Goal: Task Accomplishment & Management: Manage account settings

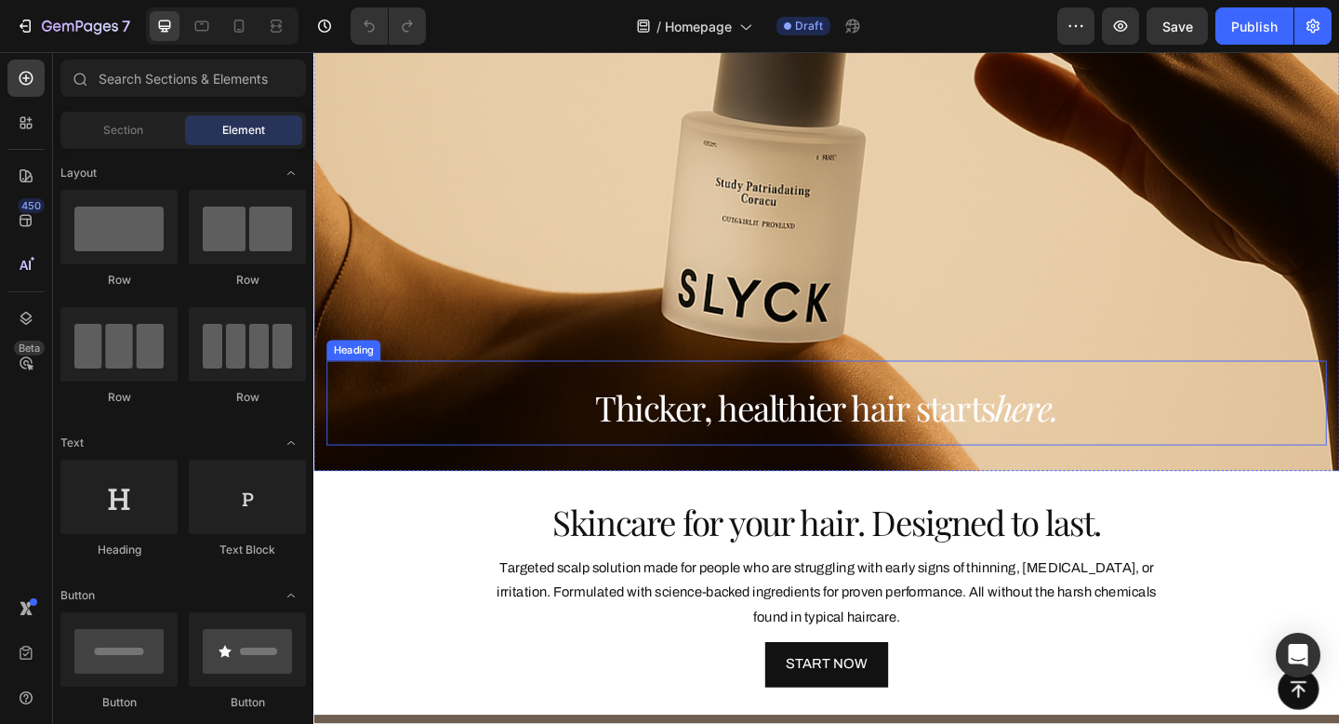
scroll to position [141, 0]
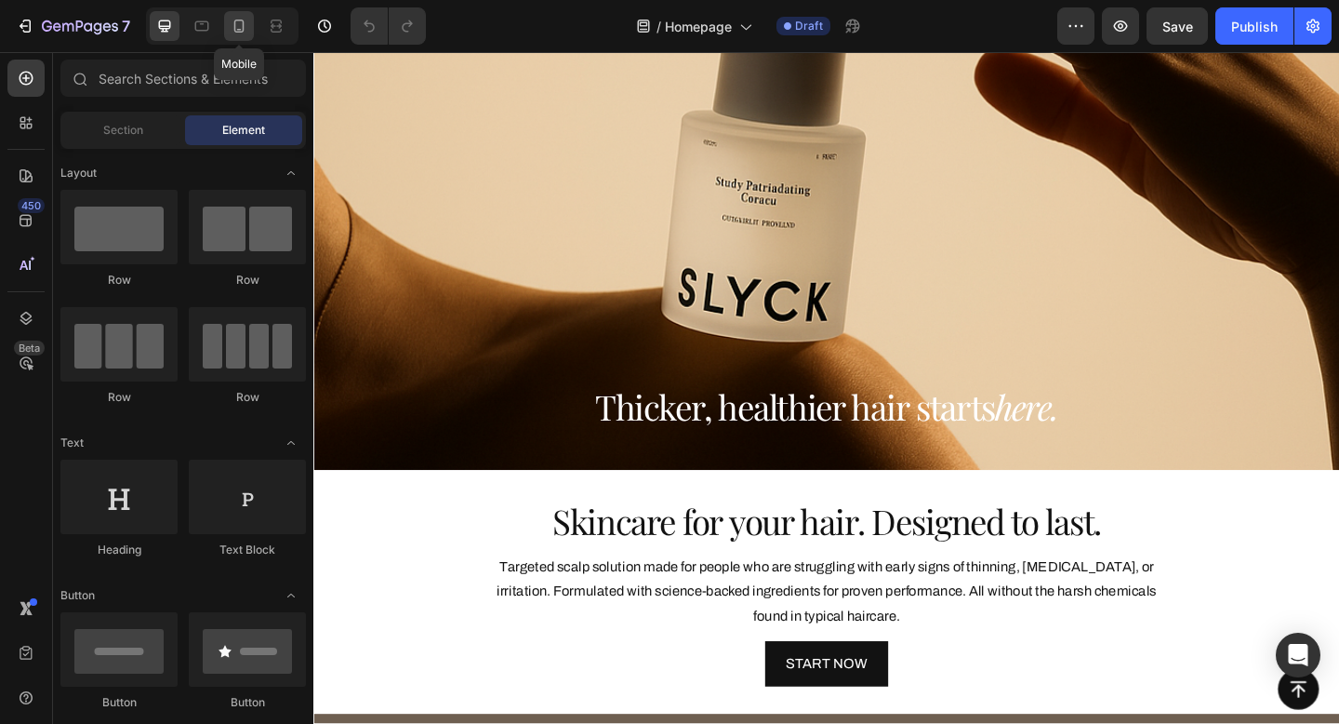
click at [246, 28] on icon at bounding box center [239, 26] width 19 height 19
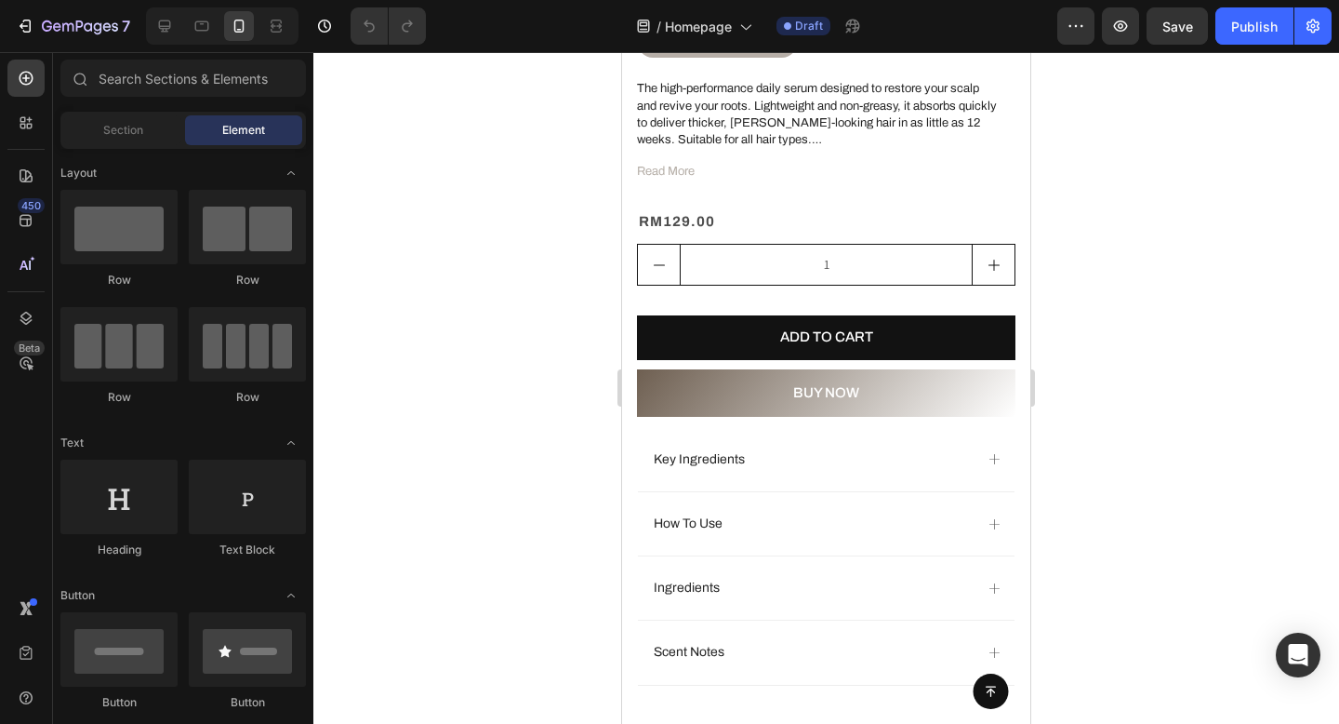
scroll to position [1978, 0]
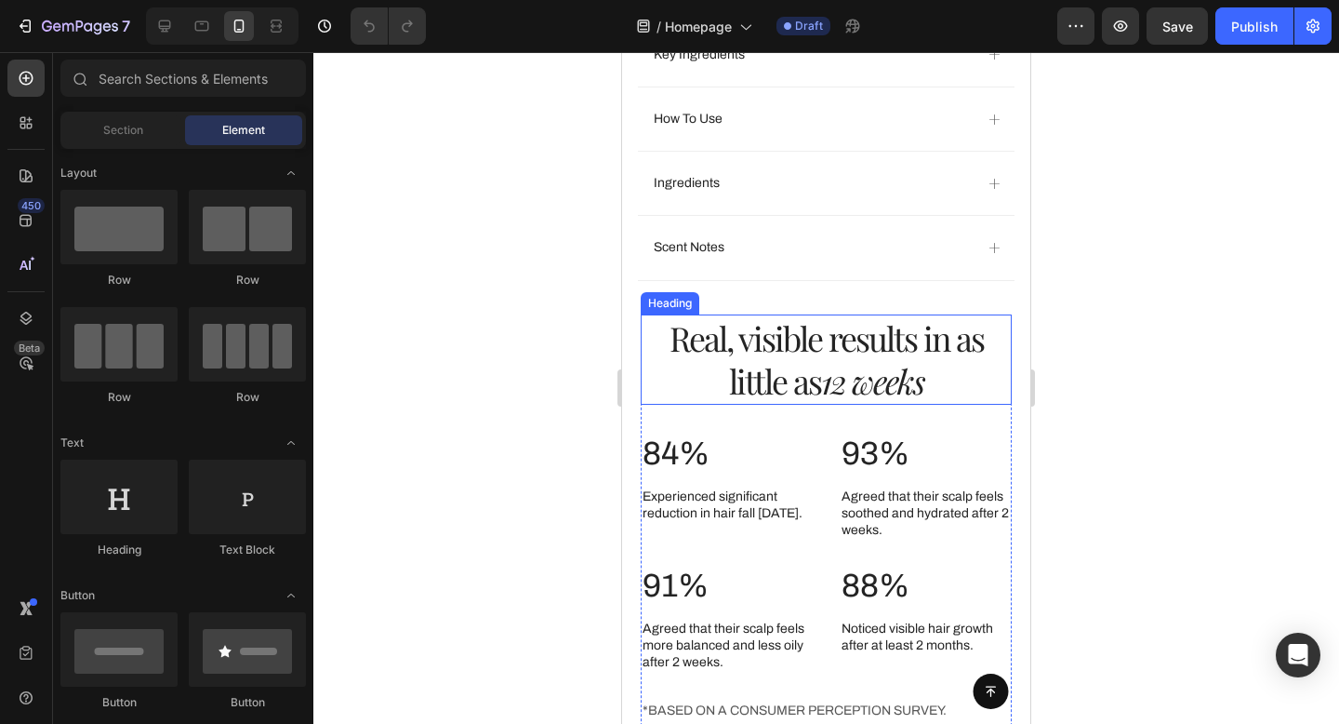
click at [921, 393] on icon "12 weeks" at bounding box center [872, 380] width 103 height 45
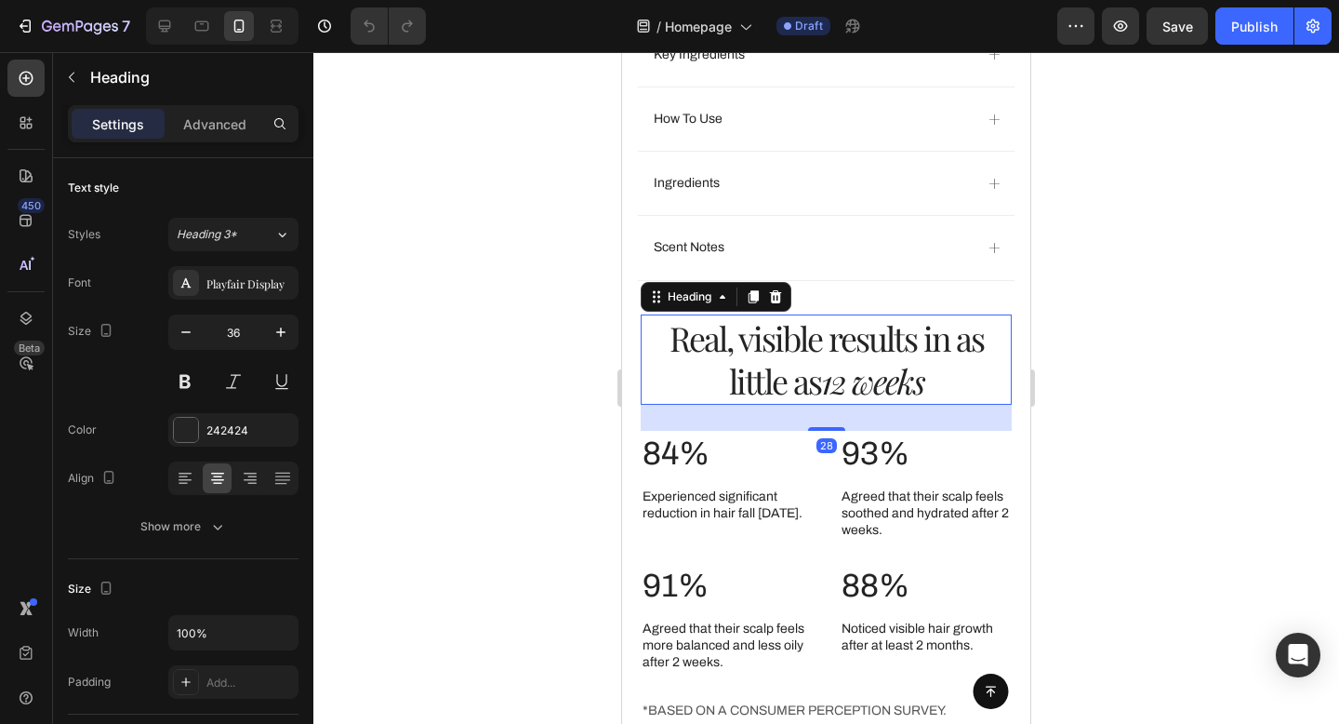
click at [936, 392] on h2 "Real, visible results in as little as 12 weeks" at bounding box center [826, 359] width 371 height 91
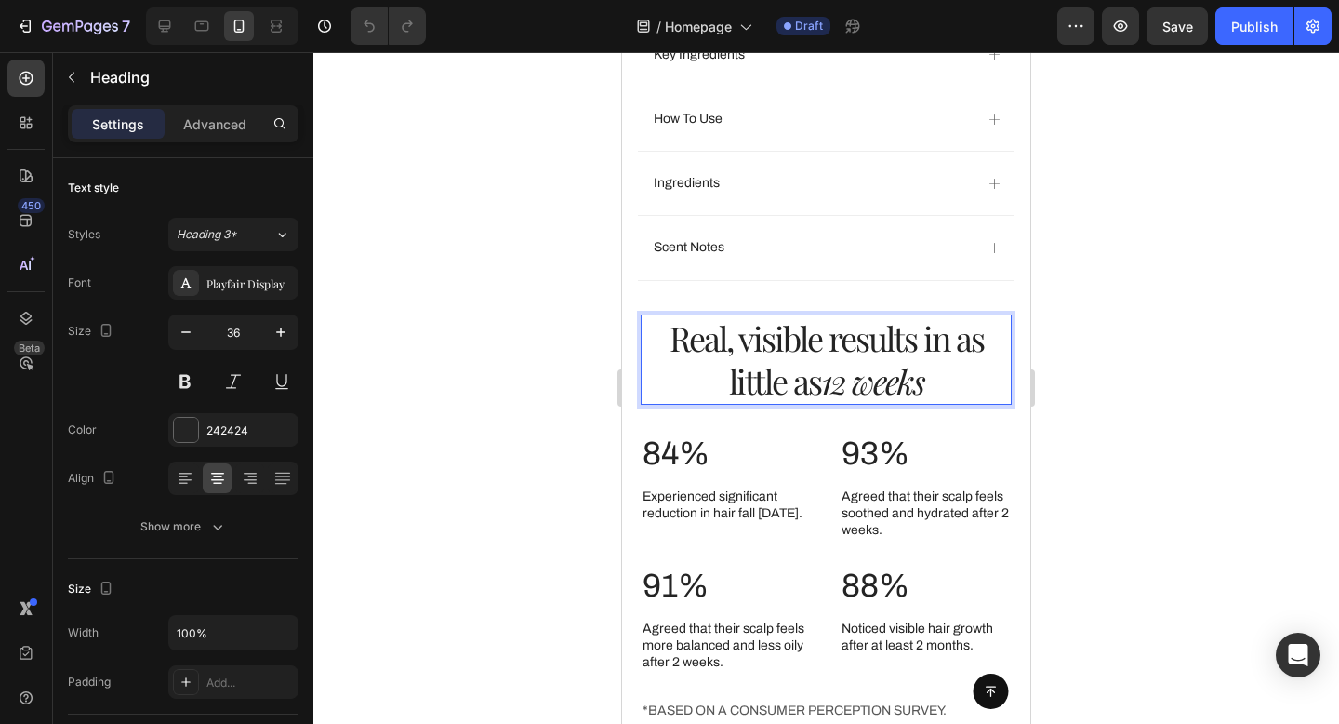
click at [936, 392] on p "Real, visible results in as little as 12 weeks" at bounding box center [826, 359] width 367 height 87
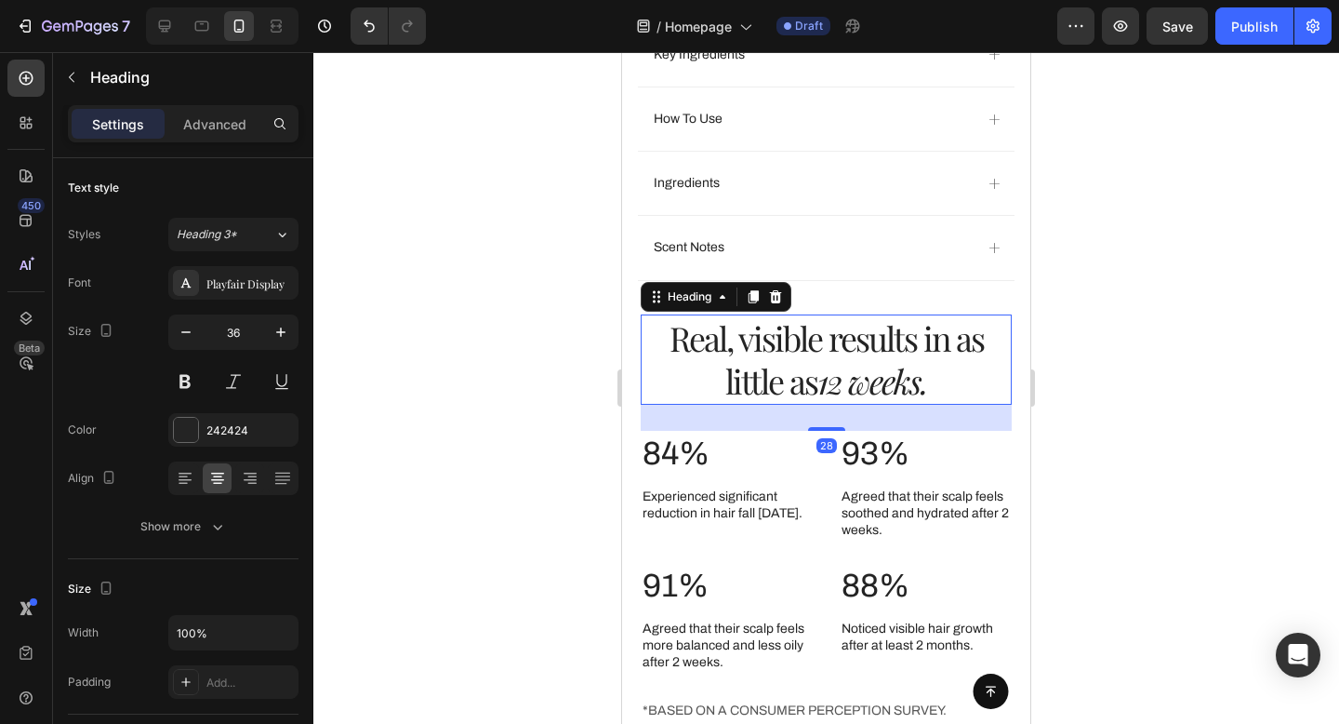
click at [1152, 297] on div at bounding box center [826, 388] width 1026 height 672
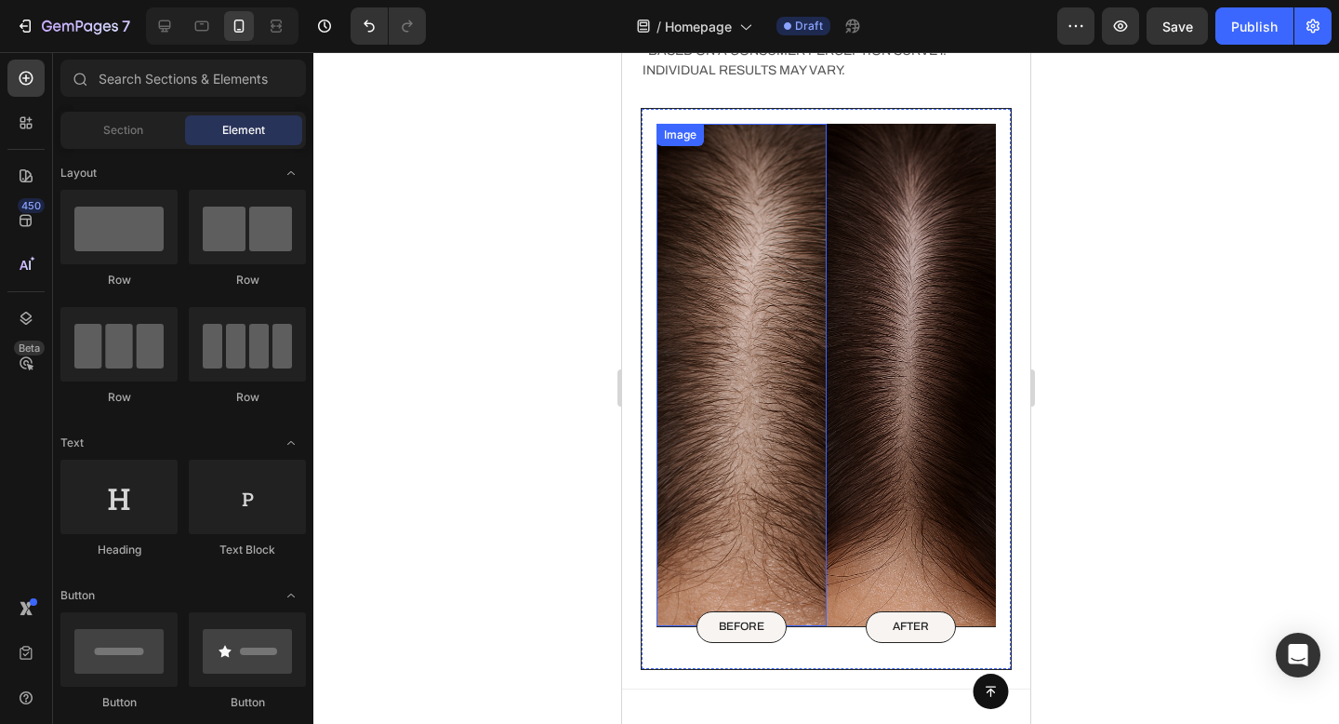
scroll to position [2631, 0]
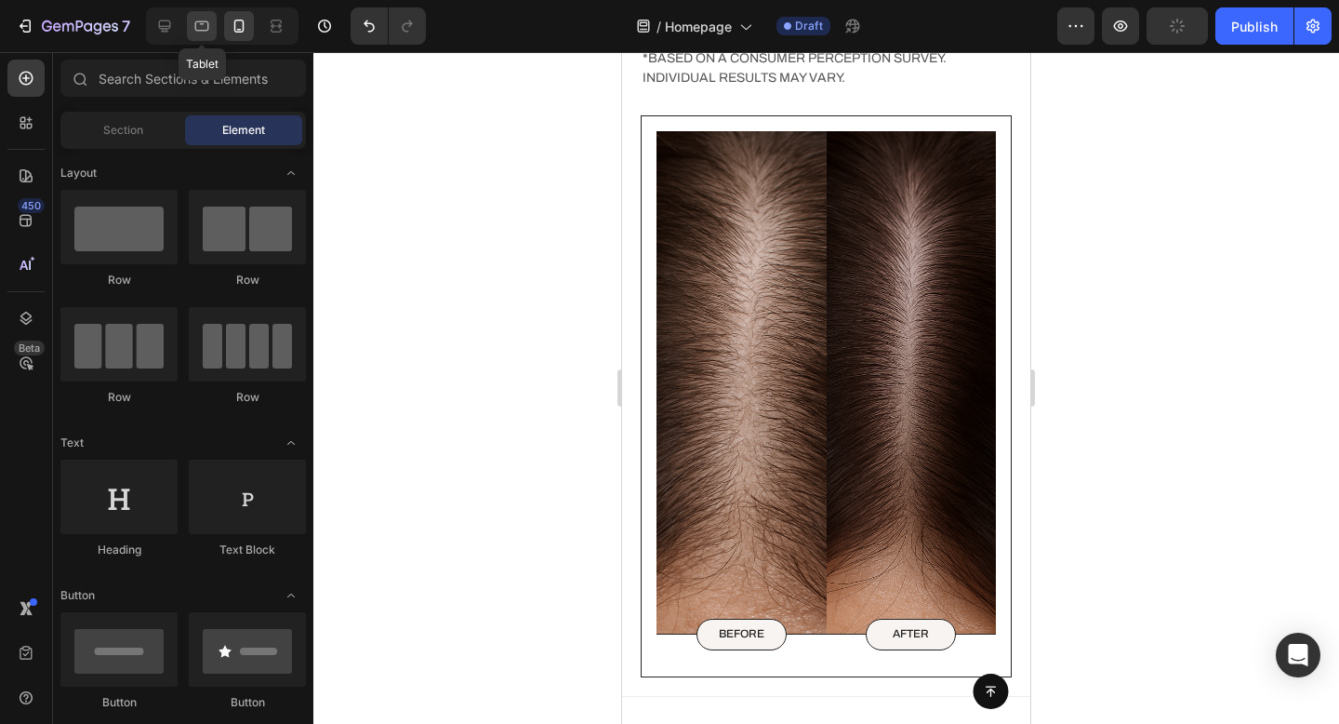
click at [210, 25] on icon at bounding box center [202, 26] width 19 height 19
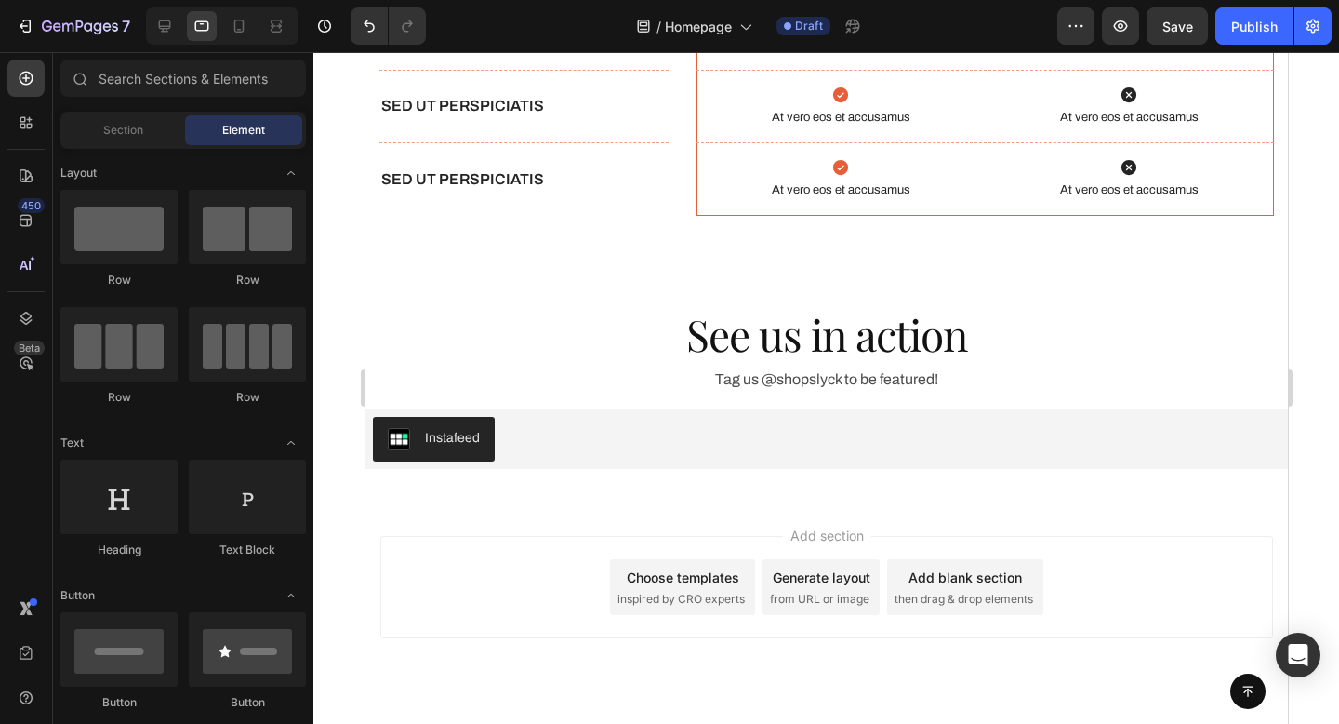
scroll to position [5840, 0]
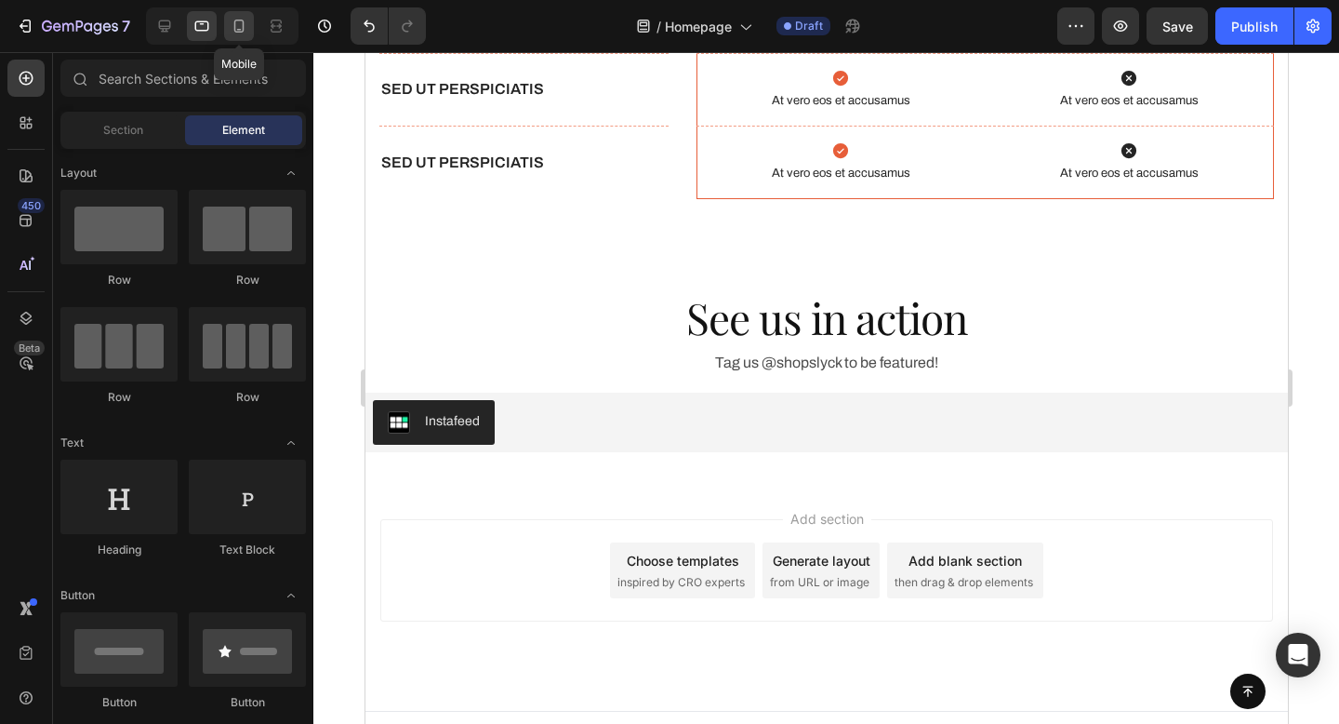
click at [234, 22] on icon at bounding box center [239, 26] width 10 height 13
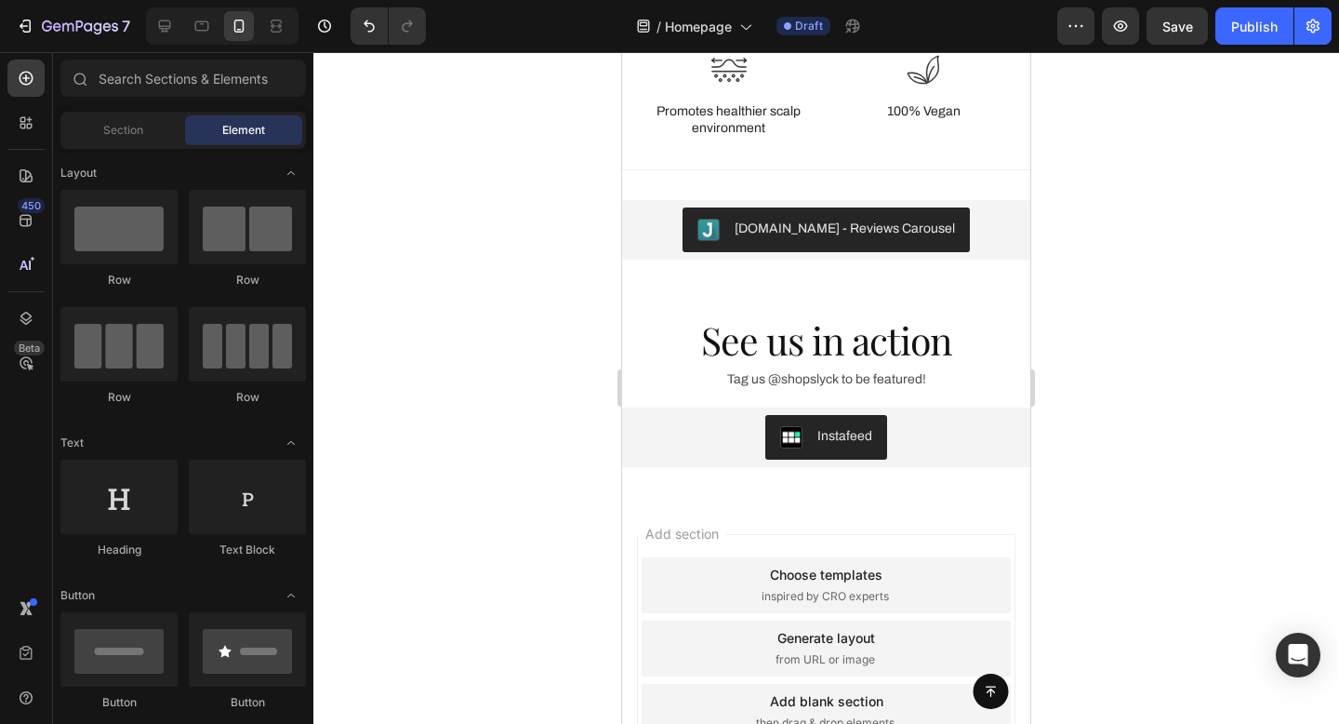
scroll to position [3422, 0]
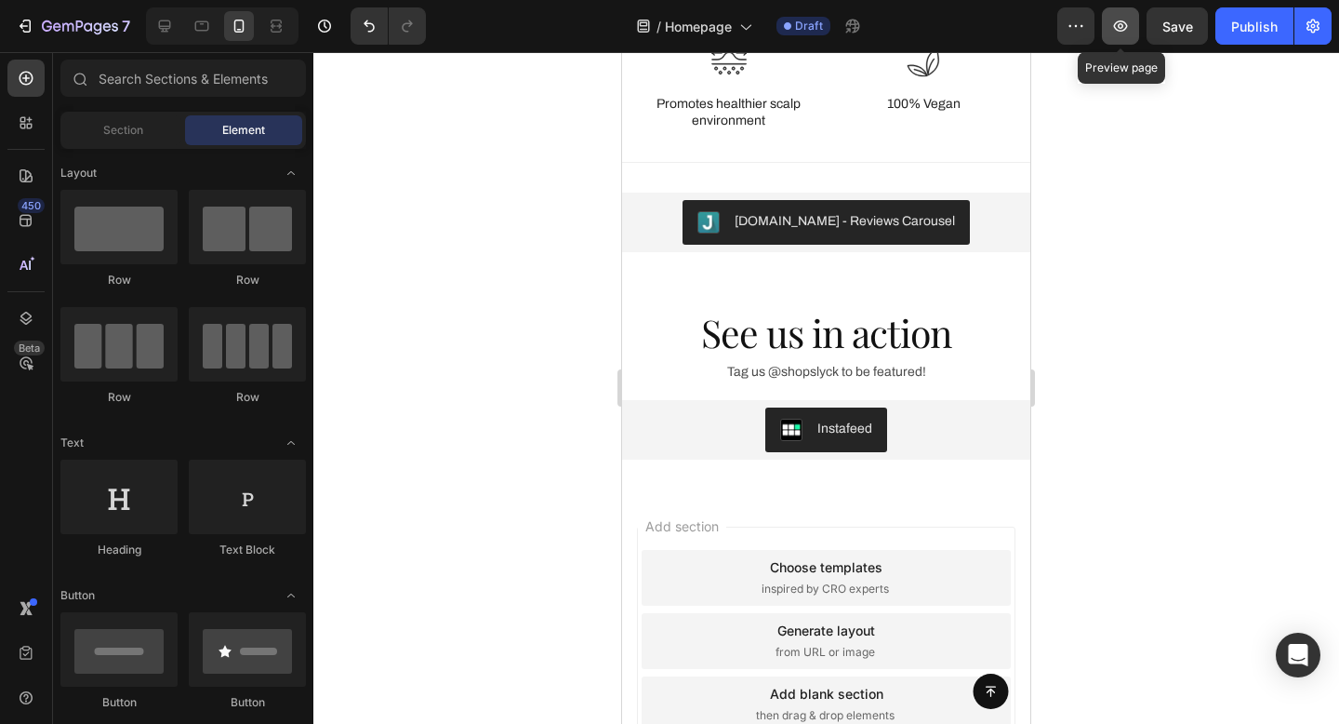
click at [1131, 22] on button "button" at bounding box center [1120, 25] width 37 height 37
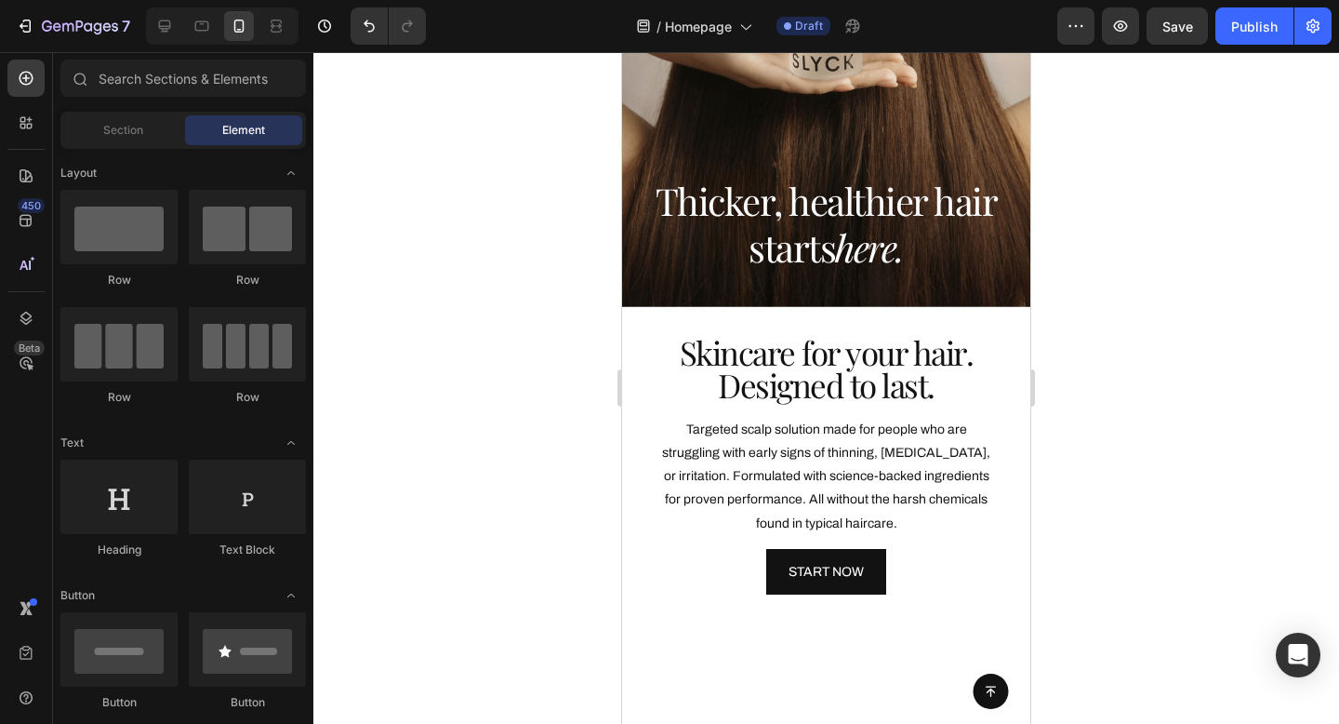
scroll to position [0, 0]
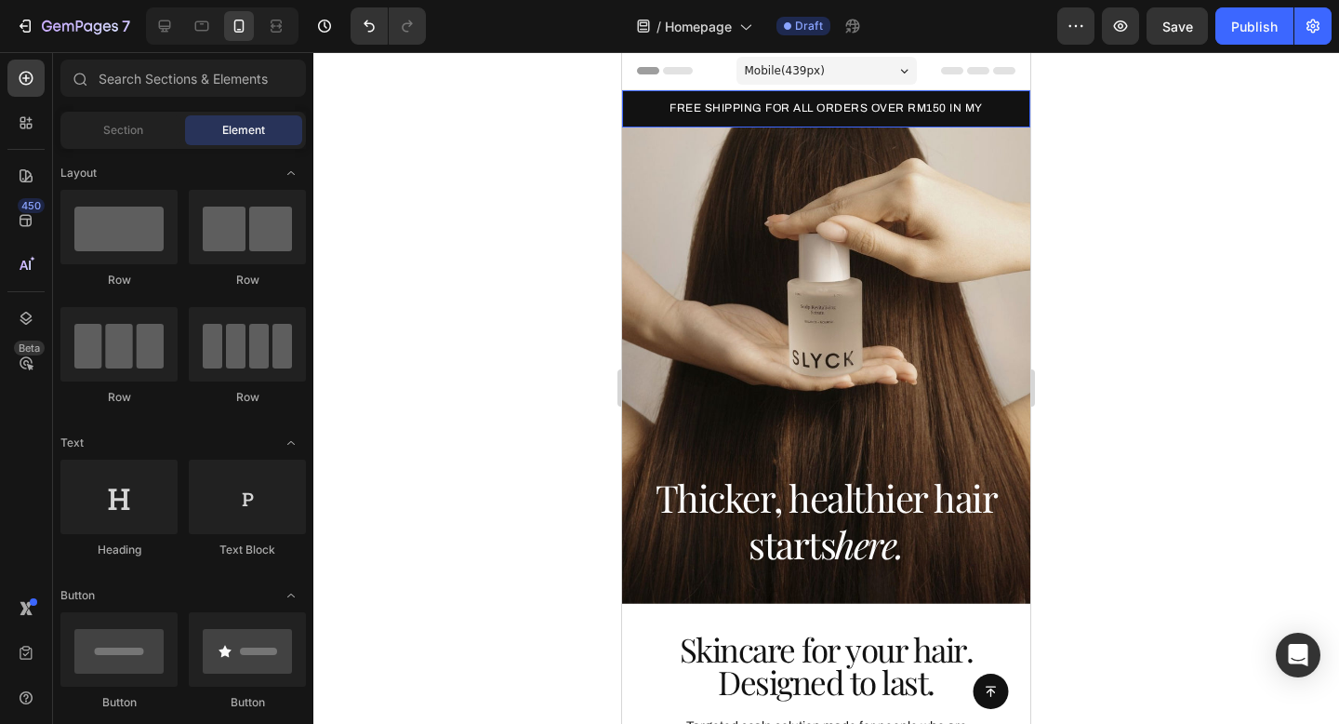
click at [660, 100] on div "FREE SHIPPING FOR ALL ORDERS OVER RM150 IN MY" at bounding box center [826, 109] width 408 height 19
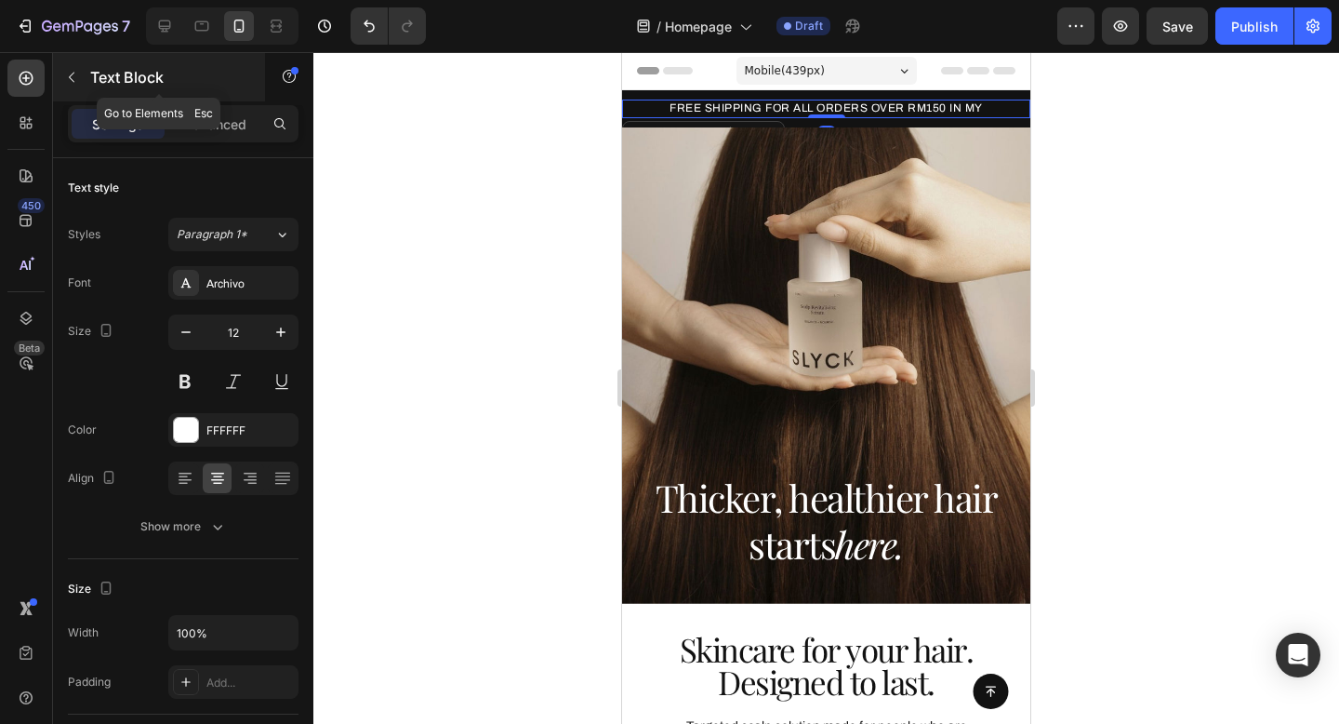
click at [72, 77] on icon "button" at bounding box center [71, 77] width 15 height 15
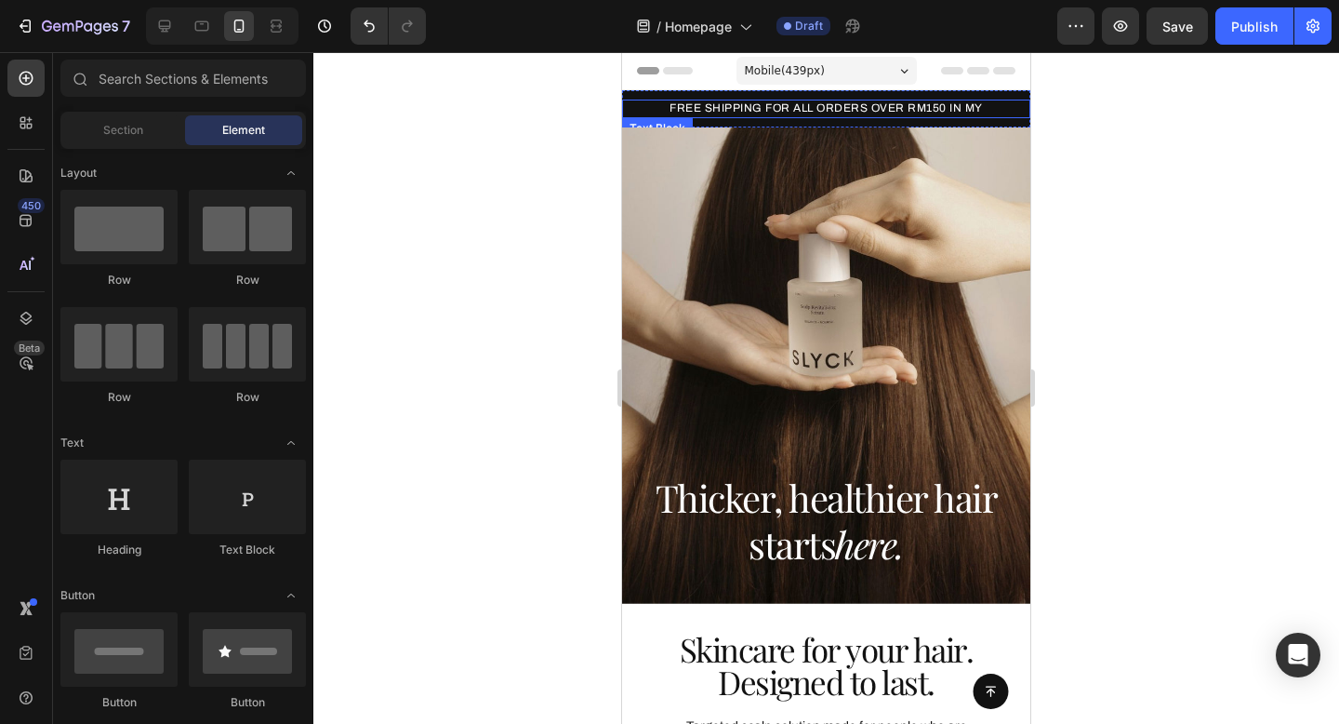
click at [635, 100] on div "FREE SHIPPING FOR ALL ORDERS OVER RM150 IN MY" at bounding box center [826, 109] width 408 height 19
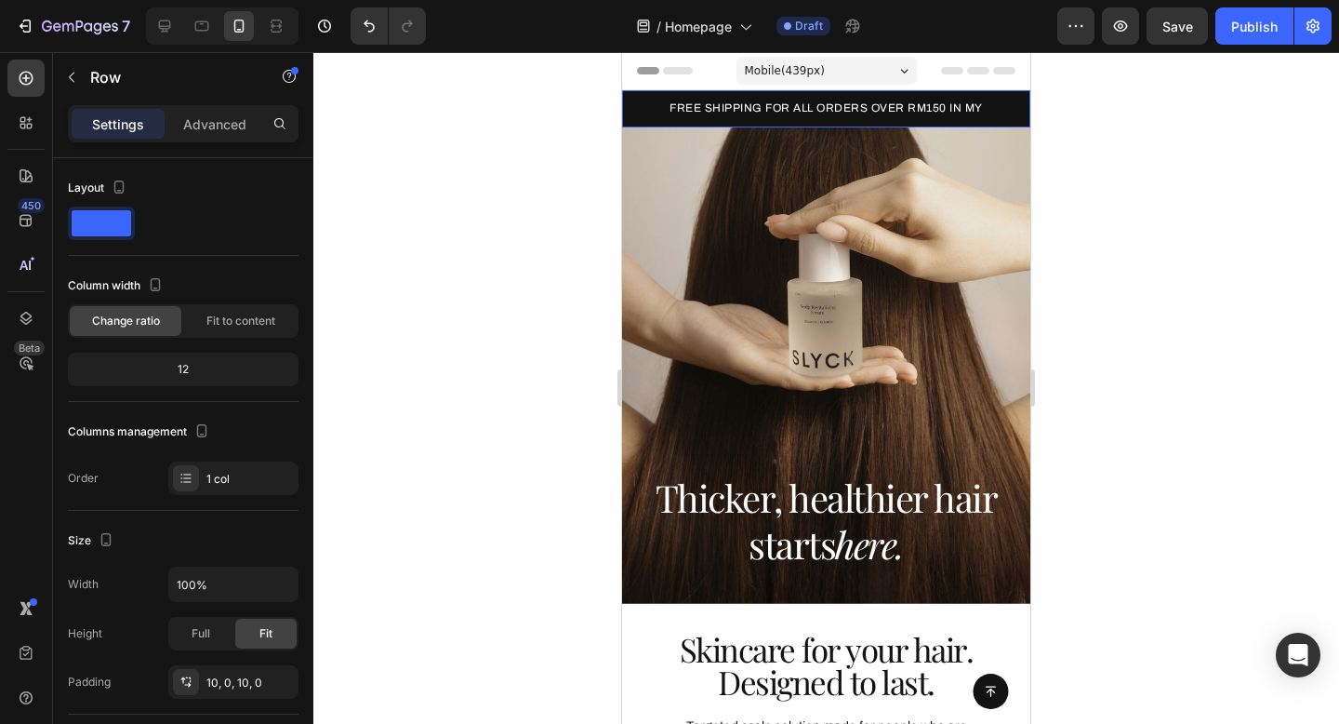
click at [640, 95] on div "FREE SHIPPING FOR ALL ORDERS OVER RM150 IN MY Text Block Row 0" at bounding box center [826, 108] width 408 height 37
click at [68, 79] on icon "button" at bounding box center [71, 77] width 15 height 15
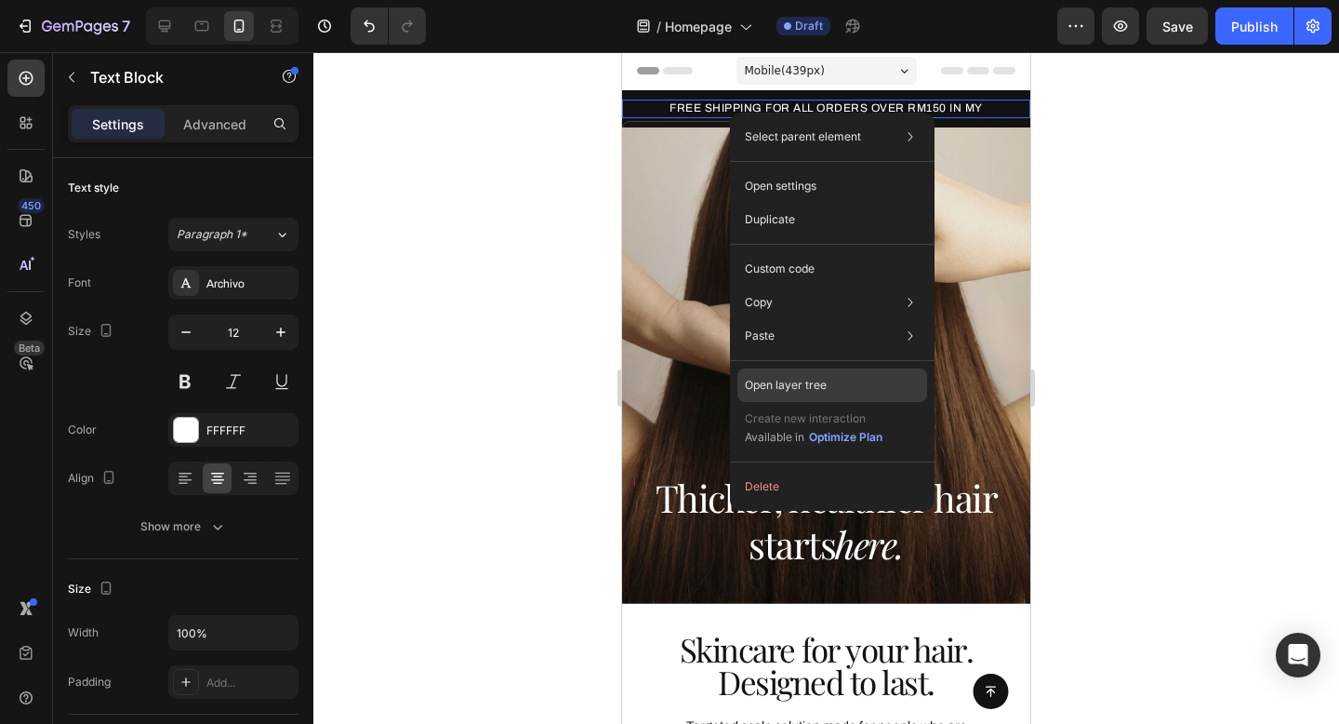
click at [837, 382] on div "Open layer tree" at bounding box center [833, 384] width 190 height 33
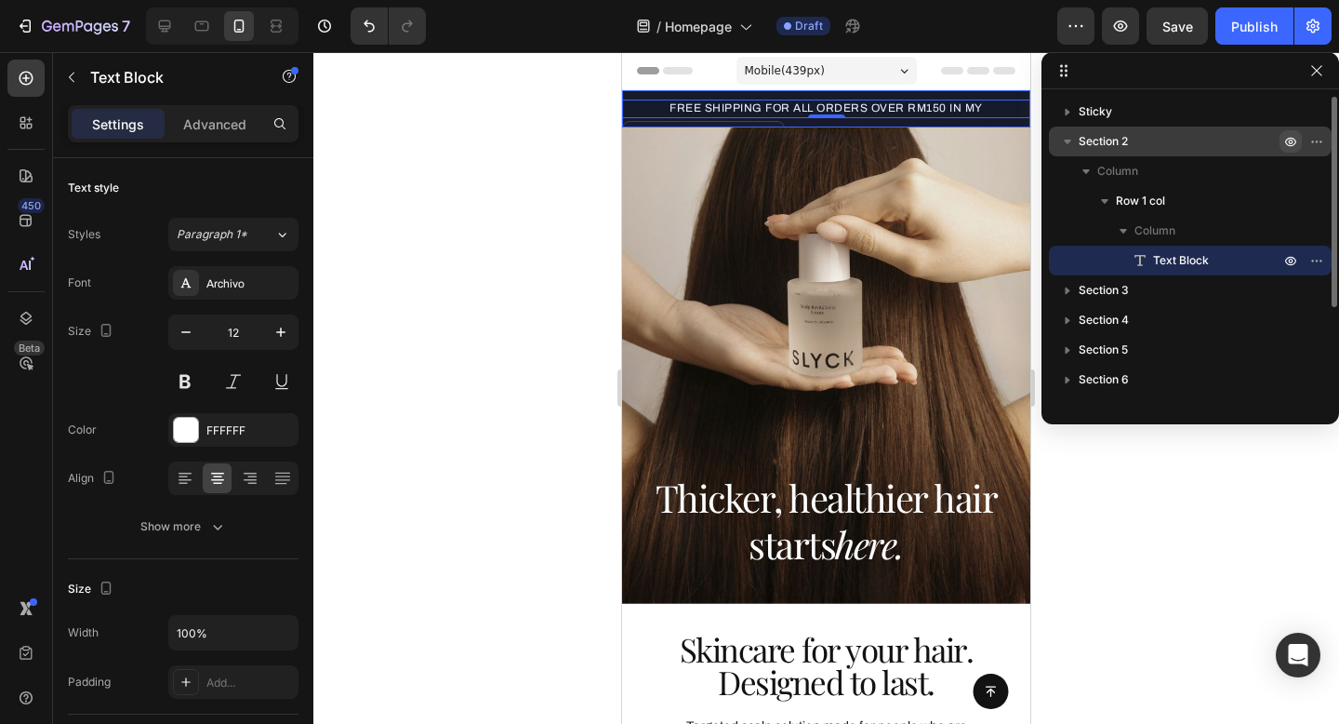
click at [1320, 140] on icon "button" at bounding box center [1321, 141] width 2 height 2
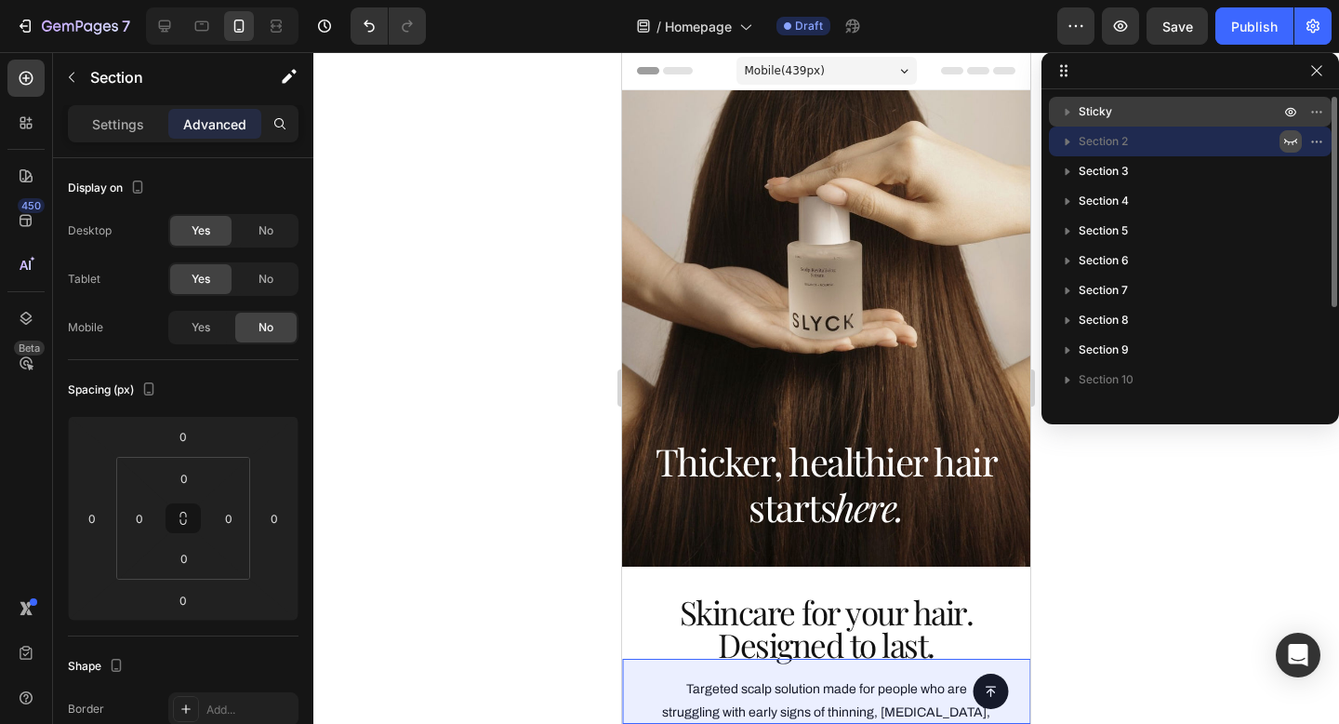
click at [1064, 110] on icon "button" at bounding box center [1067, 111] width 19 height 19
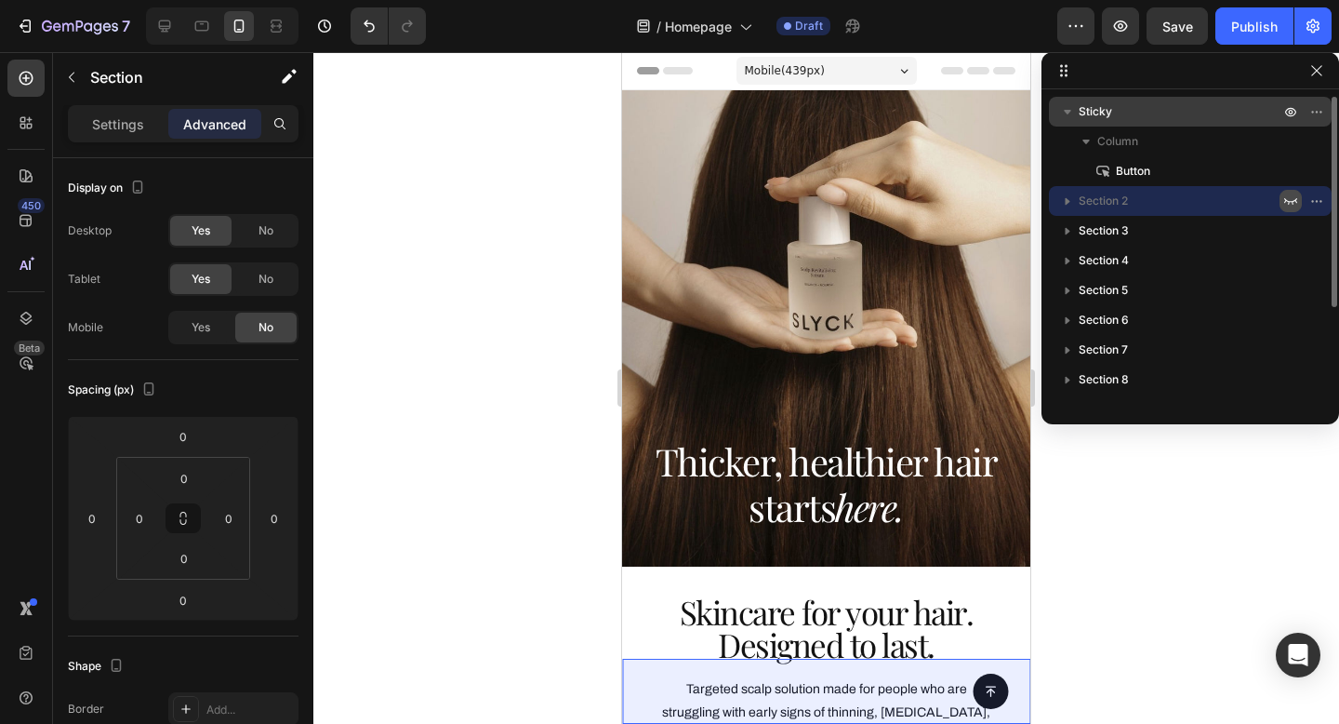
click at [1064, 110] on icon "button" at bounding box center [1067, 112] width 7 height 5
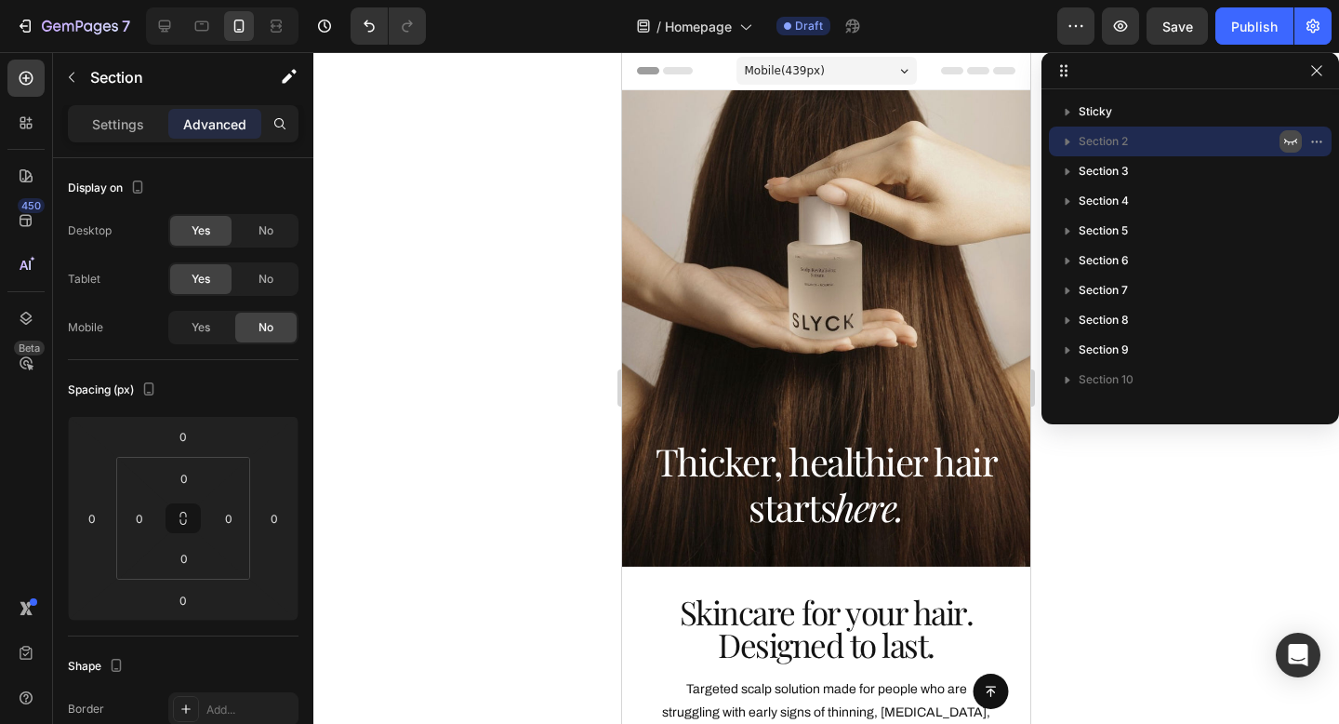
click at [477, 281] on div at bounding box center [826, 388] width 1026 height 672
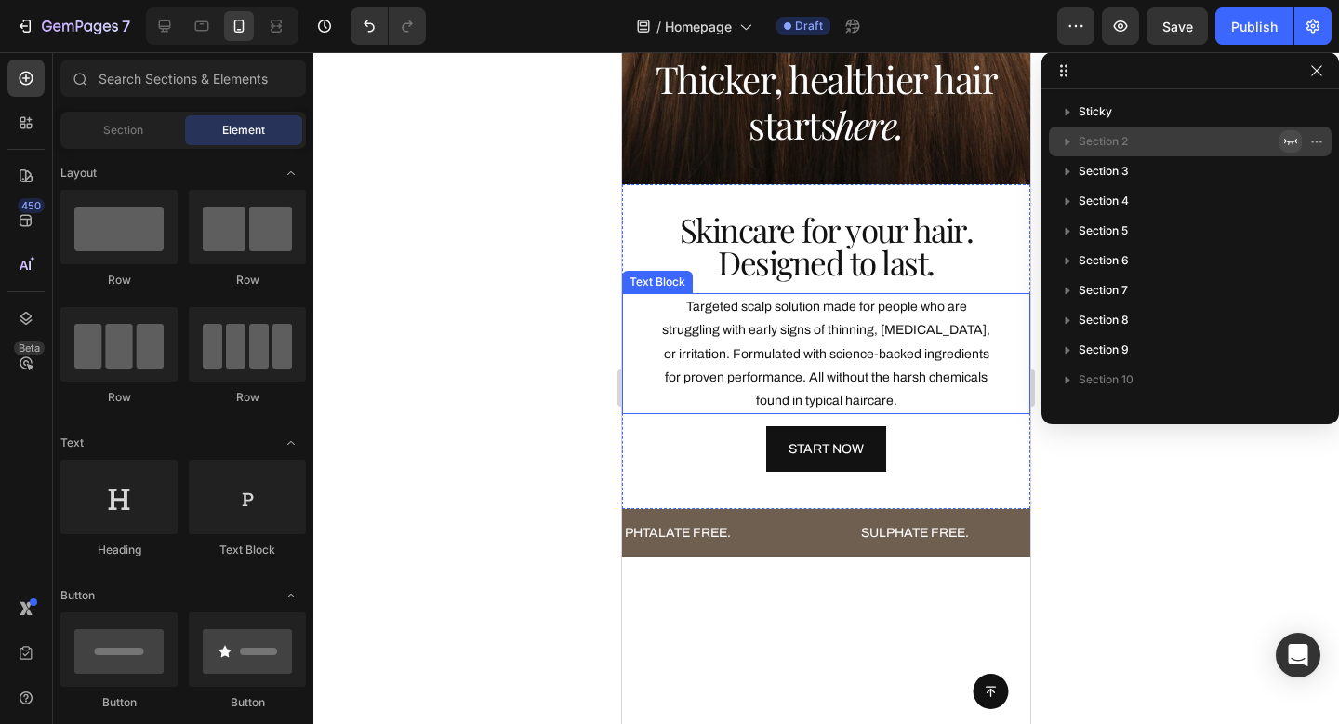
scroll to position [393, 0]
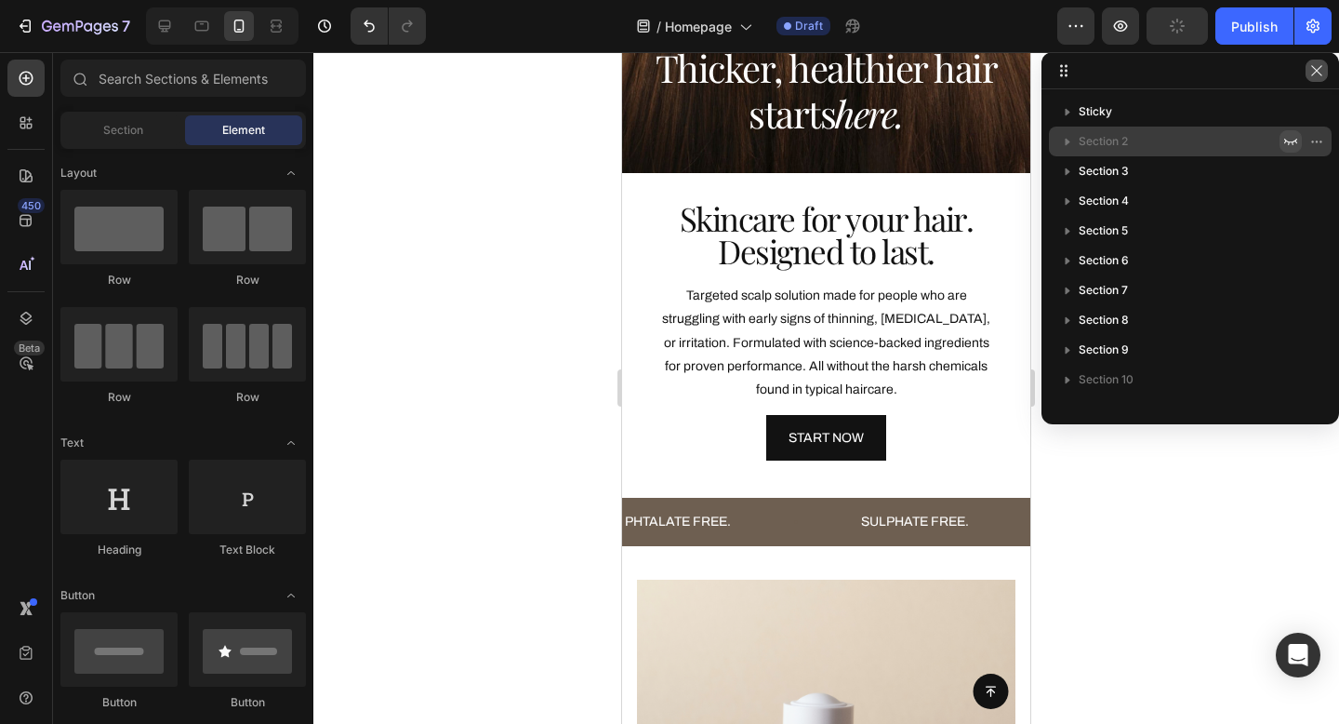
click at [1317, 77] on icon "button" at bounding box center [1317, 70] width 15 height 15
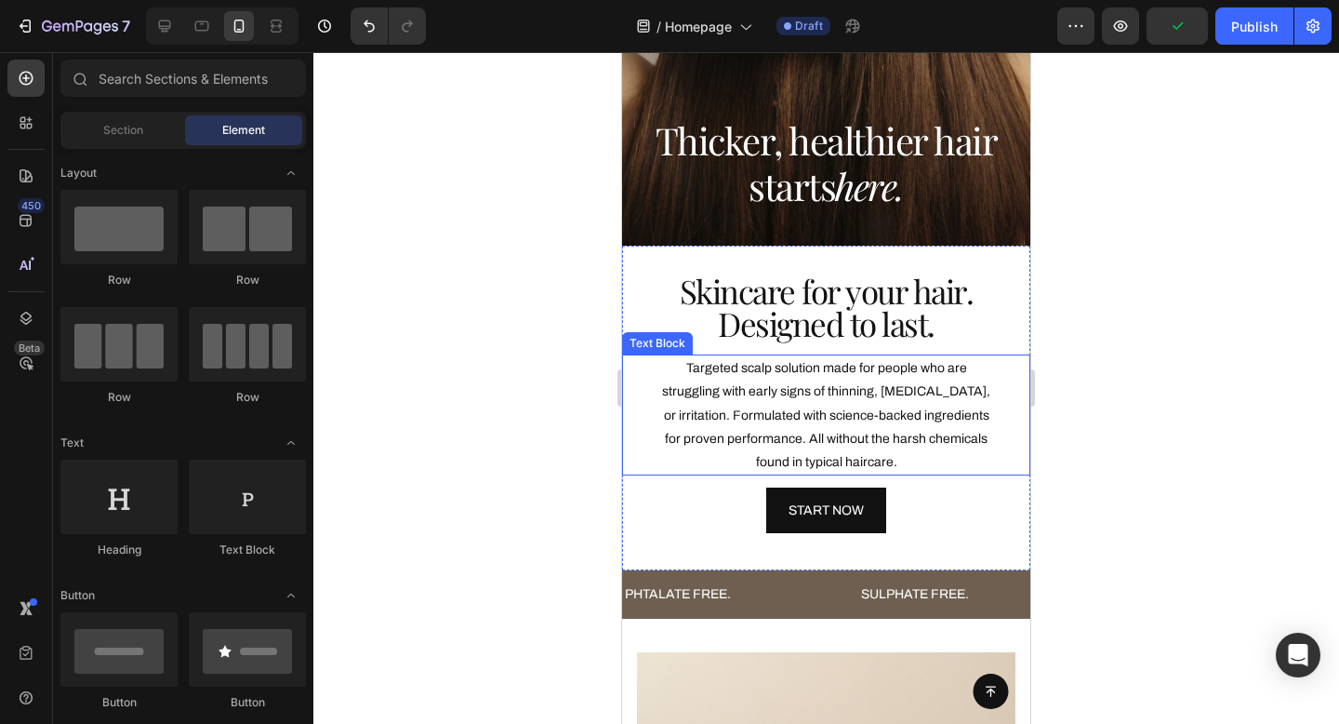
scroll to position [320, 0]
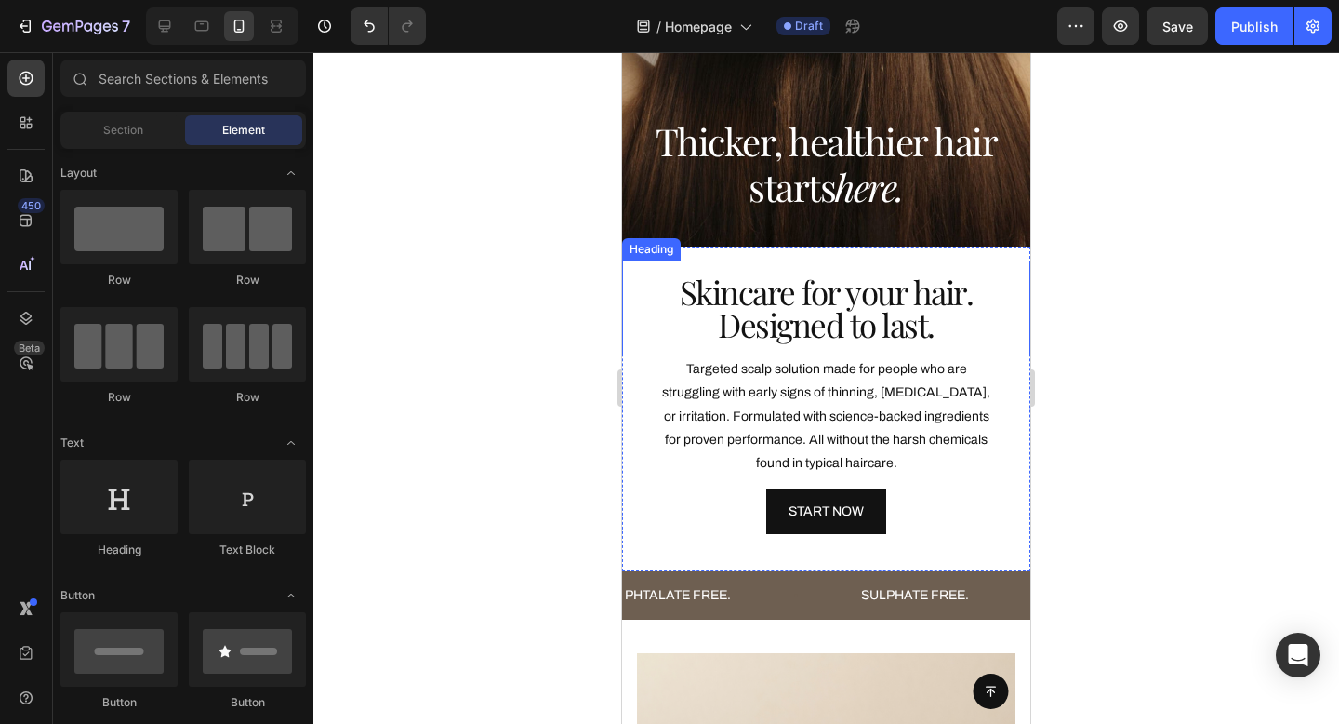
click at [935, 301] on h2 "Skincare for your hair. Designed to last." at bounding box center [826, 307] width 408 height 95
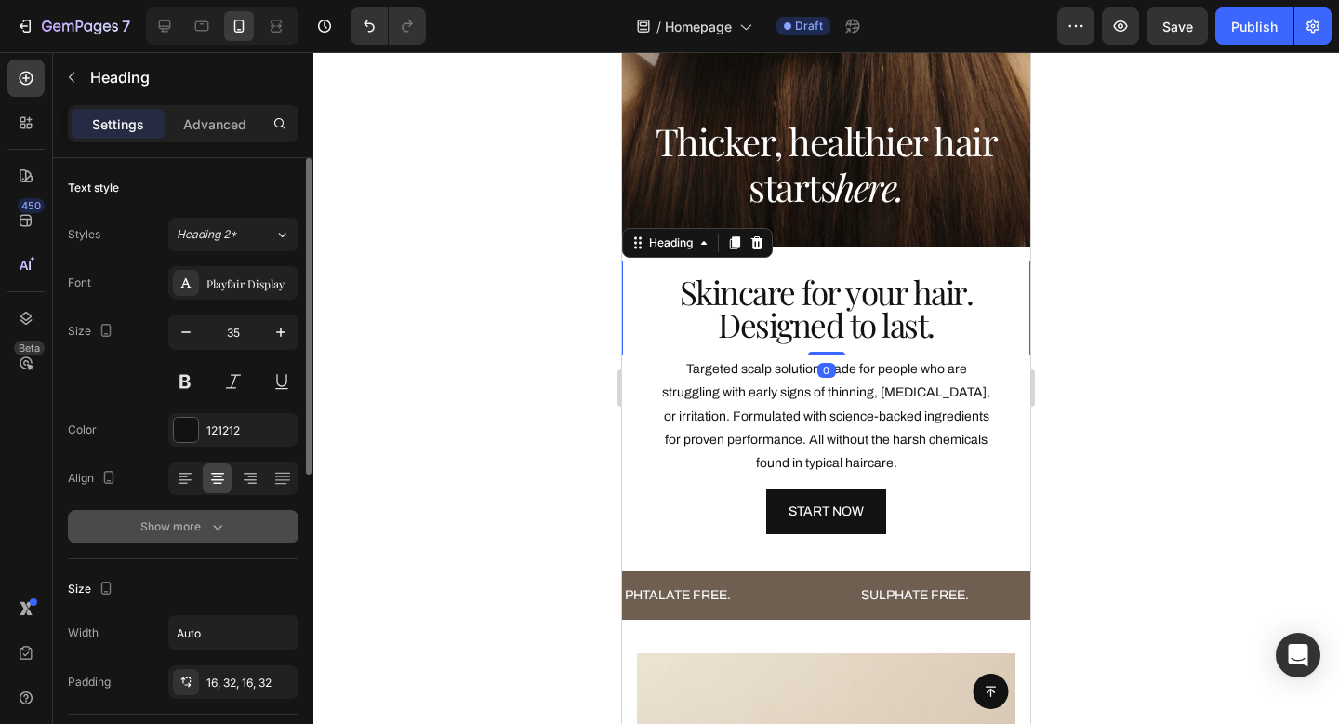
click at [209, 527] on icon "button" at bounding box center [217, 526] width 19 height 19
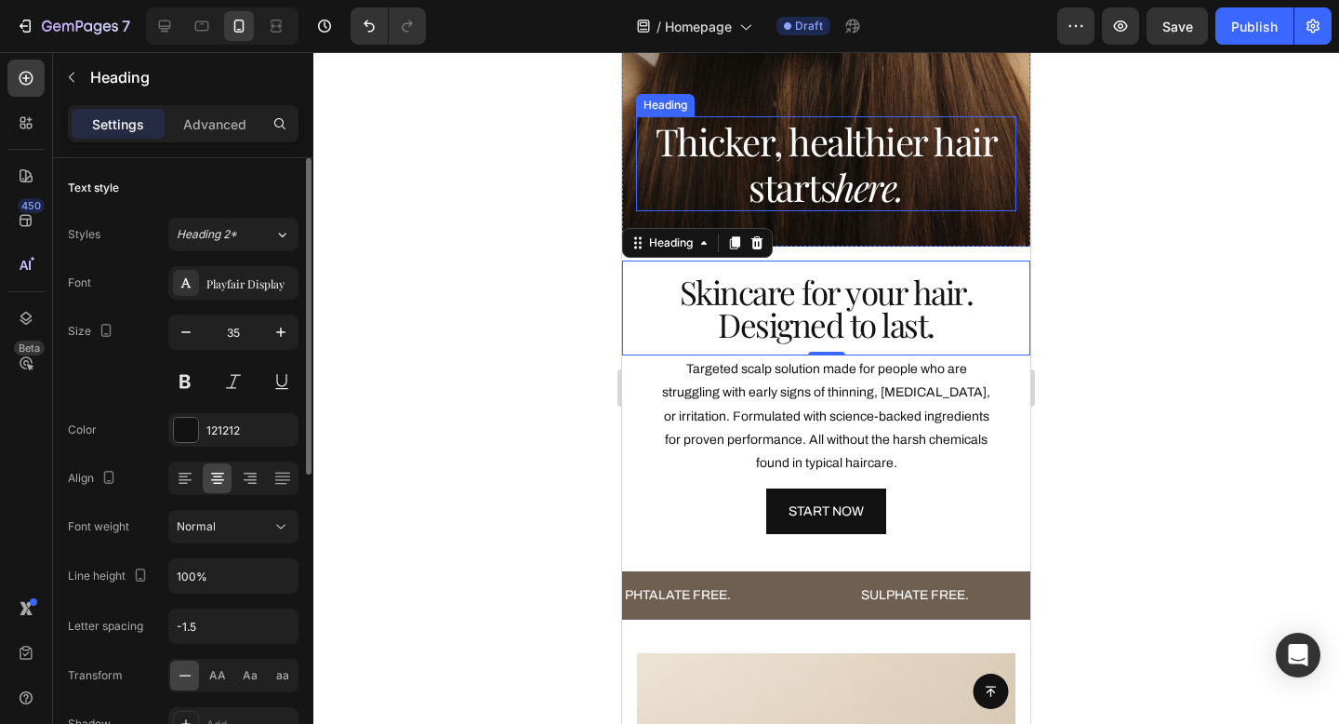
click at [848, 159] on span "Thicker, healthier hair starts here." at bounding box center [827, 163] width 342 height 95
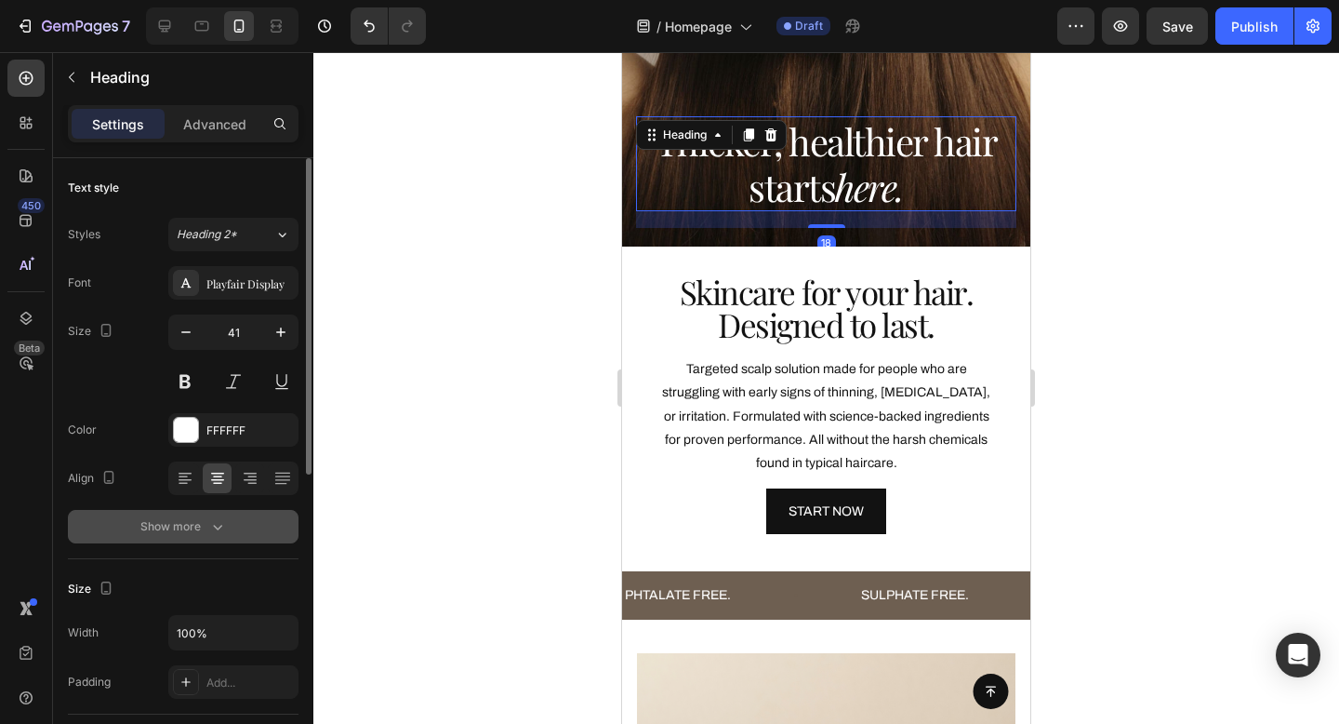
click at [193, 533] on div "Show more" at bounding box center [183, 526] width 87 height 19
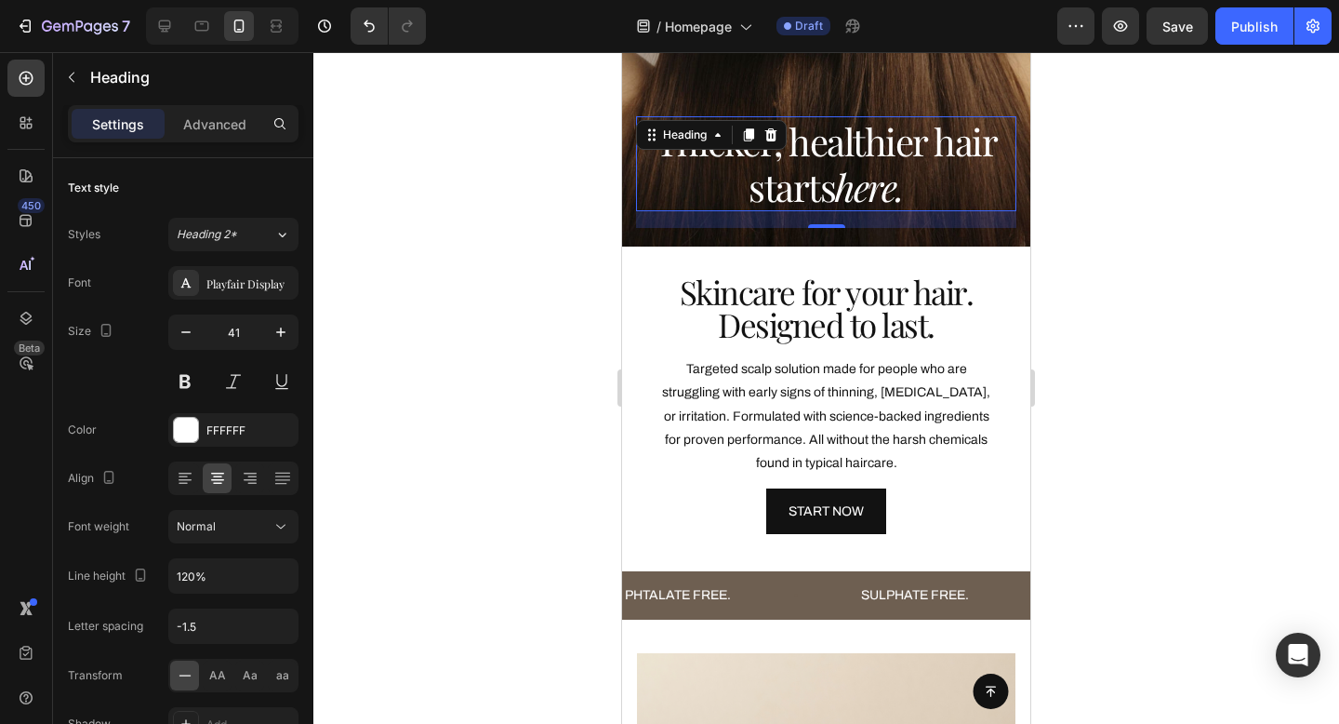
click at [1112, 262] on div at bounding box center [826, 388] width 1026 height 672
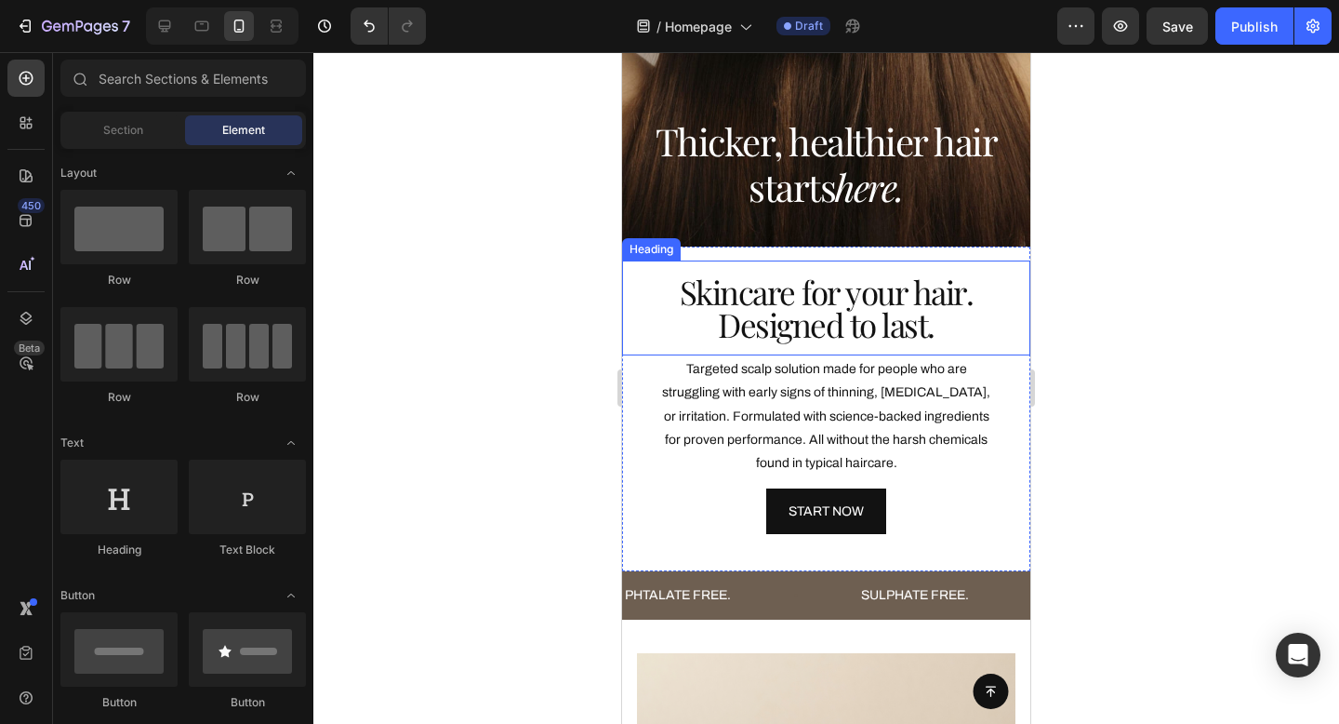
click at [880, 319] on h2 "Skincare for your hair. Designed to last." at bounding box center [826, 307] width 408 height 95
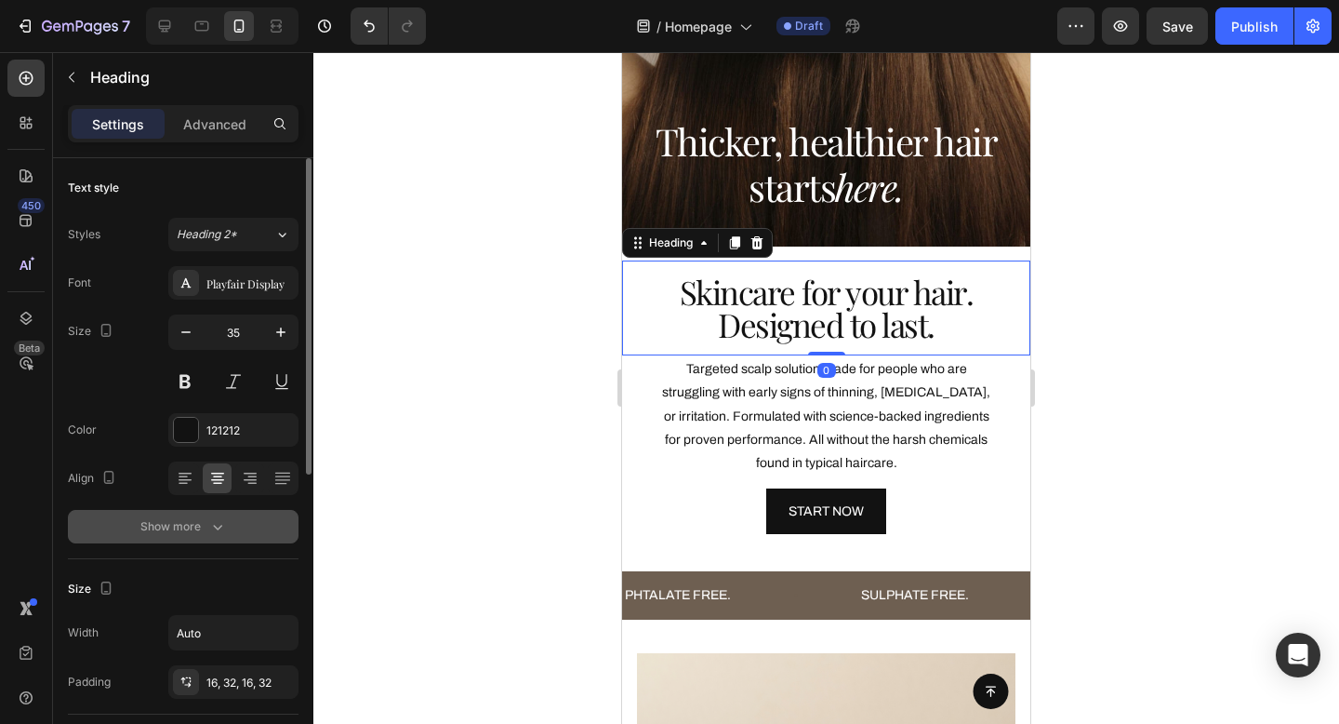
click at [191, 542] on button "Show more" at bounding box center [183, 526] width 231 height 33
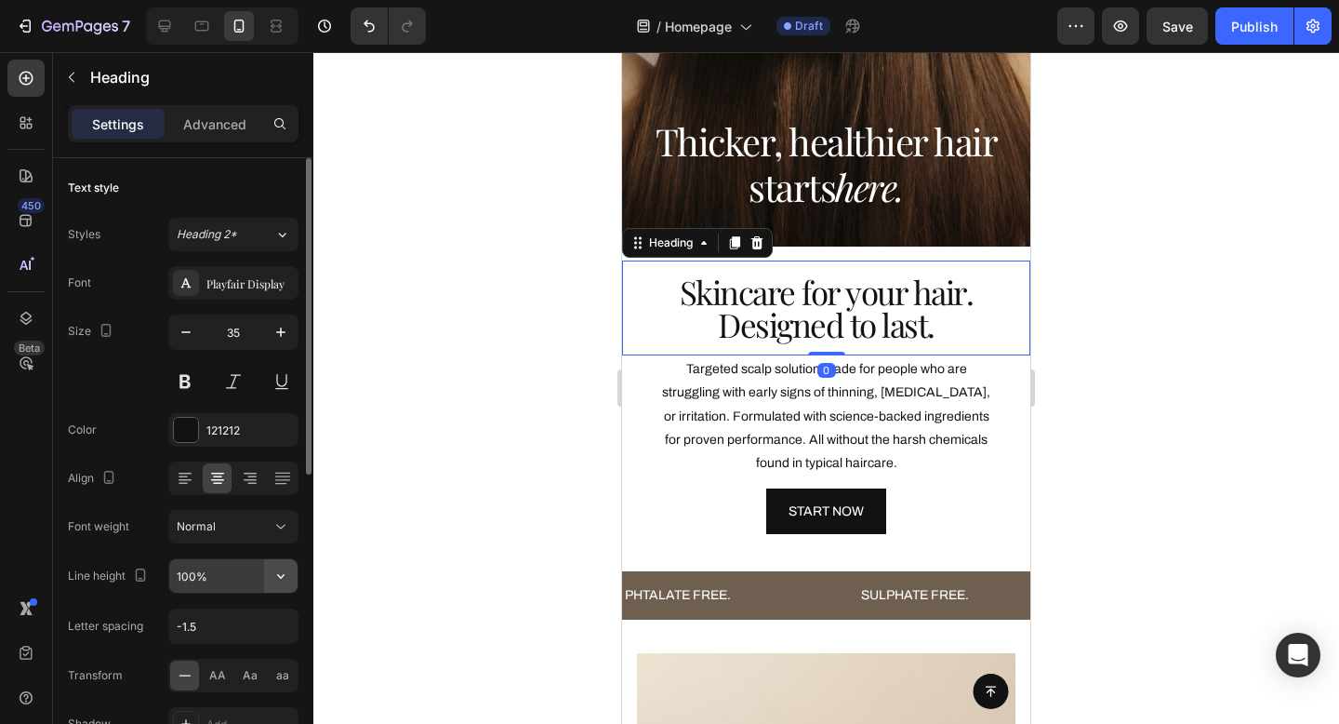
click at [264, 574] on button "button" at bounding box center [280, 575] width 33 height 33
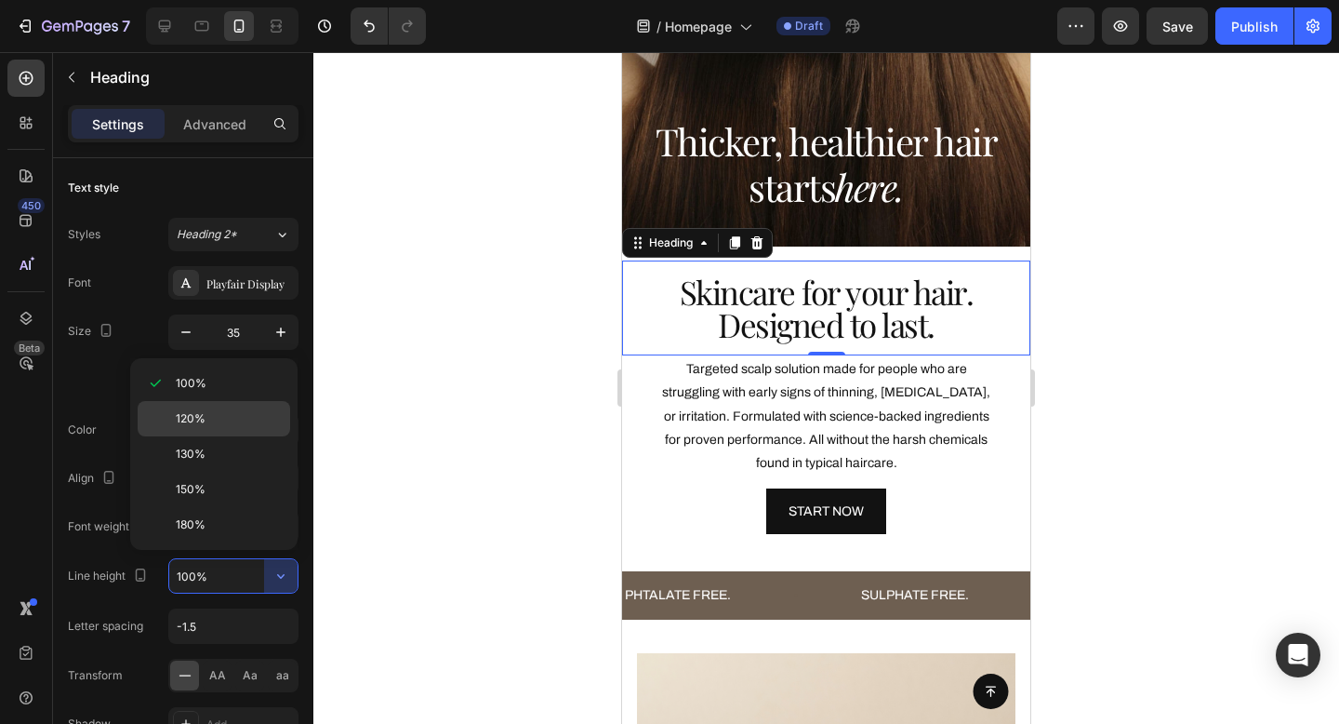
click at [233, 436] on div "120%" at bounding box center [214, 453] width 153 height 35
type input "120%"
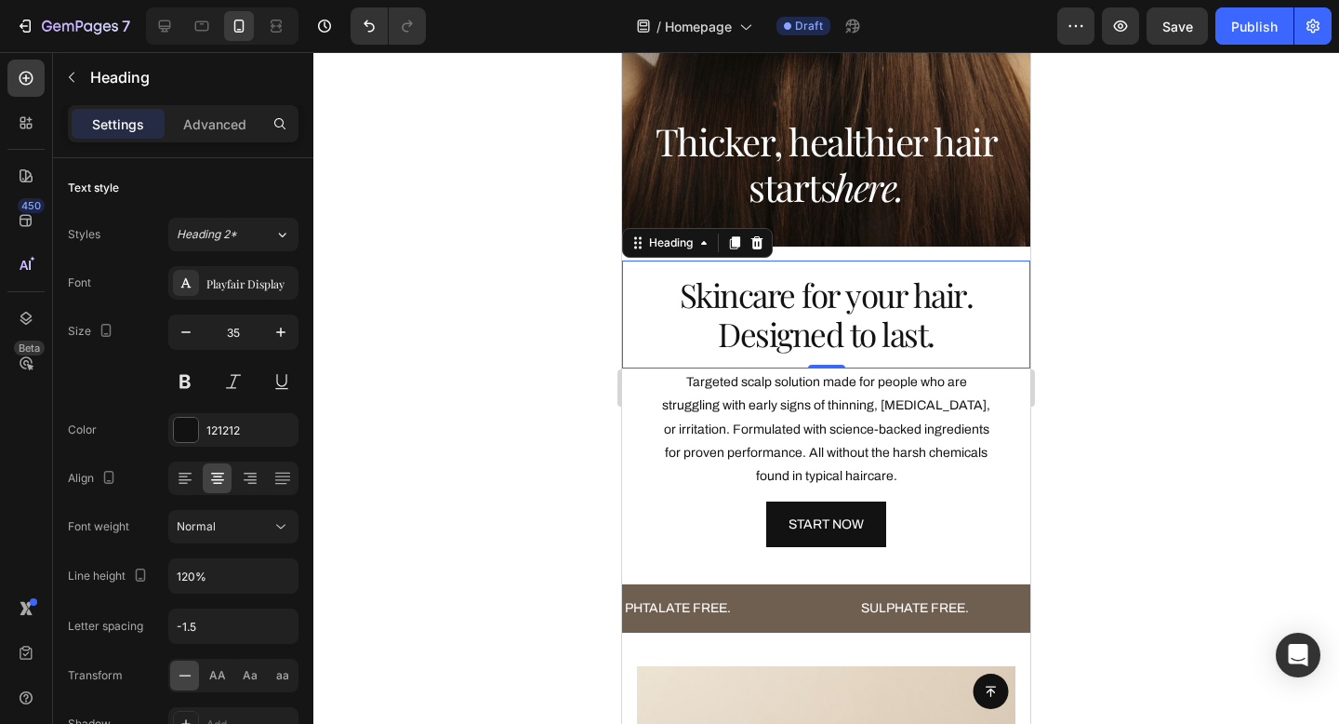
click at [1140, 216] on div at bounding box center [826, 388] width 1026 height 672
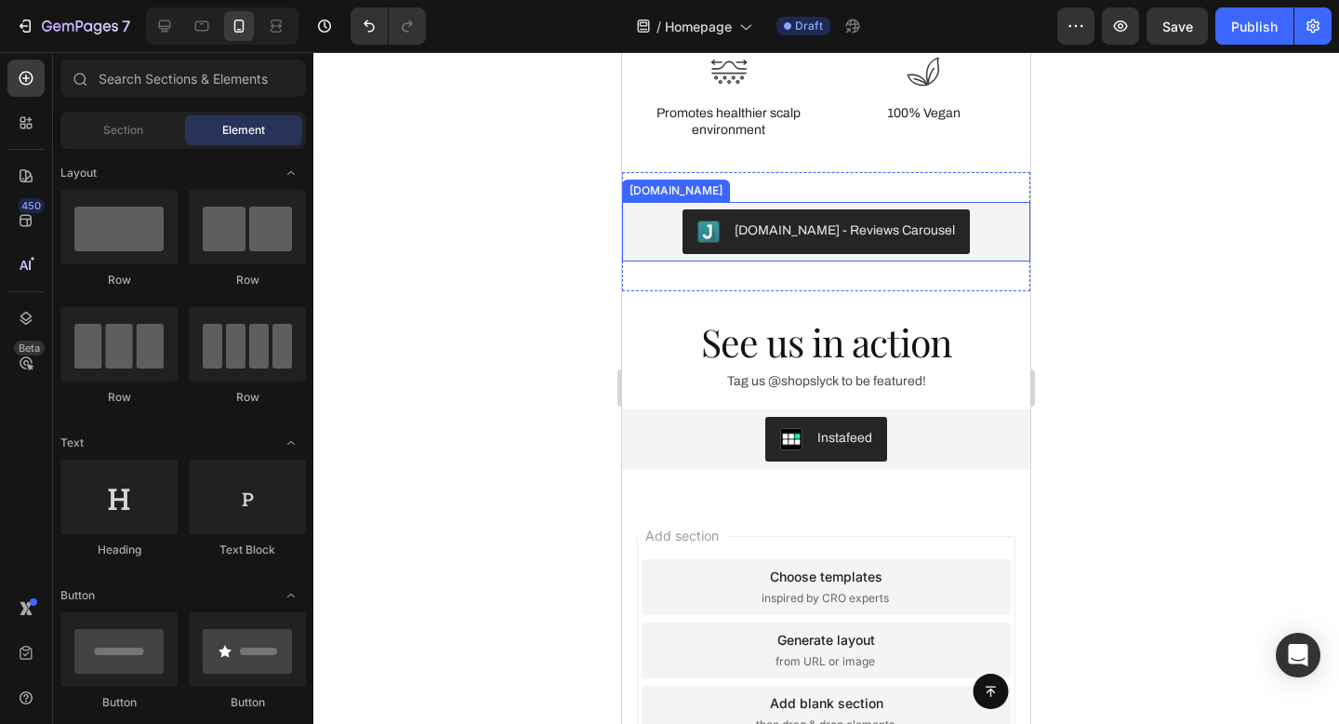
scroll to position [3430, 0]
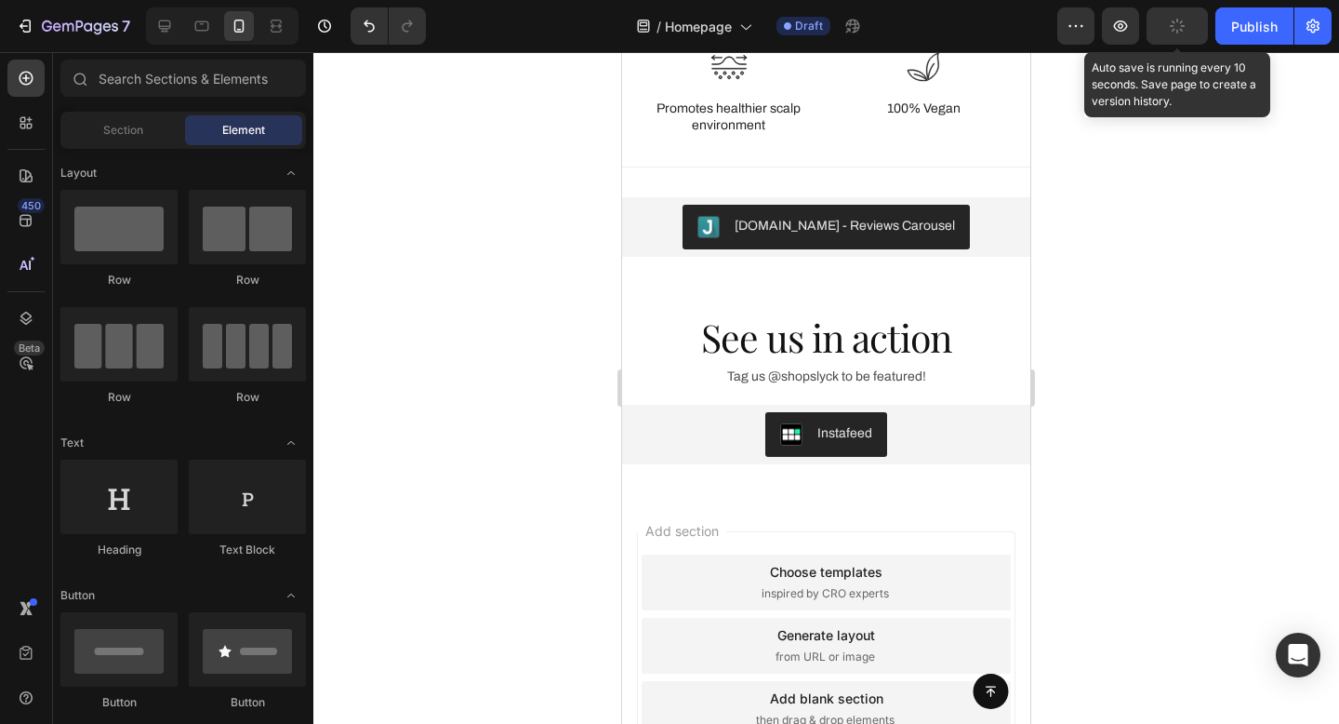
click at [1174, 39] on button "button" at bounding box center [1177, 25] width 61 height 37
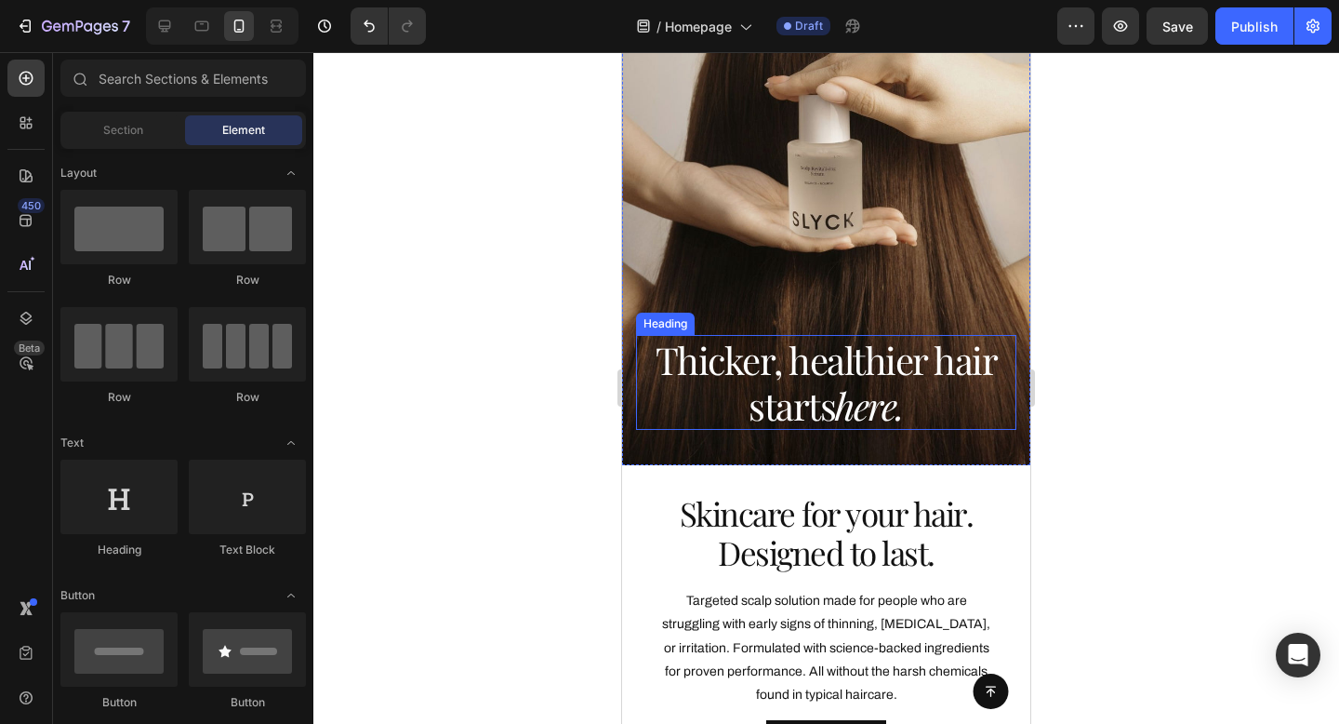
scroll to position [348, 0]
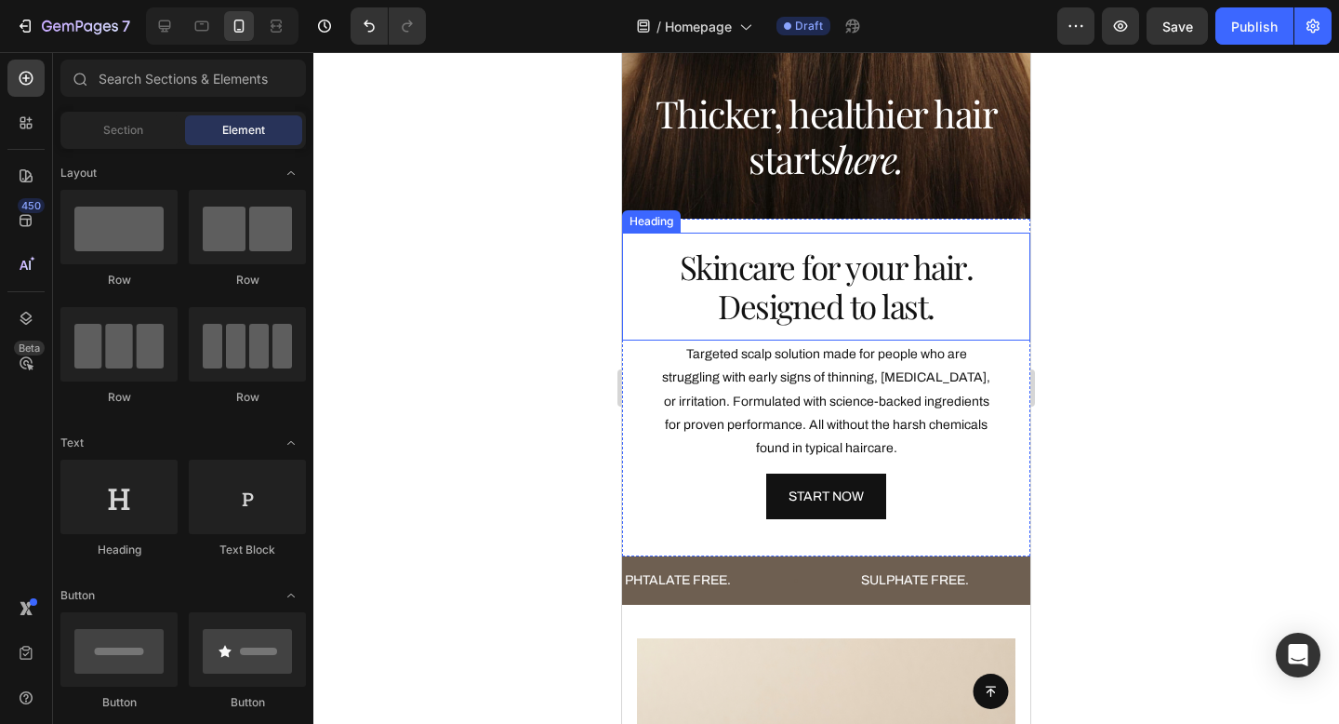
click at [912, 311] on h2 "Skincare for your hair. Designed to last." at bounding box center [826, 287] width 408 height 108
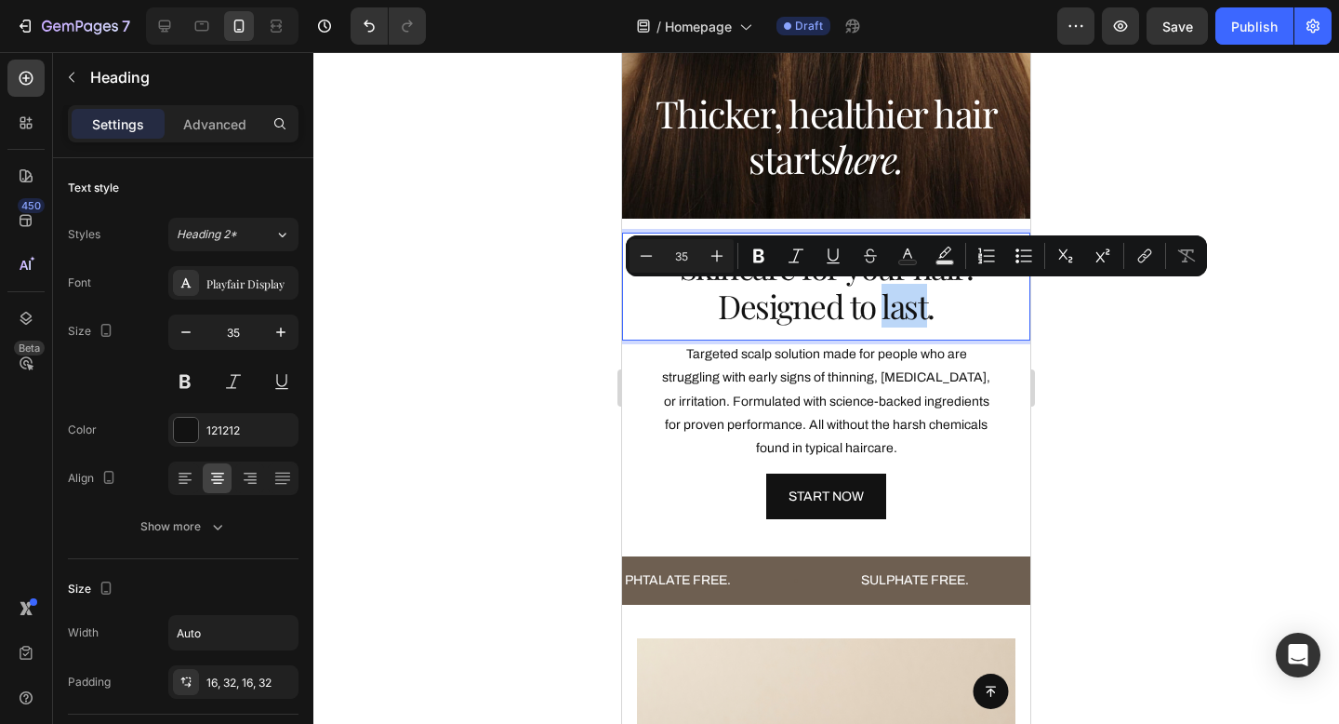
click at [885, 313] on p "Skincare for your hair. Designed to last." at bounding box center [826, 286] width 349 height 78
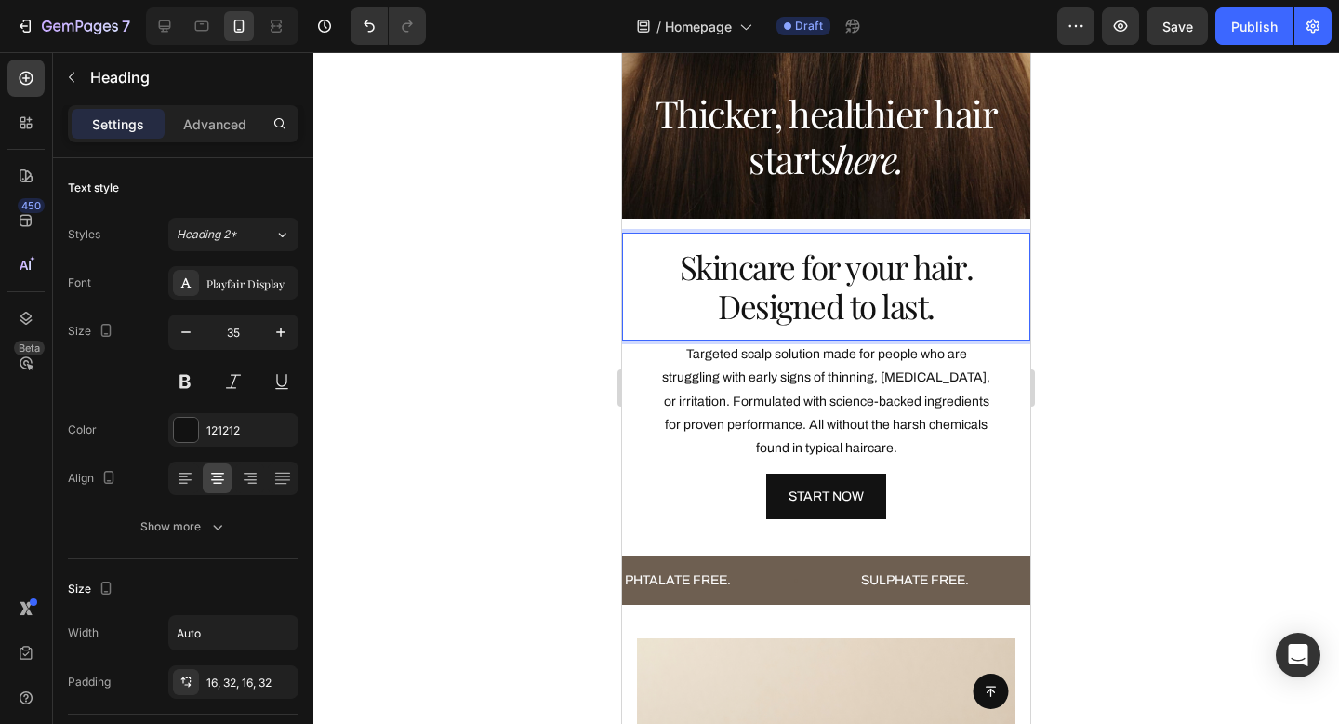
click at [876, 313] on p "Skincare for your hair. Designed to last." at bounding box center [826, 286] width 349 height 78
click at [925, 313] on p "Skincare for your hair. Designed for last." at bounding box center [826, 286] width 349 height 78
click at [1110, 310] on div at bounding box center [826, 388] width 1026 height 672
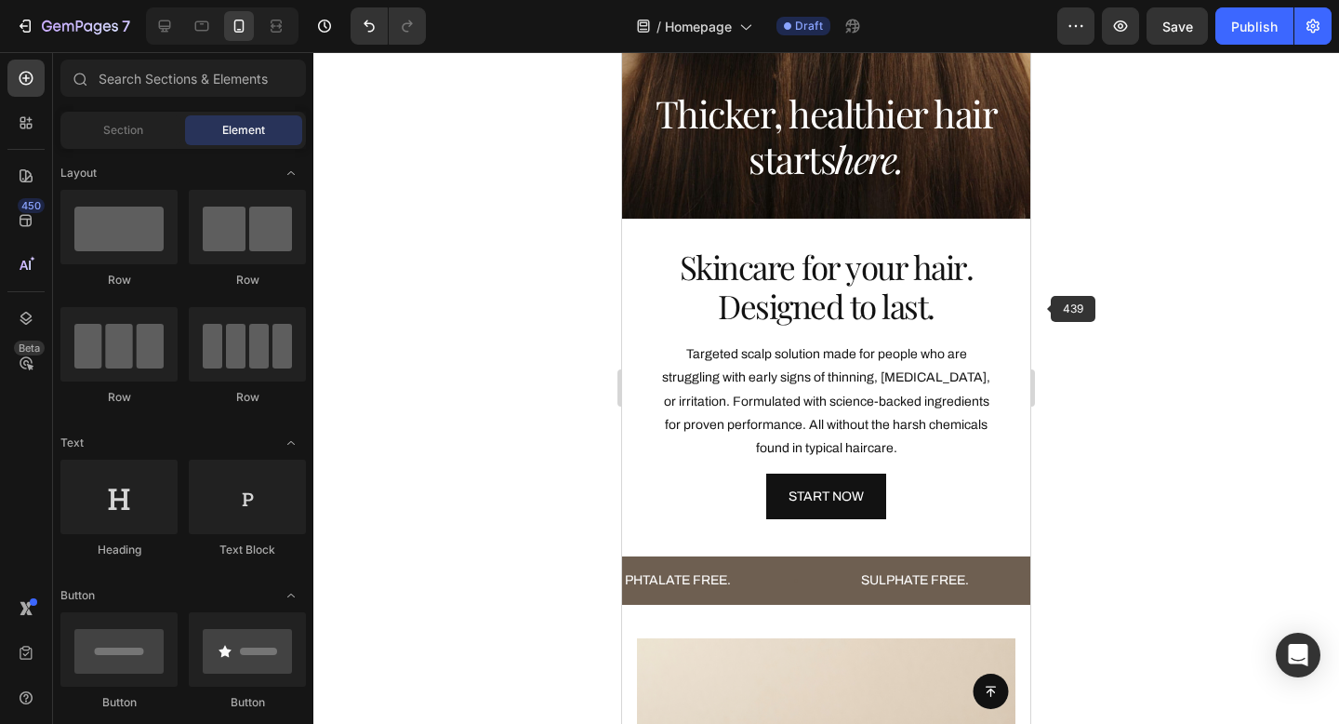
click at [871, 328] on h2 "Skincare for your hair. Designed to last." at bounding box center [826, 287] width 408 height 108
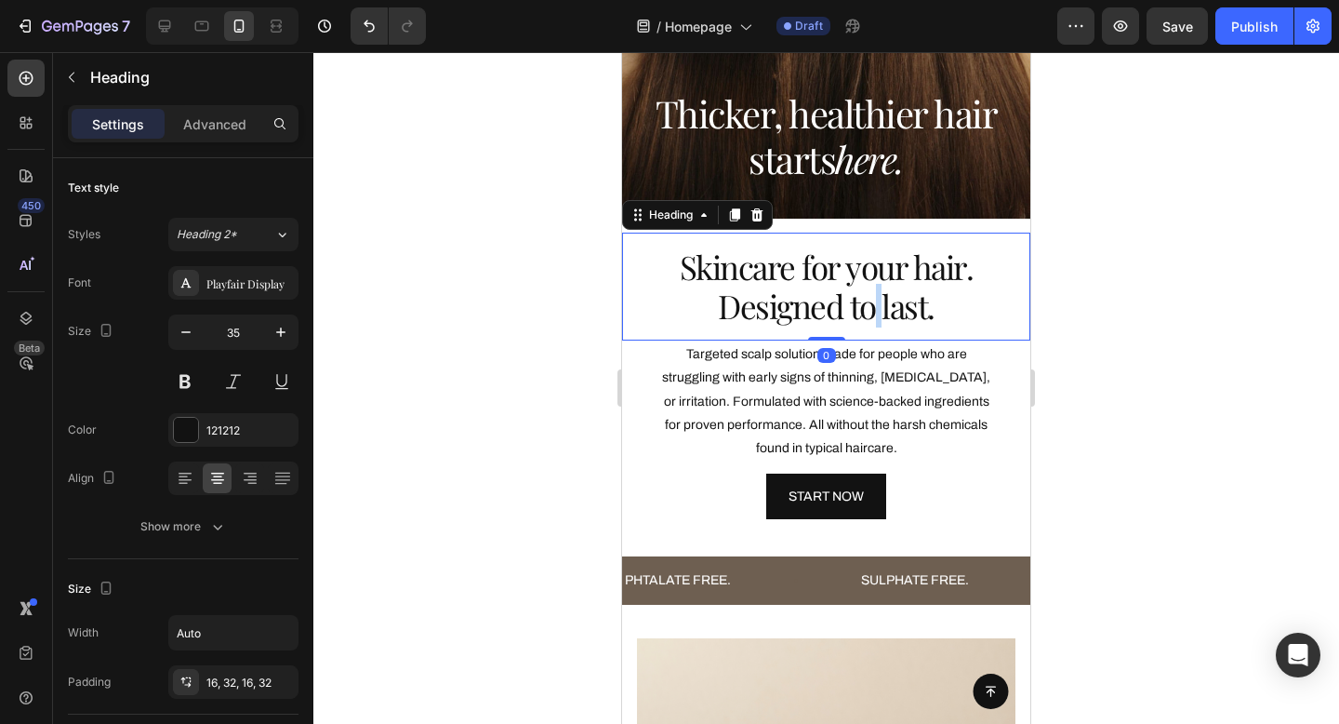
click at [872, 315] on p "Skincare for your hair. Designed to last." at bounding box center [826, 286] width 349 height 78
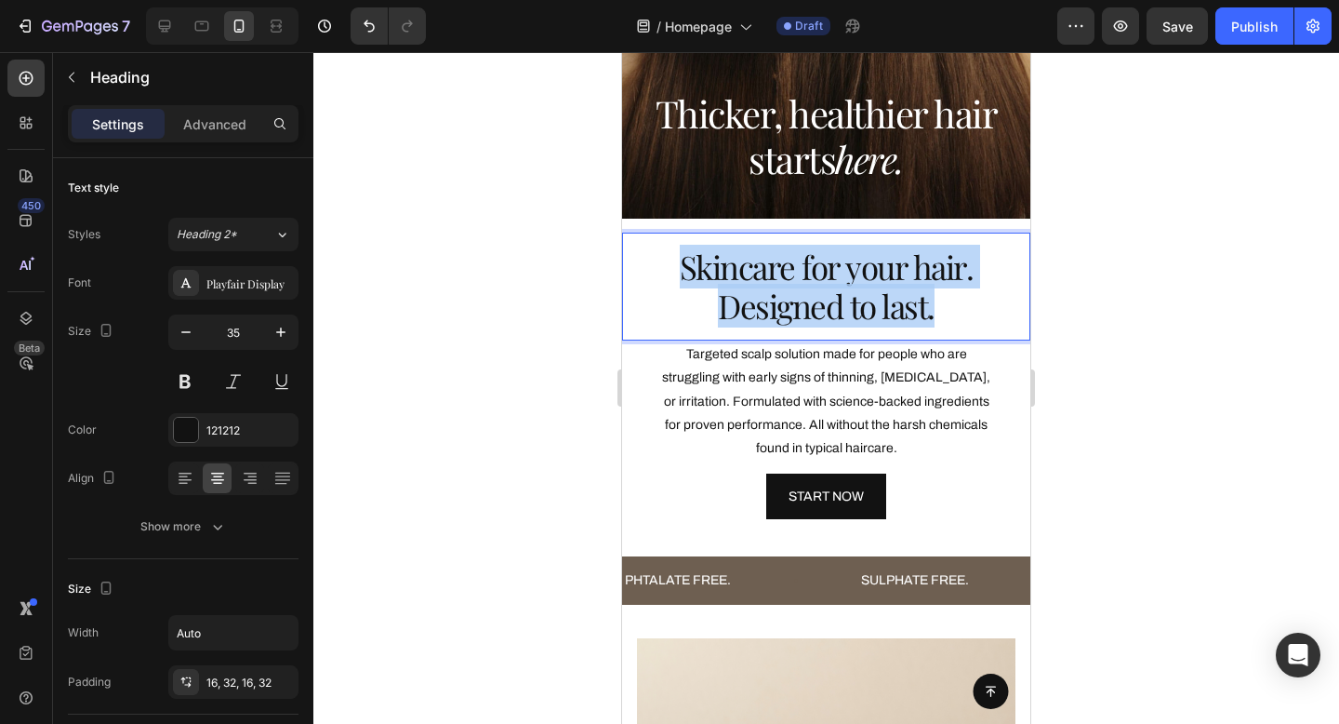
click at [872, 315] on p "Skincare for your hair. Designed to last." at bounding box center [826, 286] width 349 height 78
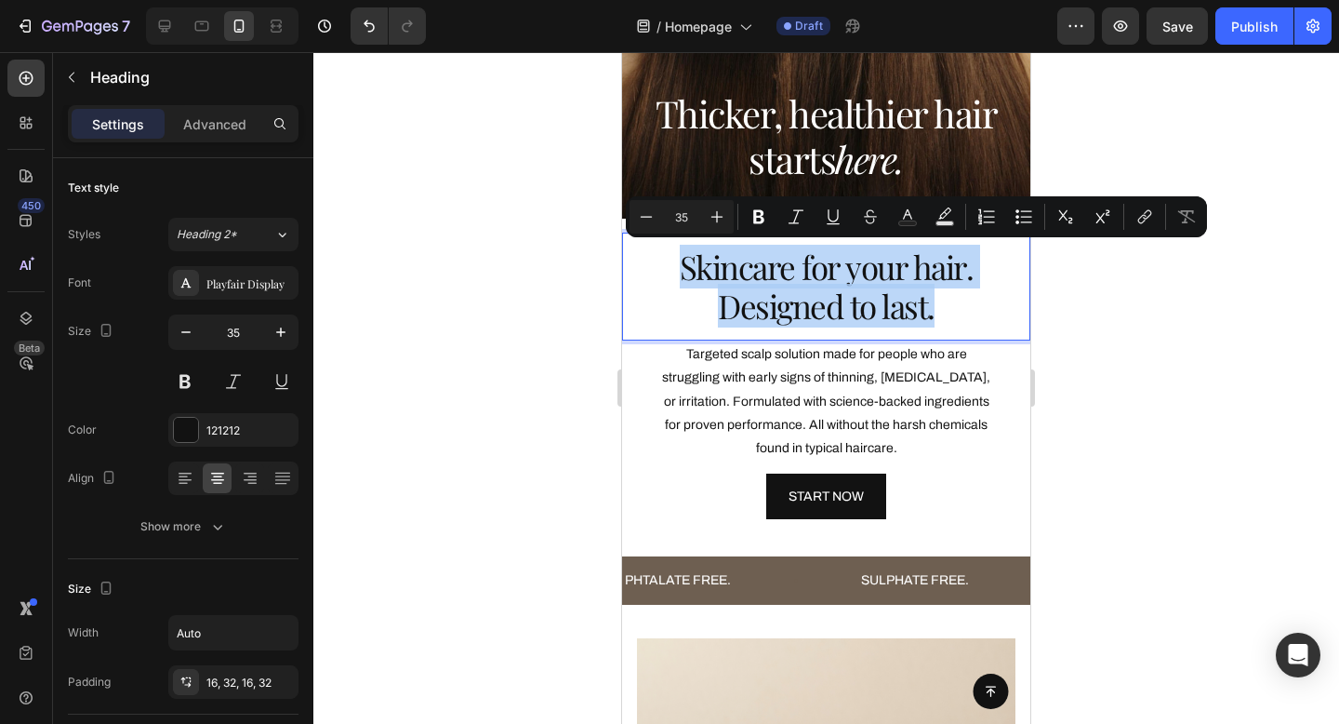
click at [921, 313] on p "Skincare for your hair. Designed to last." at bounding box center [826, 286] width 349 height 78
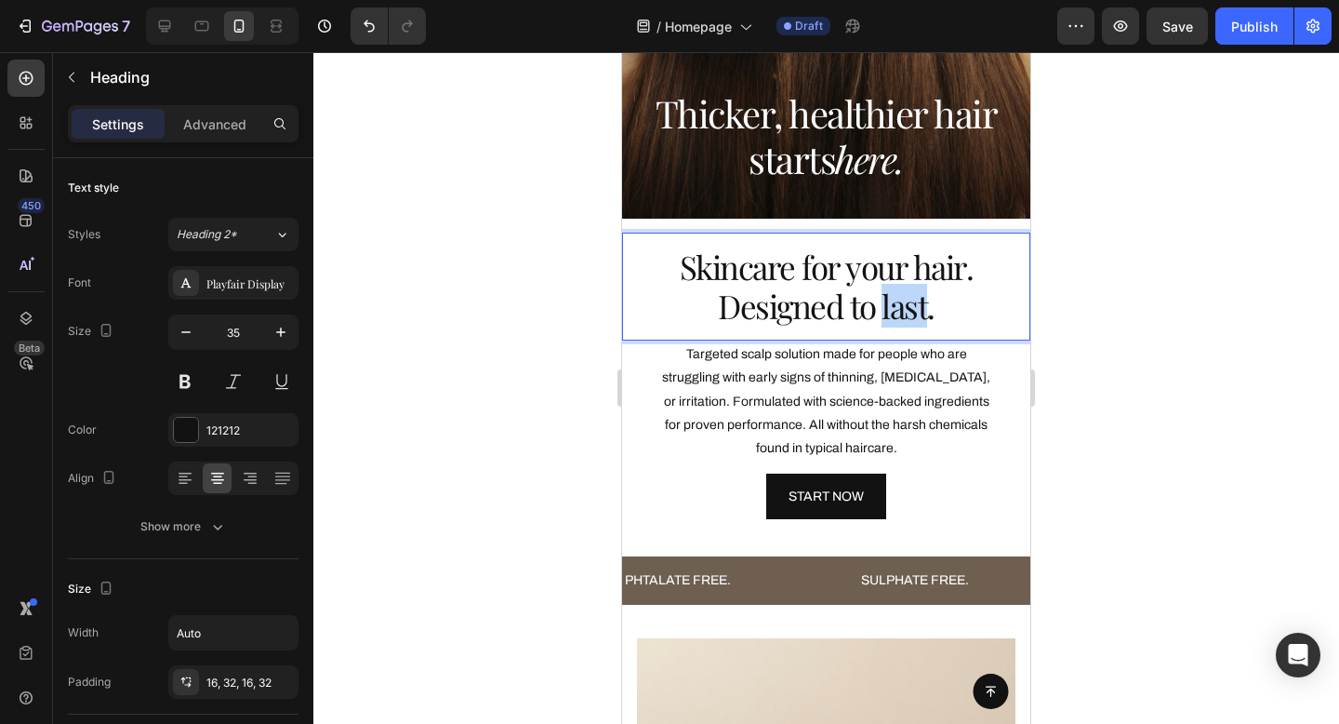
click at [921, 313] on p "Skincare for your hair. Designed to last." at bounding box center [826, 286] width 349 height 78
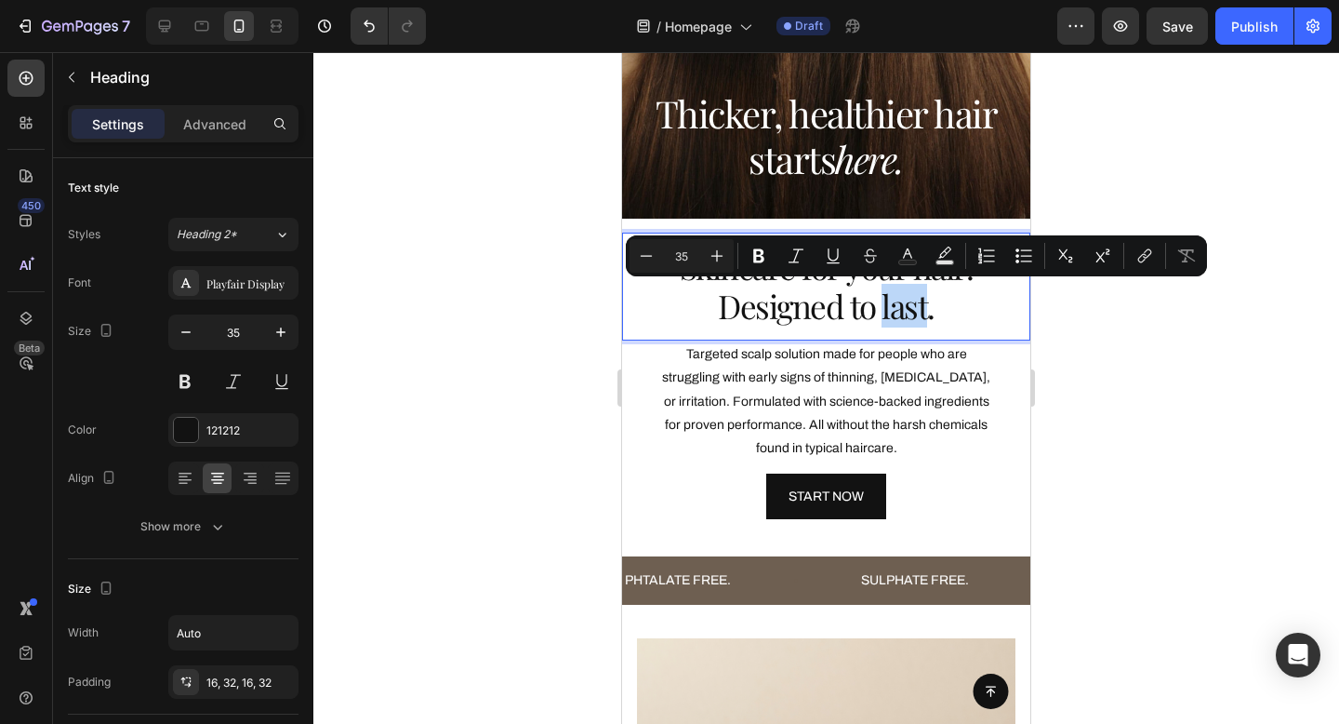
click at [927, 313] on p "Skincare for your hair. Designed to last." at bounding box center [826, 286] width 349 height 78
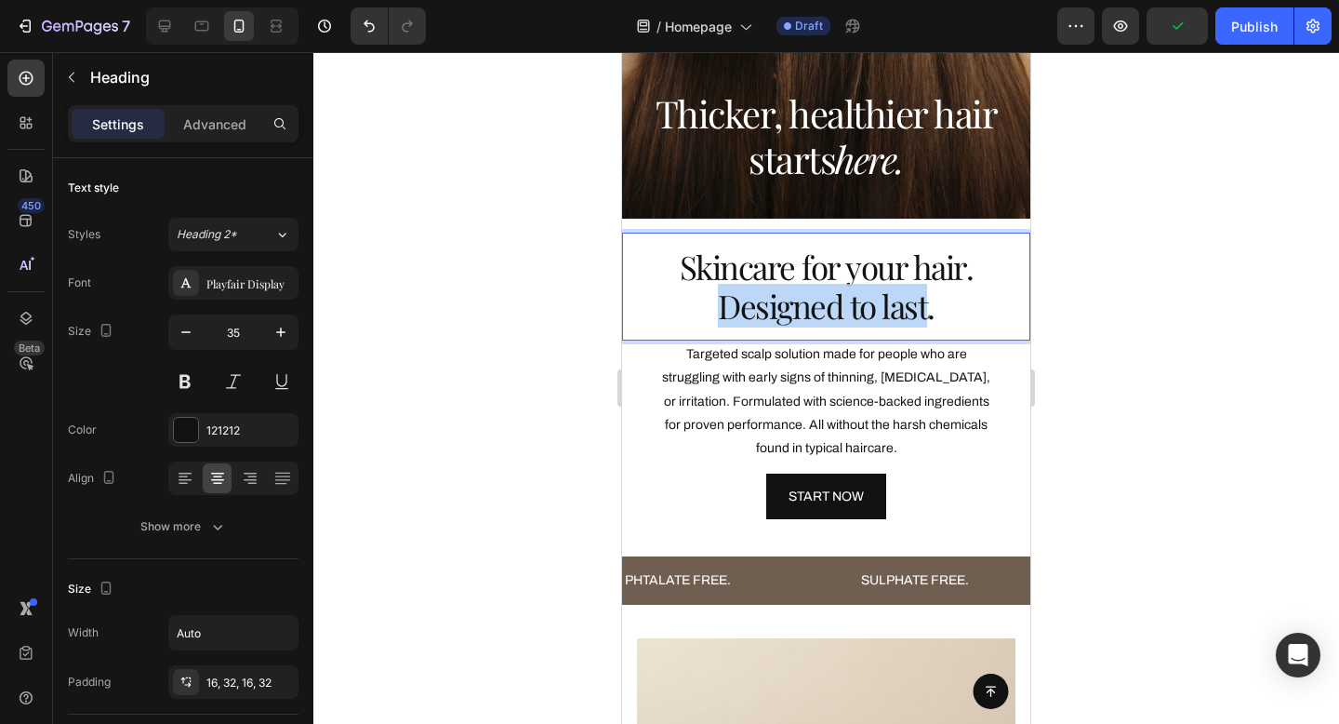
drag, startPoint x: 926, startPoint y: 312, endPoint x: 729, endPoint y: 311, distance: 197.2
click at [729, 311] on p "Skincare for your hair. Designed to last." at bounding box center [826, 286] width 349 height 78
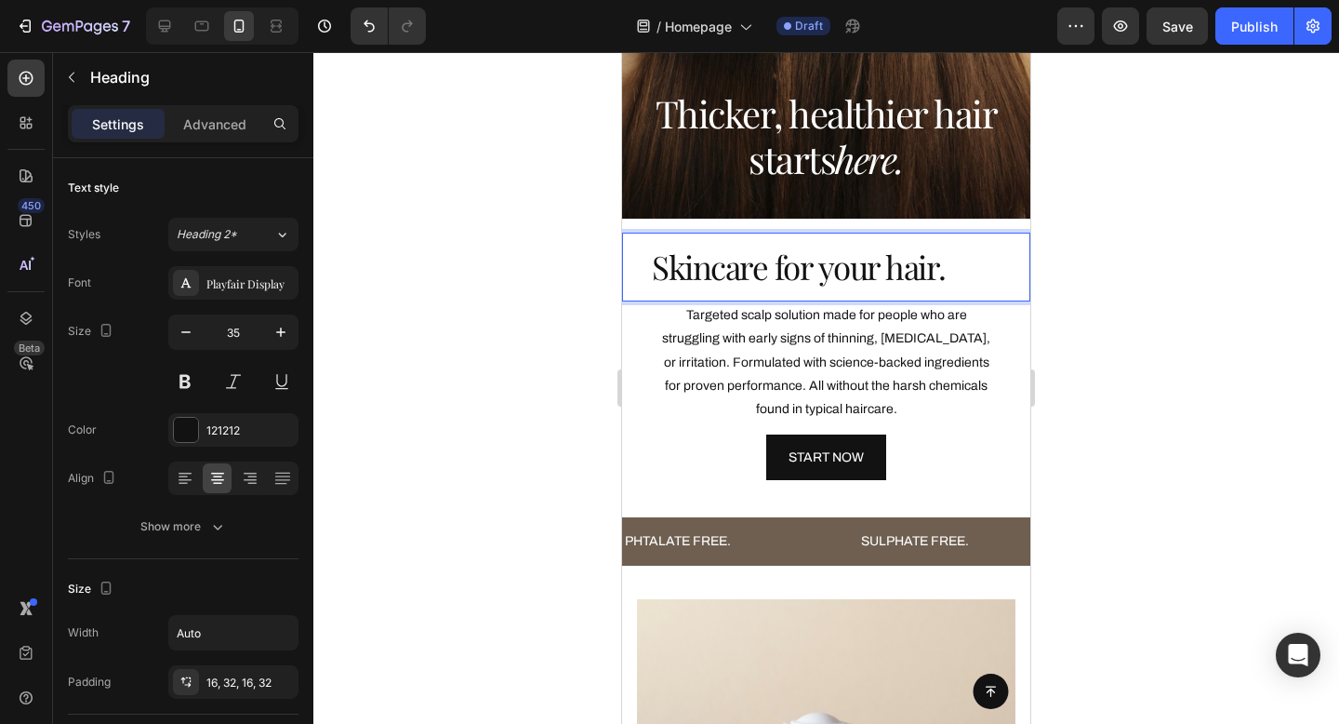
click at [794, 260] on p "Skincare for your hair." at bounding box center [799, 266] width 294 height 39
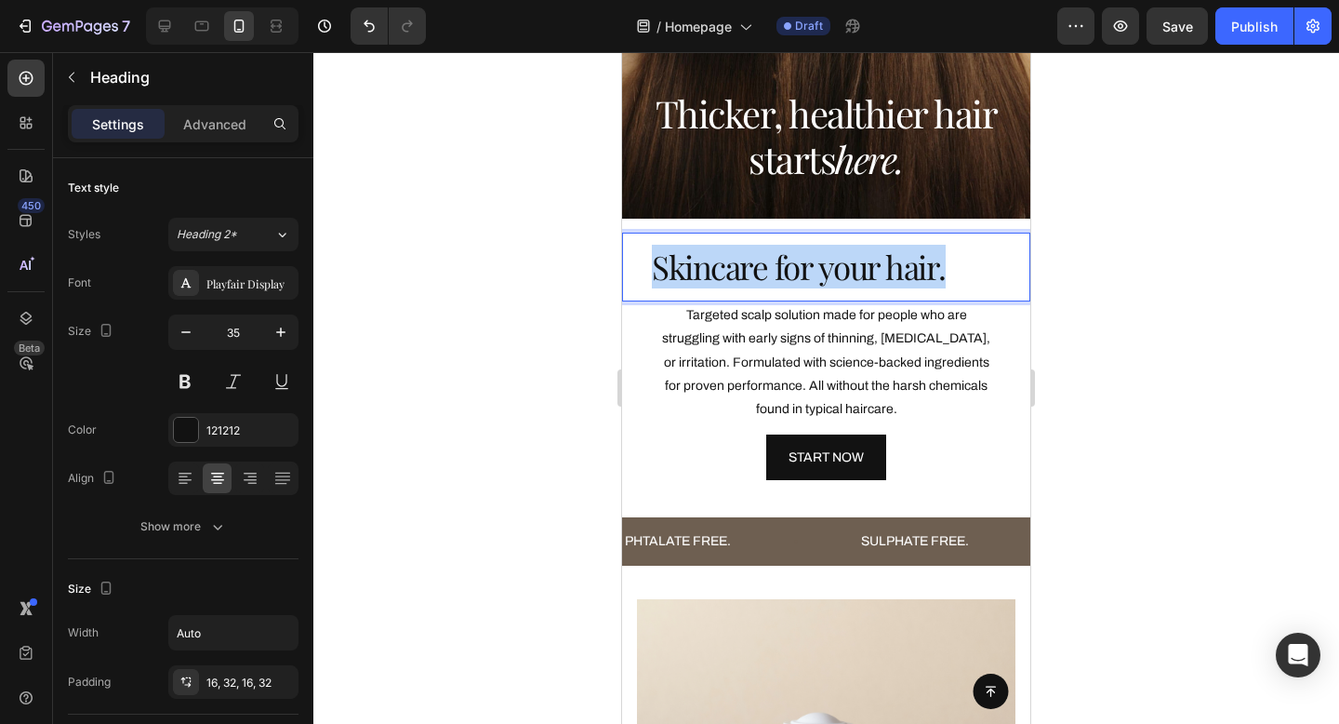
click at [794, 260] on p "Skincare for your hair." at bounding box center [799, 266] width 294 height 39
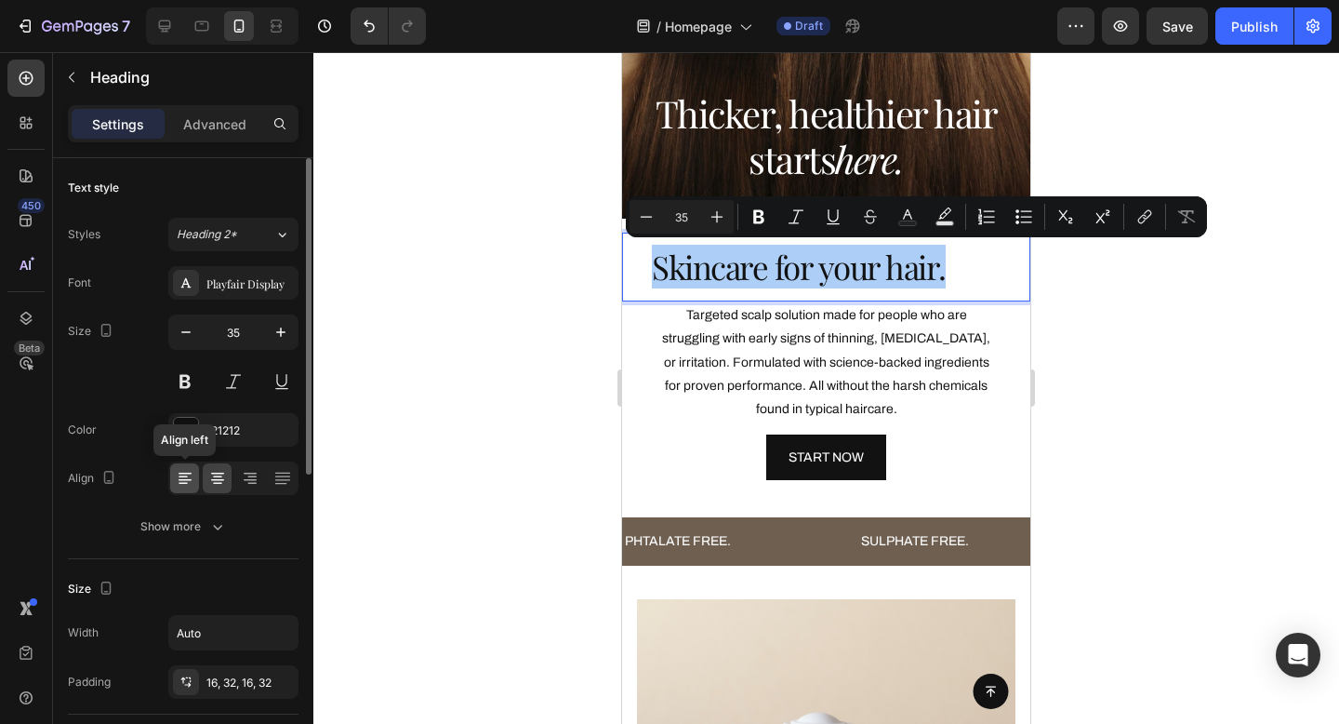
click at [176, 477] on icon at bounding box center [185, 478] width 19 height 19
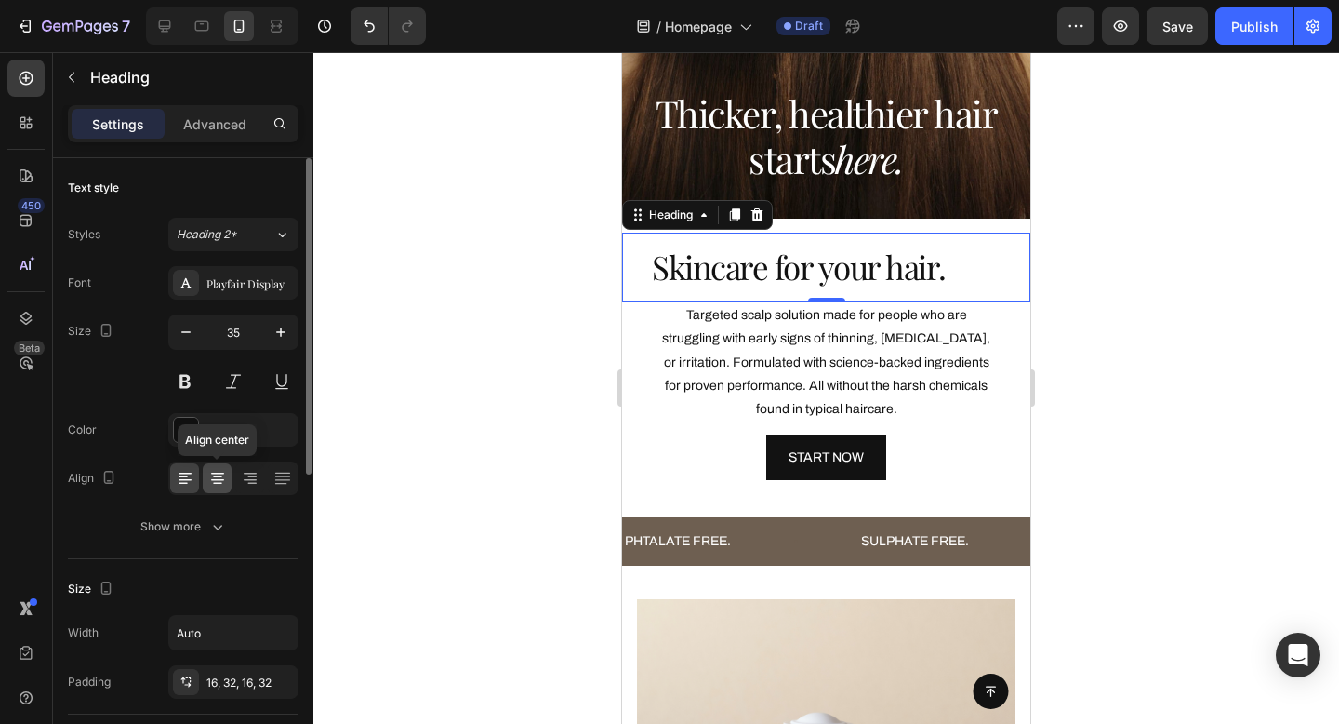
click at [210, 480] on icon at bounding box center [217, 478] width 19 height 19
click at [752, 275] on p "Skincare for your hair." at bounding box center [799, 266] width 294 height 39
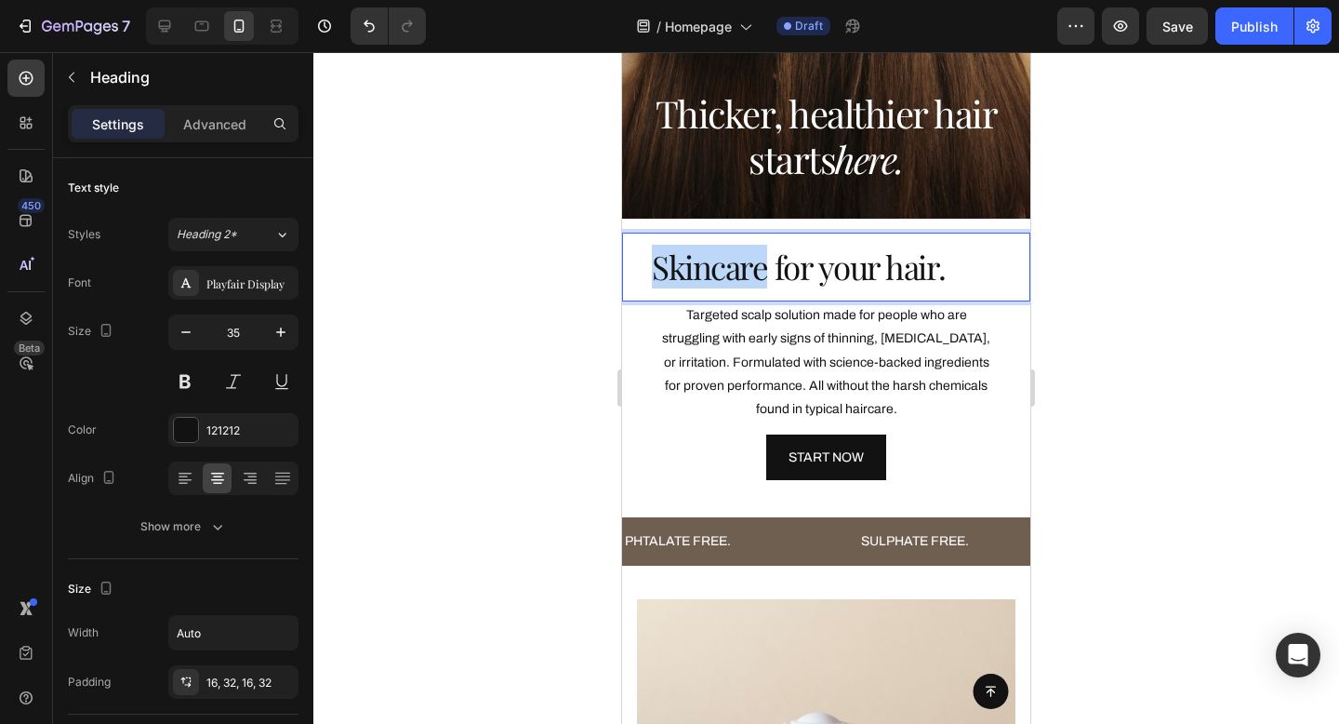
click at [752, 275] on p "Skincare for your hair." at bounding box center [799, 266] width 294 height 39
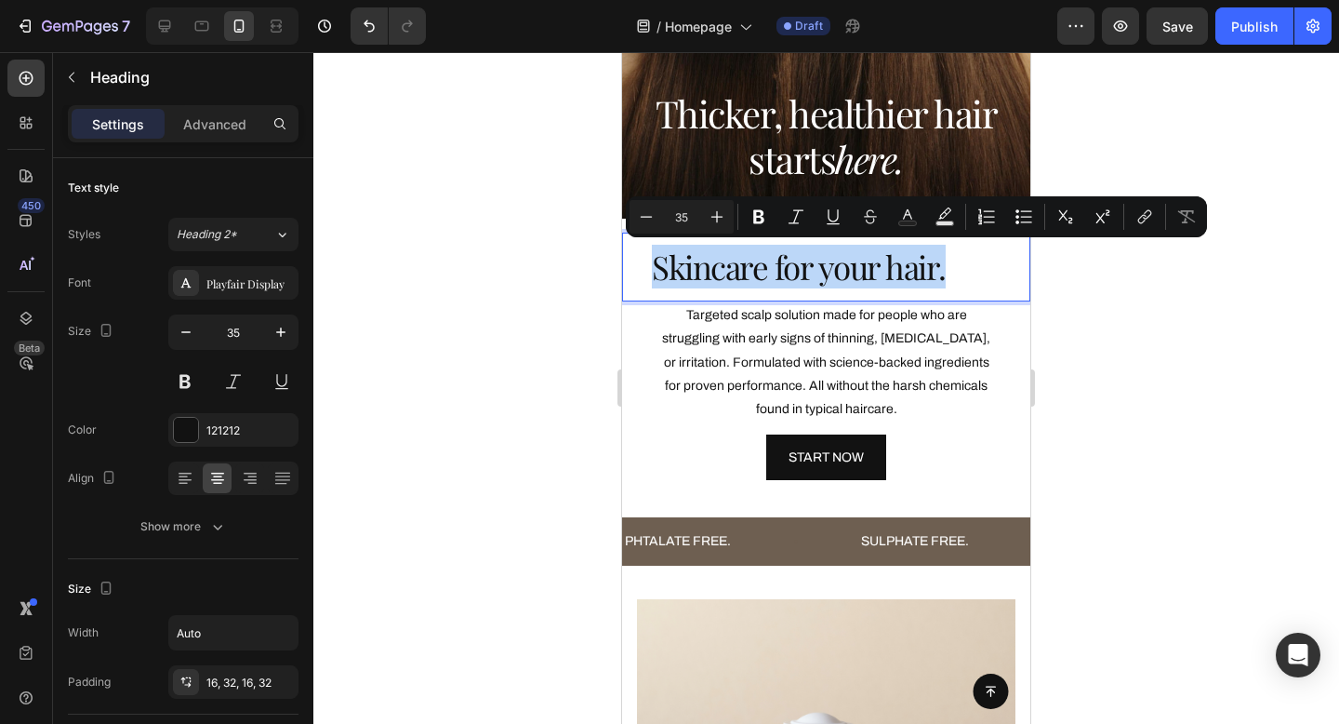
click at [688, 270] on p "Skincare for your hair." at bounding box center [799, 266] width 294 height 39
click at [653, 271] on p "Skincare for your hair." at bounding box center [799, 266] width 294 height 39
click at [675, 296] on h2 "Skincare for your hair." at bounding box center [798, 267] width 353 height 69
click at [997, 286] on div "Skincare for your hair." at bounding box center [826, 267] width 408 height 69
click at [941, 265] on p "Skincare for your hair." at bounding box center [799, 266] width 294 height 39
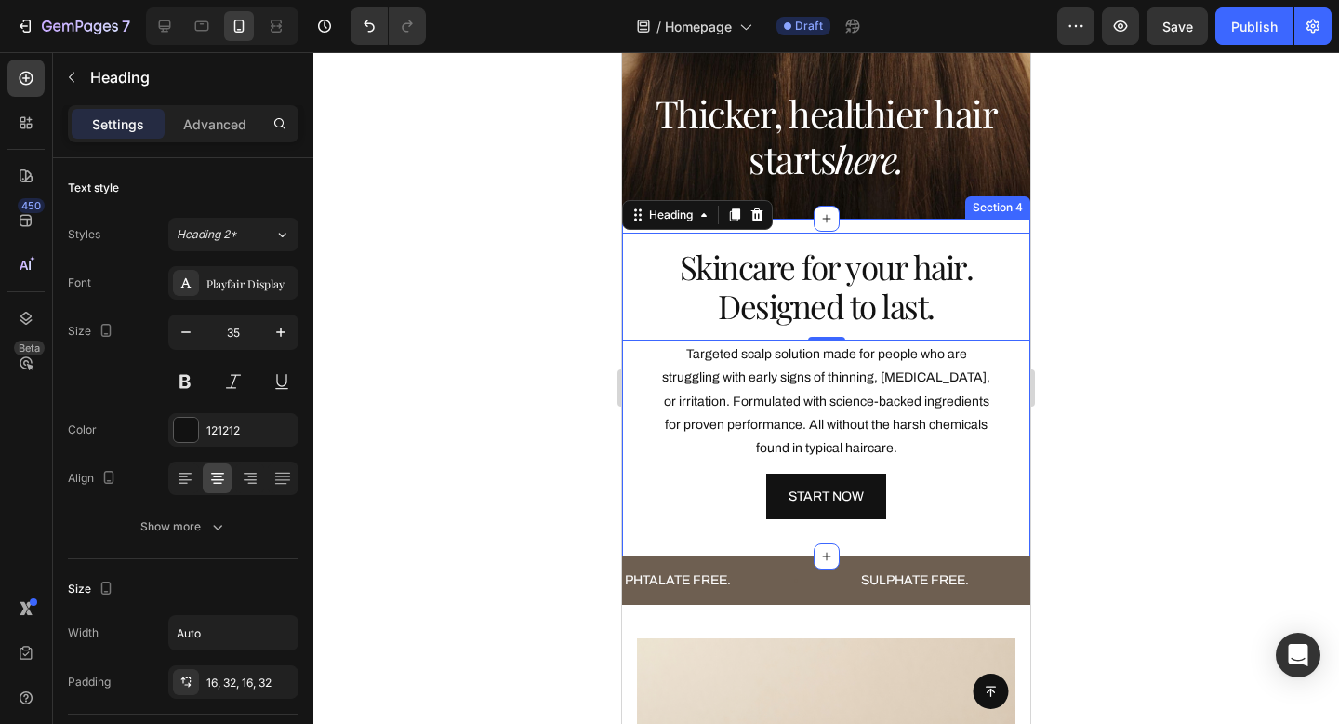
click at [1174, 210] on div at bounding box center [826, 388] width 1026 height 672
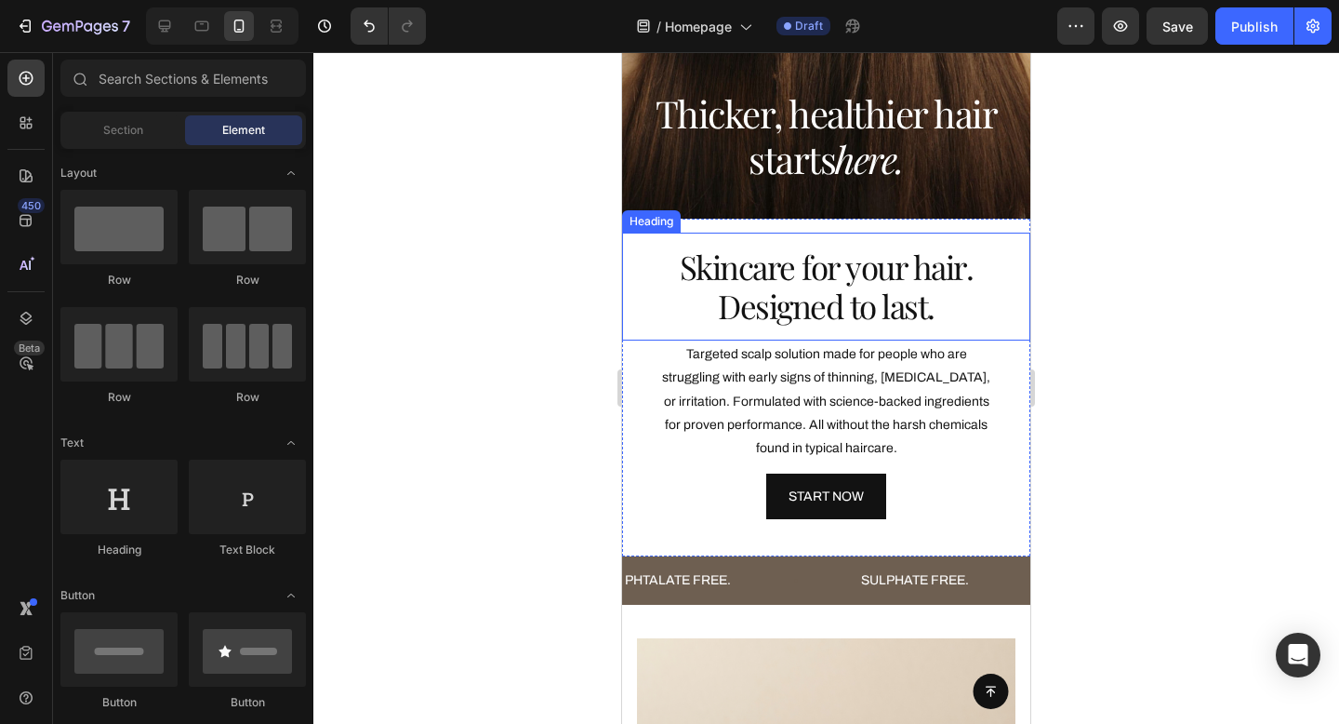
click at [900, 305] on p "Skincare for your hair. Designed to last." at bounding box center [826, 286] width 349 height 78
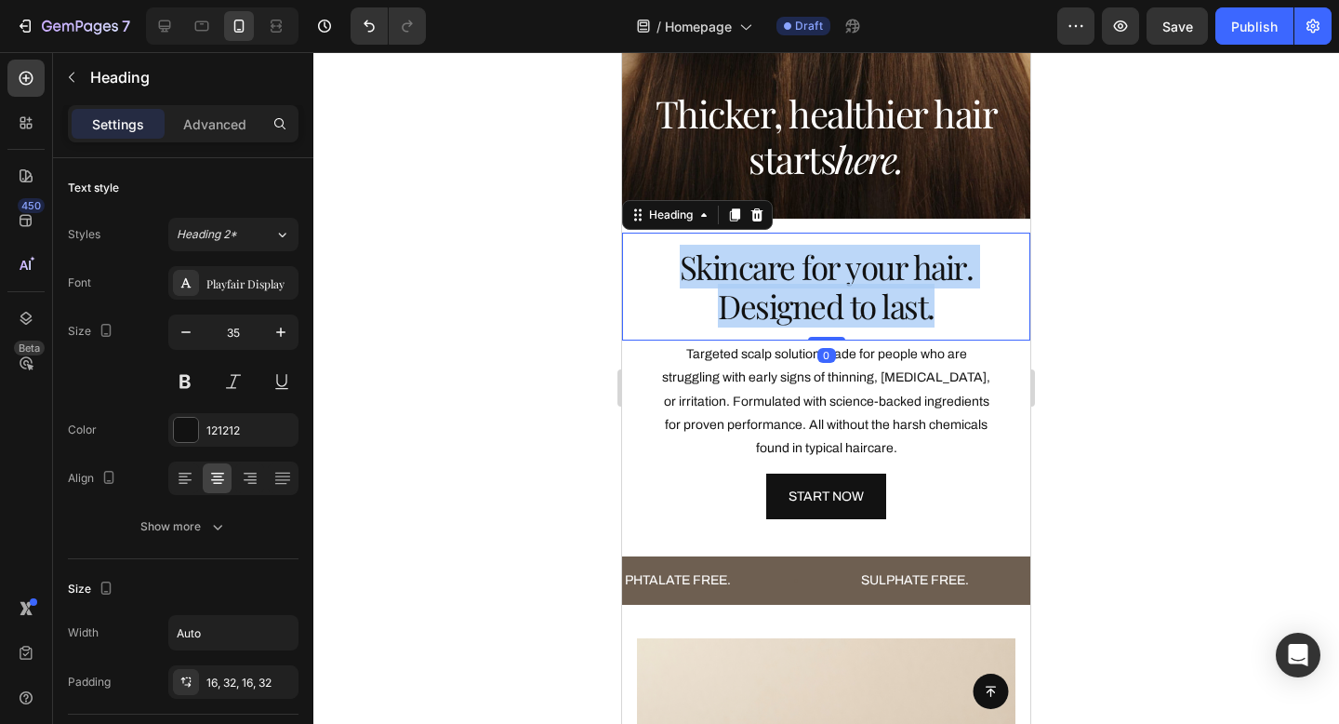
click at [900, 305] on p "Skincare for your hair. Designed to last." at bounding box center [826, 286] width 349 height 78
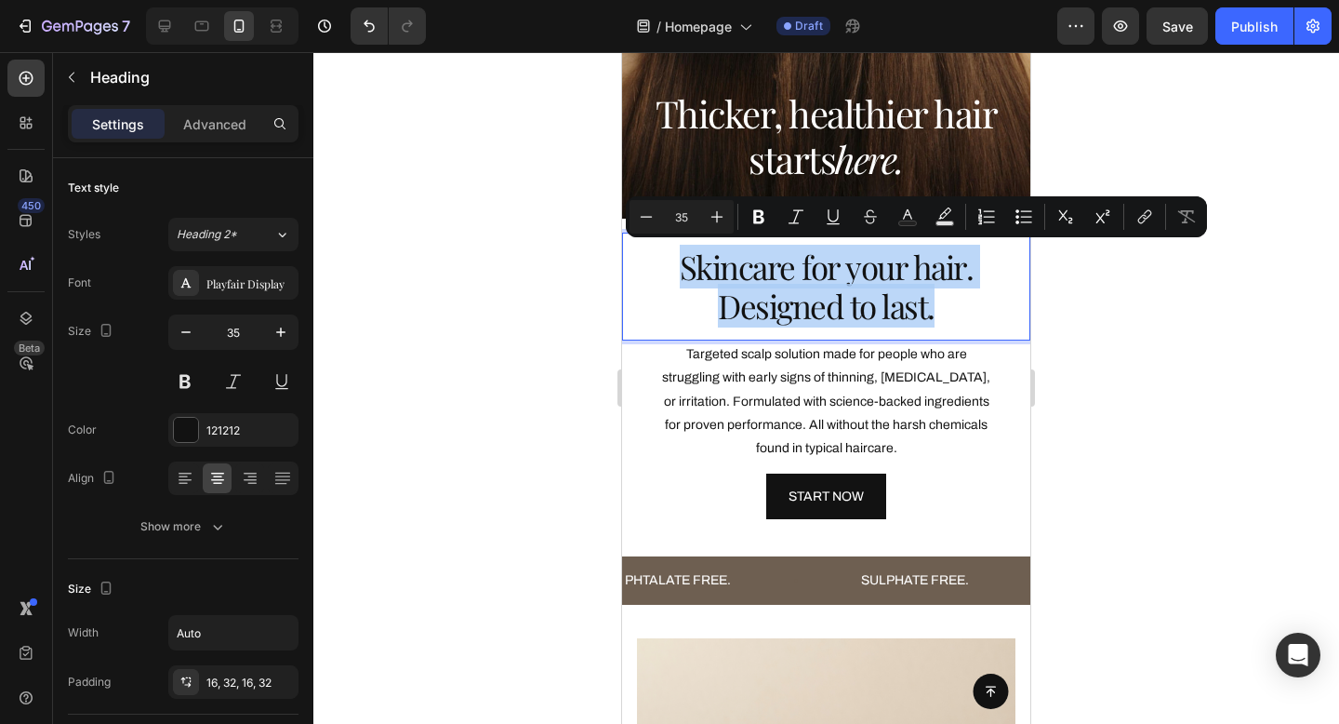
click at [919, 306] on p "Skincare for your hair. Designed to last." at bounding box center [826, 286] width 349 height 78
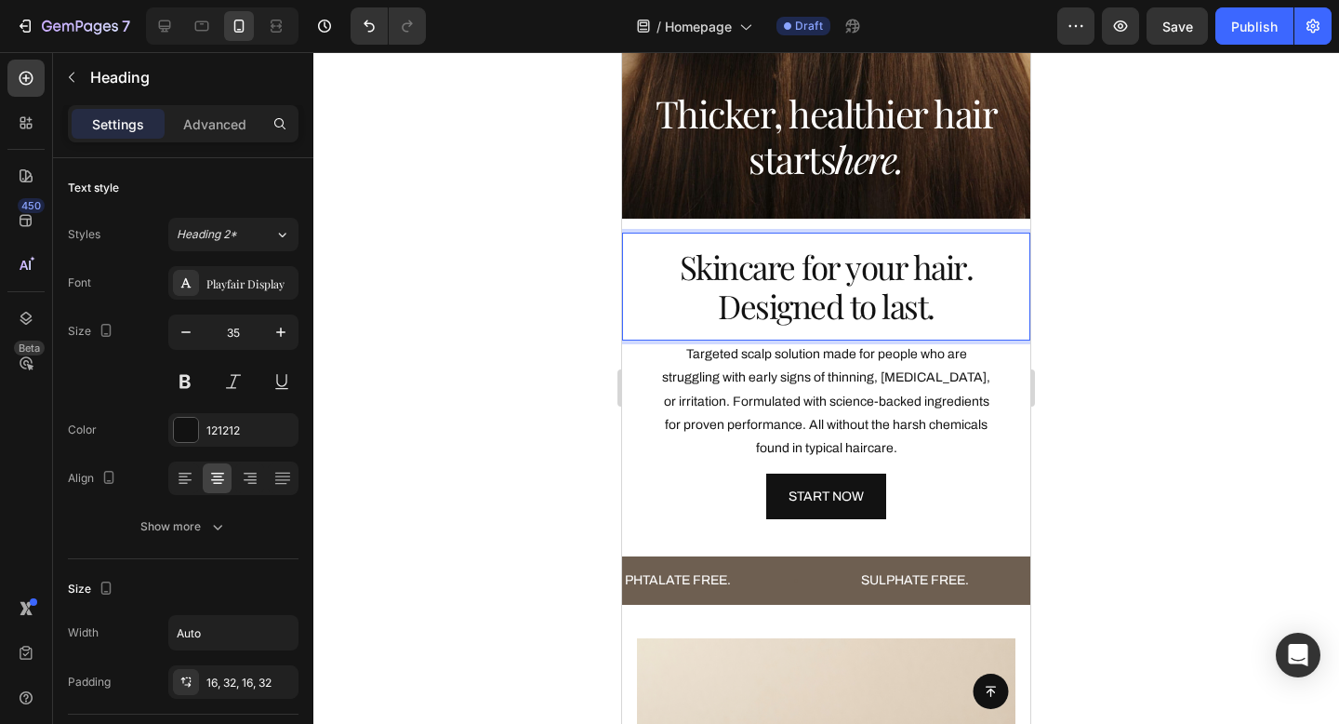
click at [905, 302] on p "Skincare for your hair. Designed to last." at bounding box center [826, 286] width 349 height 78
drag, startPoint x: 939, startPoint y: 309, endPoint x: 700, endPoint y: 310, distance: 238.1
click at [700, 310] on p "Skincare for your hair. Designed to last." at bounding box center [826, 286] width 349 height 78
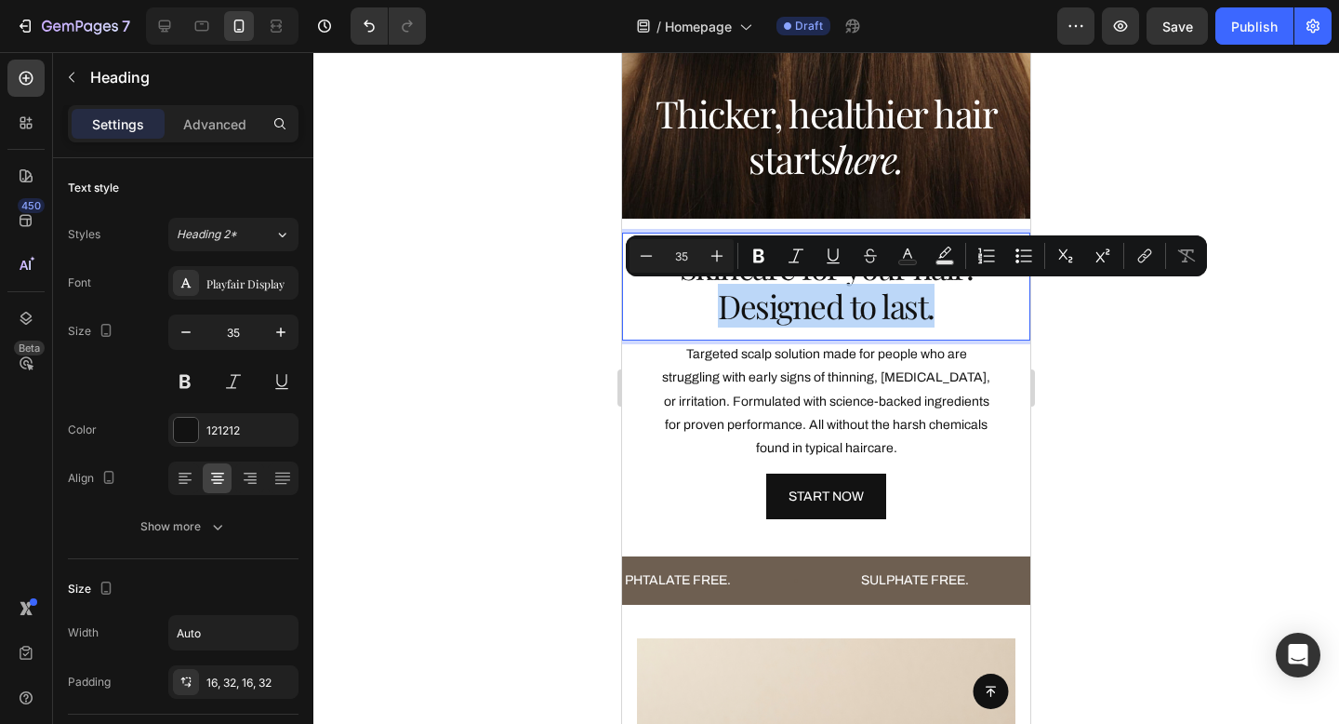
click at [839, 326] on p "Skincare for your hair. Designed to last." at bounding box center [826, 286] width 349 height 78
drag, startPoint x: 945, startPoint y: 303, endPoint x: 707, endPoint y: 305, distance: 238.1
click at [707, 305] on p "Skincare for your hair. Designed to last." at bounding box center [826, 286] width 349 height 78
click at [918, 307] on p "Skincare for your hair. Designed to last." at bounding box center [826, 286] width 349 height 78
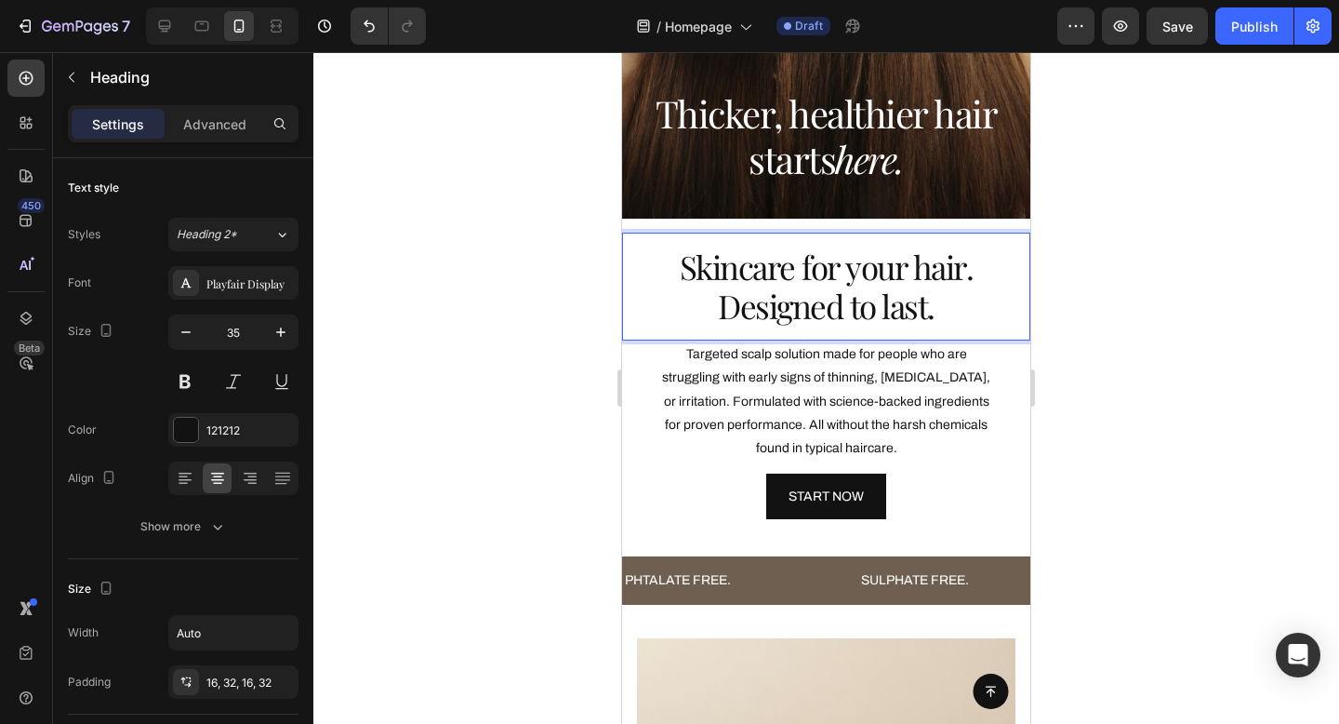
click at [963, 308] on p "Skincare for your hair. Designed to last." at bounding box center [826, 286] width 349 height 78
click at [824, 590] on div "PHTALATE FREE. Text Block" at bounding box center [741, 580] width 236 height 42
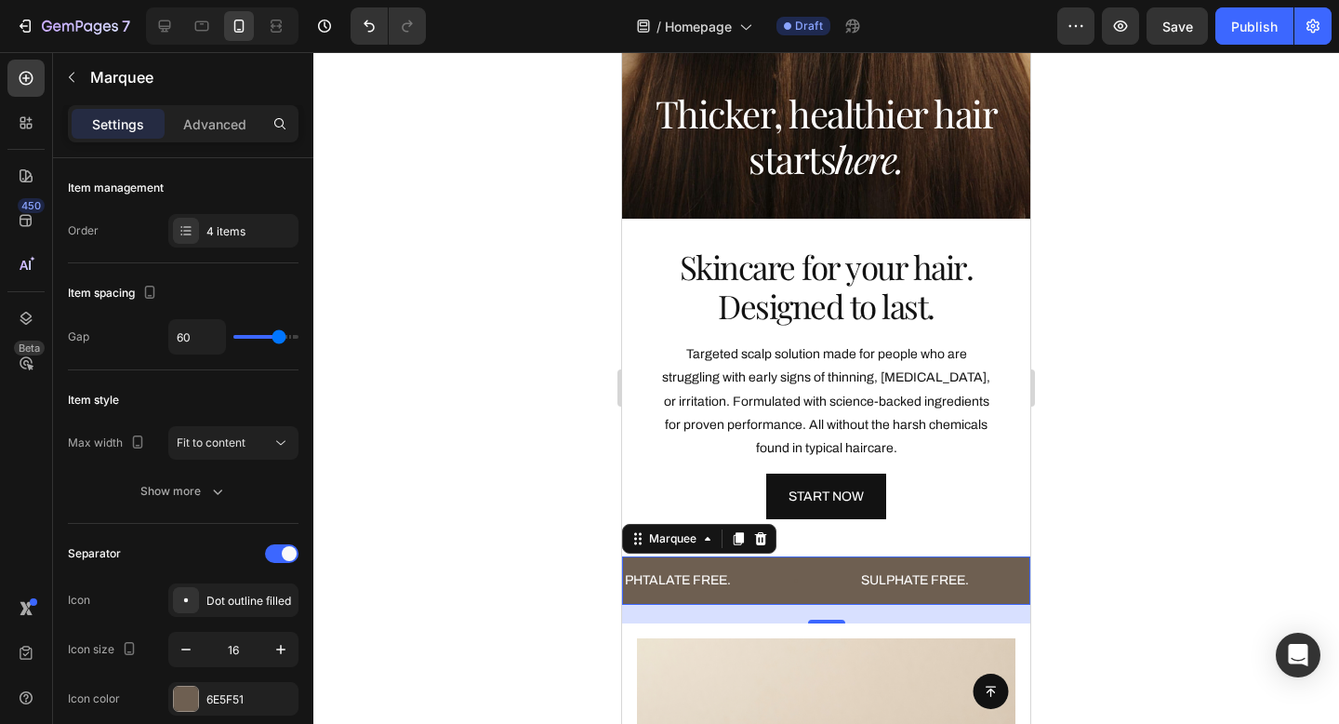
click at [1083, 444] on div at bounding box center [826, 388] width 1026 height 672
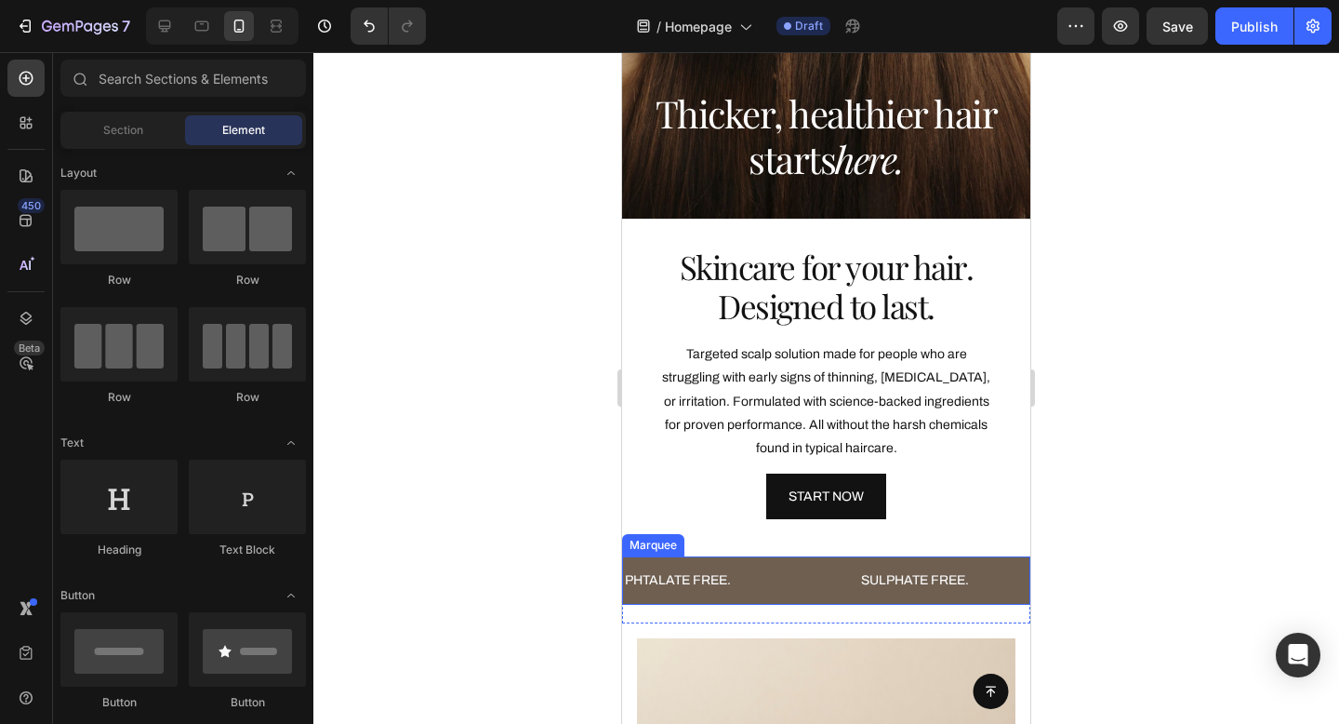
click at [840, 584] on div "PHTALATE FREE. Text Block" at bounding box center [741, 580] width 236 height 42
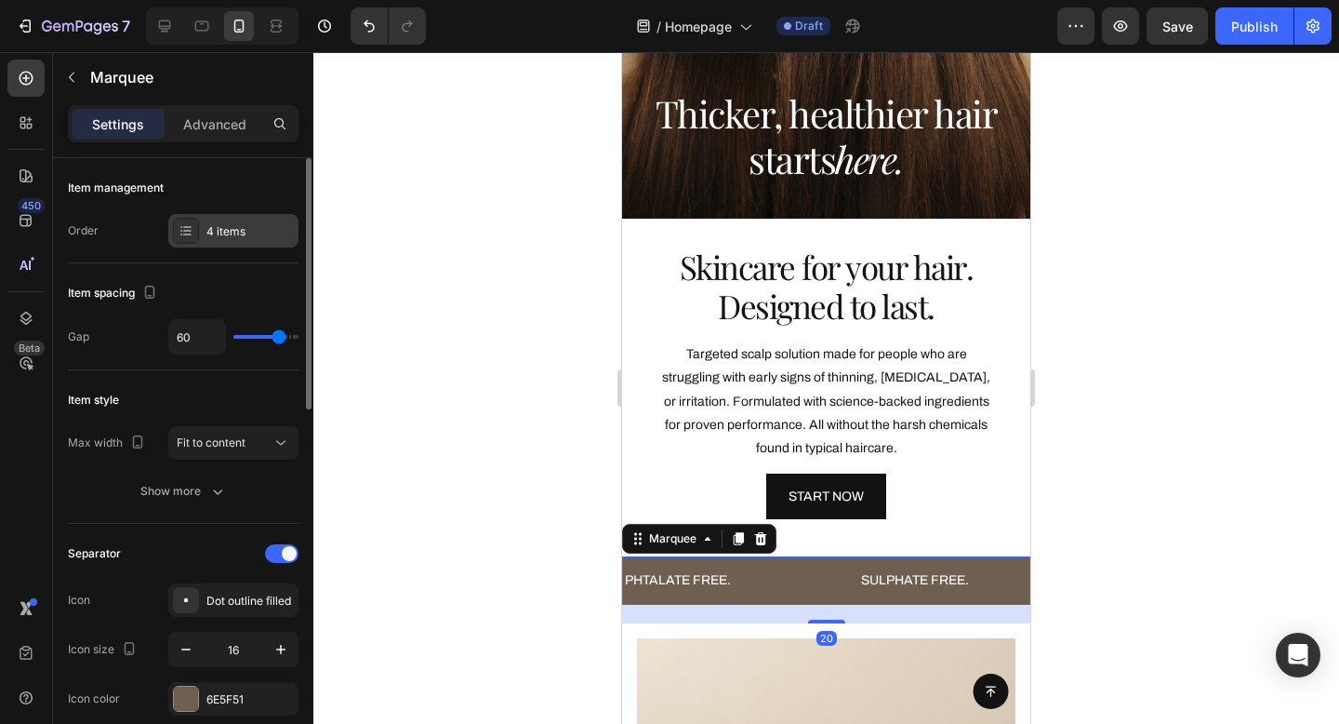
click at [202, 223] on div "4 items" at bounding box center [233, 230] width 130 height 33
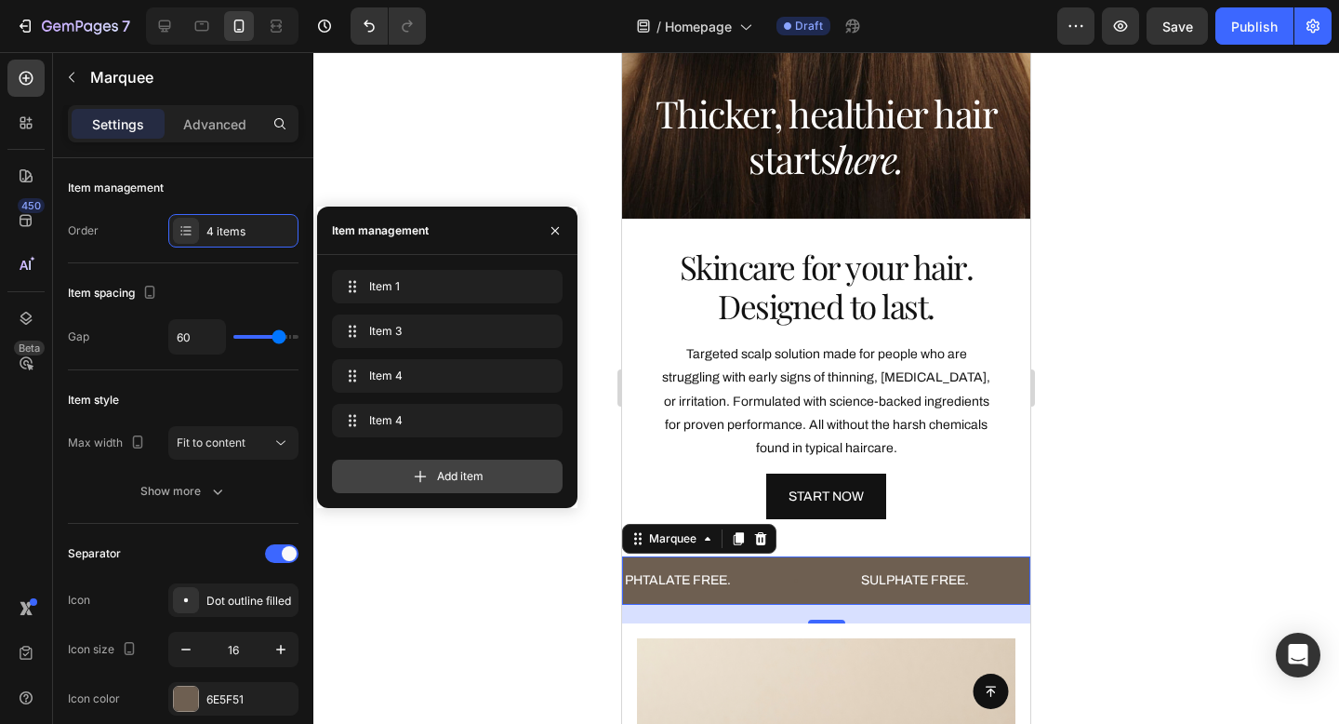
click at [403, 478] on div "Add item" at bounding box center [447, 475] width 231 height 33
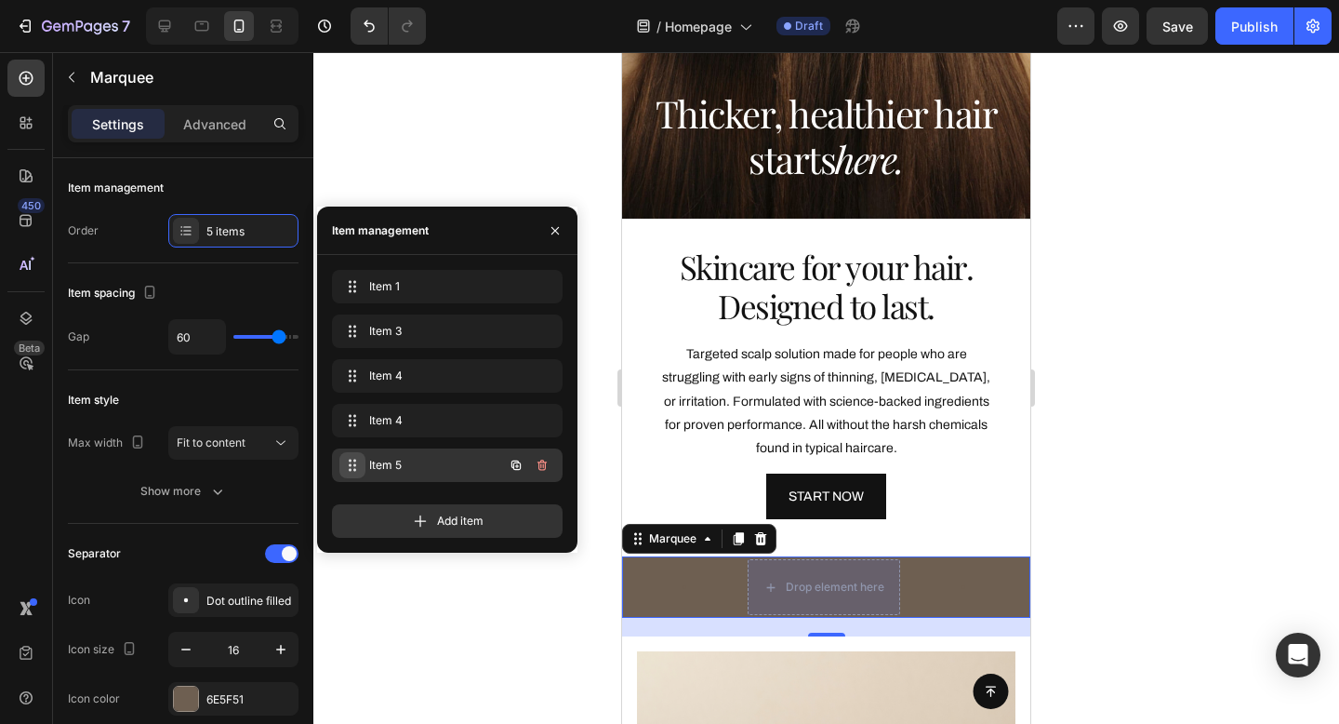
scroll to position [0, 816]
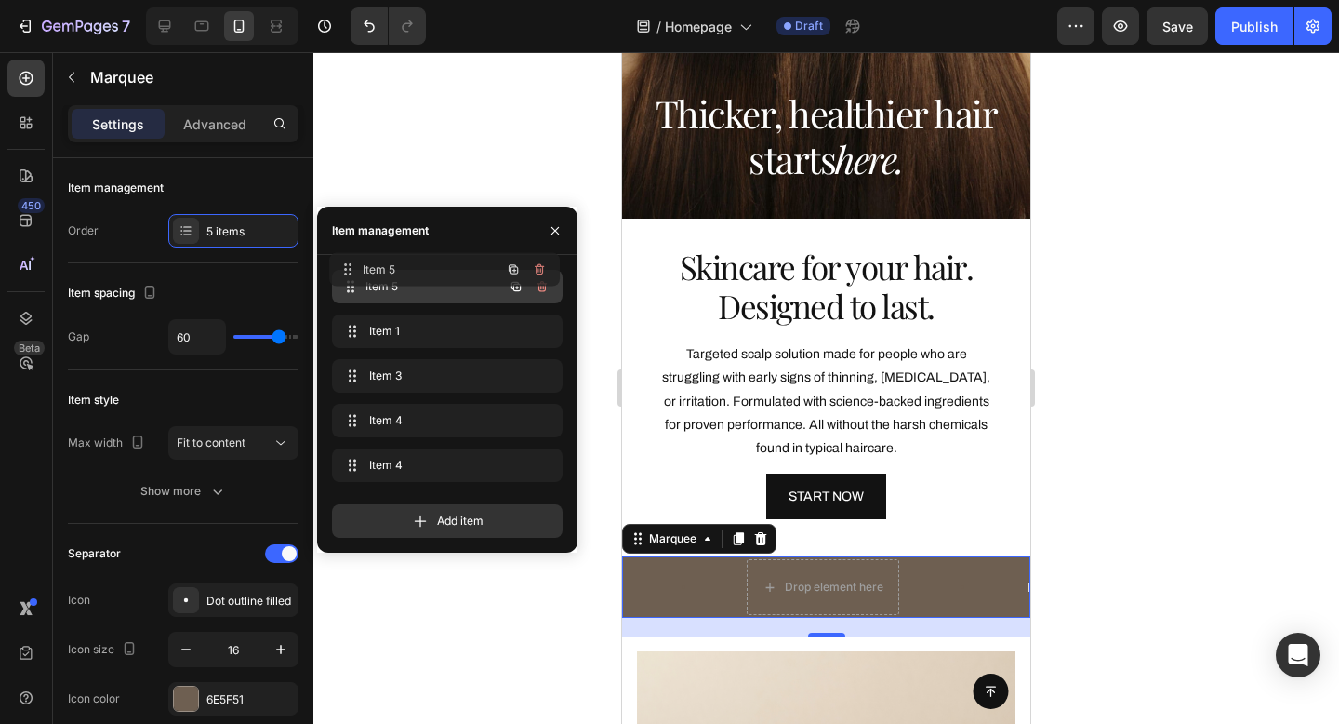
drag, startPoint x: 359, startPoint y: 467, endPoint x: 356, endPoint y: 272, distance: 195.3
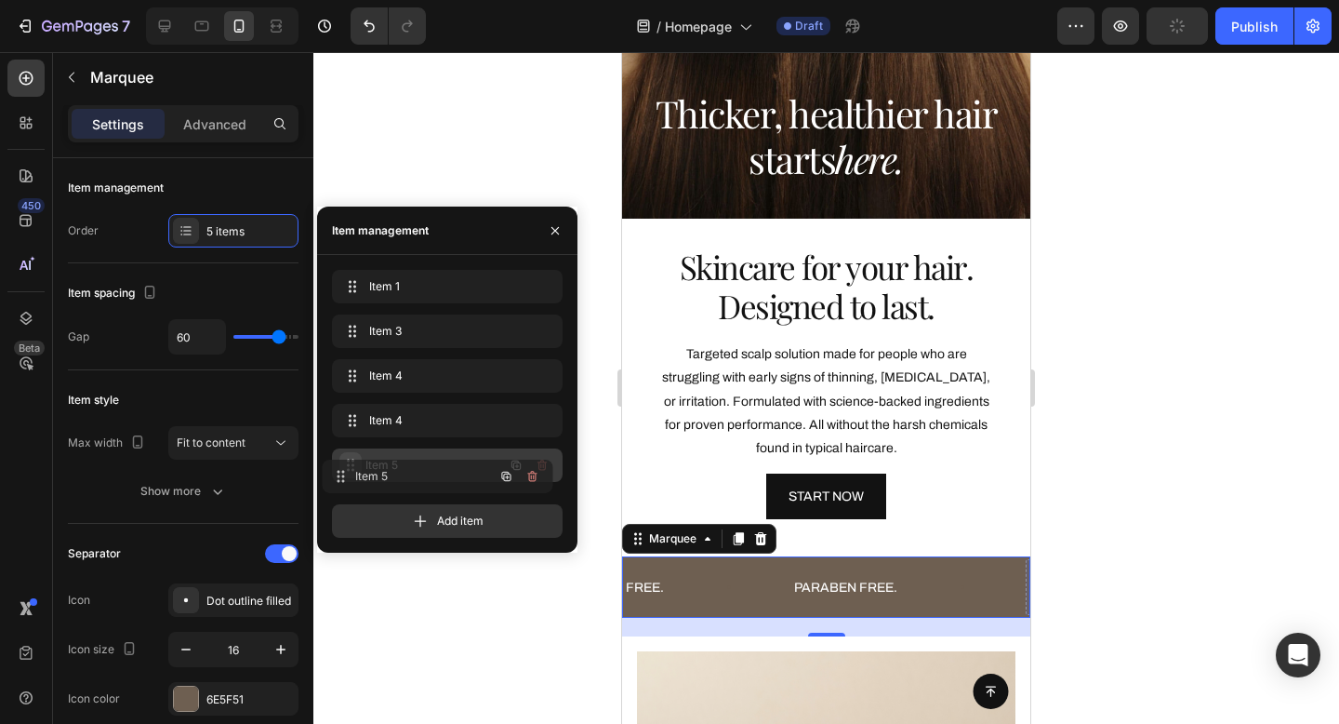
drag, startPoint x: 354, startPoint y: 285, endPoint x: 344, endPoint y: 474, distance: 190.0
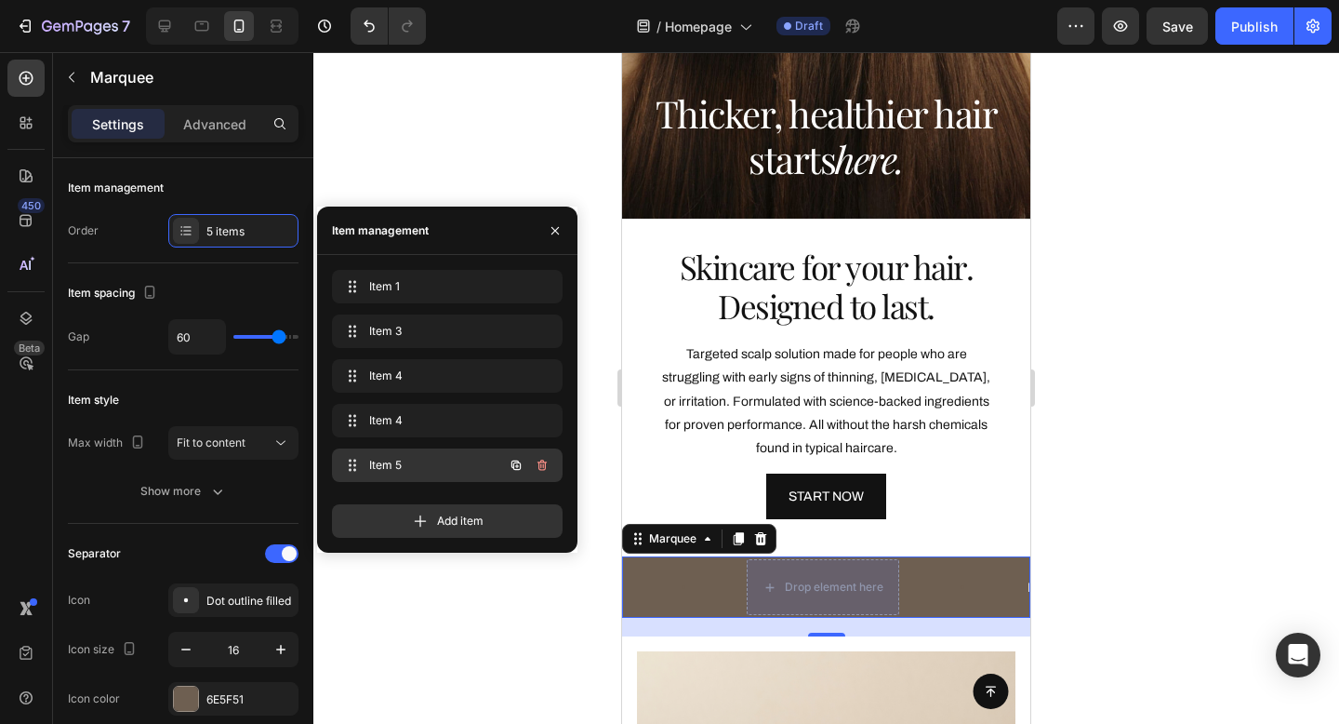
click at [393, 464] on span "Item 5" at bounding box center [421, 465] width 105 height 17
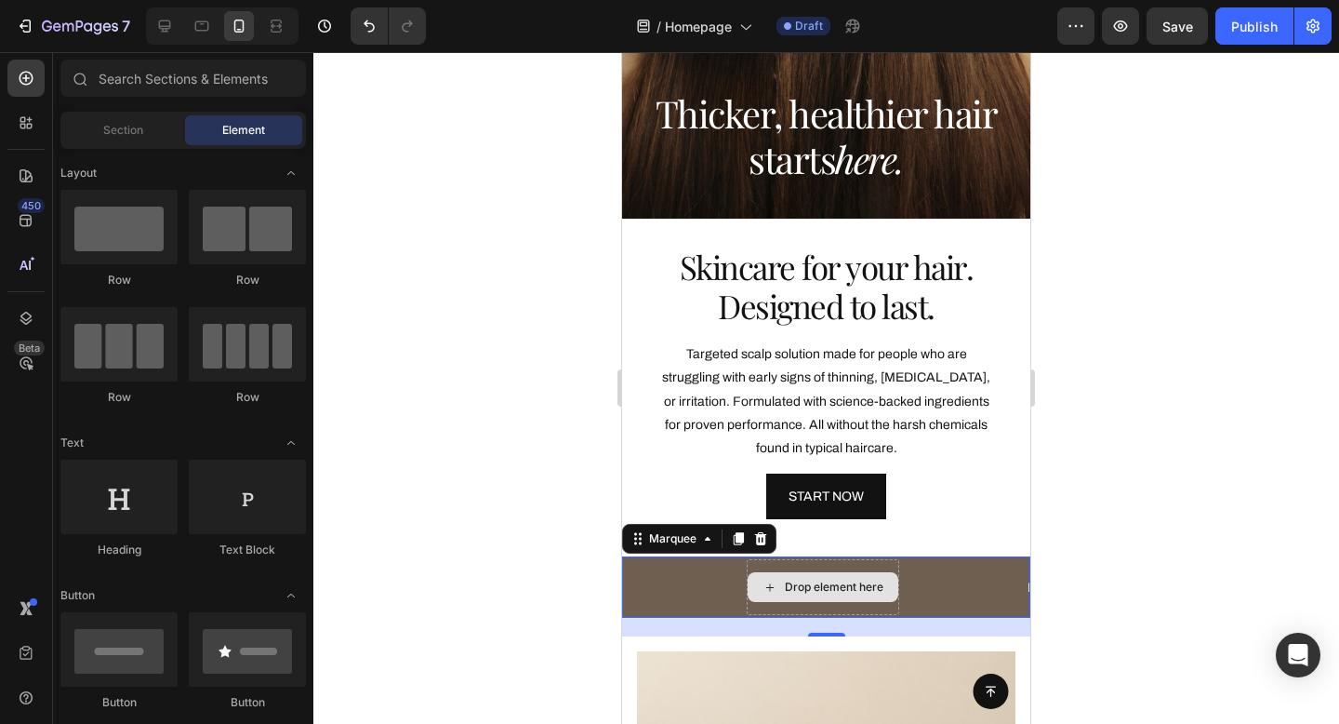
click at [829, 574] on div "Drop element here" at bounding box center [823, 587] width 151 height 30
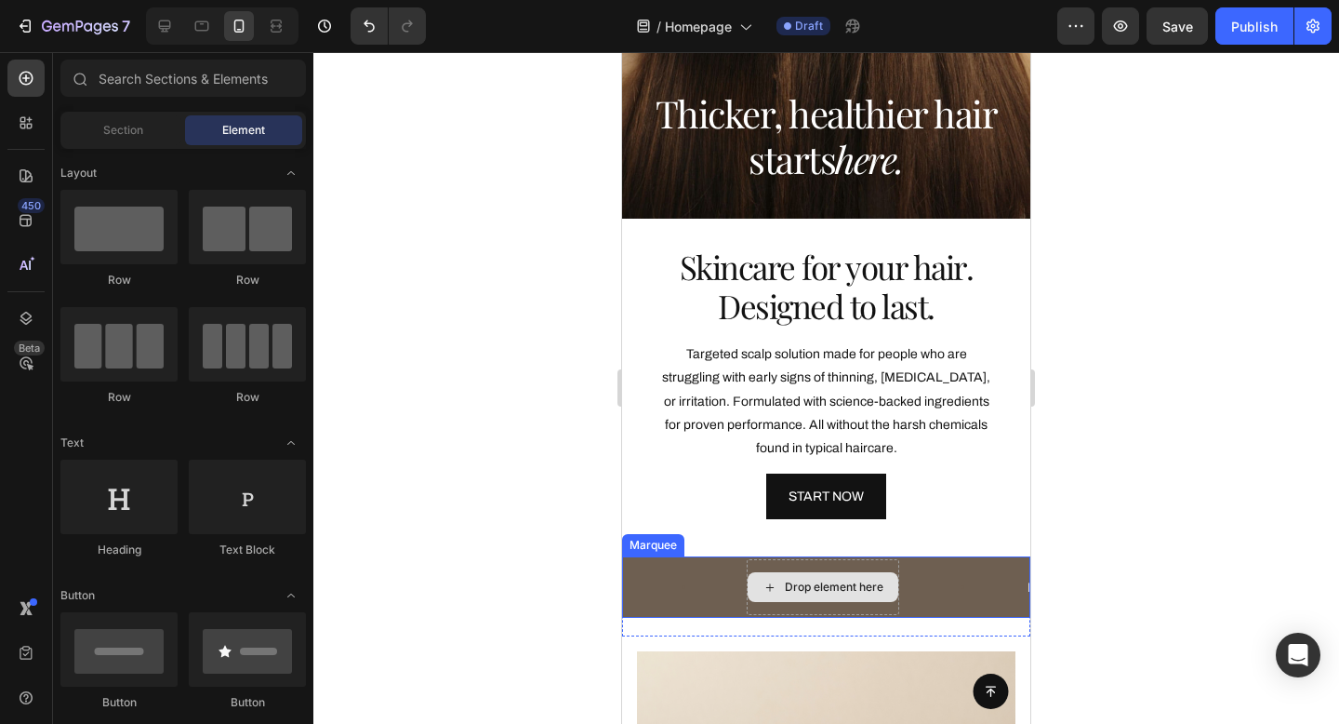
click at [815, 581] on div "Drop element here" at bounding box center [834, 586] width 99 height 15
drag, startPoint x: 863, startPoint y: 551, endPoint x: 752, endPoint y: 576, distance: 113.5
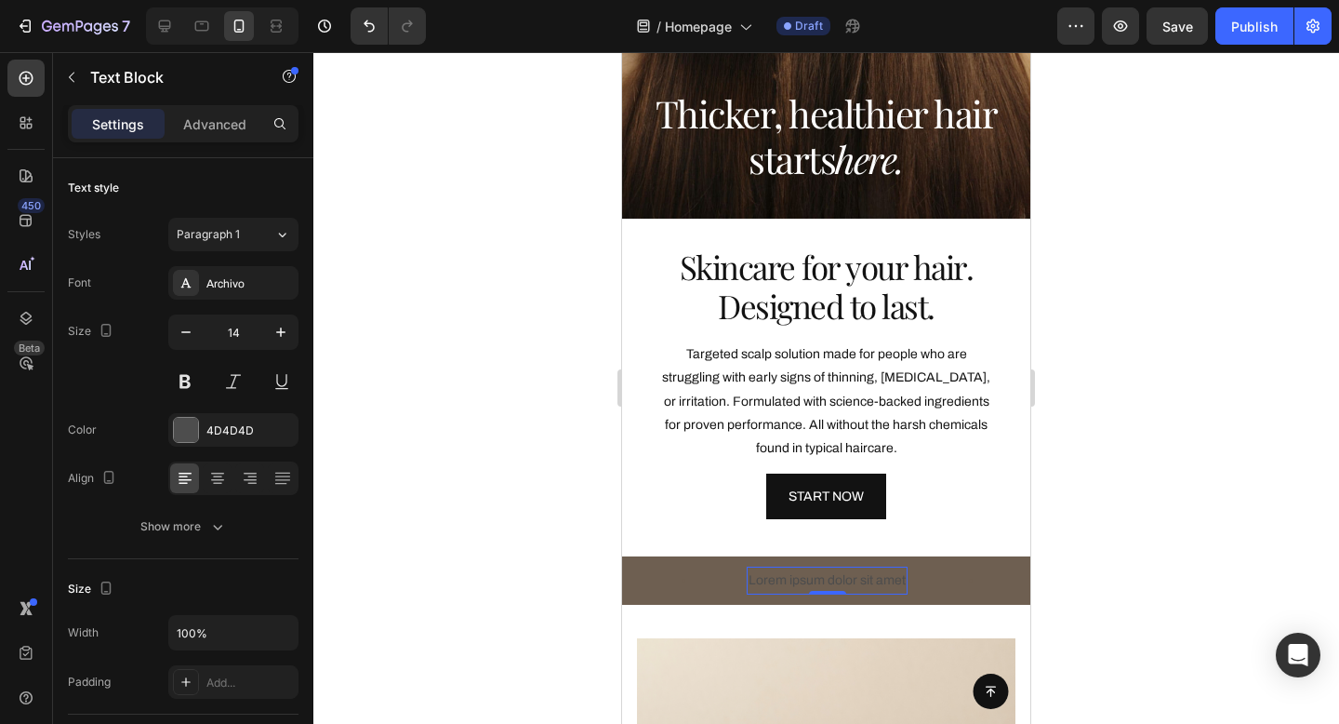
click at [826, 577] on div "Lorem ipsum dolor sit amet" at bounding box center [827, 579] width 161 height 27
click at [826, 577] on p "Lorem ipsum dolor sit amet" at bounding box center [827, 579] width 157 height 23
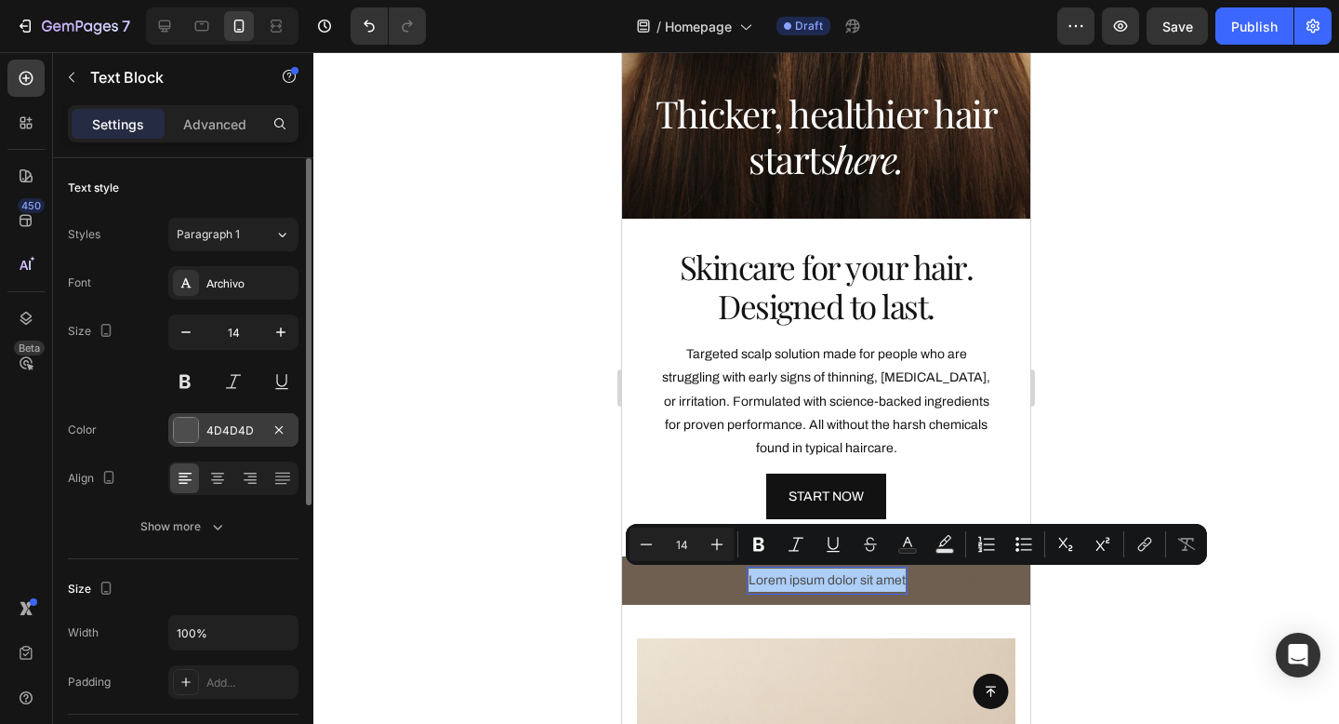
click at [194, 431] on div at bounding box center [186, 430] width 24 height 24
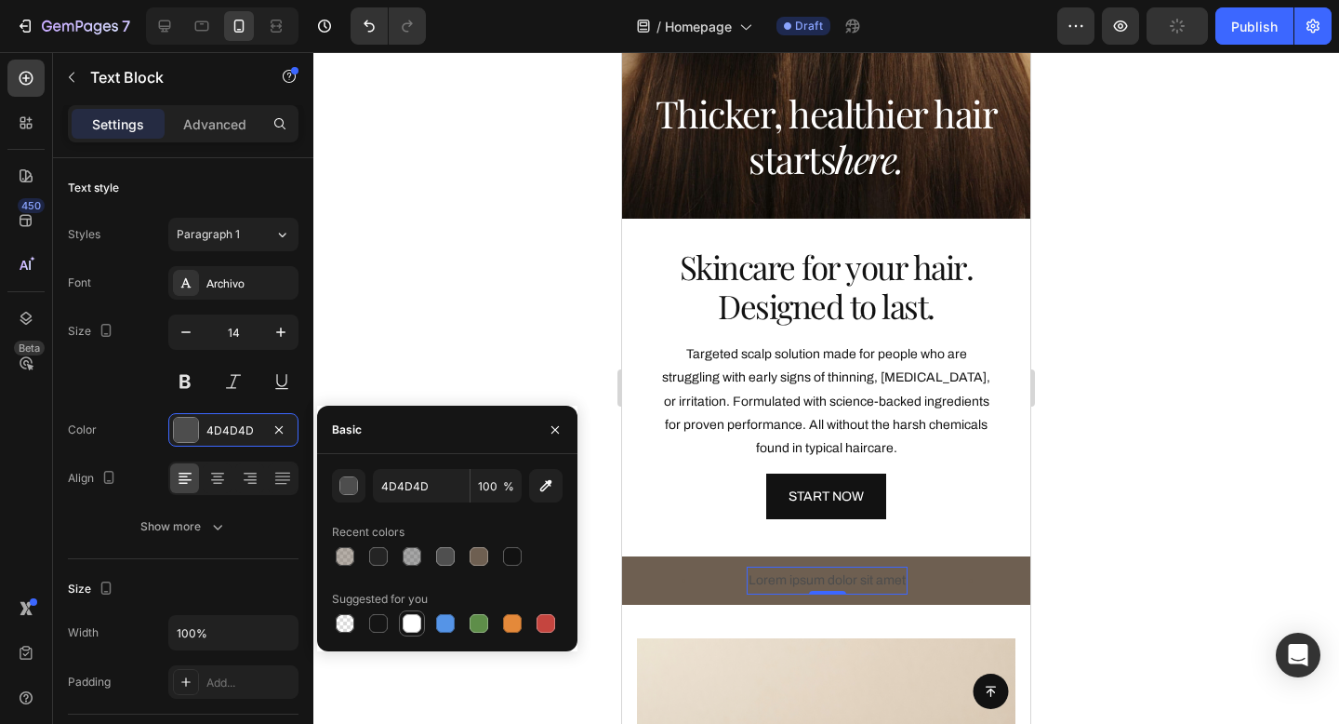
click at [416, 631] on div at bounding box center [412, 623] width 19 height 19
type input "FFFFFF"
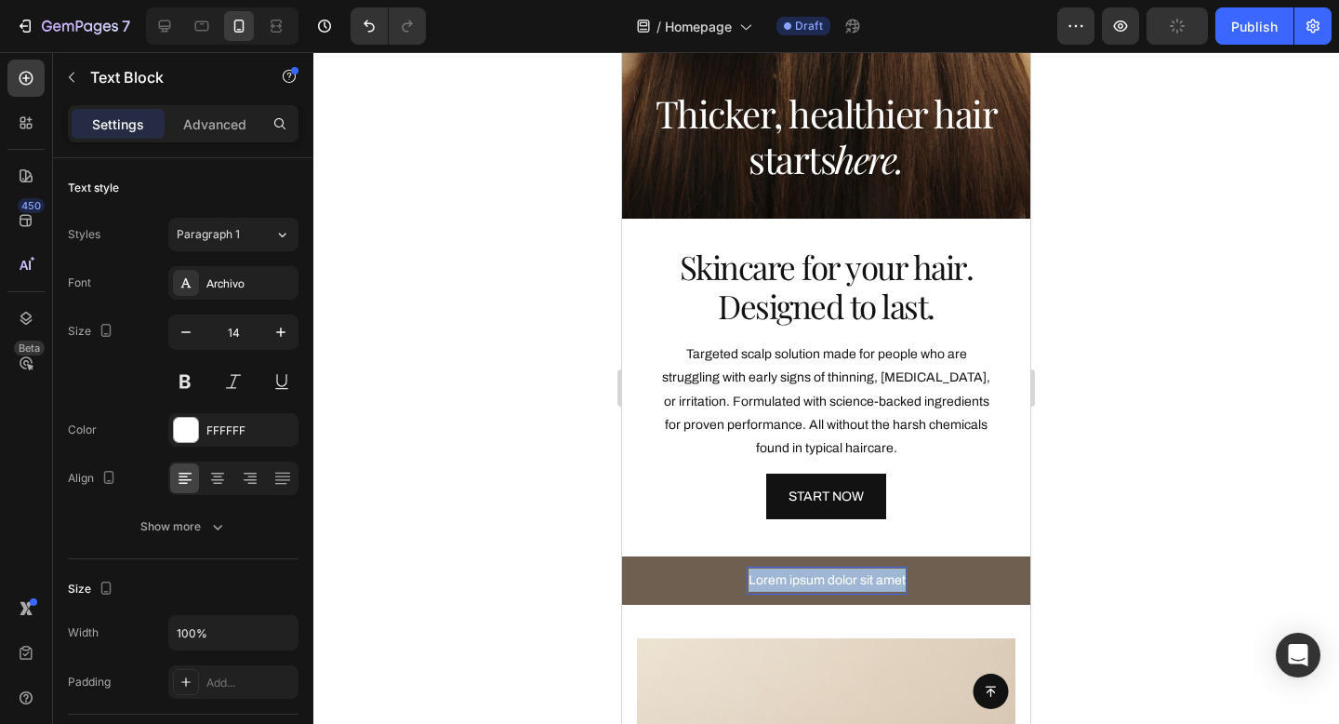
click at [812, 575] on p "Lorem ipsum dolor sit amet" at bounding box center [827, 579] width 157 height 23
click at [503, 524] on div at bounding box center [826, 388] width 1026 height 672
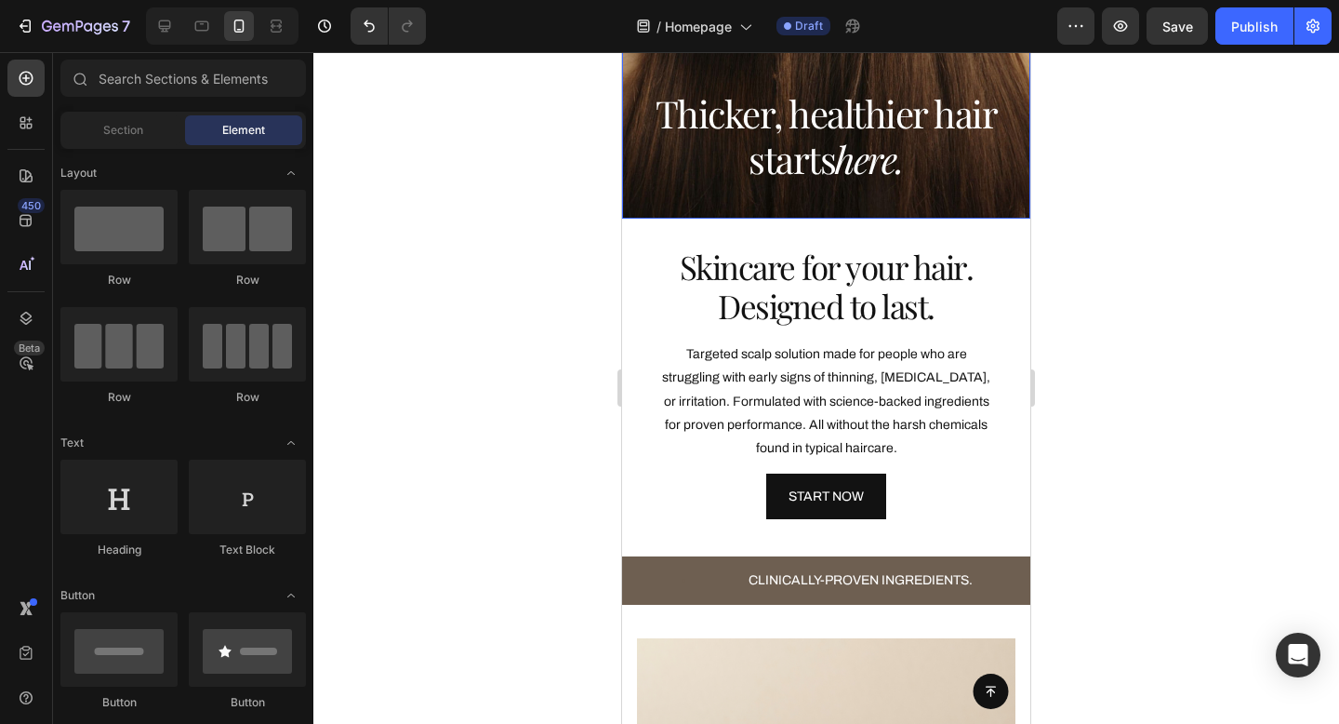
click at [1135, 175] on div at bounding box center [826, 388] width 1026 height 672
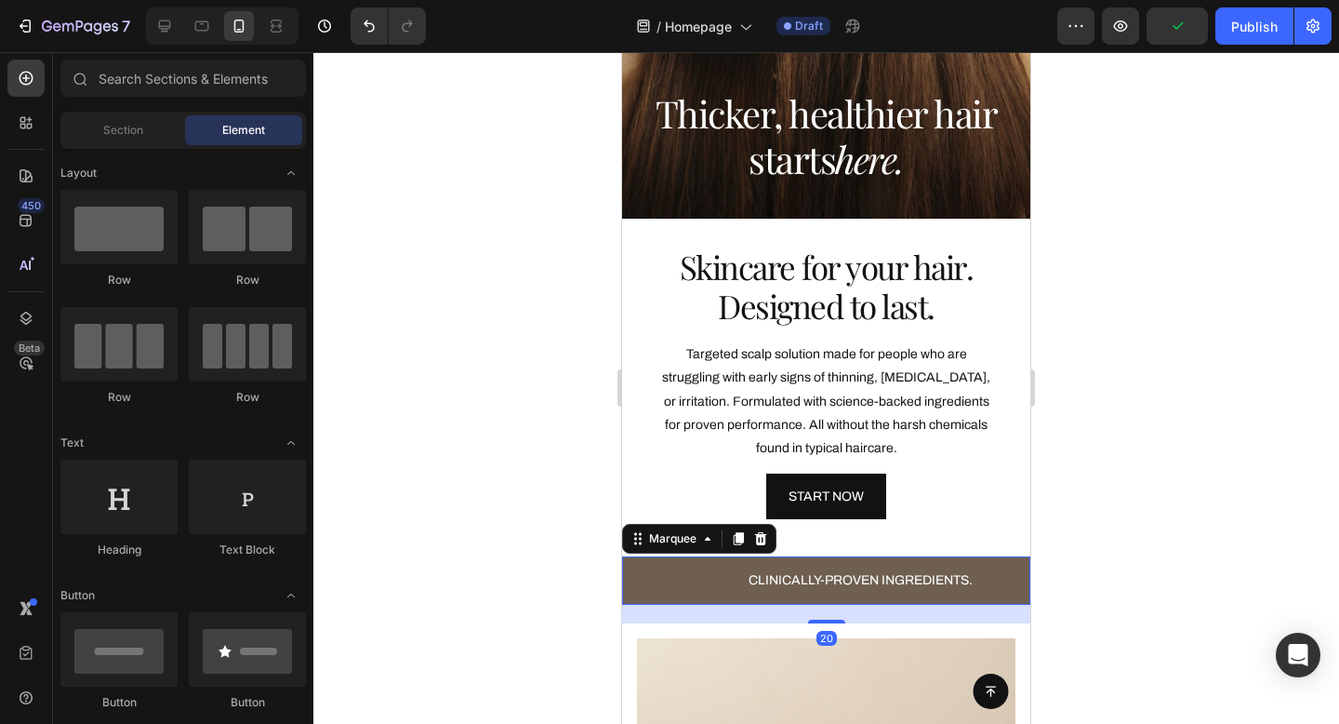
click at [681, 591] on div "PARABEN FREE. Text Block" at bounding box center [629, 579] width 233 height 27
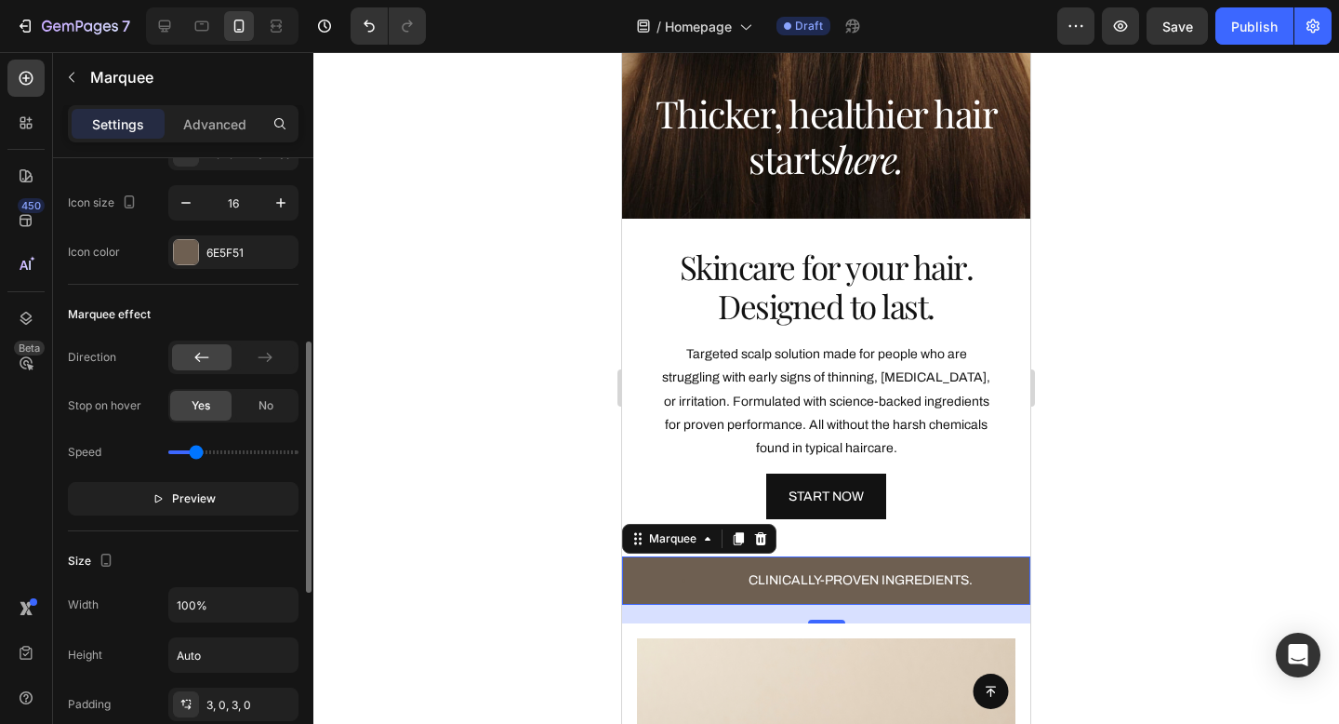
scroll to position [448, 0]
click at [216, 493] on button "Preview" at bounding box center [183, 496] width 231 height 33
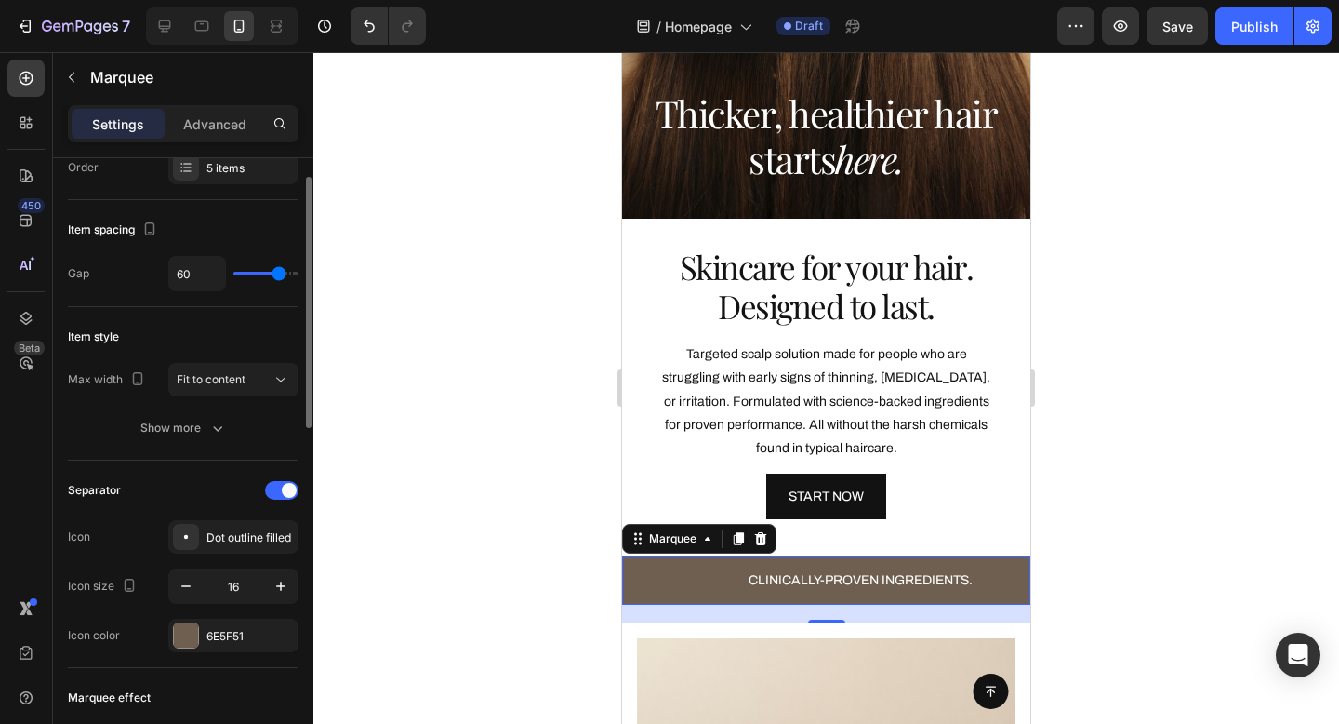
scroll to position [59, 0]
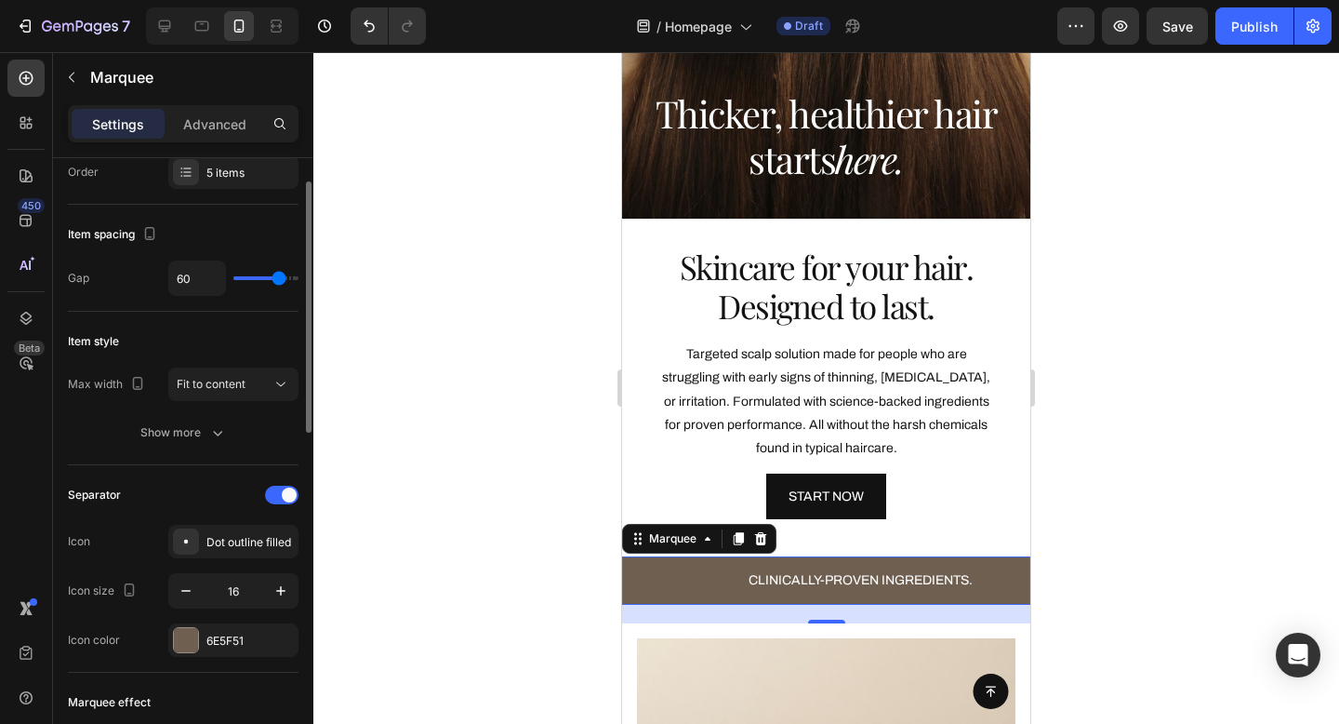
type input "51"
type input "49"
type input "46"
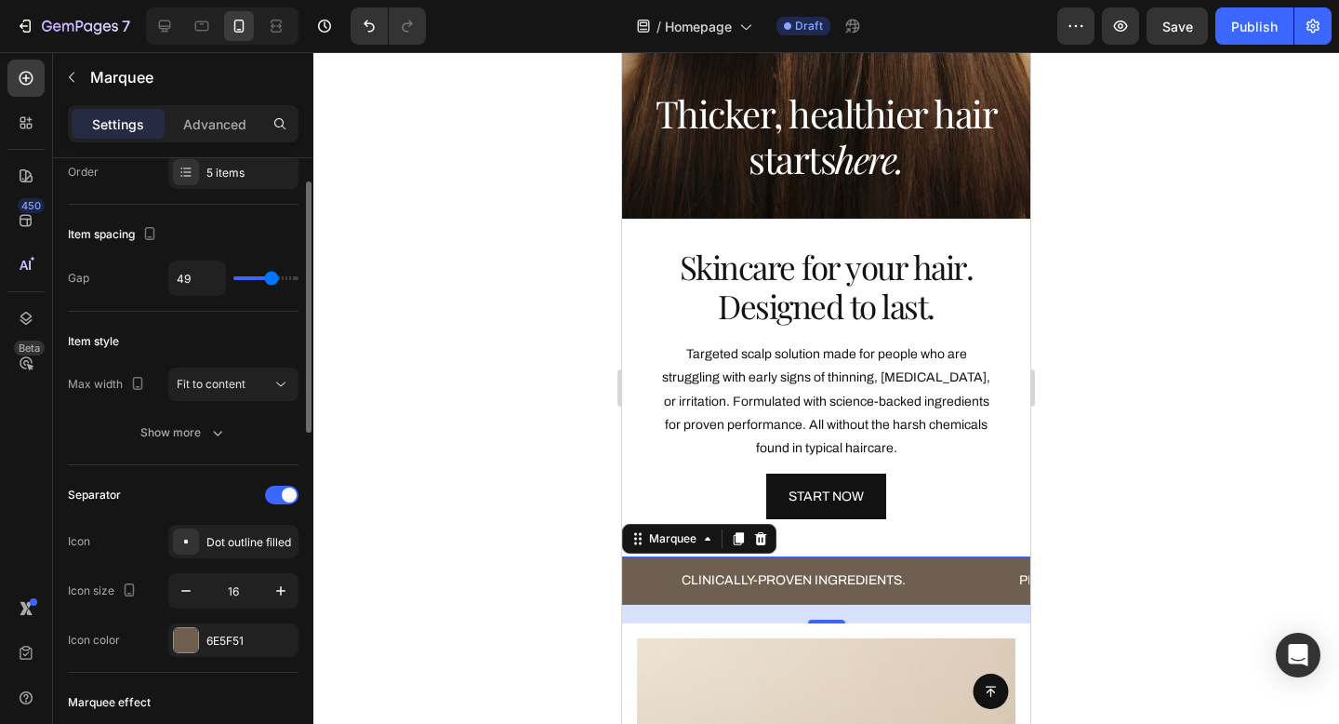
type input "46"
type input "43"
type input "39"
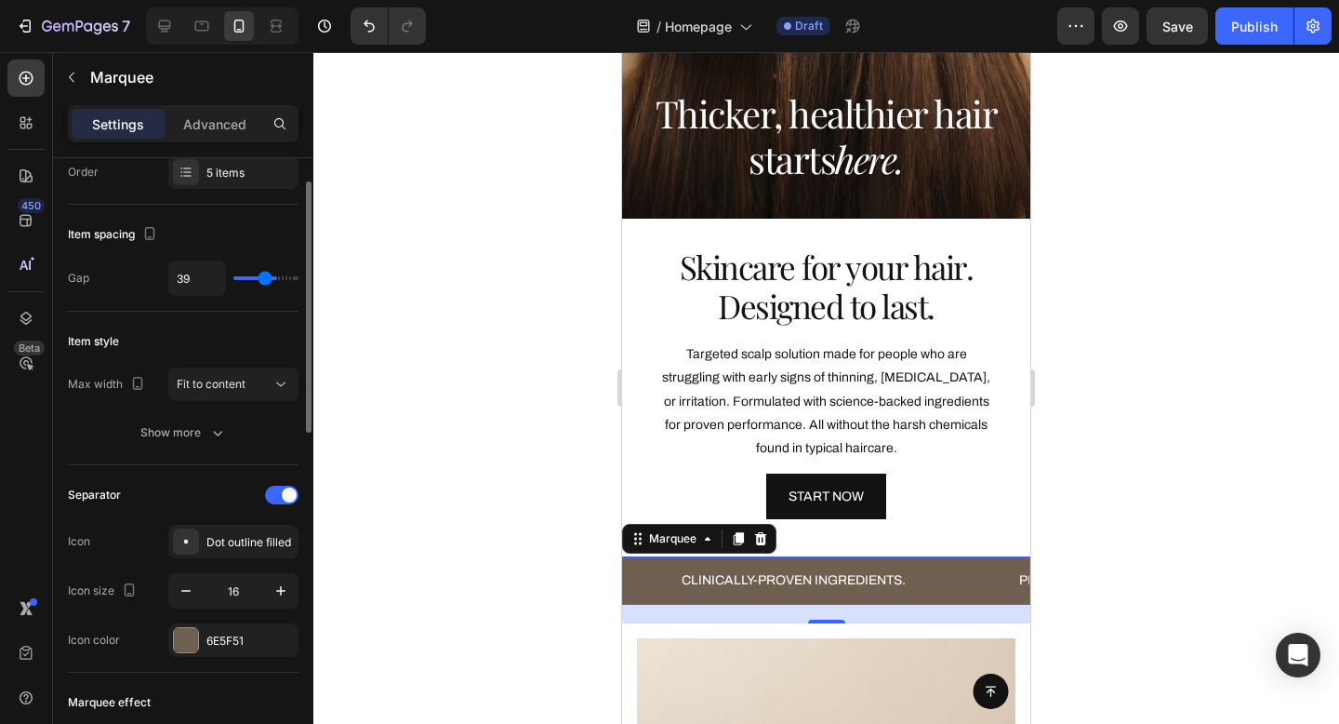
type input "36"
type input "32"
type input "30"
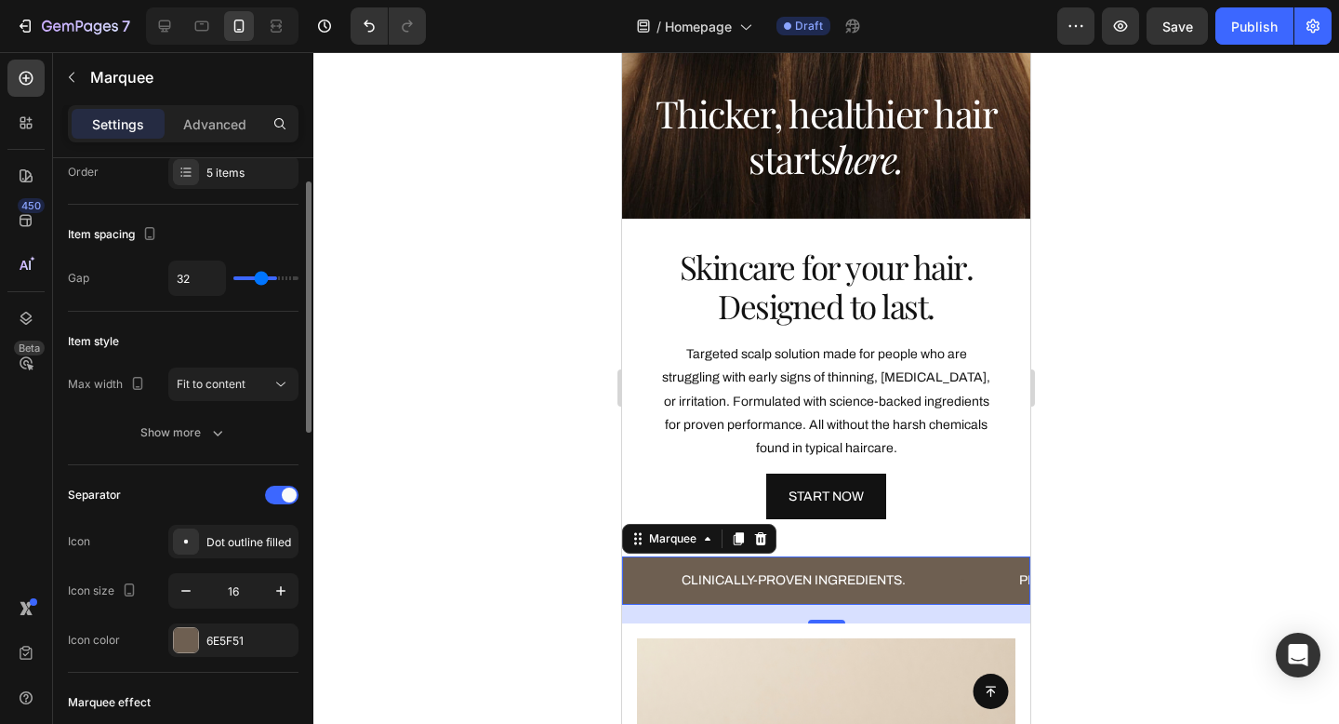
type input "30"
type input "28"
type input "27"
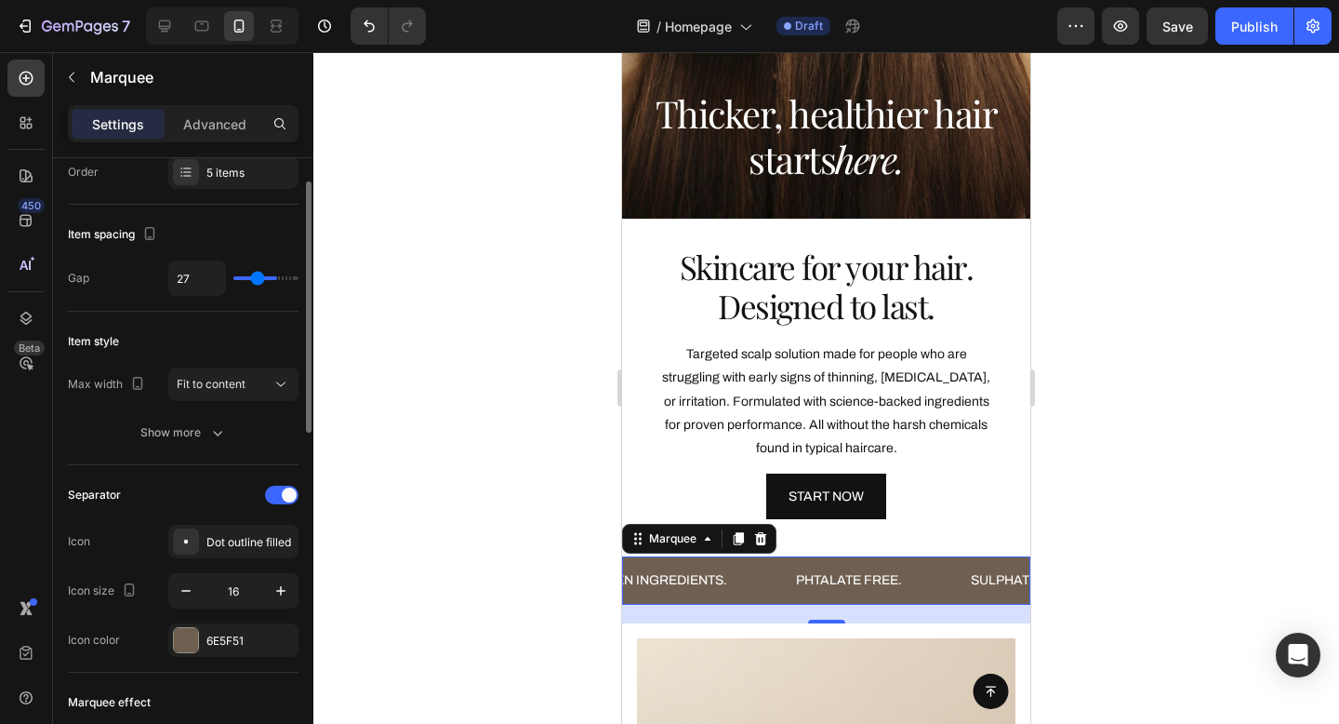
type input "26"
type input "25"
type input "24"
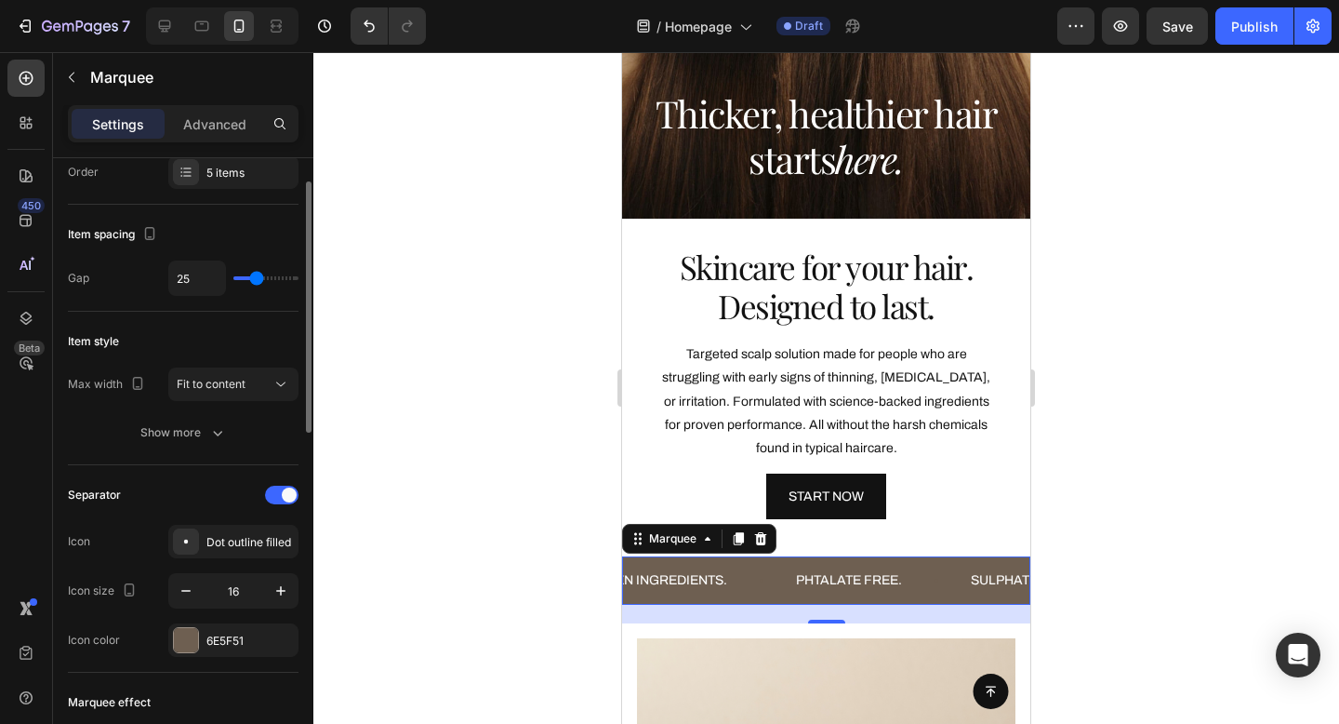
type input "24"
type input "23"
type input "22"
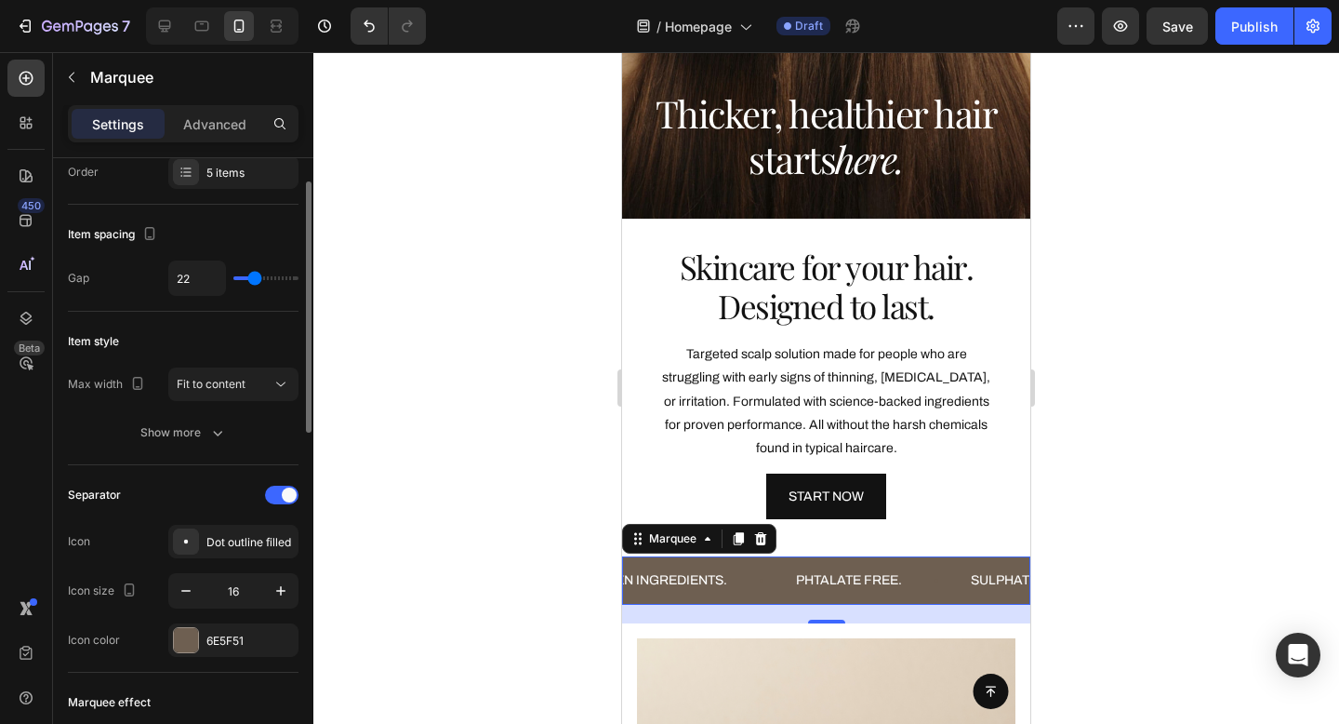
type input "21"
type input "20"
type input "19"
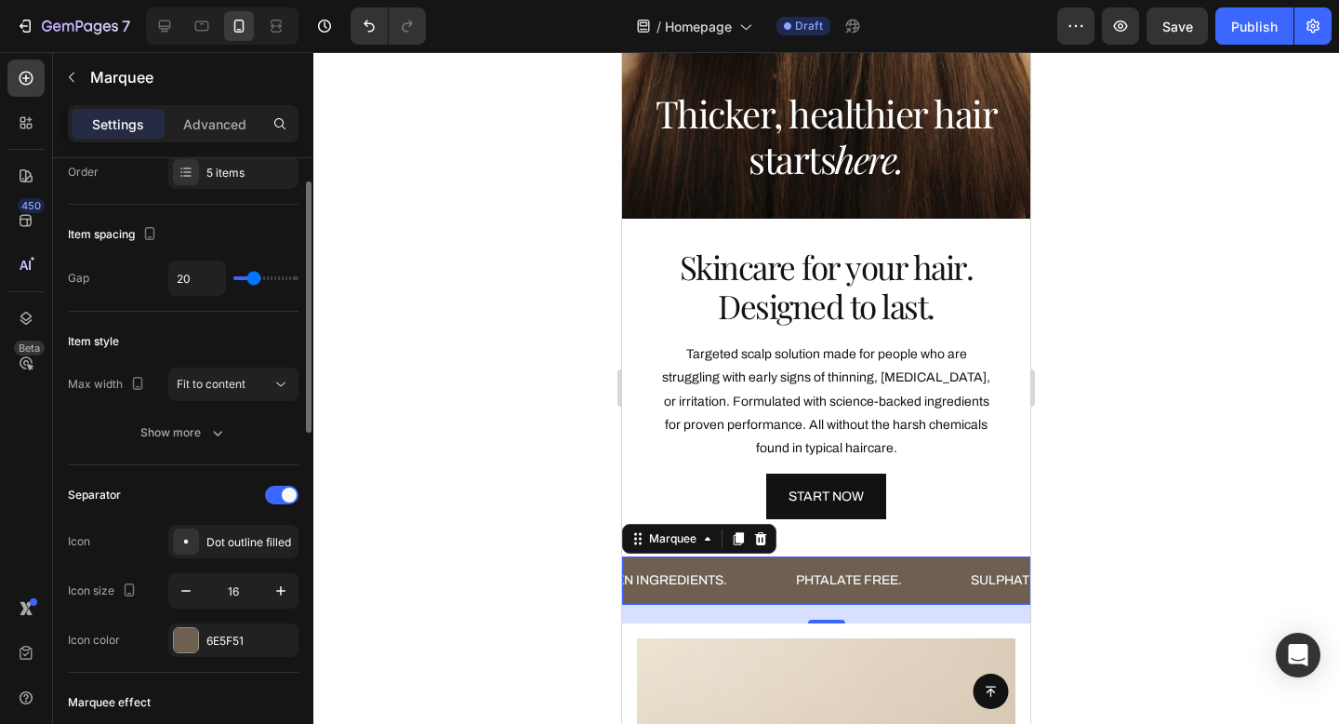
type input "19"
type input "18"
type input "17"
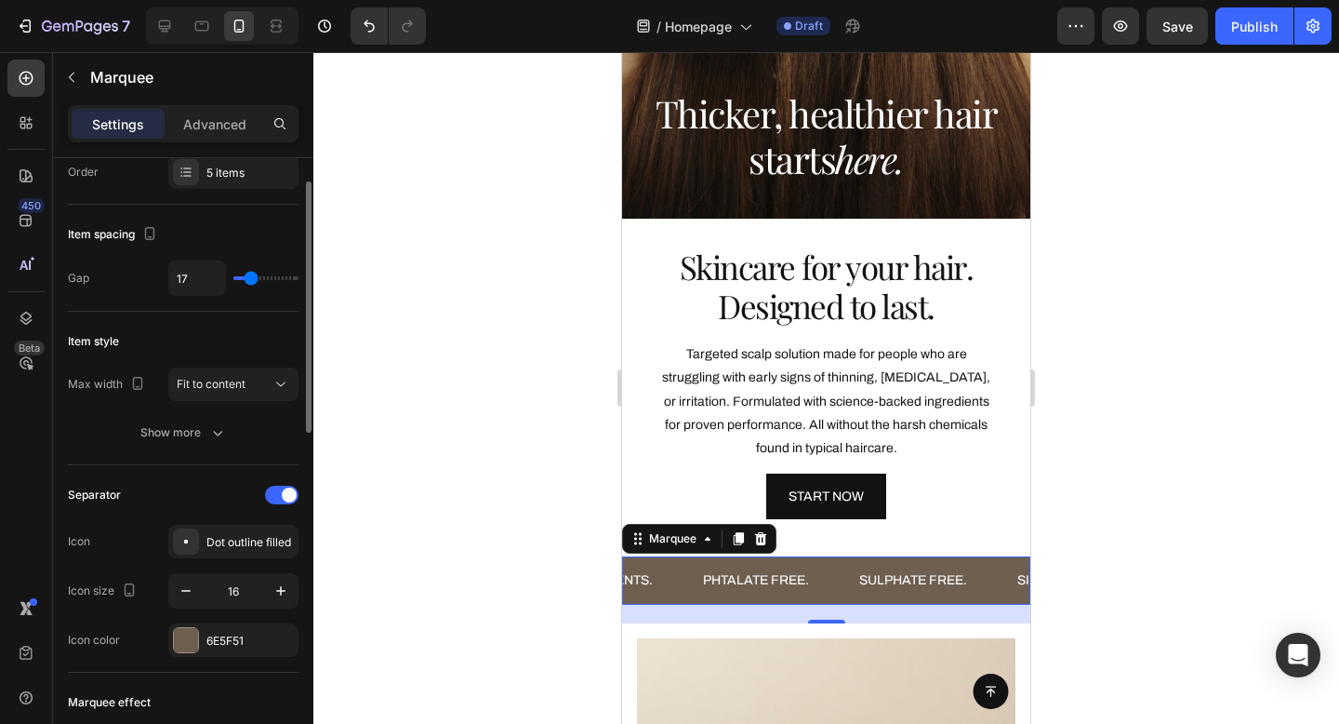
type input "16"
type input "15"
type input "14"
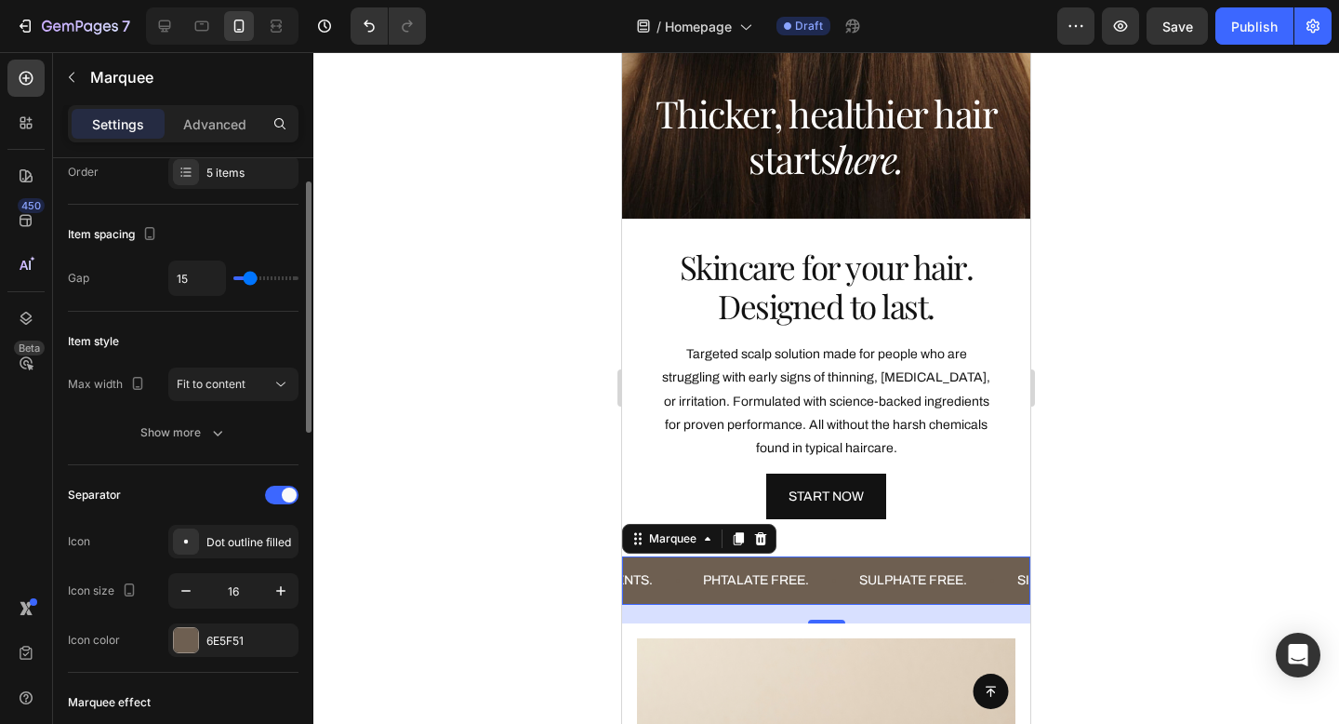
type input "14"
type input "13"
type input "12"
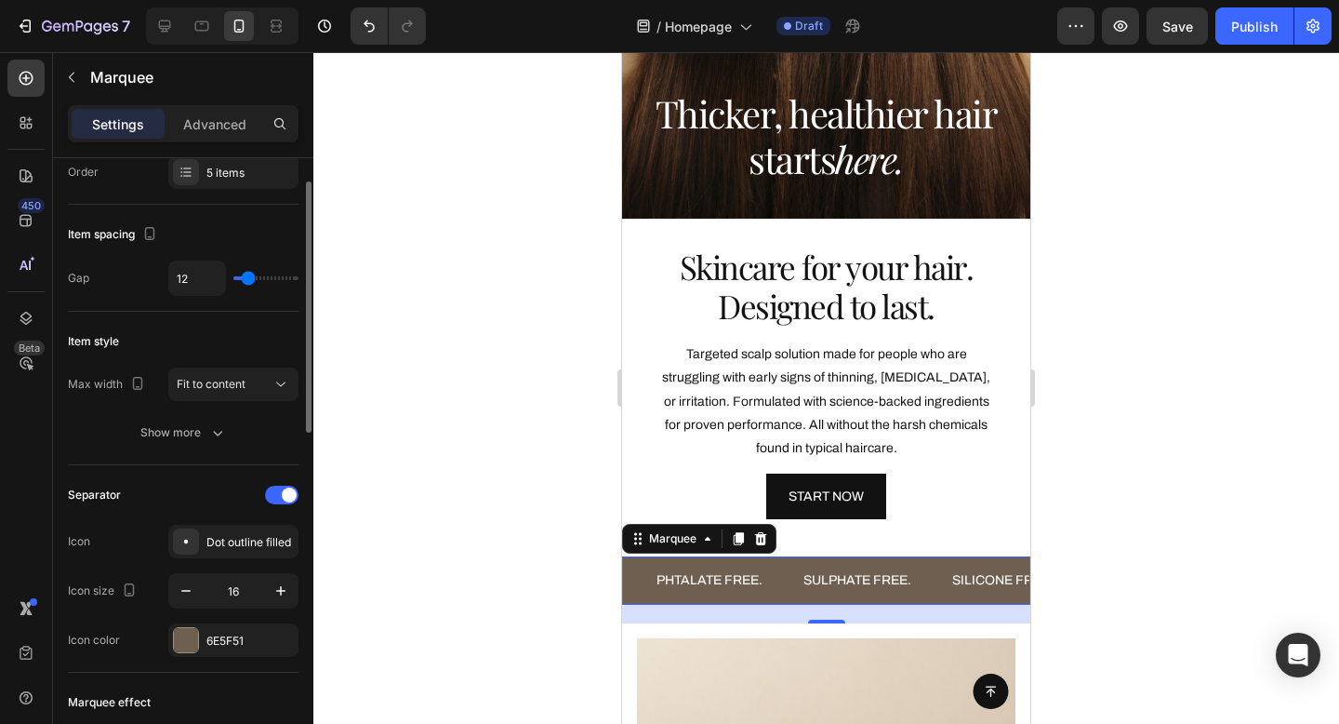
type input "11"
type input "10"
type input "9"
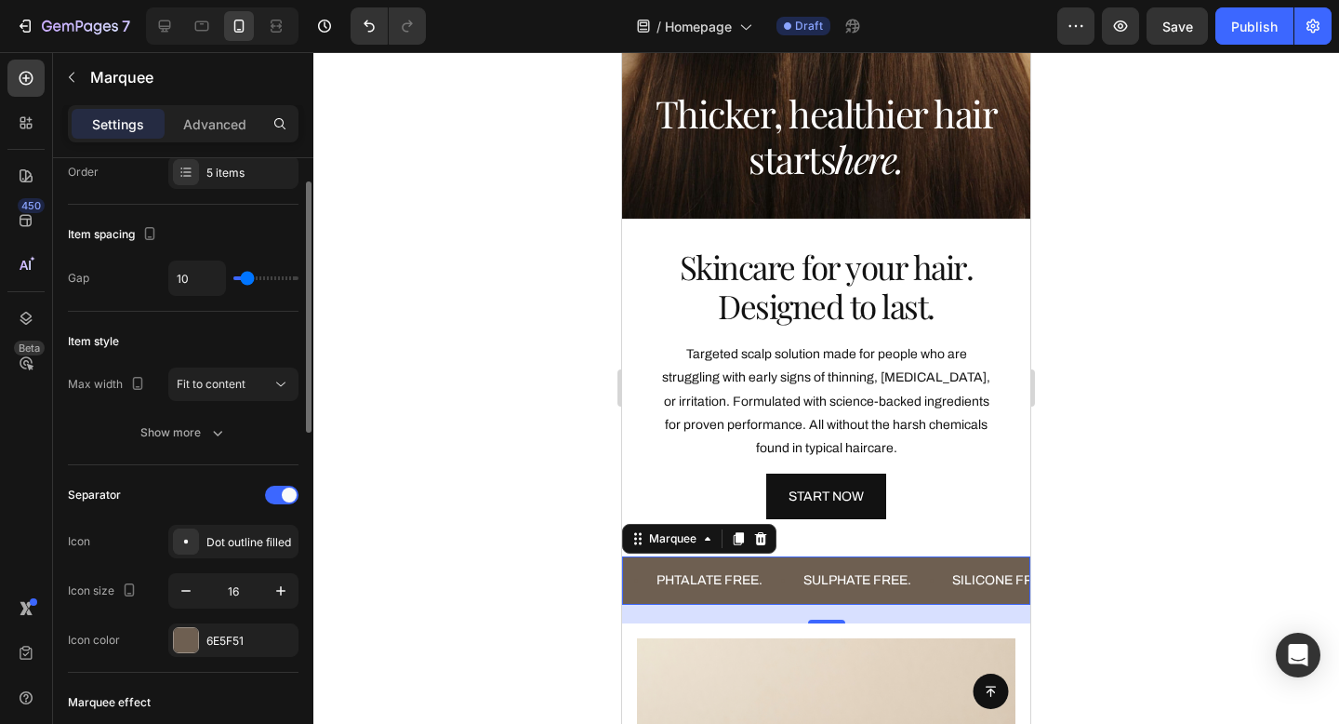
type input "9"
type input "8"
type input "7"
drag, startPoint x: 273, startPoint y: 278, endPoint x: 245, endPoint y: 280, distance: 28.0
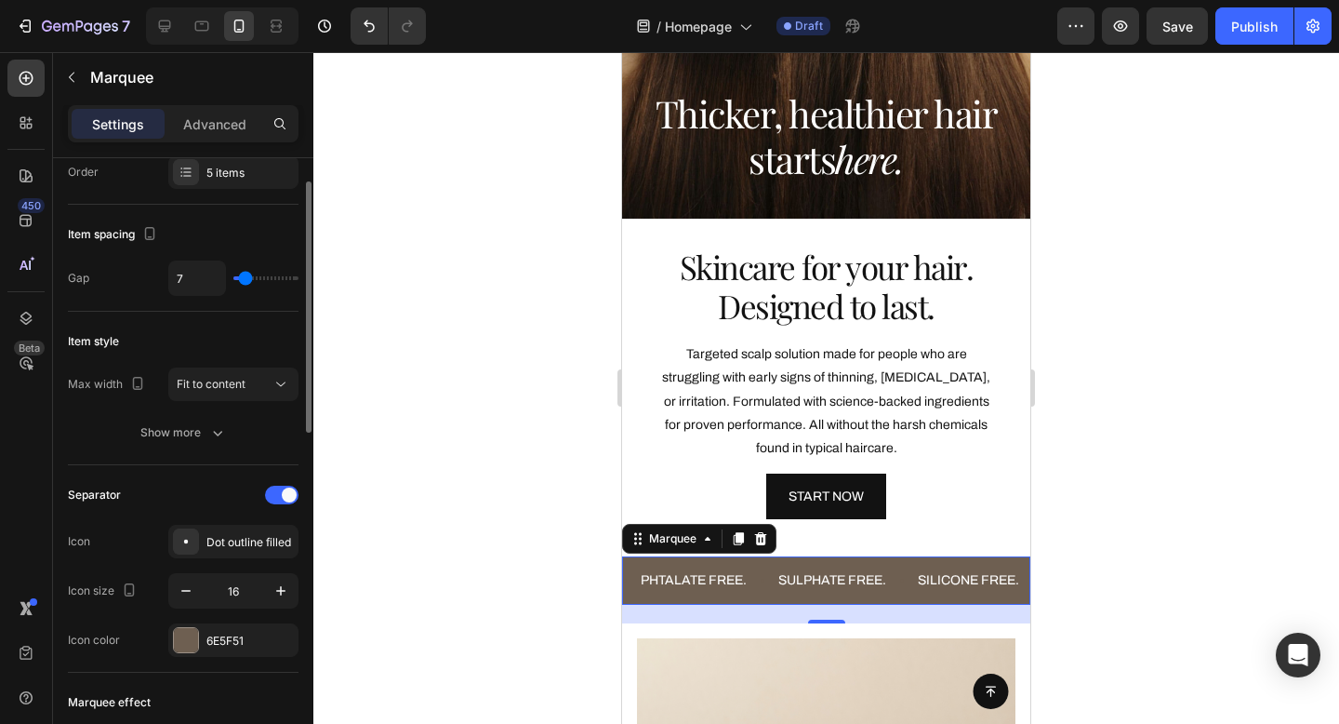
type input "7"
click at [245, 280] on input "range" at bounding box center [265, 278] width 65 height 4
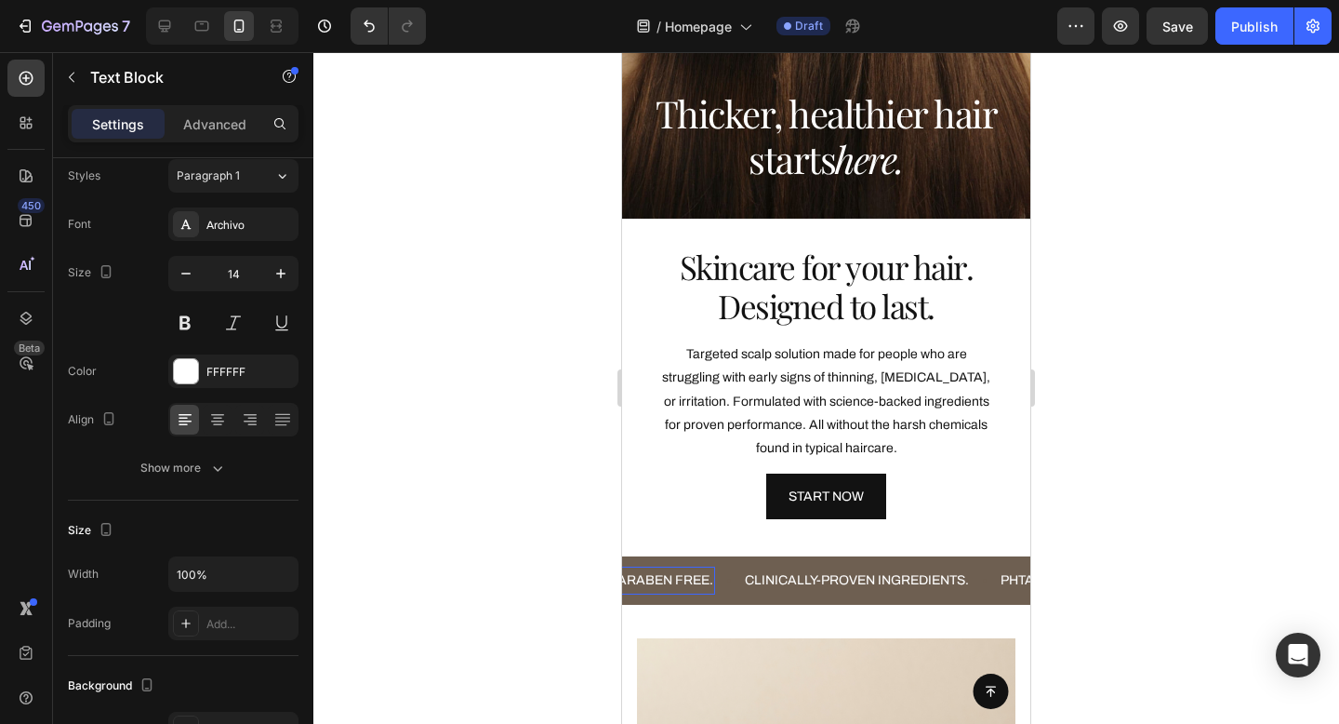
scroll to position [0, 0]
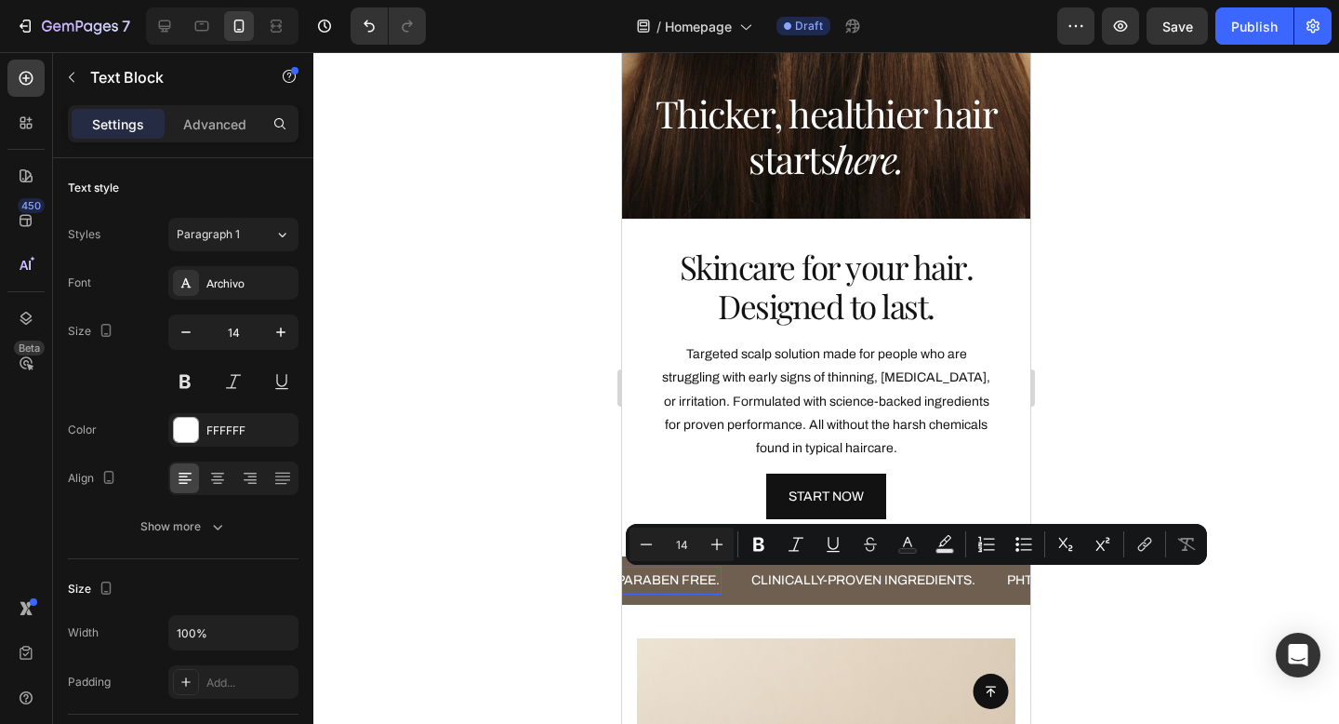
click at [1101, 587] on div at bounding box center [826, 388] width 1026 height 672
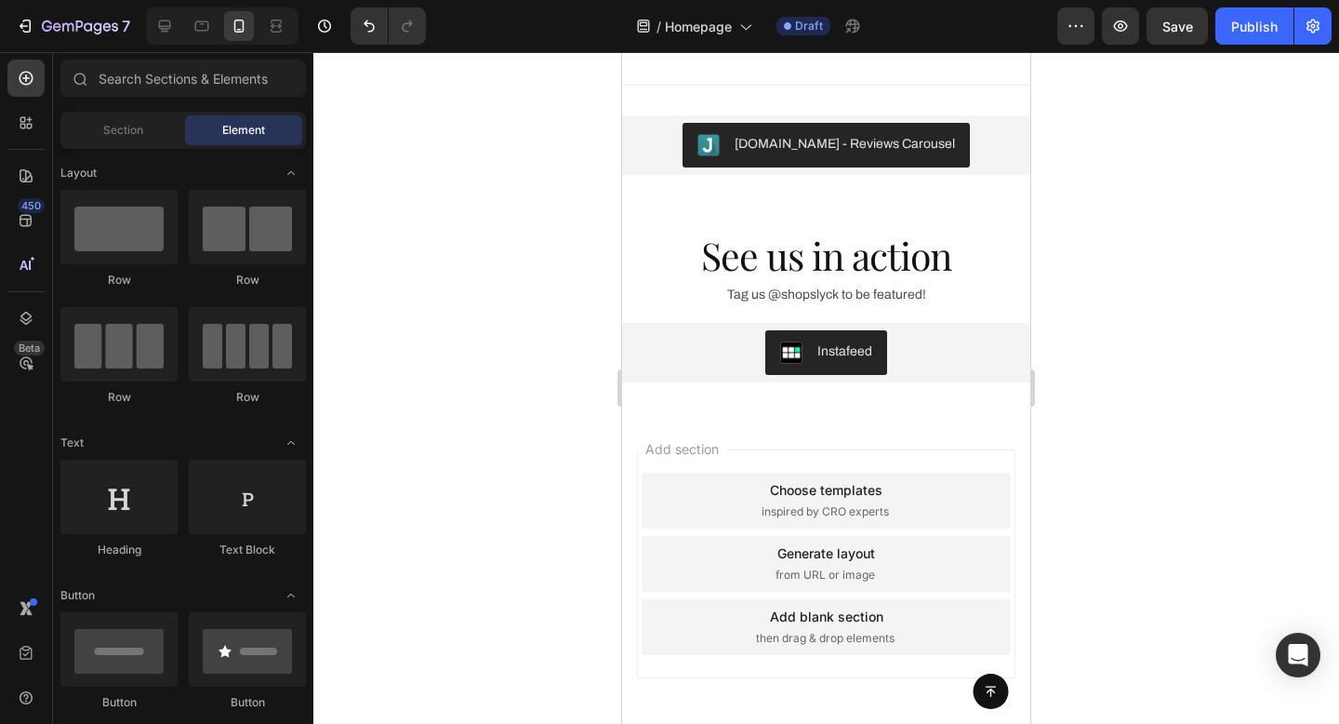
scroll to position [3511, 0]
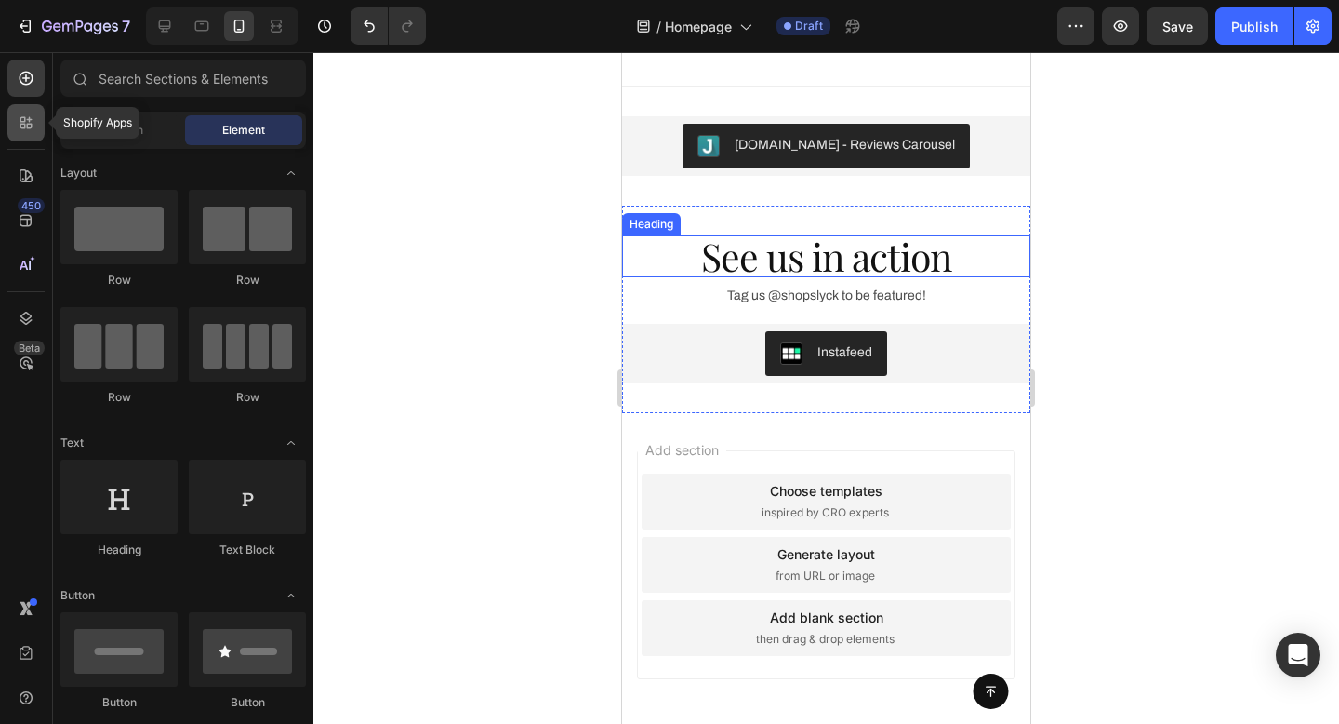
click at [9, 112] on div at bounding box center [25, 122] width 37 height 37
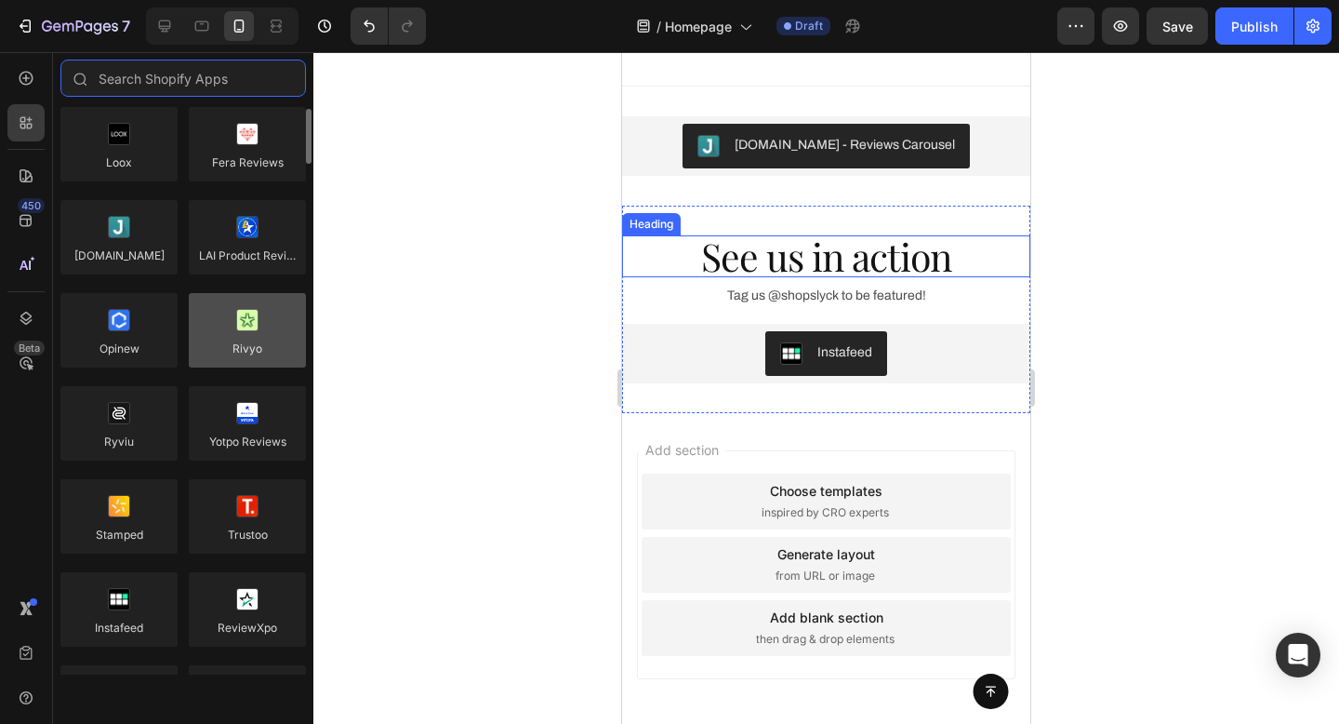
scroll to position [46, 0]
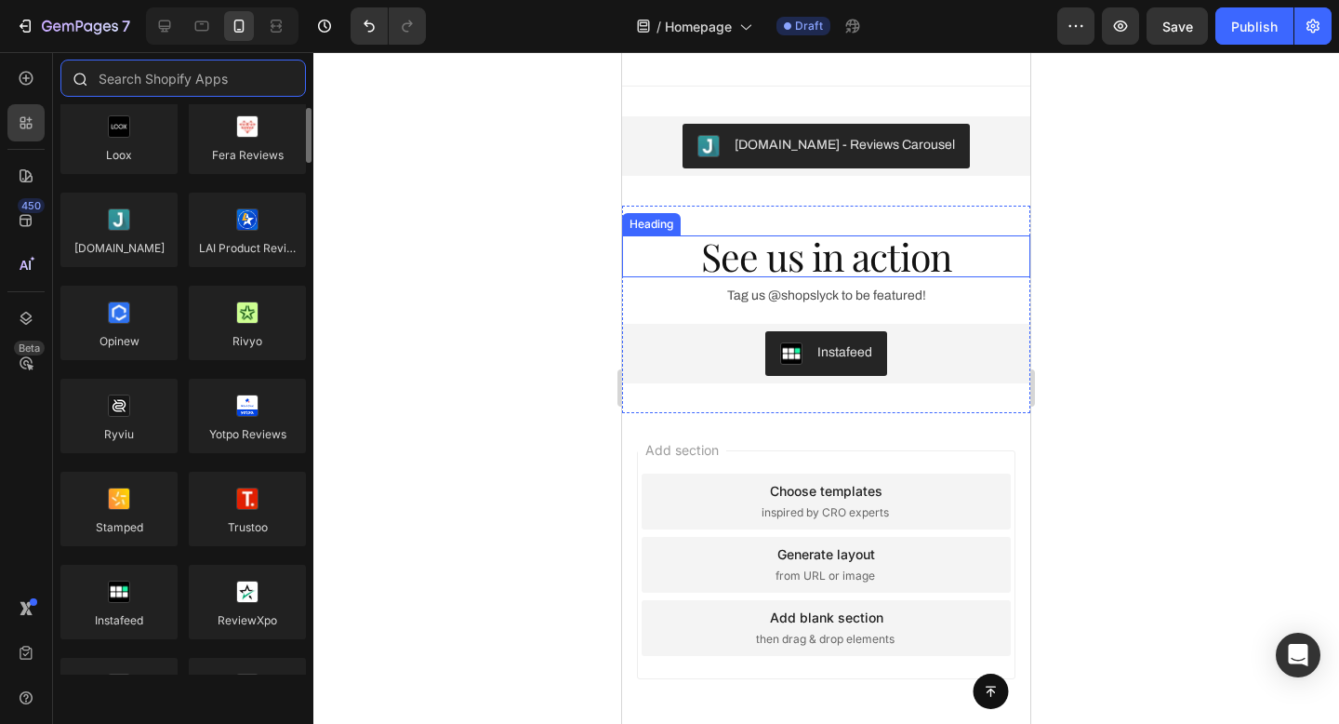
click at [180, 80] on input "text" at bounding box center [183, 78] width 246 height 37
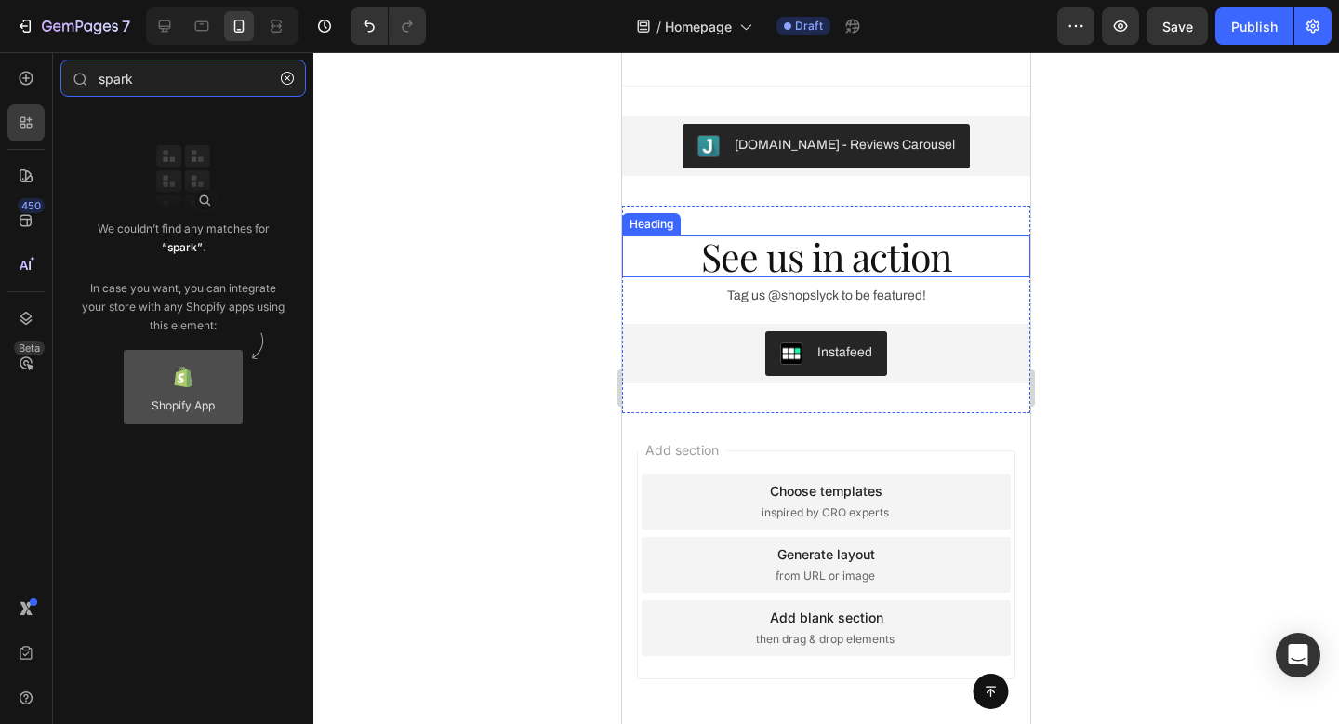
type input "spark"
click at [203, 391] on div at bounding box center [183, 387] width 119 height 74
click at [187, 375] on div at bounding box center [183, 387] width 119 height 74
click at [180, 387] on div at bounding box center [183, 387] width 119 height 74
click at [213, 371] on div at bounding box center [183, 387] width 119 height 74
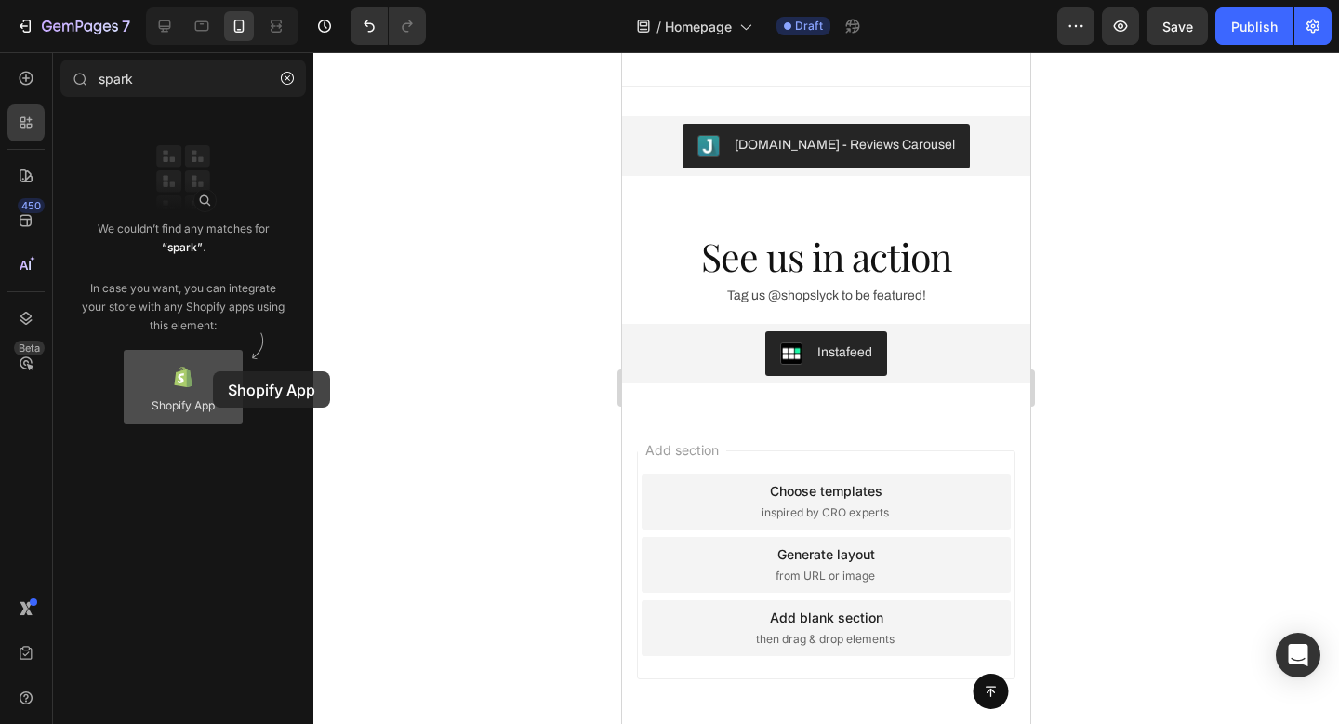
click at [213, 371] on div at bounding box center [183, 387] width 119 height 74
click at [217, 267] on div "We couldn’t find any matches for “spark” . In case you want, you can integrate …" at bounding box center [183, 277] width 208 height 115
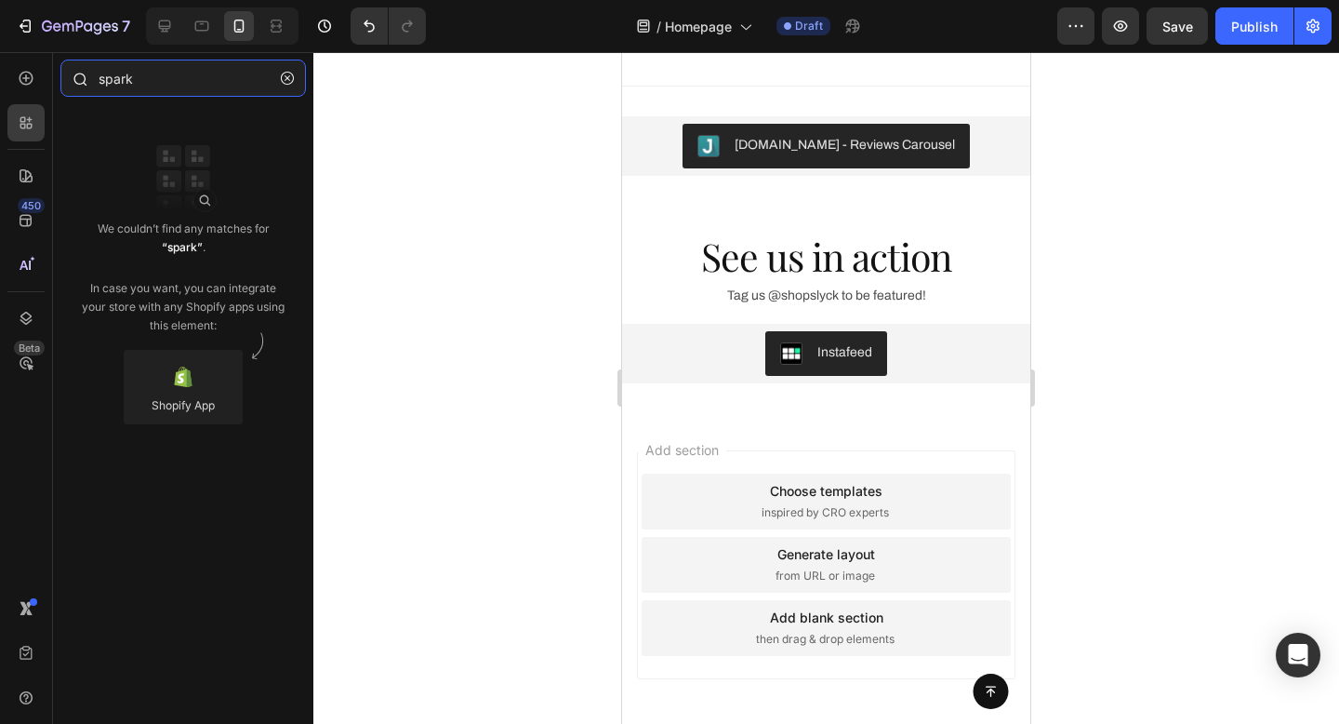
click at [156, 72] on input "spark" at bounding box center [183, 78] width 246 height 37
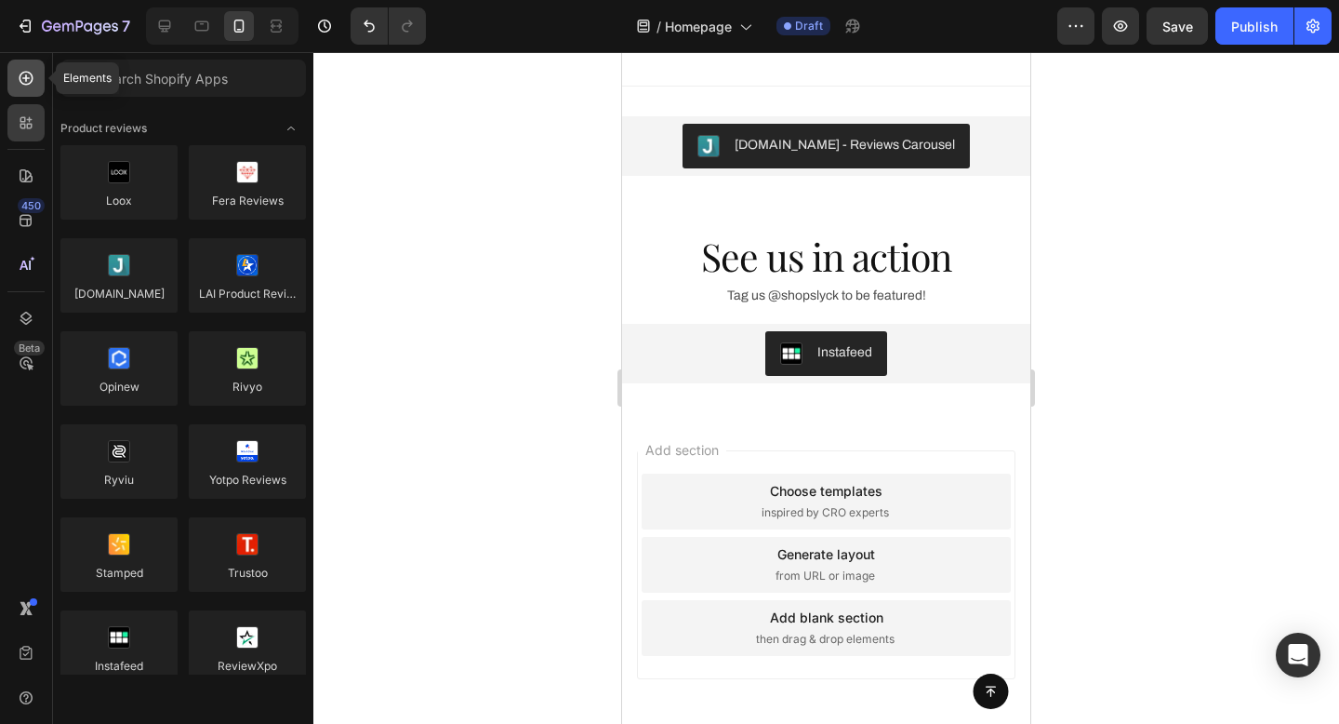
click at [17, 85] on icon at bounding box center [26, 78] width 19 height 19
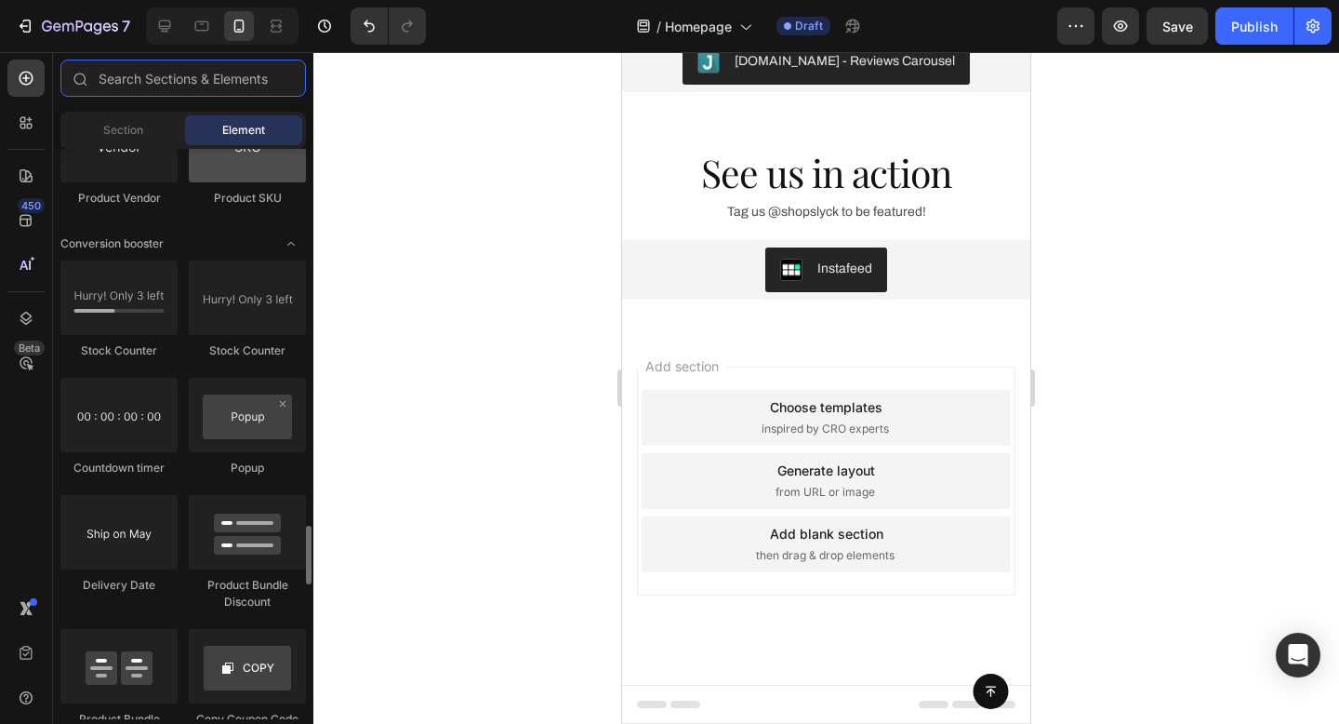
scroll to position [3628, 0]
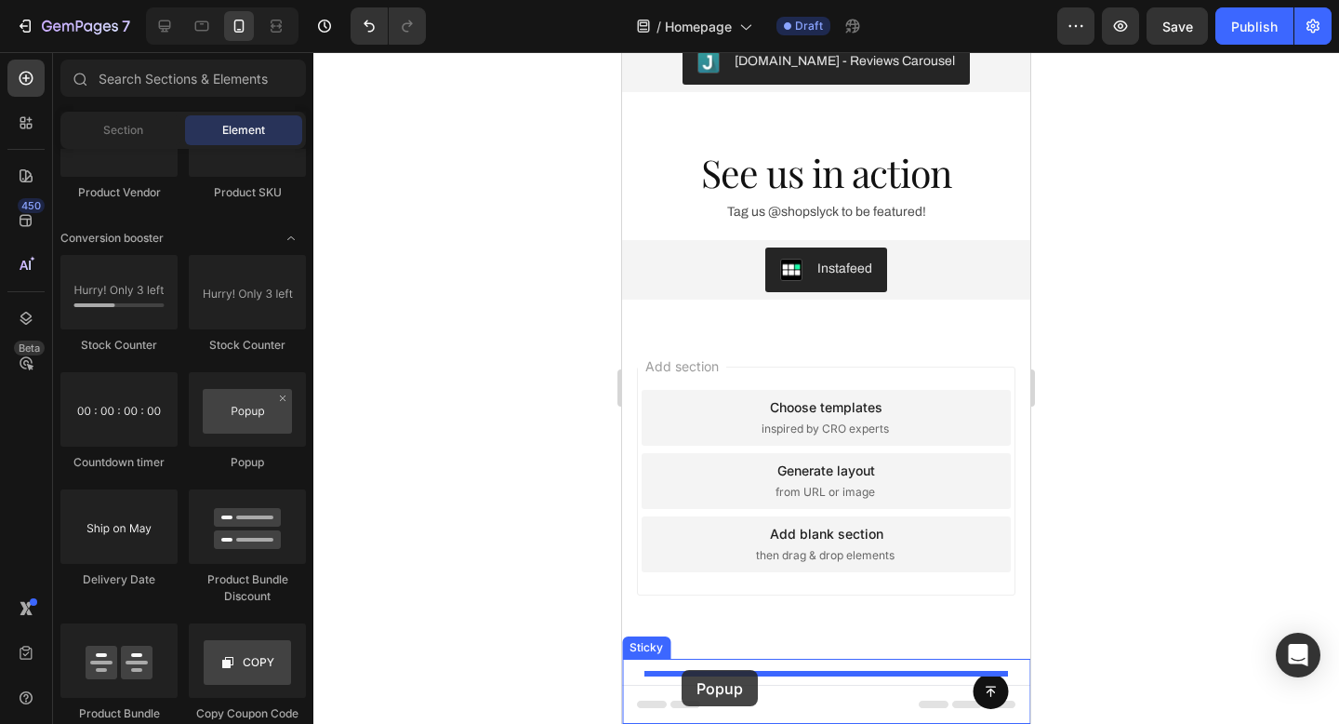
drag, startPoint x: 821, startPoint y: 468, endPoint x: 682, endPoint y: 670, distance: 245.4
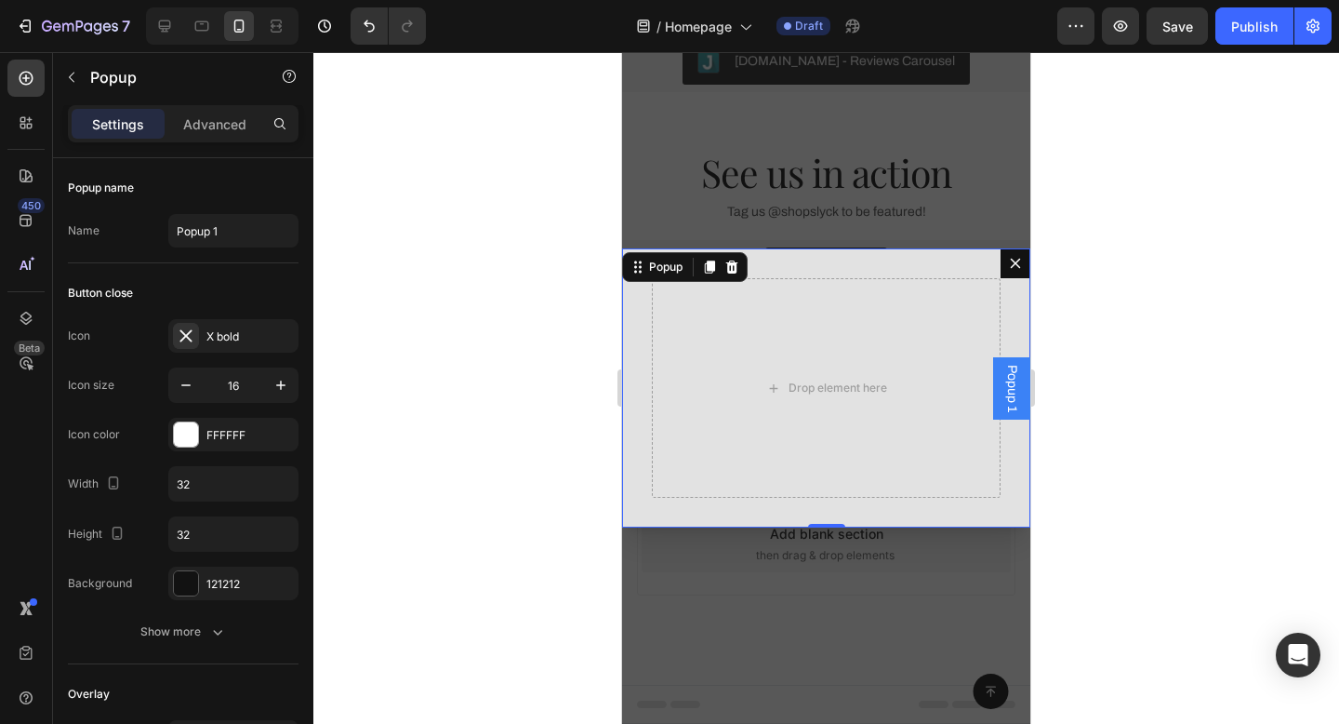
click at [1016, 262] on icon "Dialog content" at bounding box center [1016, 264] width 10 height 10
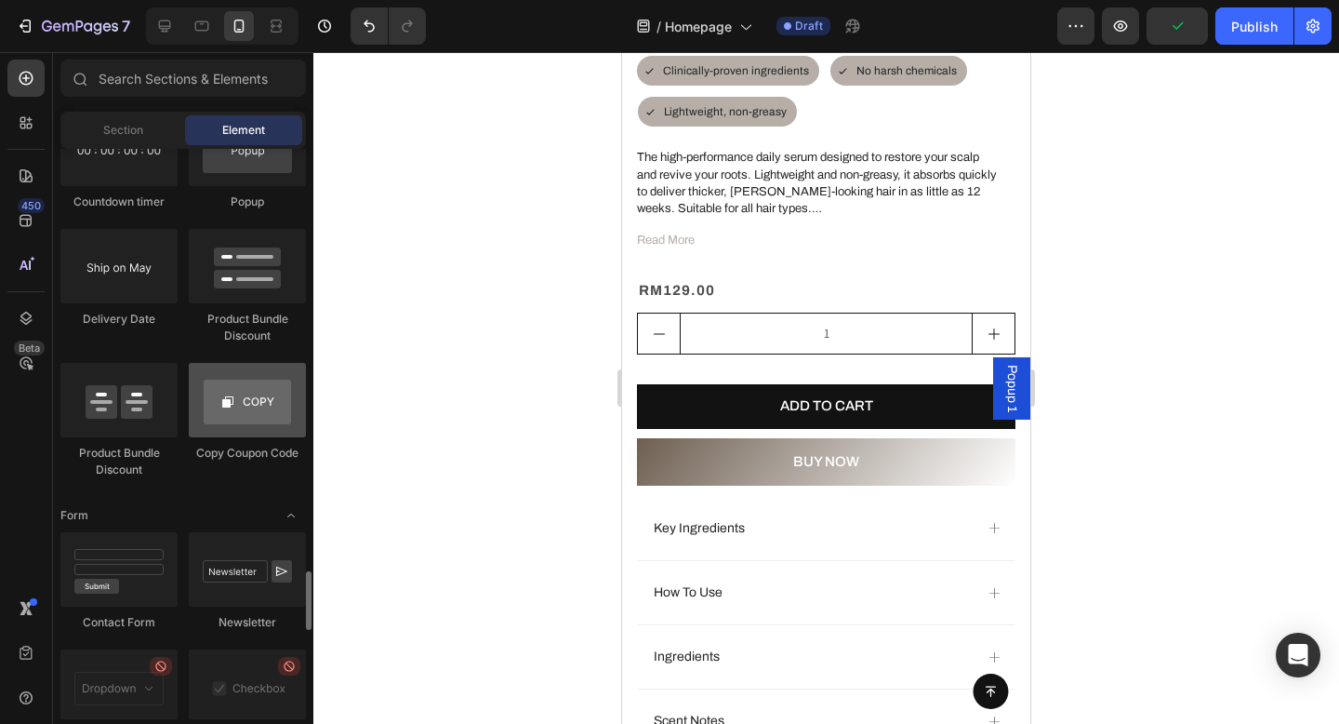
scroll to position [3873, 0]
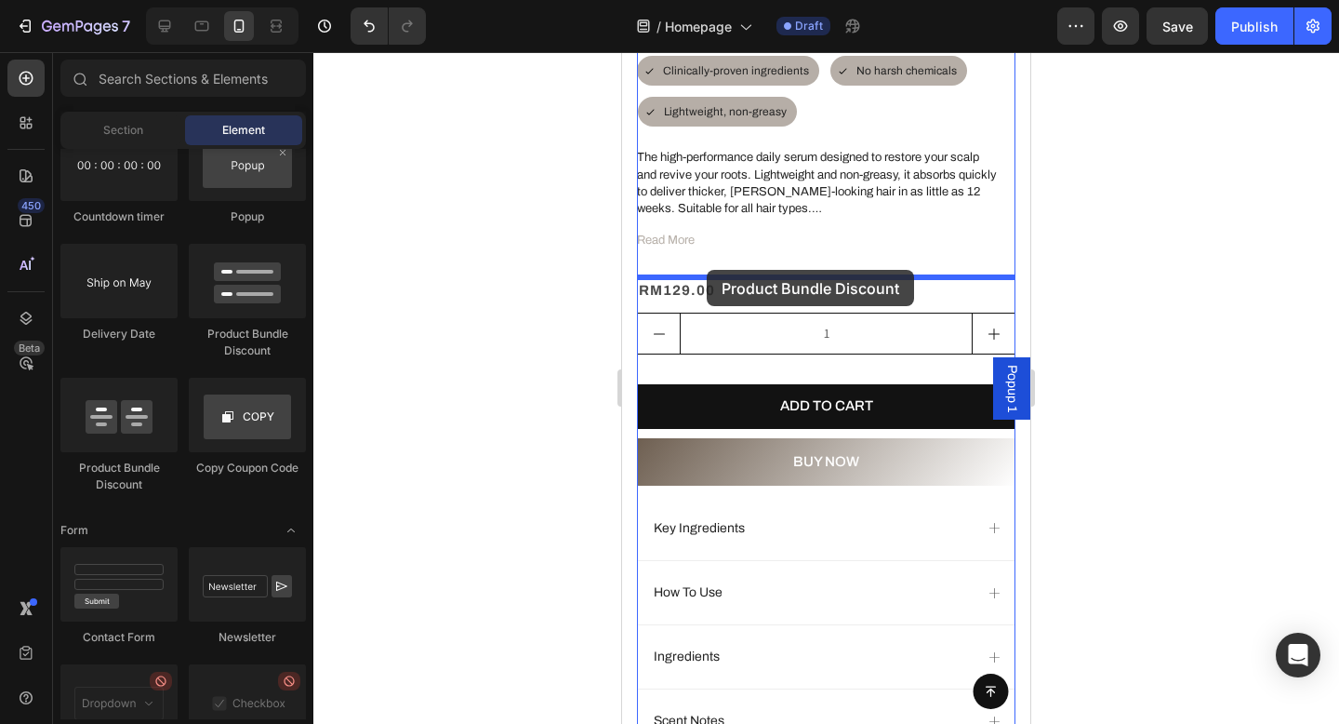
drag, startPoint x: 785, startPoint y: 267, endPoint x: 707, endPoint y: 270, distance: 78.2
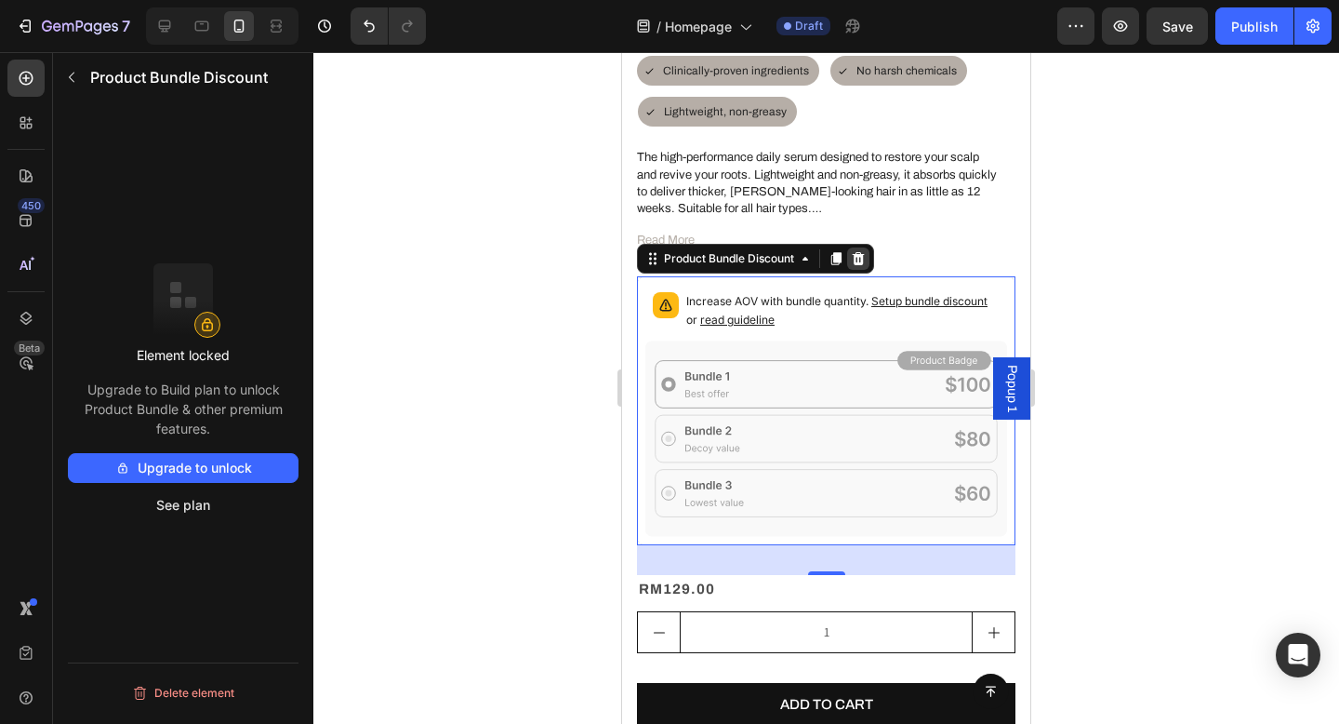
click at [866, 260] on icon at bounding box center [858, 258] width 15 height 15
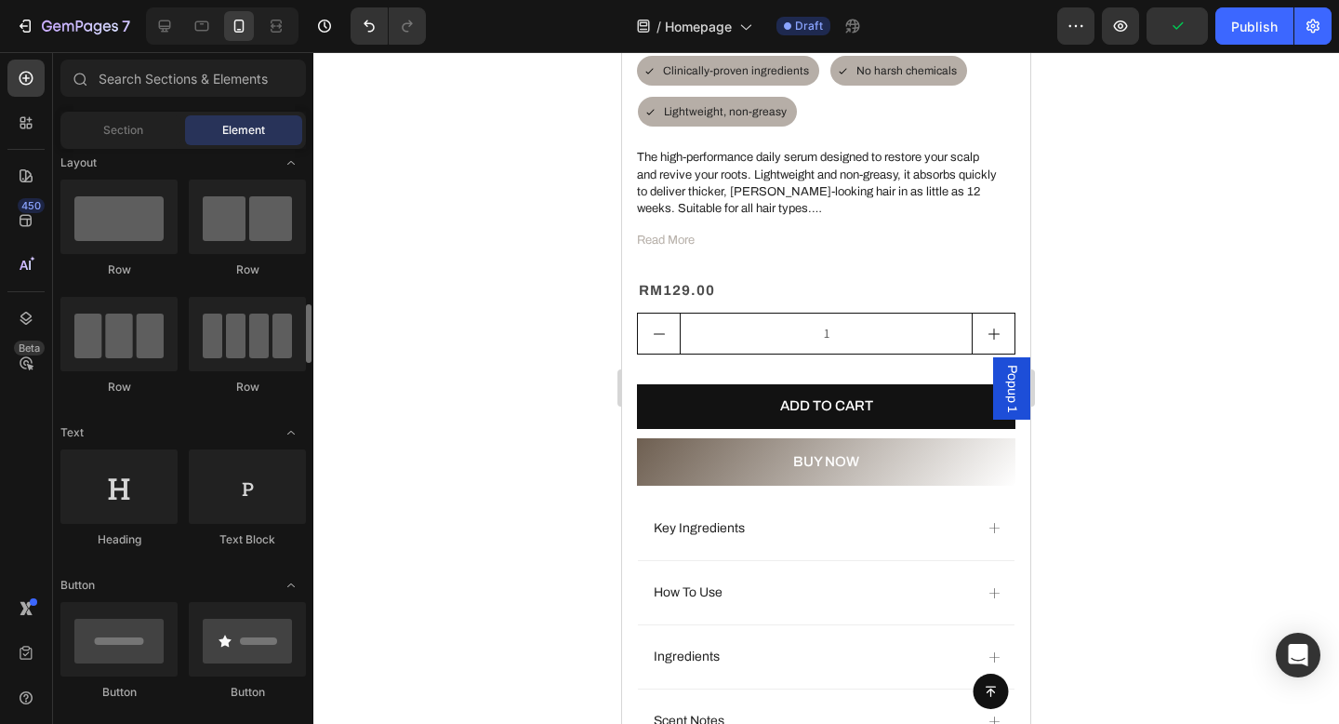
scroll to position [0, 0]
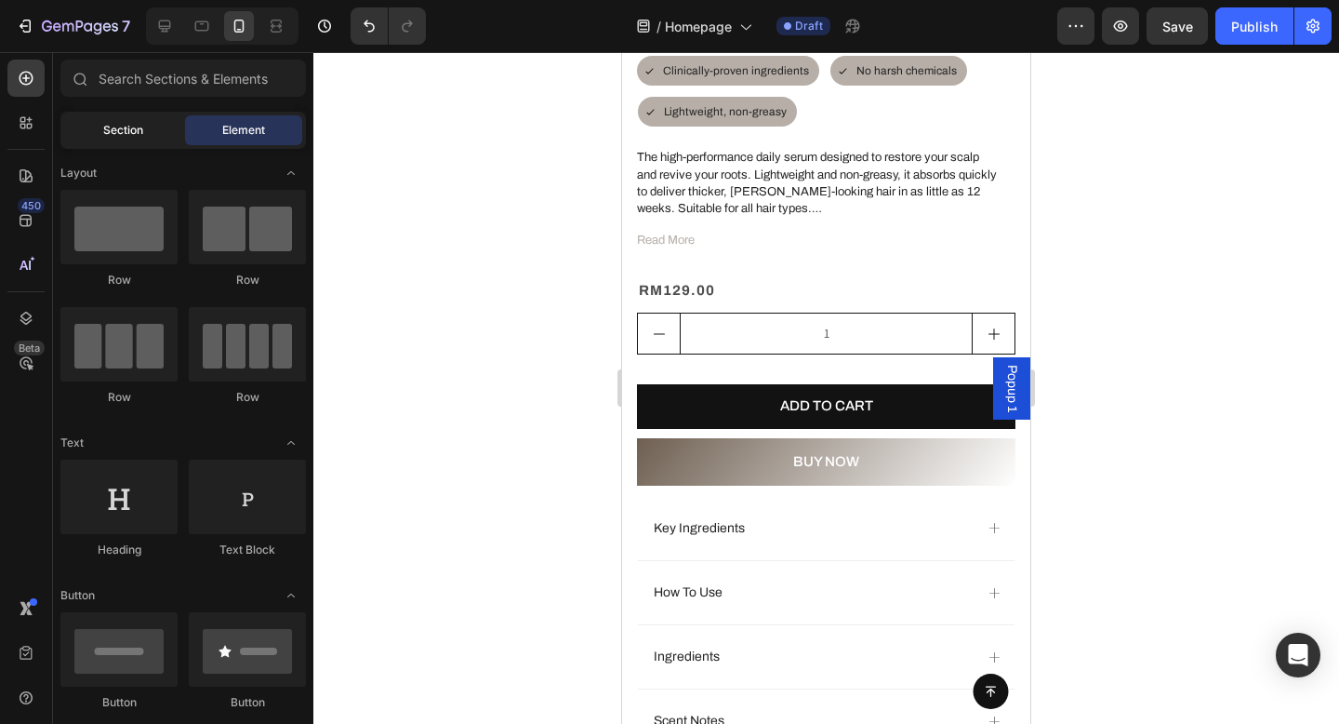
click at [121, 122] on span "Section" at bounding box center [123, 130] width 40 height 17
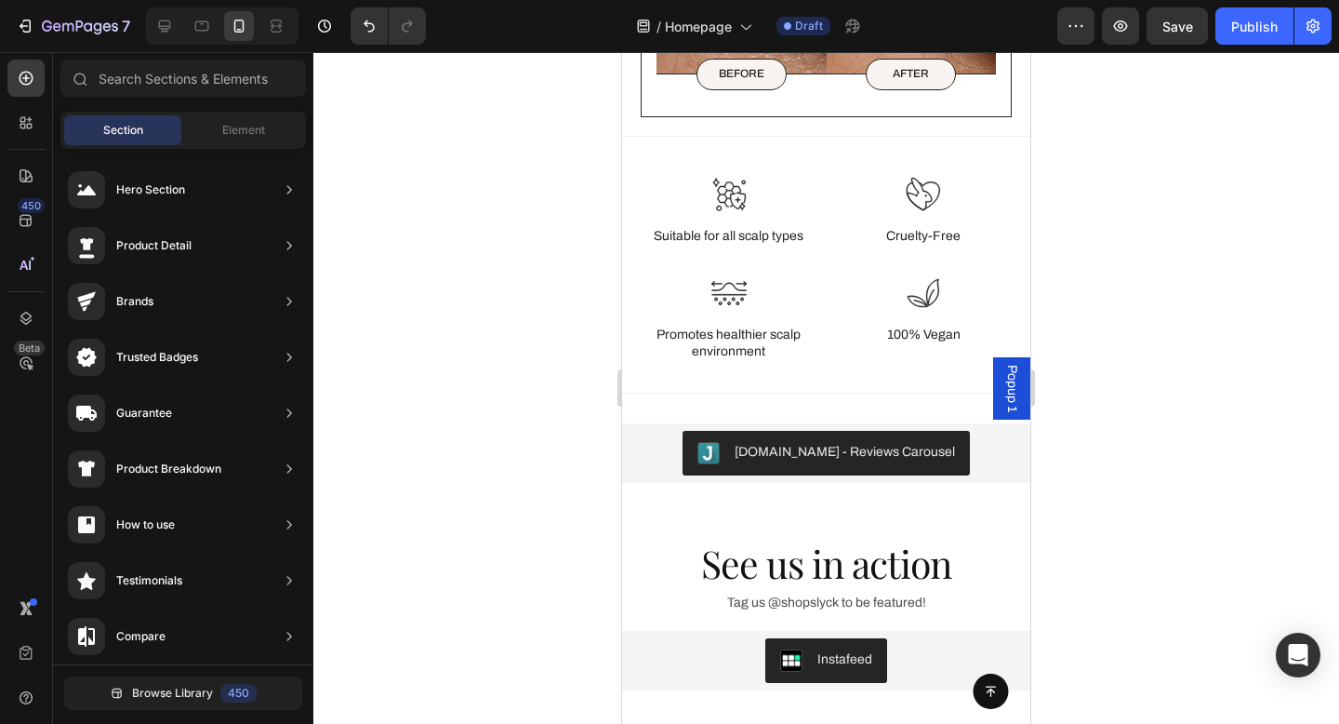
scroll to position [3213, 0]
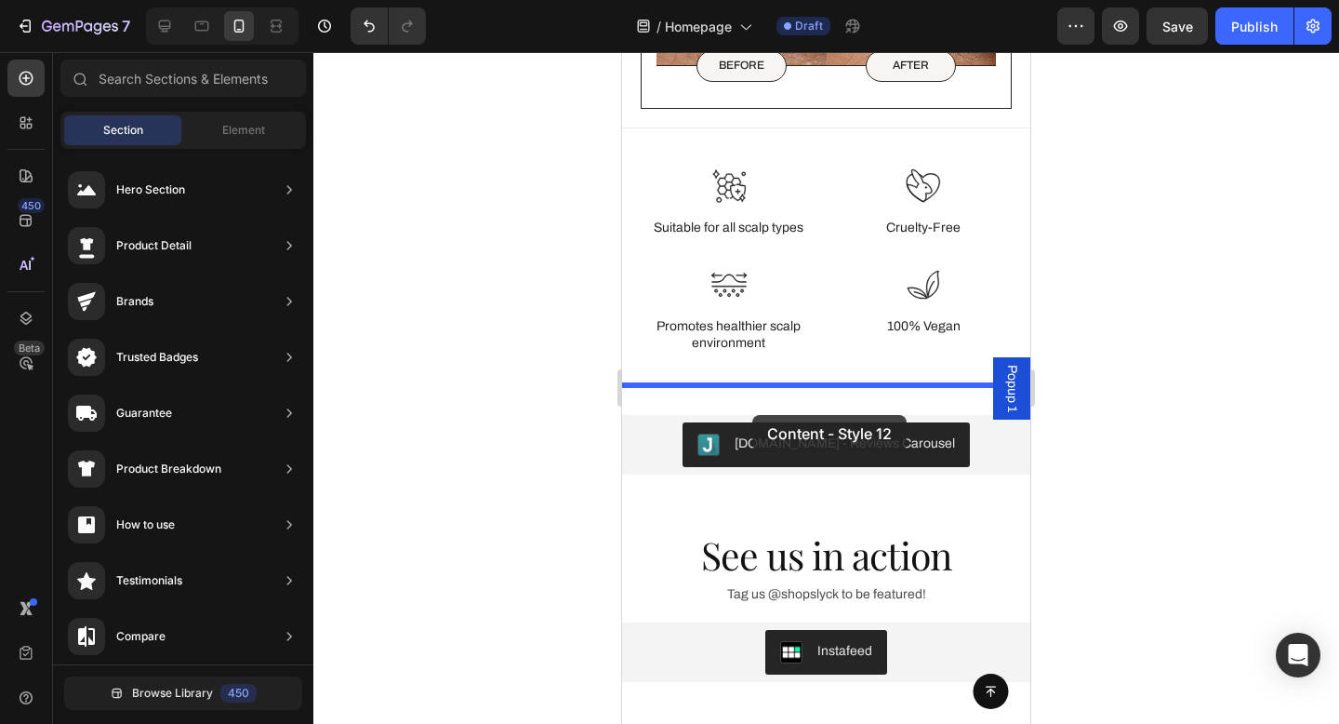
drag, startPoint x: 979, startPoint y: 537, endPoint x: 752, endPoint y: 415, distance: 256.8
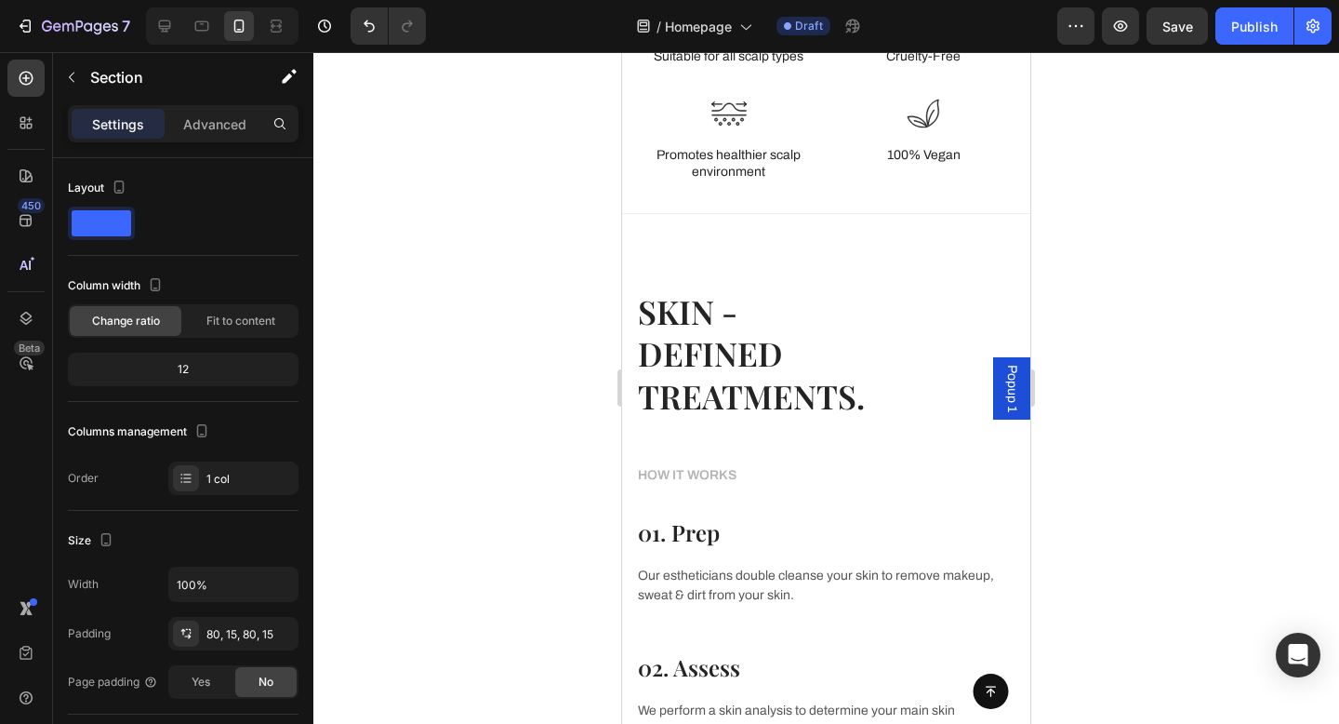
scroll to position [3480, 0]
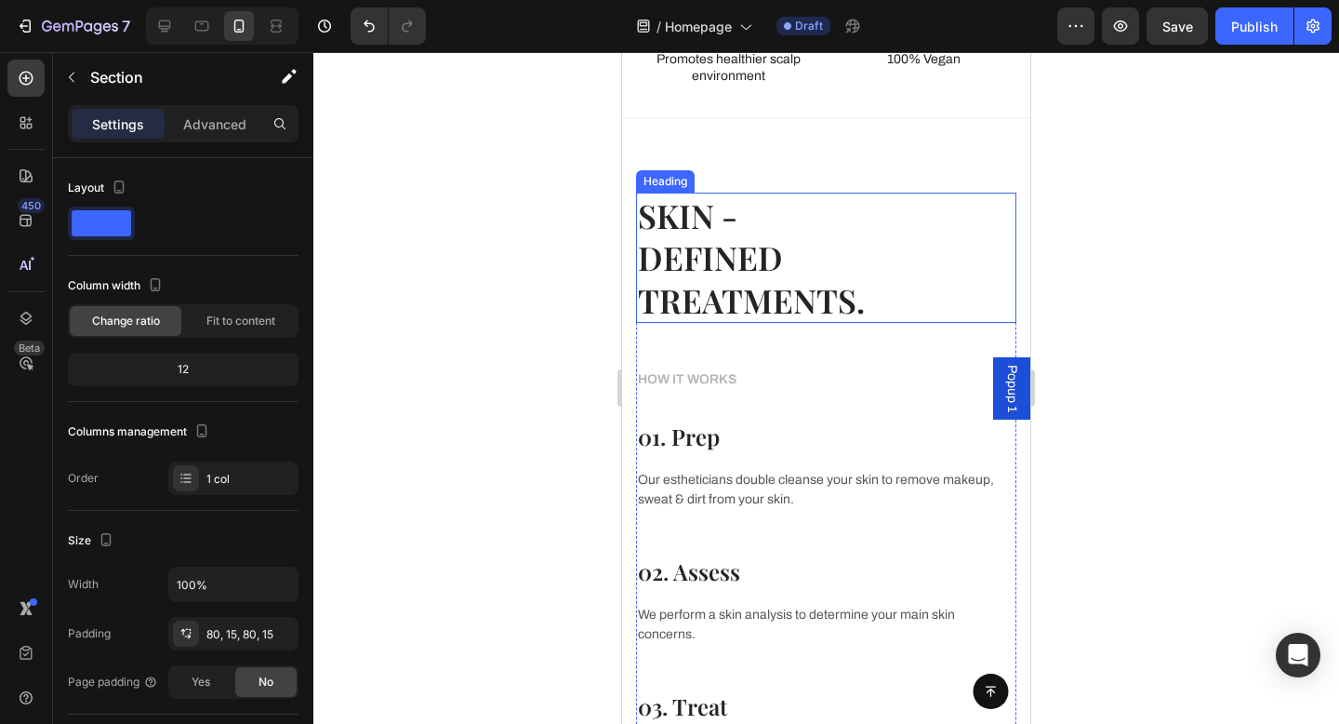
click at [752, 220] on p "SKIN - DEFINED TREATMENTS." at bounding box center [826, 257] width 377 height 127
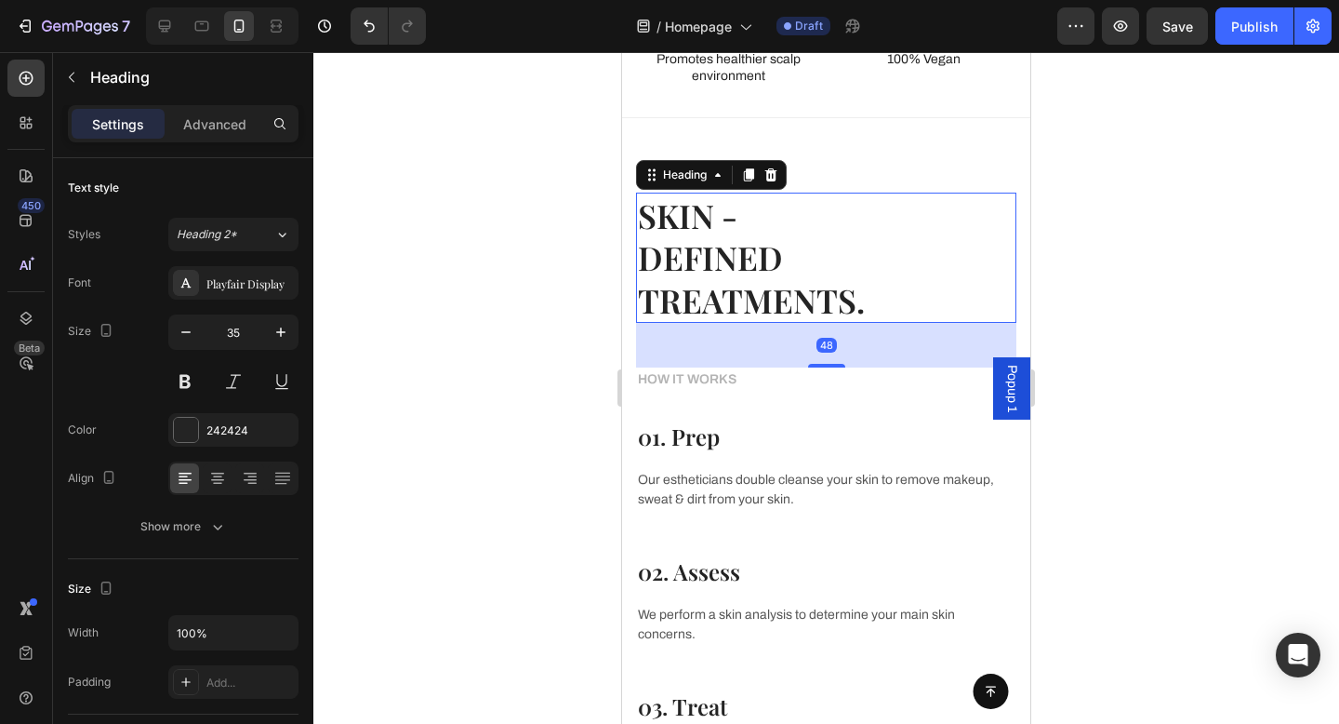
click at [726, 243] on p "SKIN - DEFINED TREATMENTS." at bounding box center [826, 257] width 377 height 127
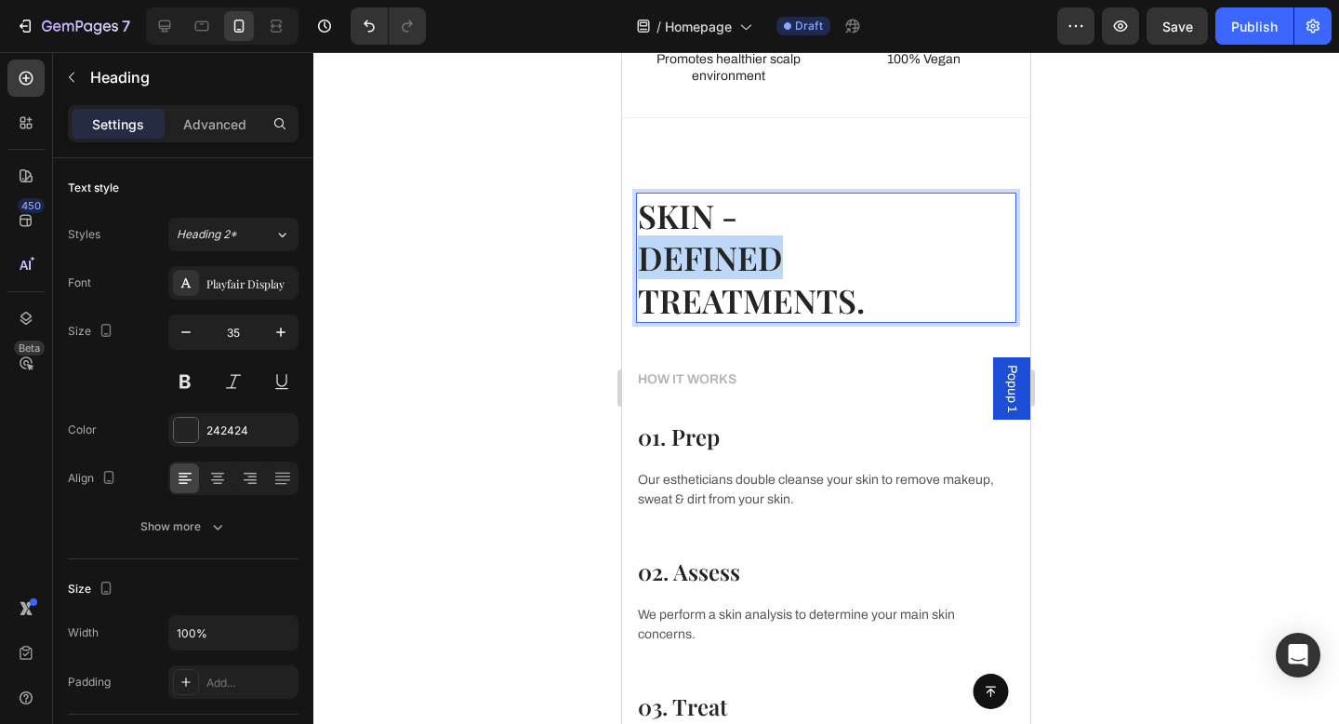
click at [726, 243] on p "SKIN - DEFINED TREATMENTS." at bounding box center [826, 257] width 377 height 127
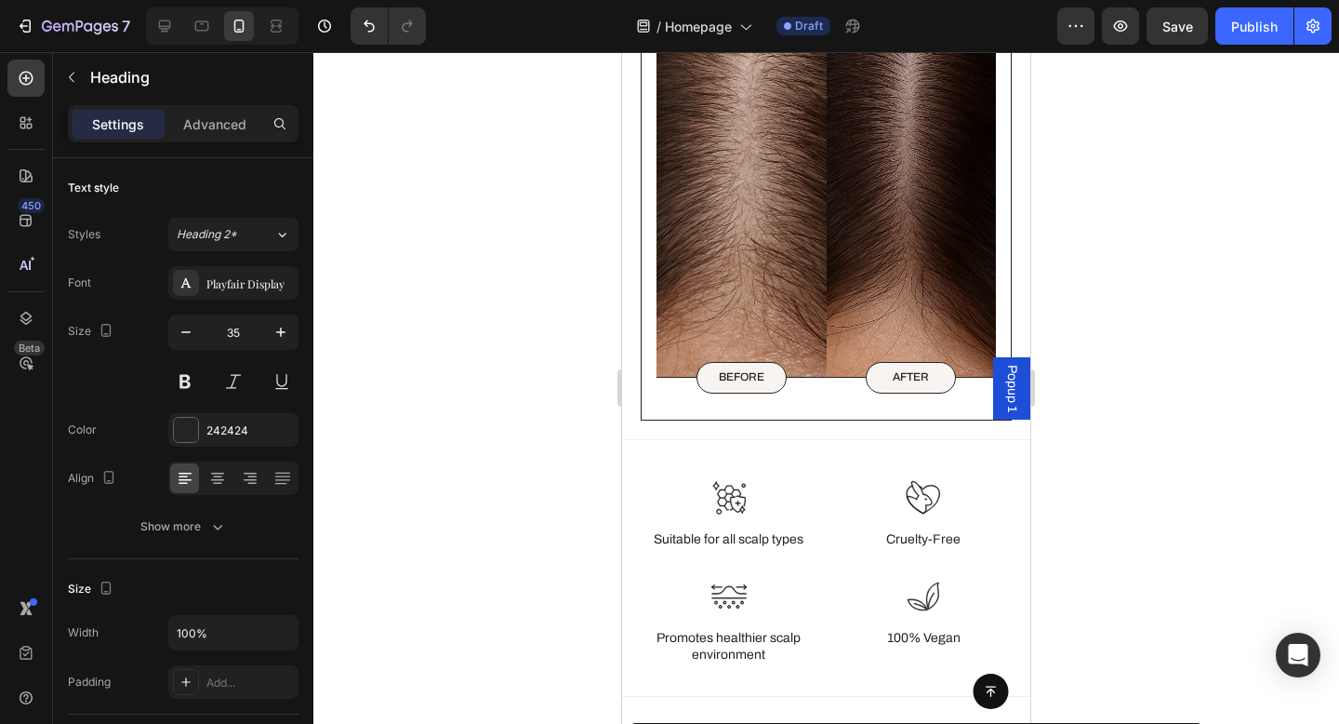
type input "16"
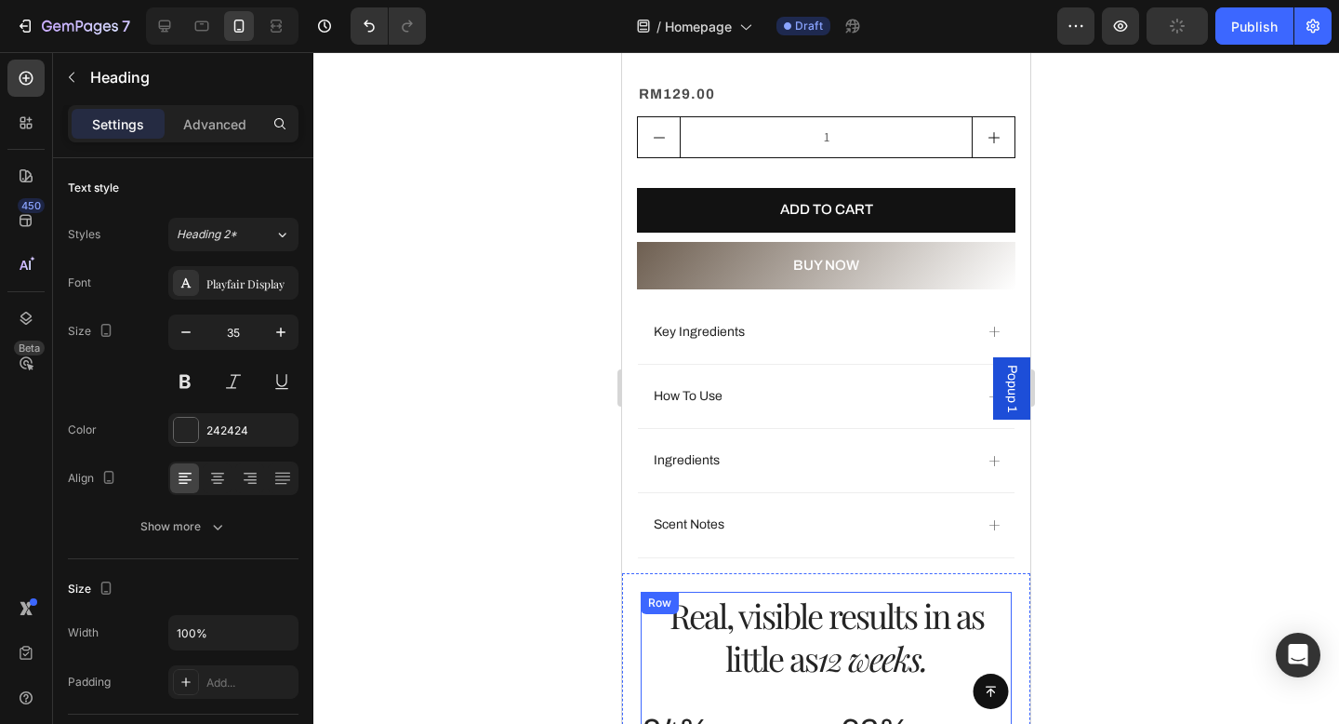
scroll to position [1668, 0]
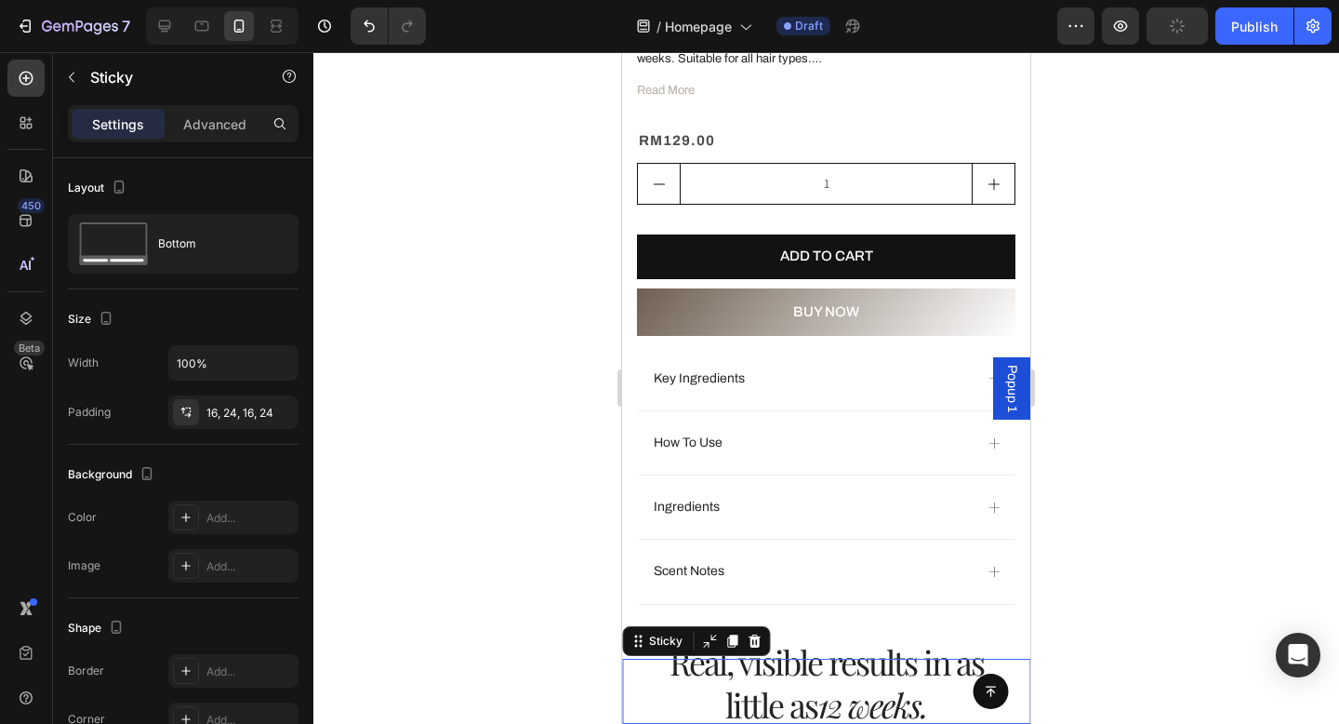
click at [729, 660] on div "Button Sticky 0" at bounding box center [826, 691] width 408 height 65
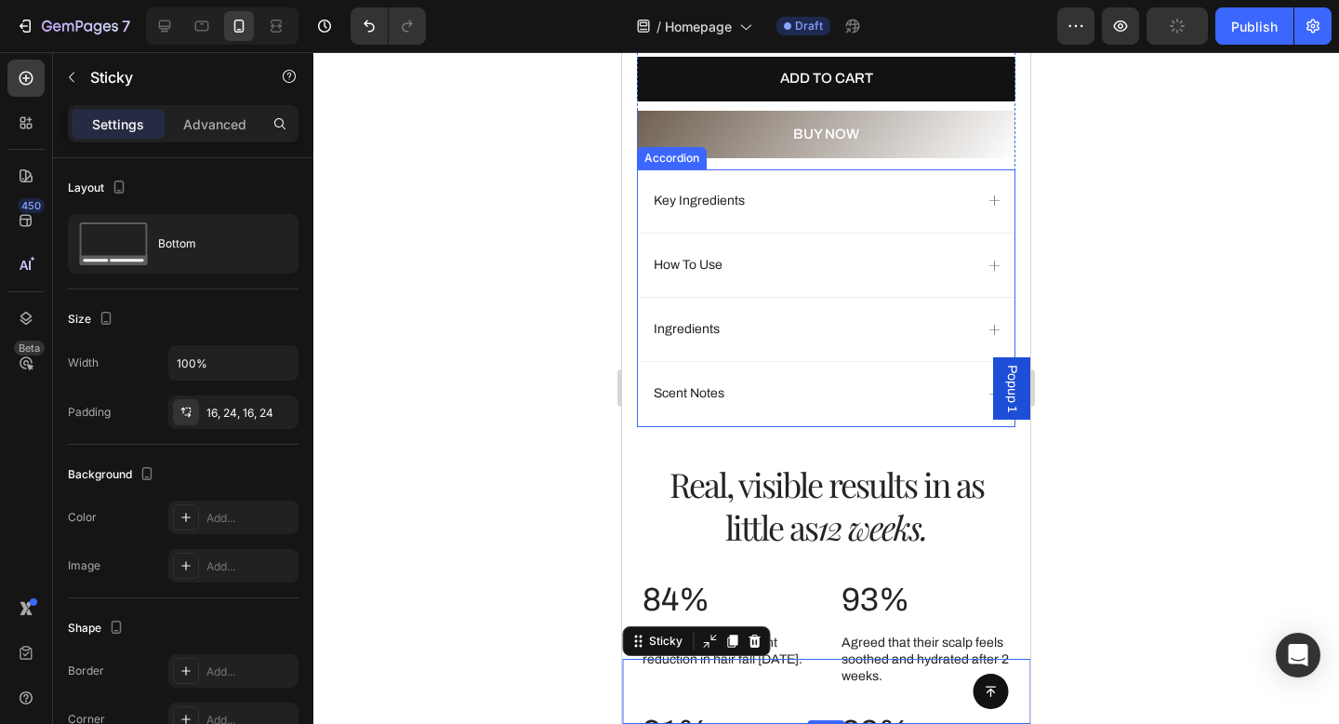
scroll to position [1906, 0]
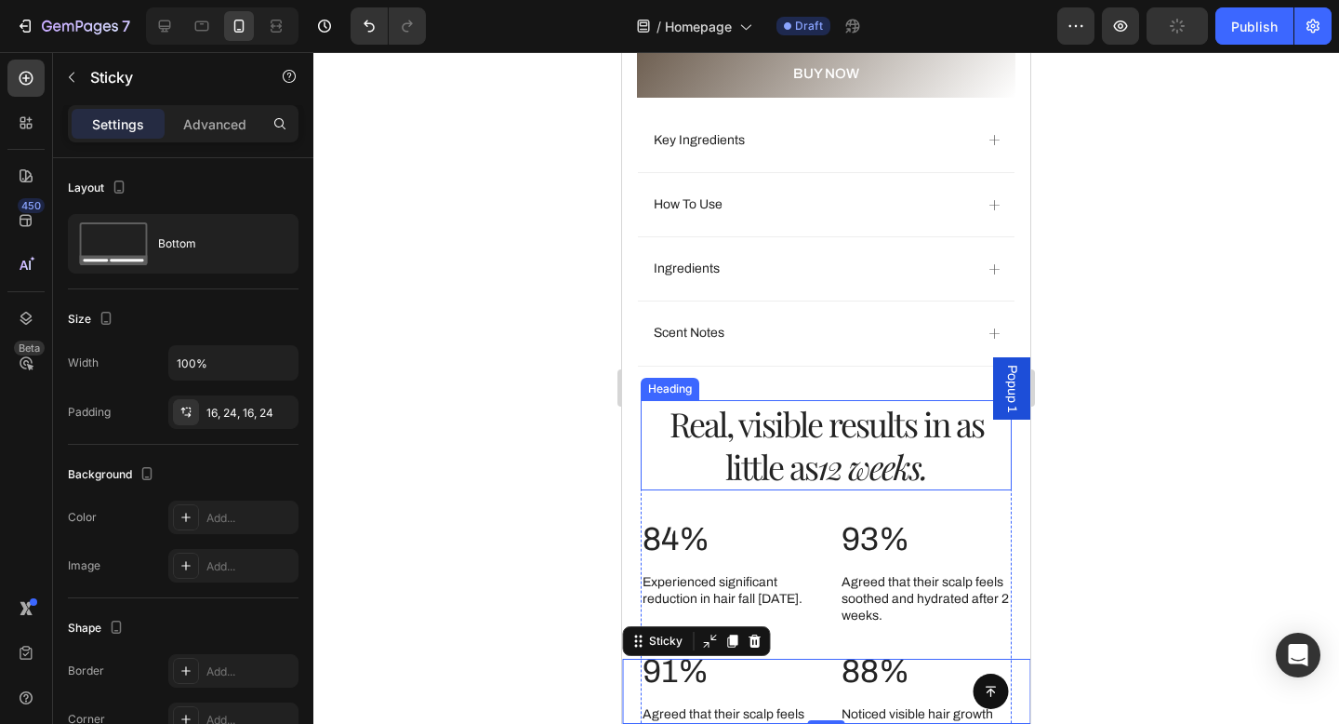
click at [778, 424] on h2 "Real, visible results in as little as 12 weeks." at bounding box center [826, 445] width 371 height 91
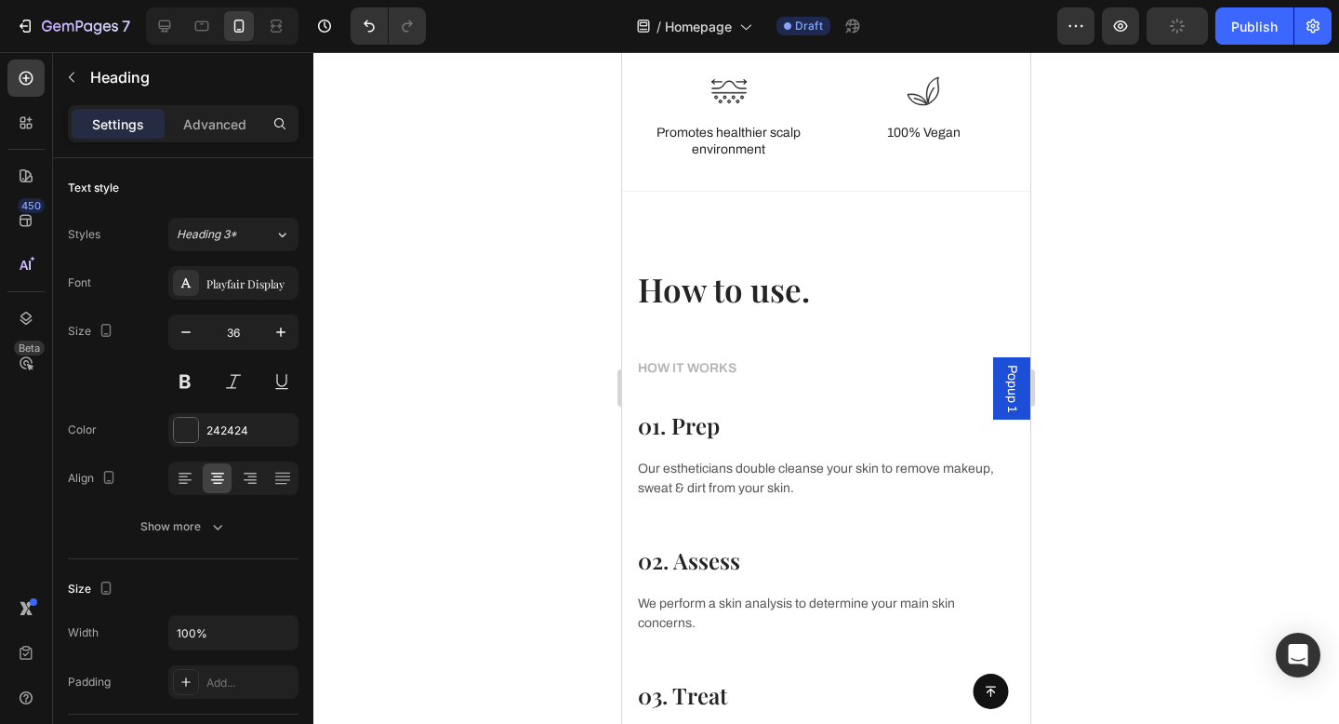
scroll to position [3415, 0]
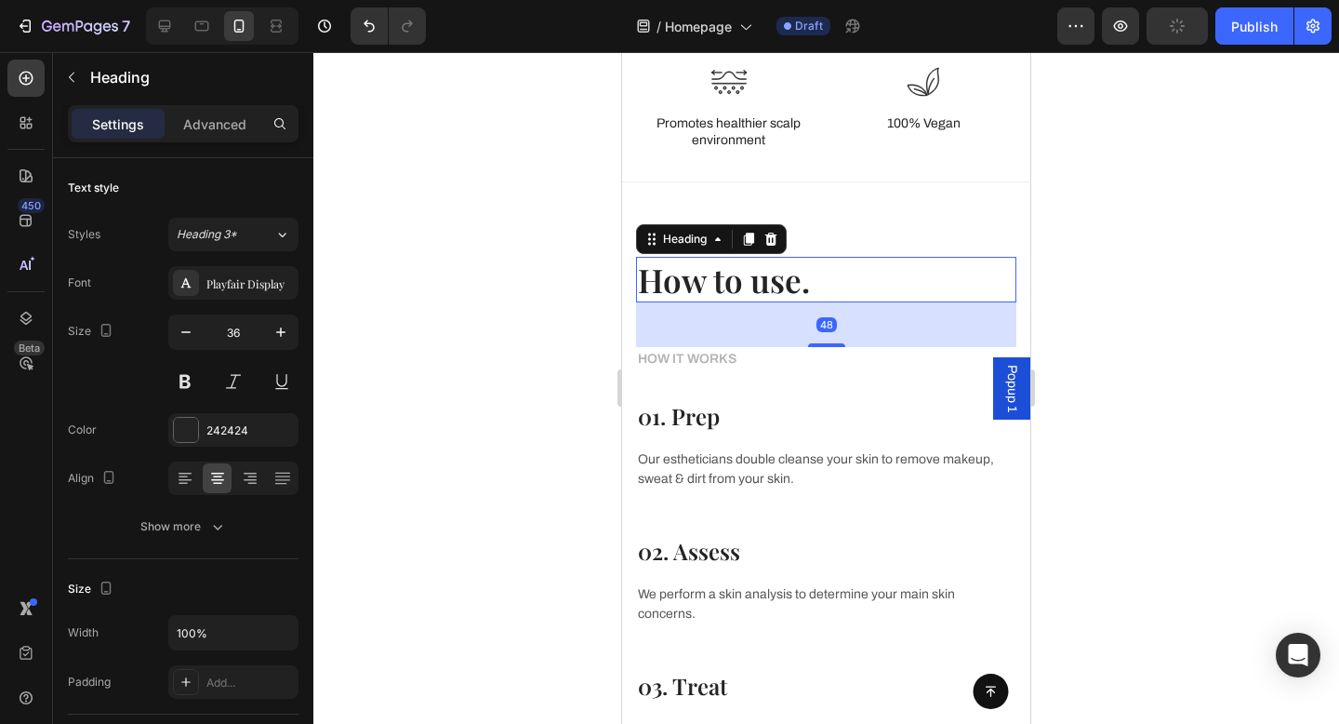
click at [733, 287] on h2 "How to use." at bounding box center [826, 280] width 380 height 47
click at [763, 281] on h2 "How to use." at bounding box center [826, 280] width 380 height 47
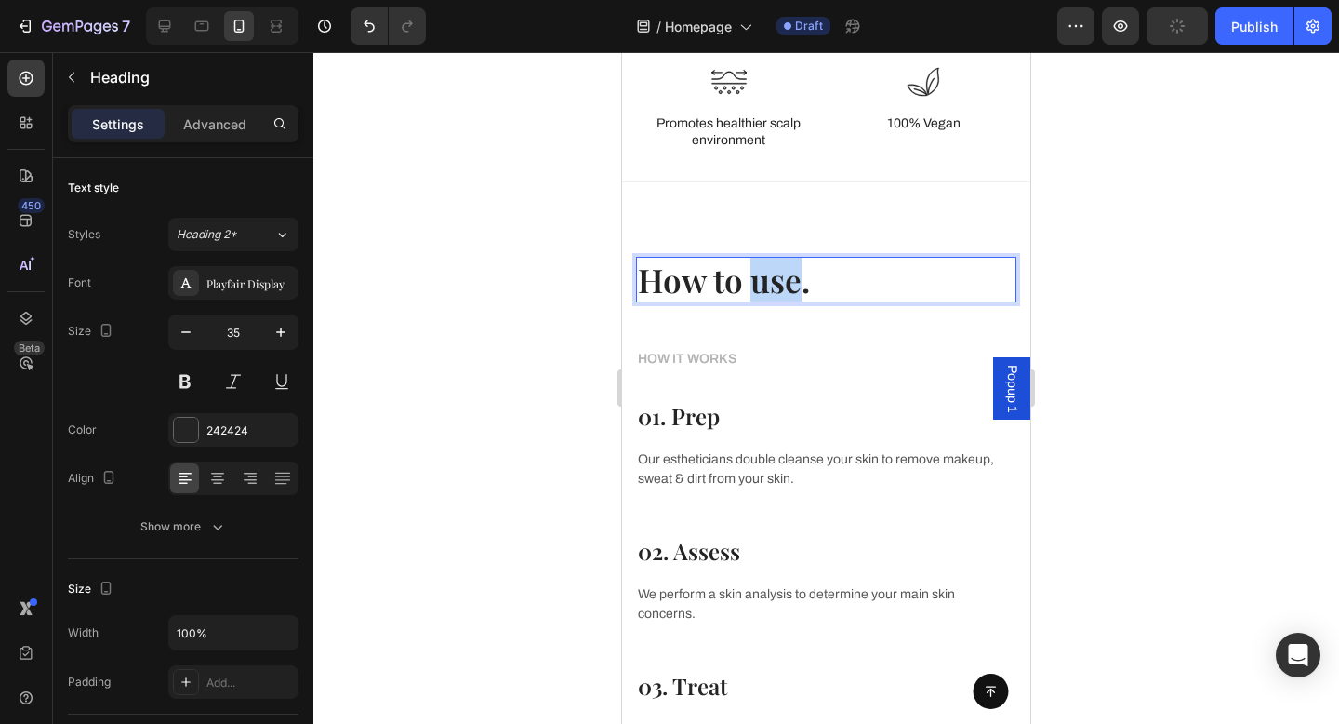
click at [763, 281] on p "How to use." at bounding box center [826, 280] width 377 height 43
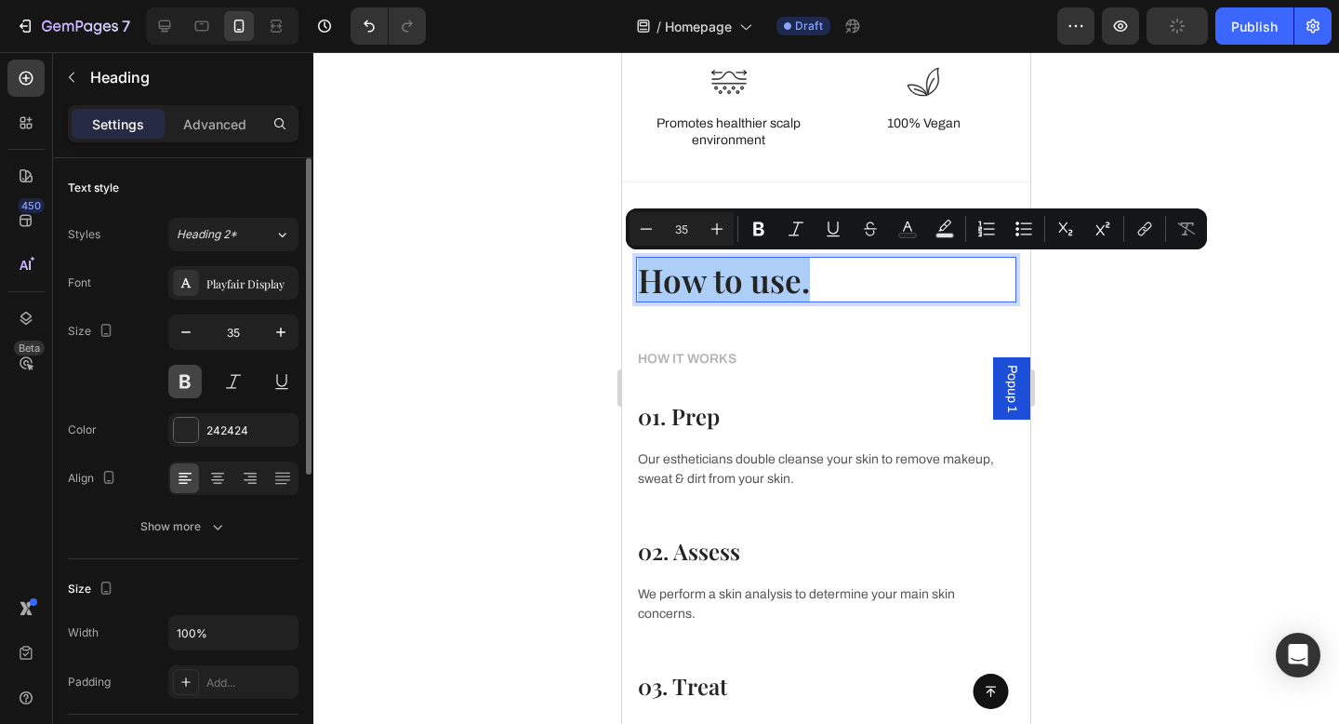
click at [187, 393] on button at bounding box center [184, 381] width 33 height 33
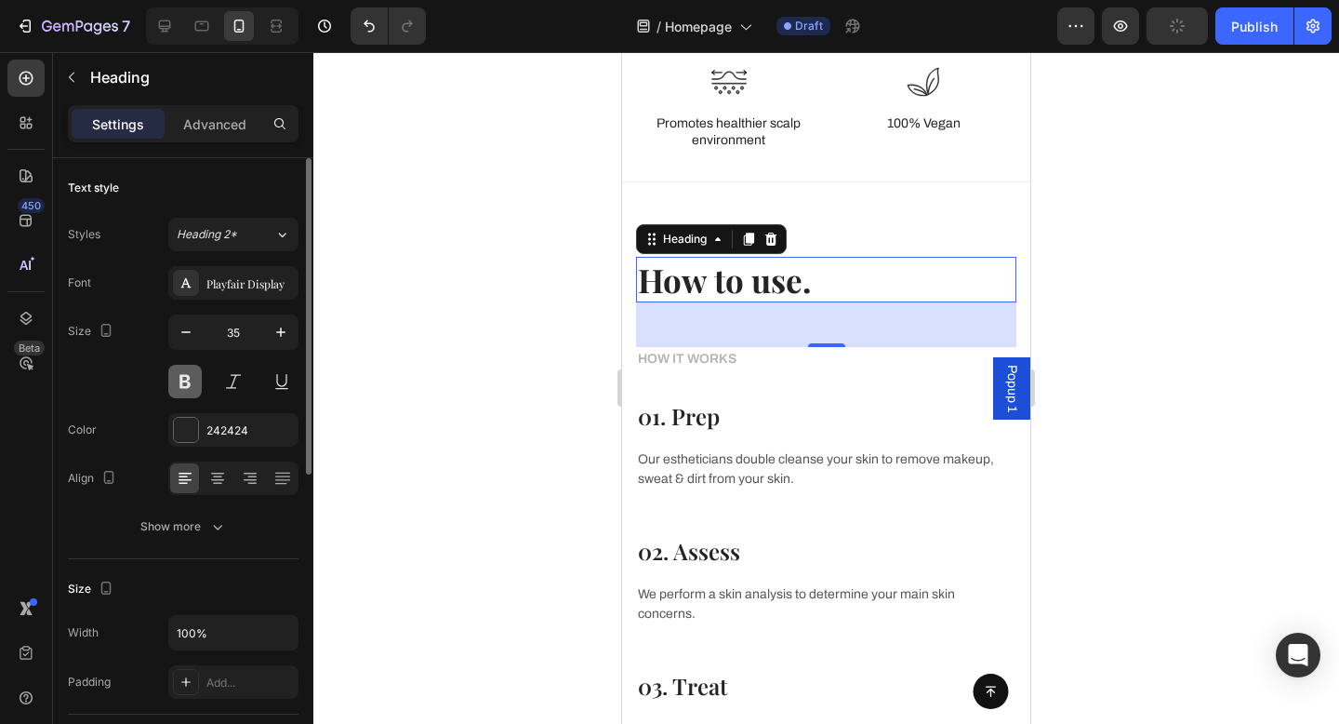
click at [188, 393] on button at bounding box center [184, 381] width 33 height 33
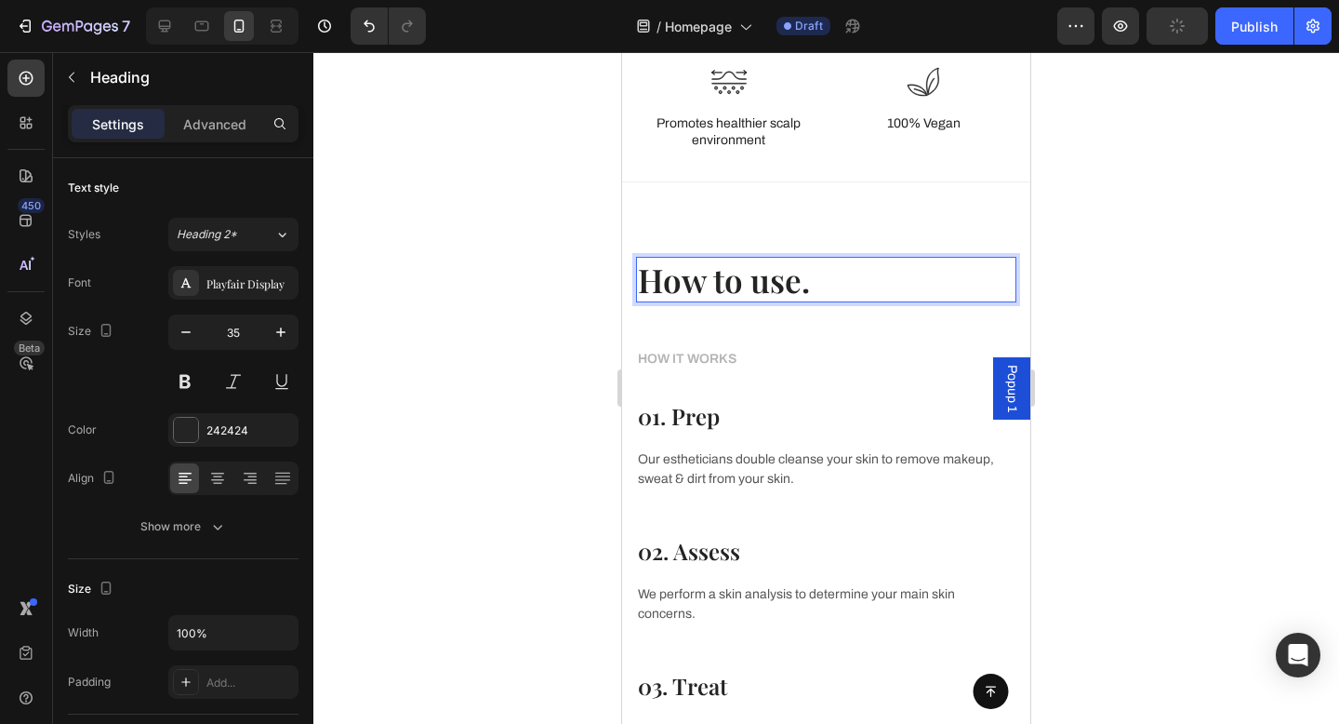
click at [752, 276] on p "How to use." at bounding box center [826, 280] width 377 height 43
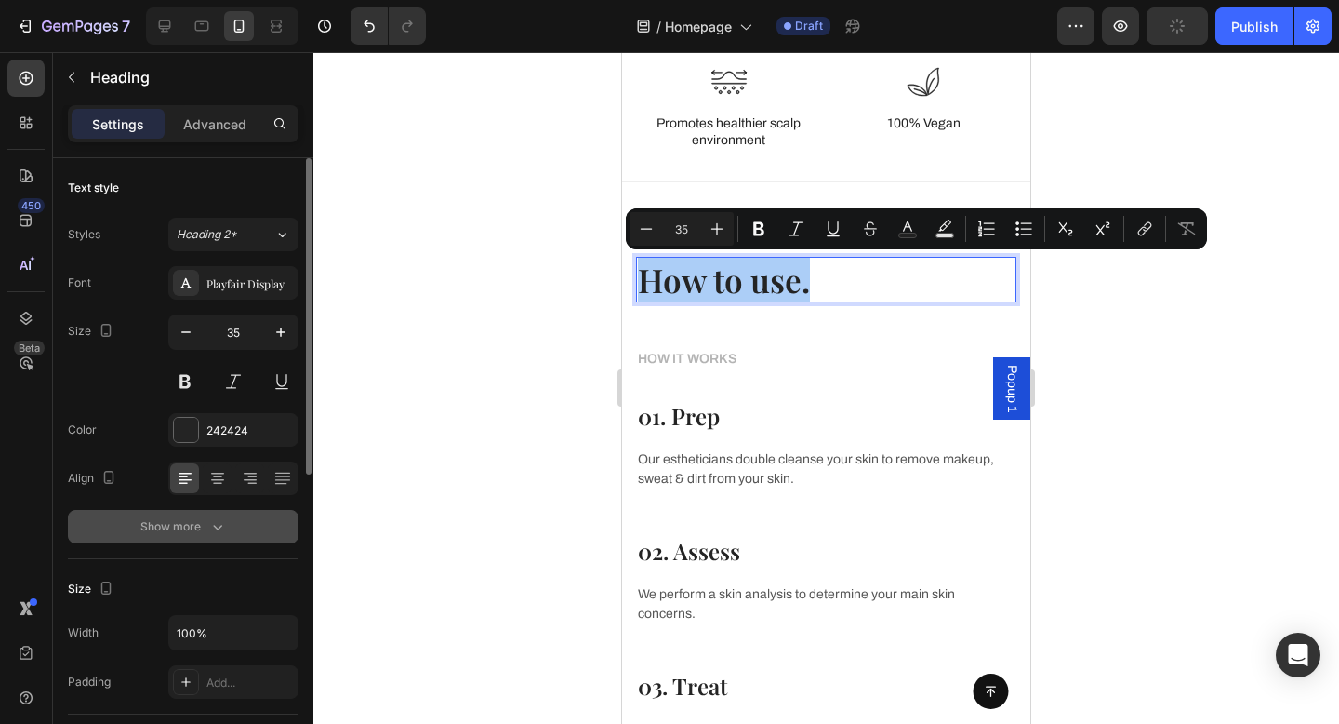
click at [184, 513] on button "Show more" at bounding box center [183, 526] width 231 height 33
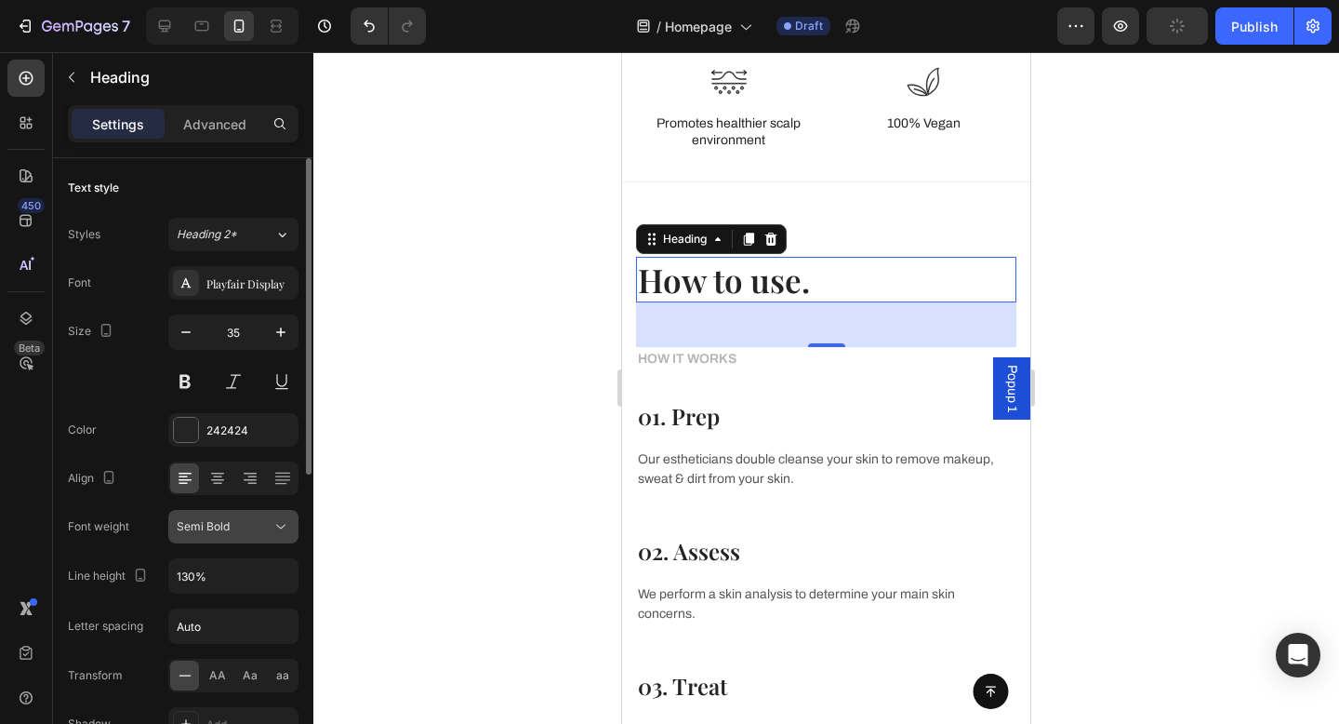
click at [237, 529] on div "Semi Bold" at bounding box center [224, 526] width 95 height 17
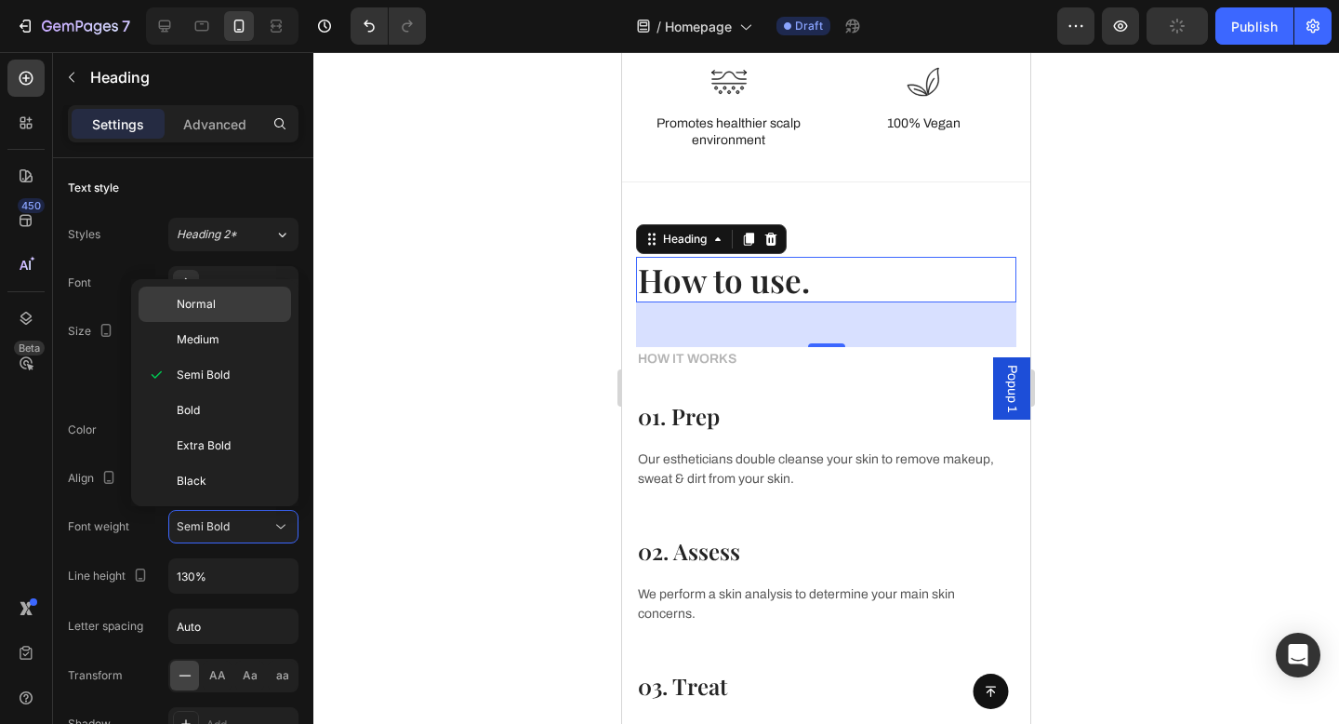
click at [230, 322] on div "Normal" at bounding box center [215, 339] width 153 height 35
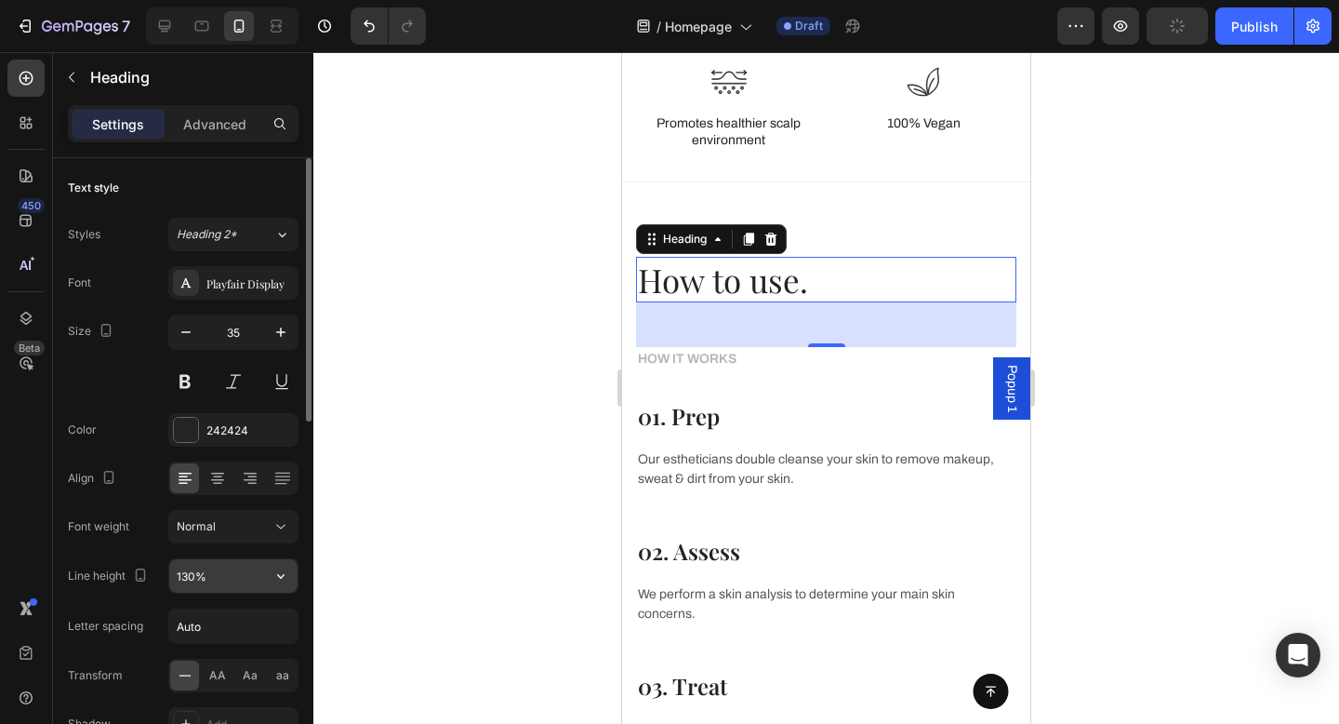
click at [206, 578] on input "130%" at bounding box center [233, 575] width 128 height 33
click at [241, 617] on input "Auto" at bounding box center [233, 625] width 128 height 33
type input "-1.5"
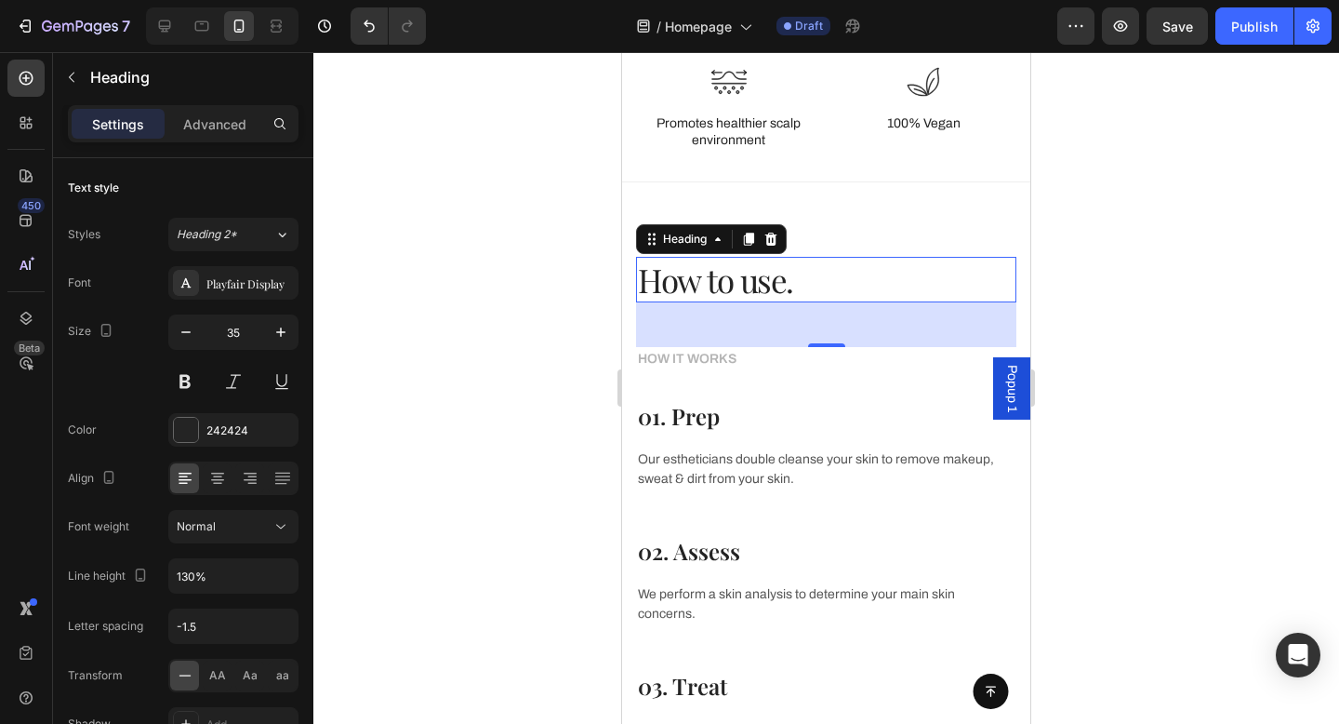
click at [374, 433] on div at bounding box center [826, 388] width 1026 height 672
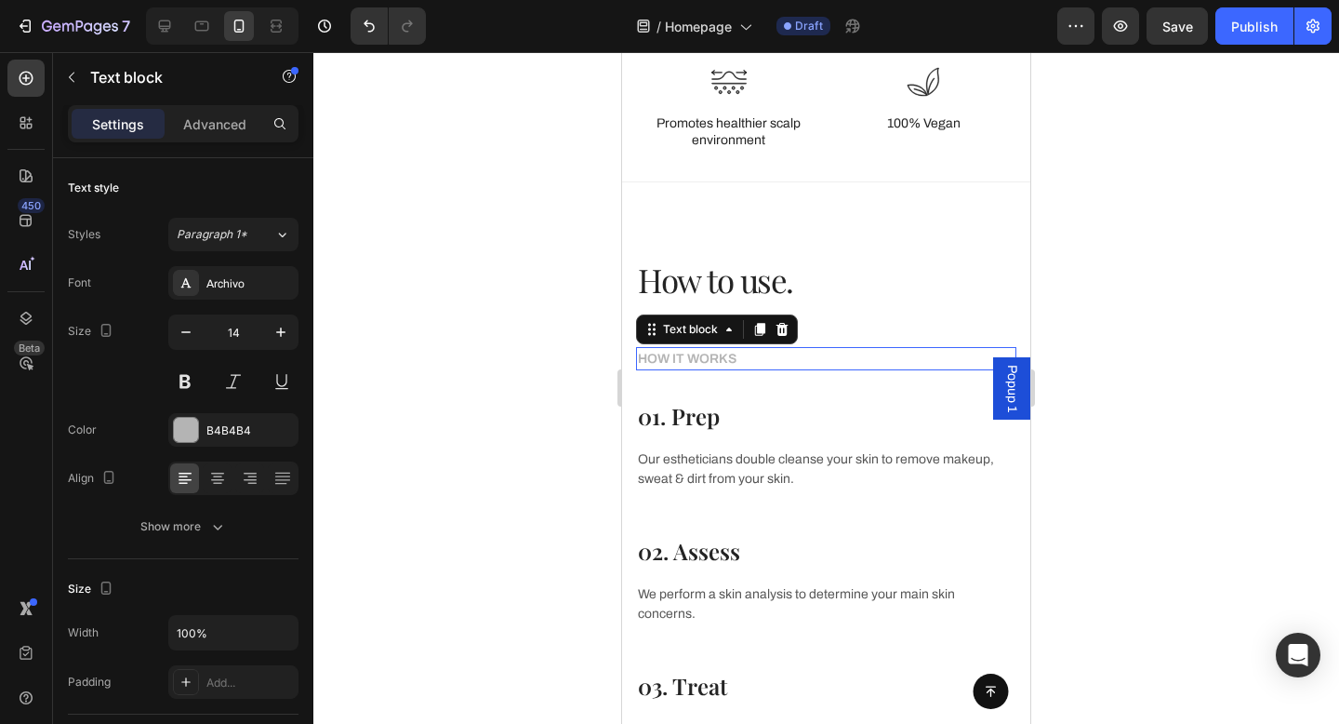
click at [722, 353] on p "HOW IT WORKS" at bounding box center [826, 359] width 377 height 20
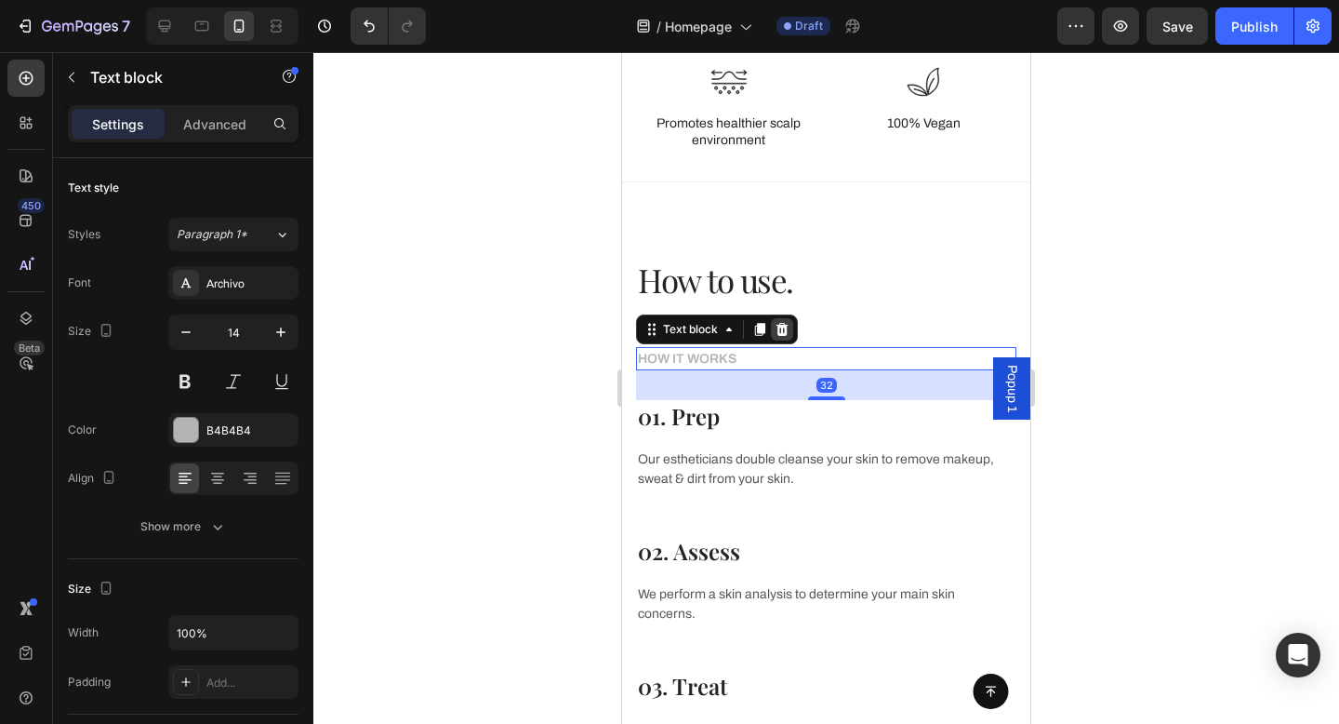
click at [781, 328] on icon at bounding box center [783, 329] width 12 height 13
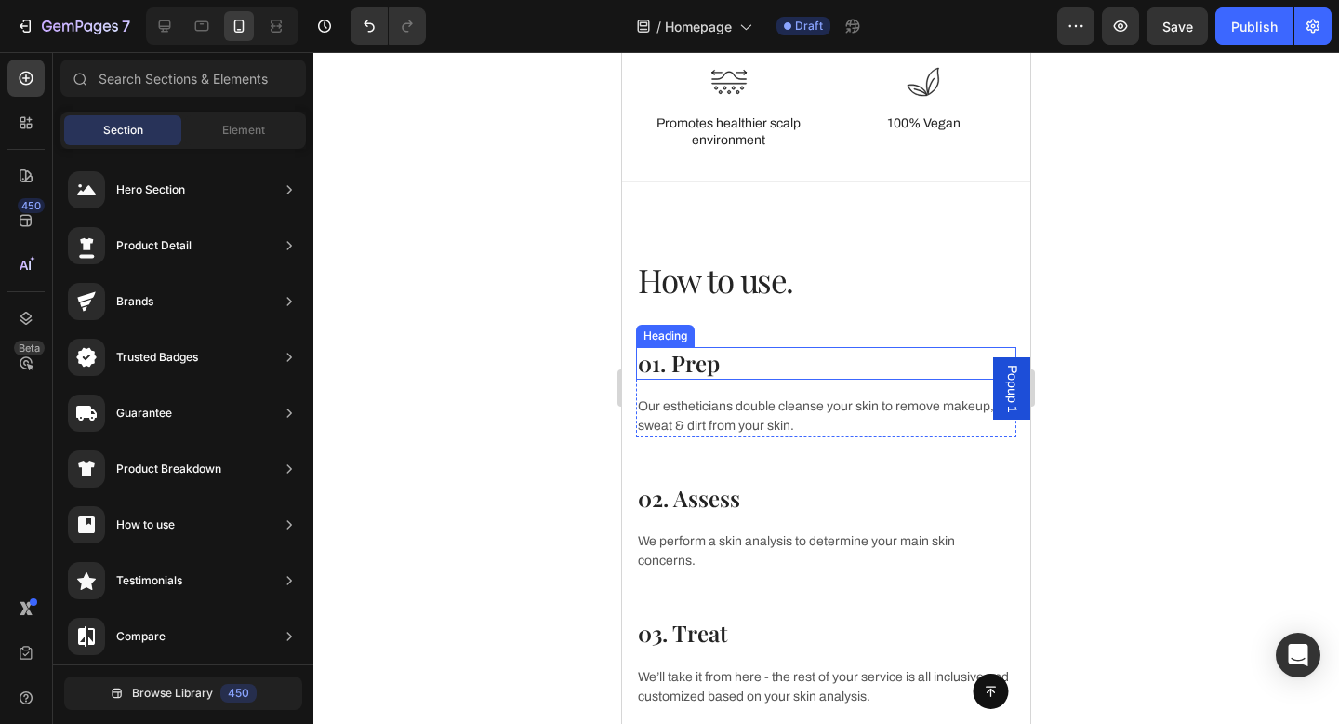
scroll to position [3439, 0]
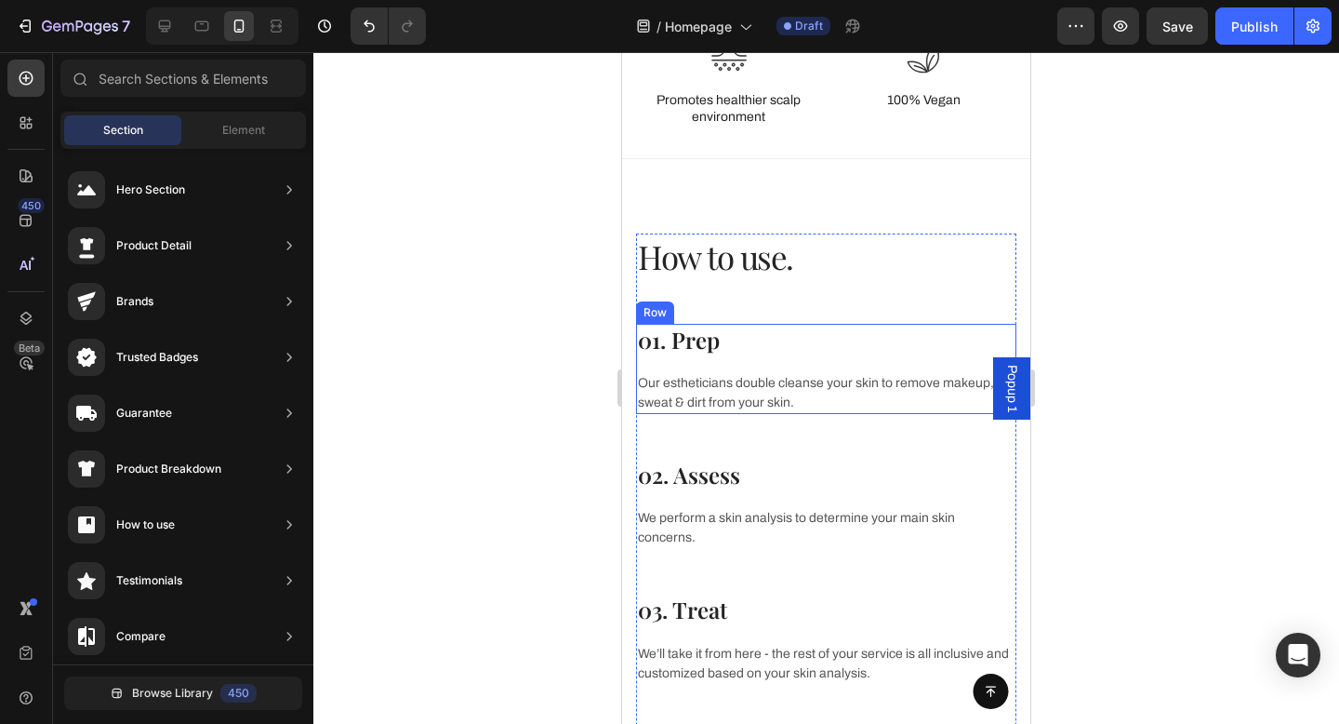
click at [727, 341] on p "01. Prep" at bounding box center [826, 340] width 377 height 29
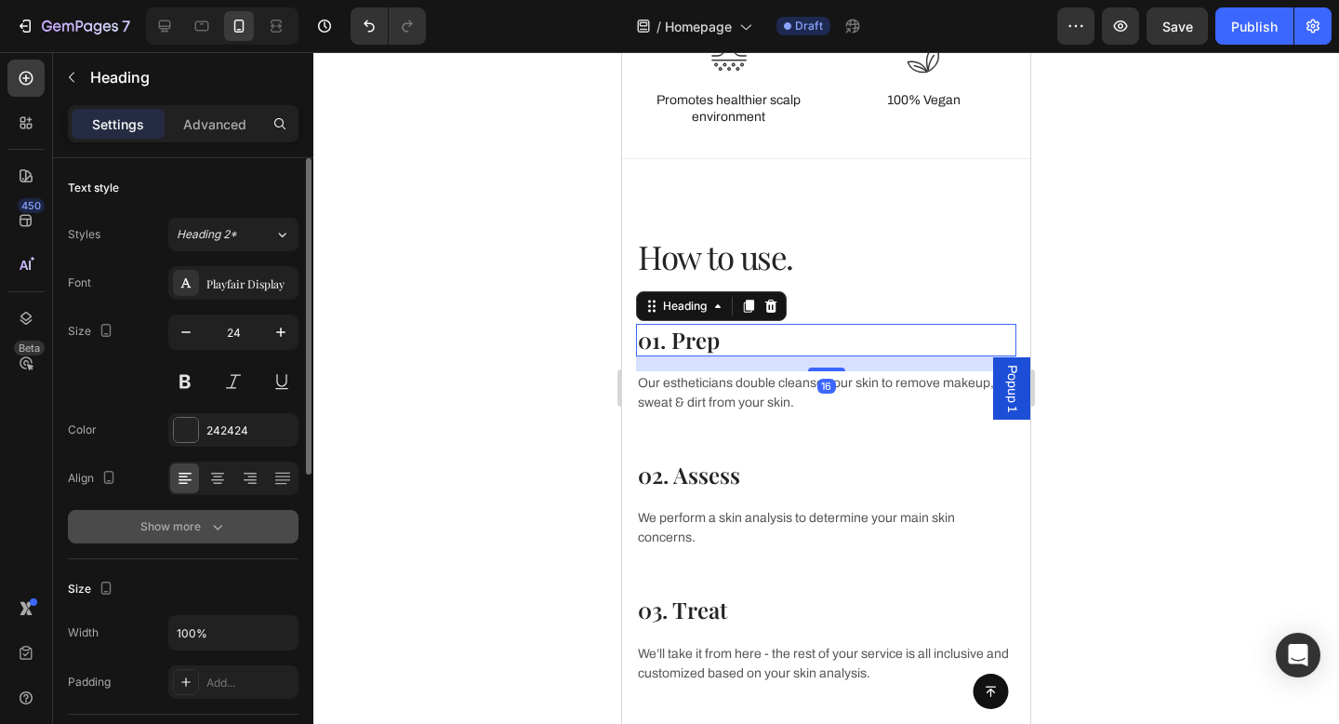
click at [214, 523] on icon "button" at bounding box center [217, 526] width 19 height 19
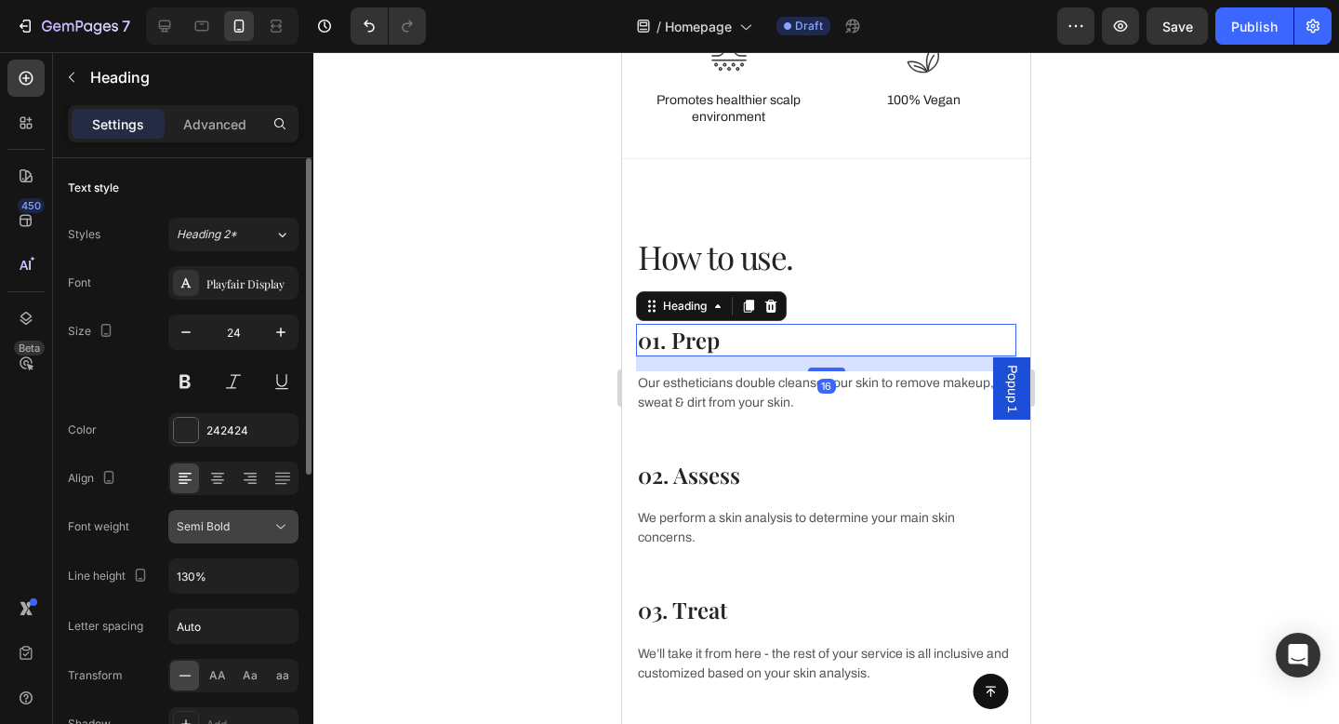
click at [233, 531] on div "Semi Bold" at bounding box center [224, 526] width 95 height 17
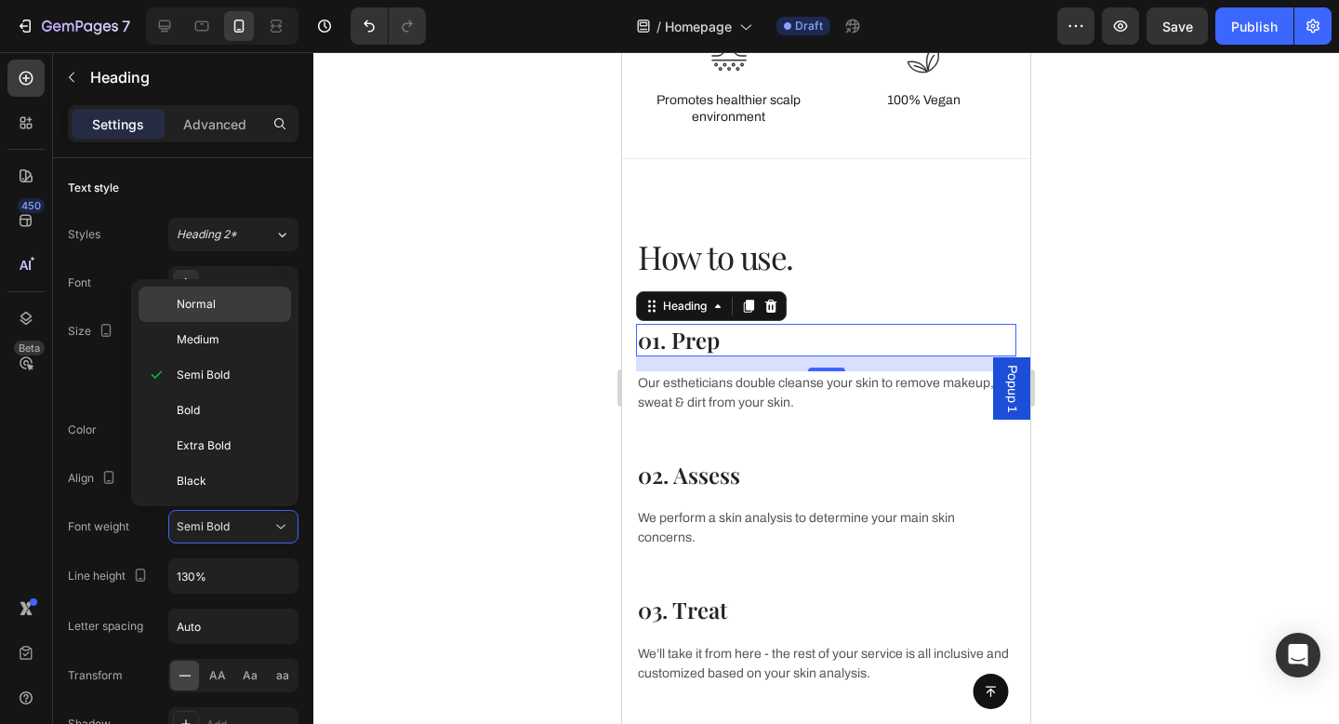
click at [208, 312] on span "Normal" at bounding box center [196, 304] width 39 height 17
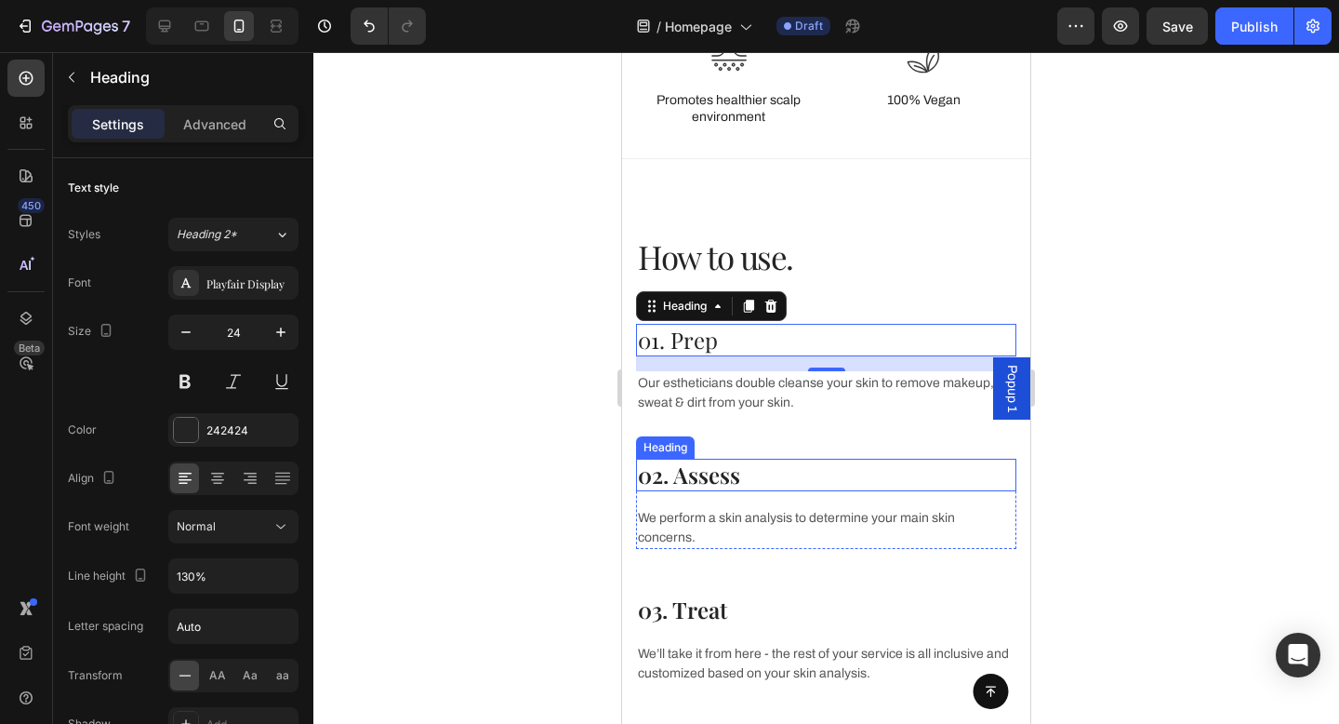
click at [683, 474] on p "02. Assess" at bounding box center [826, 474] width 377 height 29
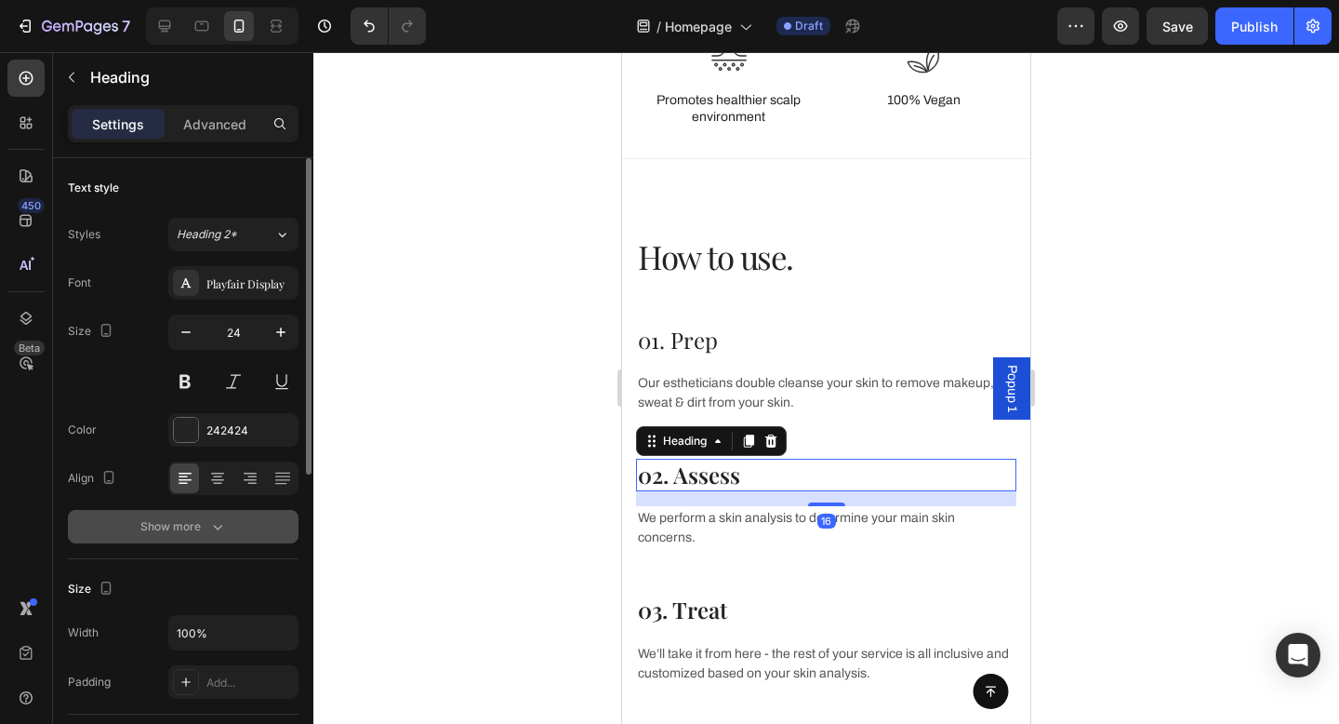
click at [210, 520] on icon "button" at bounding box center [217, 526] width 19 height 19
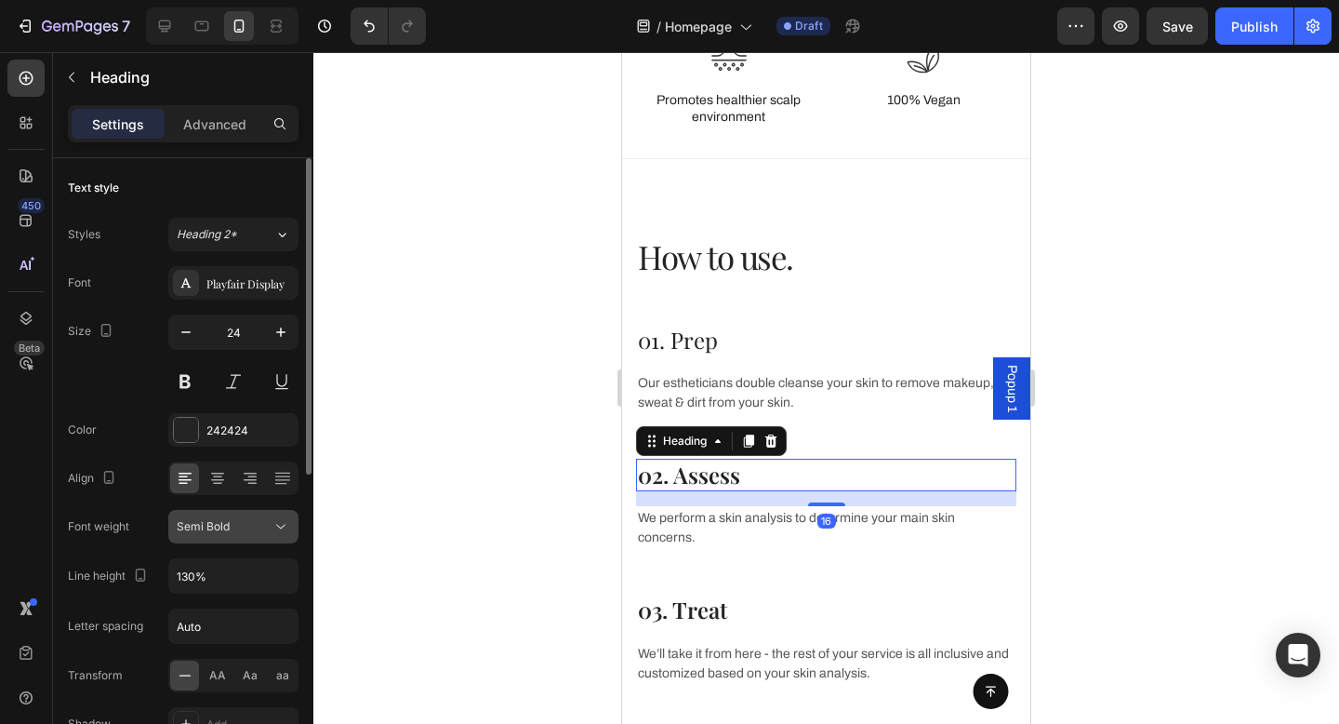
click at [240, 523] on div "Semi Bold" at bounding box center [224, 526] width 95 height 17
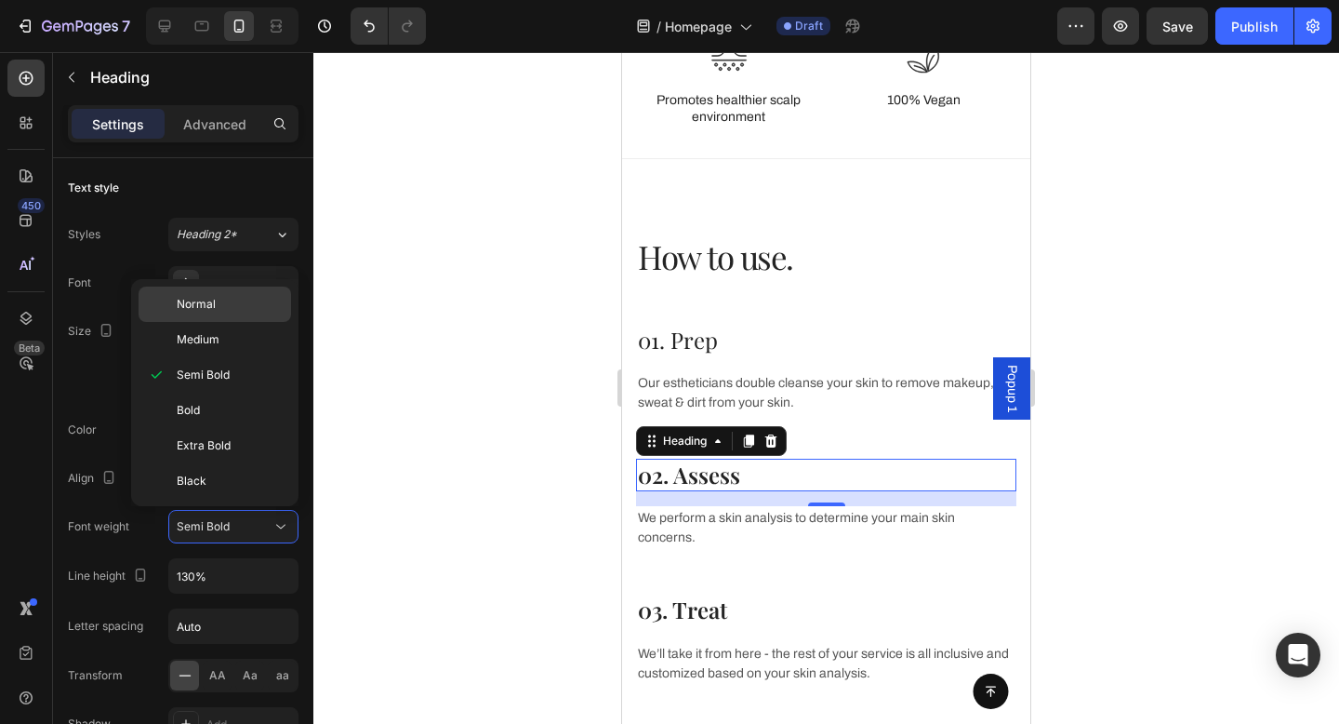
click at [225, 322] on div "Normal" at bounding box center [215, 339] width 153 height 35
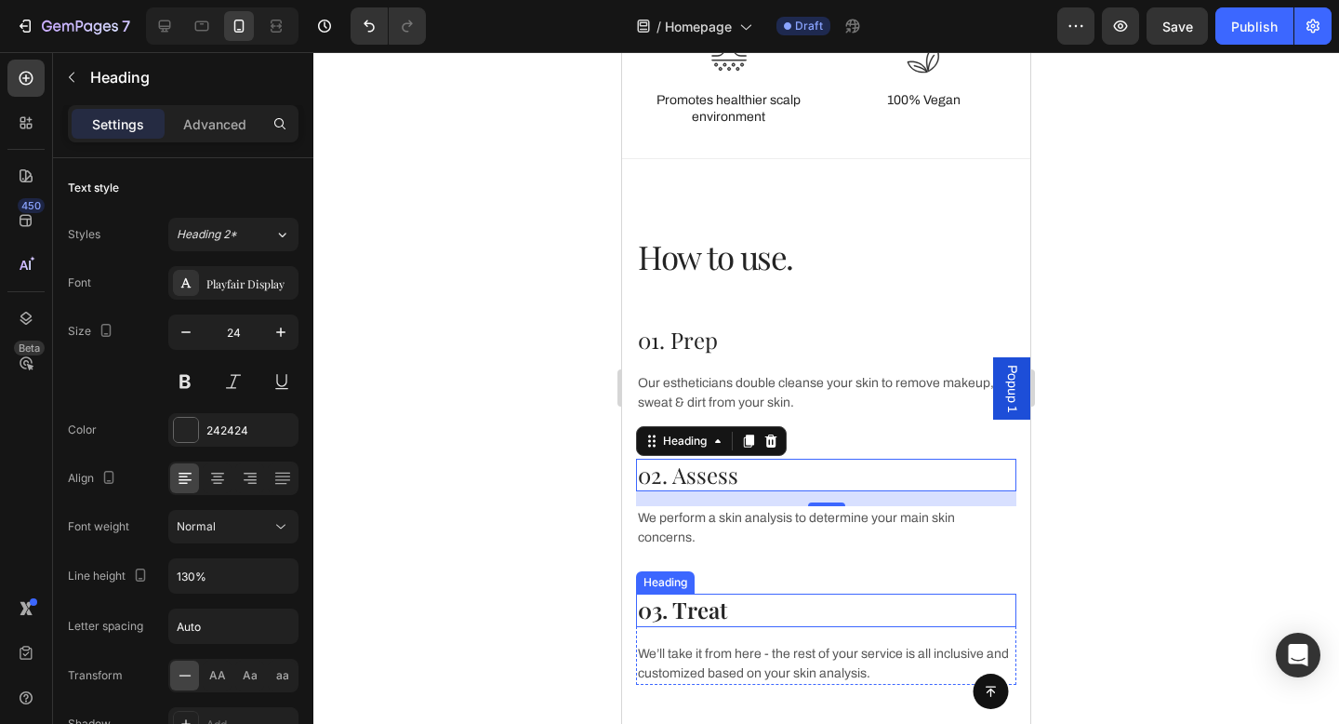
click at [699, 595] on p "03. Treat" at bounding box center [826, 609] width 377 height 29
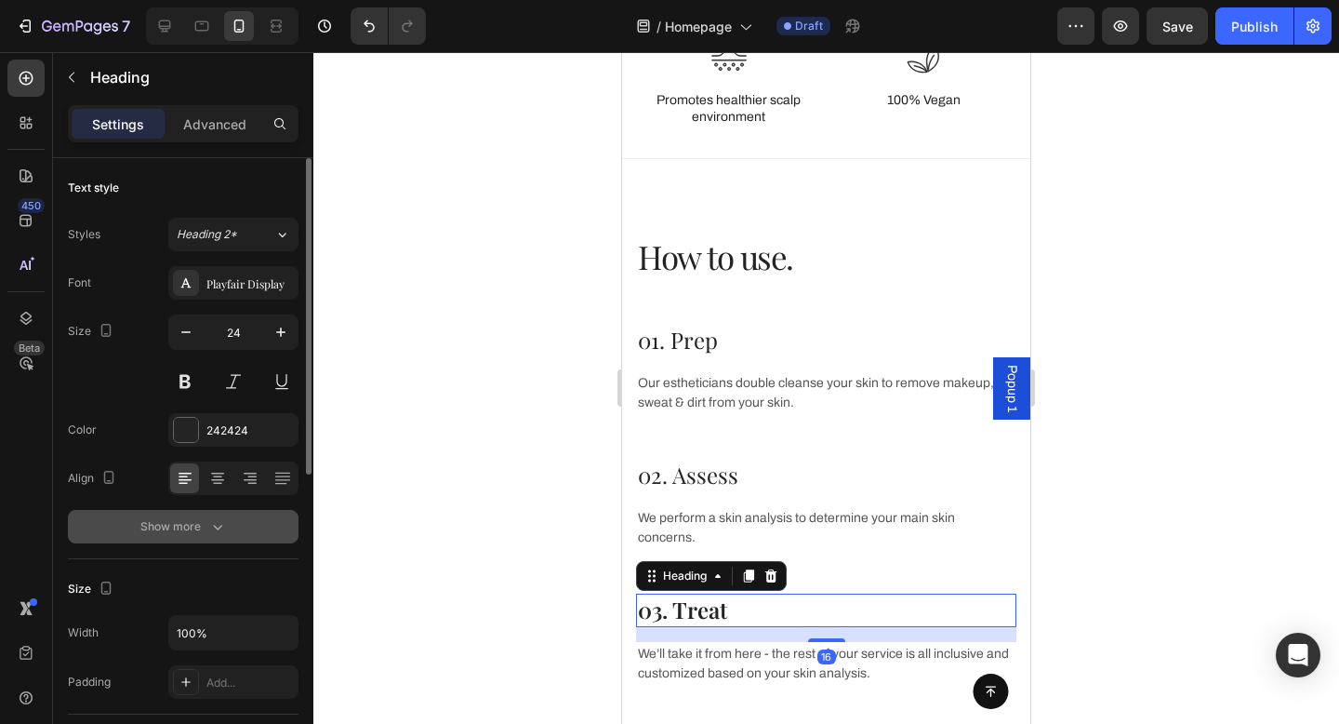
click at [206, 529] on div "Show more" at bounding box center [183, 526] width 87 height 19
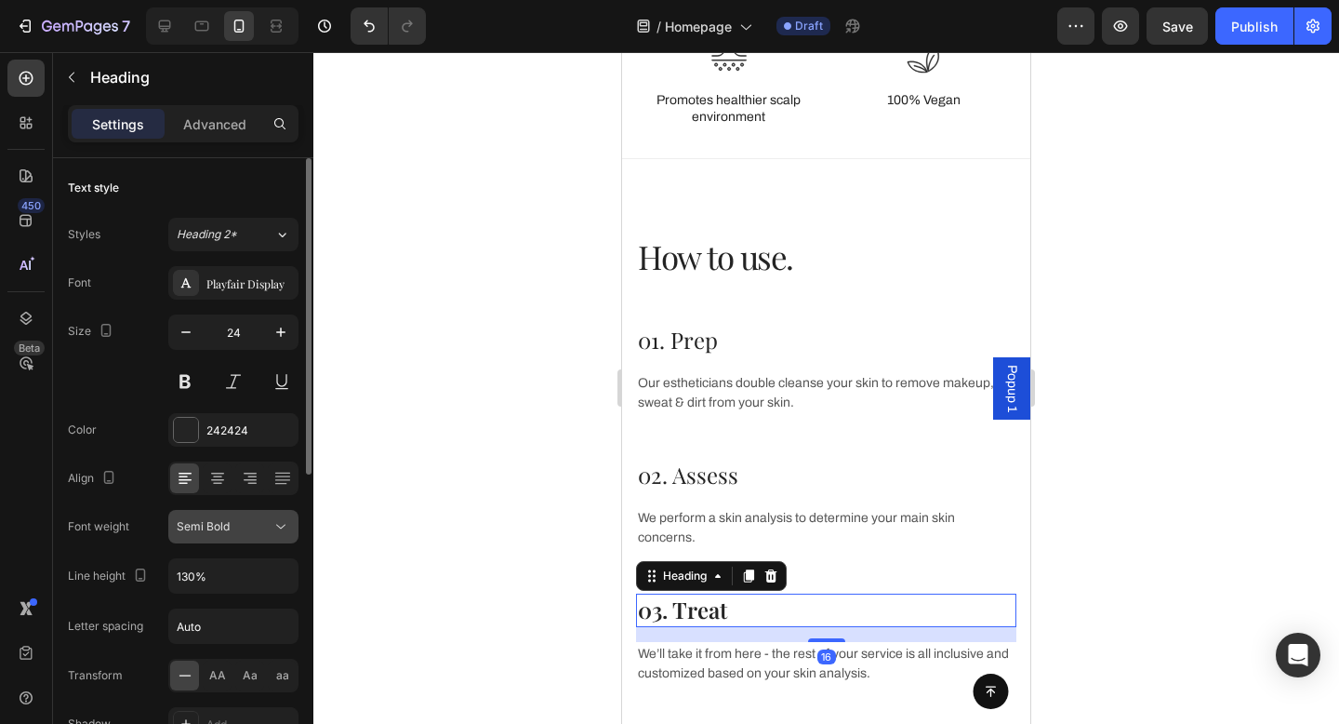
click at [215, 526] on span "Semi Bold" at bounding box center [203, 526] width 53 height 14
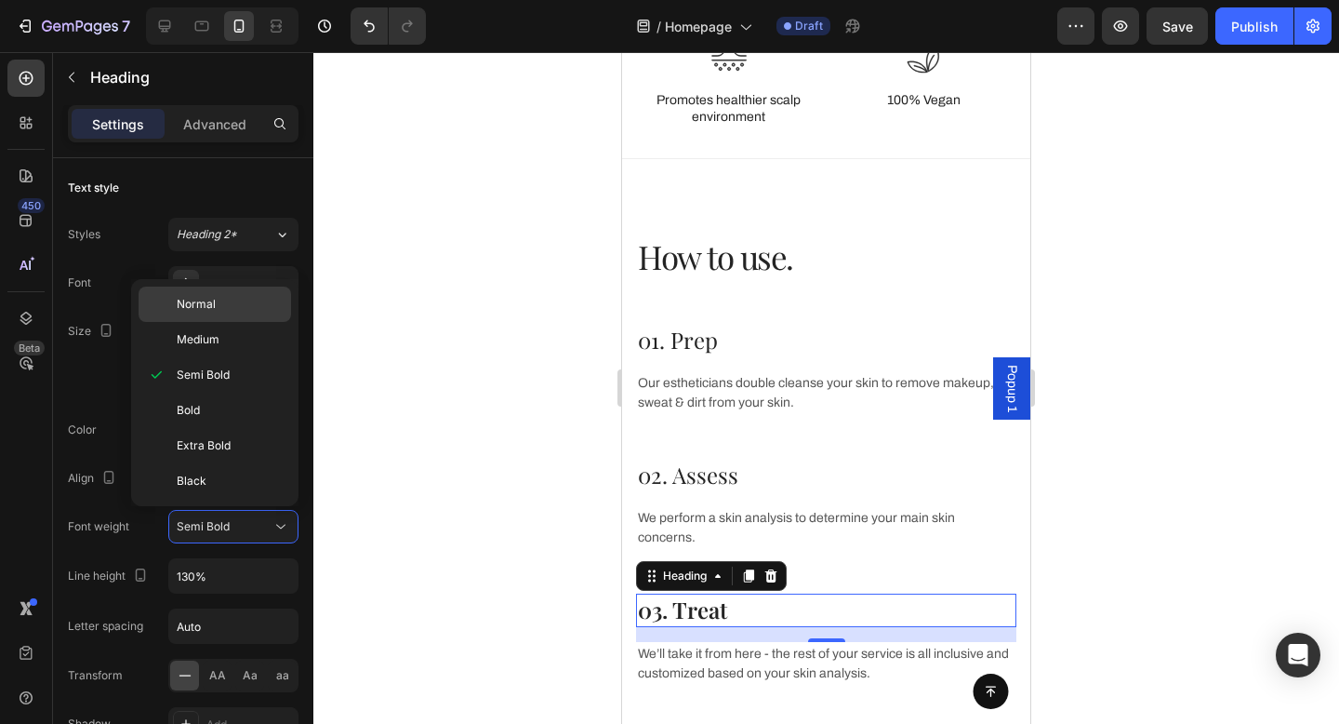
click at [202, 322] on div "Normal" at bounding box center [215, 339] width 153 height 35
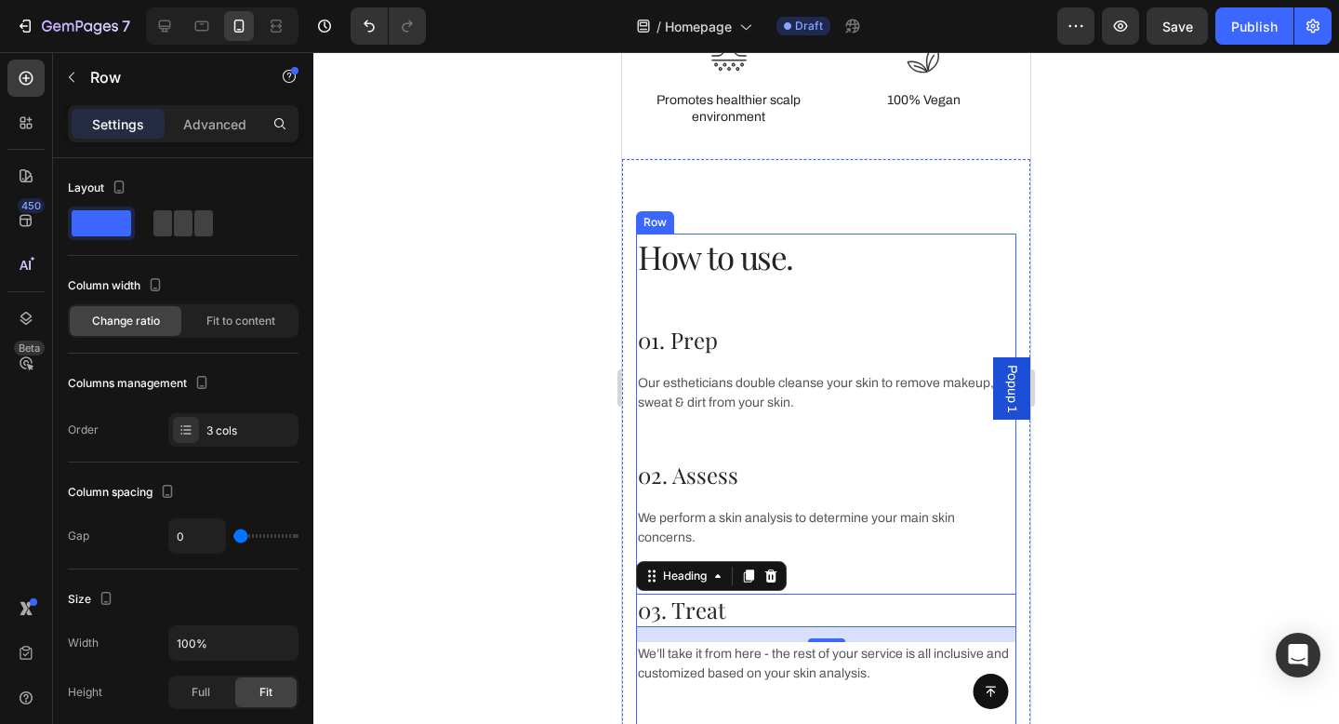
click at [747, 450] on div "01. Prep Heading Our estheticians double cleanse your skin to remove makeup, sw…" at bounding box center [826, 527] width 380 height 406
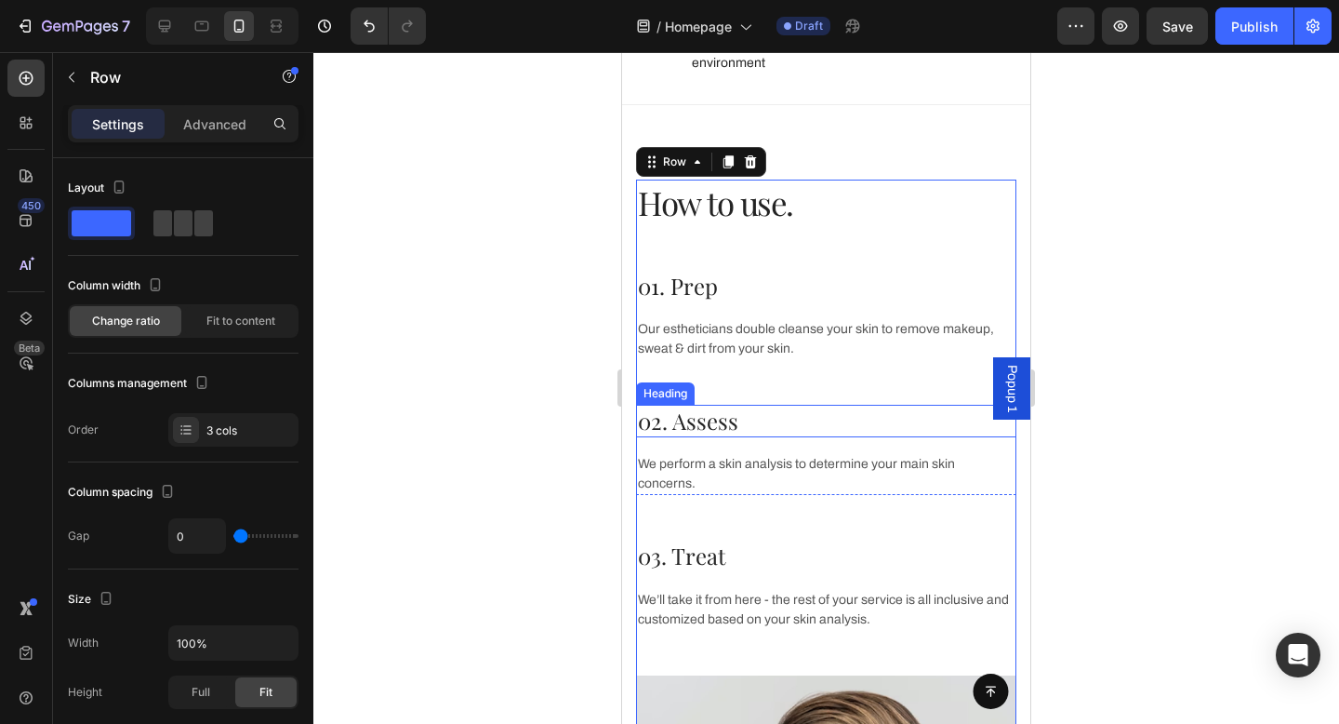
scroll to position [3500, 0]
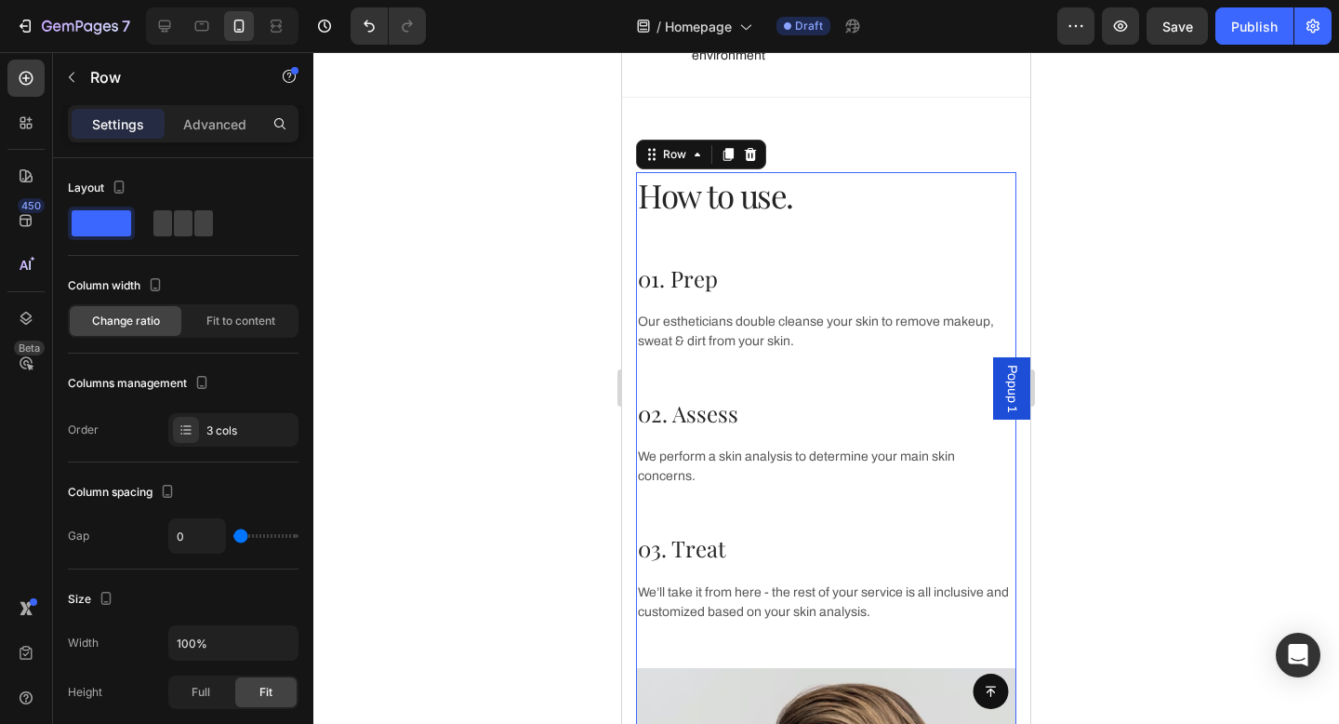
click at [687, 357] on div "01. Prep Heading Our estheticians double cleanse your skin to remove makeup, sw…" at bounding box center [826, 465] width 380 height 406
click at [694, 382] on div "01. Prep Heading Our estheticians double cleanse your skin to remove makeup, sw…" at bounding box center [826, 465] width 380 height 406
click at [739, 231] on div "How to use. Heading" at bounding box center [826, 217] width 380 height 91
click at [1140, 196] on div at bounding box center [826, 388] width 1026 height 672
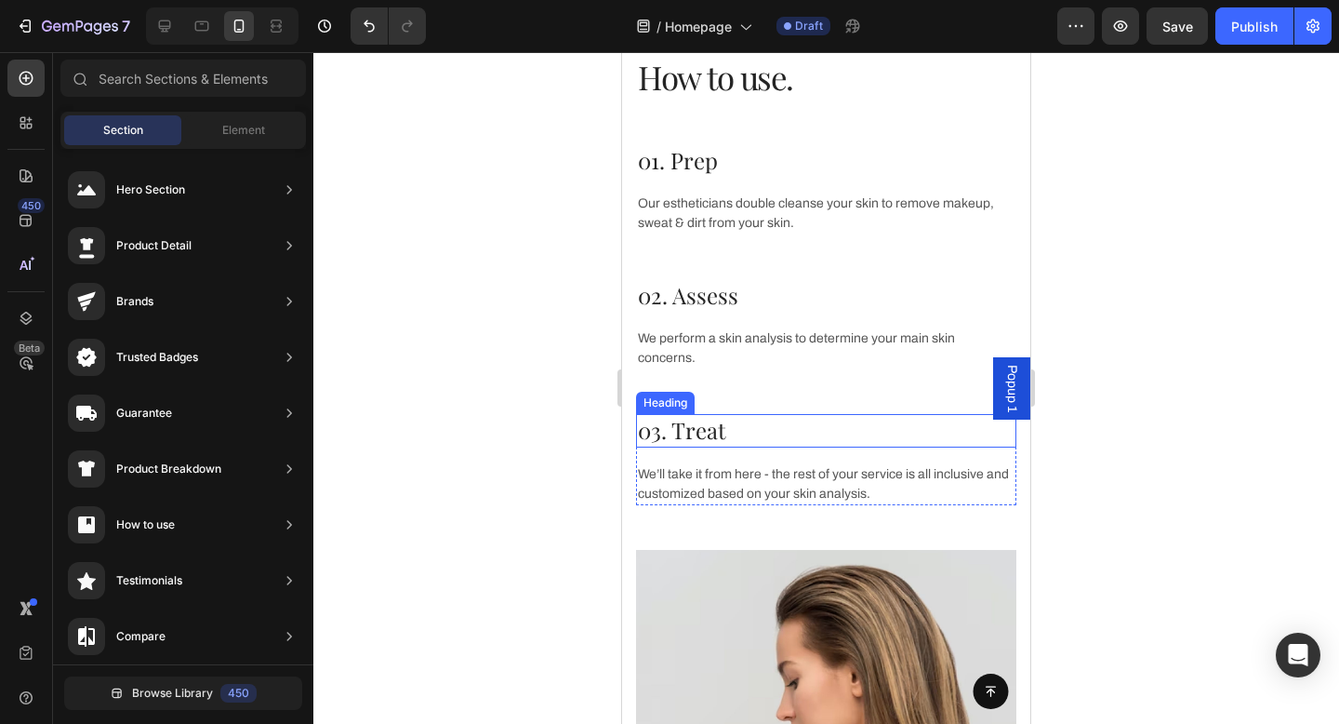
scroll to position [3588, 0]
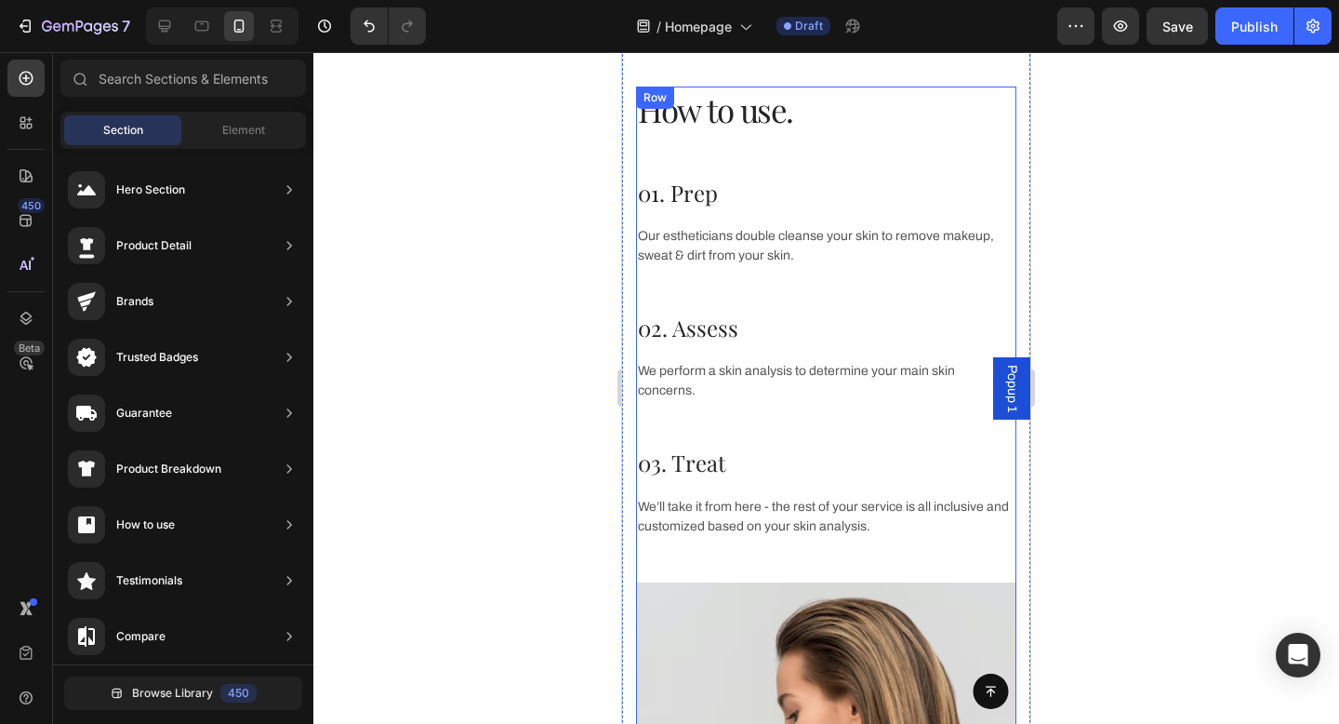
click at [741, 292] on div "01. Prep Heading Our estheticians double cleanse your skin to remove makeup, sw…" at bounding box center [826, 380] width 380 height 406
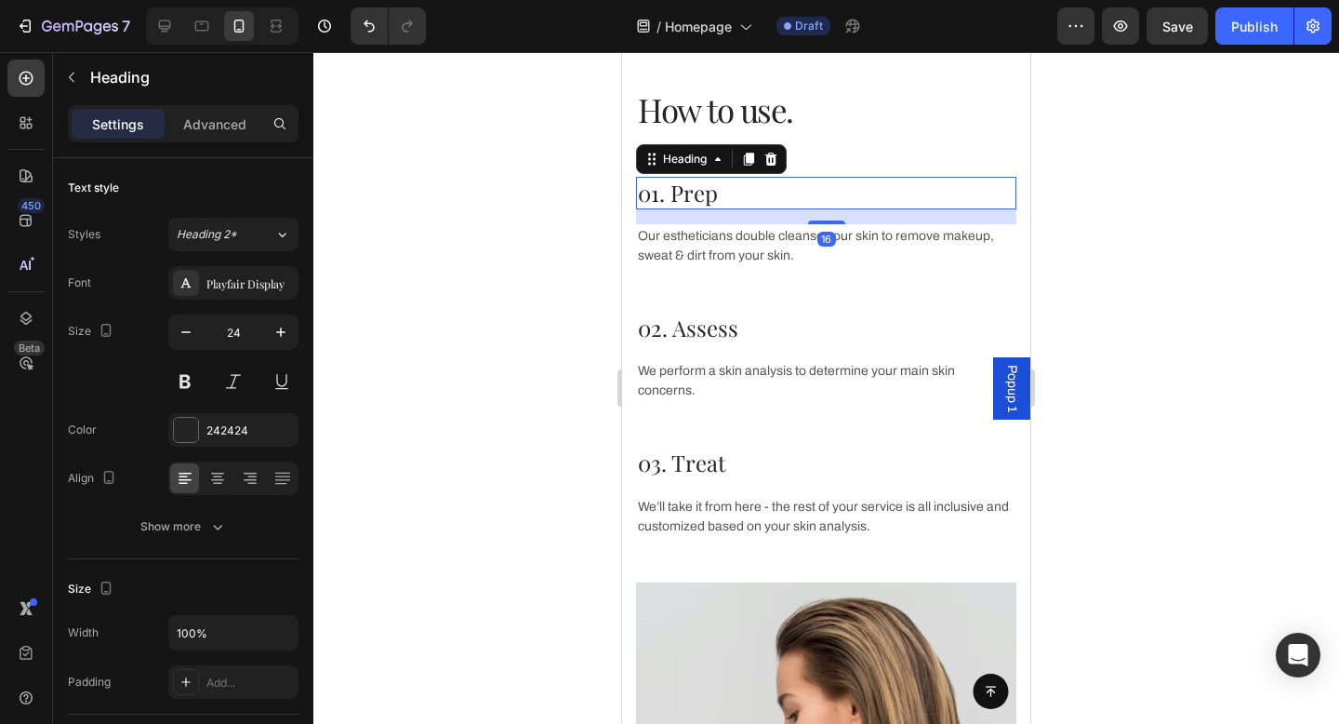
click at [766, 201] on p "01. Prep" at bounding box center [826, 193] width 377 height 29
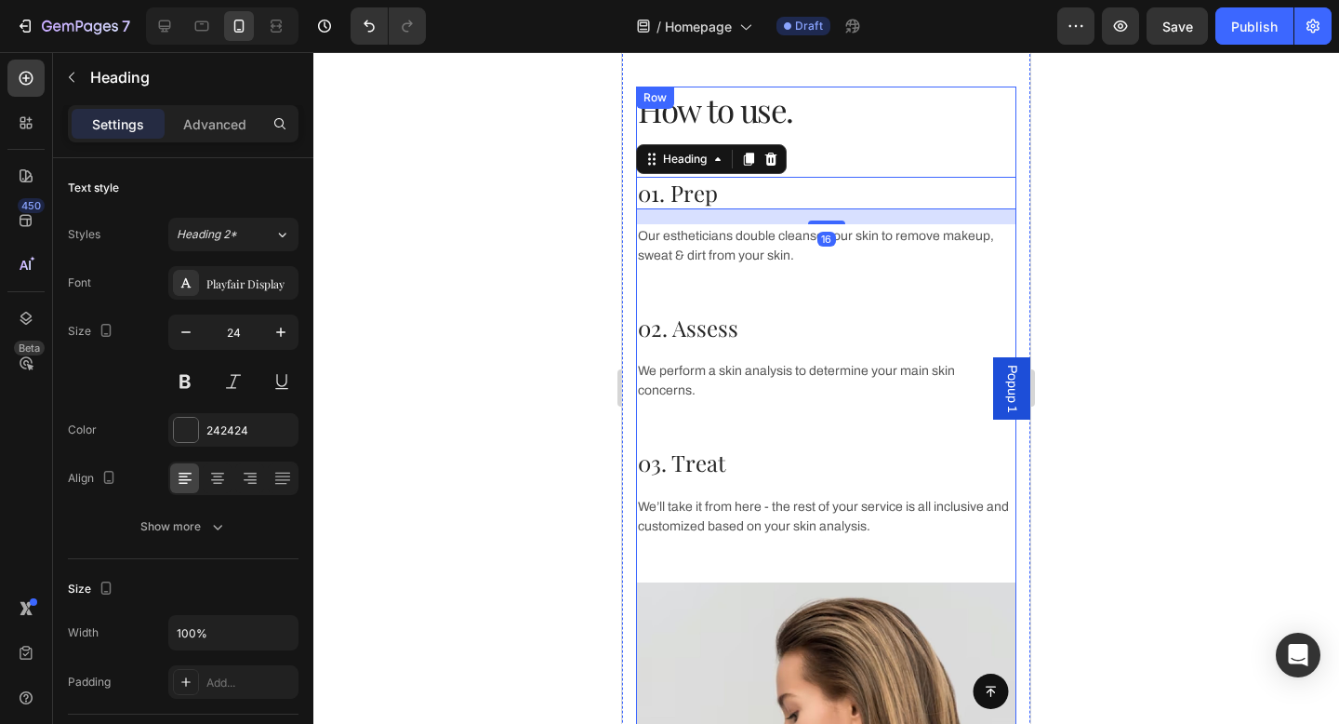
click at [812, 133] on div "How to use. Heading" at bounding box center [826, 132] width 380 height 91
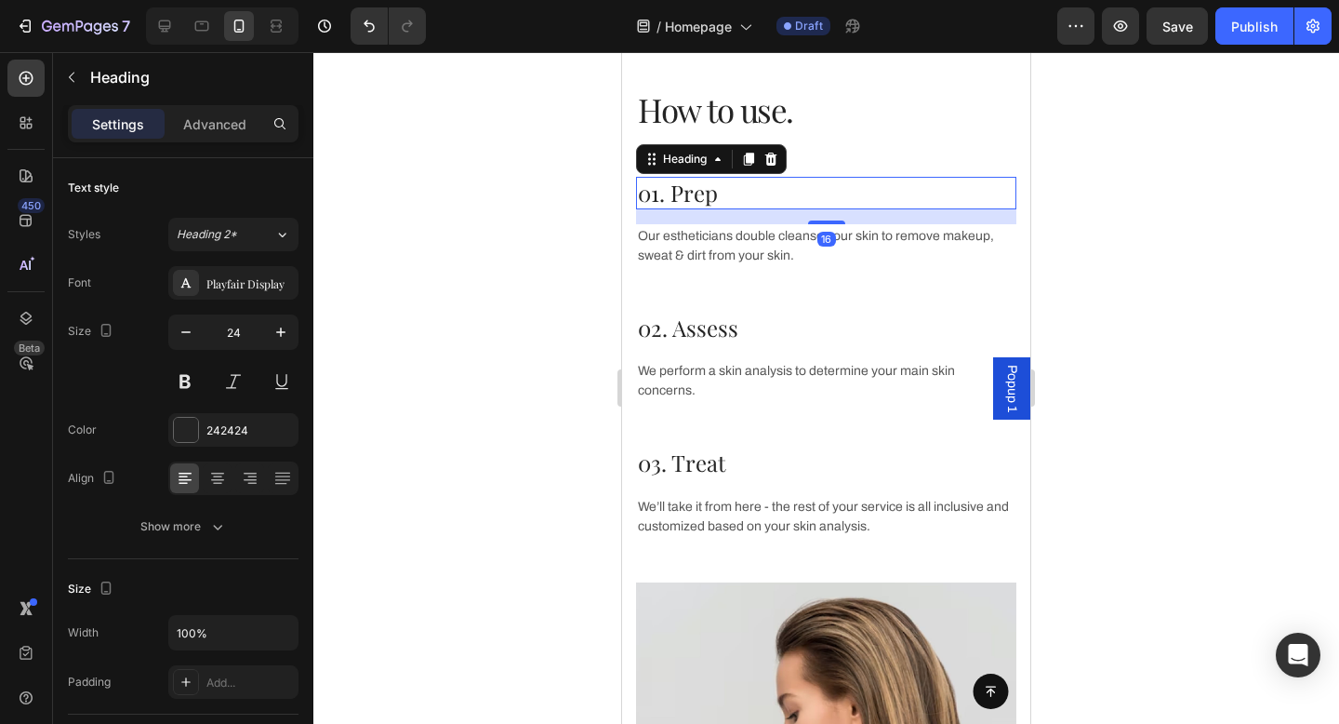
click at [829, 181] on p "01. Prep" at bounding box center [826, 193] width 377 height 29
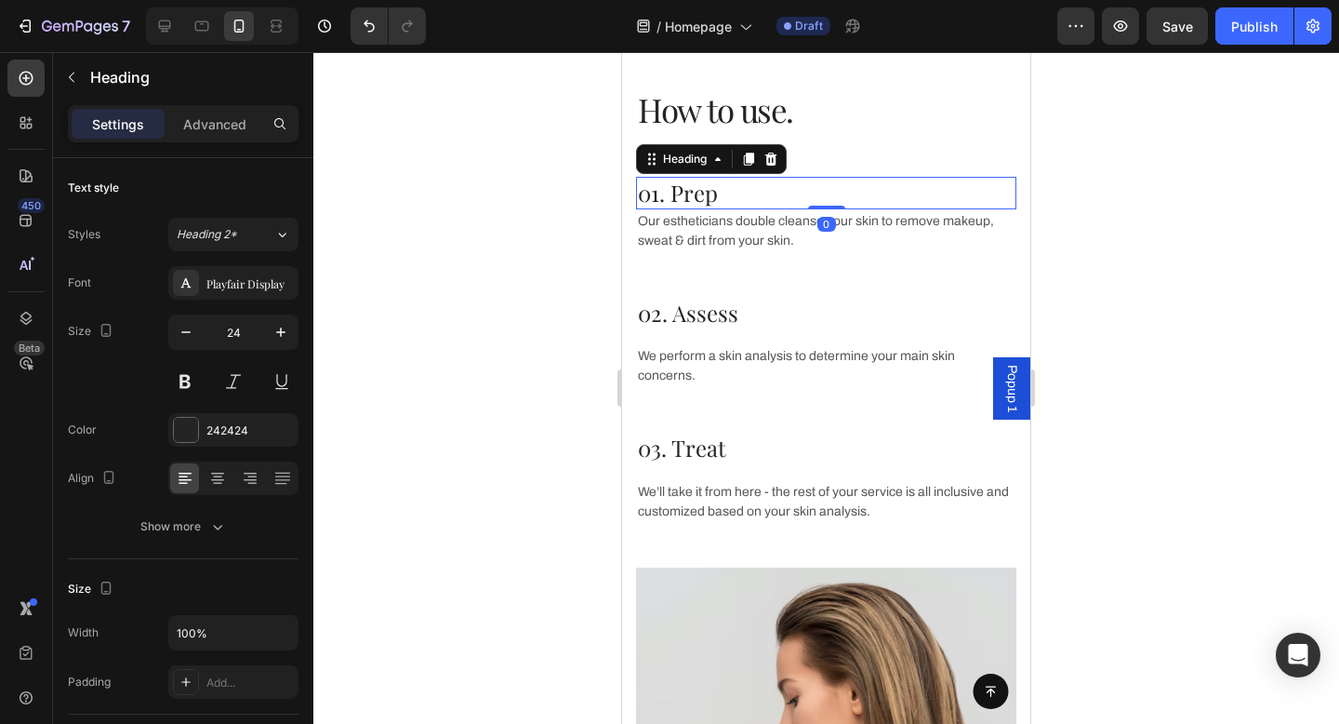
drag, startPoint x: 829, startPoint y: 219, endPoint x: 829, endPoint y: 196, distance: 22.3
click at [829, 196] on div "01. Prep Heading 0" at bounding box center [826, 193] width 380 height 33
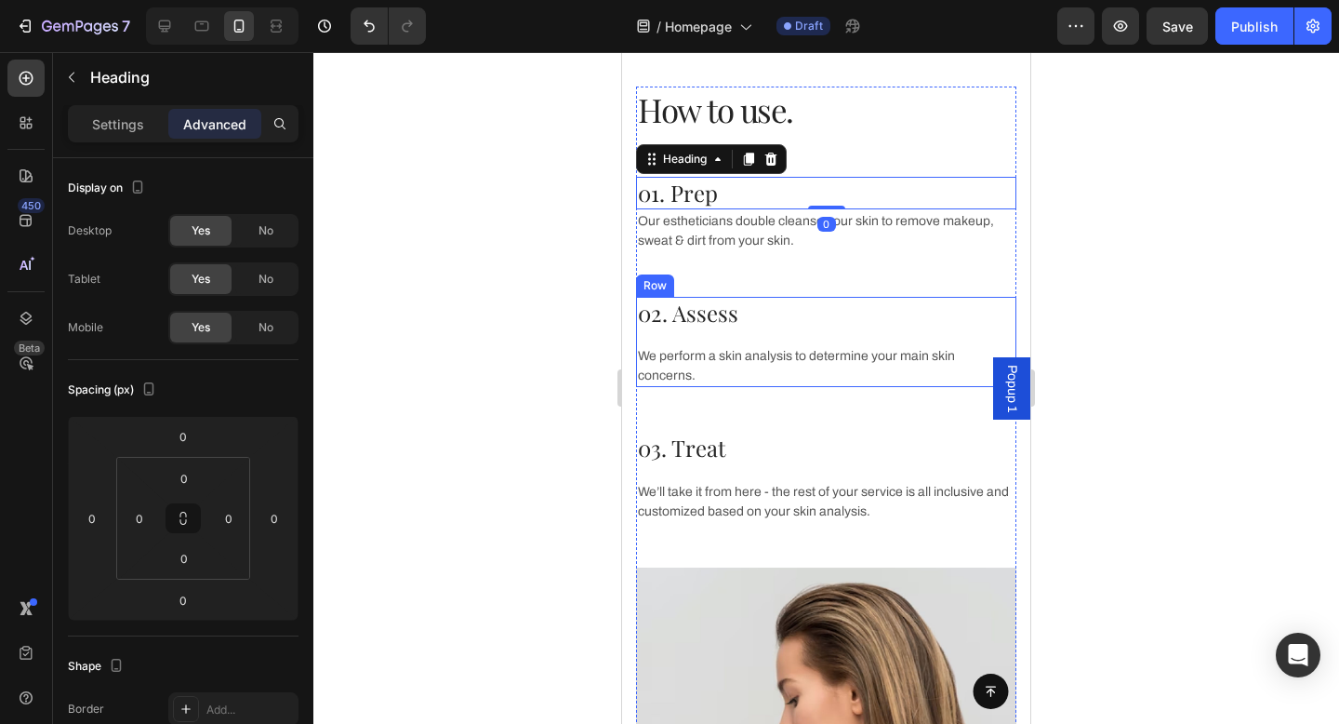
click at [797, 336] on div "02. Assess Heading We perform a skin analysis to determine your main skin conce…" at bounding box center [826, 342] width 380 height 90
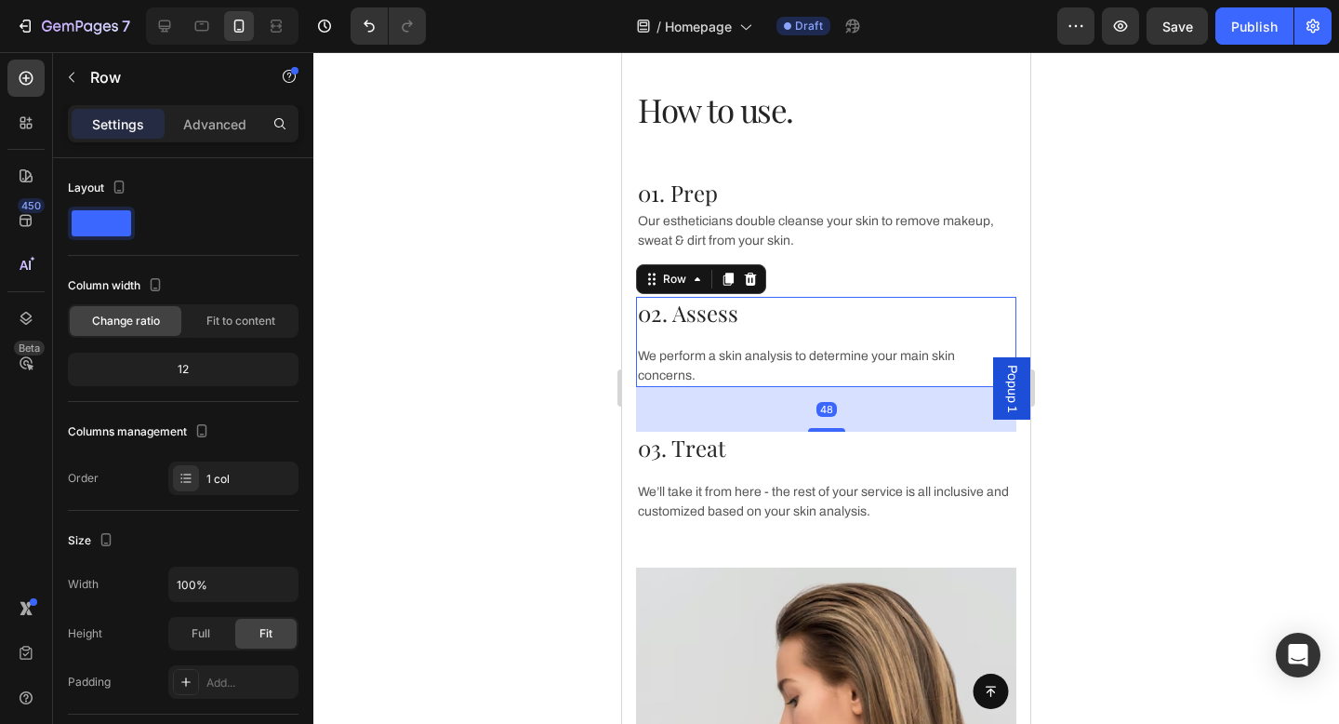
click at [799, 329] on div "02. Assess Heading We perform a skin analysis to determine your main skin conce…" at bounding box center [826, 342] width 380 height 90
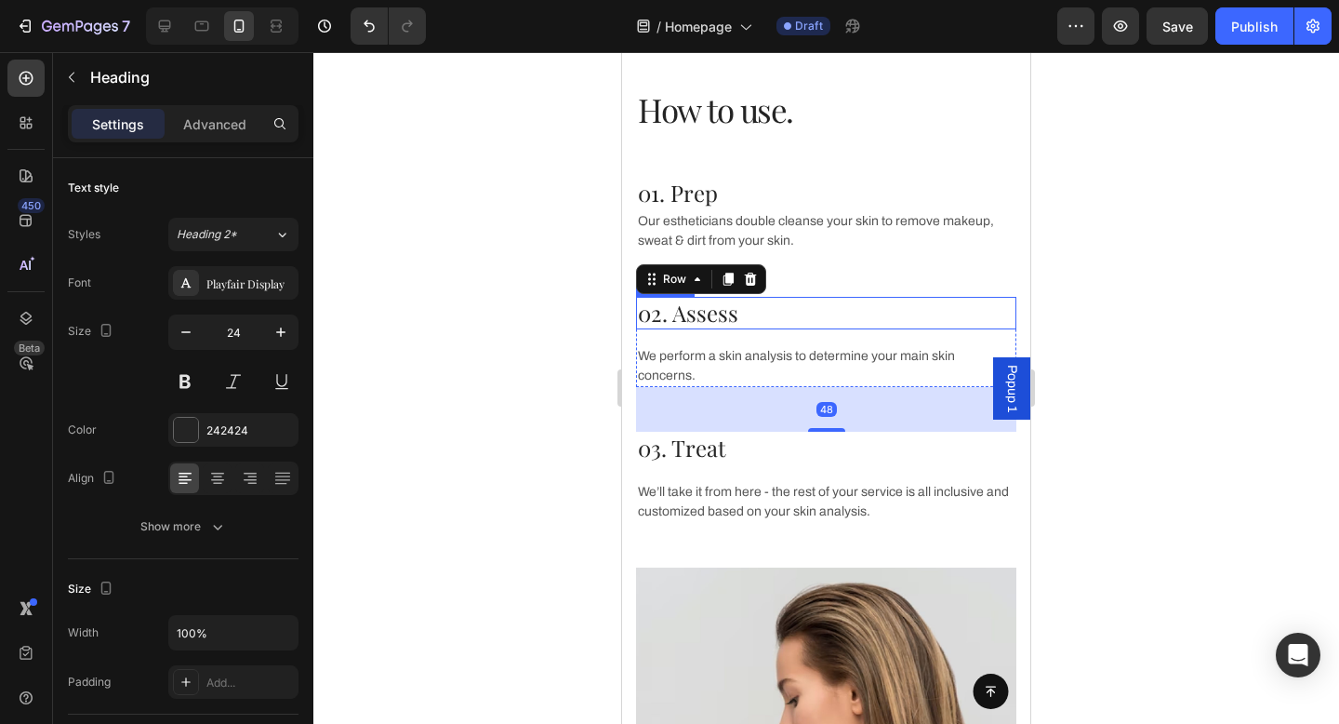
click at [806, 322] on p "02. Assess" at bounding box center [826, 313] width 377 height 29
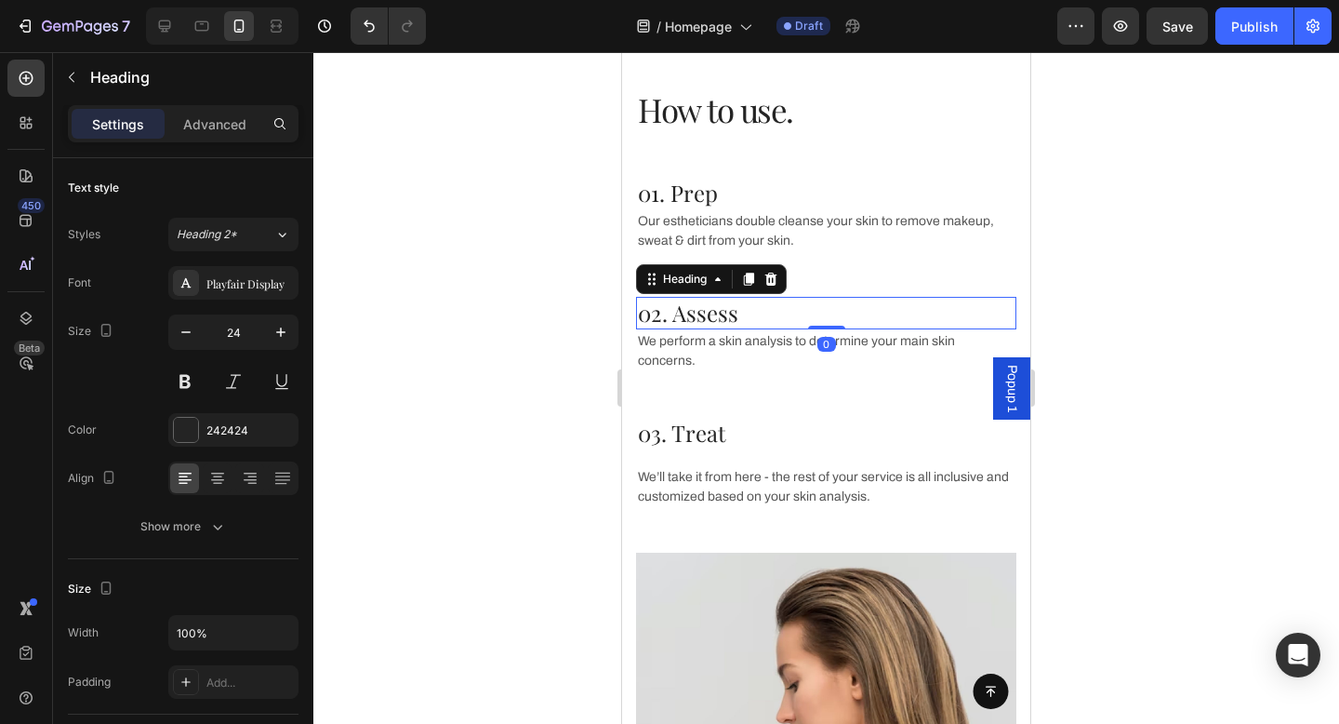
drag, startPoint x: 829, startPoint y: 341, endPoint x: 829, endPoint y: 323, distance: 18.6
click at [829, 323] on div "02. Assess Heading 0" at bounding box center [826, 313] width 380 height 33
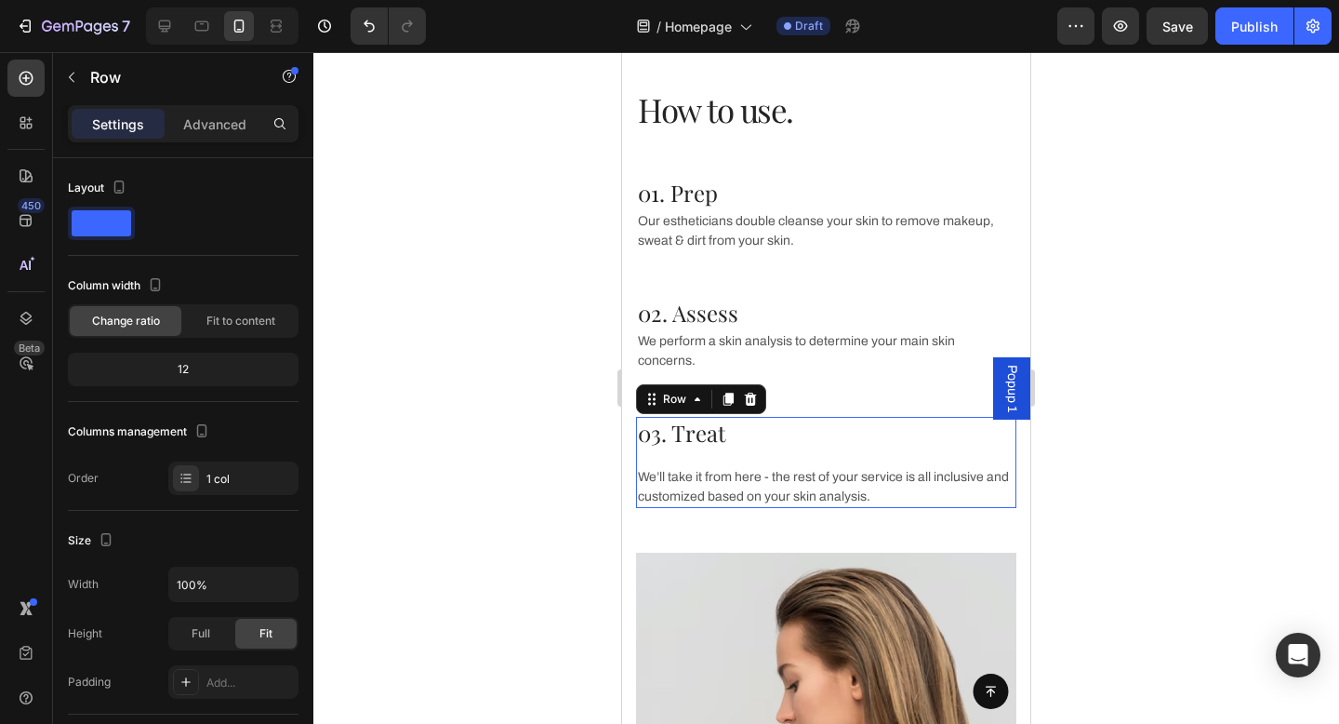
click at [746, 435] on div "03. Treat Heading We’ll take it from here - the rest of your service is all inc…" at bounding box center [826, 462] width 380 height 90
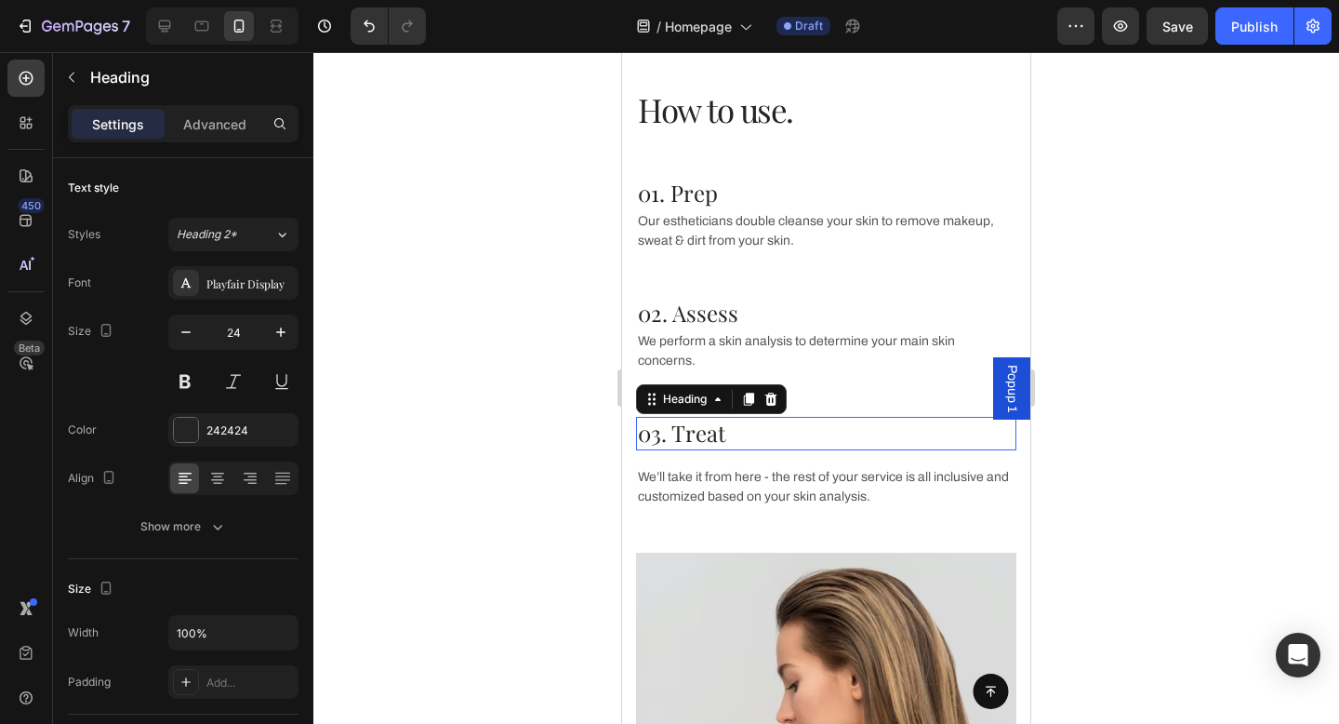
click at [747, 419] on p "03. Treat" at bounding box center [826, 433] width 377 height 29
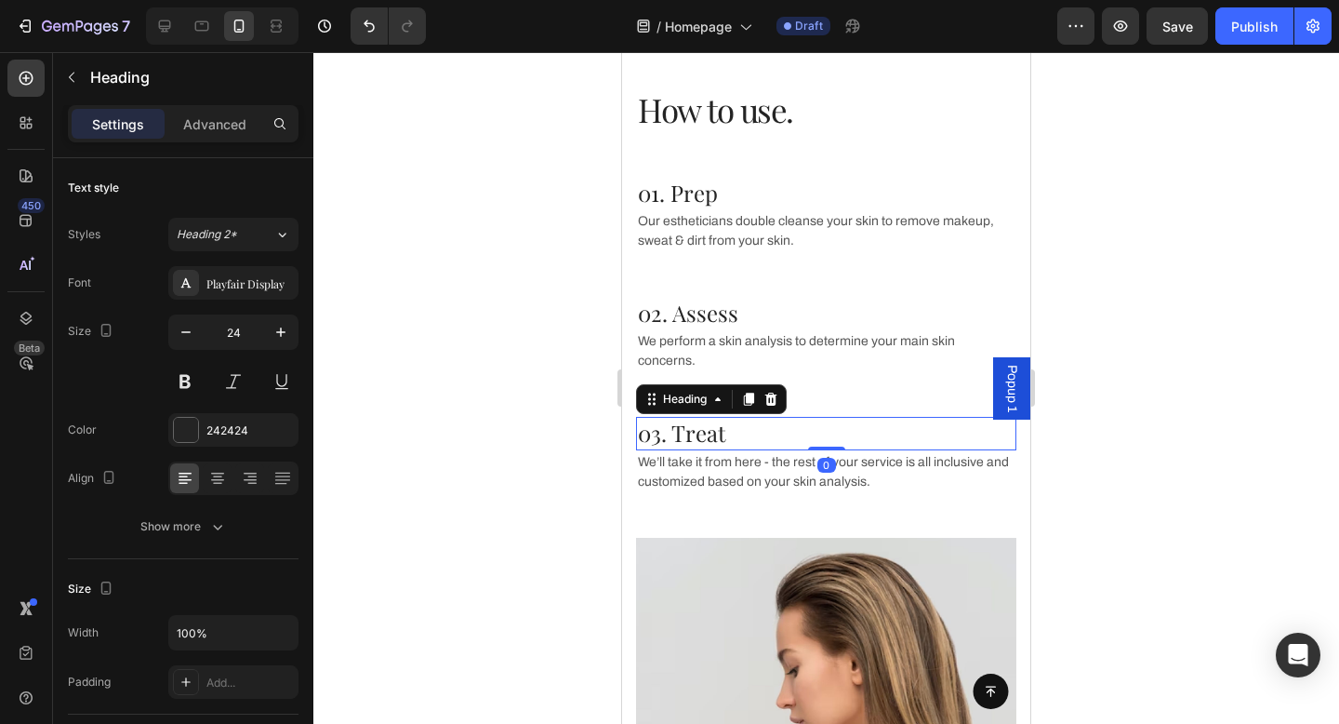
drag, startPoint x: 826, startPoint y: 444, endPoint x: 826, endPoint y: 409, distance: 34.4
click at [826, 417] on div "03. Treat Heading 0" at bounding box center [826, 433] width 380 height 33
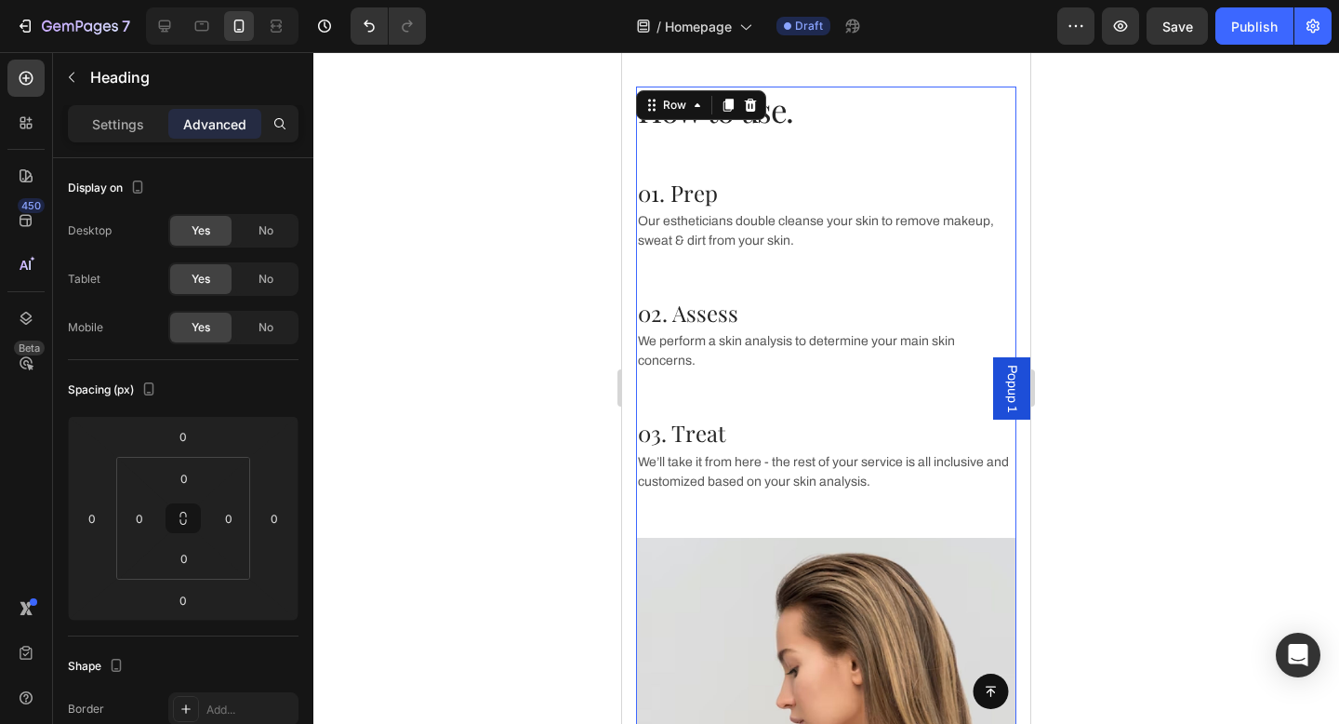
click at [706, 270] on div "01. Prep Heading Our estheticians double cleanse your skin to remove makeup, sw…" at bounding box center [826, 357] width 380 height 361
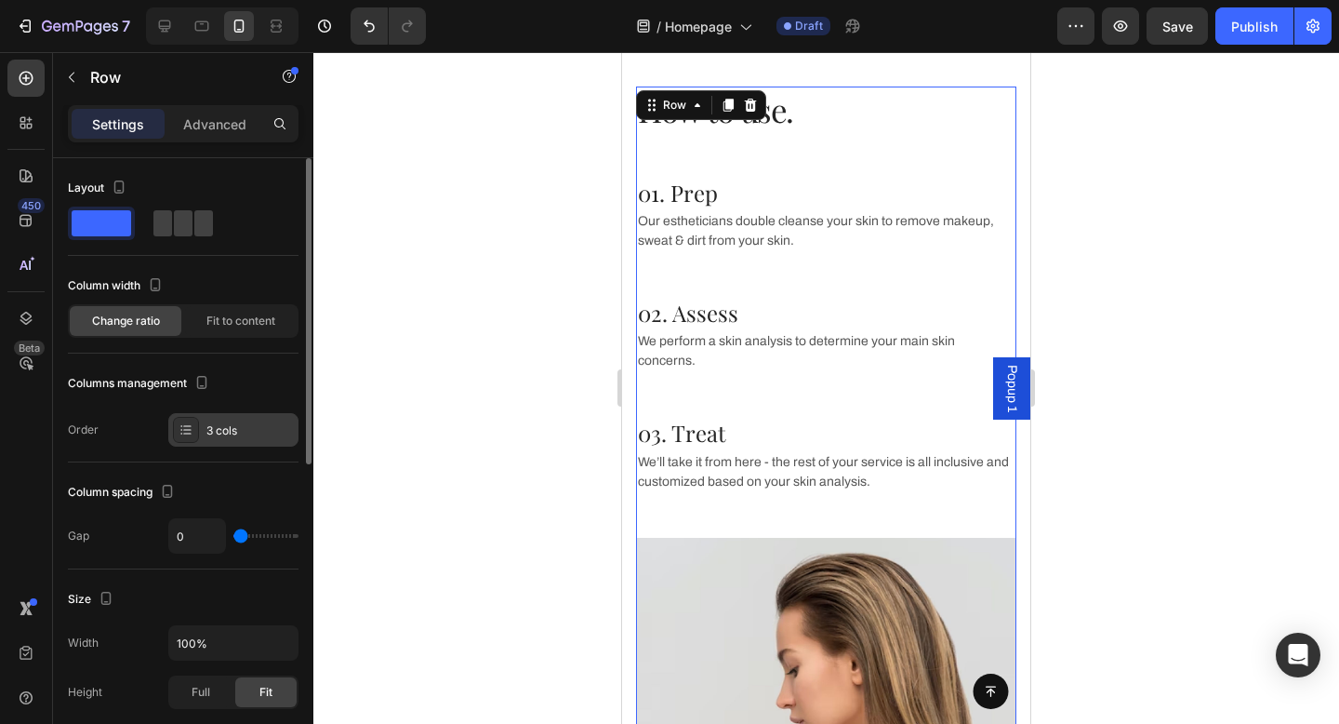
click at [198, 444] on div "3 cols" at bounding box center [233, 429] width 130 height 33
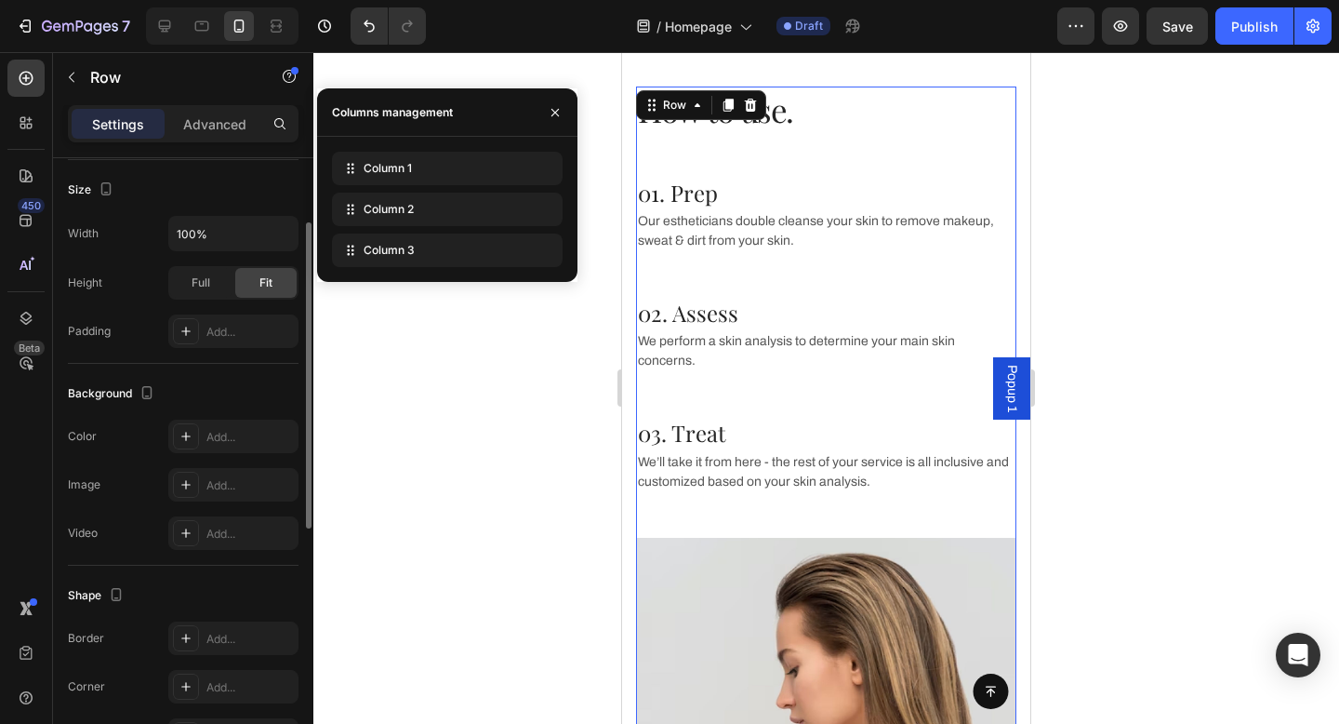
scroll to position [410, 0]
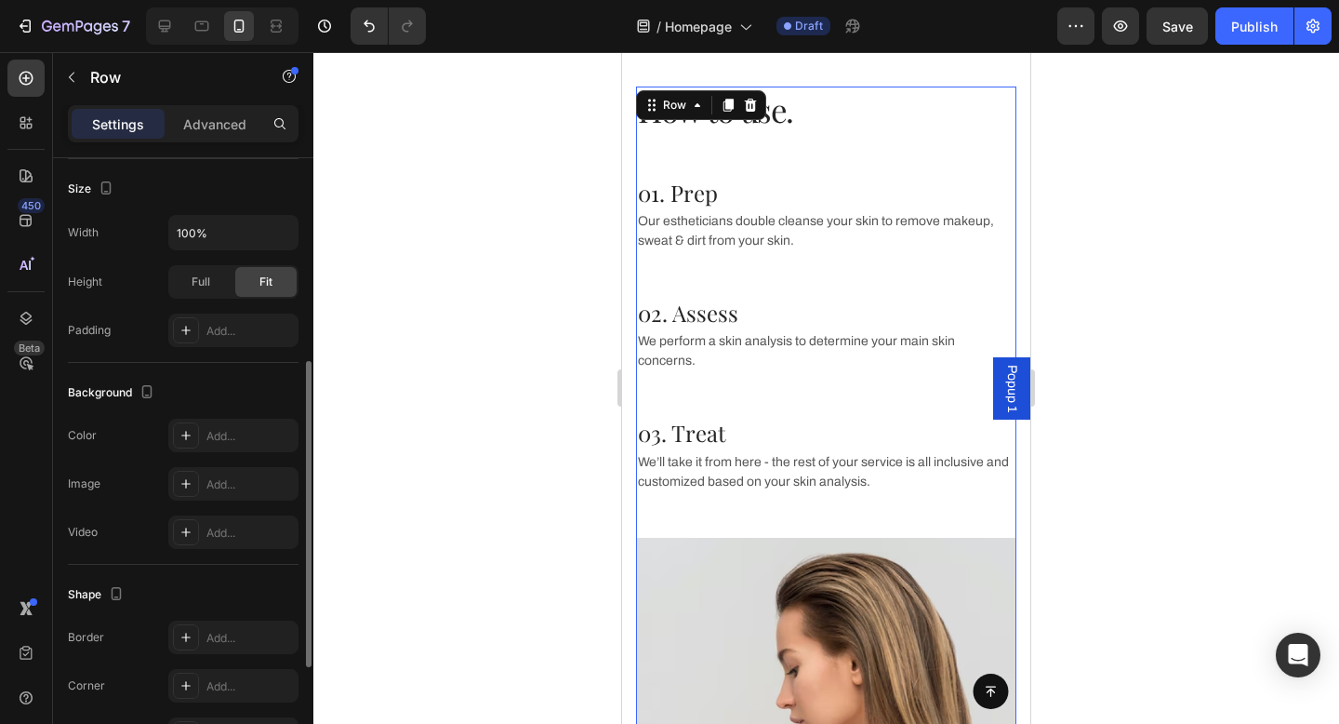
click at [1294, 129] on div at bounding box center [826, 388] width 1026 height 672
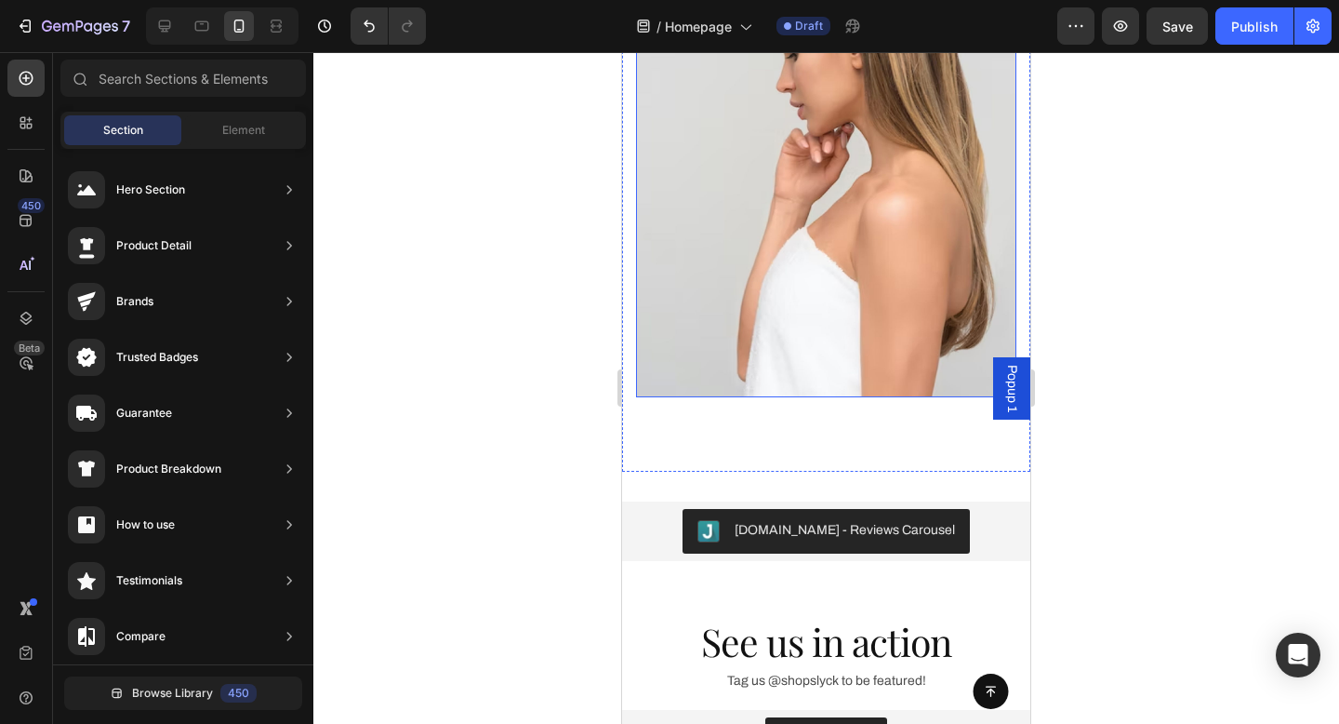
scroll to position [4200, 0]
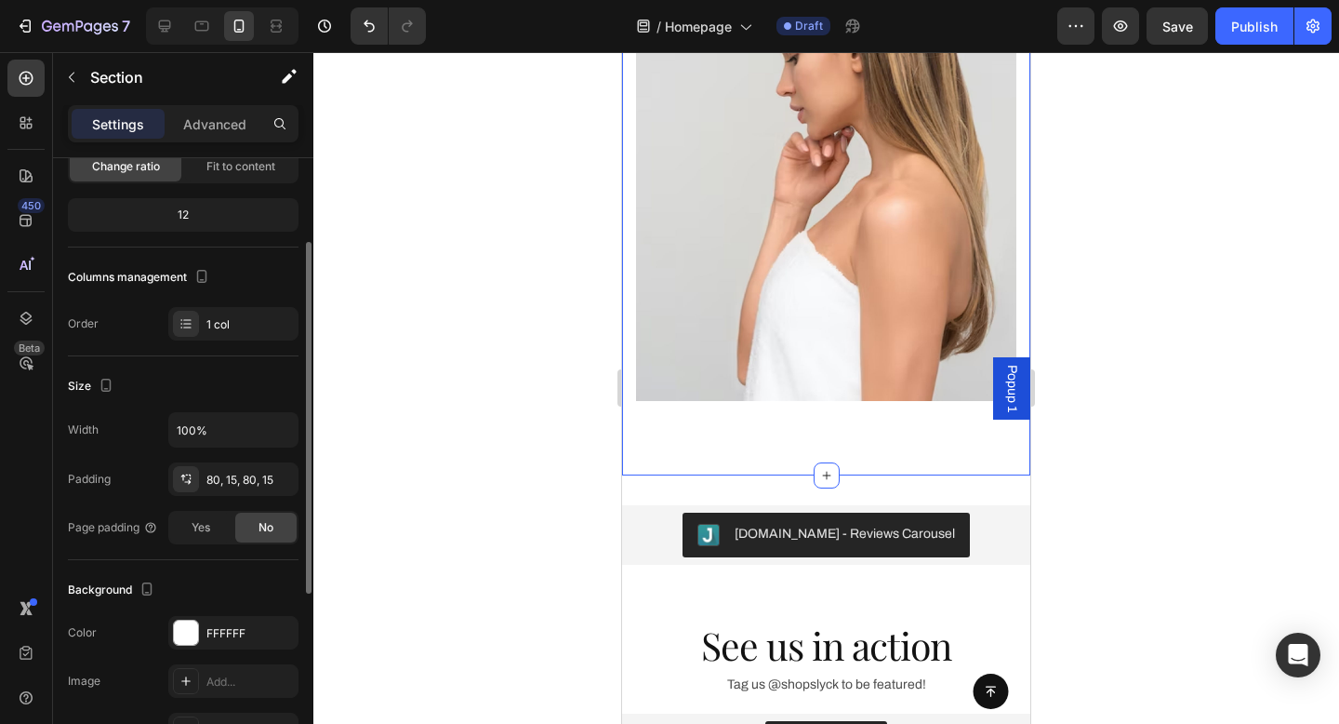
scroll to position [155, 0]
click at [241, 484] on div "80, 15, 80, 15" at bounding box center [233, 479] width 54 height 17
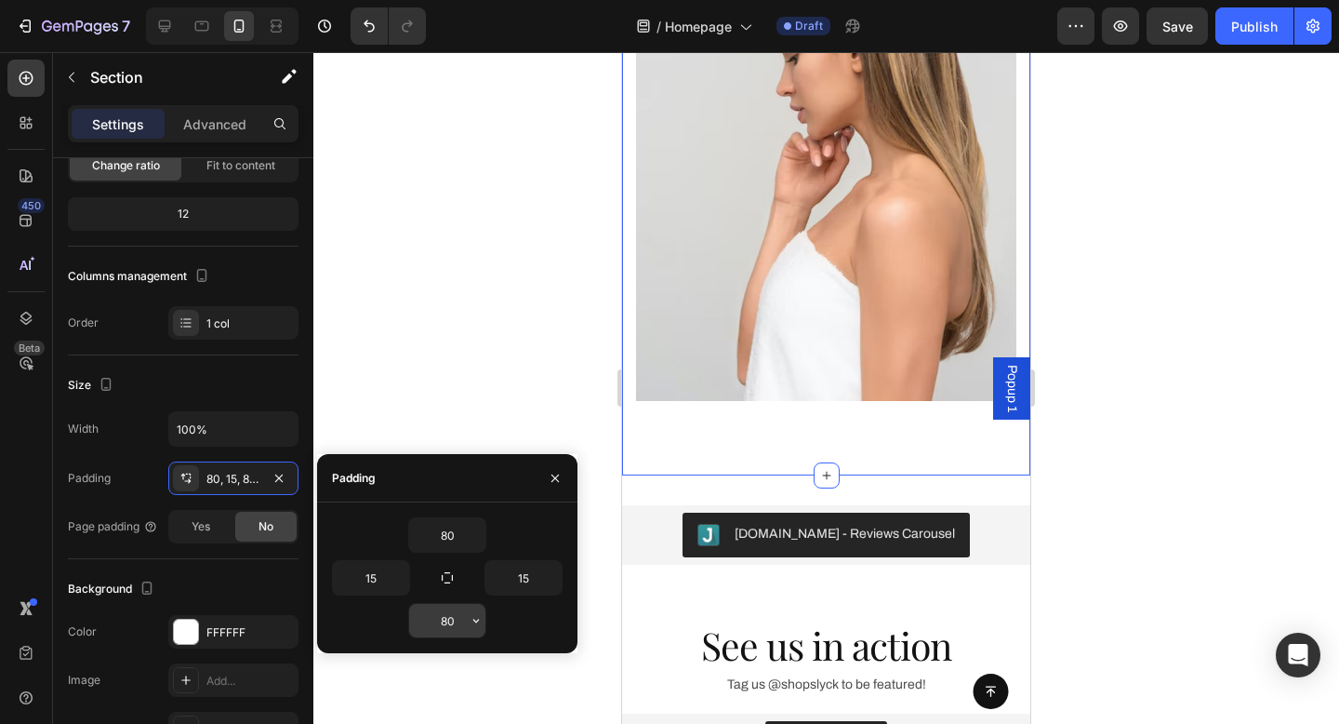
click at [450, 619] on input "80" at bounding box center [447, 620] width 76 height 33
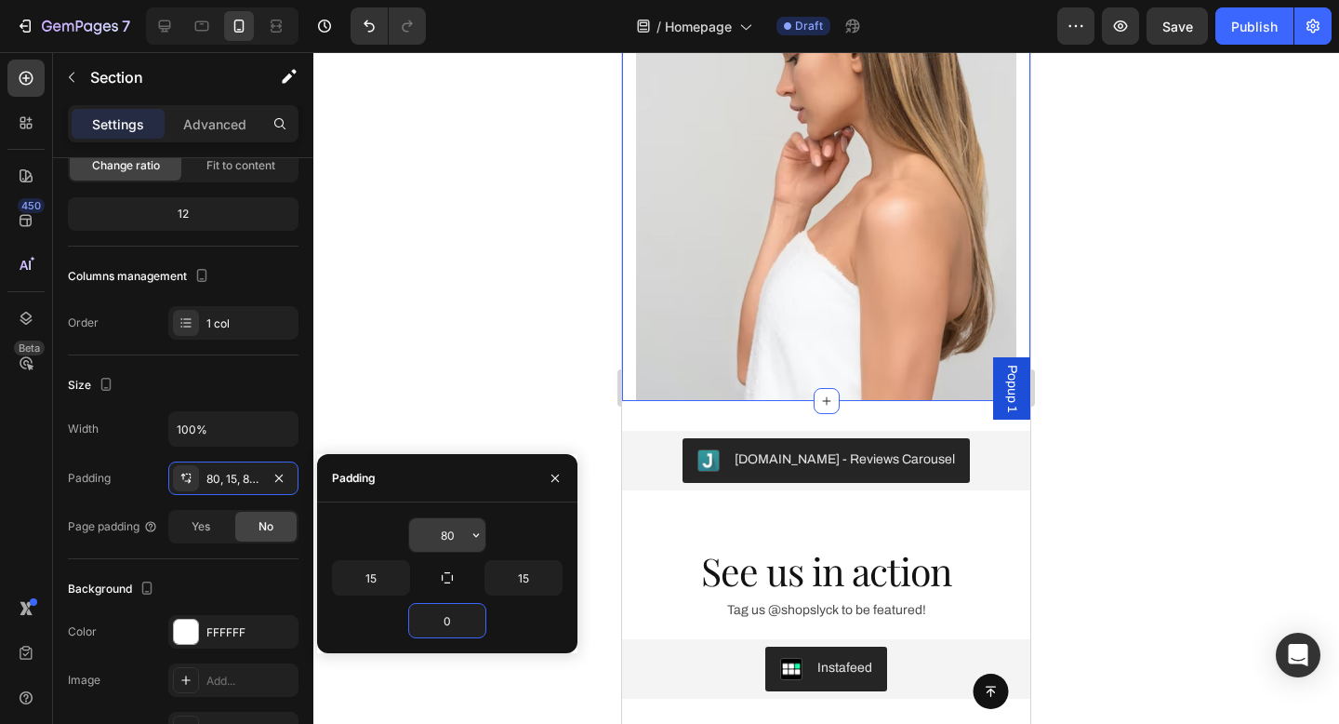
type input "0"
click at [458, 526] on input "80" at bounding box center [447, 534] width 76 height 33
type input "0"
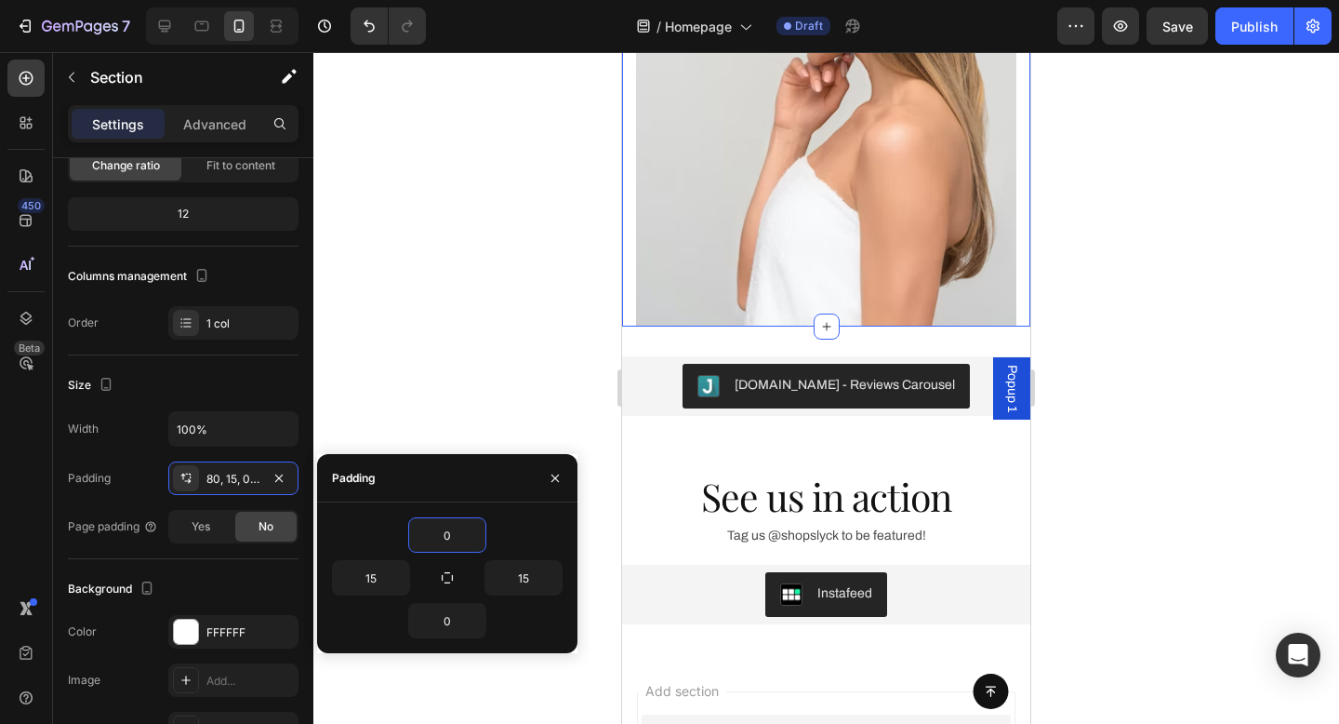
click at [1133, 336] on div at bounding box center [826, 388] width 1026 height 672
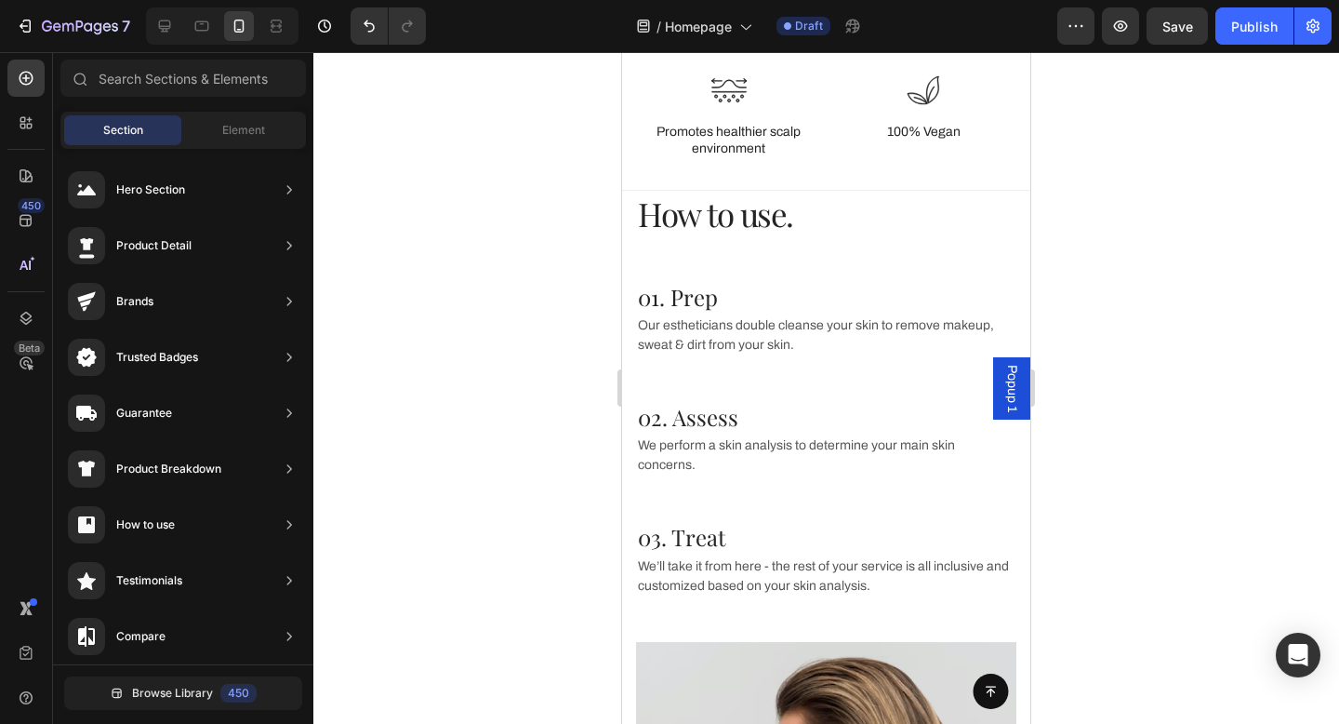
scroll to position [3137, 0]
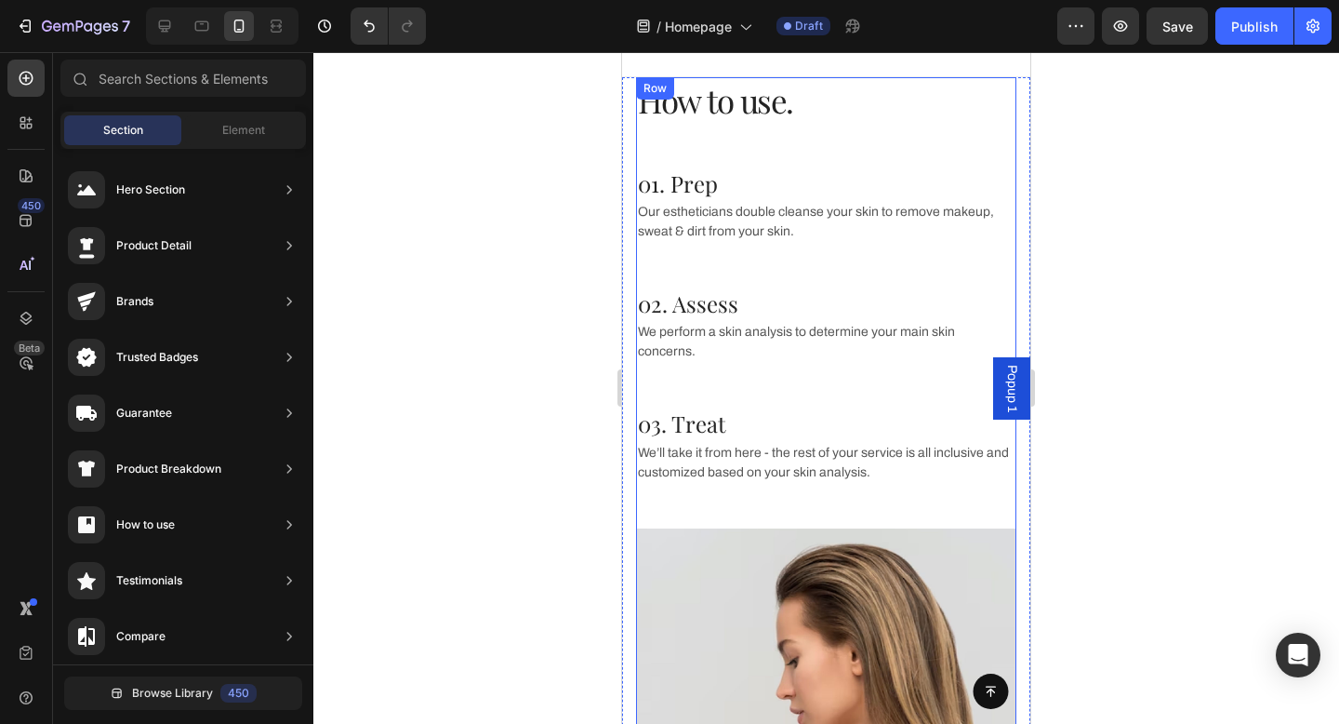
click at [729, 140] on div "How to use. Heading" at bounding box center [826, 122] width 380 height 91
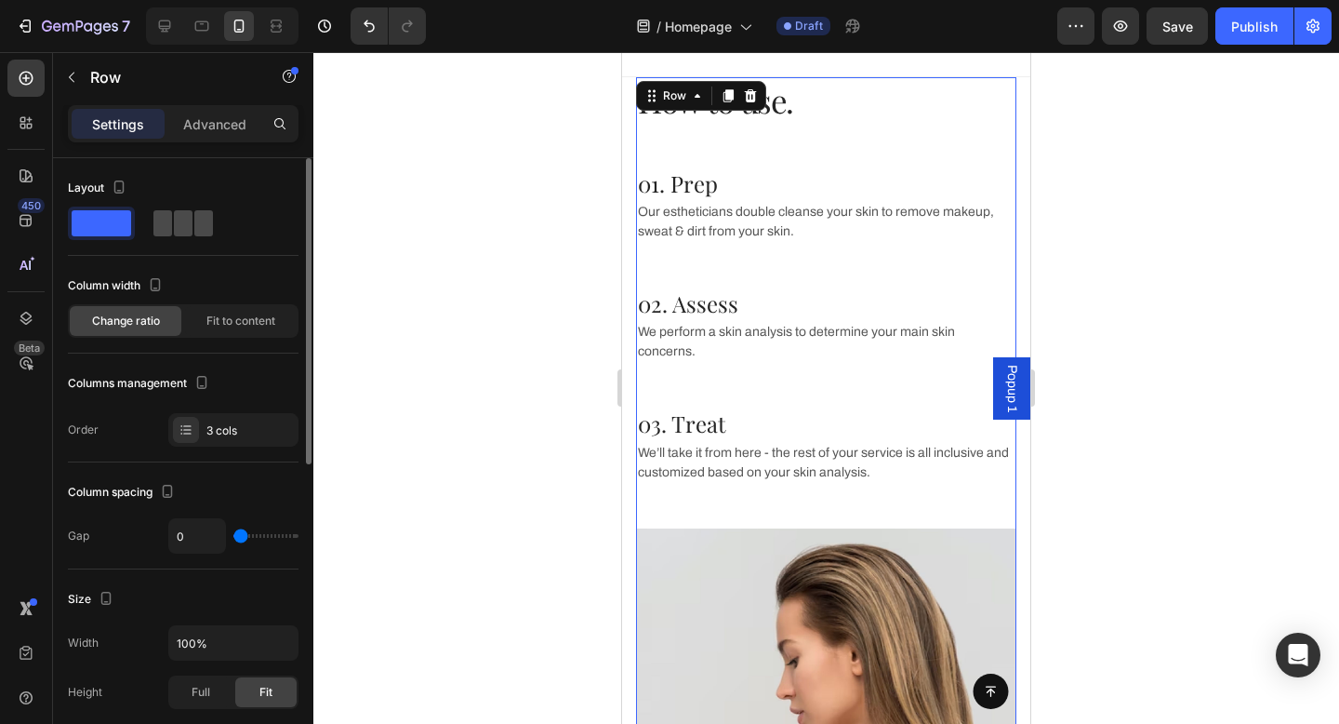
click at [194, 220] on span at bounding box center [203, 223] width 19 height 26
type input "48"
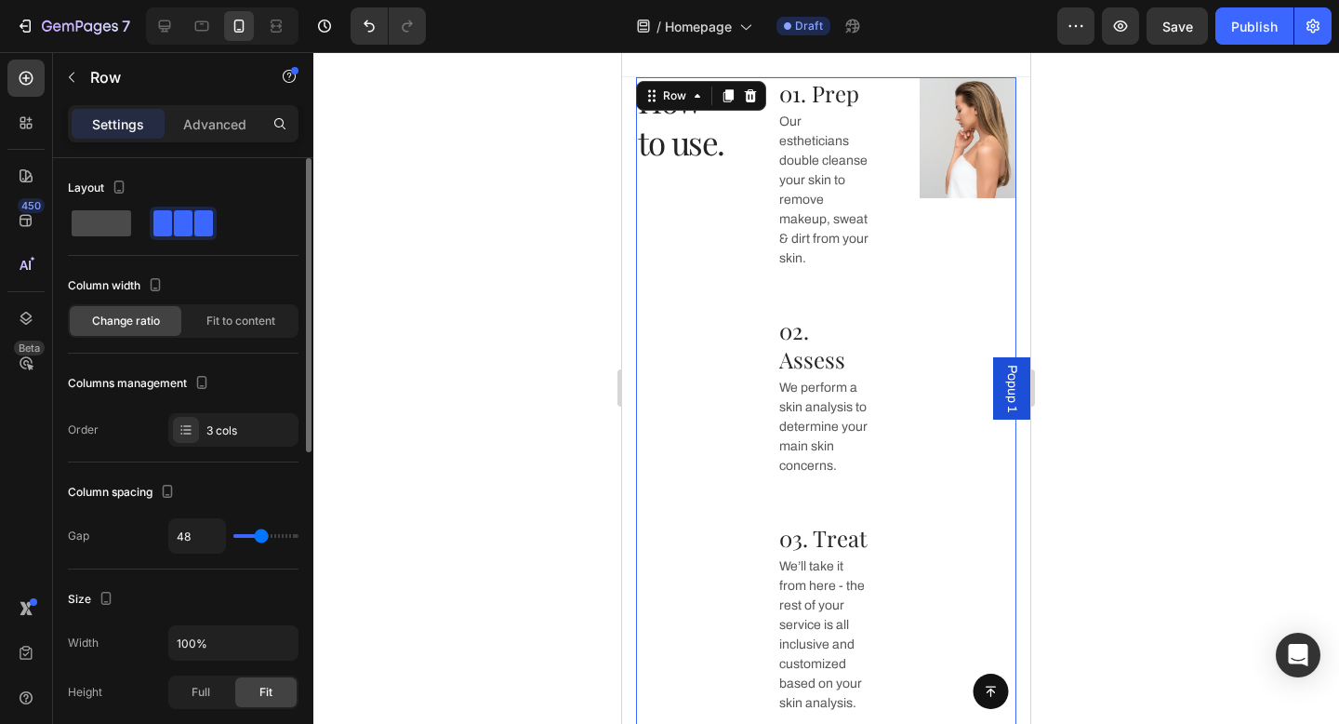
click at [104, 219] on span at bounding box center [102, 223] width 60 height 26
type input "0"
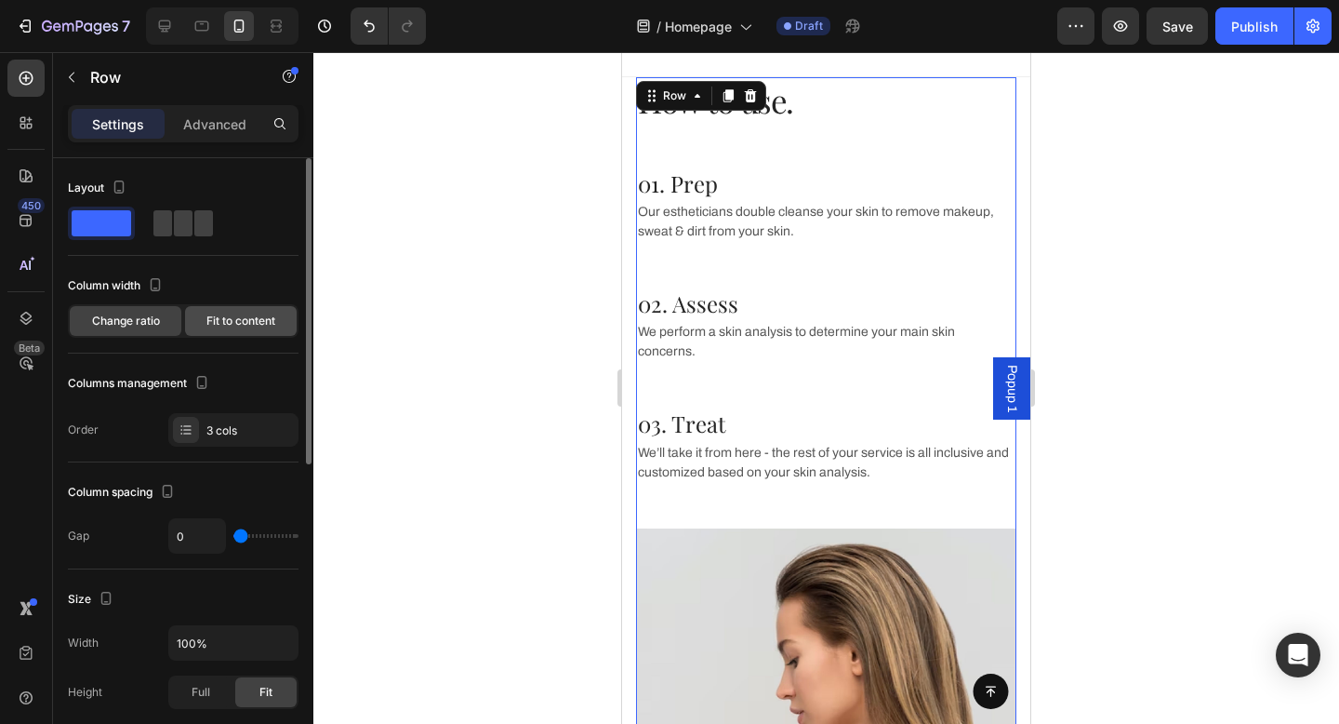
click at [237, 326] on span "Fit to content" at bounding box center [240, 321] width 69 height 17
click at [129, 320] on span "Change ratio" at bounding box center [126, 321] width 68 height 17
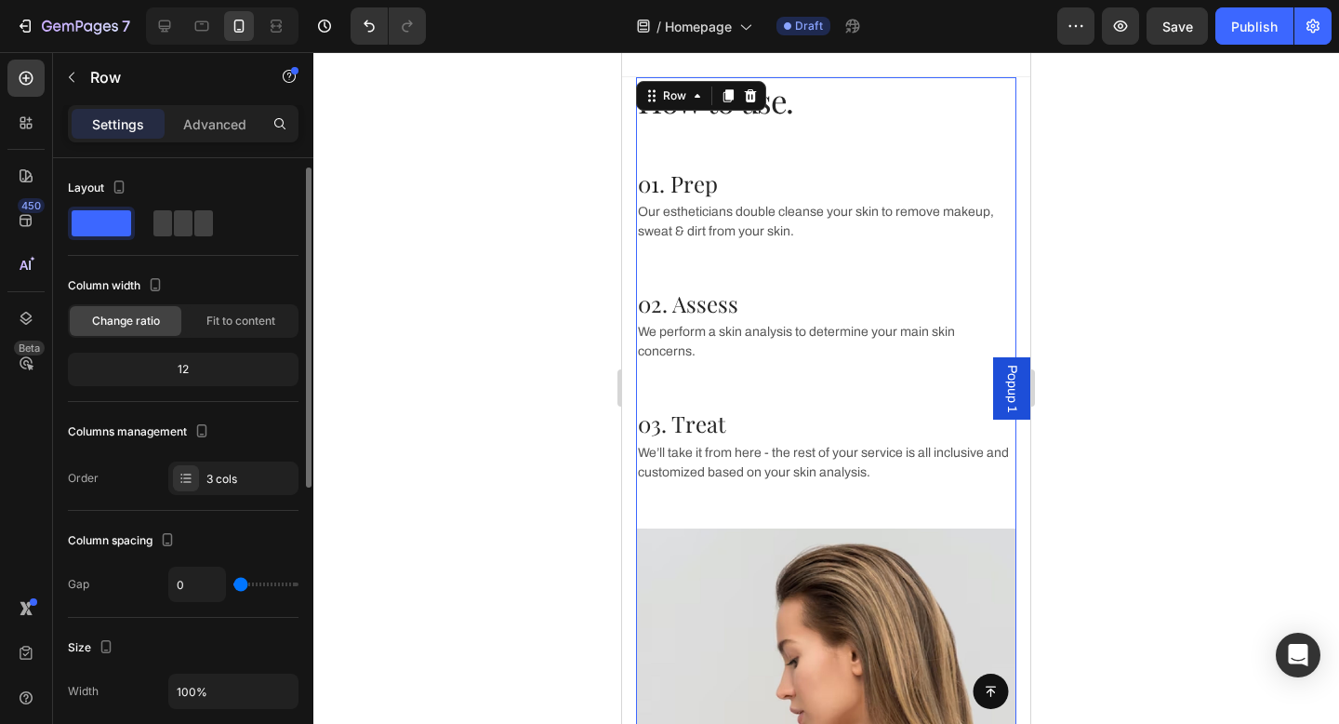
scroll to position [31, 0]
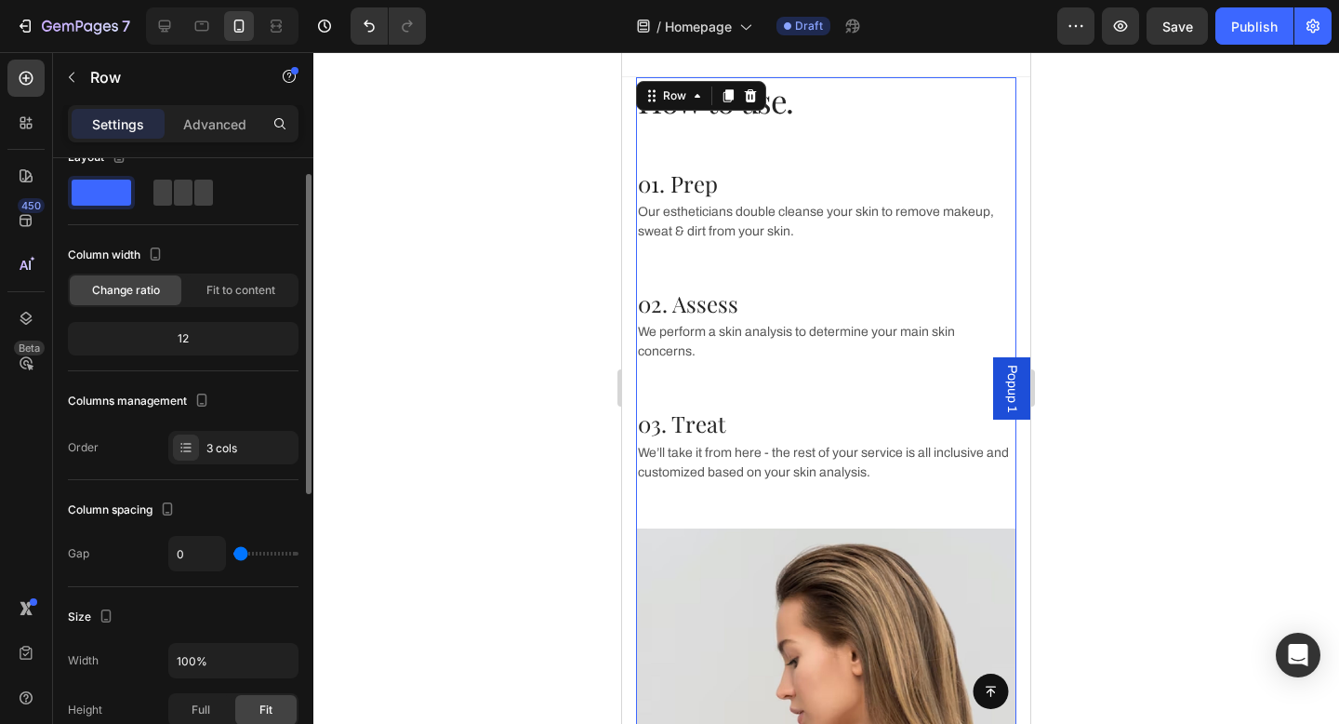
click at [193, 341] on div "12" at bounding box center [183, 339] width 223 height 26
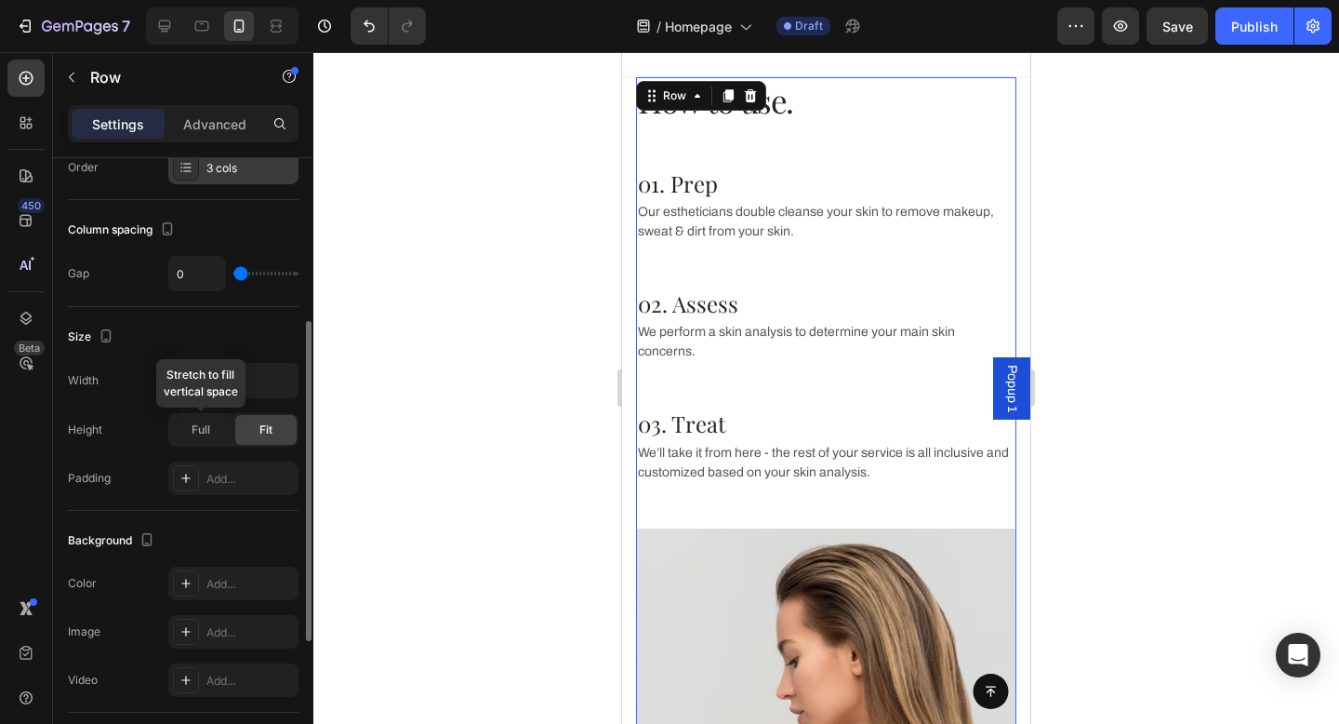
scroll to position [312, 0]
click at [206, 432] on span "Full" at bounding box center [201, 428] width 19 height 17
click at [253, 424] on div "Fit" at bounding box center [265, 429] width 61 height 30
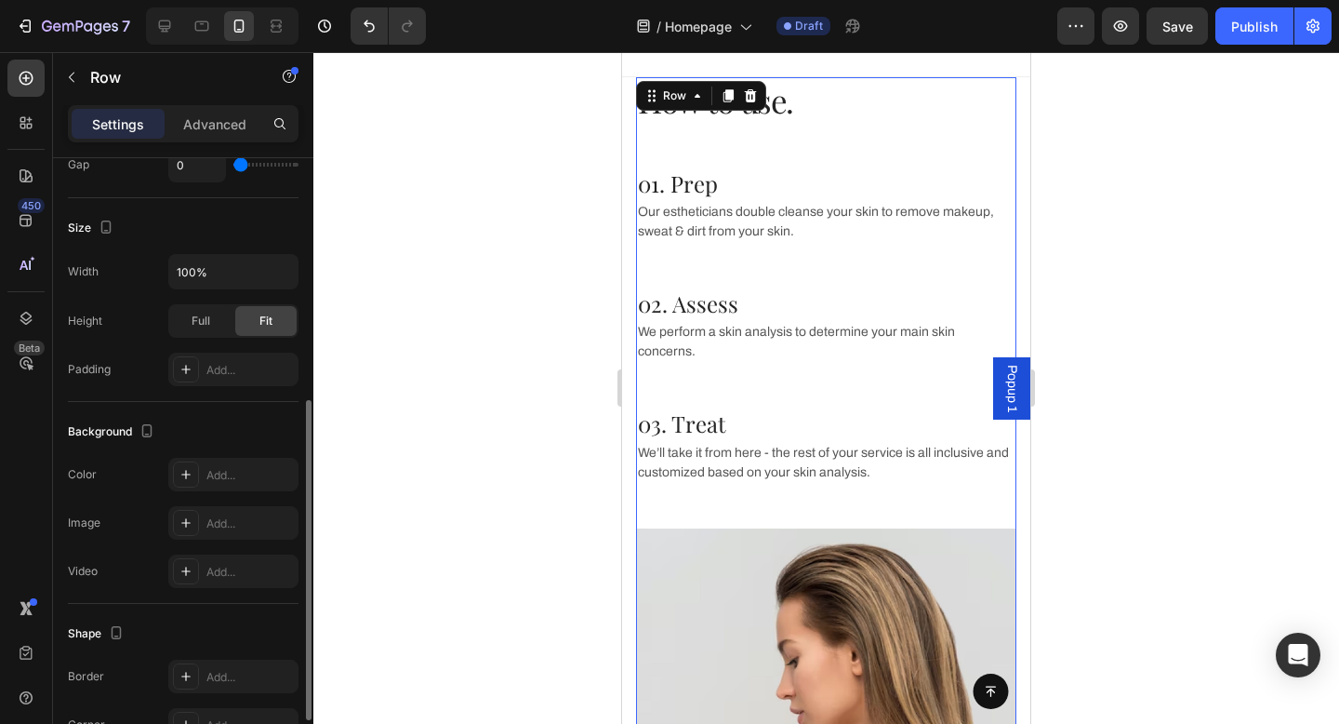
scroll to position [575, 0]
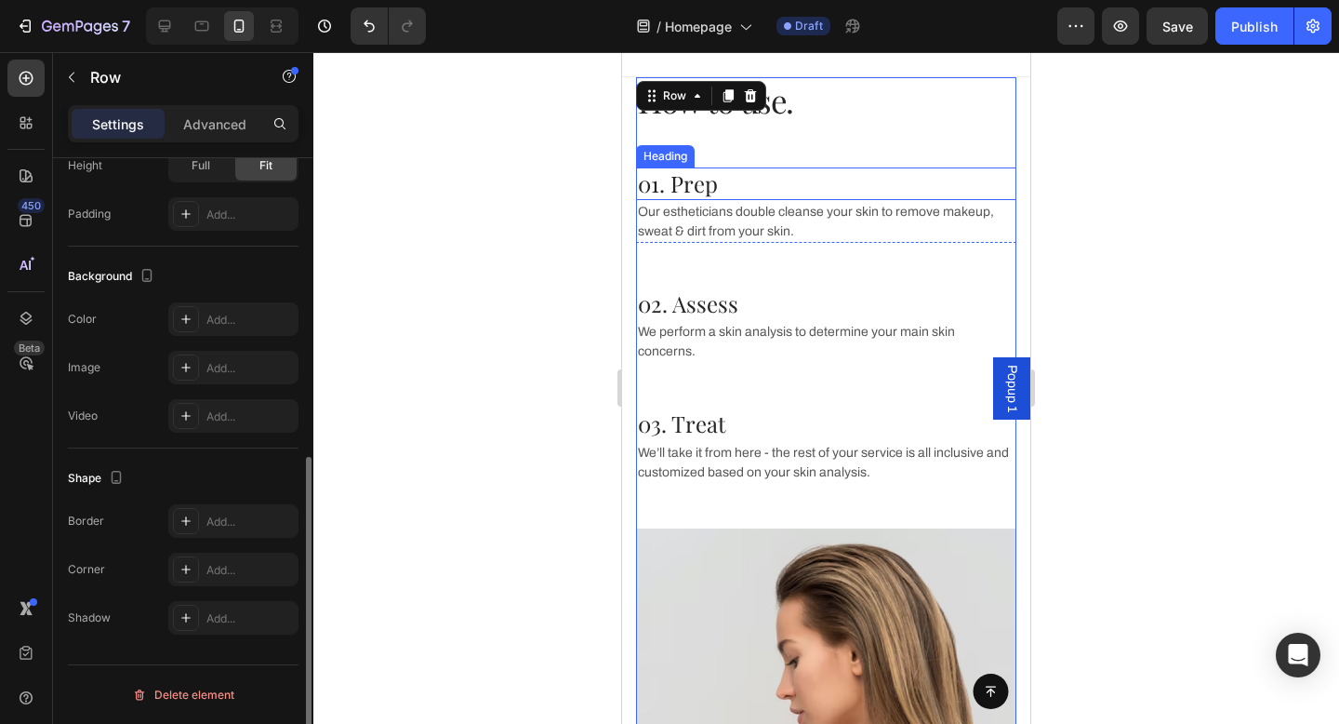
click at [698, 189] on p "01. Prep" at bounding box center [826, 183] width 377 height 29
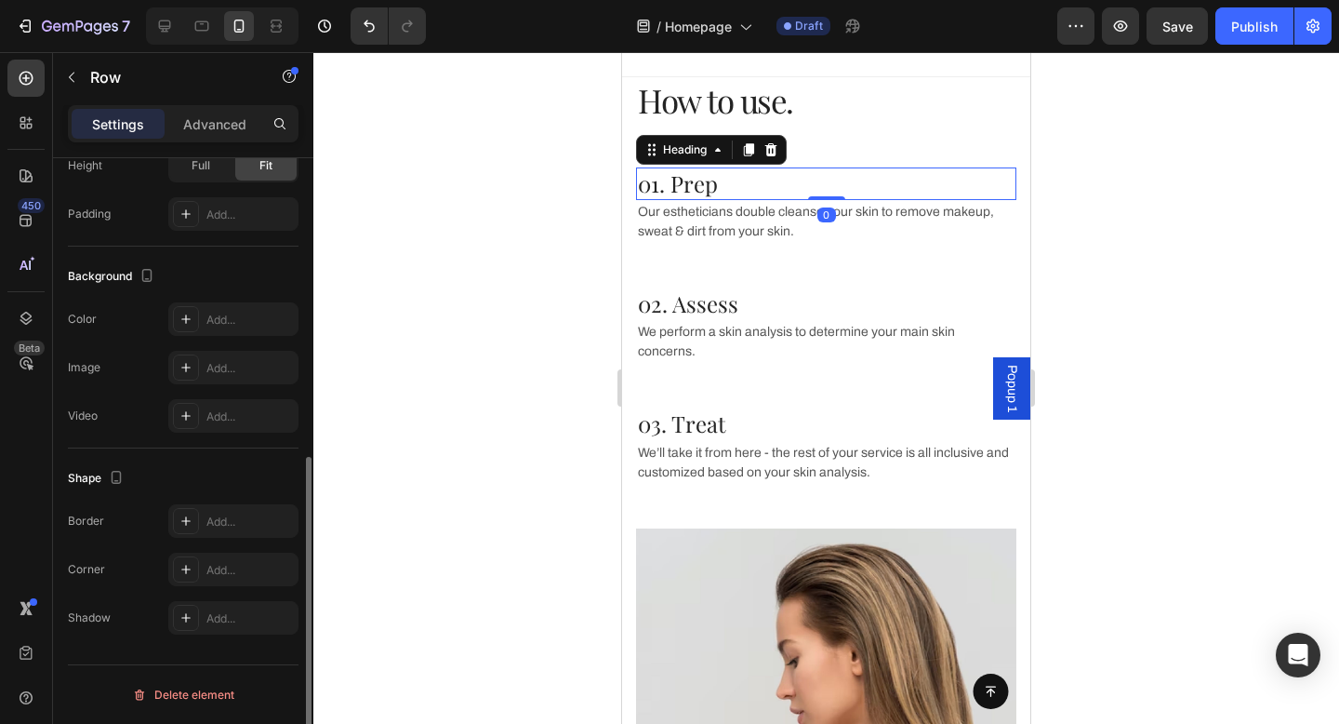
scroll to position [0, 0]
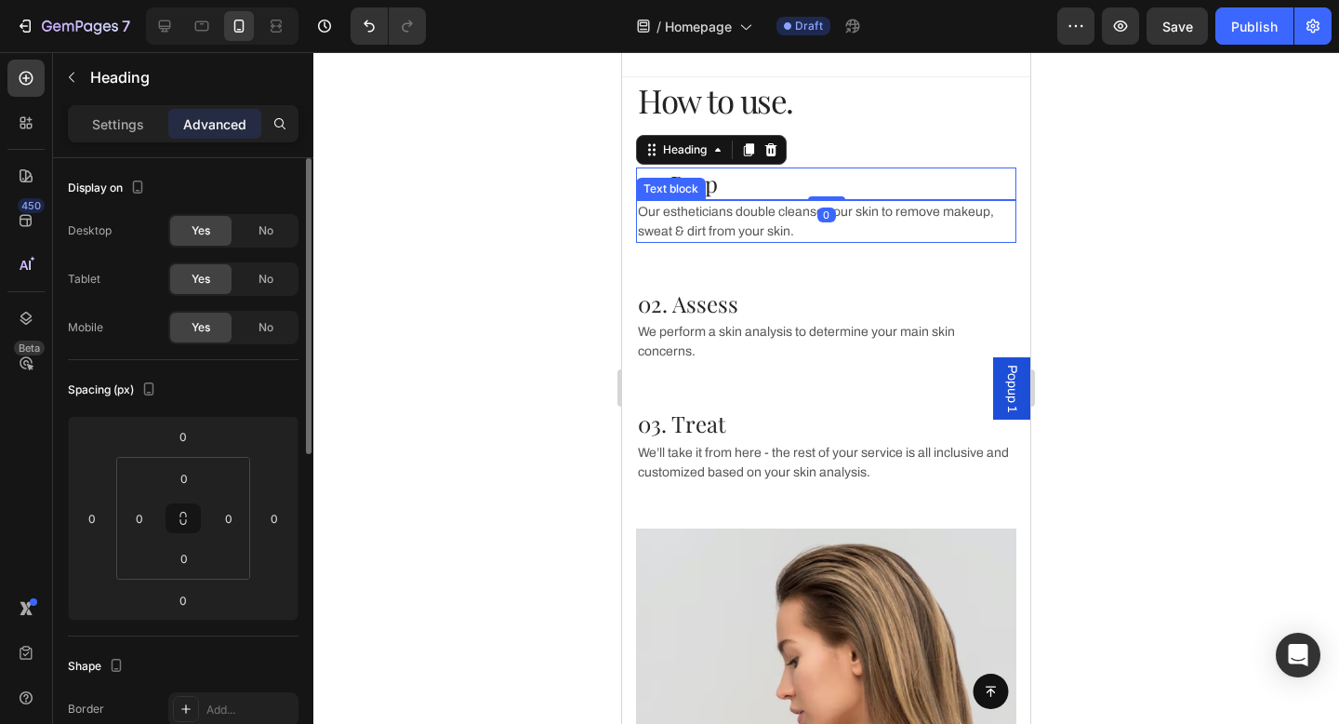
click at [708, 220] on p "Our estheticians double cleanse your skin to remove makeup, sweat & dirt from y…" at bounding box center [826, 221] width 377 height 39
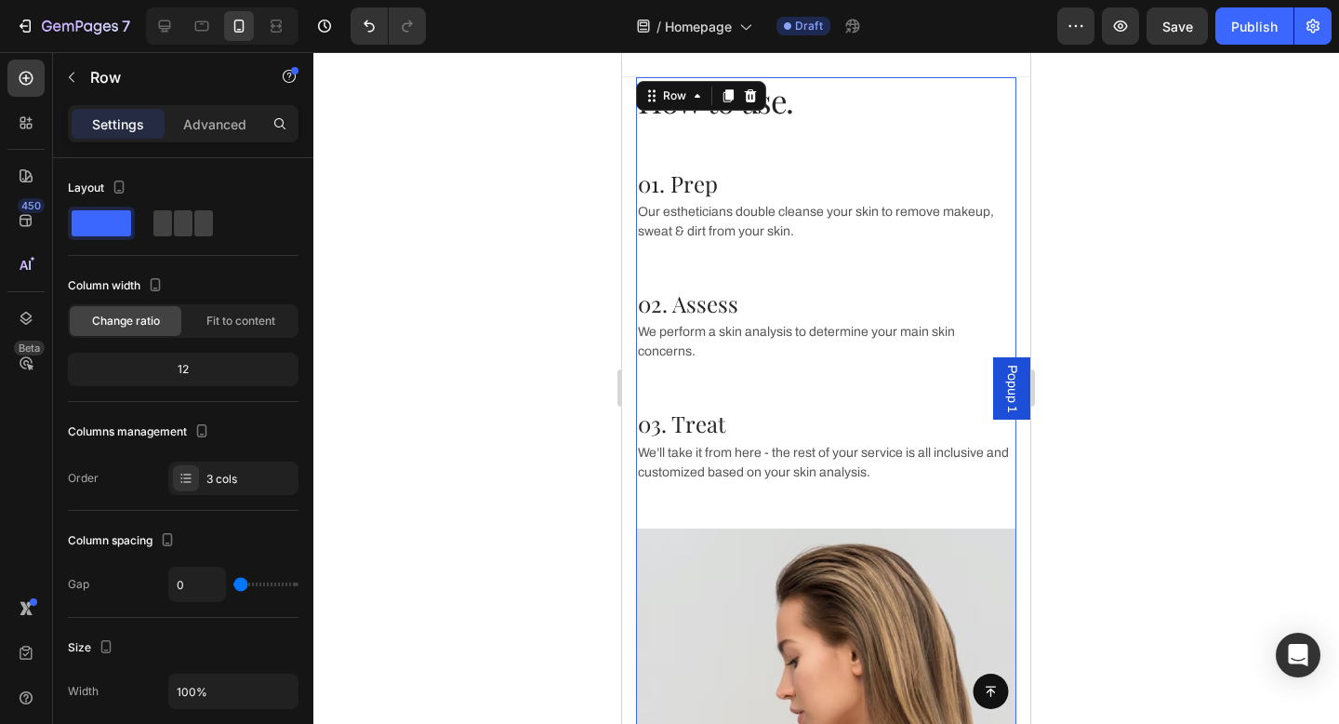
click at [698, 268] on div "01. Prep Heading Our estheticians double cleanse your skin to remove makeup, sw…" at bounding box center [826, 347] width 380 height 361
click at [742, 138] on div "How to use. Heading" at bounding box center [826, 122] width 380 height 91
click at [735, 182] on p "01. Prep" at bounding box center [826, 183] width 377 height 29
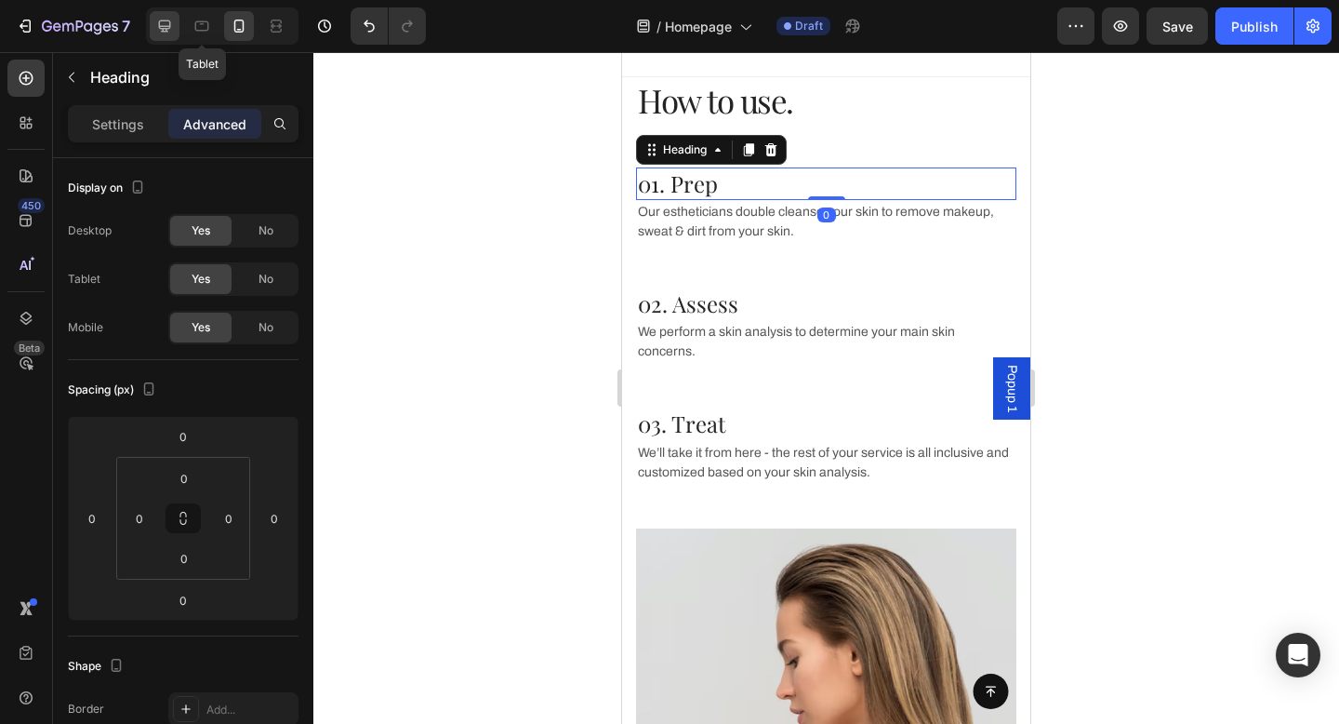
click at [159, 19] on icon at bounding box center [164, 26] width 19 height 19
type input "16"
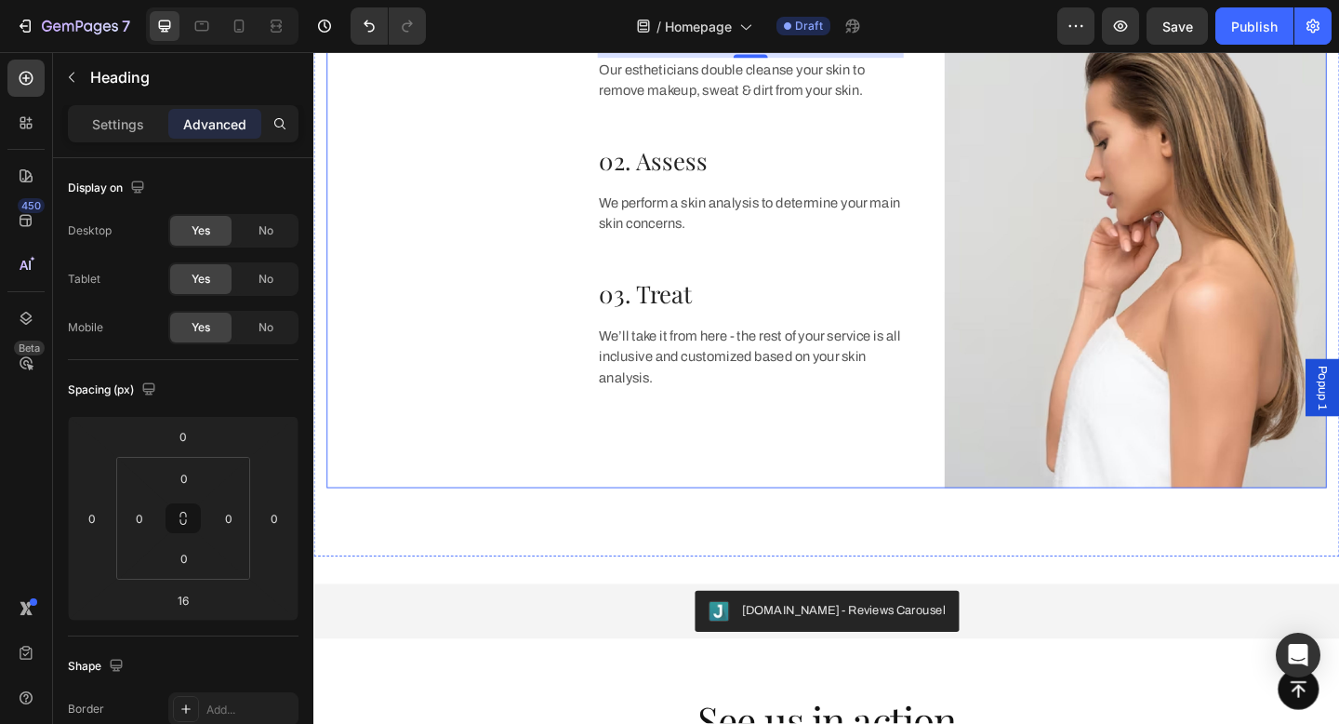
scroll to position [2808, 0]
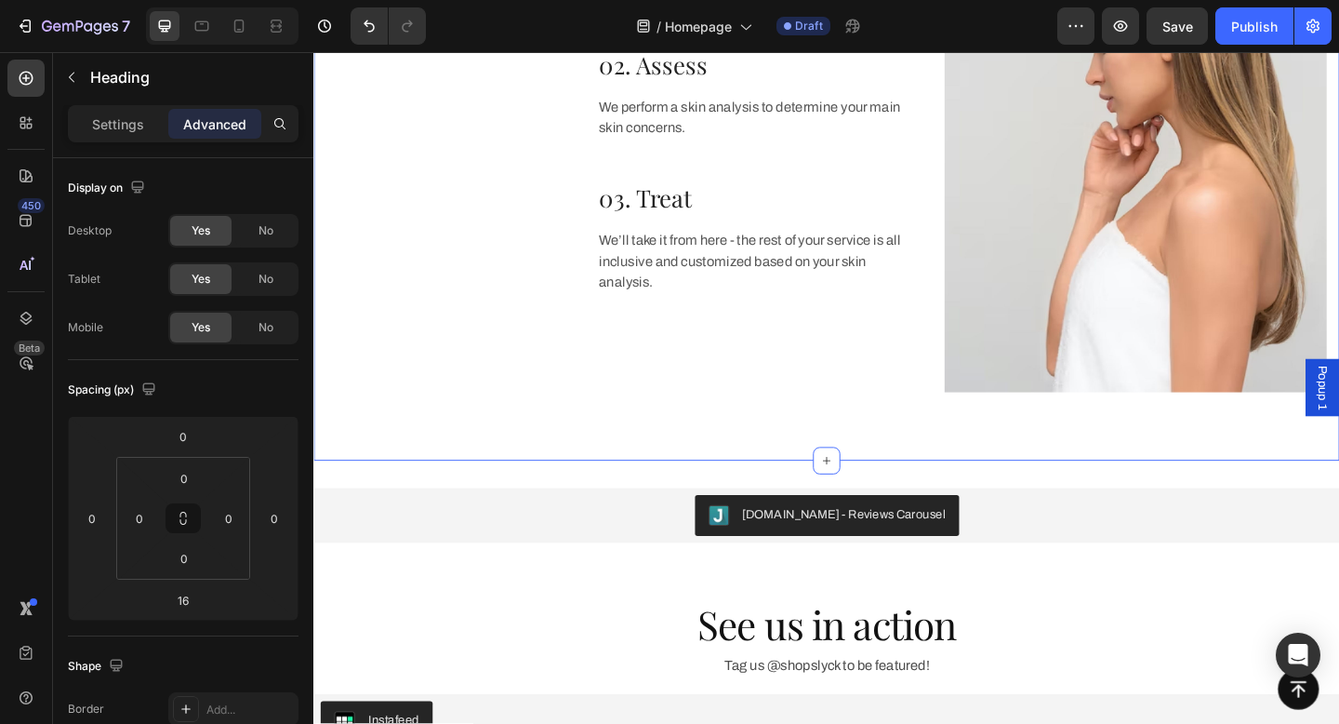
click at [701, 468] on div "How to use. Heading 01. Prep Heading 0 Our estheticians double cleanse your ski…" at bounding box center [871, 162] width 1116 height 670
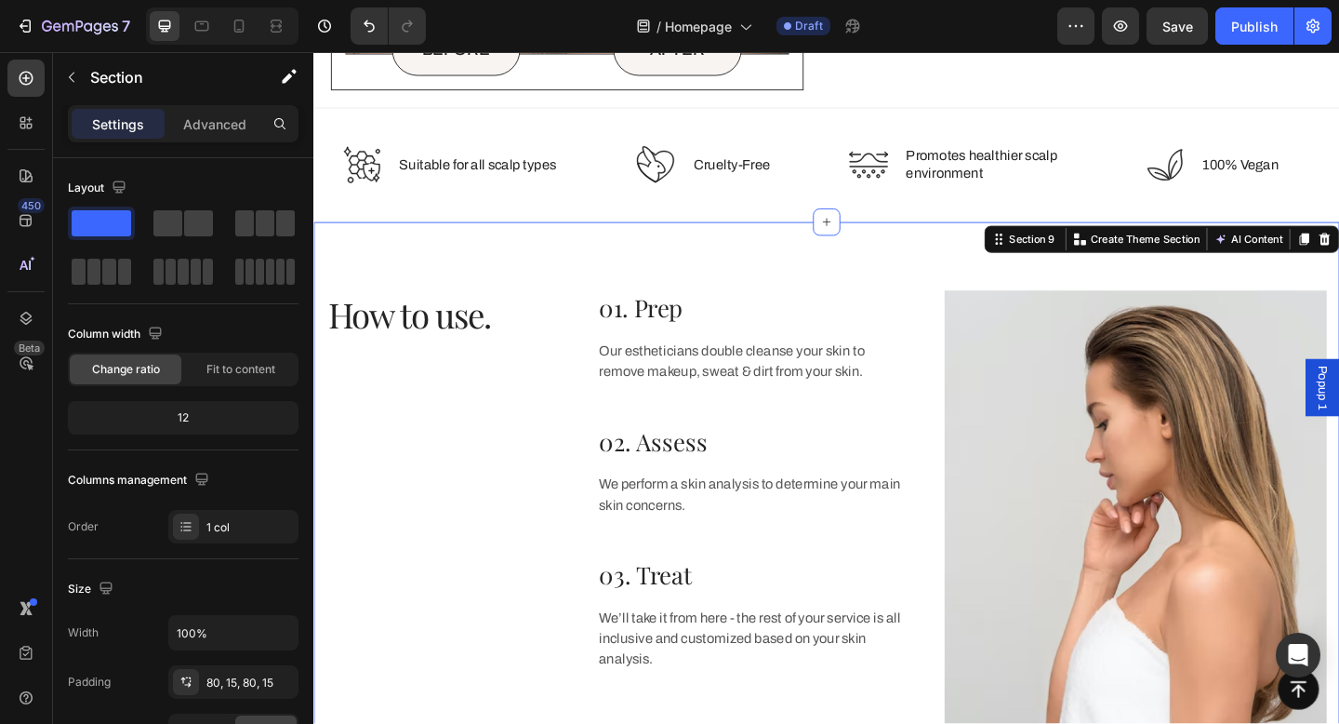
scroll to position [2394, 0]
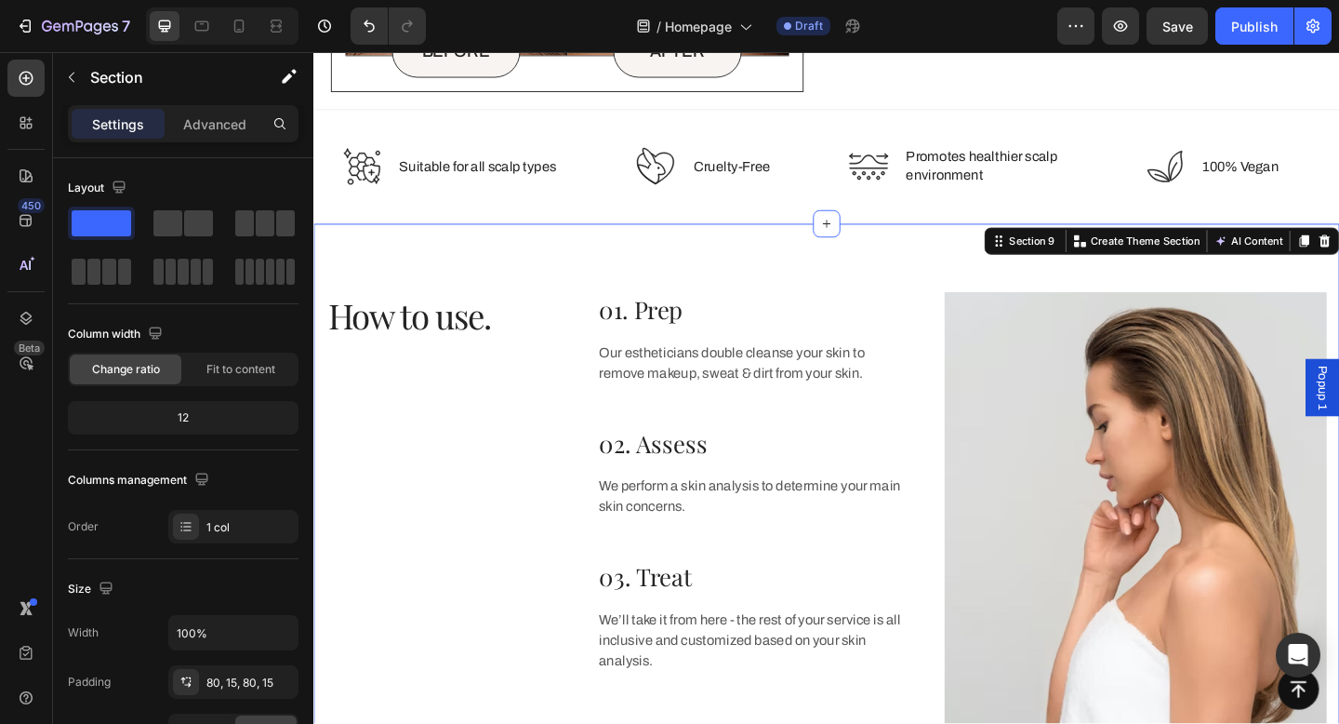
click at [733, 307] on div "How to use. Heading 01. Prep Heading Our estheticians double cleanse your skin …" at bounding box center [871, 574] width 1116 height 670
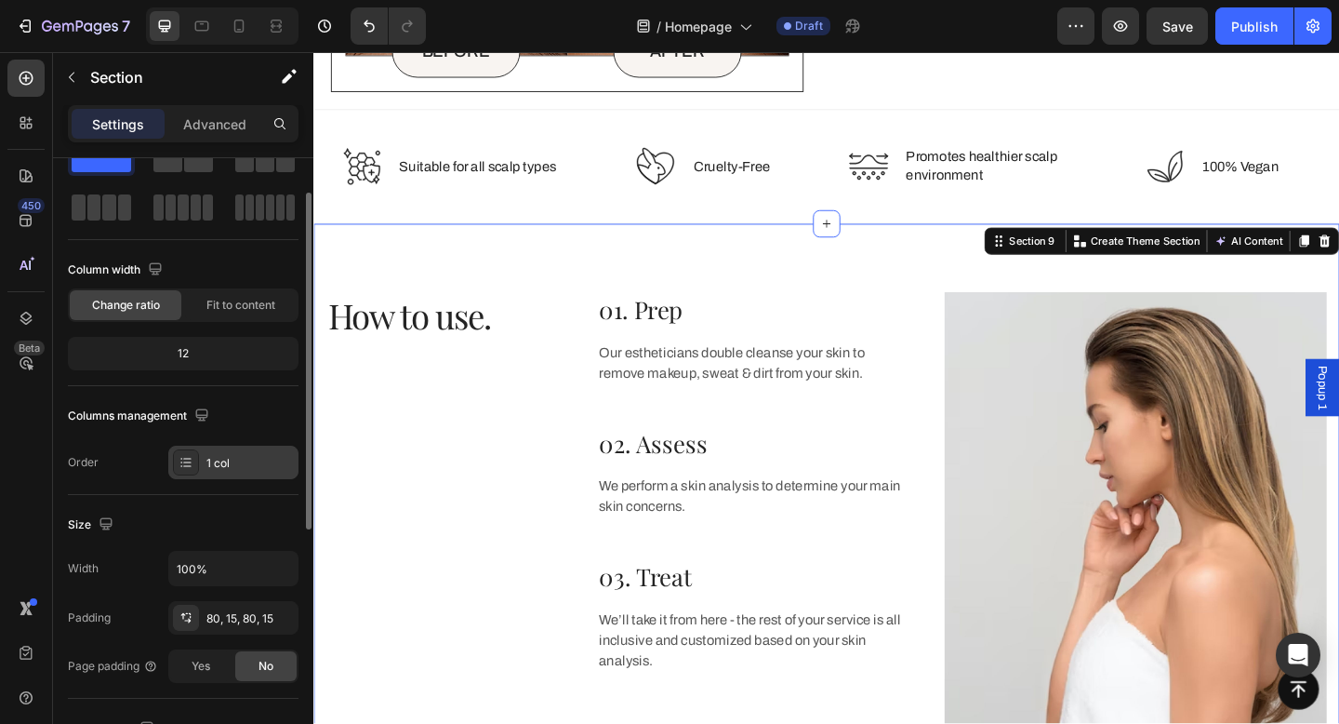
scroll to position [97, 0]
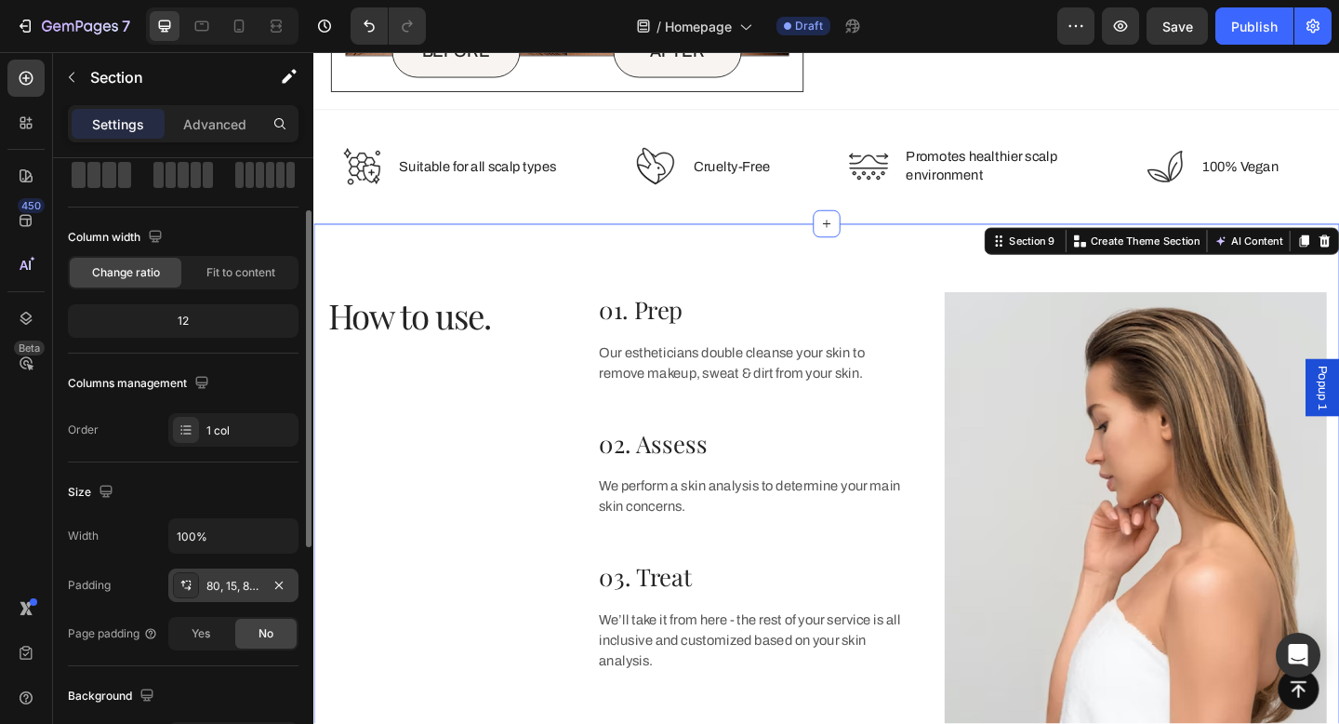
click at [213, 585] on div "80, 15, 80, 15" at bounding box center [233, 586] width 54 height 17
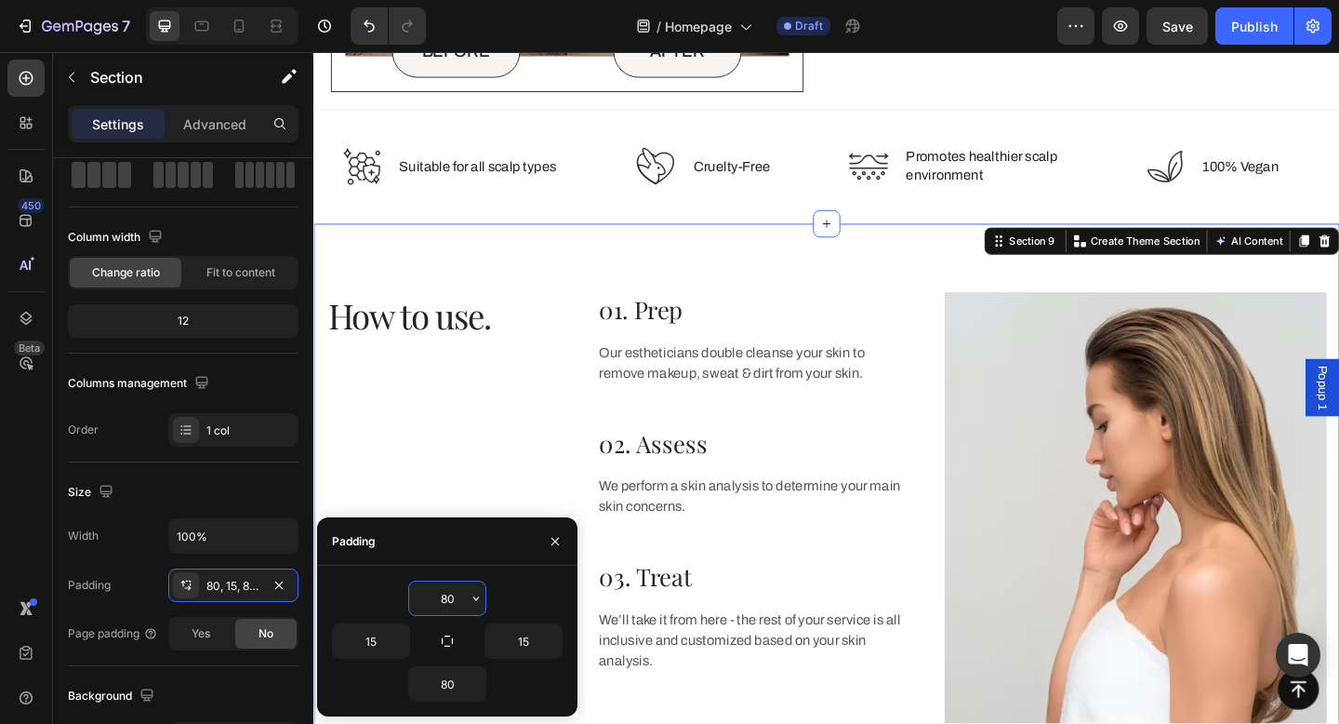
click at [440, 592] on input "80" at bounding box center [447, 597] width 76 height 33
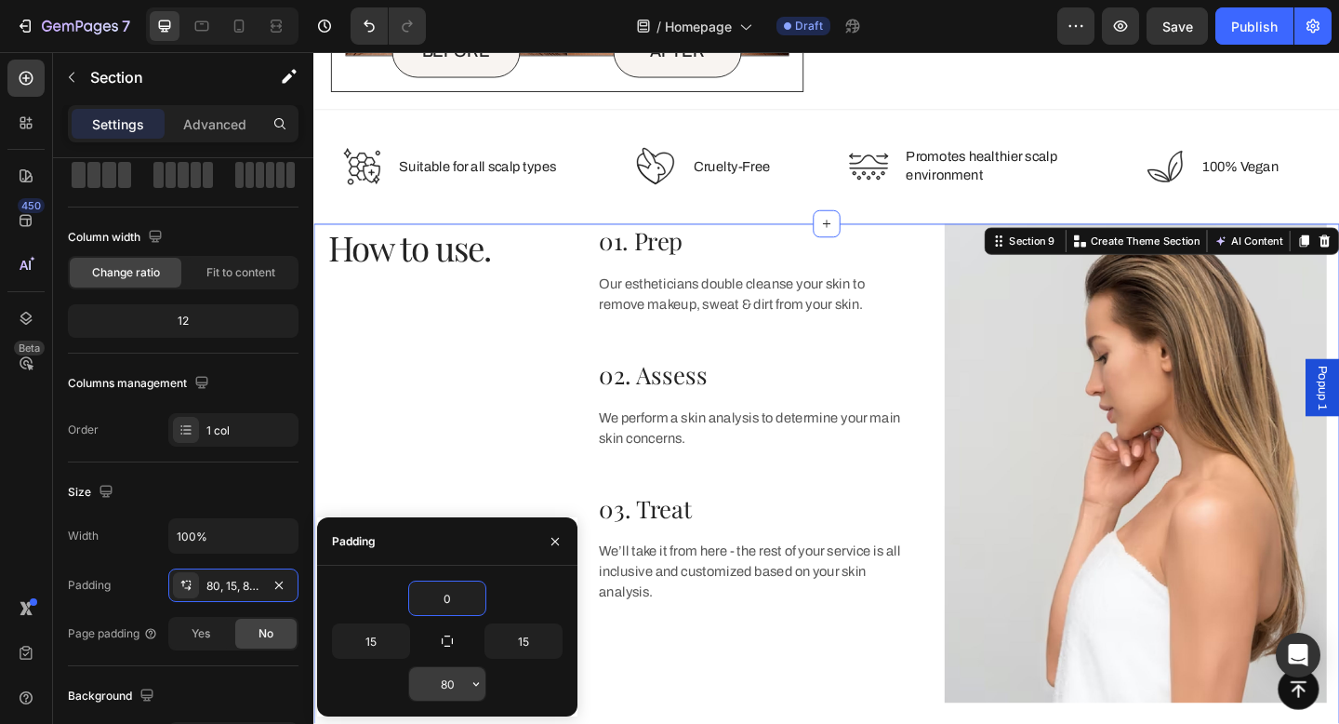
type input "0"
click at [448, 670] on input "80" at bounding box center [447, 683] width 76 height 33
type input "0"
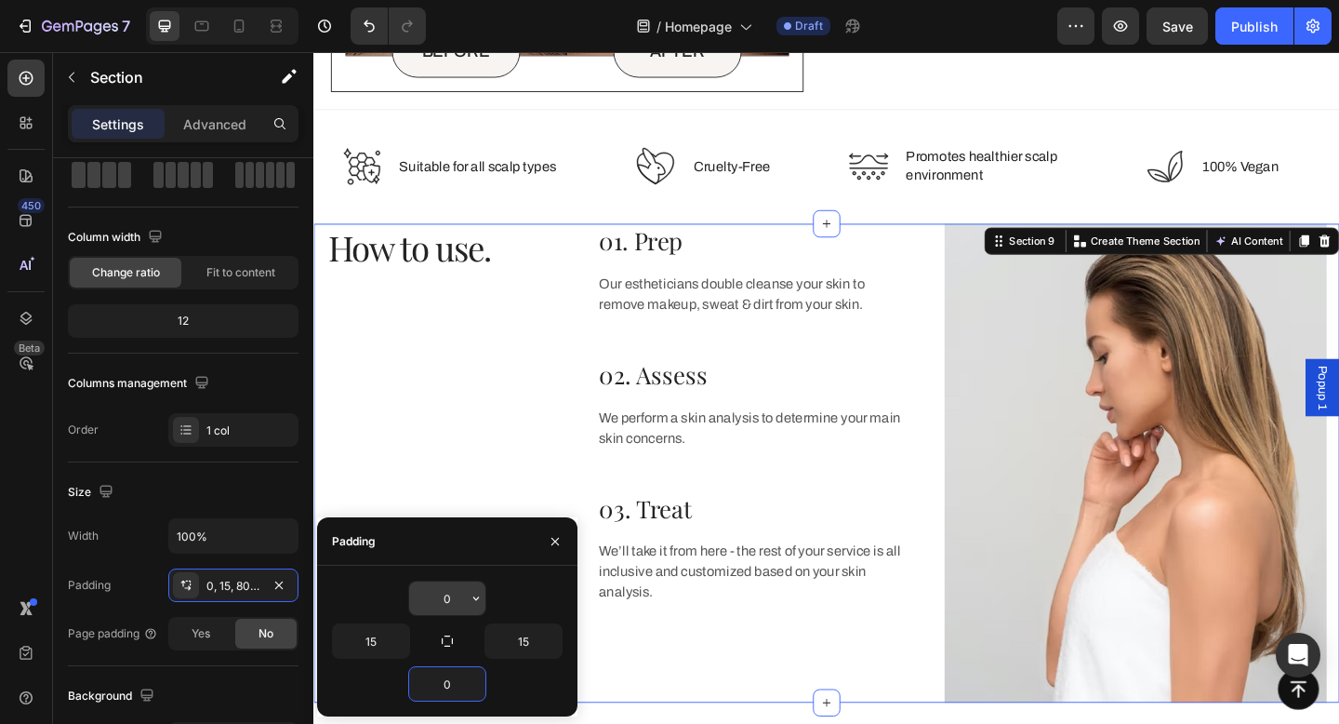
click at [459, 598] on input "0" at bounding box center [447, 597] width 76 height 33
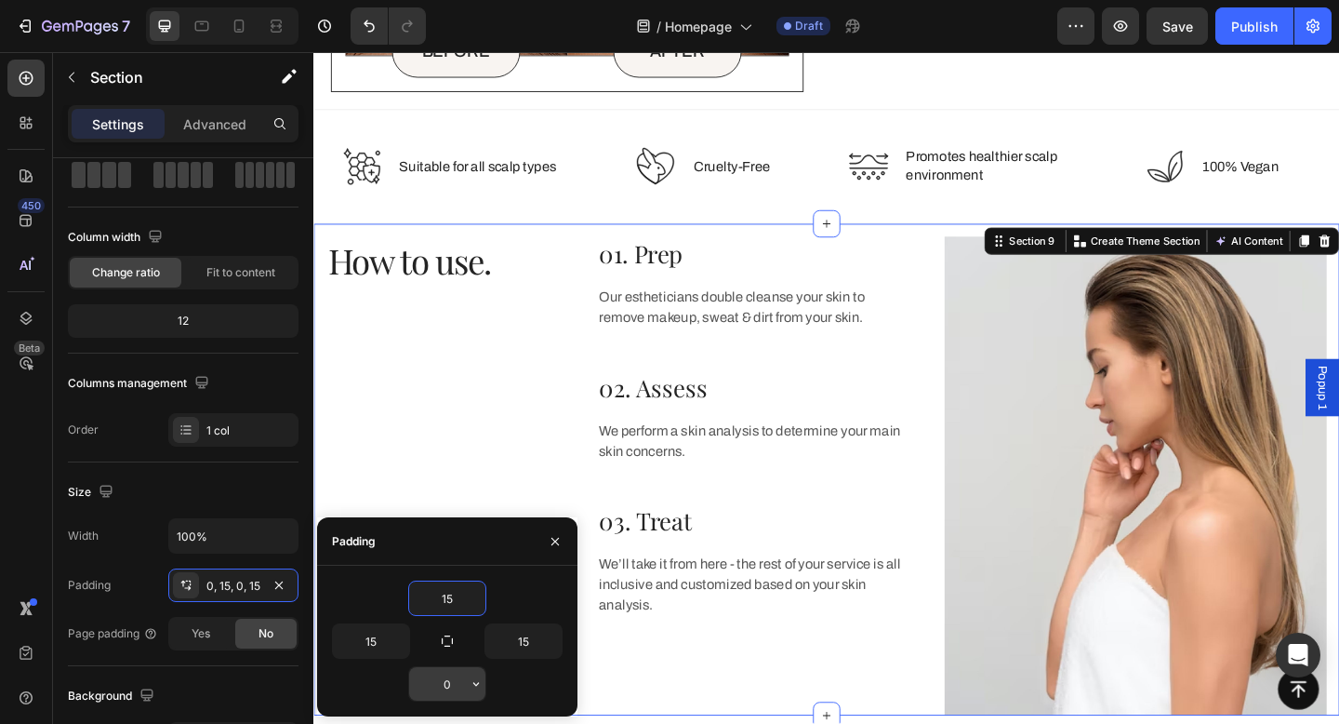
type input "15"
click at [448, 695] on input "0" at bounding box center [447, 683] width 76 height 33
click at [448, 695] on input "1" at bounding box center [447, 683] width 76 height 33
type input "15"
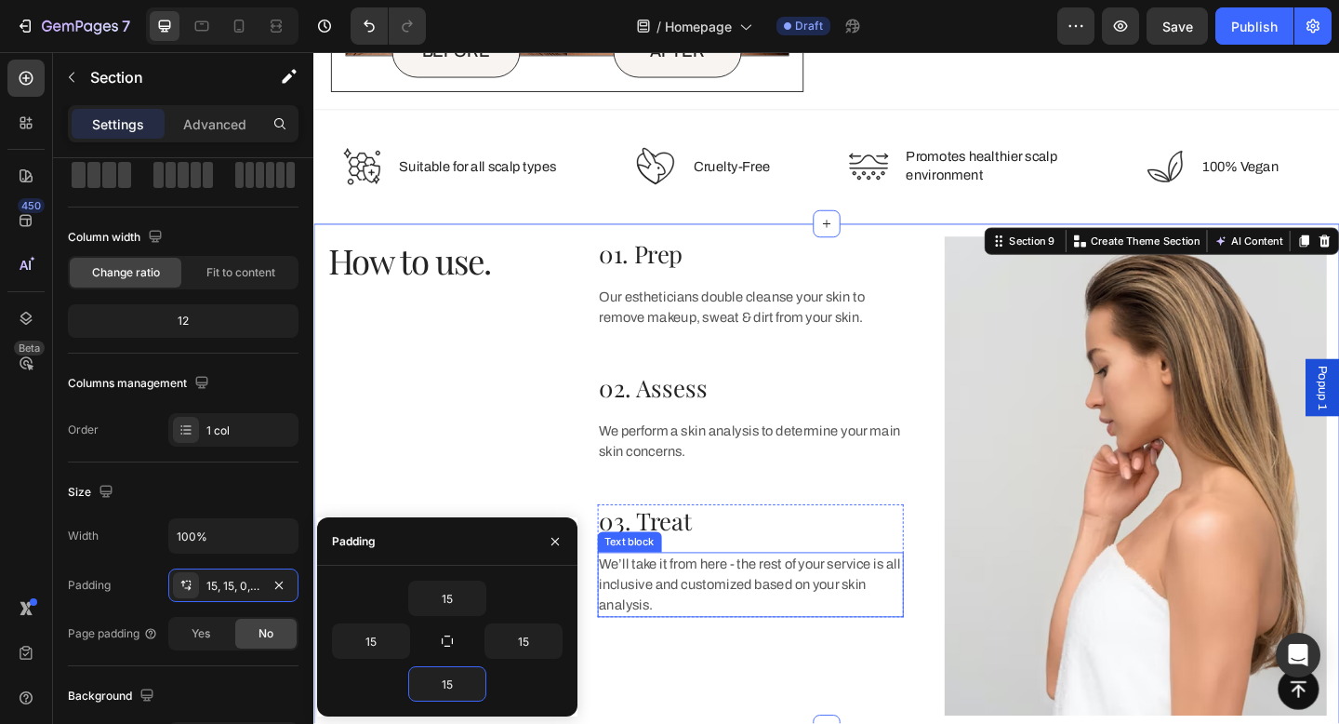
click at [732, 653] on p "We’ll take it from here - the rest of your service is all inclusive and customi…" at bounding box center [788, 631] width 329 height 67
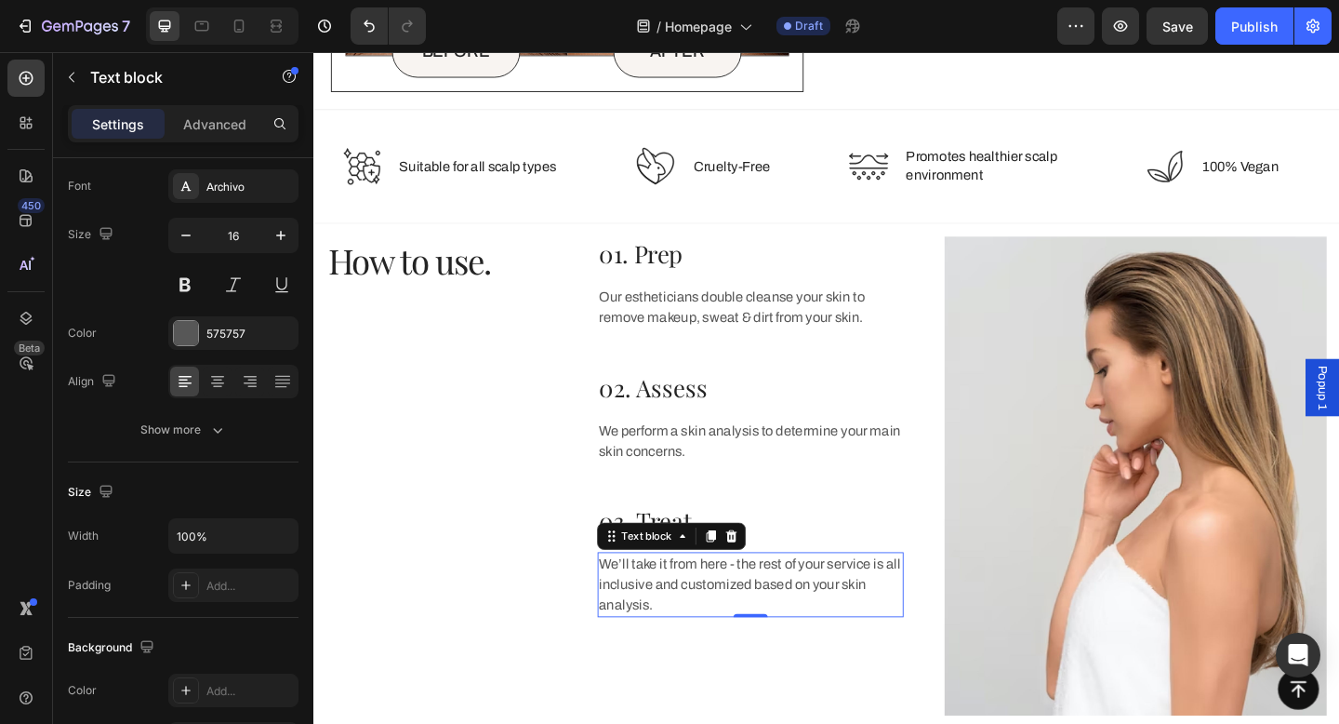
scroll to position [0, 0]
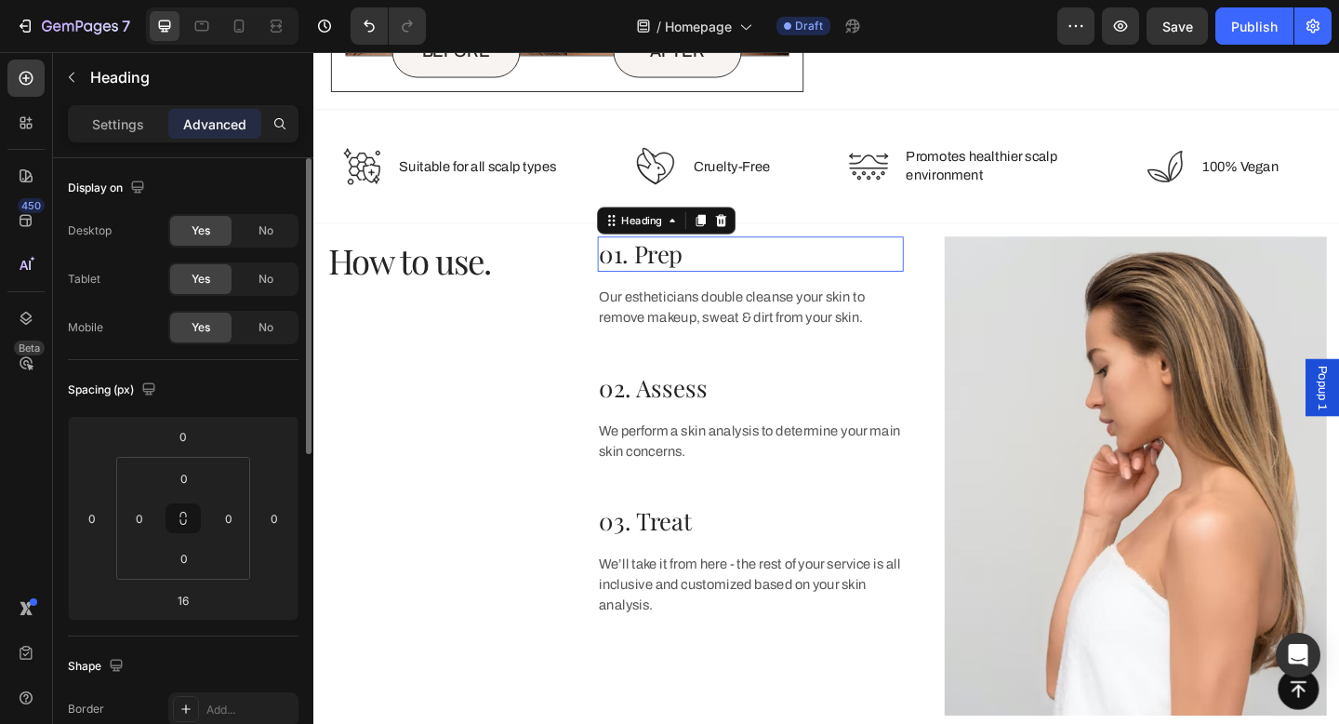
click at [691, 266] on p "01. Prep" at bounding box center [788, 271] width 329 height 33
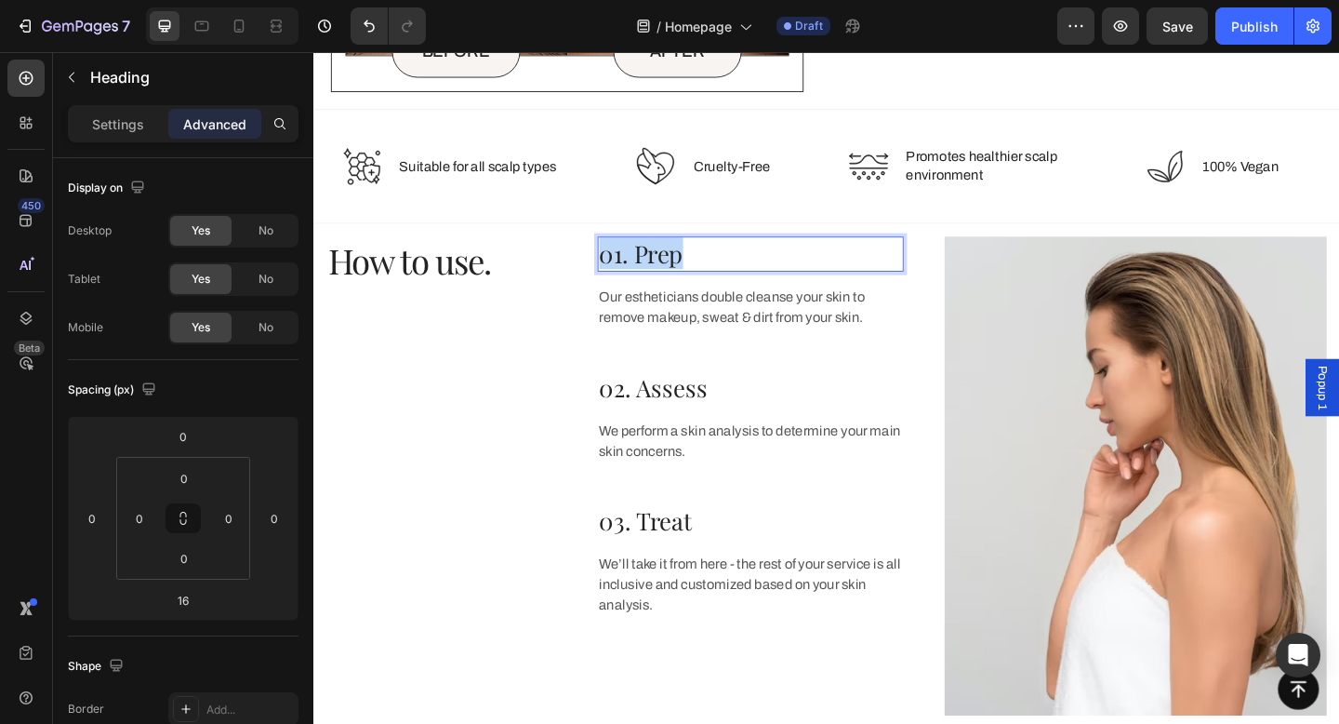
click at [691, 266] on p "01. Prep" at bounding box center [788, 271] width 329 height 33
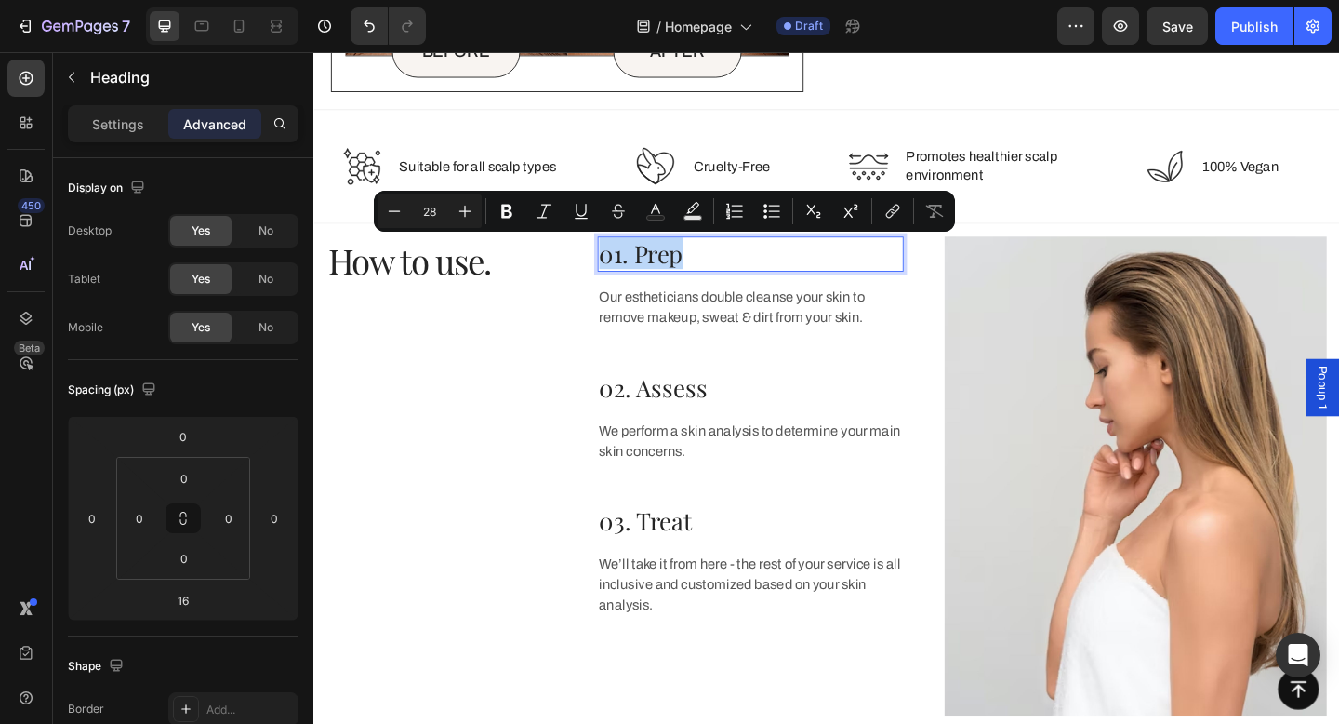
click at [673, 271] on p "01. Prep" at bounding box center [788, 271] width 329 height 33
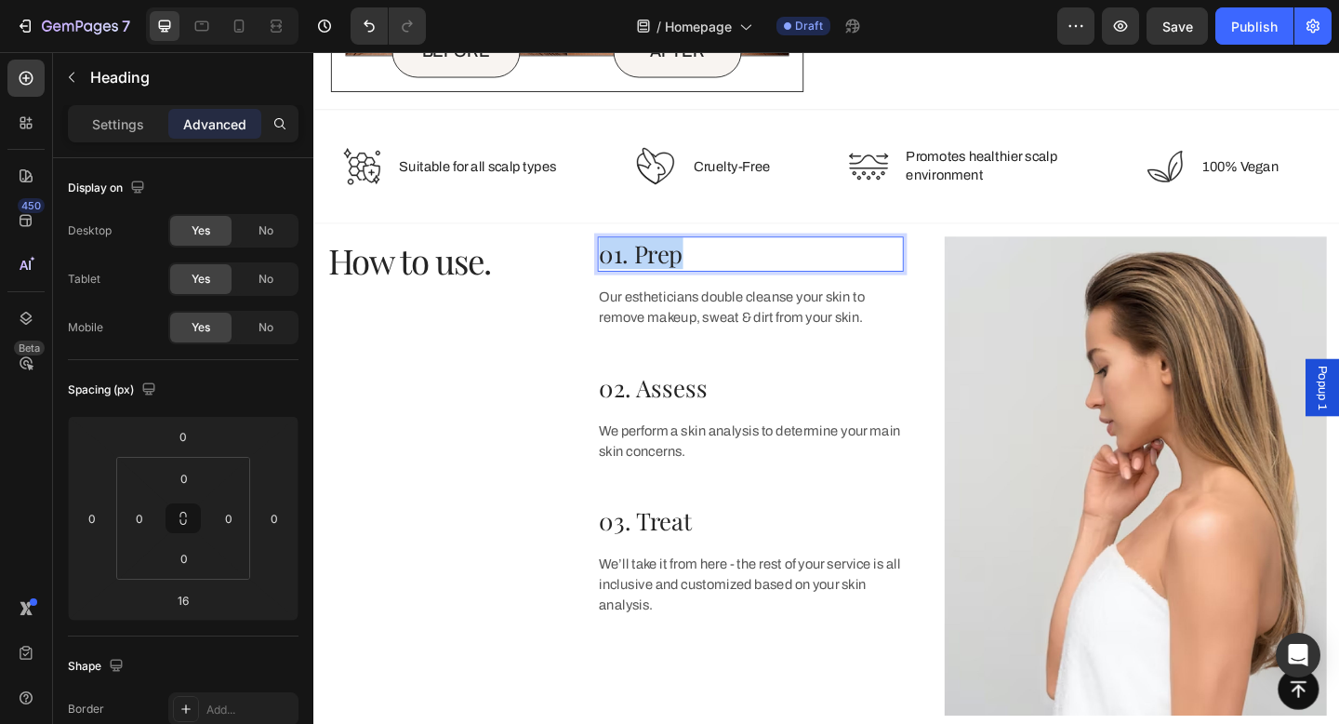
drag, startPoint x: 665, startPoint y: 268, endPoint x: 739, endPoint y: 268, distance: 74.4
click at [720, 270] on p "01. Prep" at bounding box center [788, 271] width 329 height 33
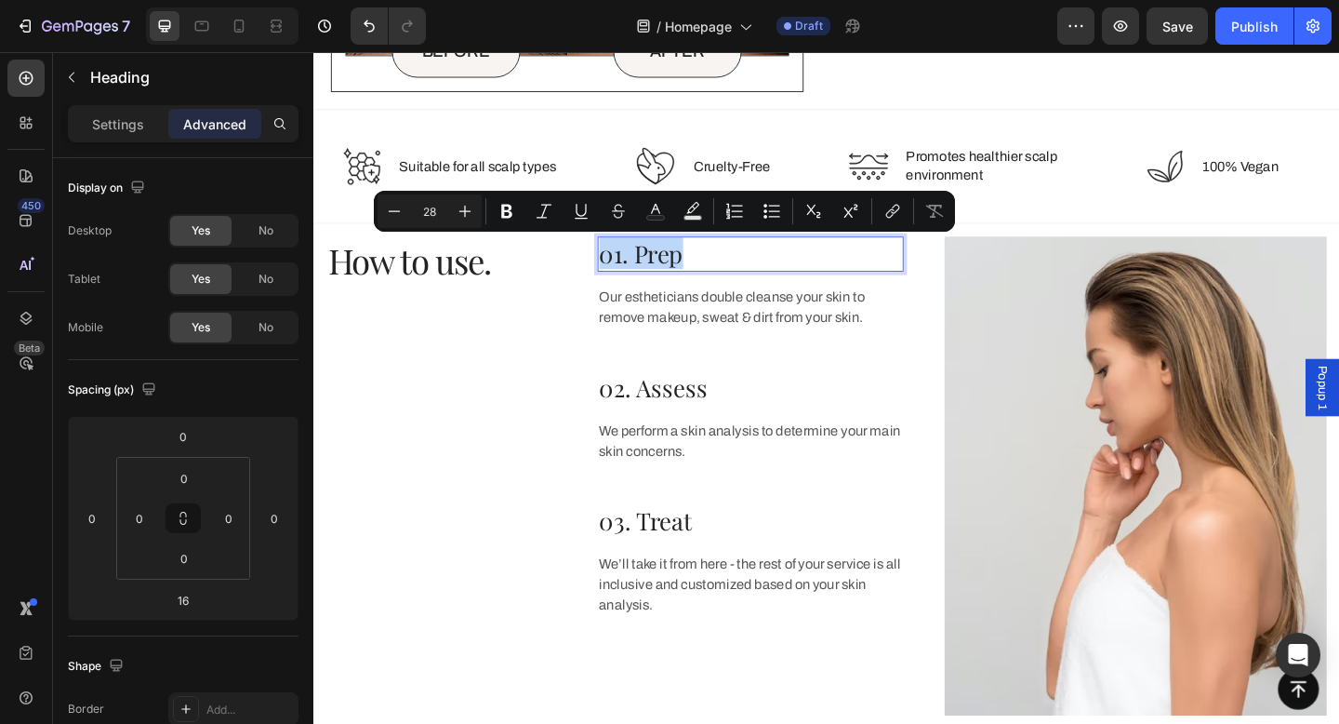
click at [663, 273] on p "01. Prep" at bounding box center [788, 271] width 329 height 33
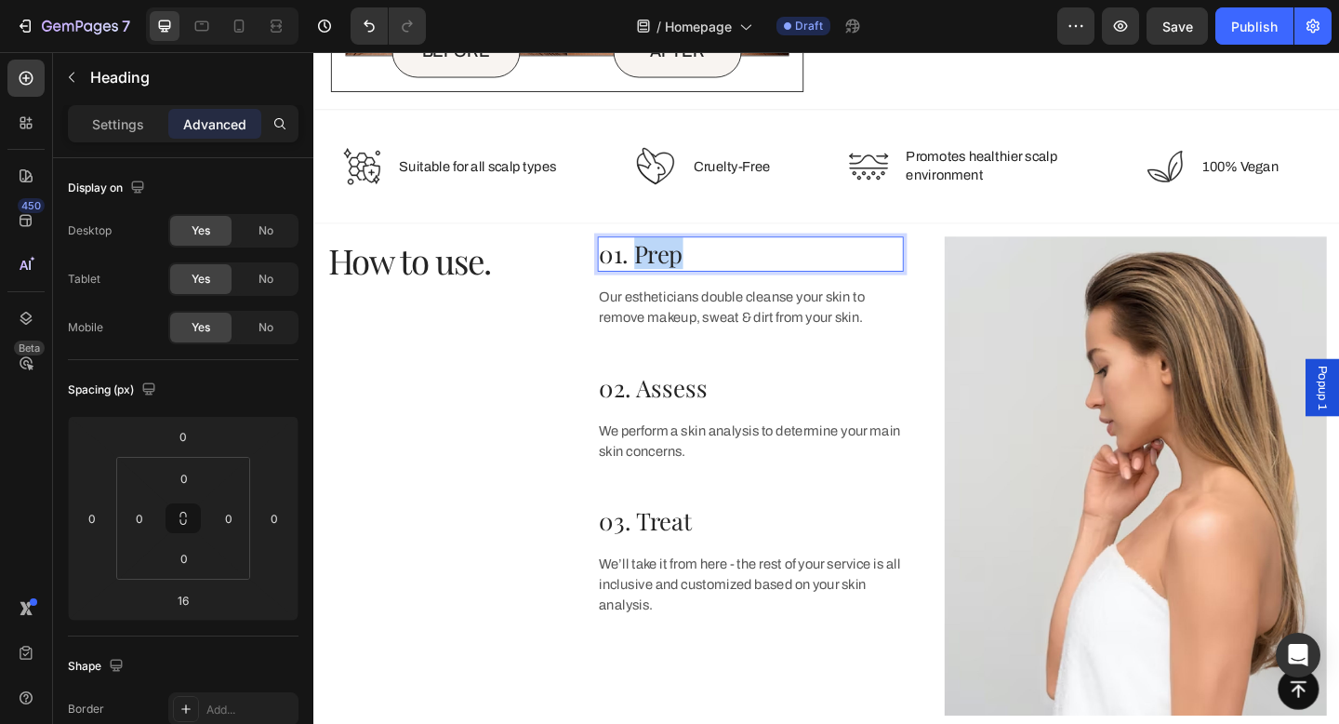
drag, startPoint x: 660, startPoint y: 273, endPoint x: 718, endPoint y: 275, distance: 57.7
click at [718, 275] on p "01. Prep" at bounding box center [788, 271] width 329 height 33
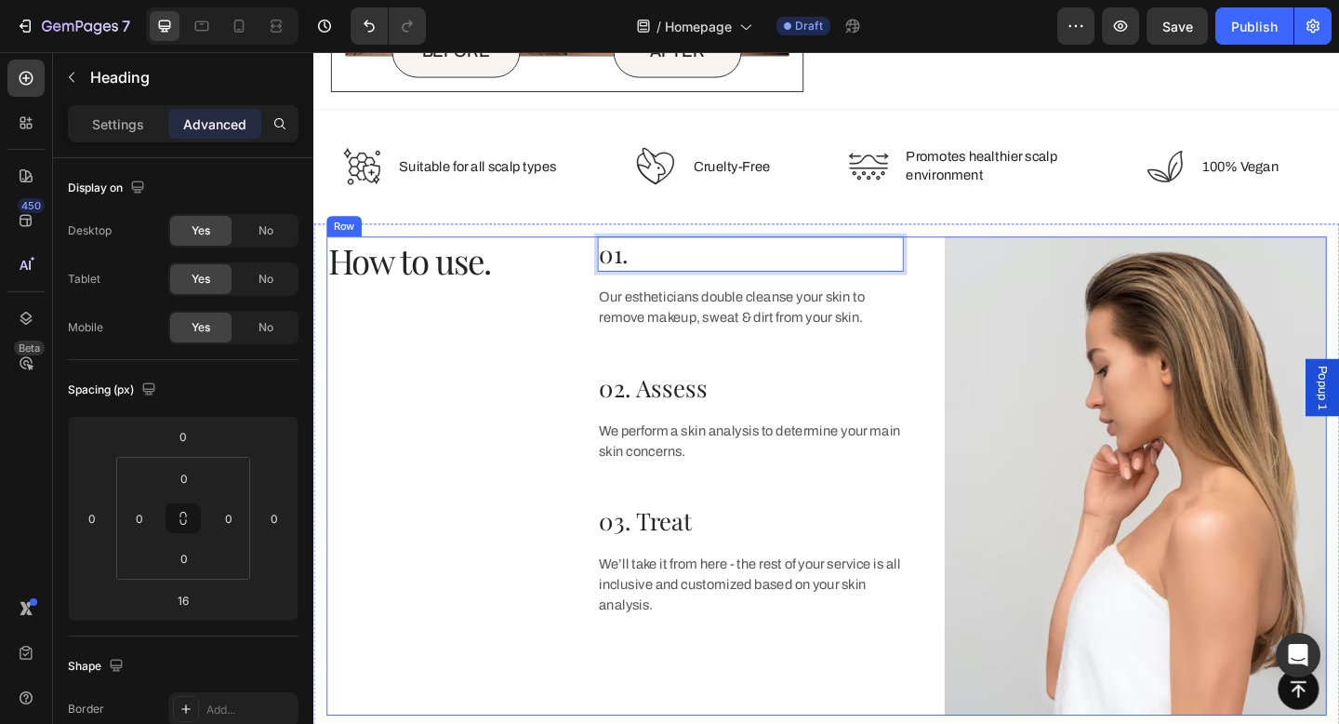
click at [571, 310] on div "How to use. Heading" at bounding box center [452, 513] width 250 height 521
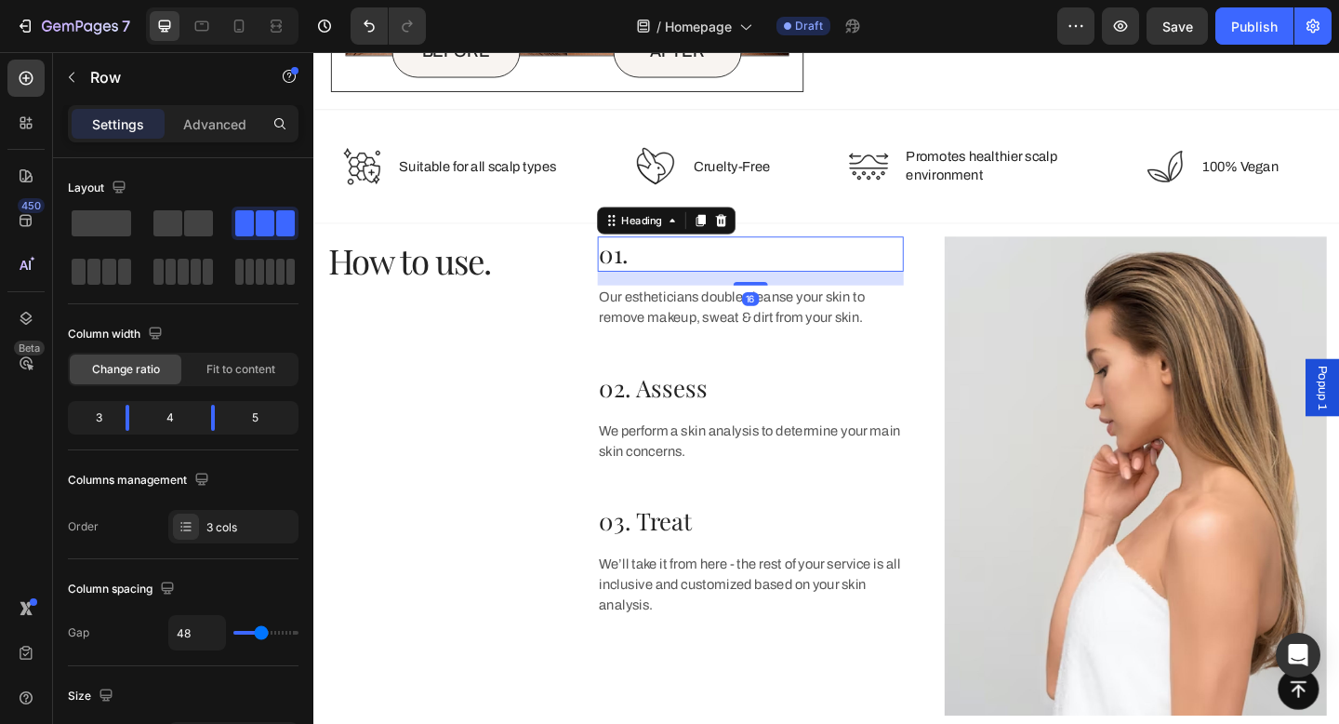
click at [668, 289] on h3 "01." at bounding box center [788, 271] width 333 height 37
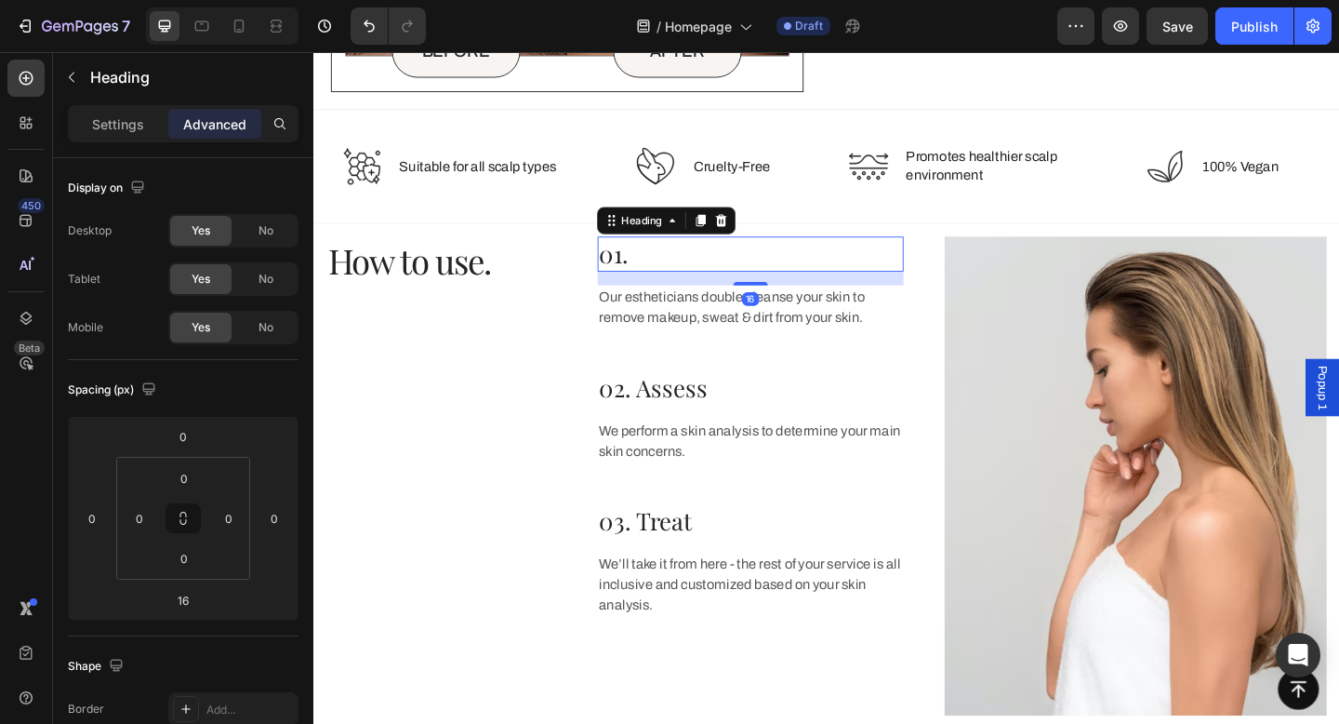
click at [666, 277] on p "01." at bounding box center [788, 271] width 329 height 33
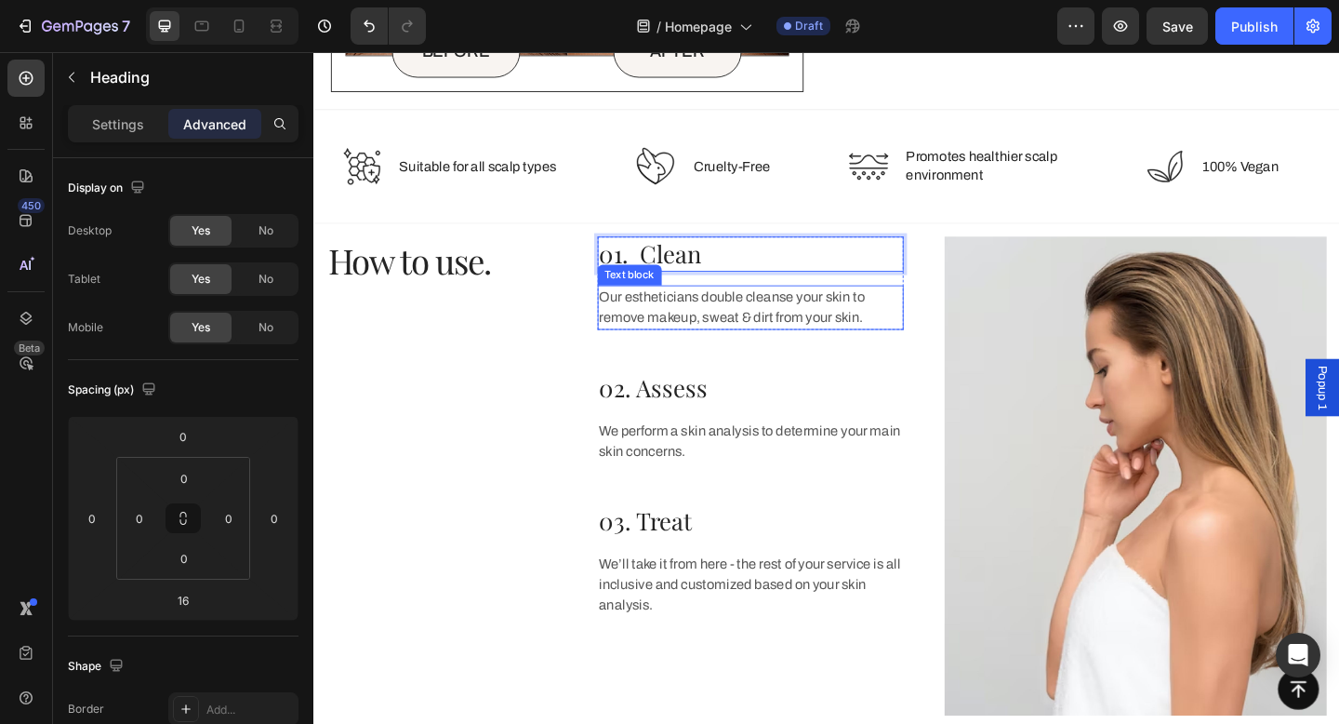
click at [727, 325] on p "Our estheticians double cleanse your skin to remove makeup, sweat & dirt from y…" at bounding box center [788, 330] width 329 height 45
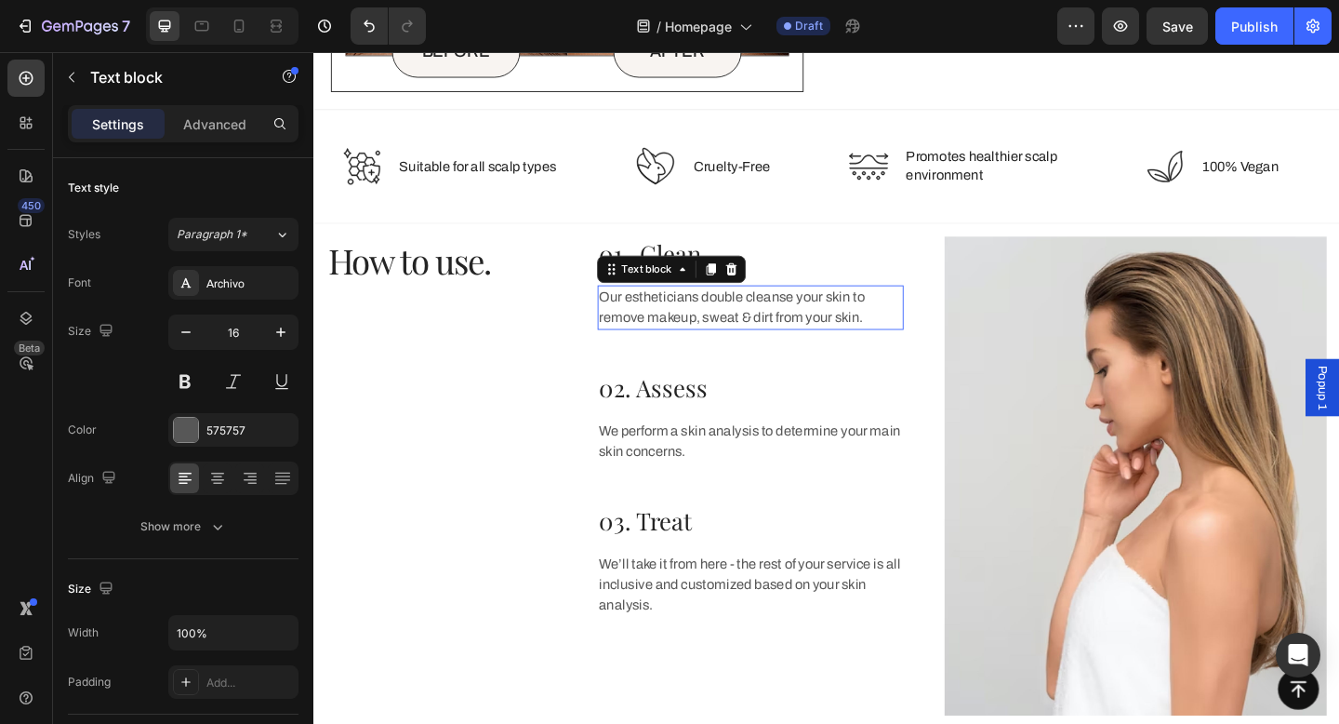
click at [727, 325] on p "Our estheticians double cleanse your skin to remove makeup, sweat & dirt from y…" at bounding box center [788, 330] width 329 height 45
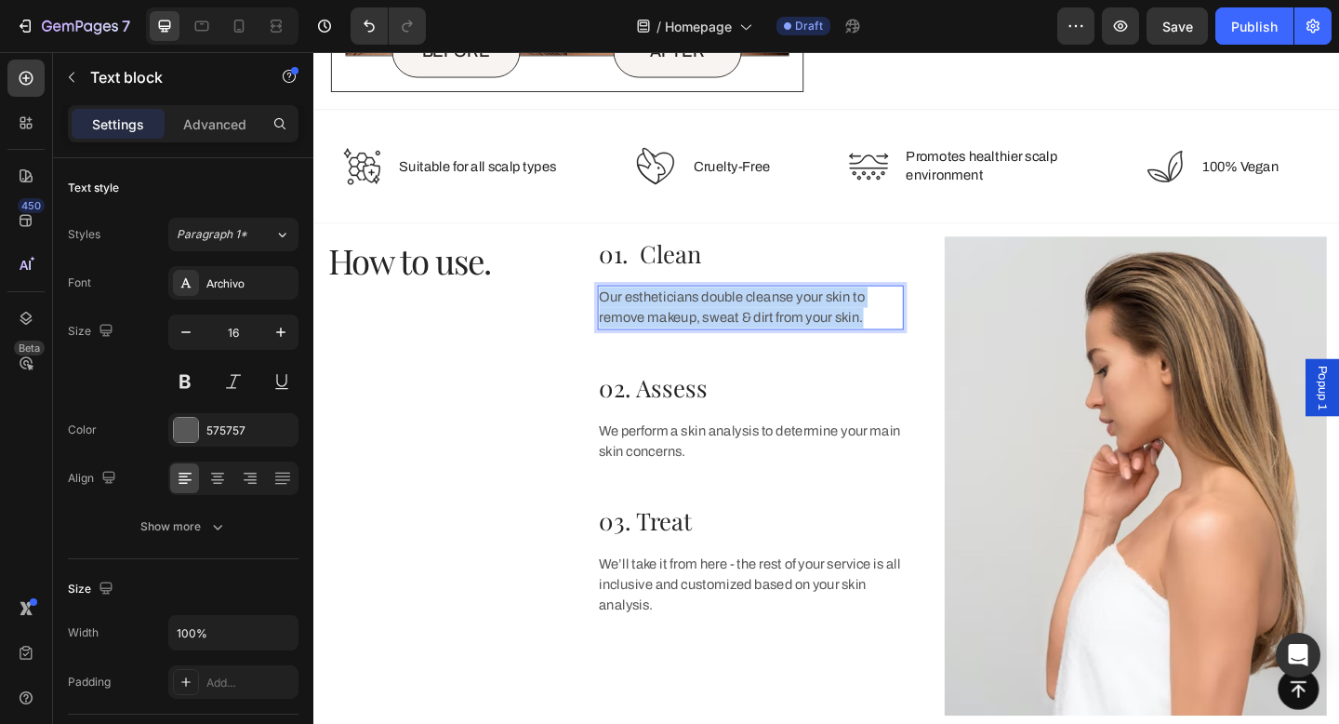
click at [727, 325] on p "Our estheticians double cleanse your skin to remove makeup, sweat & dirt from y…" at bounding box center [788, 330] width 329 height 45
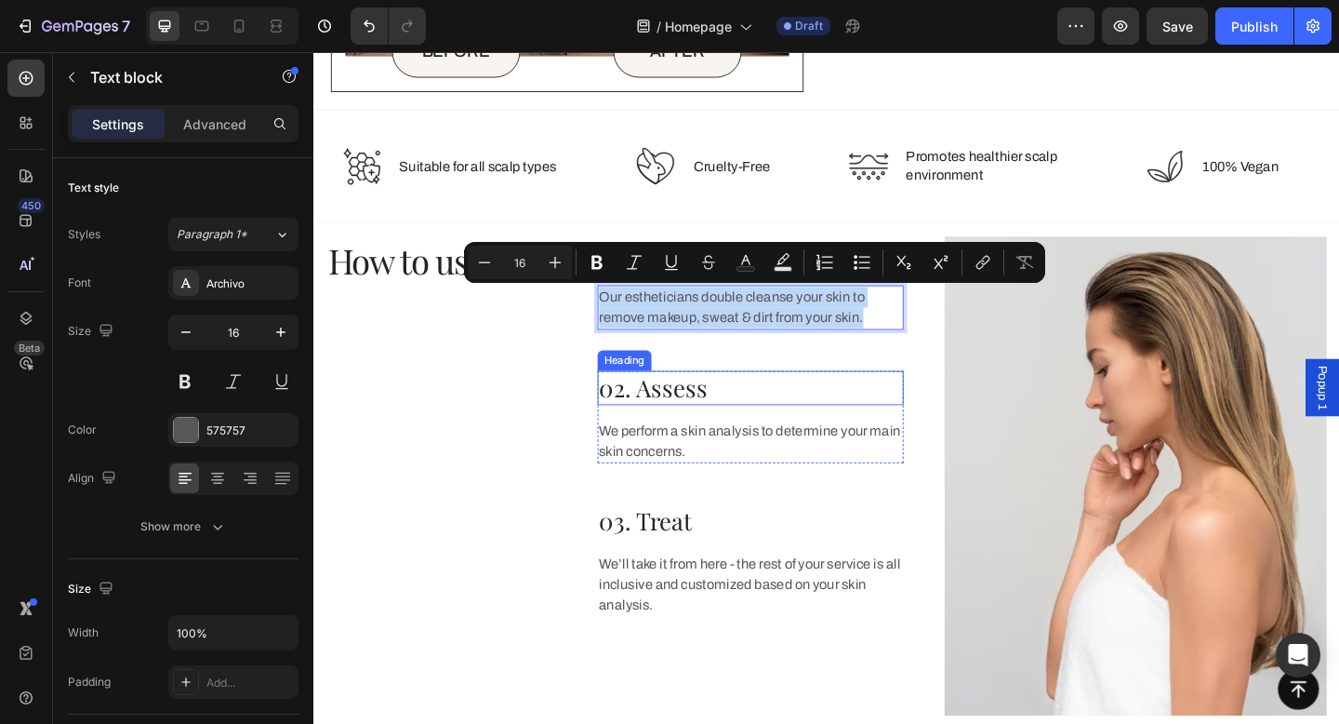
click at [711, 421] on p "02. Assess" at bounding box center [788, 417] width 329 height 33
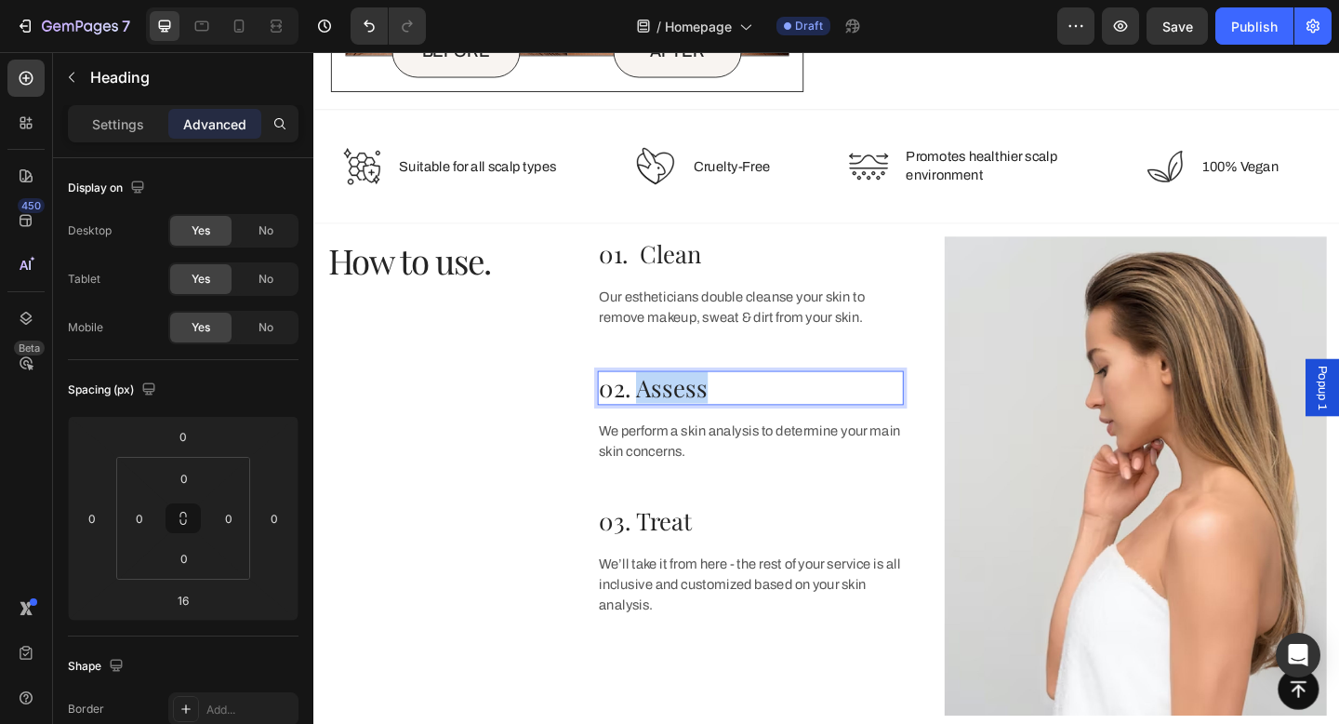
click at [711, 421] on p "02. Assess" at bounding box center [788, 417] width 329 height 33
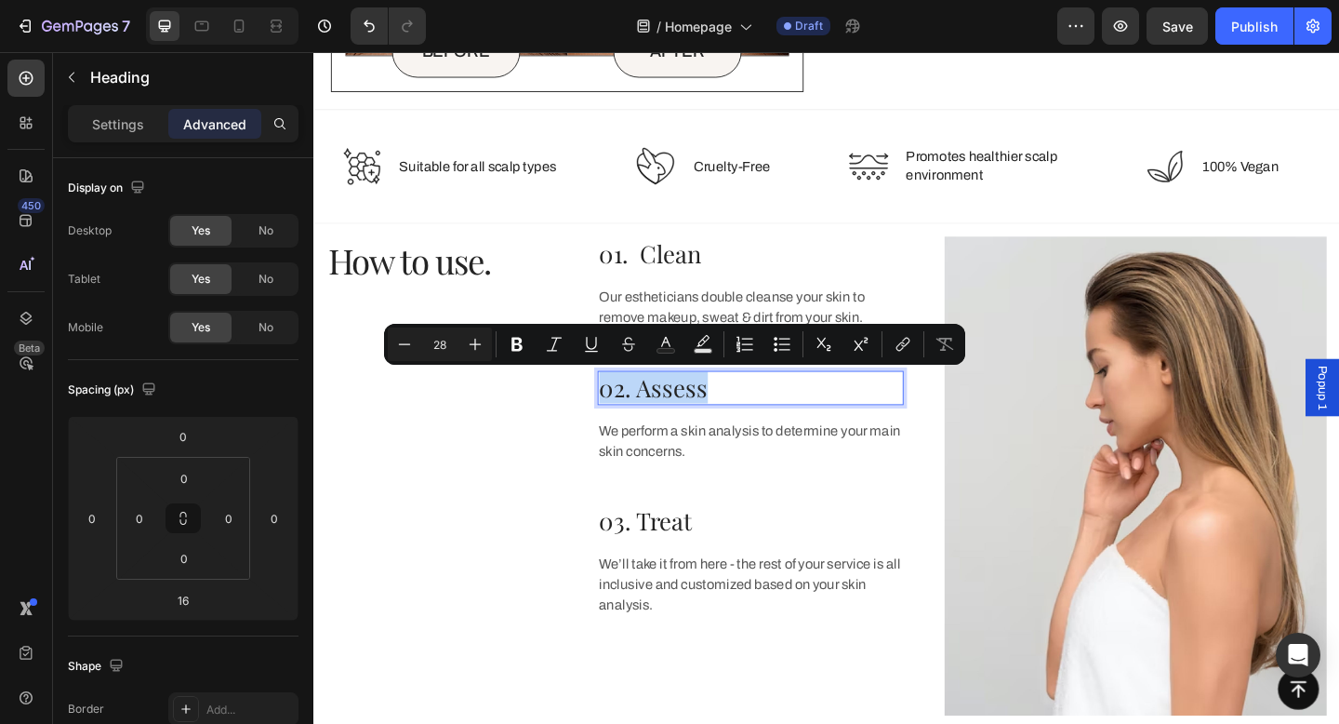
click at [728, 419] on p "02. Assess" at bounding box center [788, 417] width 329 height 33
click at [763, 418] on p "02. Assess" at bounding box center [788, 417] width 329 height 33
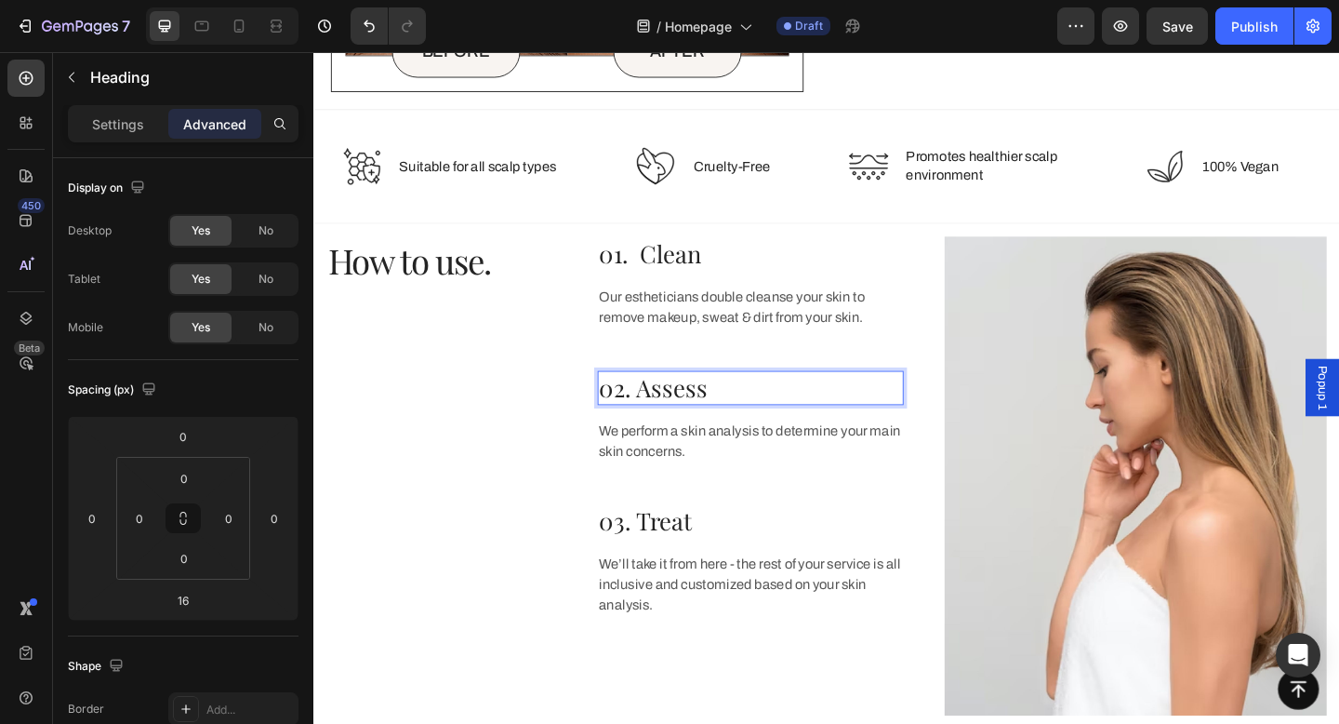
click at [686, 416] on p "02. Assess" at bounding box center [788, 417] width 329 height 33
drag, startPoint x: 666, startPoint y: 416, endPoint x: 764, endPoint y: 416, distance: 97.7
click at [765, 416] on p "02. Assess" at bounding box center [788, 417] width 329 height 33
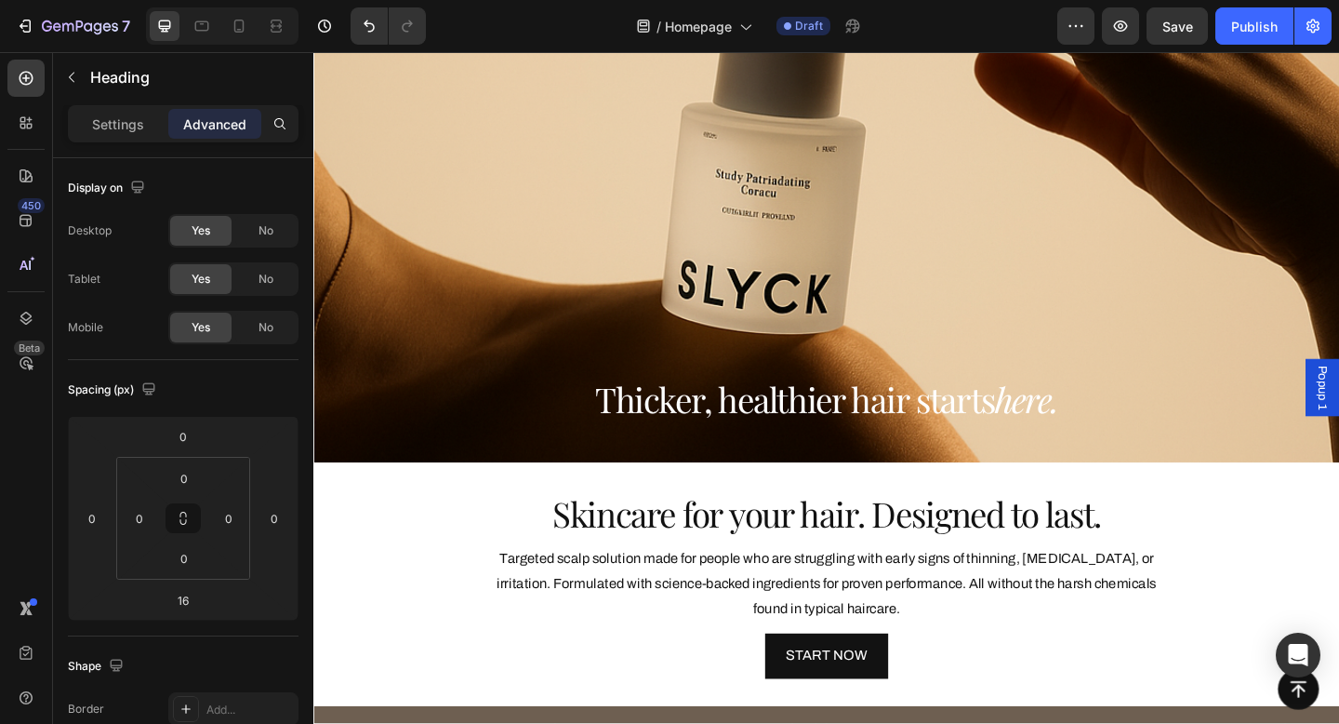
scroll to position [224, 0]
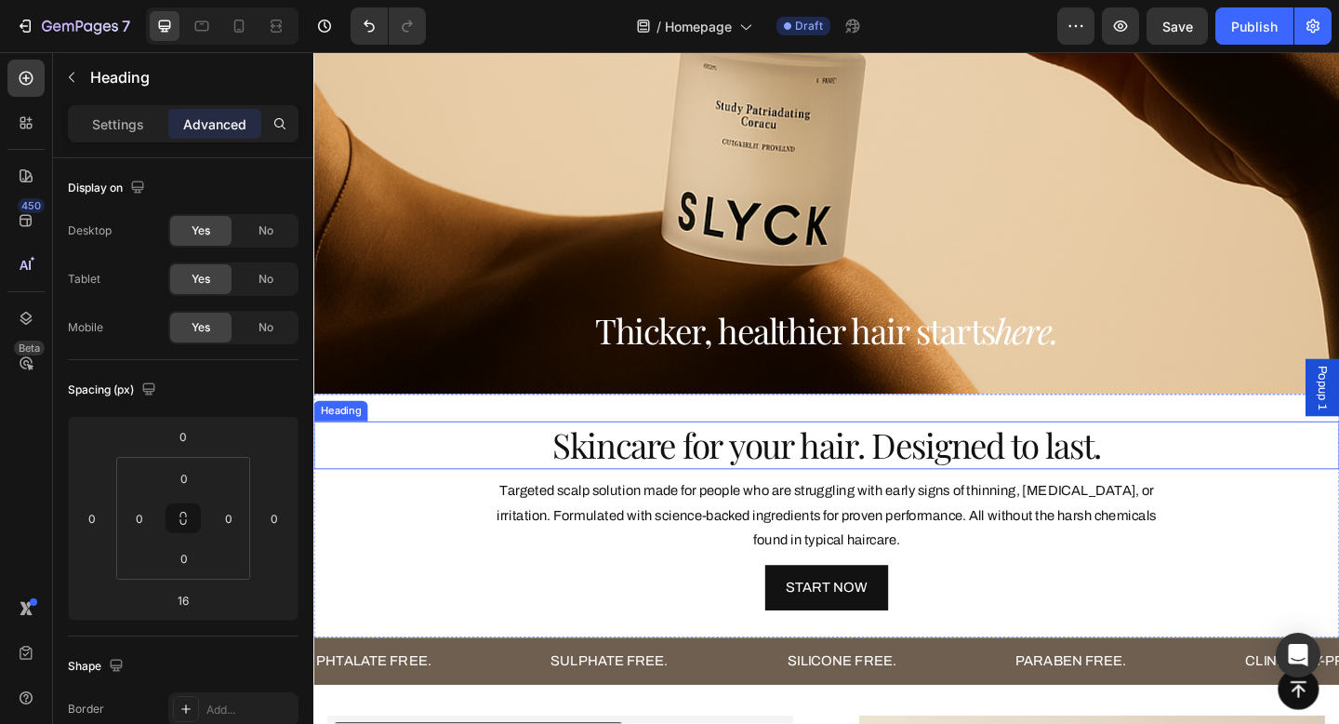
click at [930, 479] on h2 "Skincare for your hair. Designed to last." at bounding box center [871, 480] width 1116 height 52
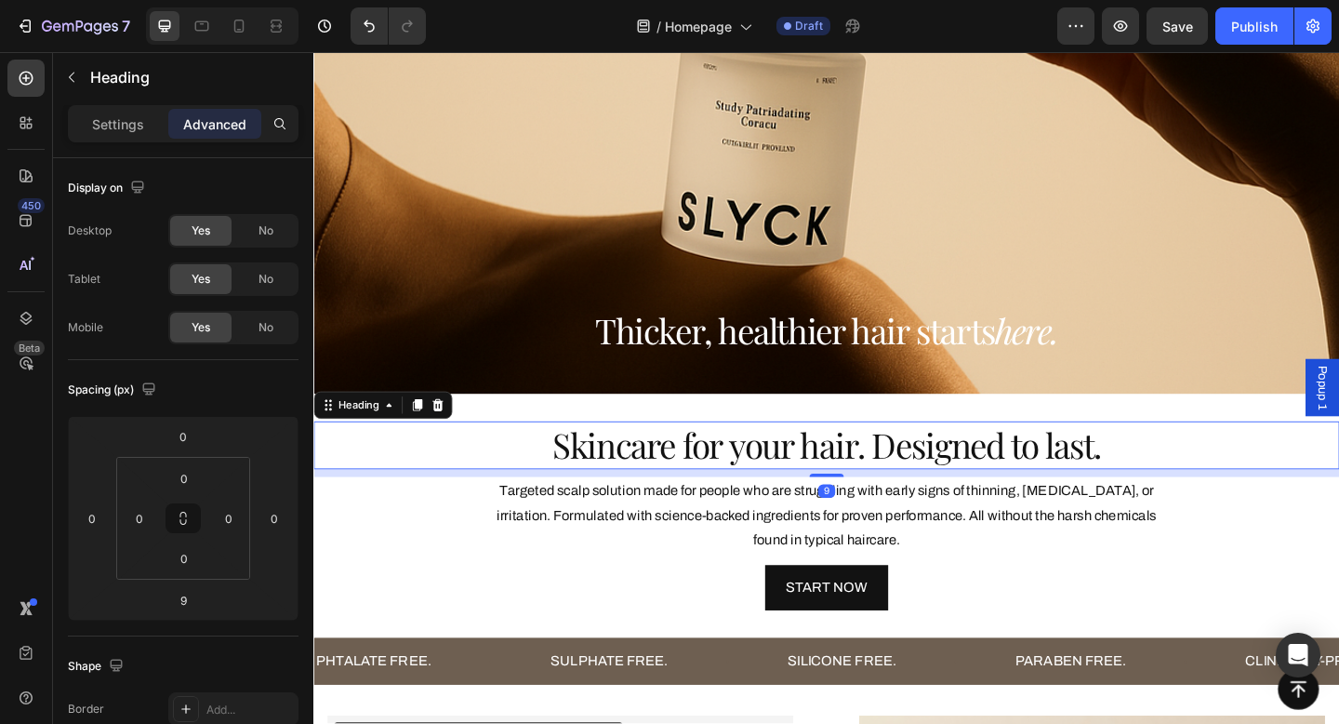
click at [947, 480] on h2 "Skincare for your hair. Designed to last." at bounding box center [871, 480] width 1116 height 52
click at [947, 480] on p "Skincare for your hair. Designed to last." at bounding box center [871, 480] width 1112 height 48
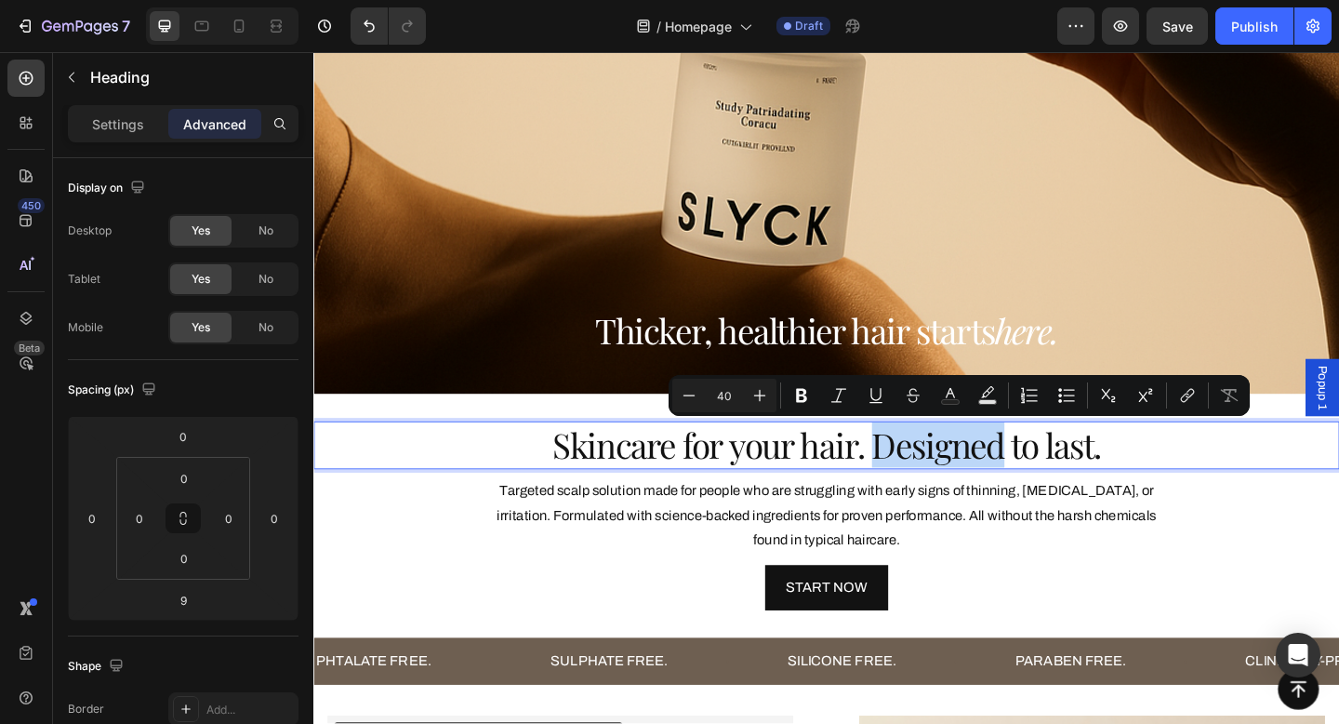
click at [924, 474] on p "Skincare for your hair. Designed to last." at bounding box center [871, 480] width 1112 height 48
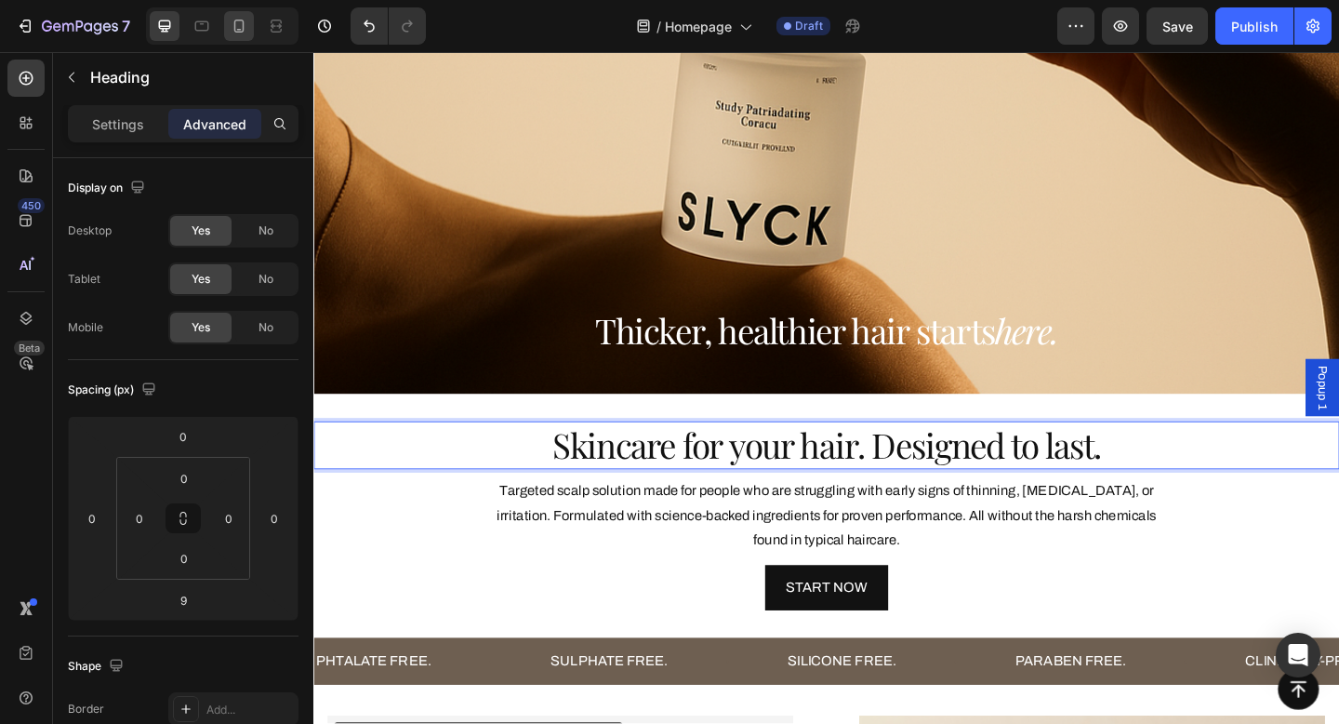
click at [236, 31] on icon at bounding box center [239, 26] width 10 height 13
type input "0"
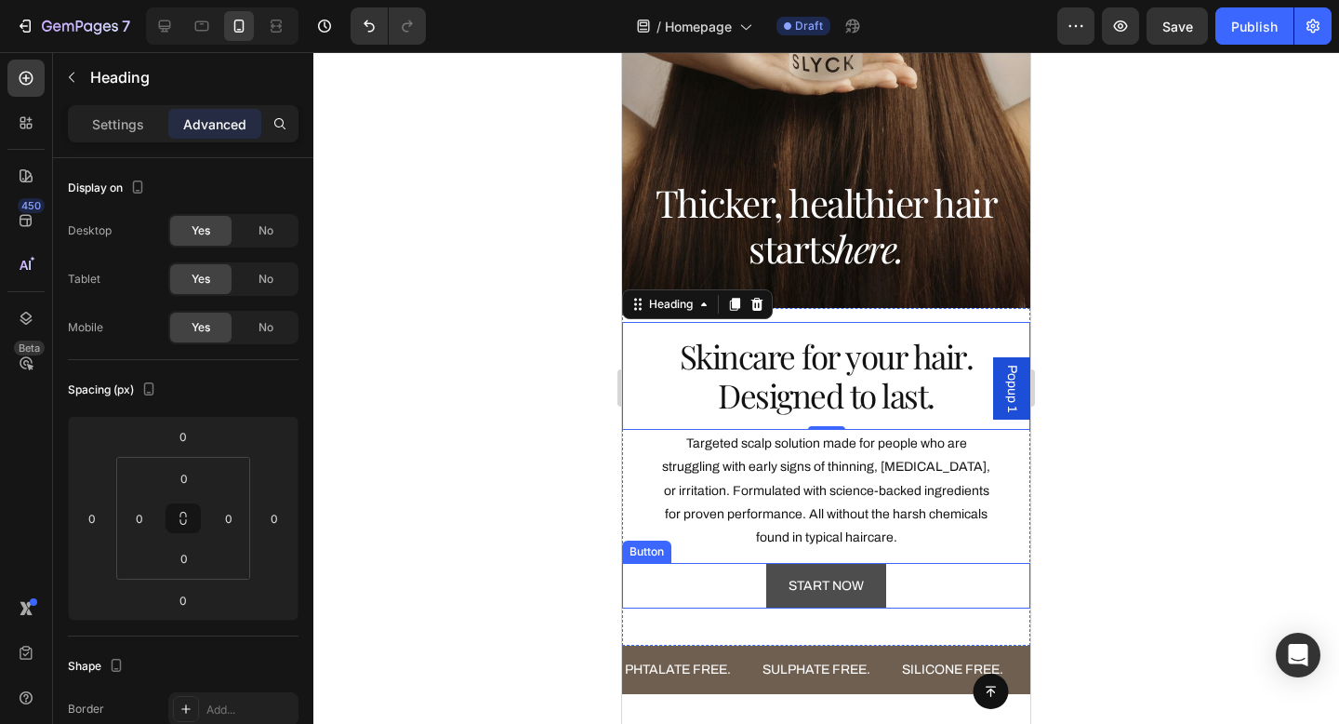
scroll to position [463, 0]
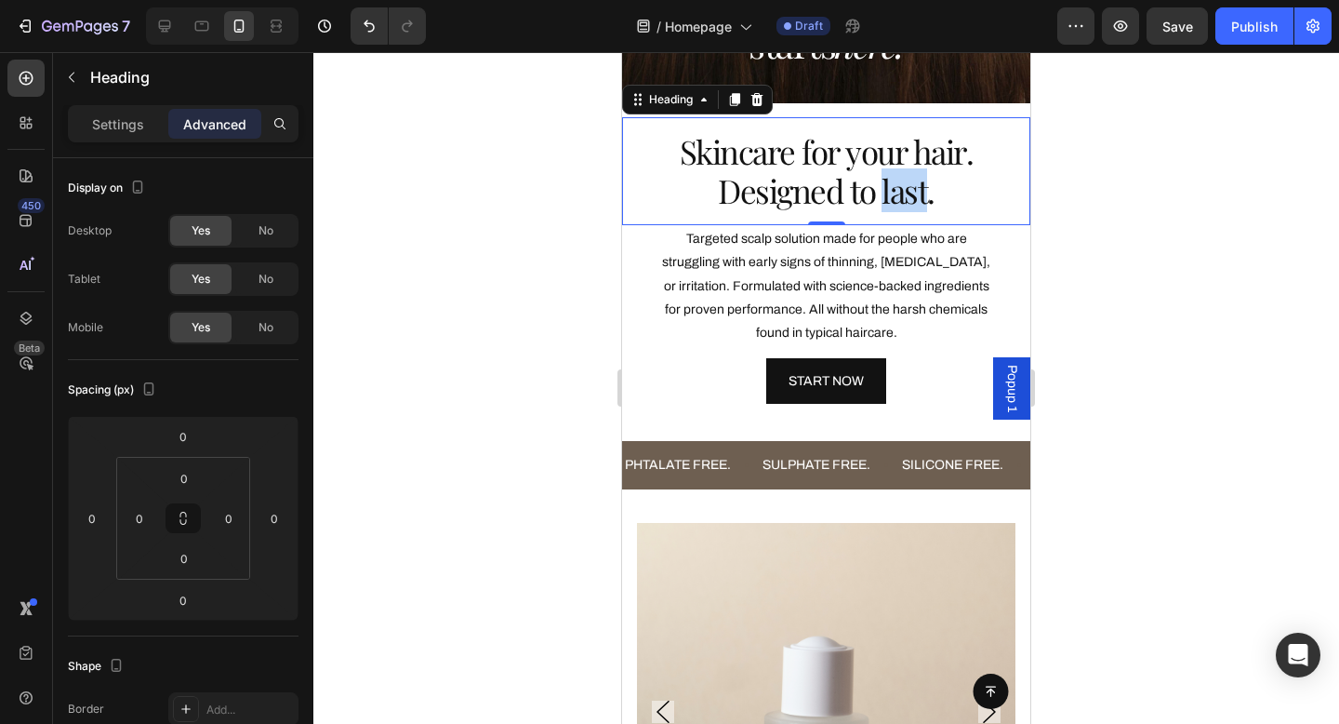
click at [904, 205] on p "Skincare for your hair. Designed to last." at bounding box center [826, 171] width 349 height 78
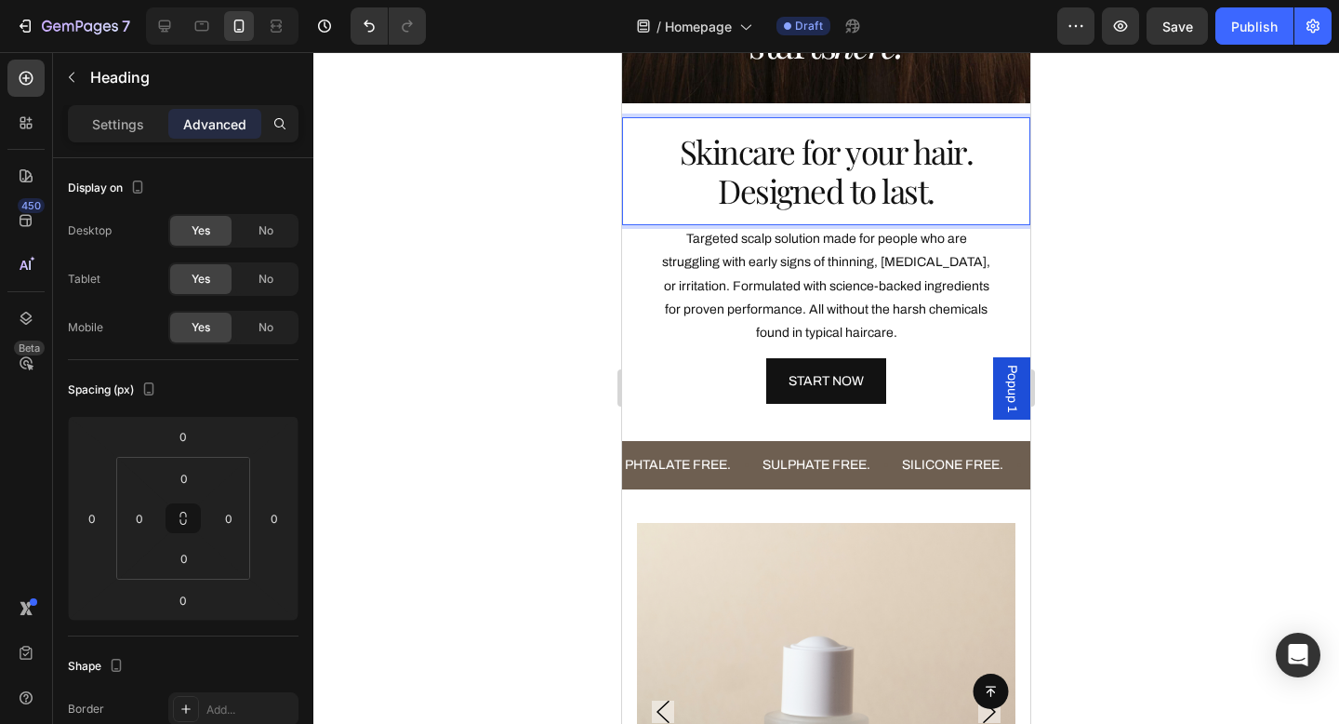
click at [943, 192] on p "Skincare for your hair. Designed to last." at bounding box center [826, 171] width 349 height 78
drag, startPoint x: 948, startPoint y: 200, endPoint x: 673, endPoint y: 199, distance: 274.4
click at [673, 199] on p "Skincare for your hair. Designed to last." at bounding box center [826, 171] width 349 height 78
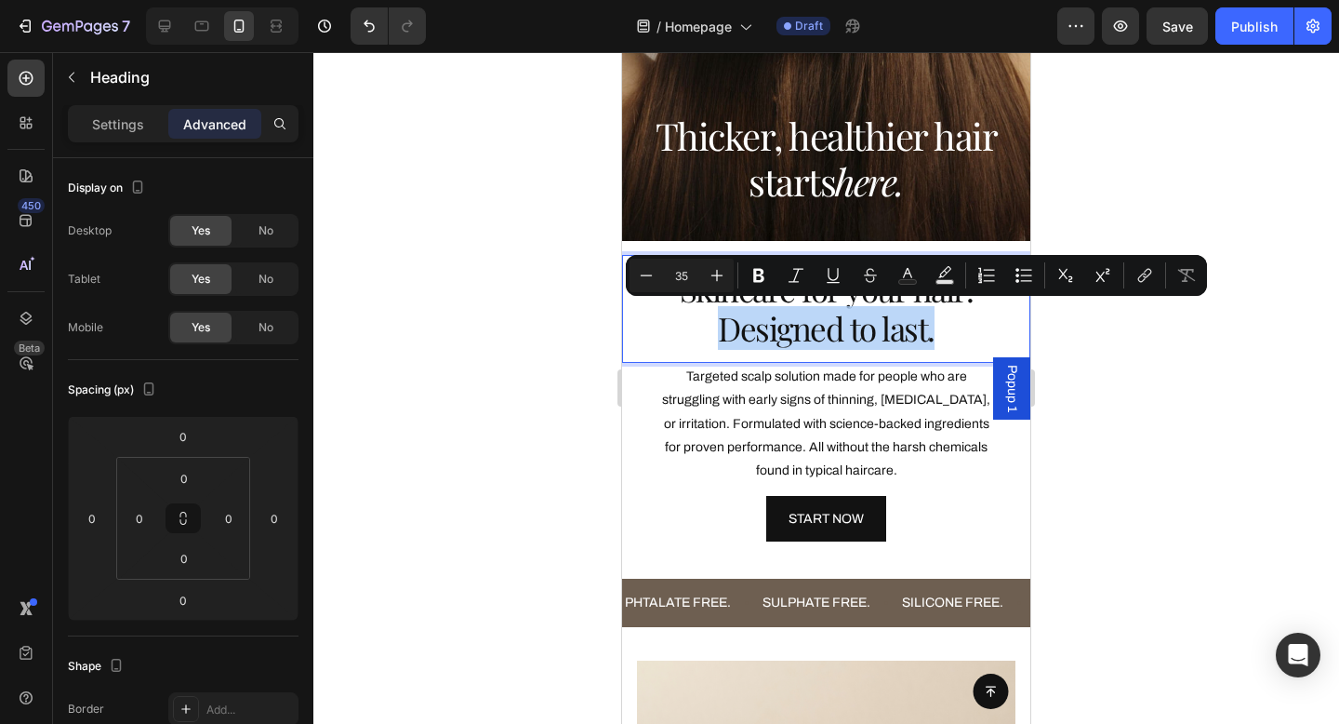
scroll to position [322, 0]
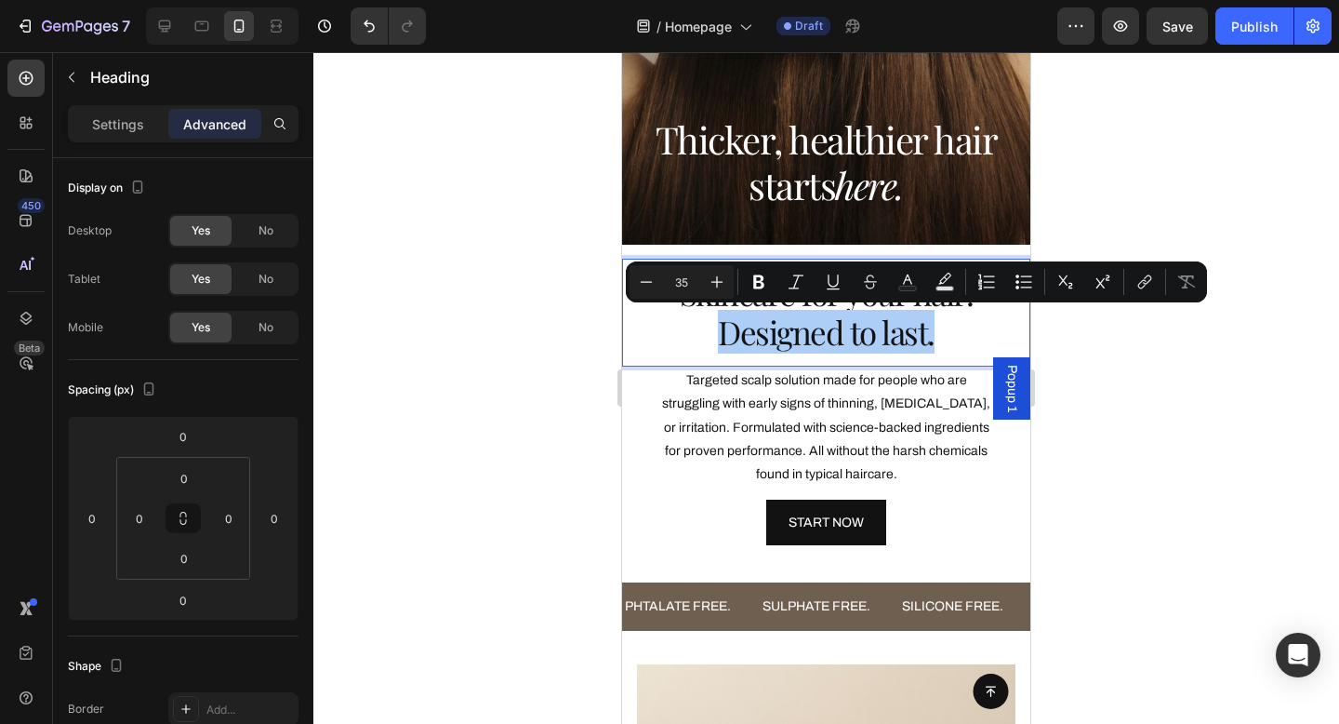
click at [1168, 353] on div at bounding box center [826, 388] width 1026 height 672
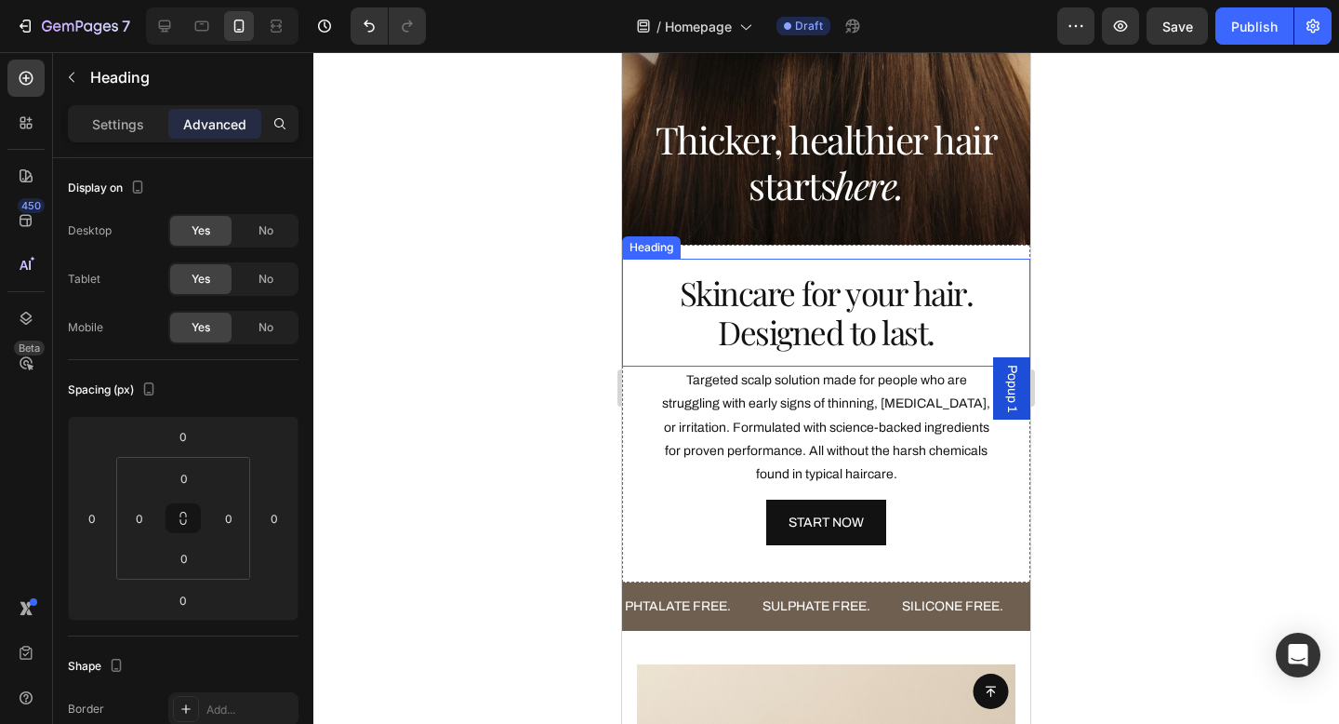
click at [891, 332] on p "Skincare for your hair. Designed to last." at bounding box center [826, 312] width 349 height 78
click at [930, 333] on p "Skincare for your hair. Designed to last." at bounding box center [826, 312] width 349 height 78
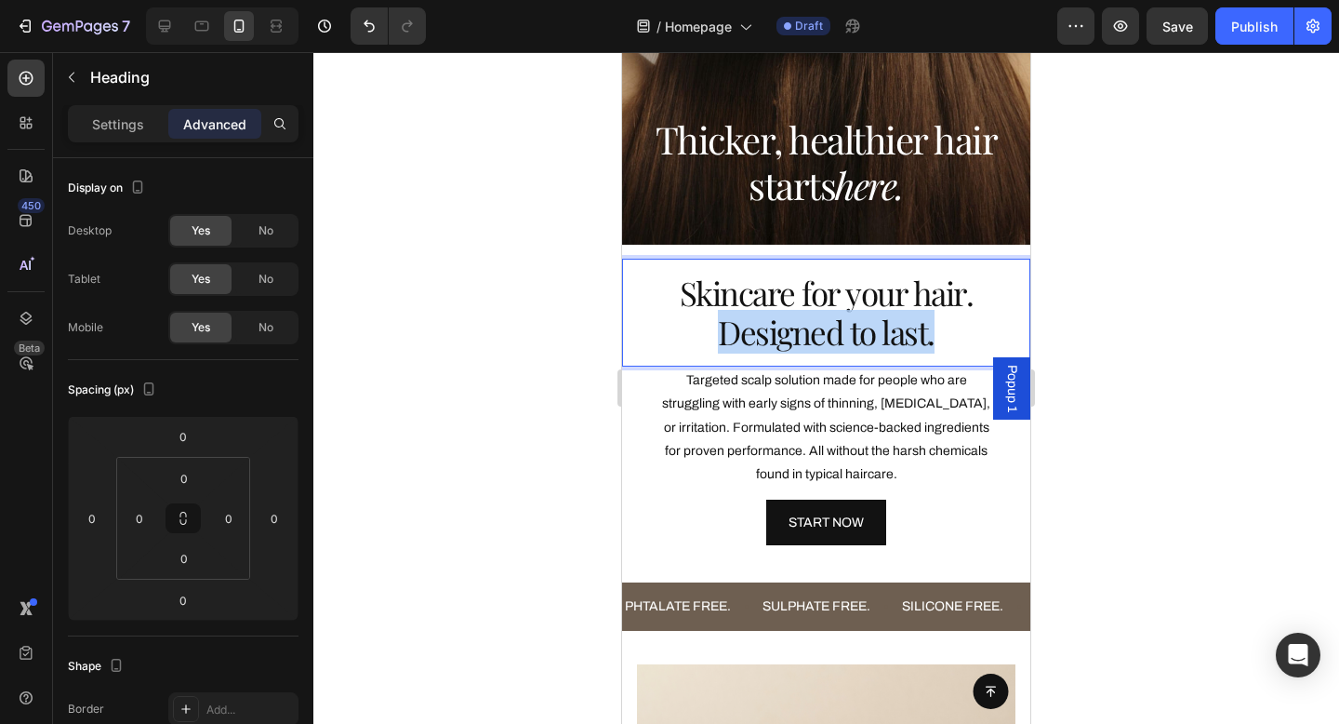
drag, startPoint x: 941, startPoint y: 340, endPoint x: 686, endPoint y: 338, distance: 255.8
click at [686, 339] on p "Skincare for your hair. Designed to last." at bounding box center [826, 312] width 349 height 78
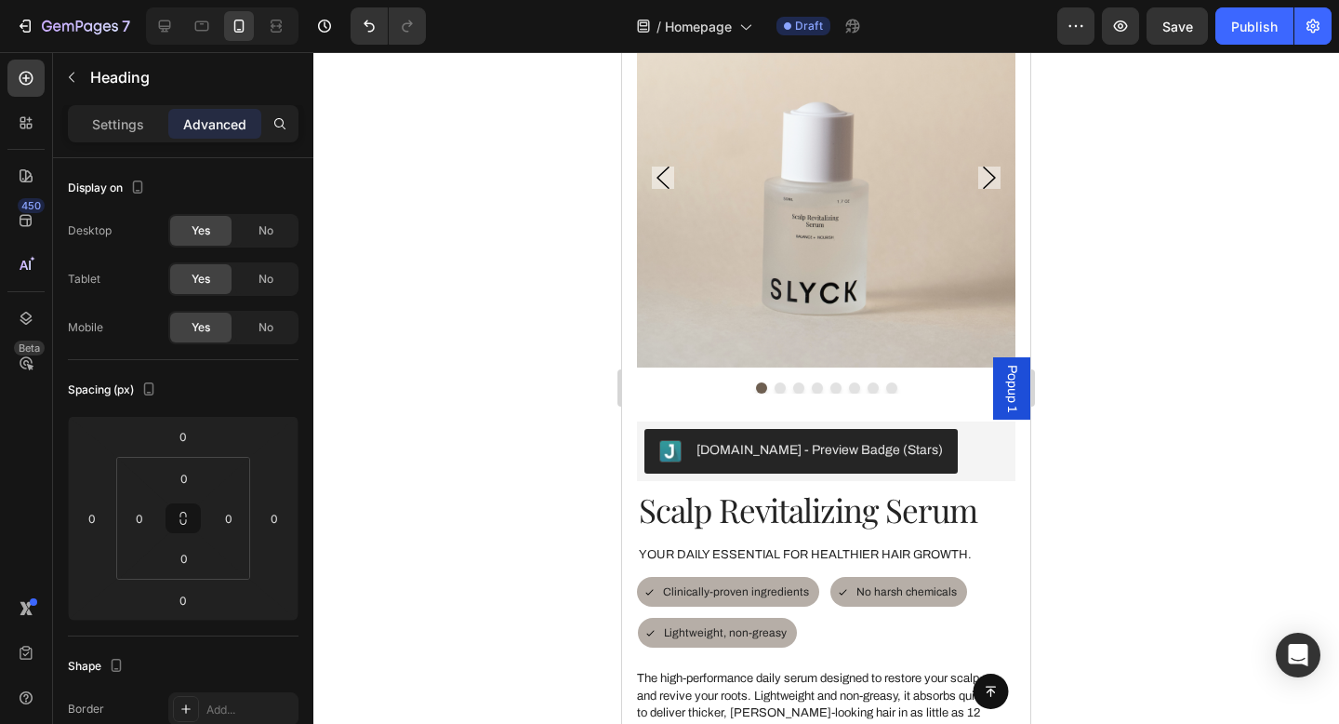
type input "16"
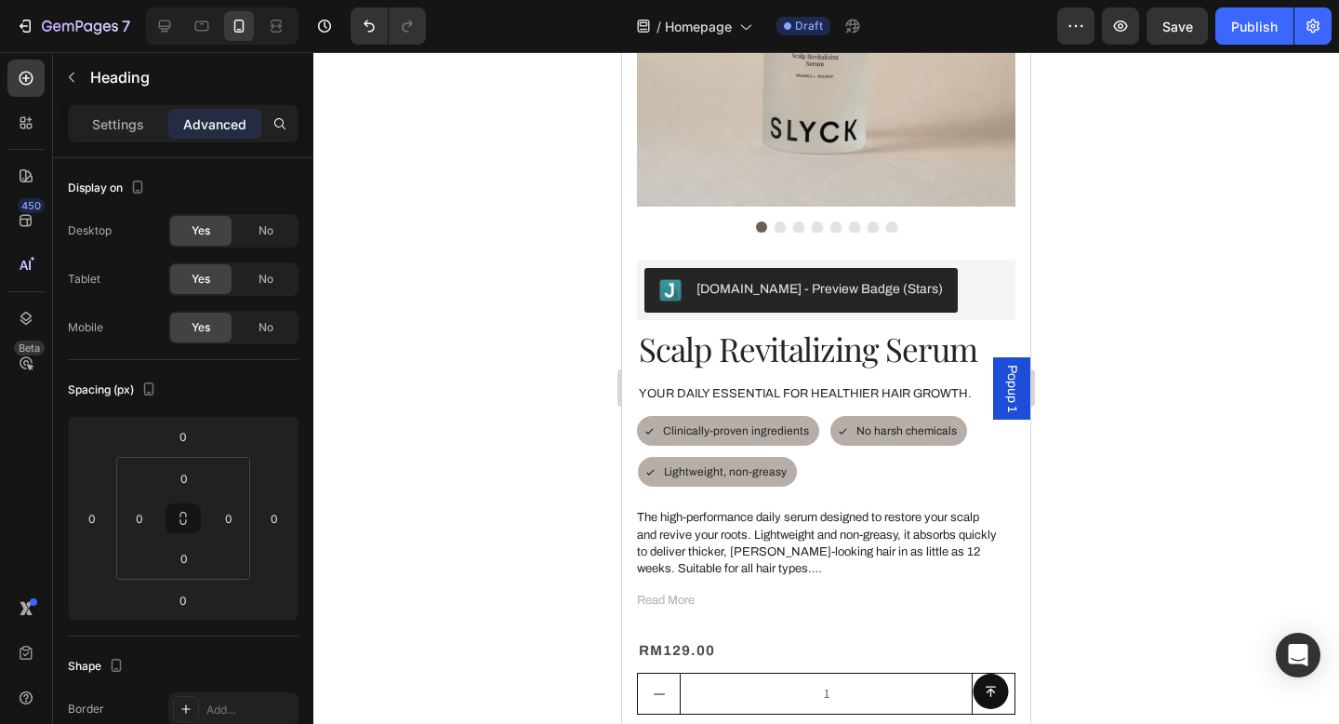
scroll to position [1235, 0]
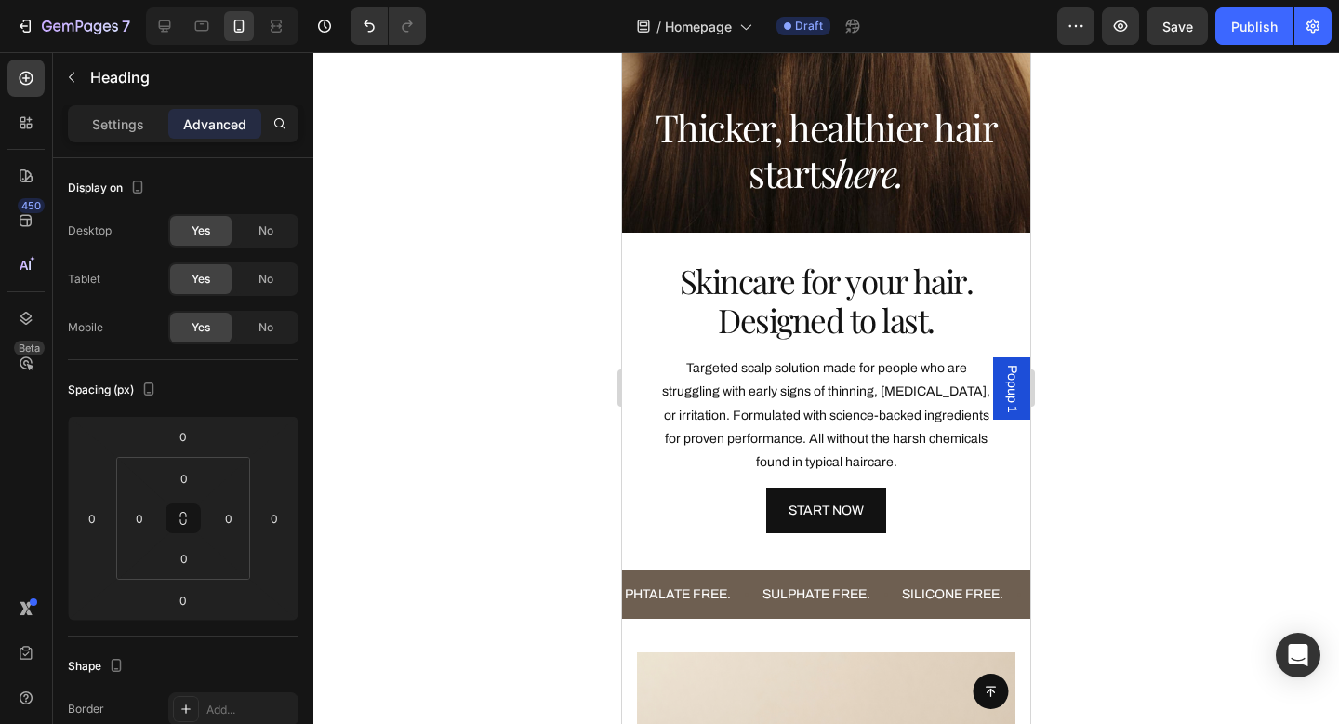
scroll to position [329, 0]
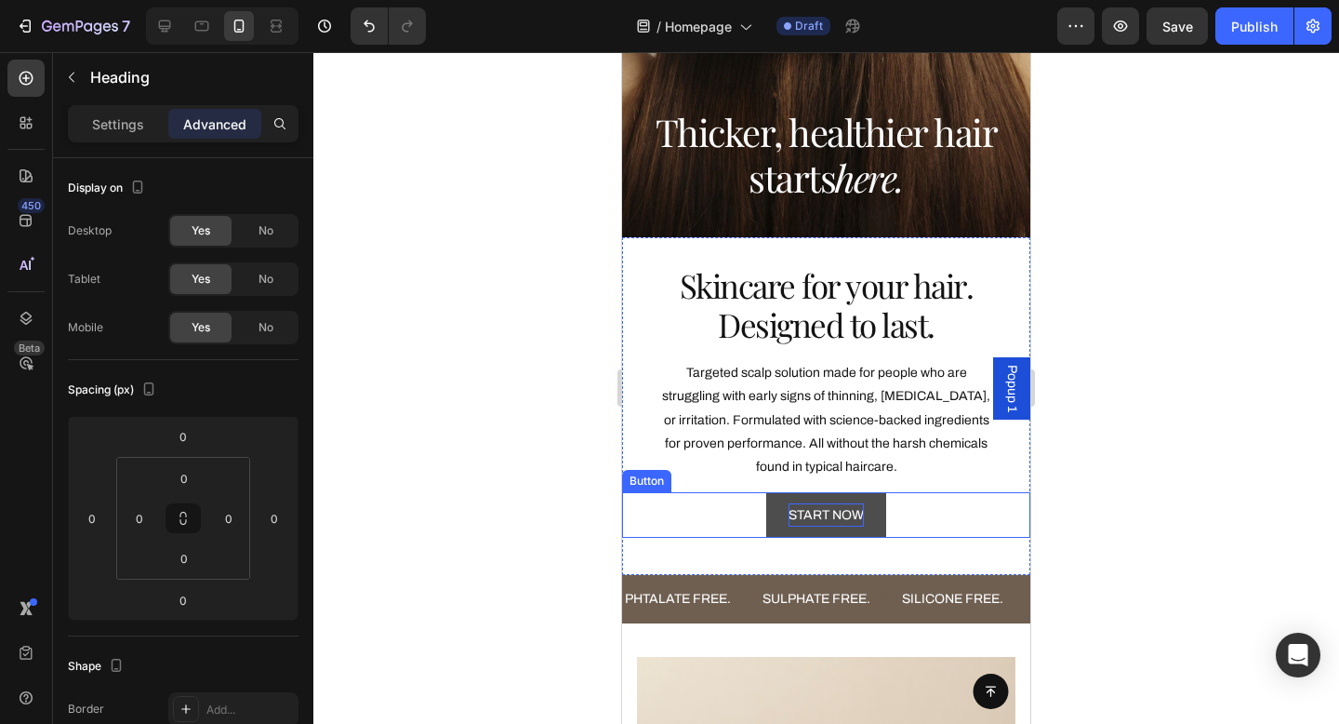
click at [839, 515] on p "START NOW" at bounding box center [826, 514] width 75 height 23
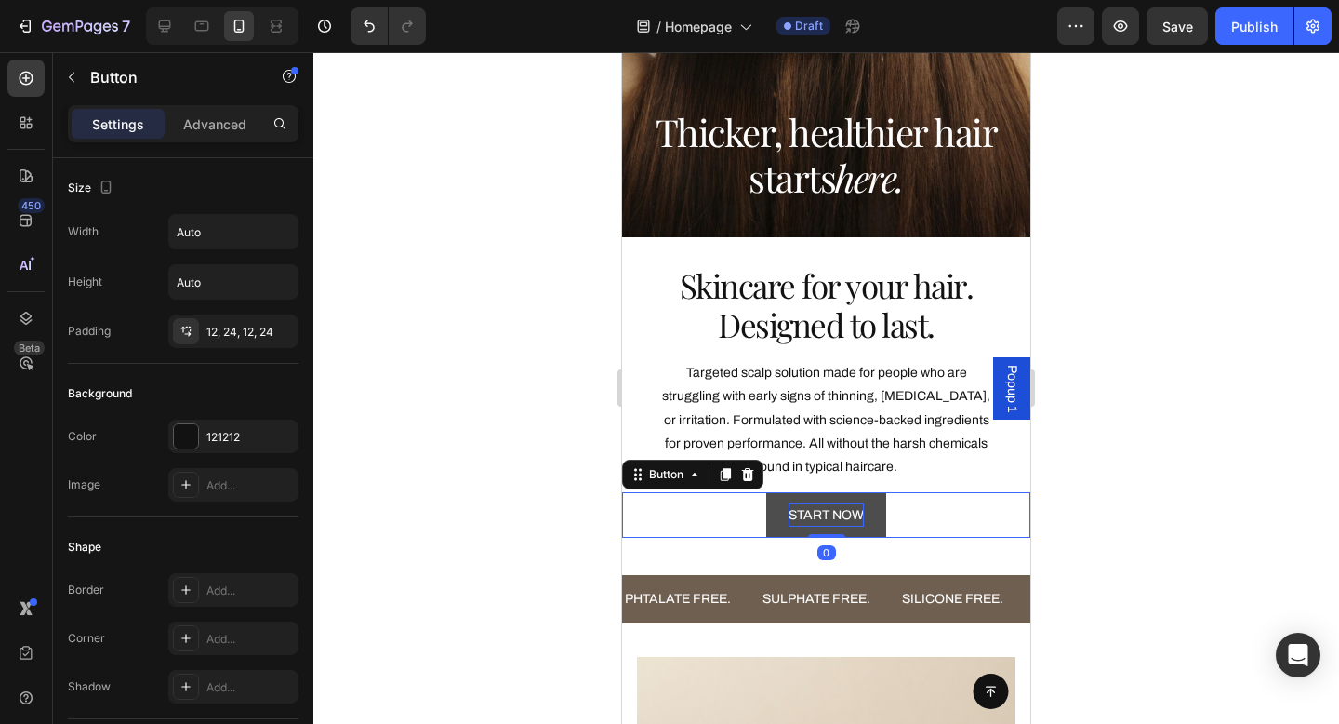
click at [839, 515] on p "START NOW" at bounding box center [826, 514] width 75 height 23
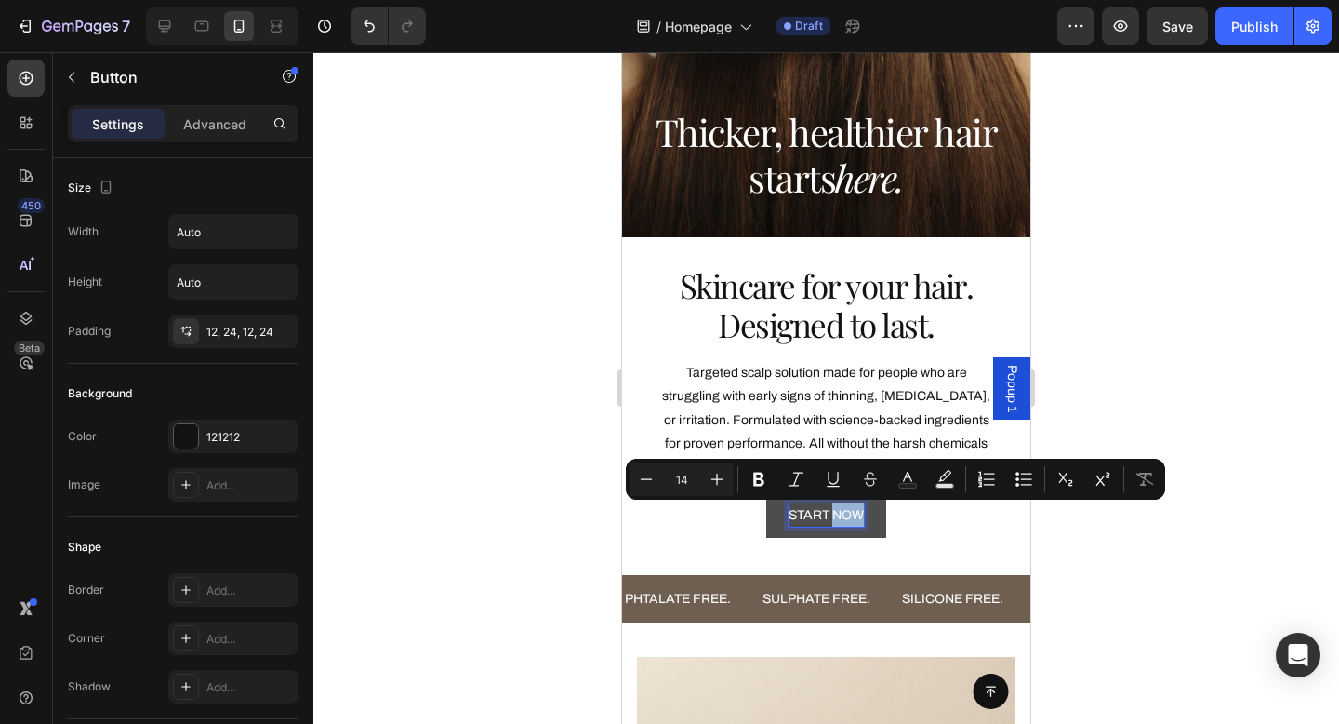
click at [839, 515] on p "START NOW" at bounding box center [826, 514] width 75 height 23
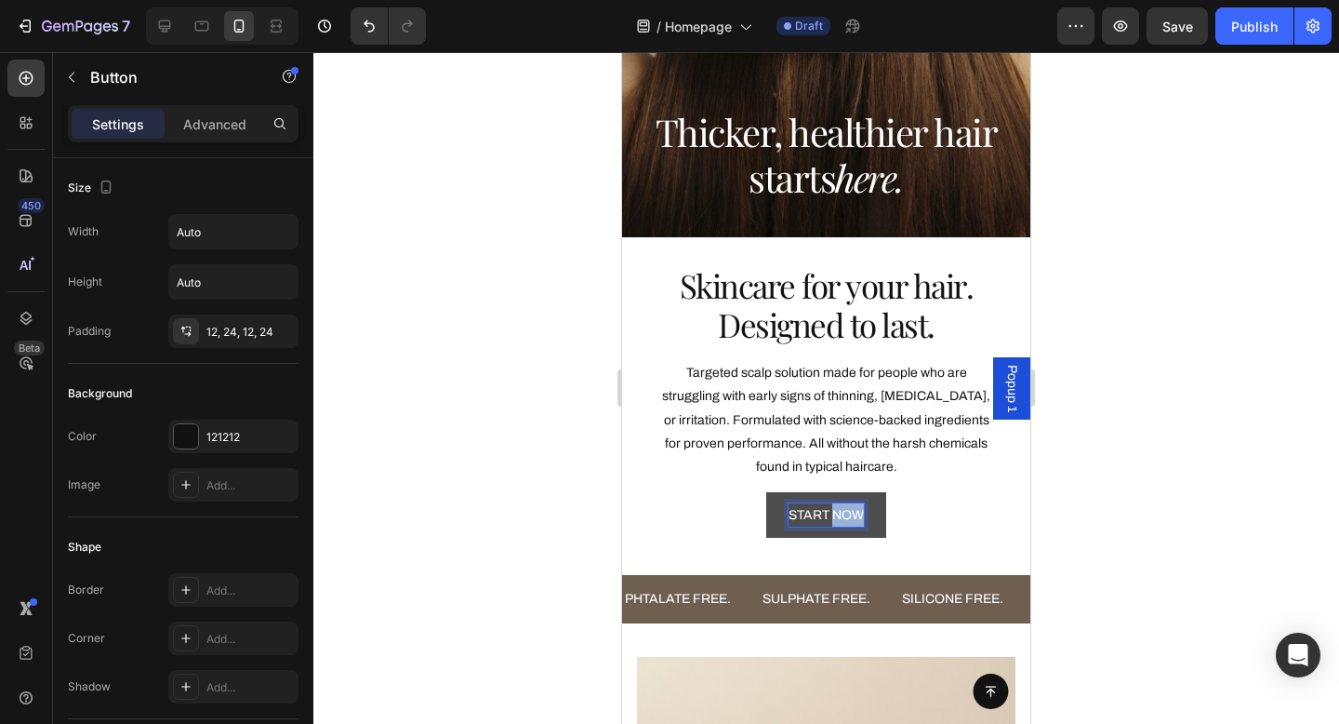
click at [839, 515] on p "START NOW" at bounding box center [826, 514] width 75 height 23
click at [784, 492] on button "START" at bounding box center [827, 515] width 86 height 46
click at [765, 492] on button "START YOUR" at bounding box center [827, 515] width 125 height 46
click at [1050, 506] on div at bounding box center [826, 388] width 1026 height 672
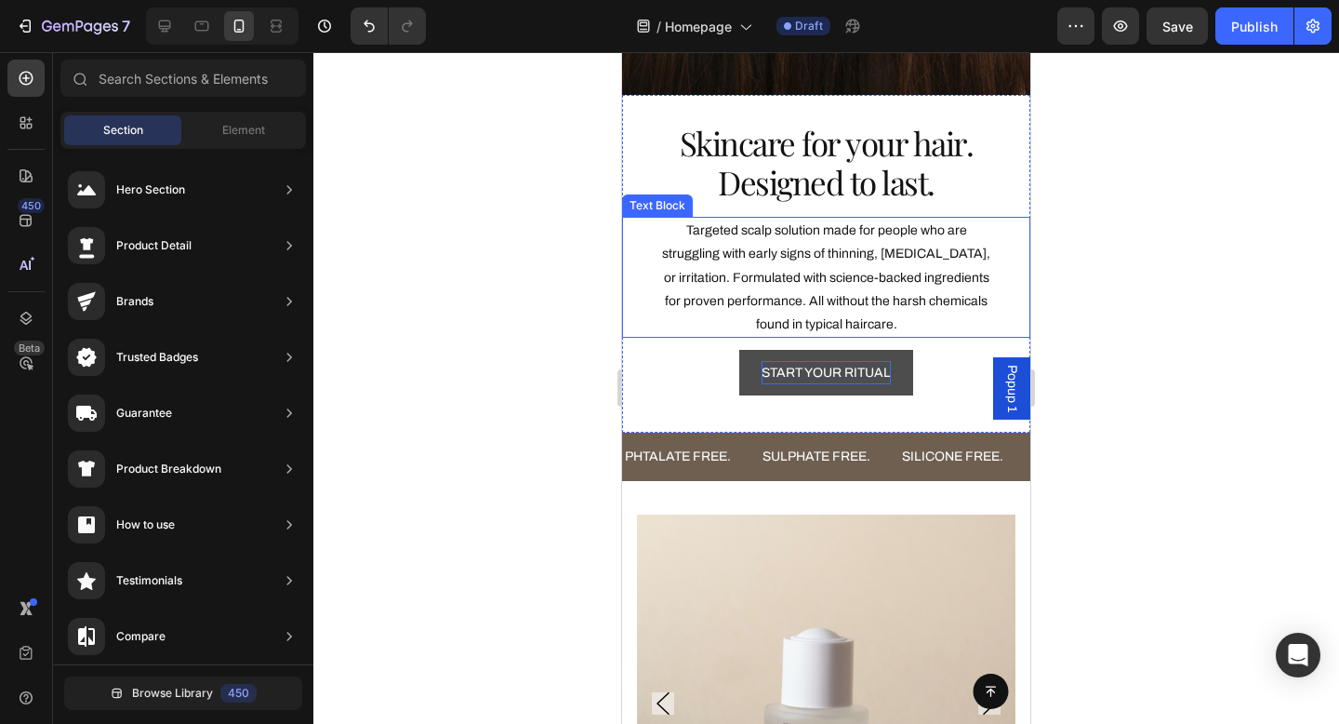
scroll to position [473, 0]
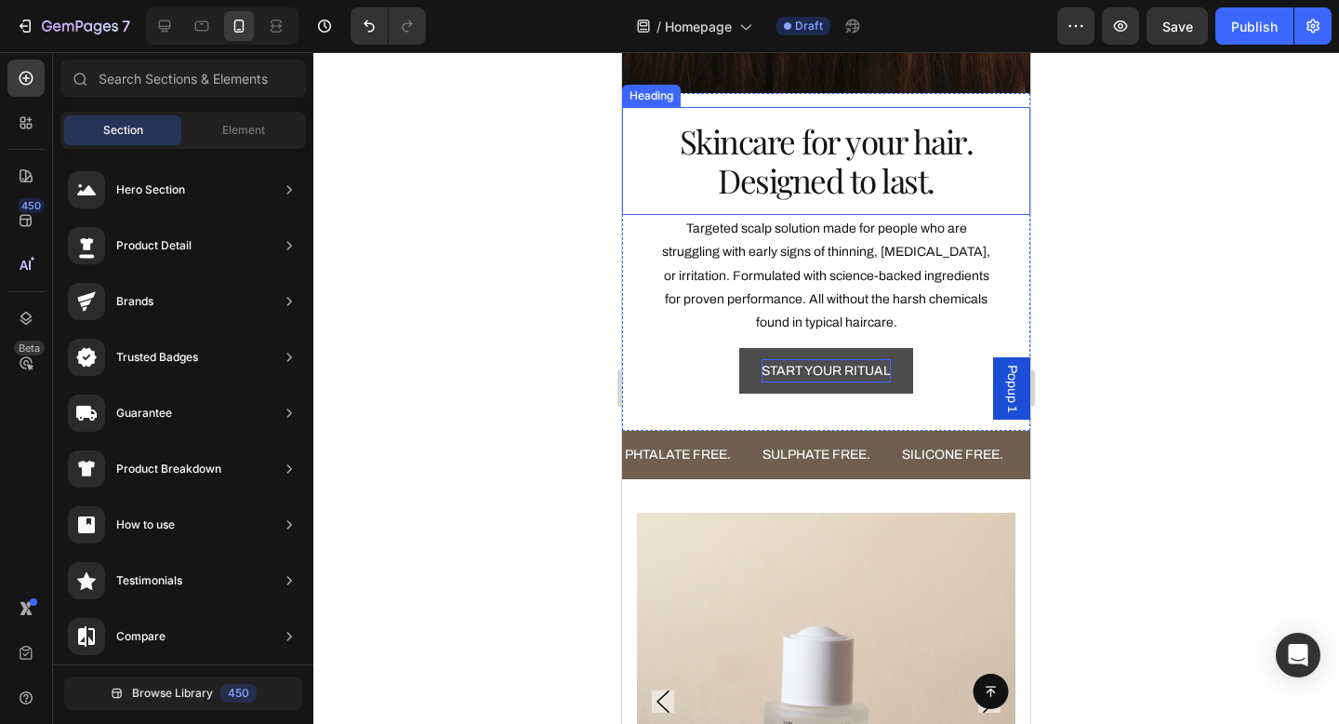
click at [929, 169] on h2 "Skincare for your hair. Designed to last." at bounding box center [826, 161] width 408 height 108
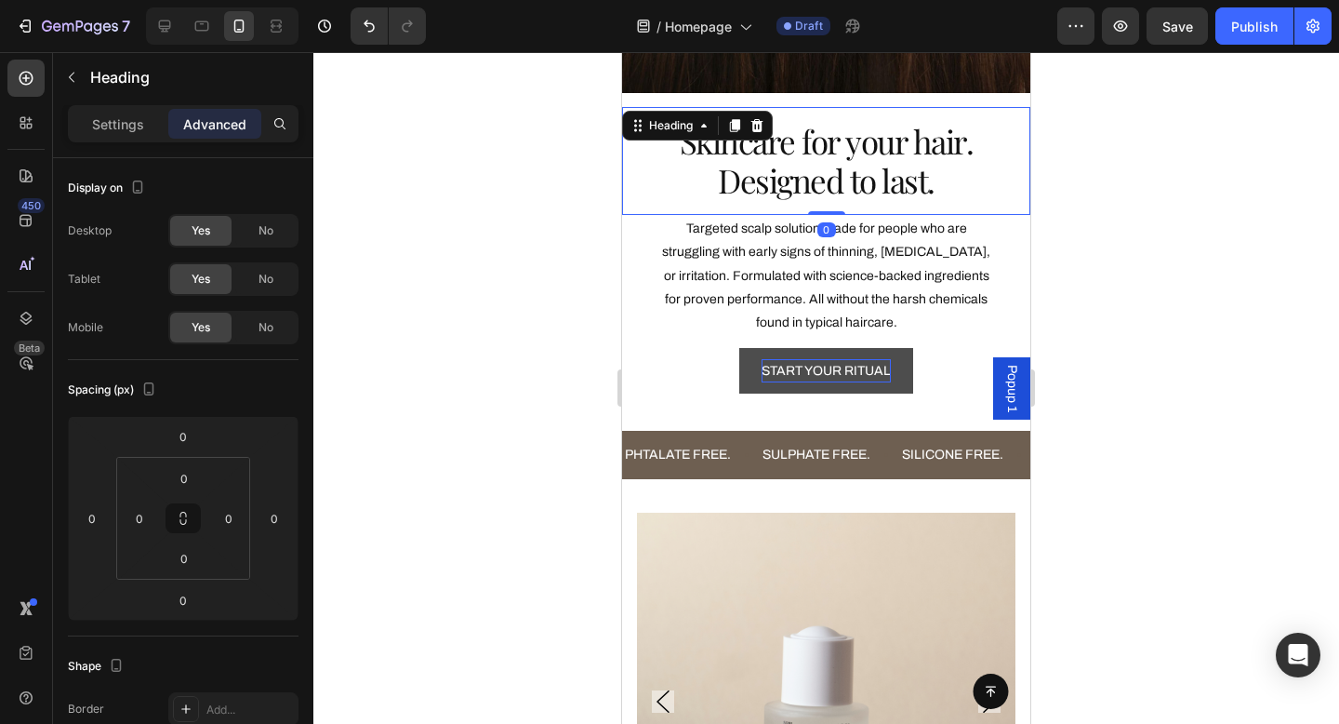
click at [929, 169] on h2 "Skincare for your hair. Designed to last." at bounding box center [826, 161] width 408 height 108
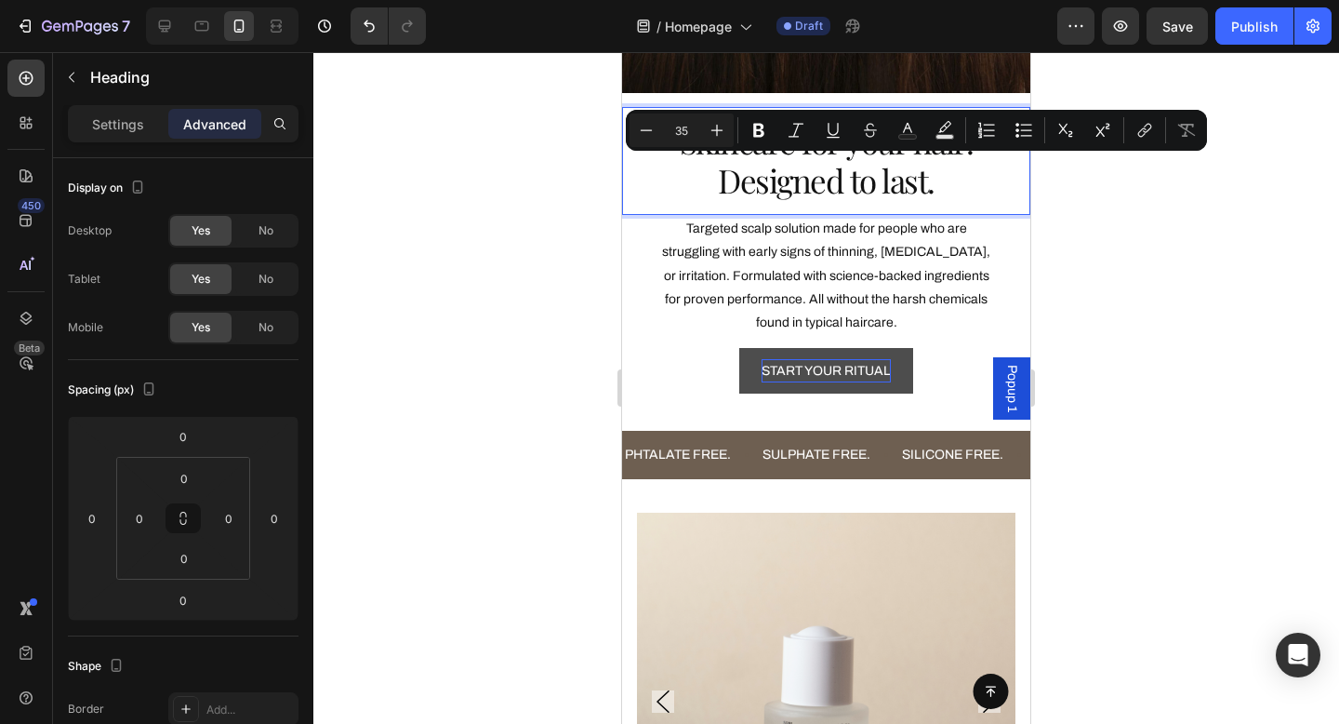
click at [936, 182] on p "Skincare for your hair. Designed to last." at bounding box center [826, 161] width 349 height 78
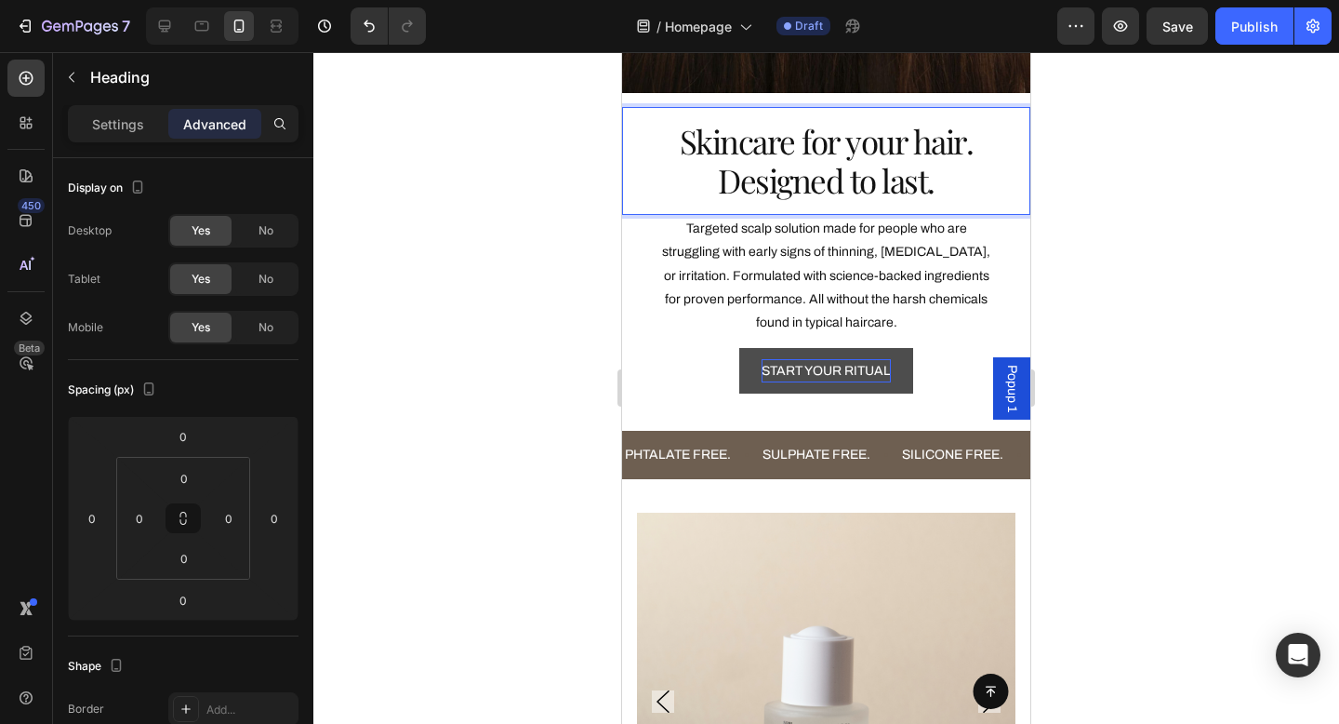
click at [936, 182] on p "Skincare for your hair. Designed to last." at bounding box center [826, 161] width 349 height 78
click at [918, 182] on p "Skincare for your hair. Designed to last." at bounding box center [826, 161] width 349 height 78
drag, startPoint x: 949, startPoint y: 182, endPoint x: 702, endPoint y: 182, distance: 246.5
click at [701, 182] on p "Skincare for your hair. Designed to last." at bounding box center [826, 161] width 349 height 78
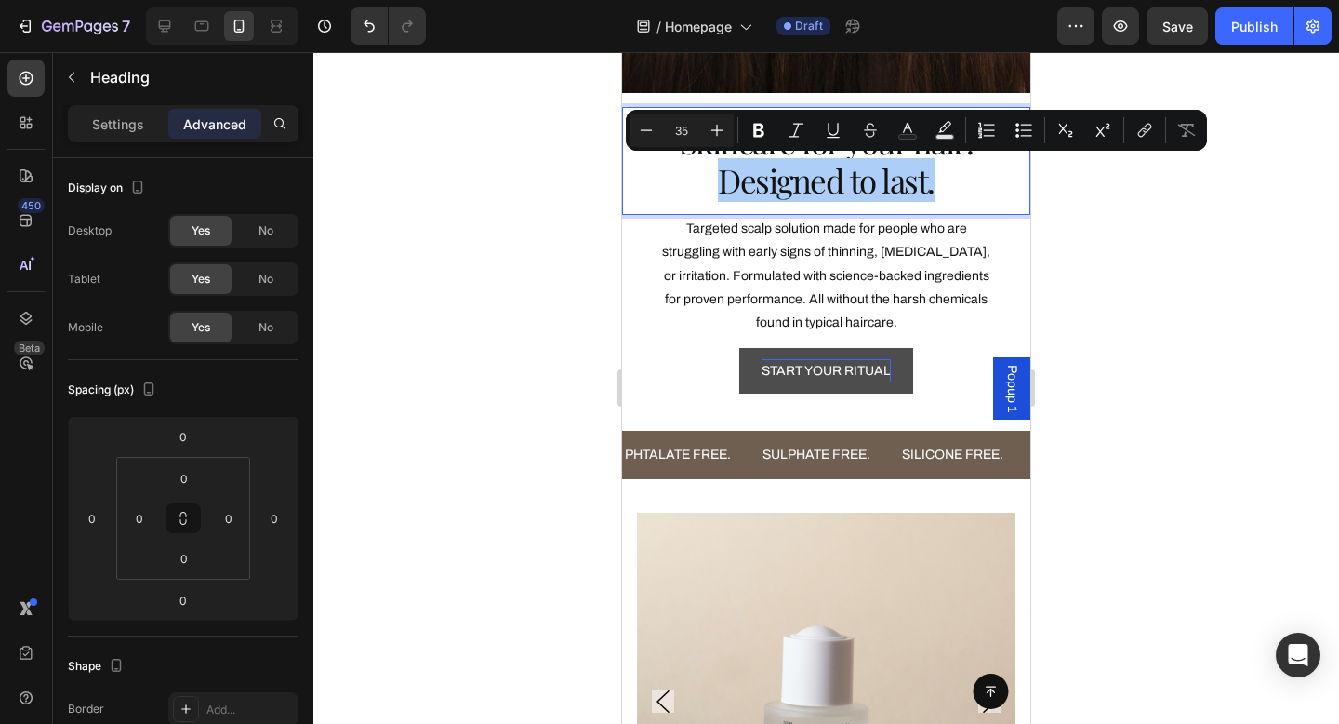
click at [1167, 195] on div at bounding box center [826, 388] width 1026 height 672
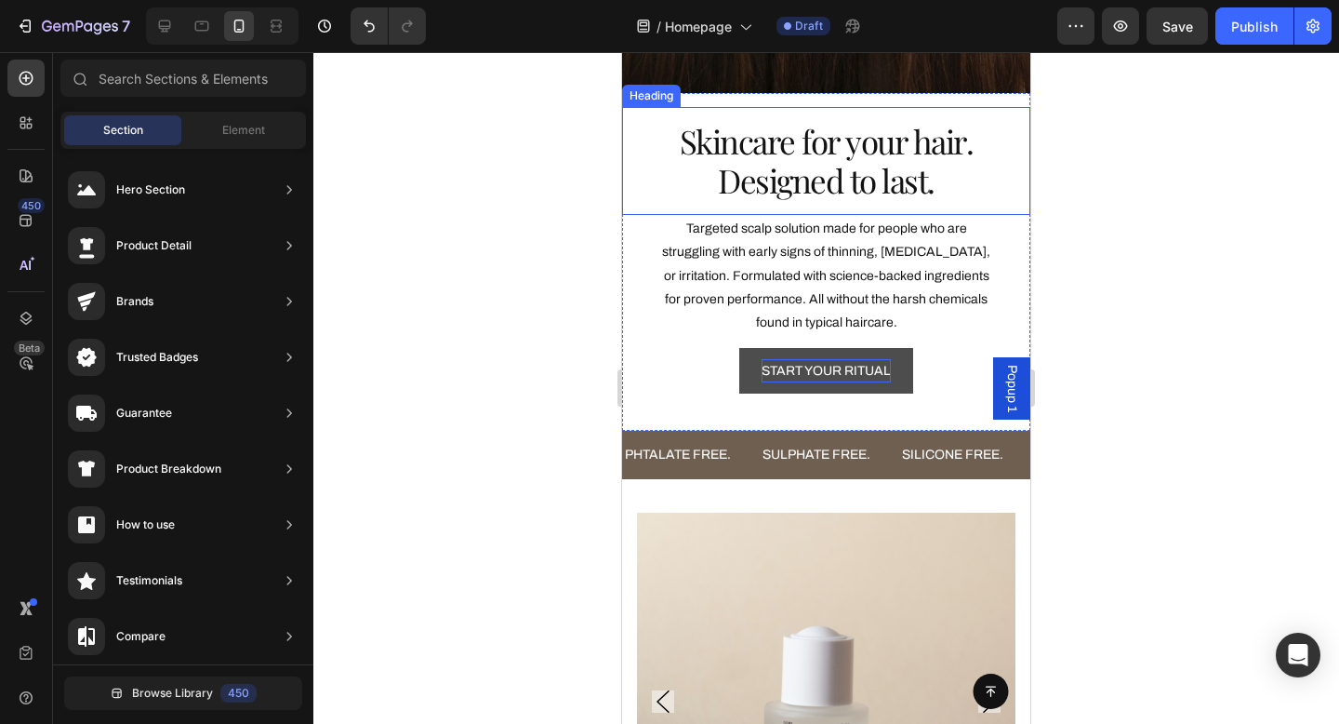
click at [908, 183] on p "Skincare for your hair. Designed to last." at bounding box center [826, 161] width 349 height 78
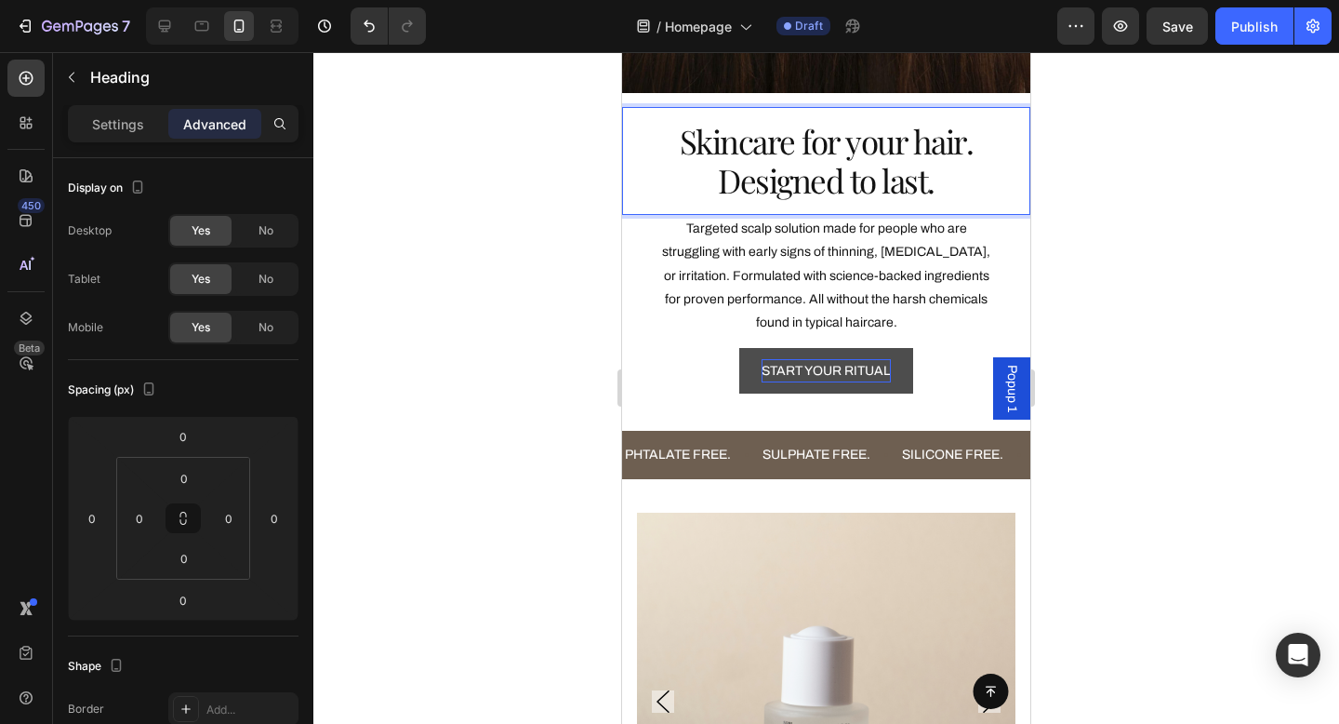
click at [908, 183] on p "Skincare for your hair. Designed to last." at bounding box center [826, 161] width 349 height 78
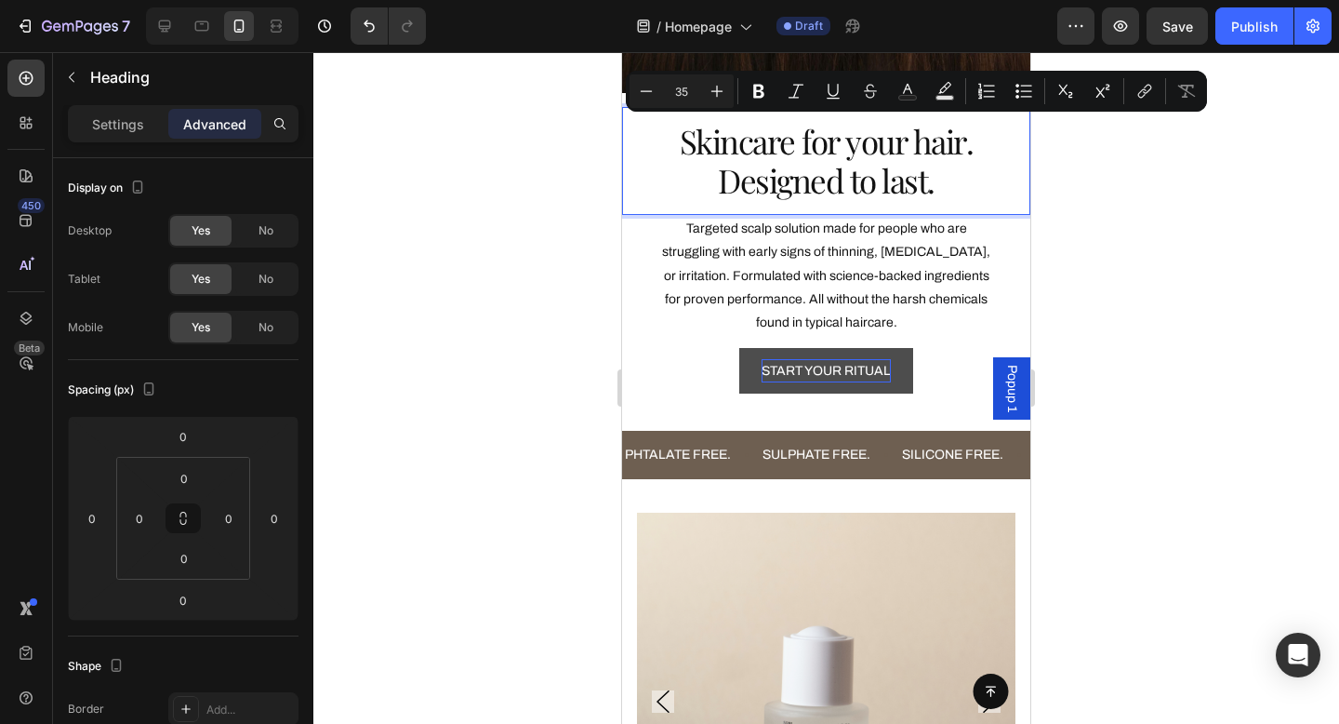
click at [935, 184] on p "Skincare for your hair. Designed to last." at bounding box center [826, 161] width 349 height 78
click at [952, 186] on p "Skincare for your hair. Designed to last." at bounding box center [826, 161] width 349 height 78
click at [901, 182] on p "Skincare for your hair. Designed to last." at bounding box center [826, 161] width 349 height 78
click at [937, 186] on p "Skincare for your hair. Designed to last." at bounding box center [826, 161] width 349 height 78
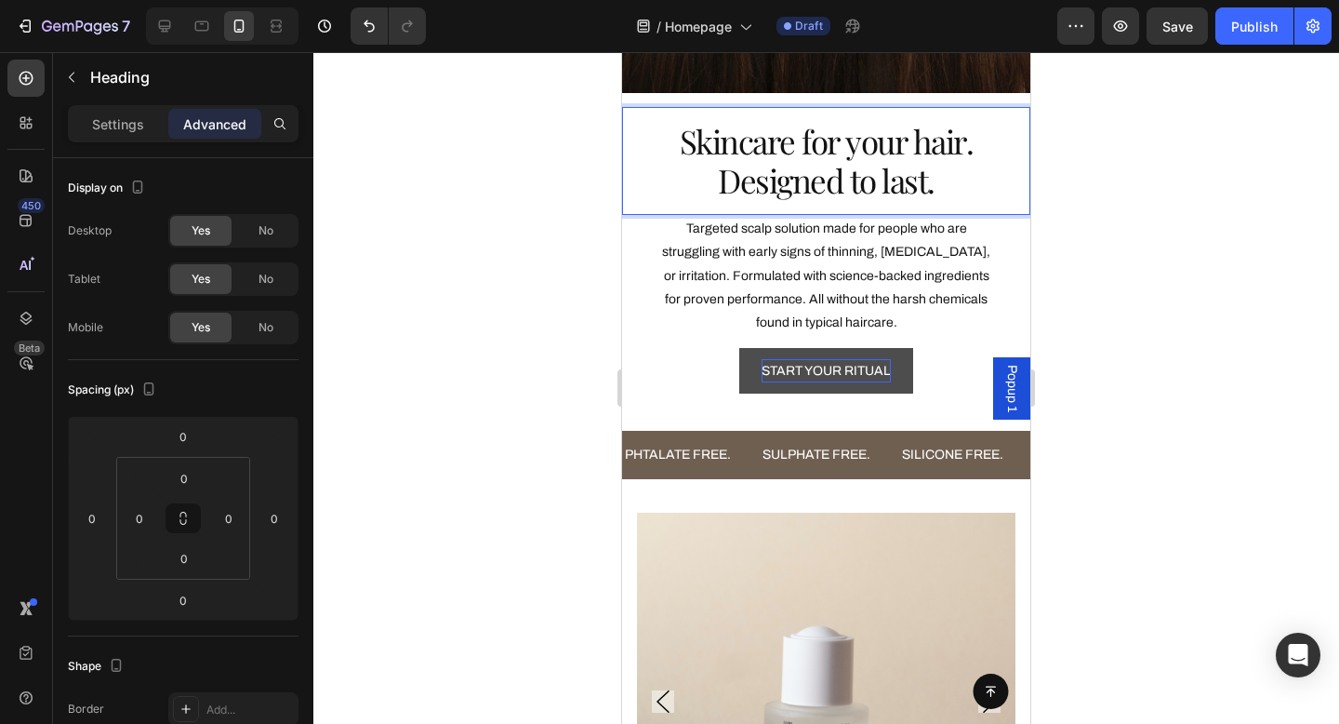
click at [867, 184] on p "Skincare for your hair. Designed to last." at bounding box center [826, 161] width 349 height 78
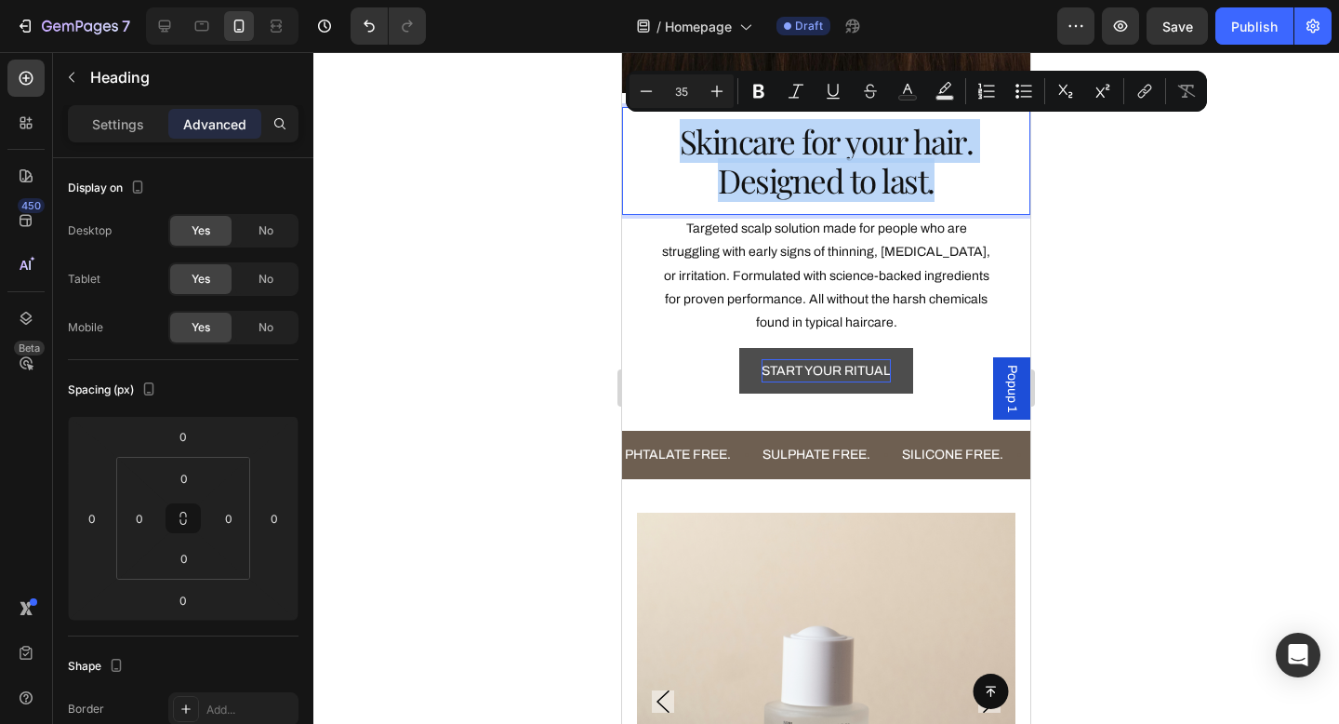
drag, startPoint x: 949, startPoint y: 188, endPoint x: 687, endPoint y: 128, distance: 268.1
click at [686, 127] on p "Skincare for your hair. Designed to last." at bounding box center [826, 161] width 349 height 78
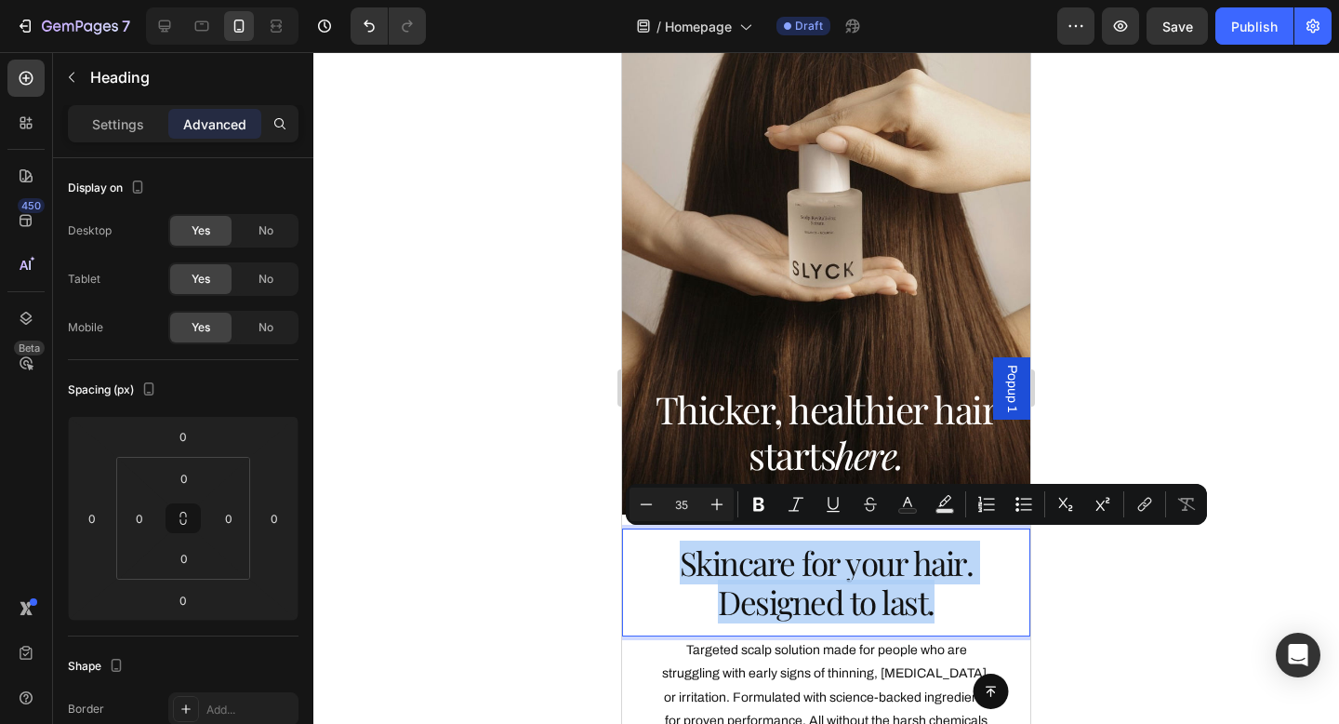
scroll to position [51, 0]
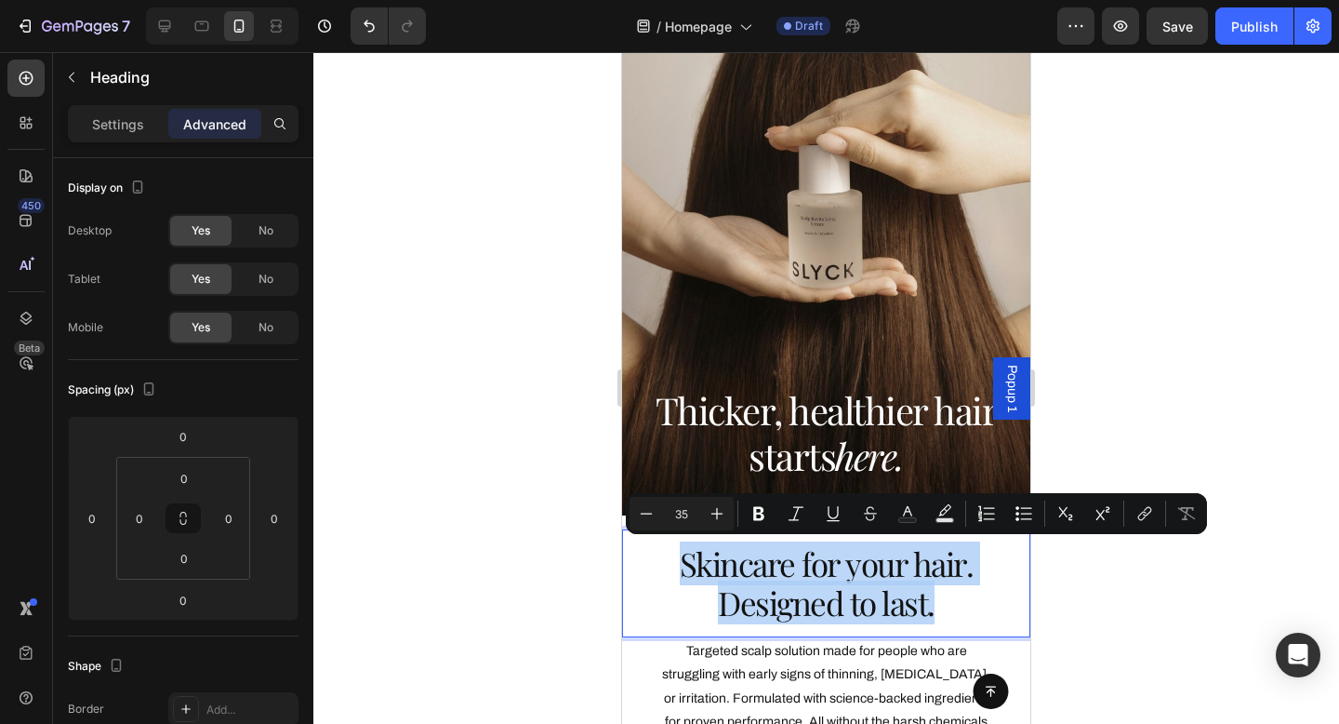
click at [1010, 393] on span "Popup 1" at bounding box center [1012, 388] width 19 height 47
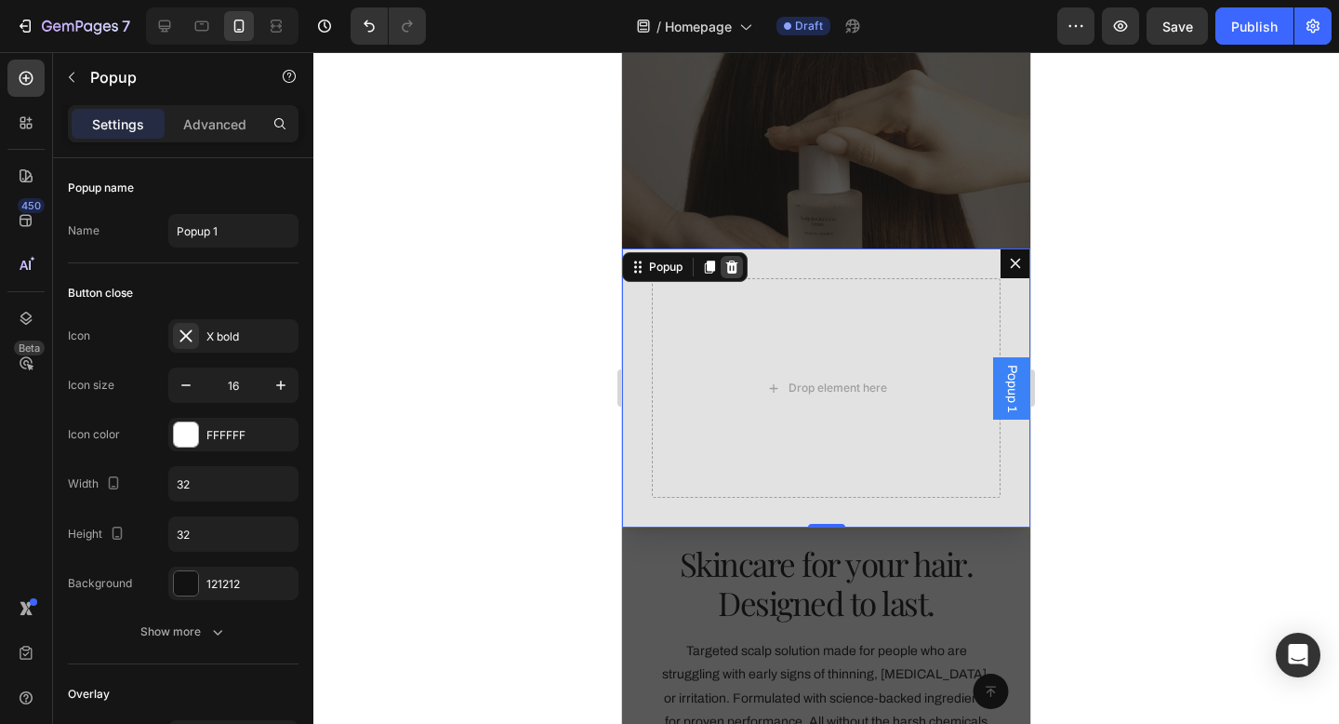
click at [735, 262] on icon "Dialog content" at bounding box center [732, 266] width 12 height 13
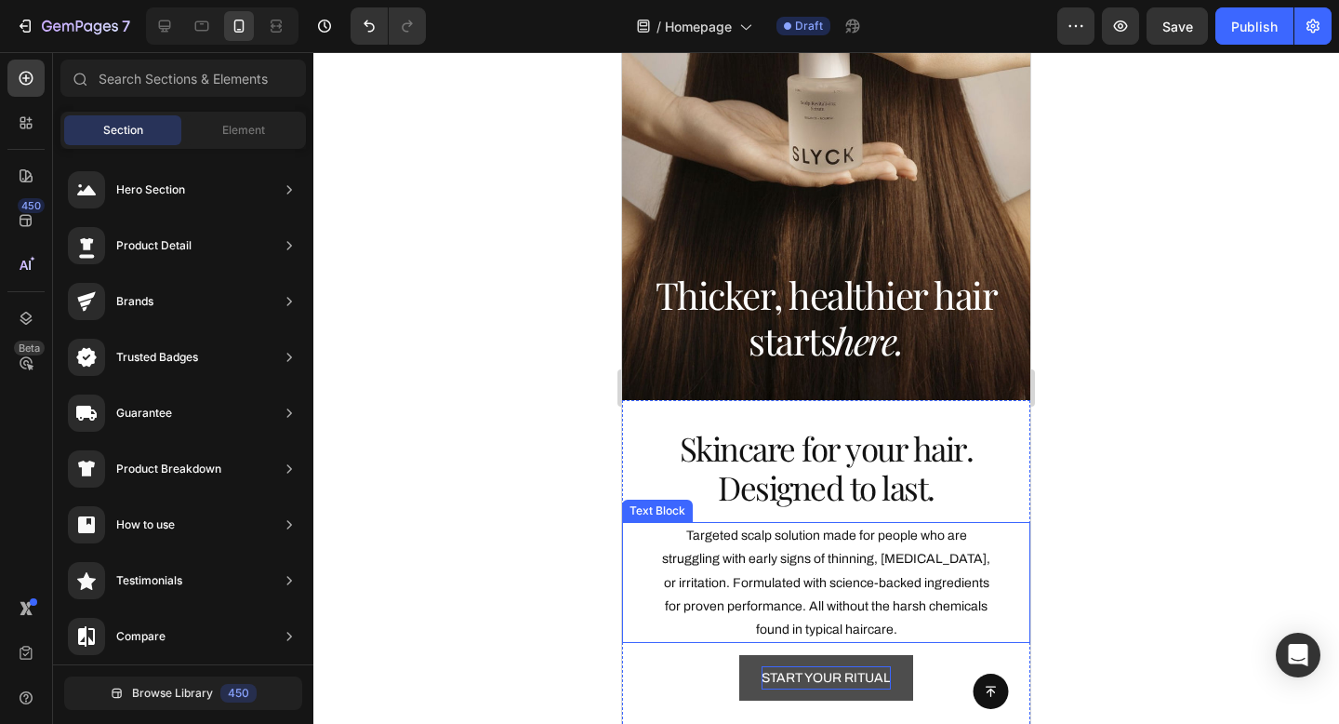
scroll to position [233, 0]
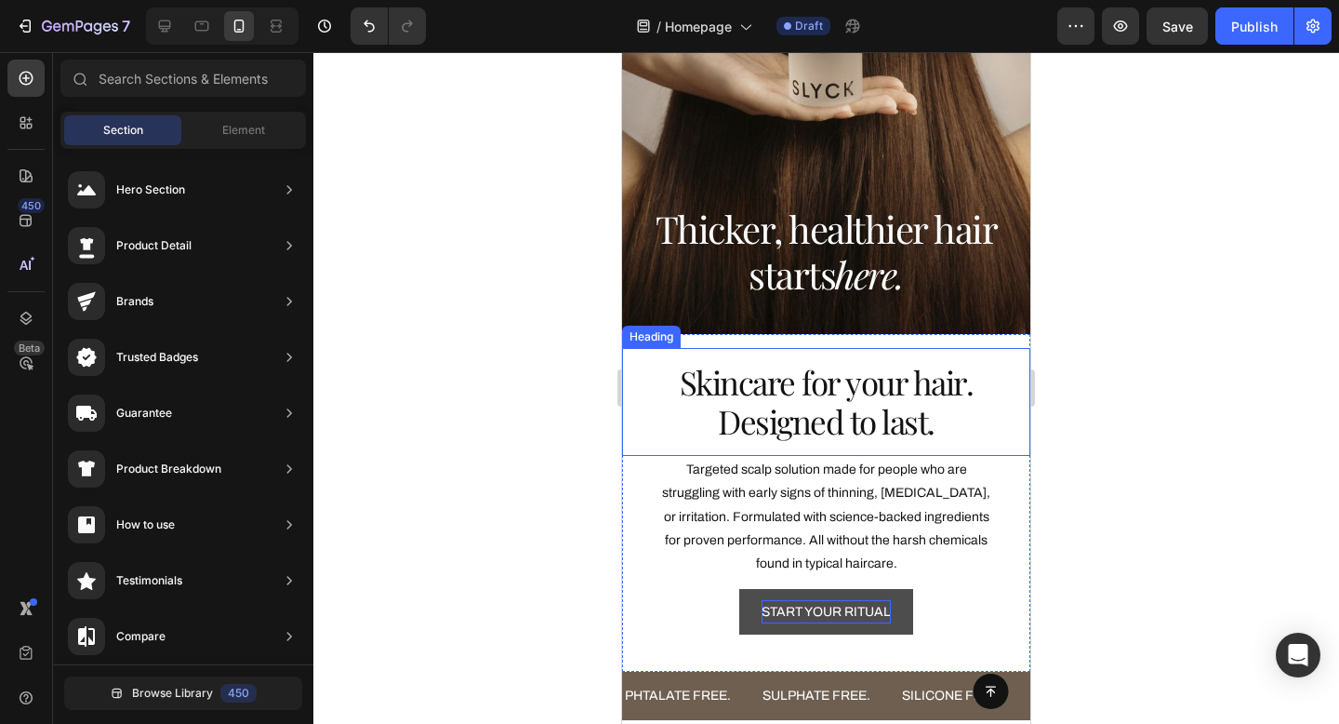
click at [879, 433] on p "Skincare for your hair. Designed to last." at bounding box center [826, 402] width 349 height 78
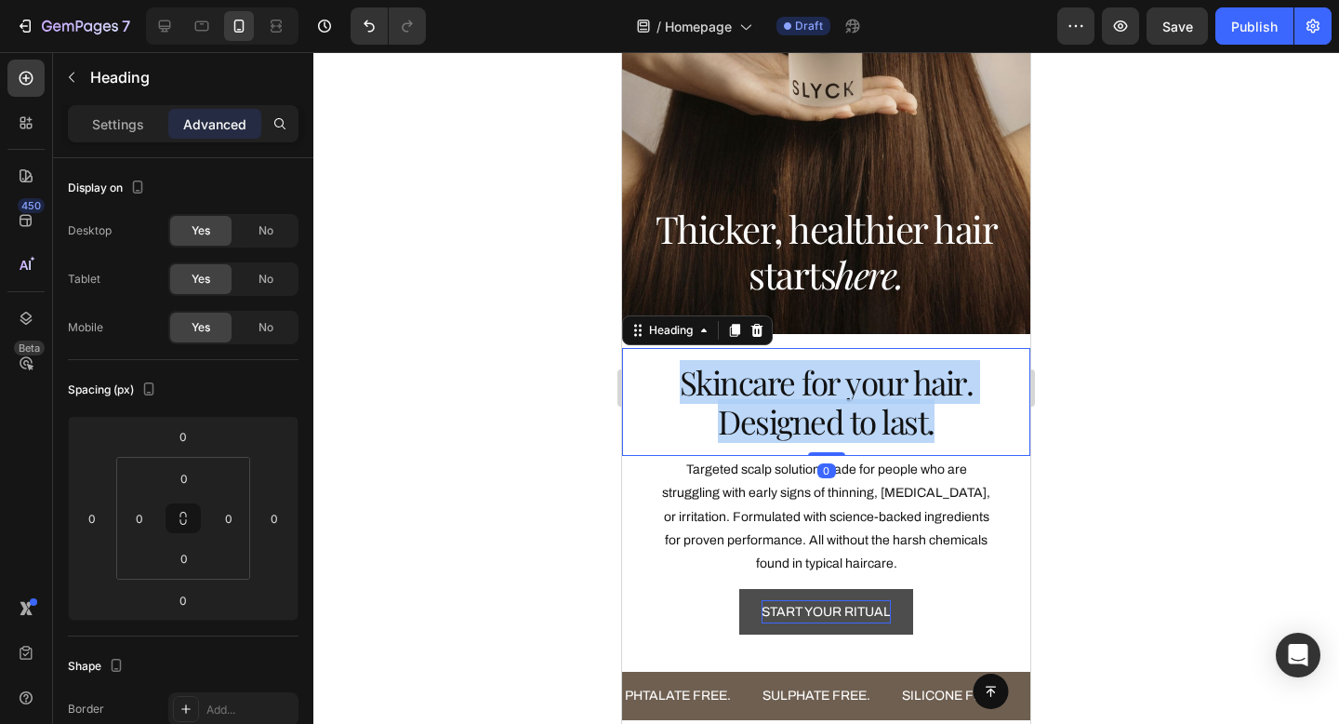
click at [879, 433] on p "Skincare for your hair. Designed to last." at bounding box center [826, 402] width 349 height 78
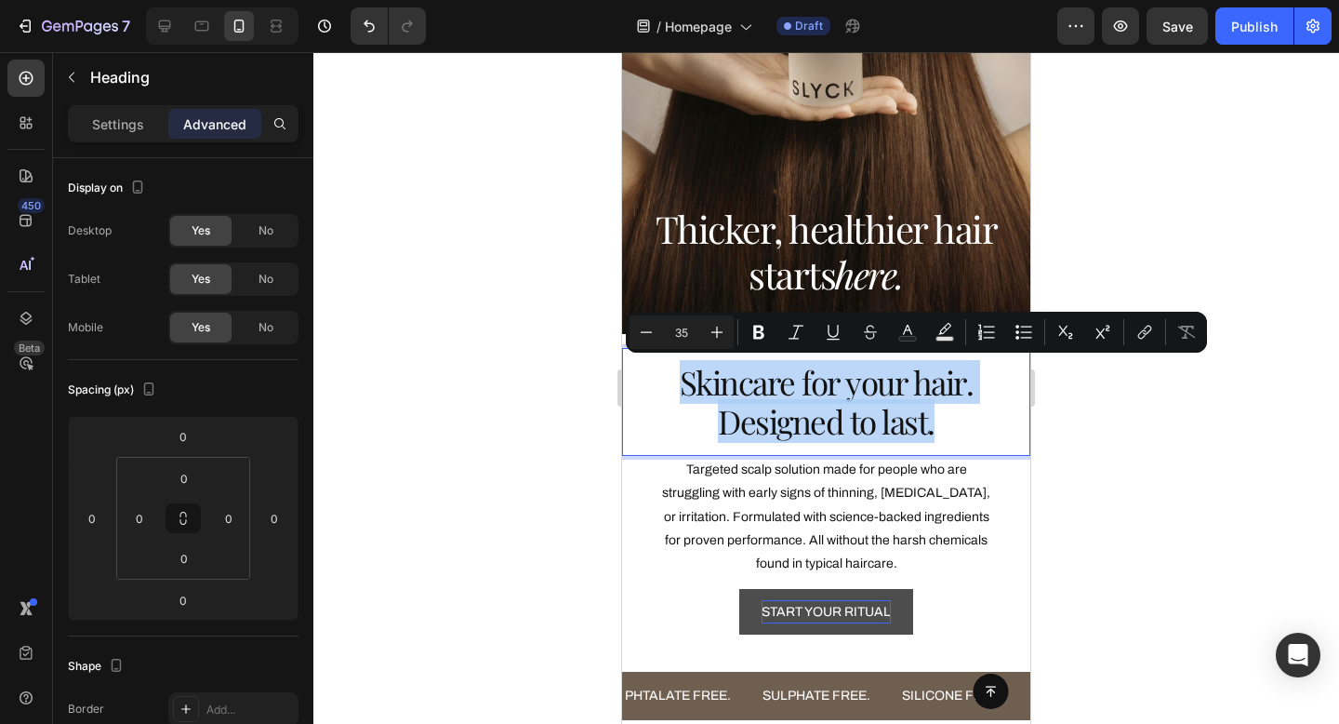
click at [913, 433] on p "Skincare for your hair. Designed to last." at bounding box center [826, 402] width 349 height 78
click at [931, 430] on p "Skincare for your hair. Designed to last." at bounding box center [826, 402] width 349 height 78
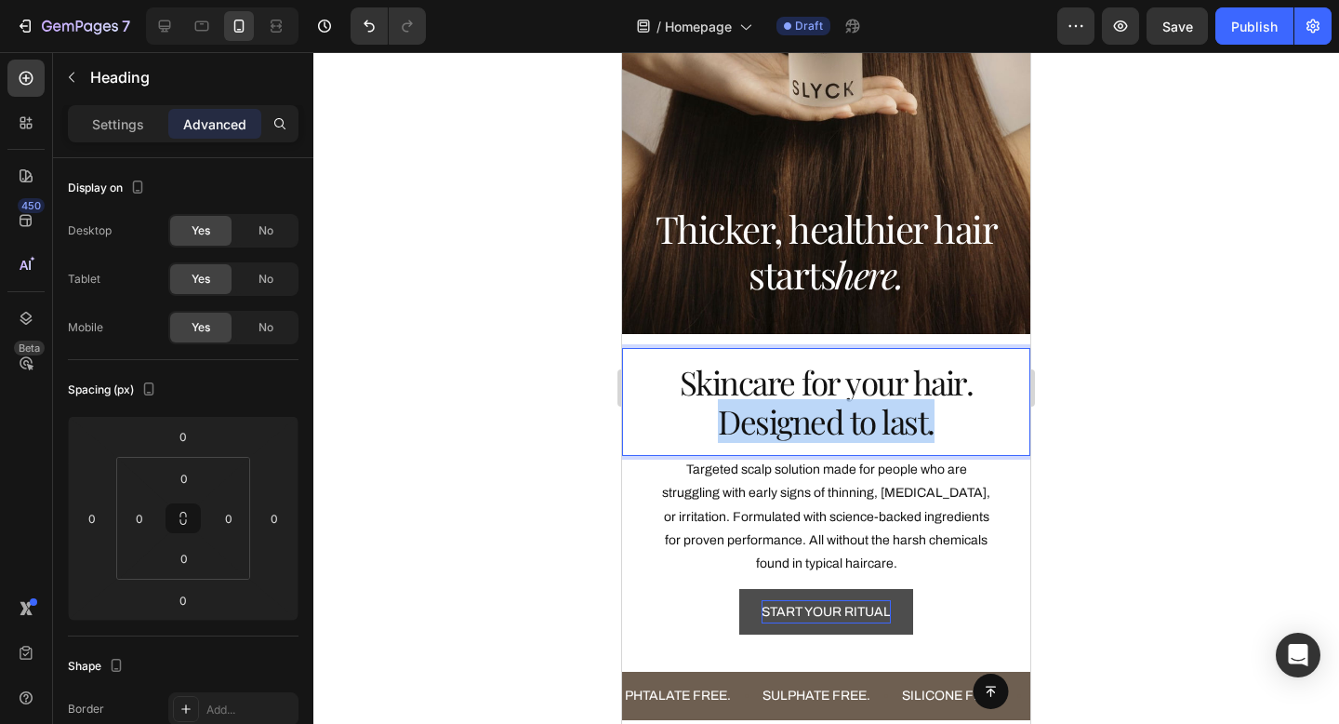
drag, startPoint x: 932, startPoint y: 426, endPoint x: 665, endPoint y: 426, distance: 266.9
click at [665, 426] on p "Skincare for your hair. Designed to last." at bounding box center [826, 402] width 349 height 78
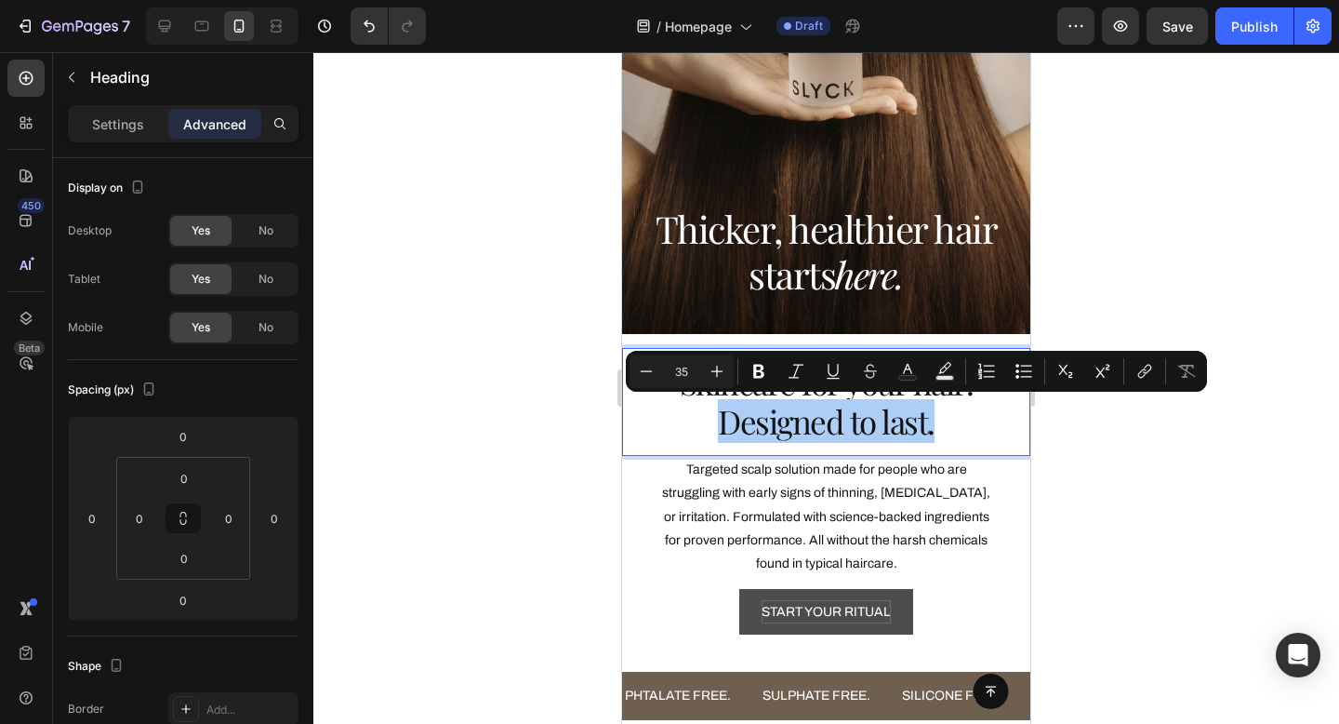
click at [1109, 535] on div at bounding box center [826, 388] width 1026 height 672
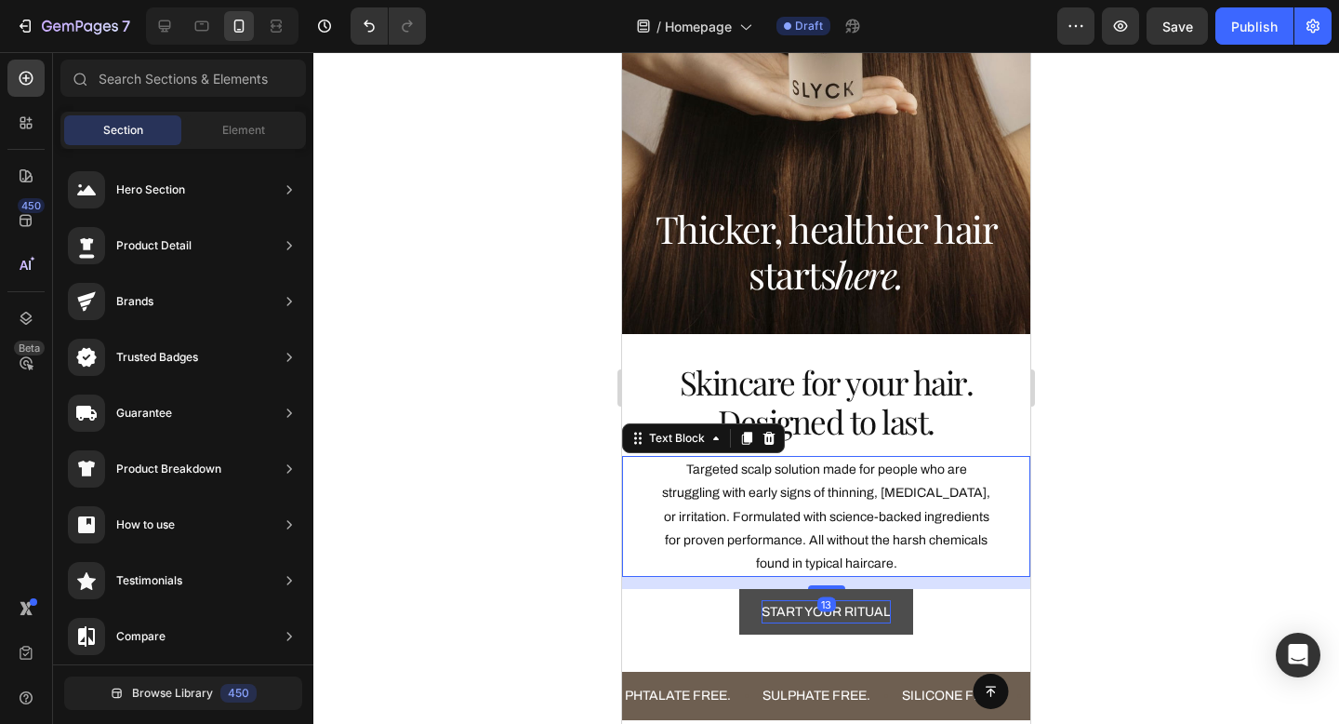
click at [849, 539] on p "Targeted scalp solution made for people who are struggling with early signs of …" at bounding box center [827, 516] width 338 height 117
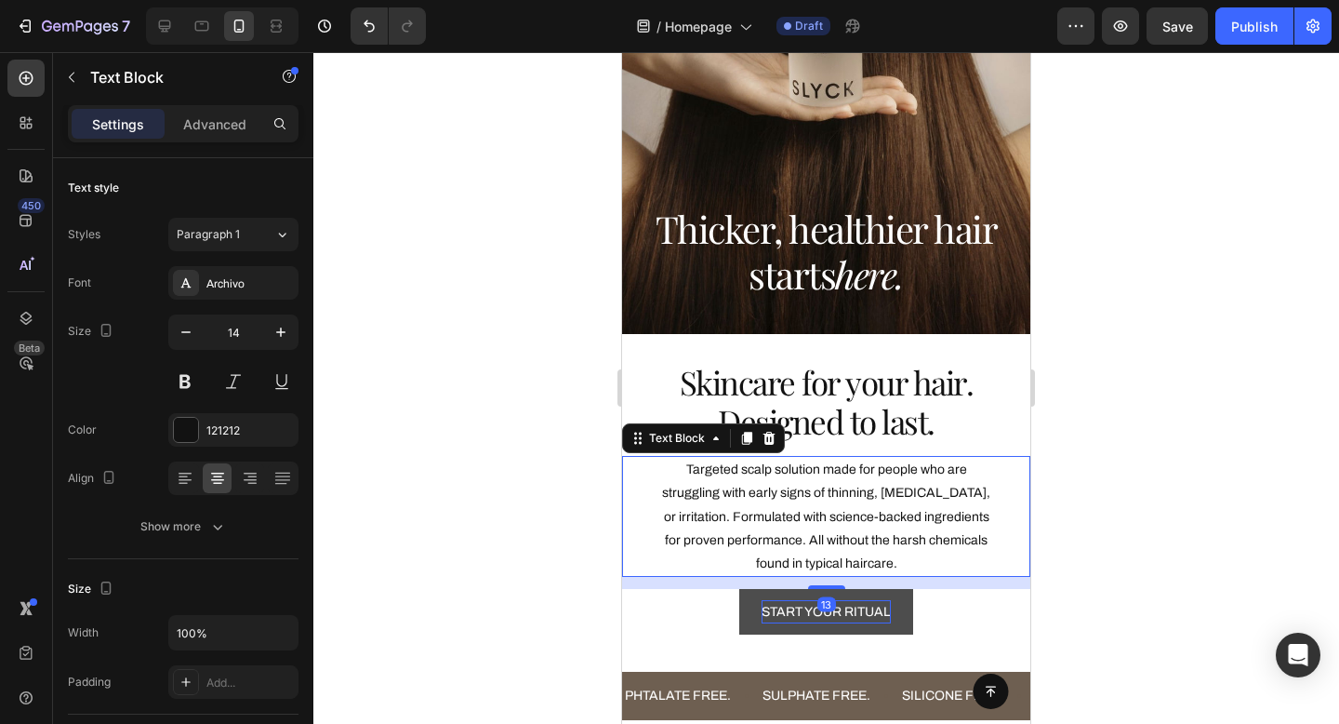
click at [849, 539] on p "Targeted scalp solution made for people who are struggling with early signs of …" at bounding box center [827, 516] width 338 height 117
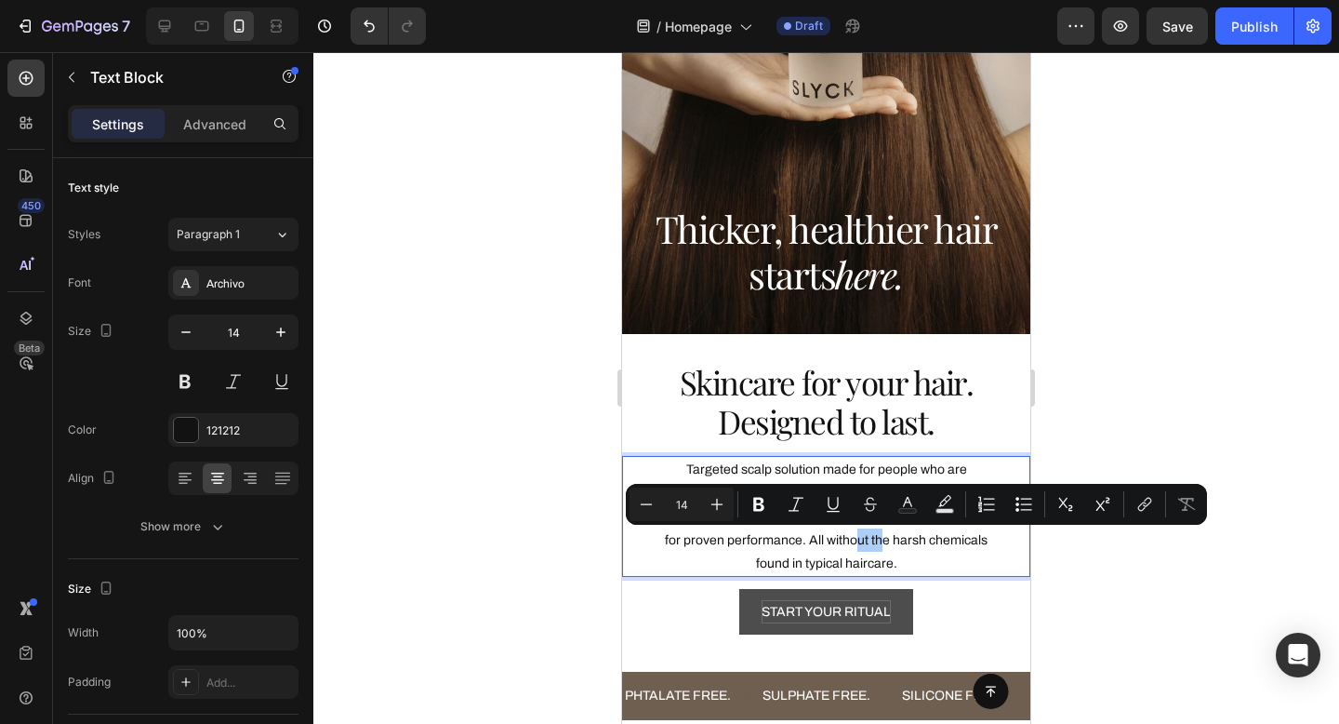
click at [1066, 412] on div at bounding box center [826, 388] width 1026 height 672
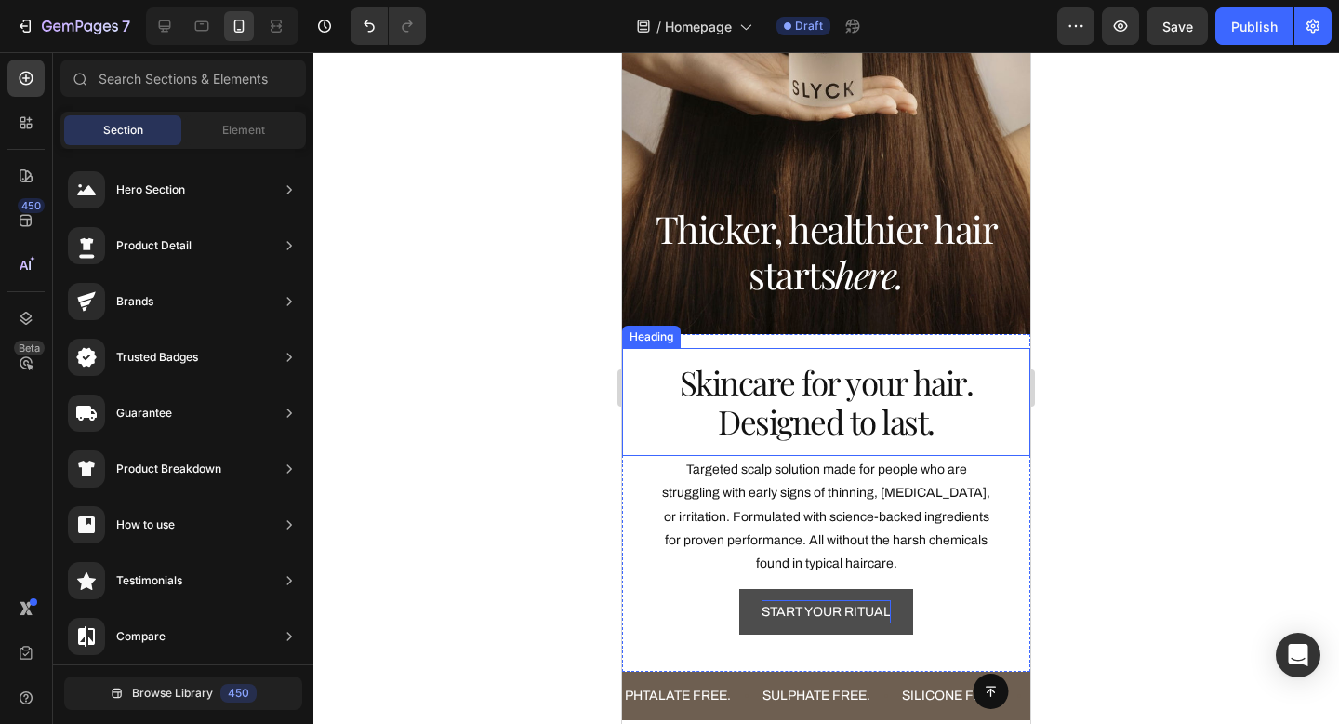
click at [846, 435] on p "Skincare for your hair. Designed to last." at bounding box center [826, 402] width 349 height 78
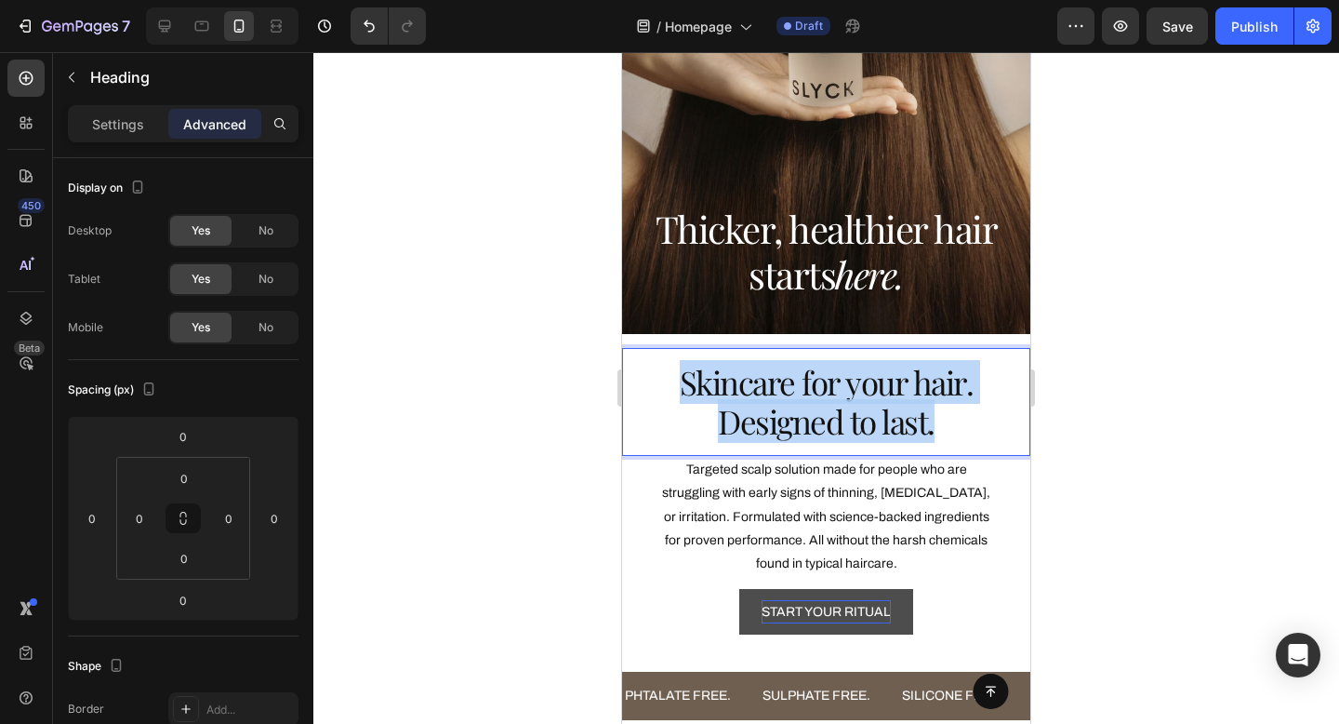
click at [846, 435] on p "Skincare for your hair. Designed to last." at bounding box center [826, 402] width 349 height 78
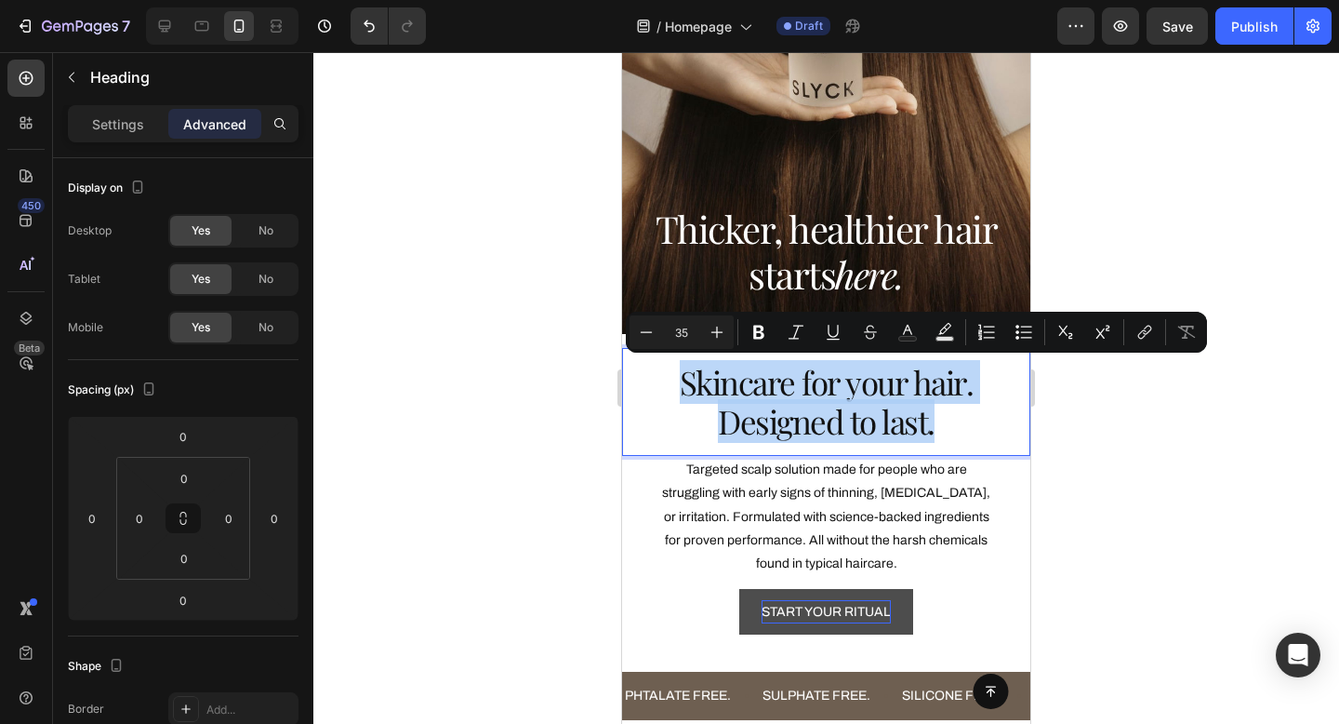
click at [908, 425] on p "Skincare for your hair. Designed to last." at bounding box center [826, 402] width 349 height 78
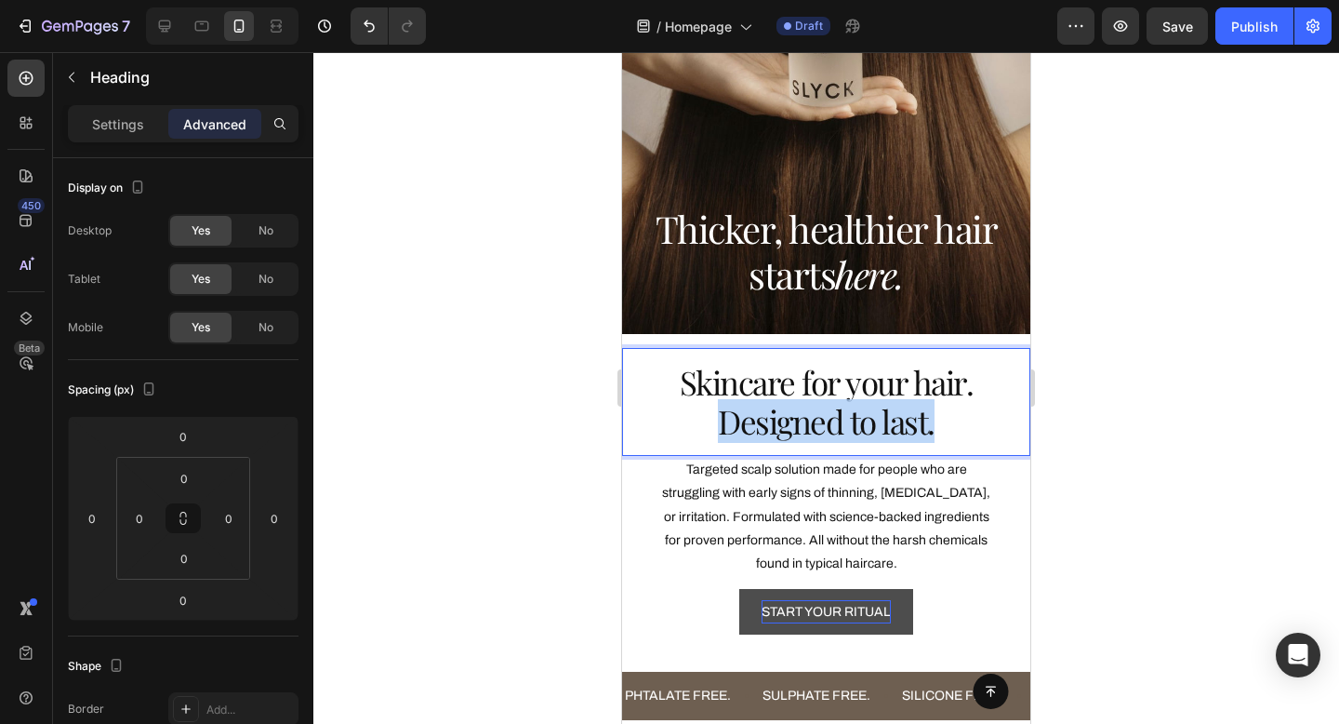
drag, startPoint x: 955, startPoint y: 422, endPoint x: 669, endPoint y: 420, distance: 286.5
click at [669, 421] on p "Skincare for your hair. Designed to last." at bounding box center [826, 402] width 349 height 78
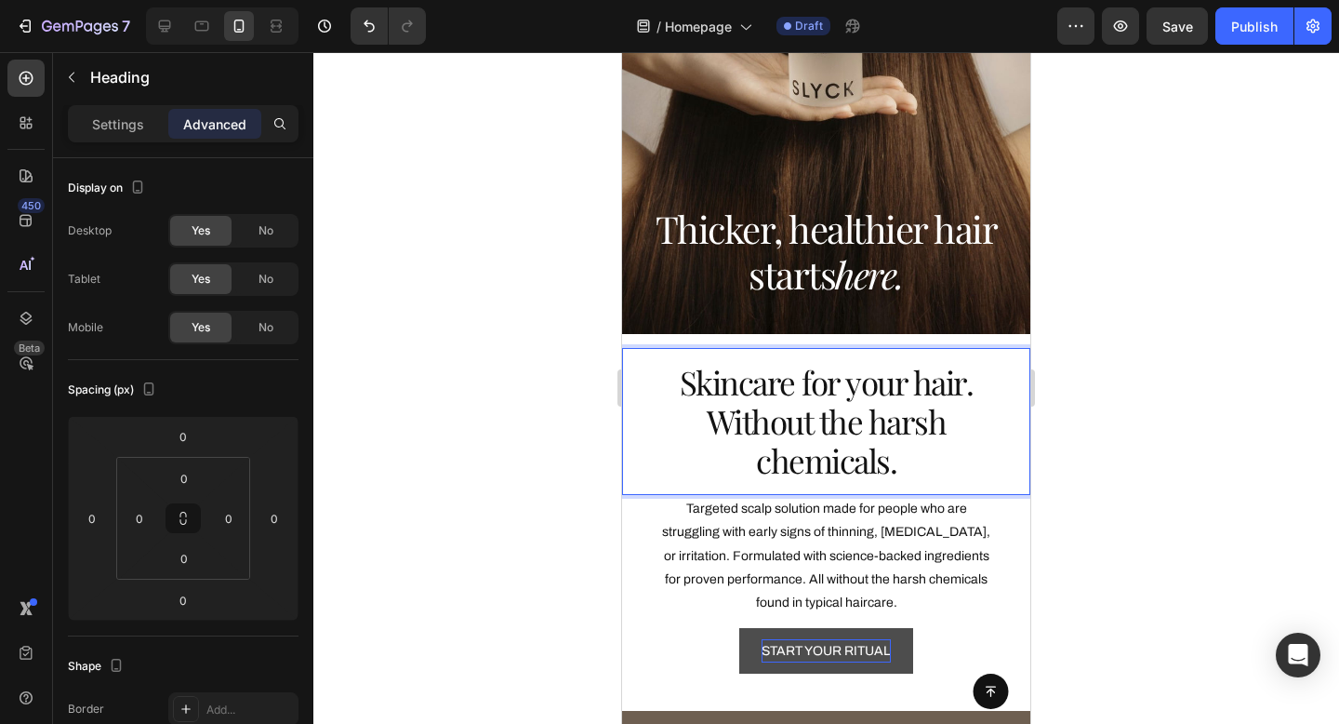
click at [712, 396] on p "Skincare for your hair. Without the harsh chemicals." at bounding box center [826, 421] width 349 height 117
click at [683, 388] on p "Skincare for your hair. Without the harsh chemicals." at bounding box center [826, 421] width 349 height 117
click at [737, 445] on p "Skincare for your hair. Without the harsh chemicals." at bounding box center [826, 421] width 349 height 117
click at [721, 419] on p "Skincare for your hair. Without the harsh chemicals." at bounding box center [826, 421] width 349 height 117
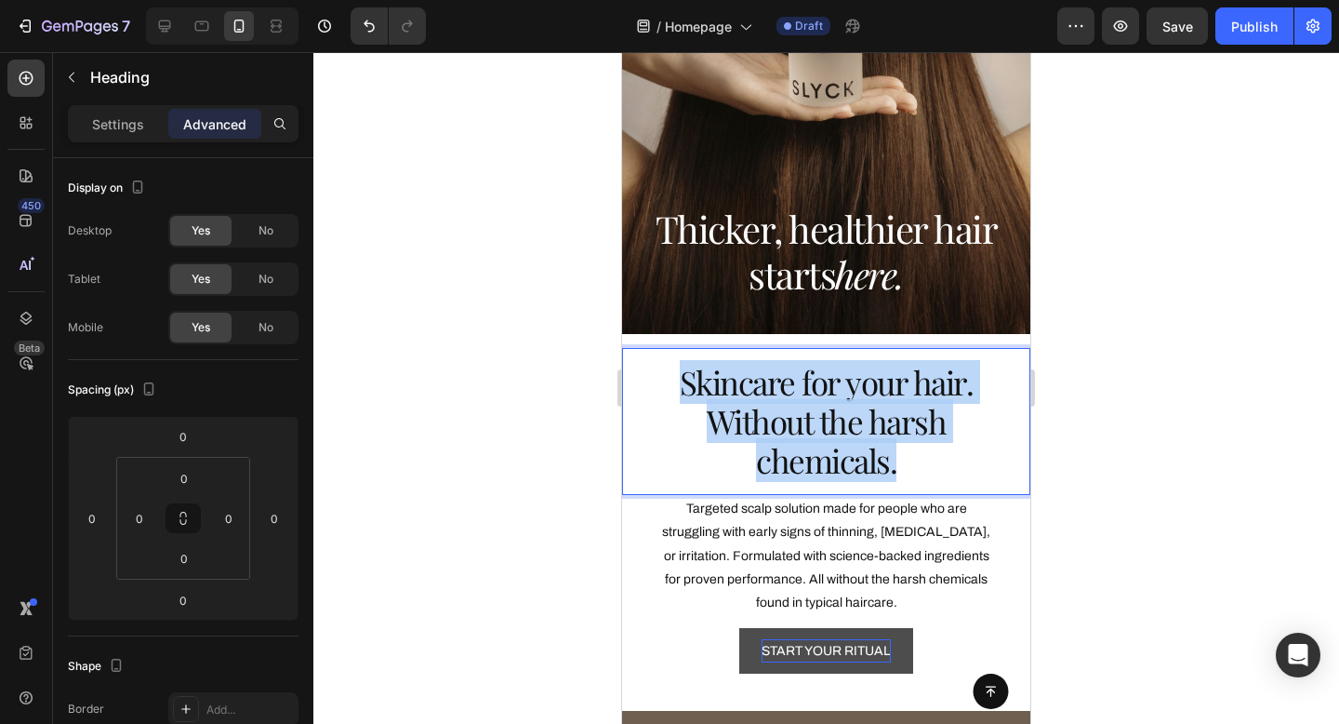
click at [721, 419] on p "Skincare for your hair. Without the harsh chemicals." at bounding box center [826, 421] width 349 height 117
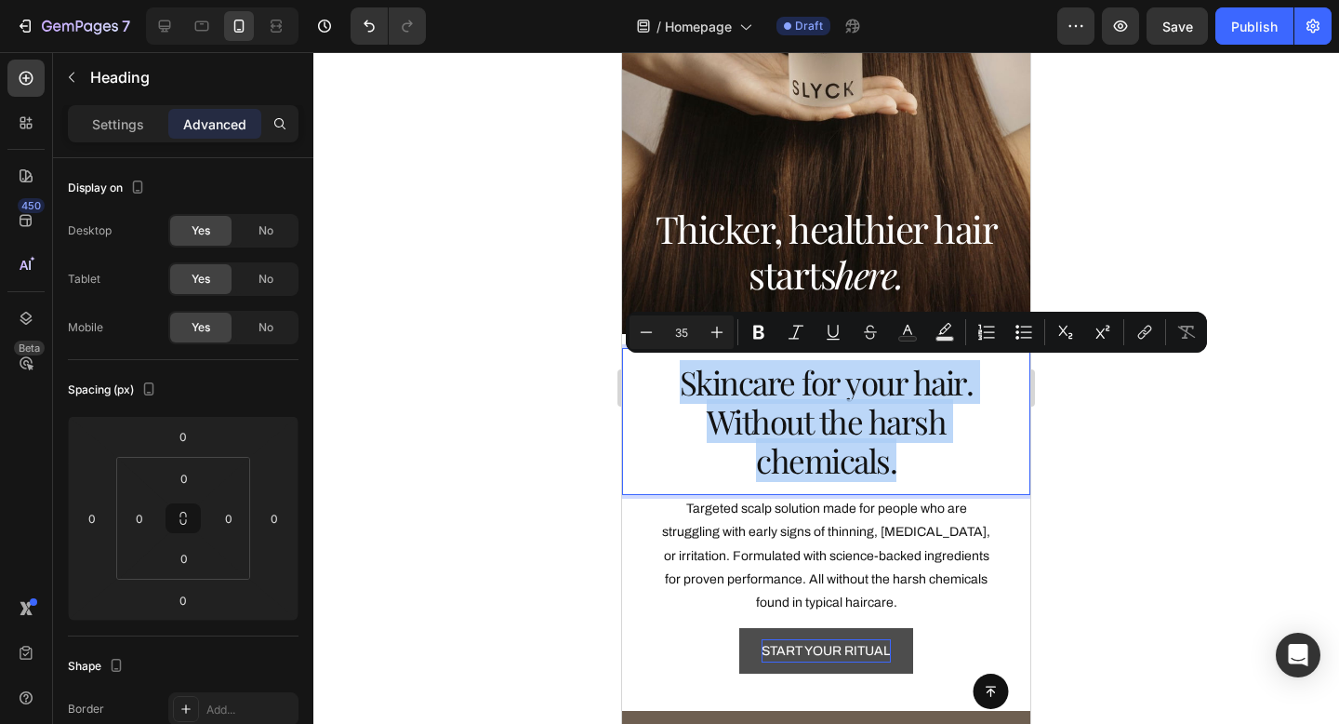
click at [746, 425] on p "Skincare for your hair. Without the harsh chemicals." at bounding box center [826, 421] width 349 height 117
click at [715, 425] on p "Skincare for your hair. Without the harsh chemicals." at bounding box center [826, 421] width 349 height 117
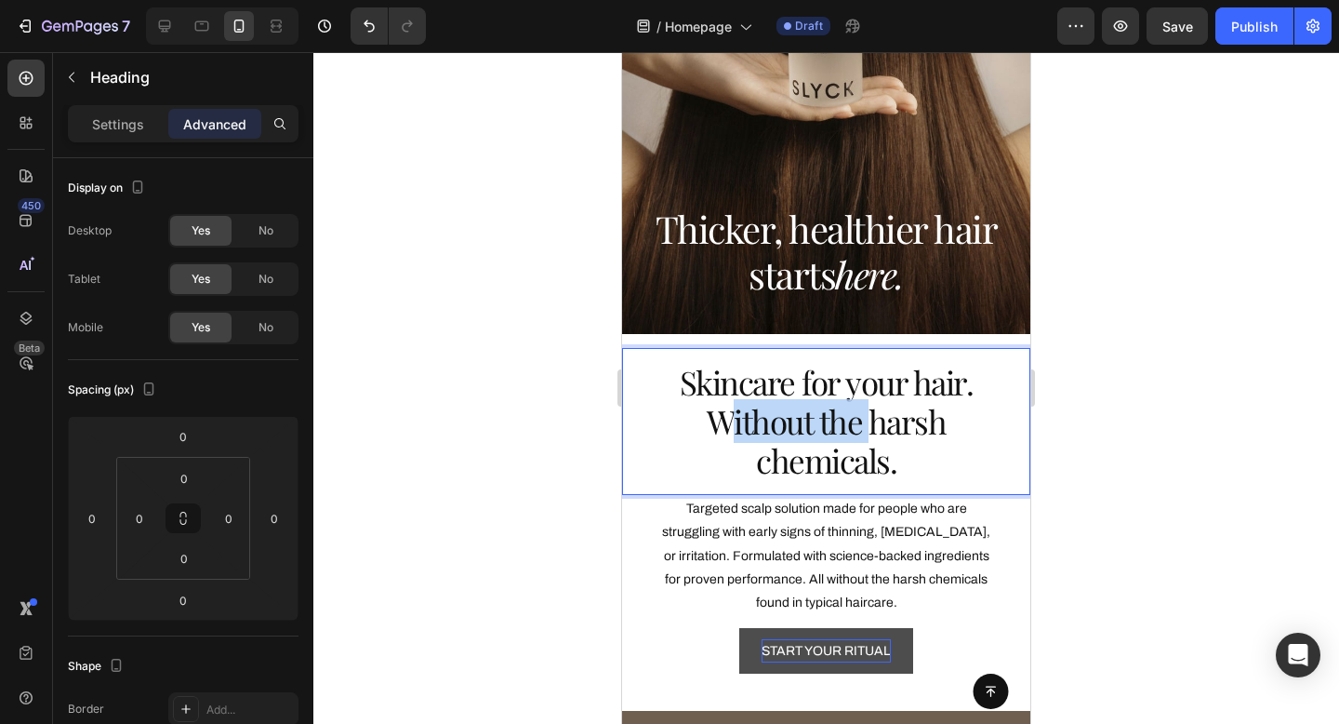
drag, startPoint x: 724, startPoint y: 424, endPoint x: 866, endPoint y: 426, distance: 142.3
click at [866, 426] on p "Skincare for your hair. Without the harsh chemicals." at bounding box center [826, 421] width 349 height 117
click at [958, 447] on p "Skincare for your hair. Without the harsh chemicals." at bounding box center [826, 421] width 349 height 117
click at [700, 433] on p "Skincare for your hair. Without the harsh chemicals." at bounding box center [826, 421] width 349 height 117
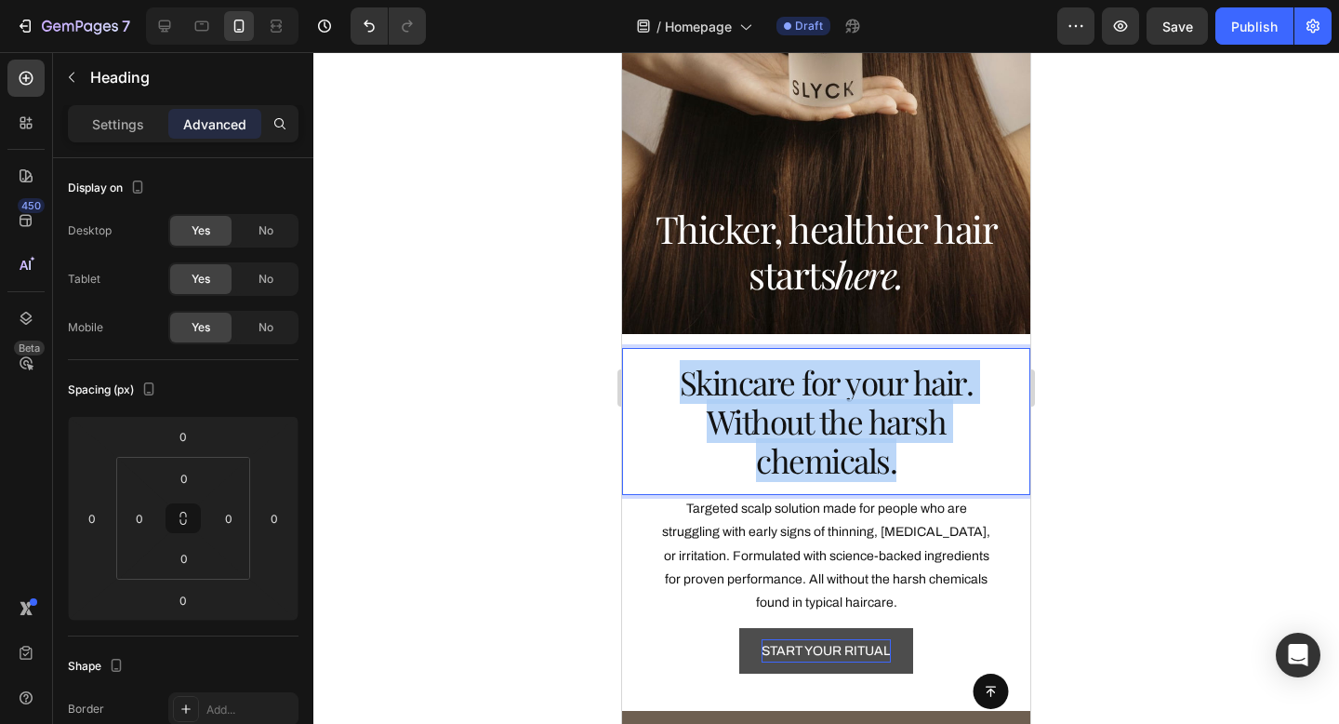
click at [700, 433] on p "Skincare for your hair. Without the harsh chemicals." at bounding box center [826, 421] width 349 height 117
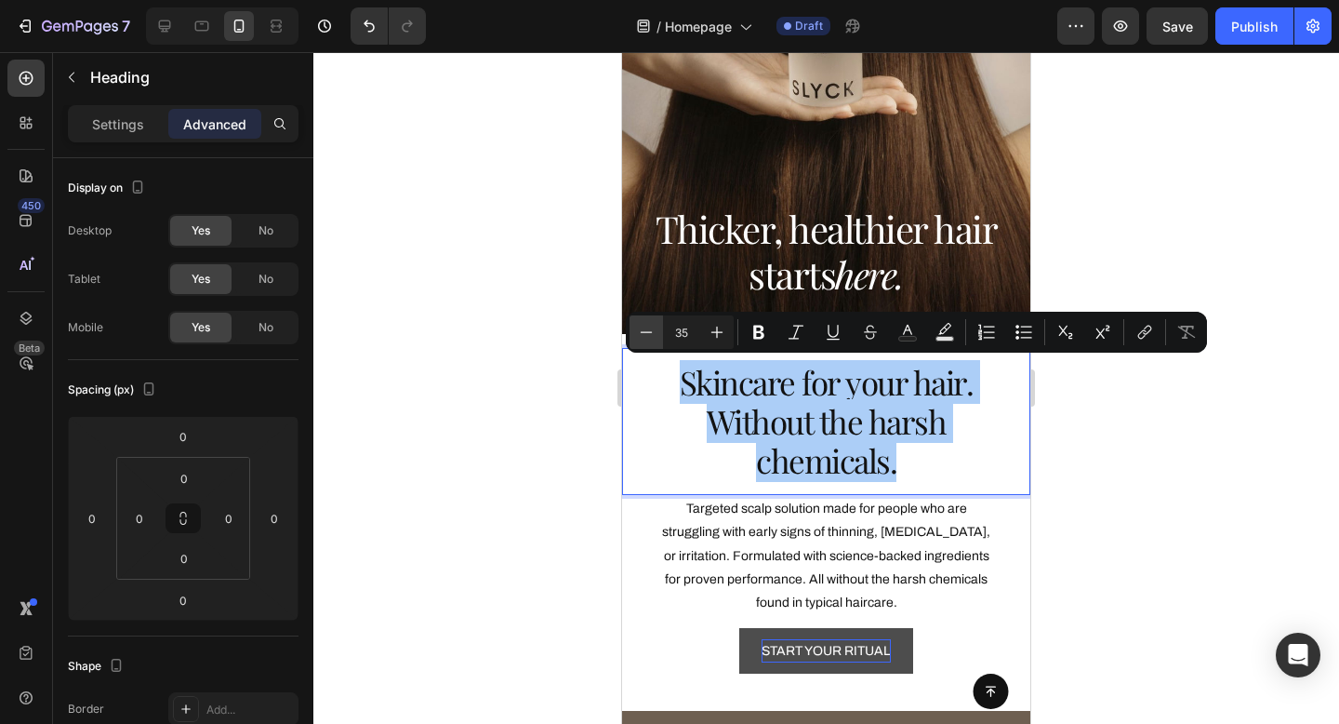
click at [645, 326] on icon "Editor contextual toolbar" at bounding box center [646, 332] width 19 height 19
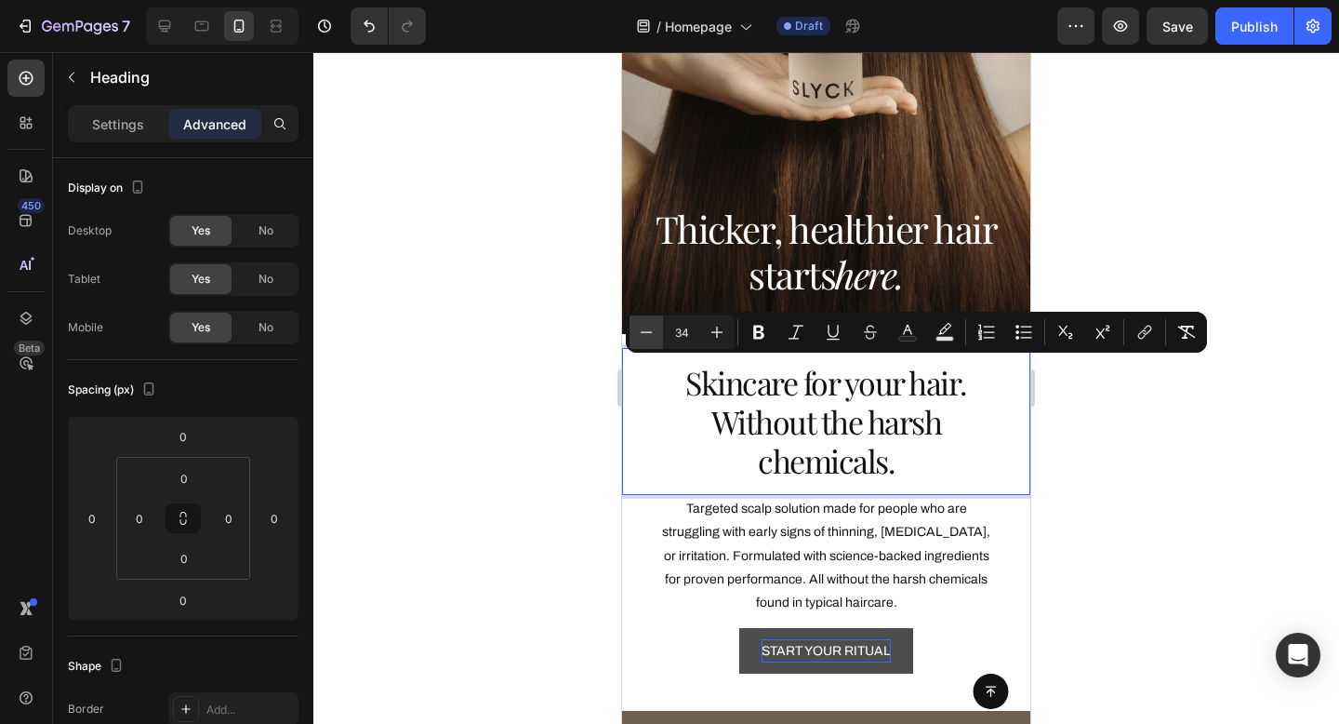
click at [645, 326] on icon "Editor contextual toolbar" at bounding box center [646, 332] width 19 height 19
click at [630, 334] on button "Minus" at bounding box center [646, 331] width 33 height 33
type input "32"
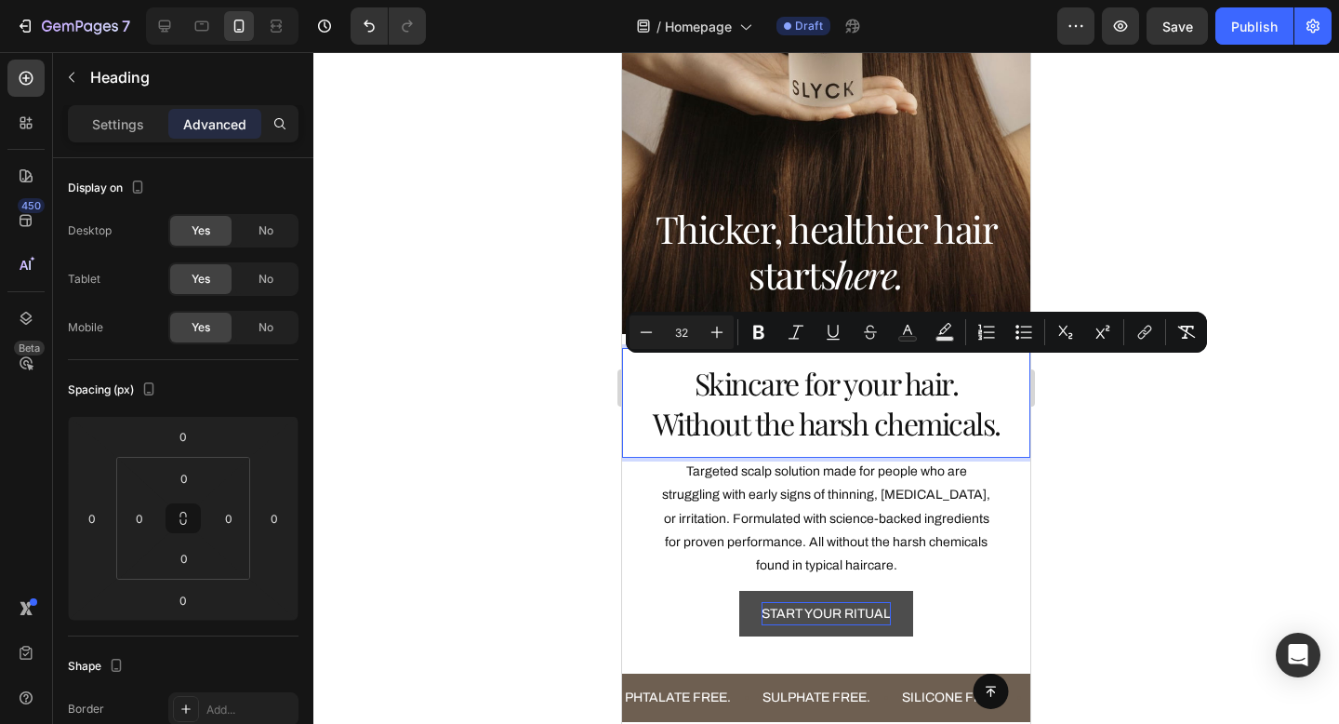
click at [1107, 419] on div at bounding box center [826, 388] width 1026 height 672
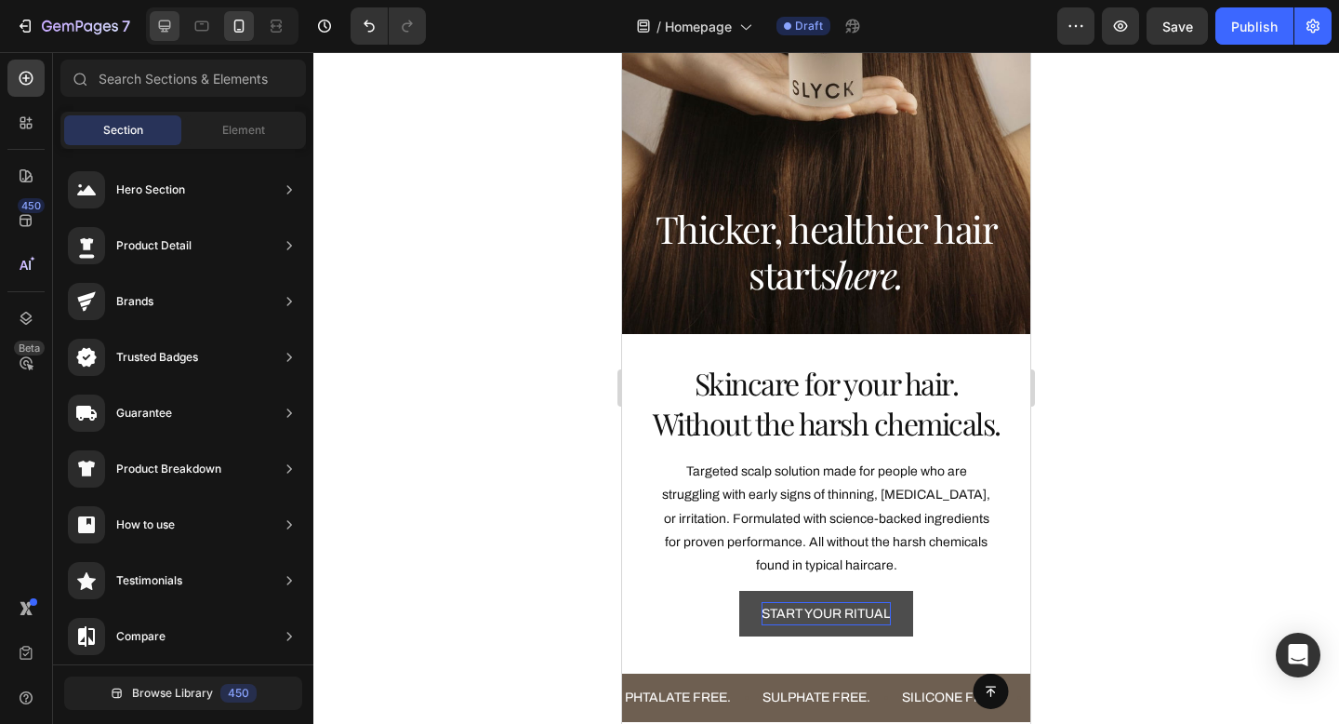
click at [167, 24] on icon at bounding box center [164, 26] width 19 height 19
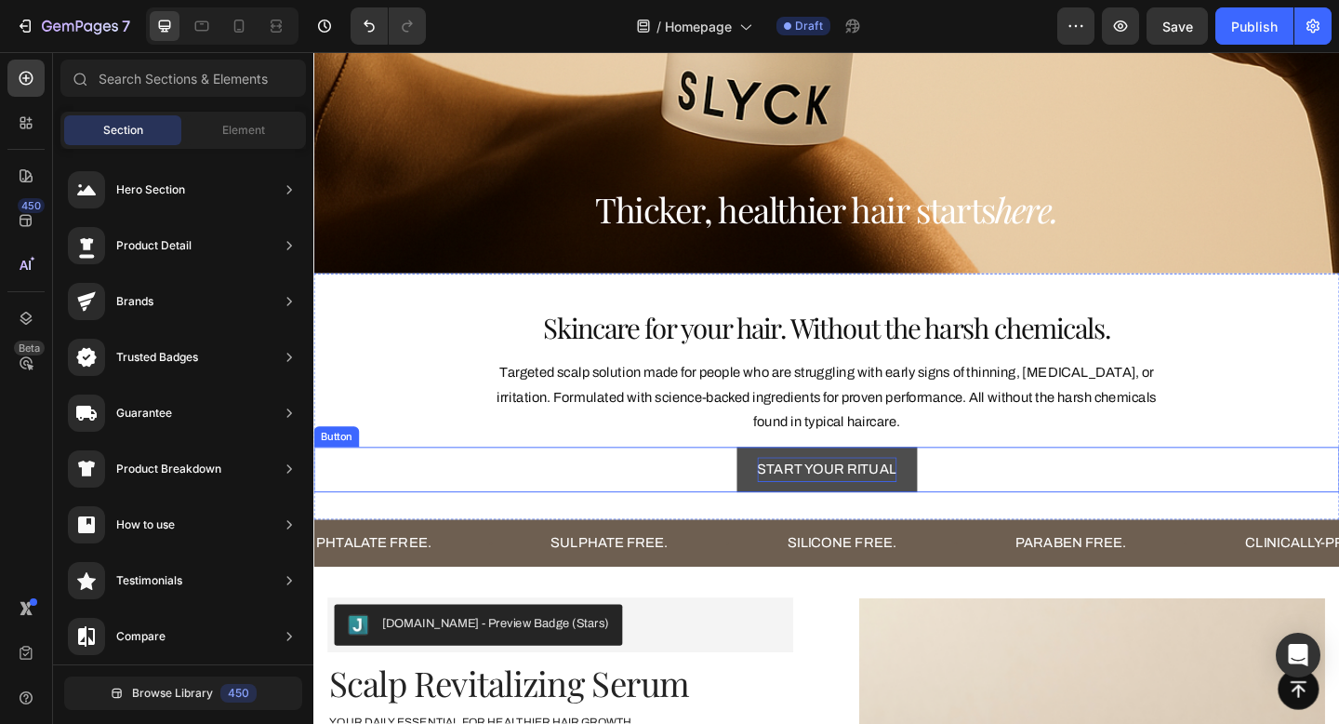
scroll to position [359, 0]
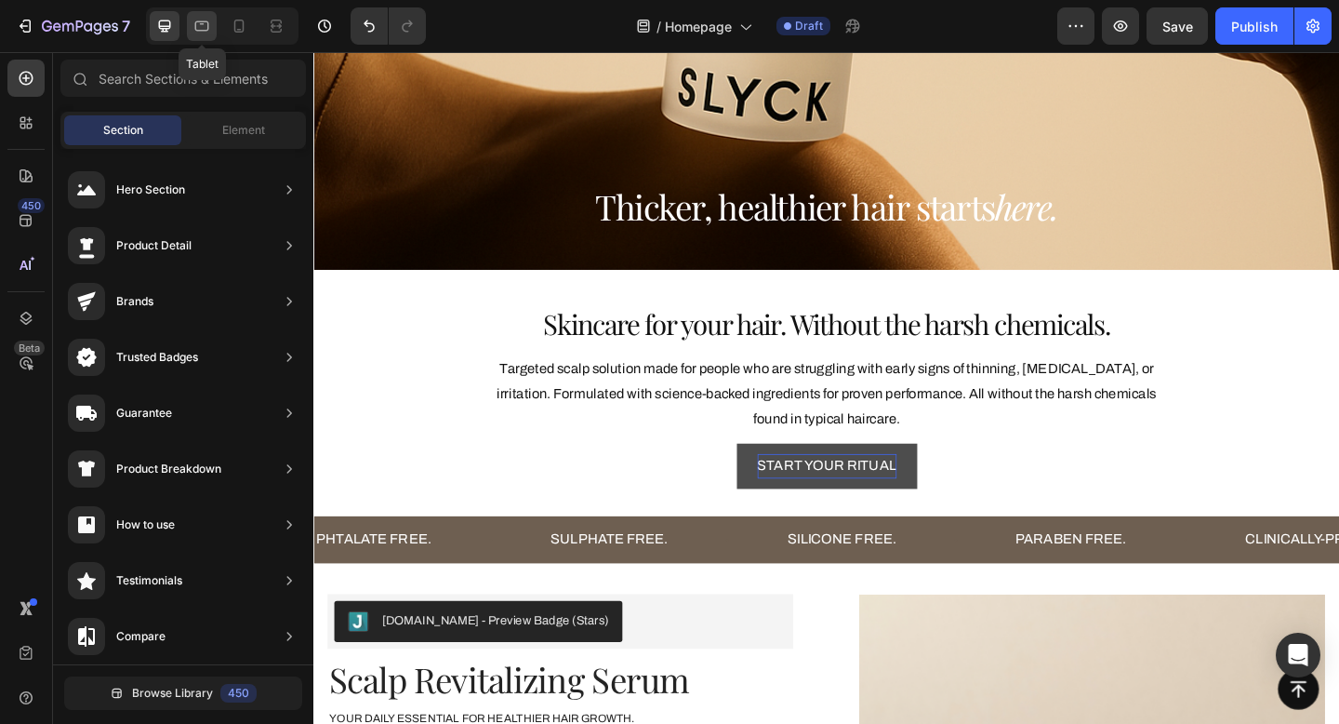
click at [206, 27] on icon at bounding box center [202, 26] width 19 height 19
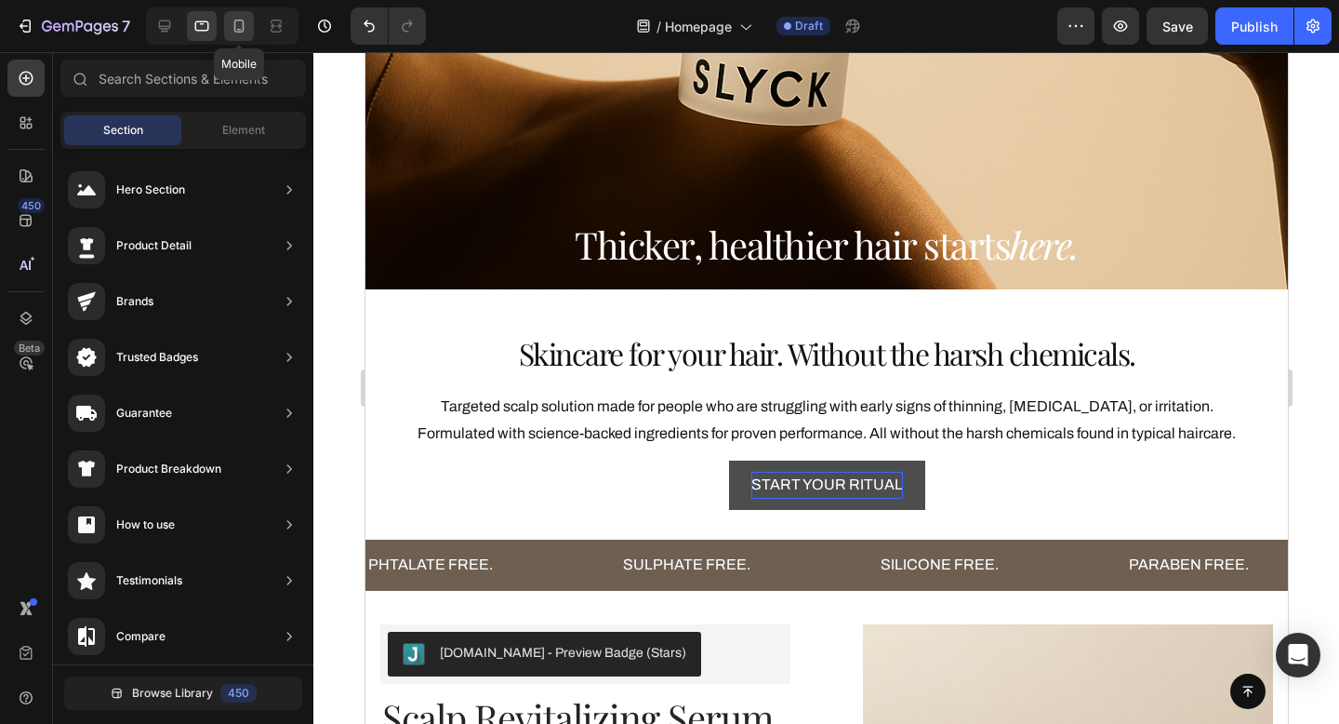
click at [238, 27] on icon at bounding box center [239, 26] width 19 height 19
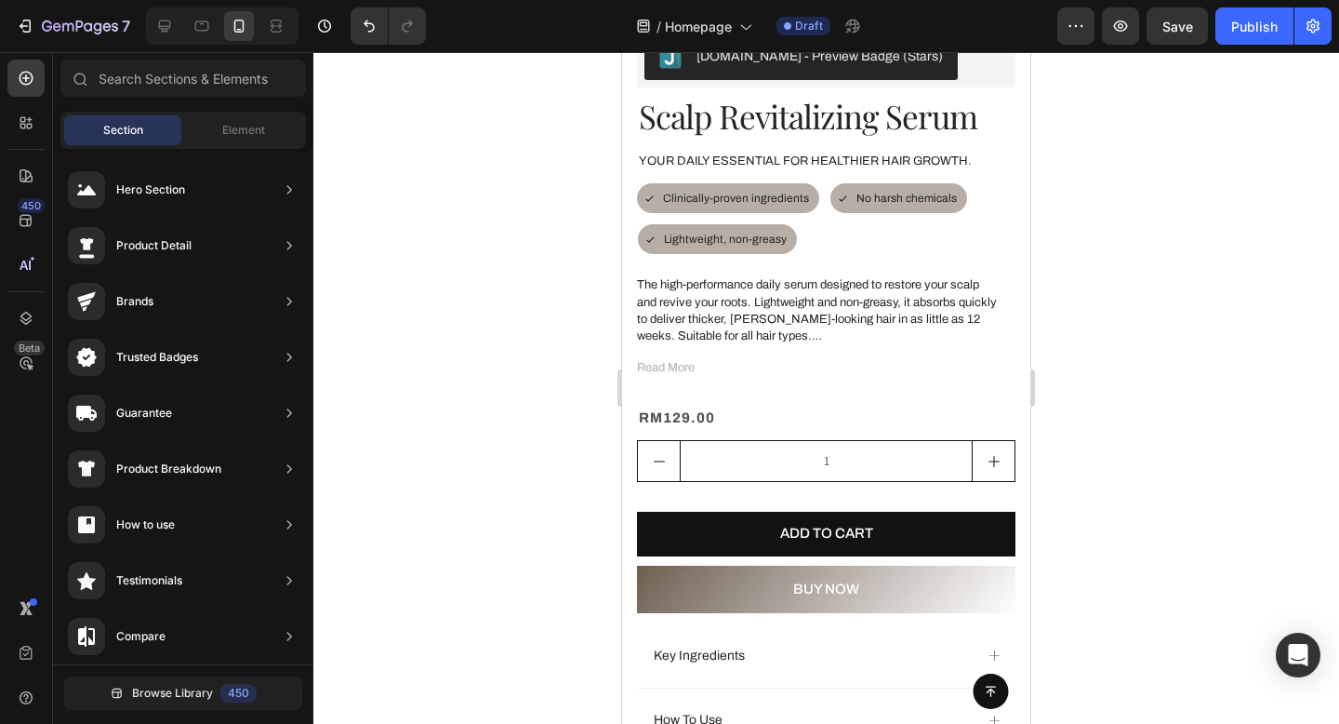
scroll to position [1384, 0]
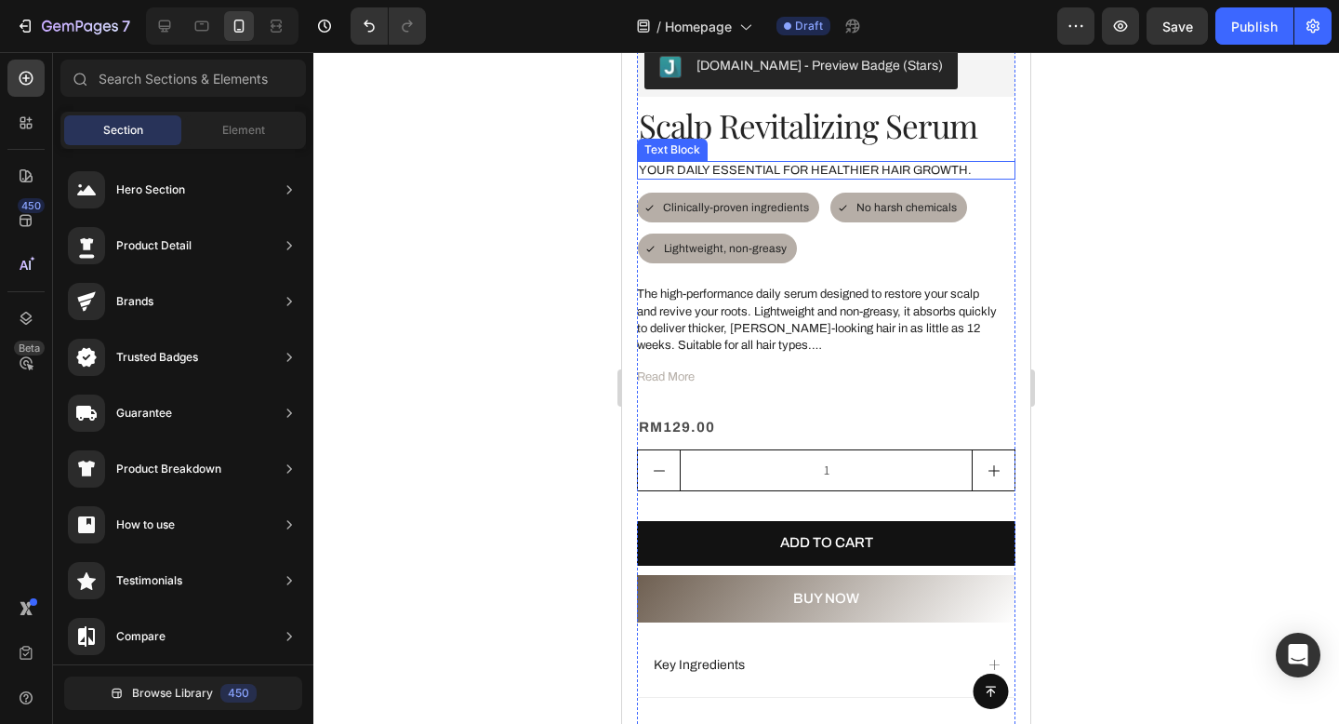
click at [835, 166] on p "YOUR DAILY ESSENTIAL FOR healthier hair growth." at bounding box center [826, 171] width 375 height 16
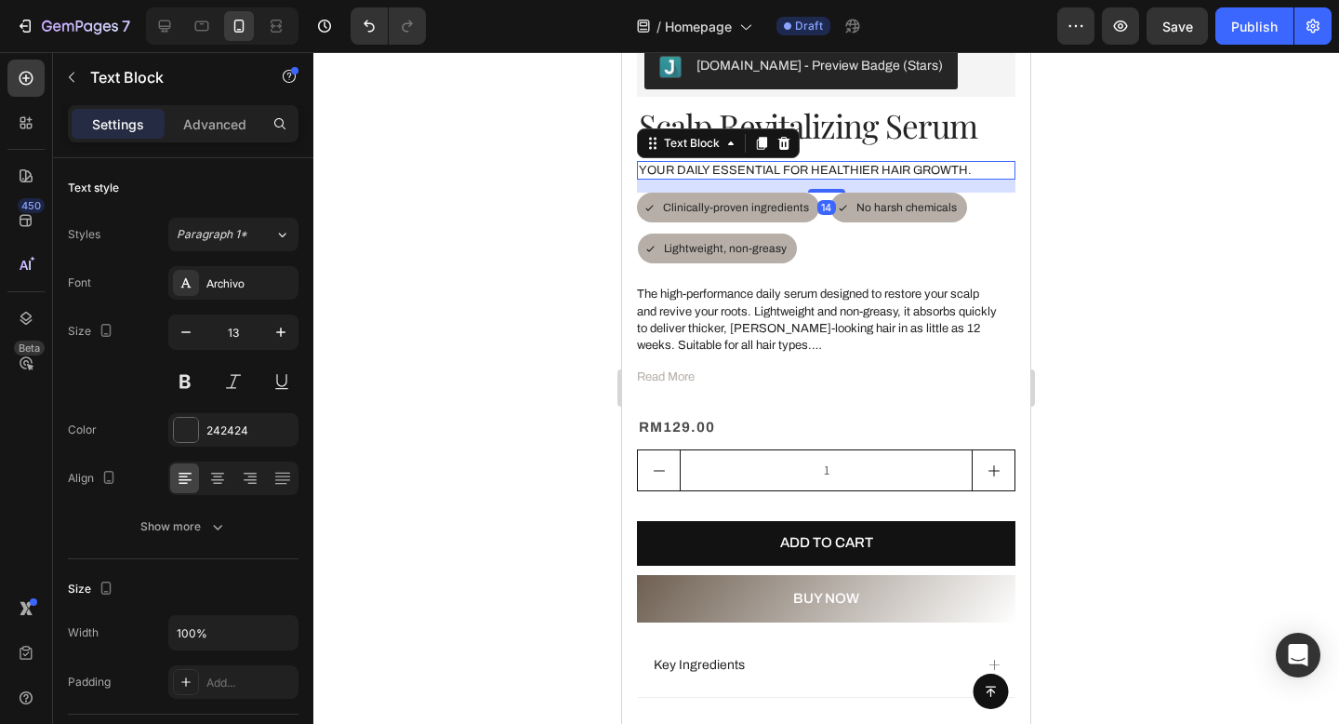
click at [816, 167] on p "YOUR DAILY ESSENTIAL FOR healthier hair growth." at bounding box center [826, 171] width 375 height 16
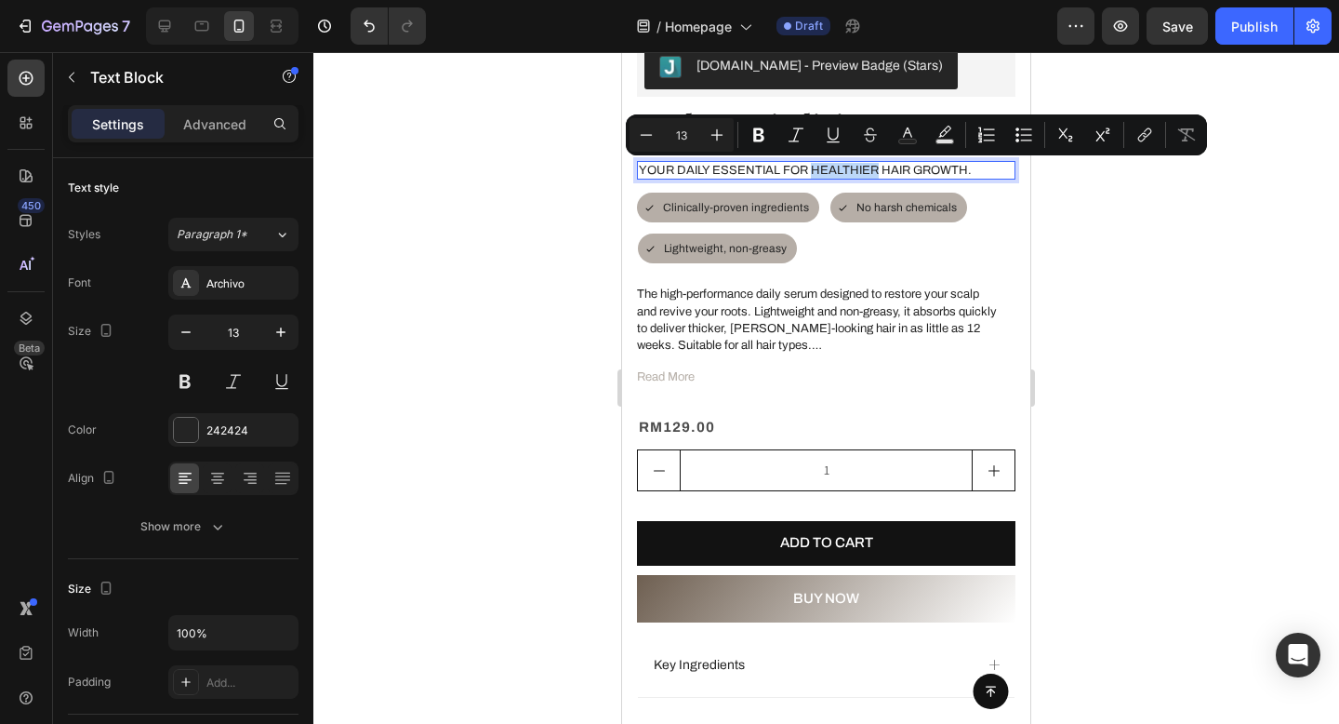
click at [843, 174] on p "YOUR DAILY ESSENTIAL FOR healthier hair growth." at bounding box center [826, 171] width 375 height 16
click at [817, 171] on p "YOUR DAILY ESSENTIAL FOR healthier hair growth." at bounding box center [826, 171] width 375 height 16
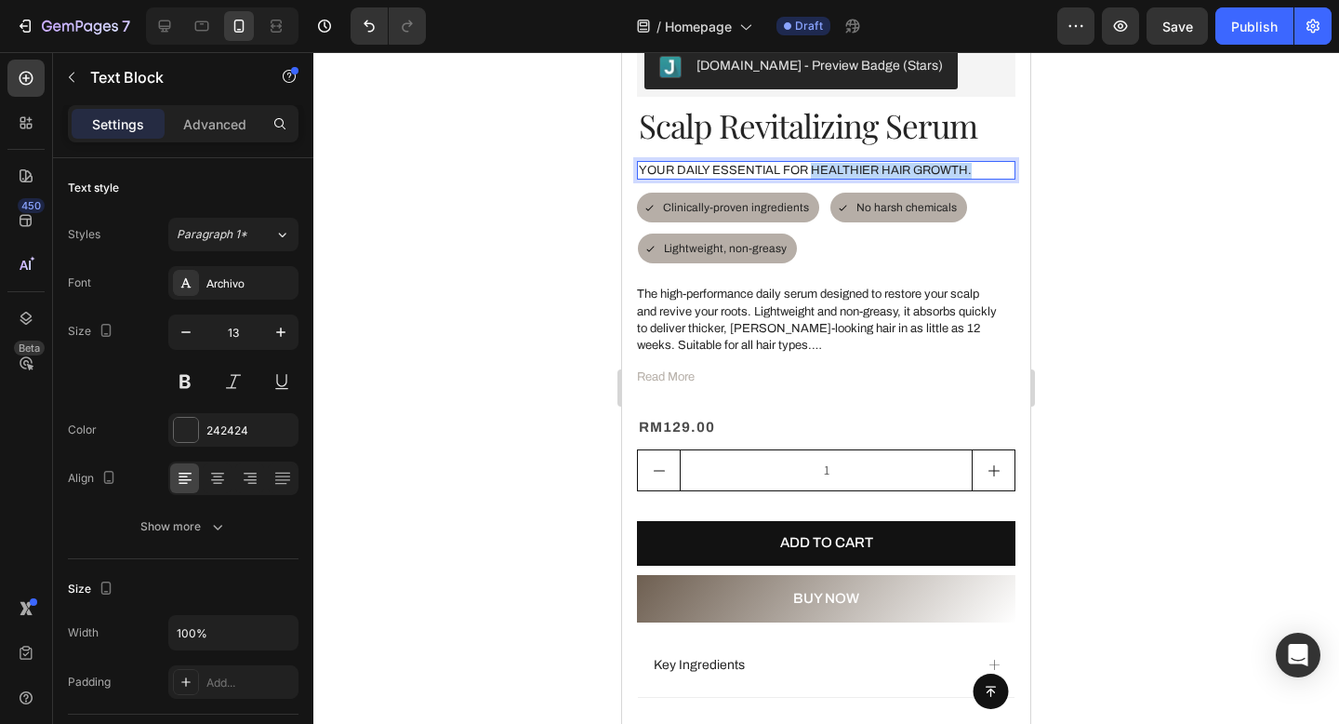
drag, startPoint x: 811, startPoint y: 171, endPoint x: 975, endPoint y: 170, distance: 163.7
click at [975, 170] on p "YOUR DAILY ESSENTIAL FOR healthier hair growth." at bounding box center [826, 171] width 375 height 16
click at [1141, 246] on div at bounding box center [826, 388] width 1026 height 672
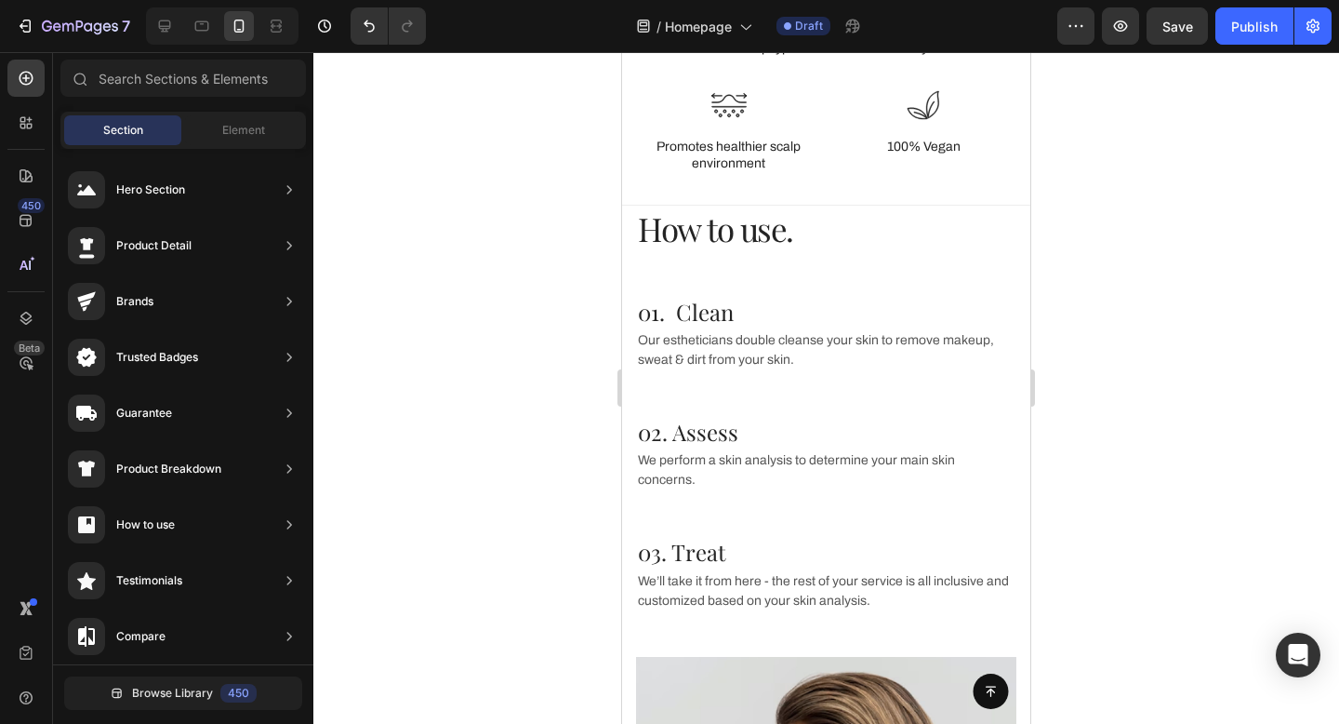
scroll to position [3507, 0]
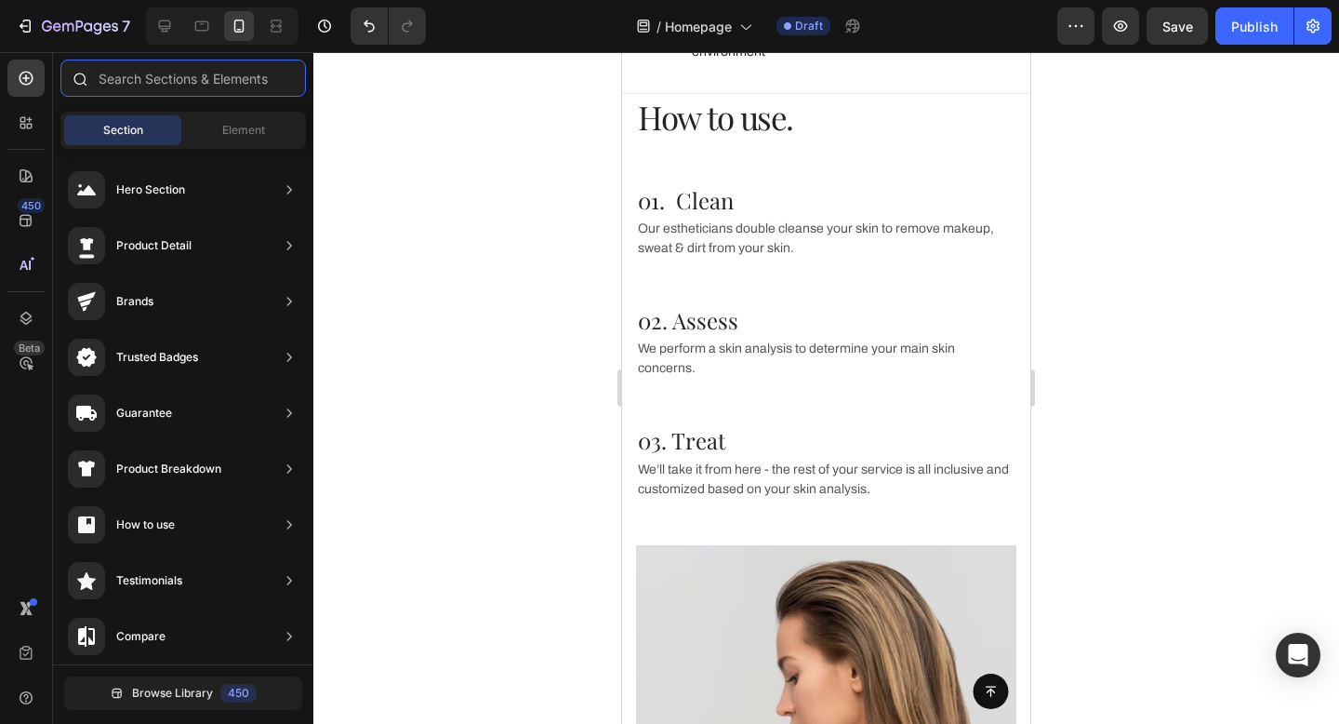
click at [186, 81] on input "text" at bounding box center [183, 78] width 246 height 37
click at [27, 109] on div at bounding box center [25, 122] width 37 height 37
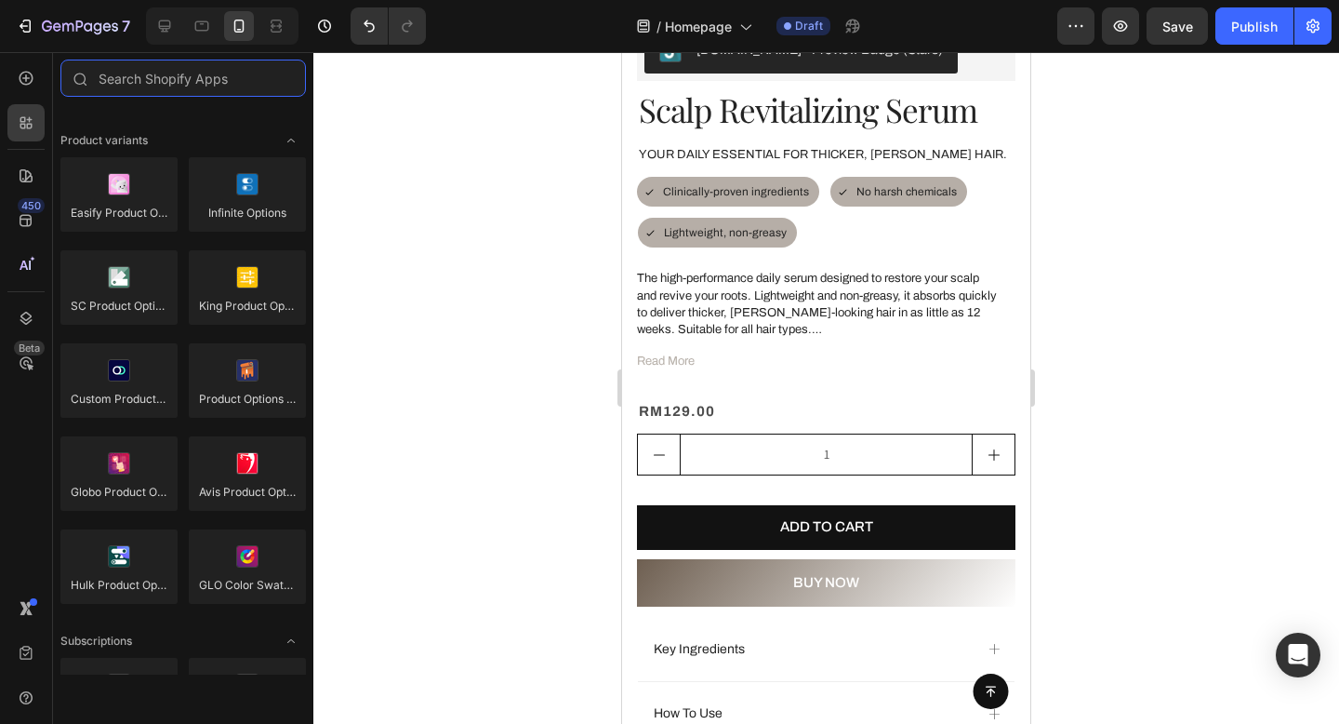
scroll to position [1386, 0]
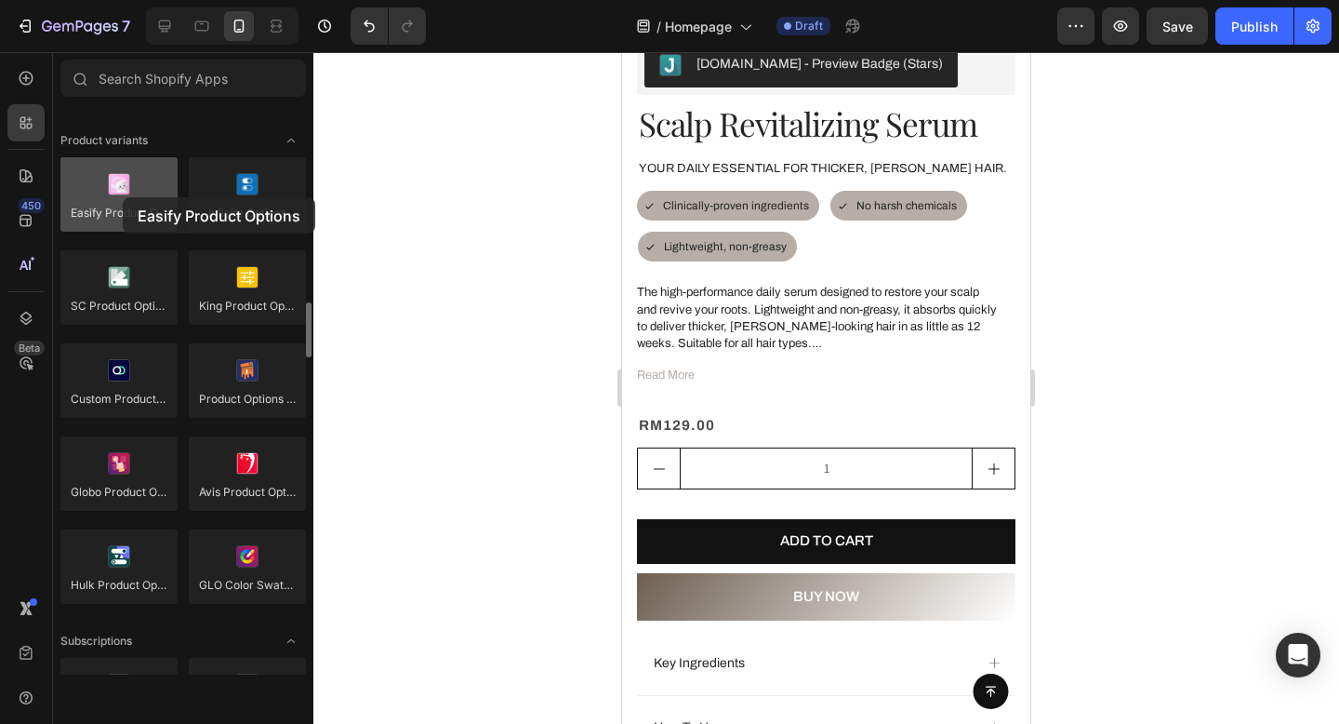
click at [123, 197] on div at bounding box center [118, 194] width 117 height 74
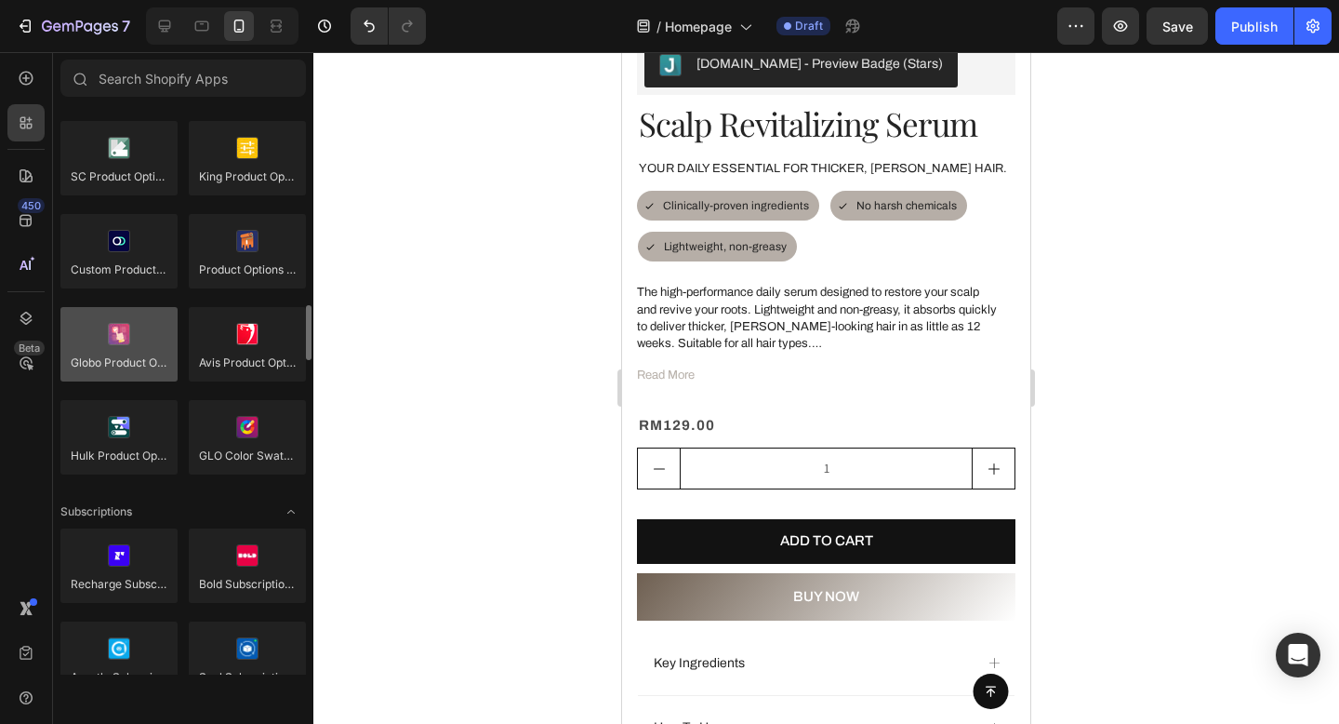
scroll to position [2177, 0]
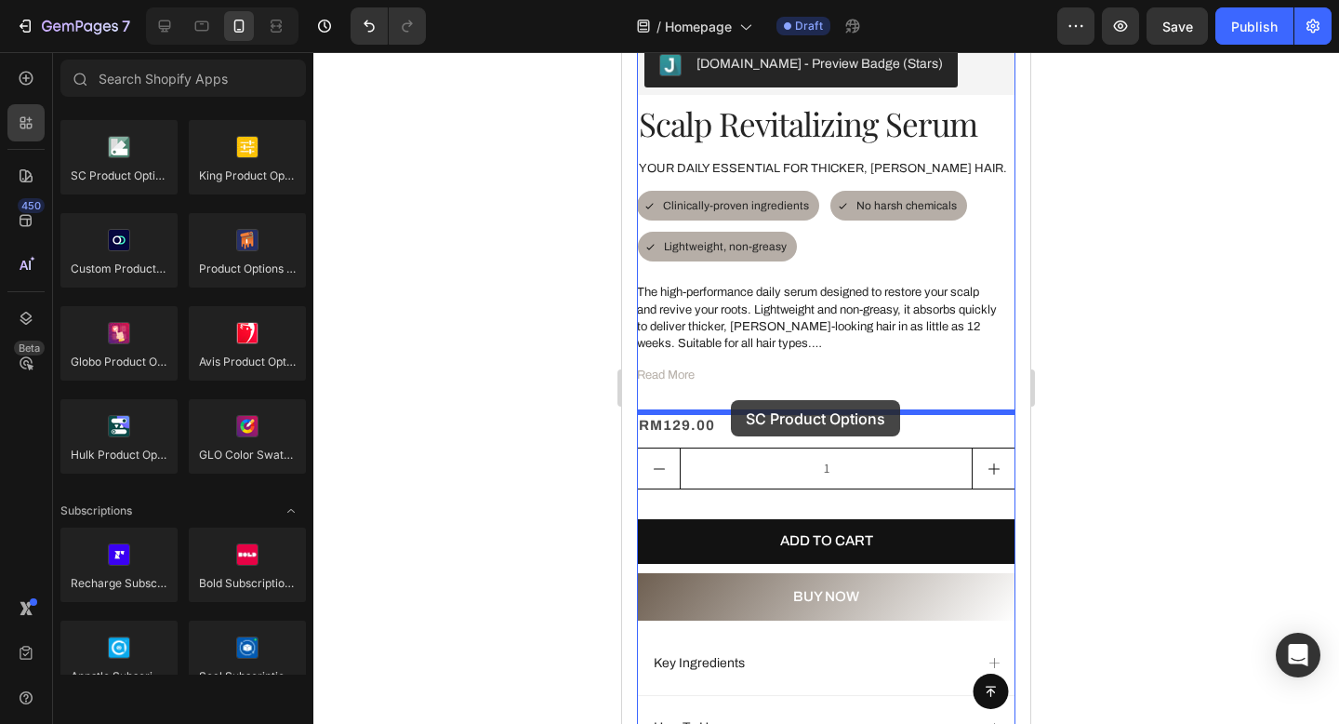
drag, startPoint x: 755, startPoint y: 227, endPoint x: 732, endPoint y: 401, distance: 175.5
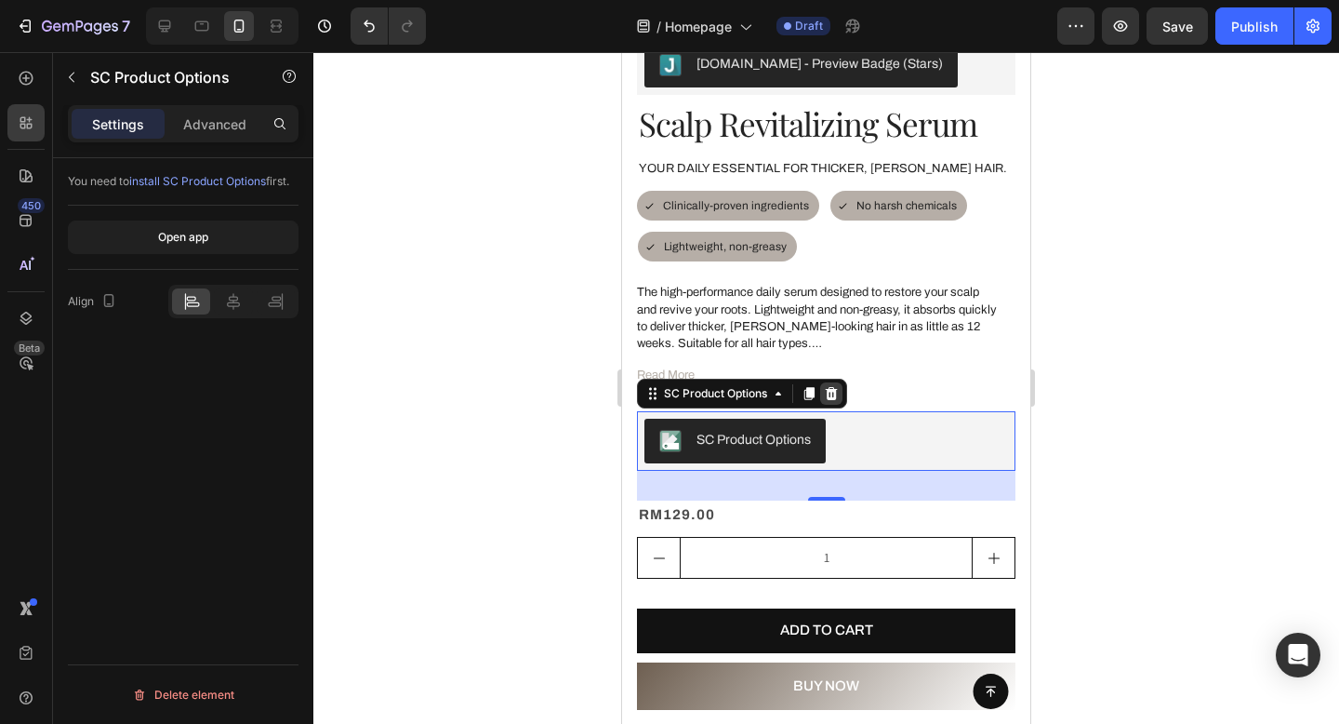
click at [839, 389] on icon at bounding box center [831, 393] width 15 height 15
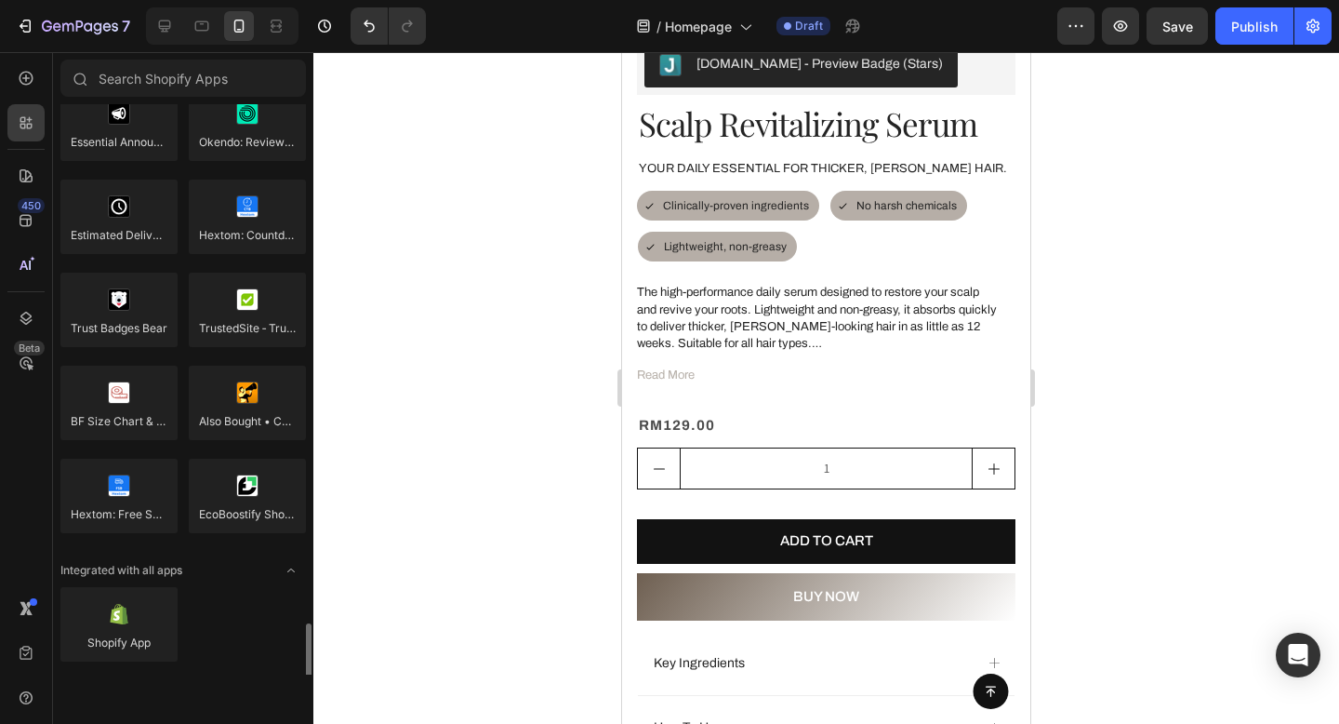
scroll to position [5310, 0]
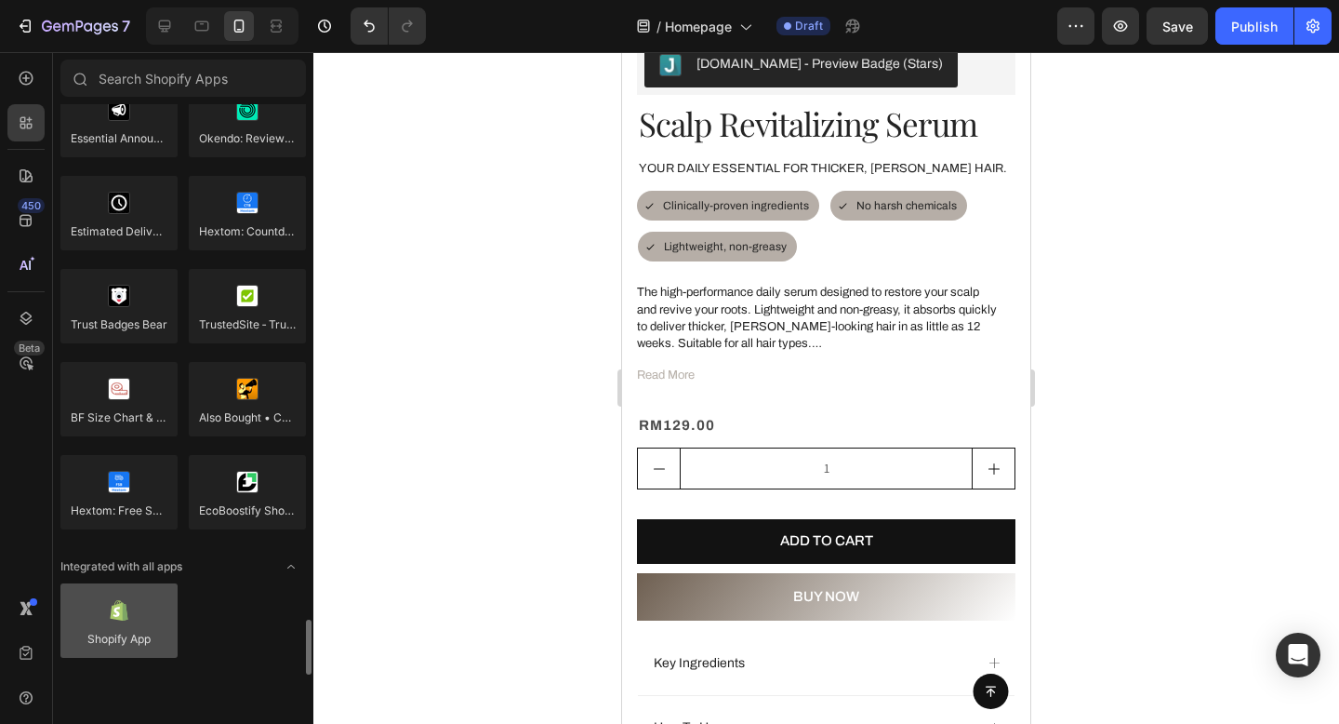
click at [100, 632] on div at bounding box center [118, 620] width 117 height 74
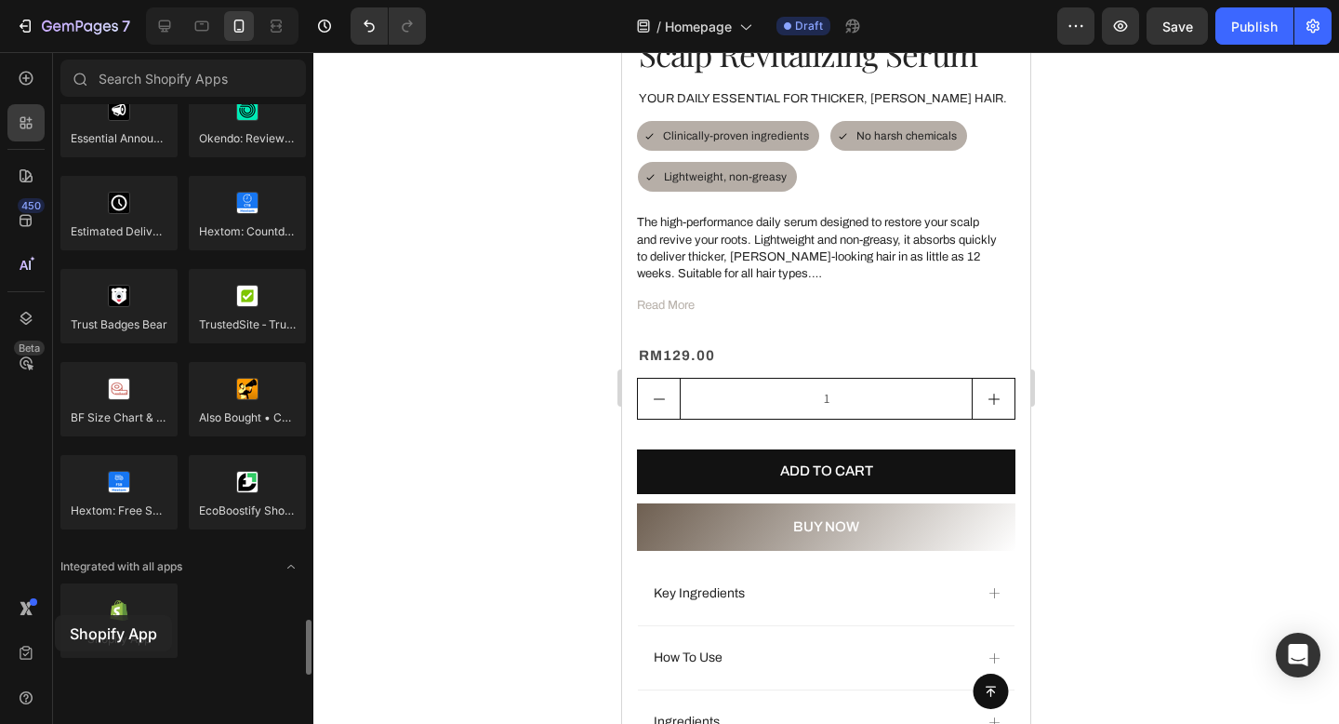
drag, startPoint x: 100, startPoint y: 632, endPoint x: 57, endPoint y: 614, distance: 47.5
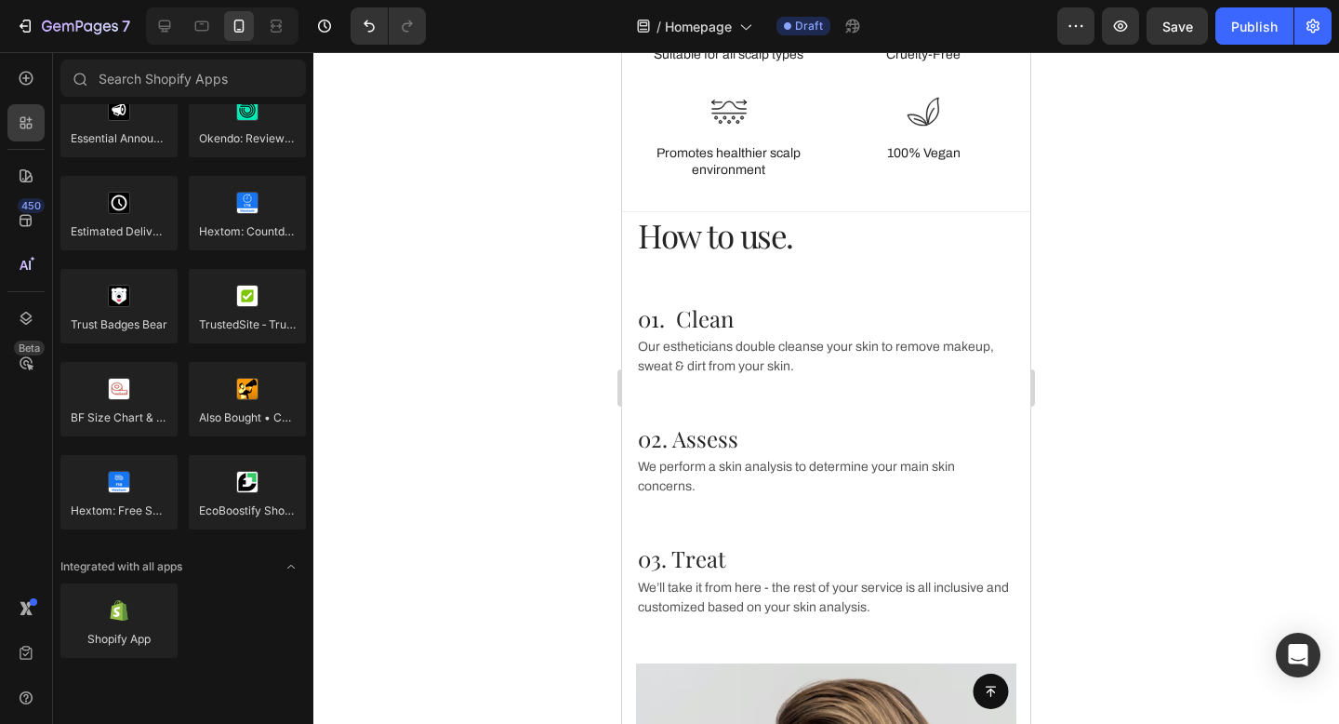
scroll to position [3334, 0]
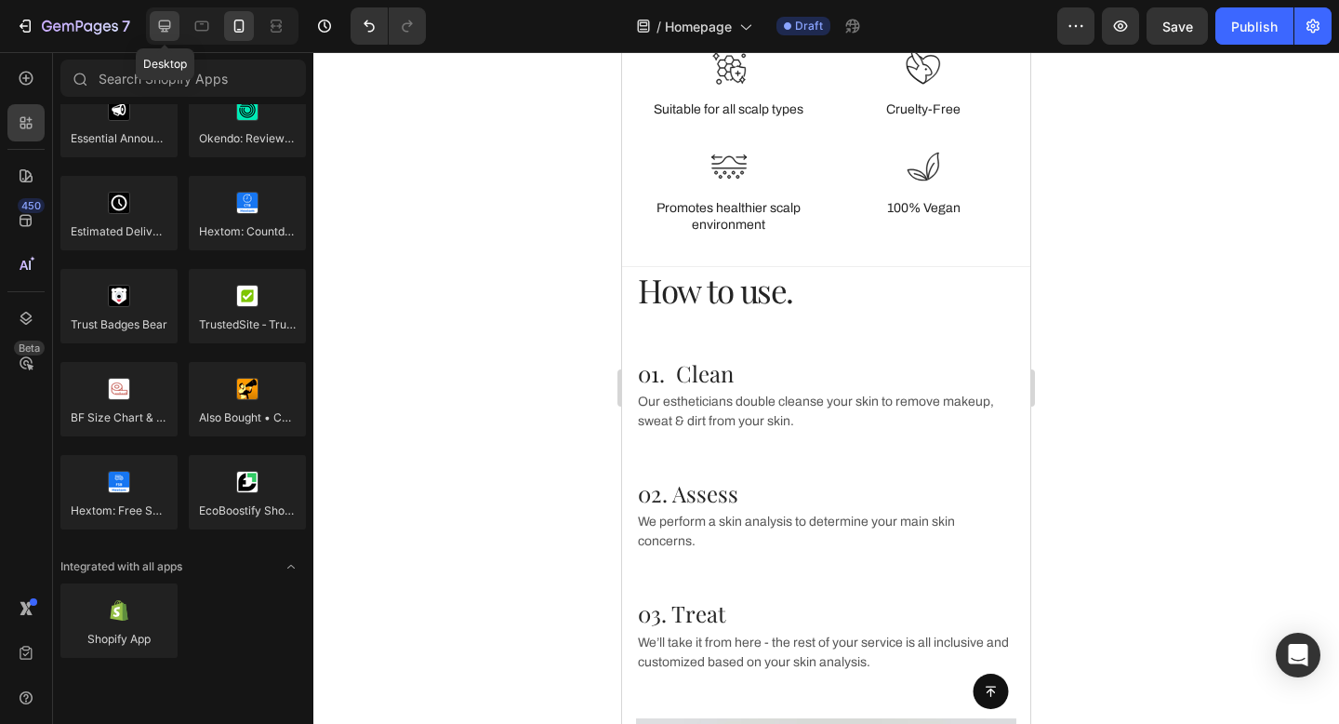
click at [161, 27] on icon at bounding box center [164, 26] width 19 height 19
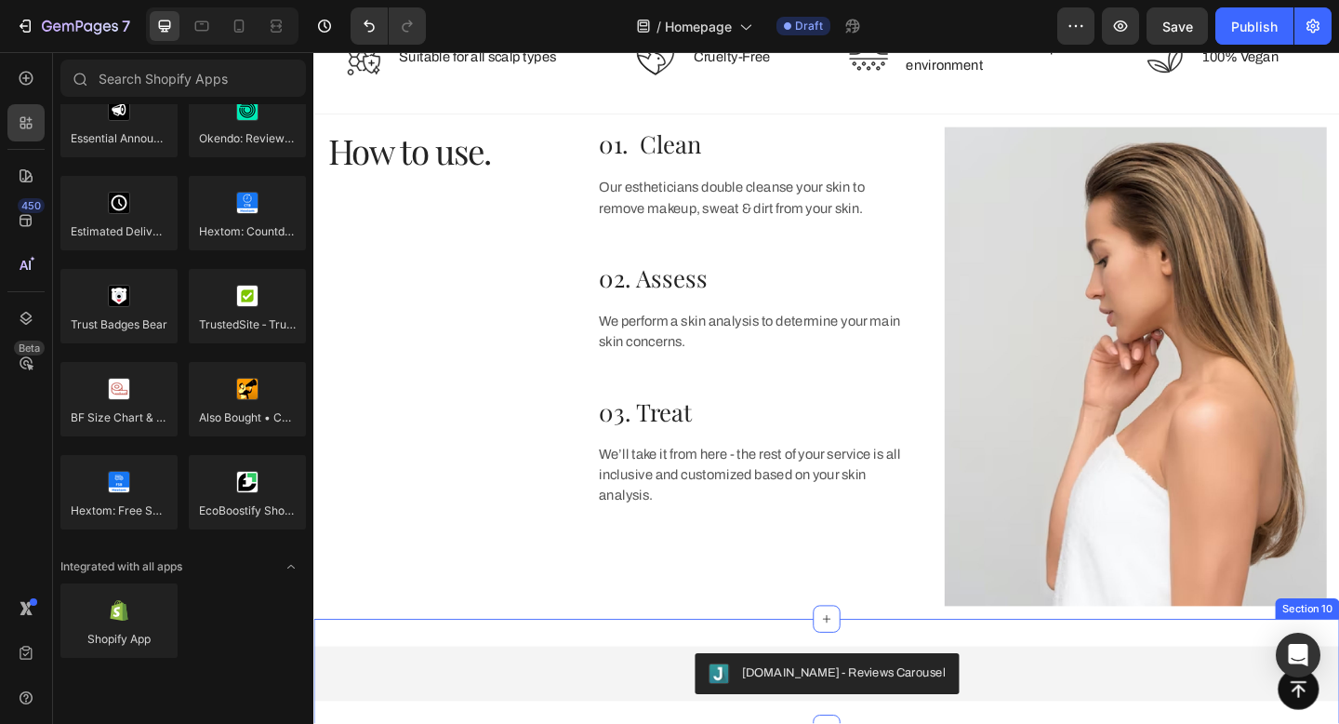
scroll to position [2861, 0]
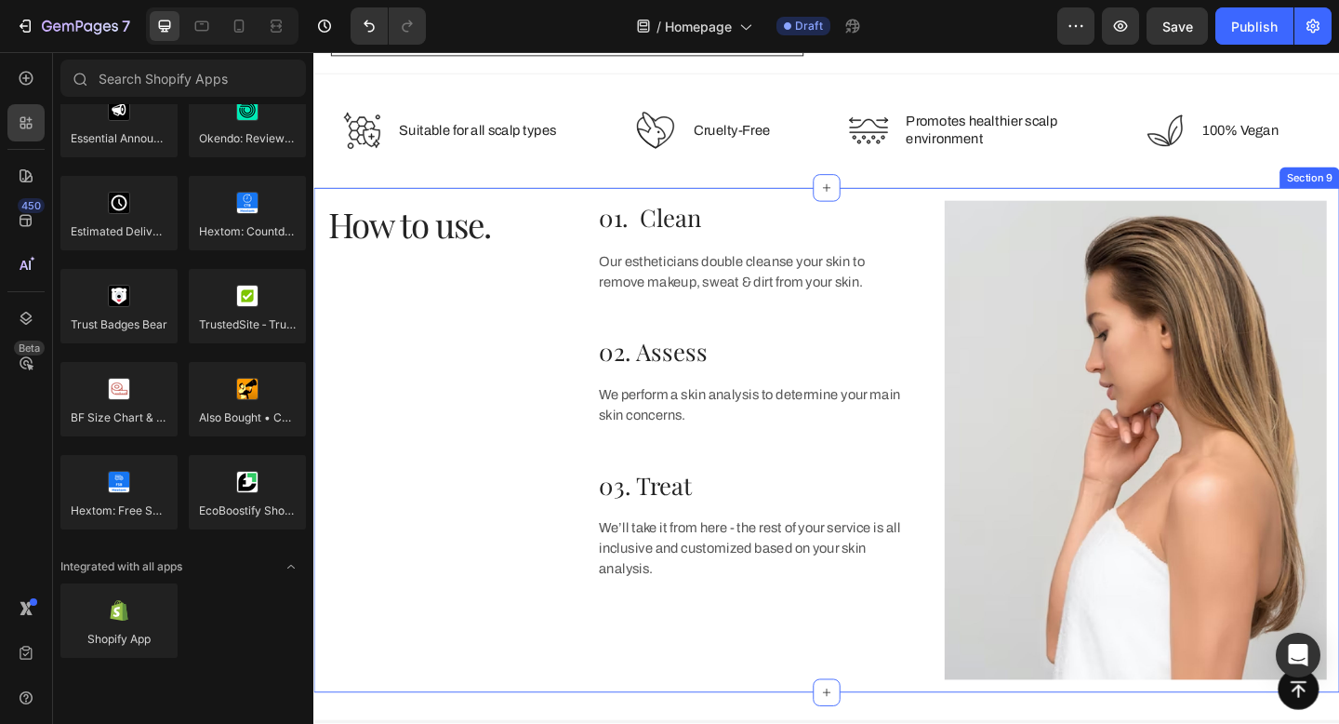
click at [908, 205] on div "How to use. Heading 01. Clean Heading Our estheticians double cleanse your skin…" at bounding box center [871, 474] width 1116 height 549
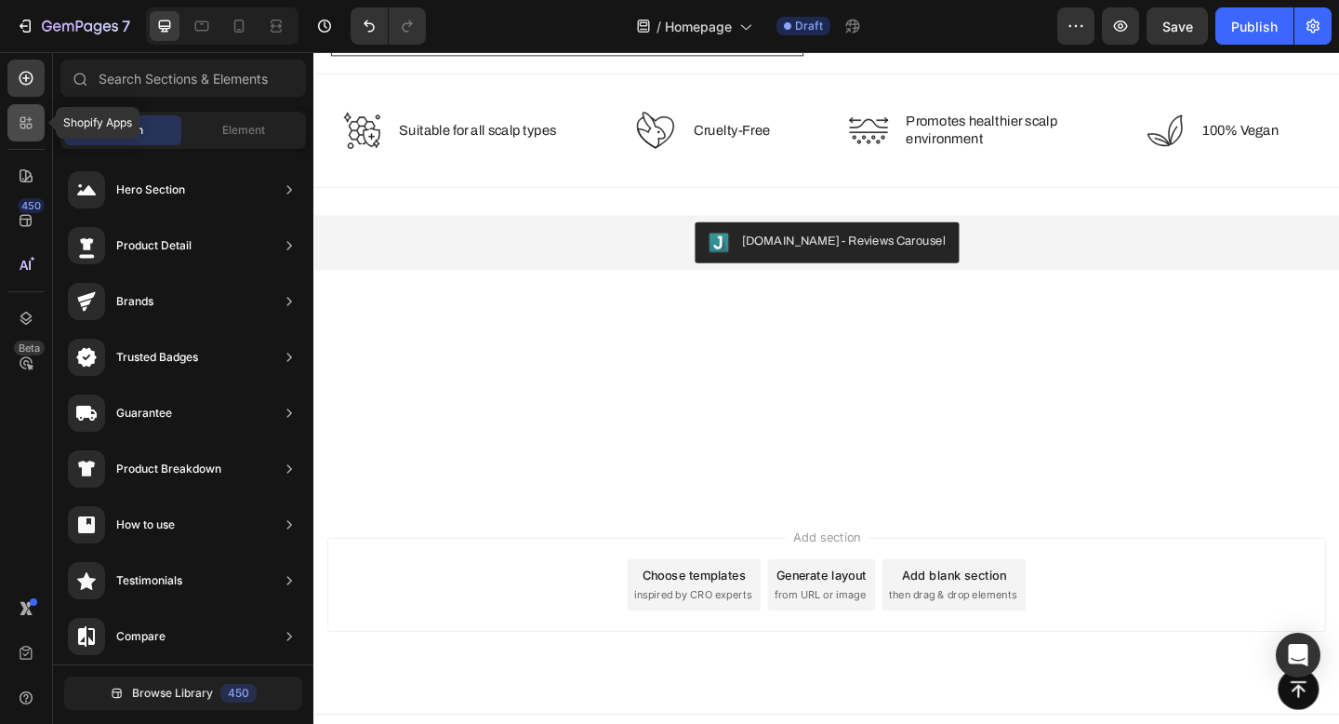
click at [37, 123] on div at bounding box center [25, 122] width 37 height 37
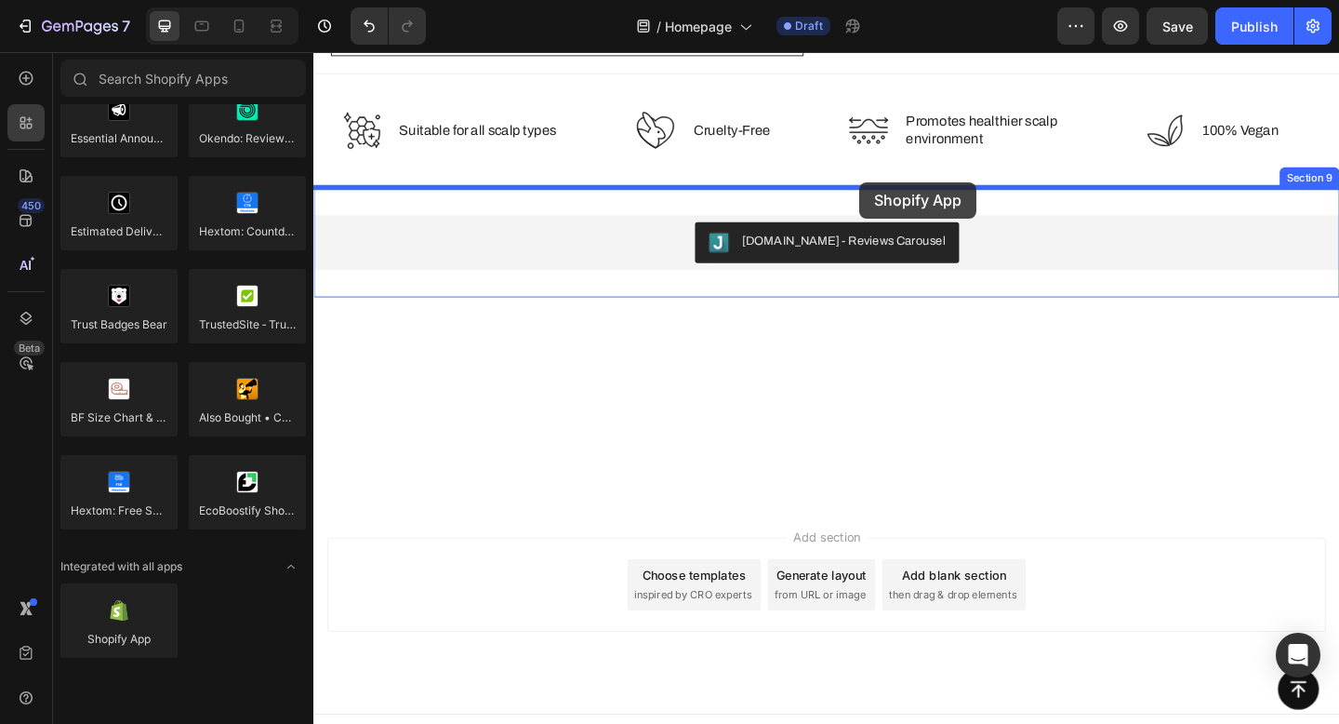
drag, startPoint x: 439, startPoint y: 648, endPoint x: 908, endPoint y: 193, distance: 653.2
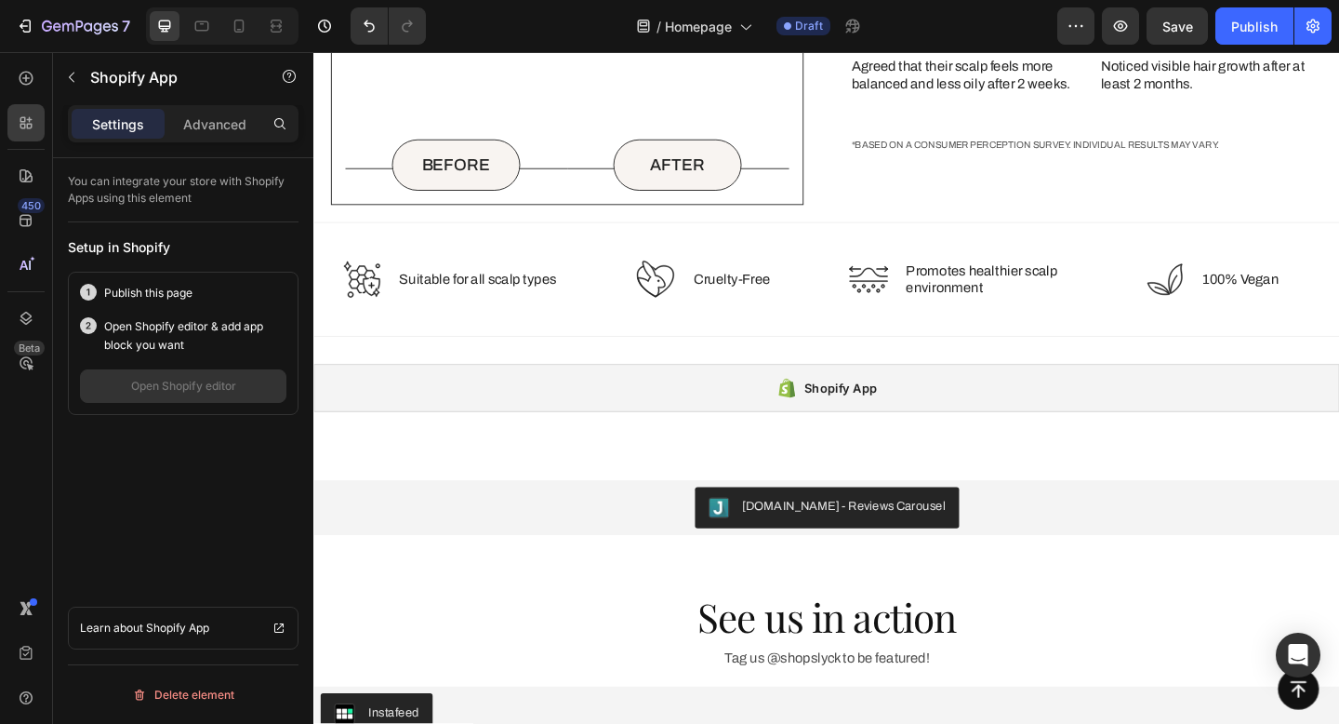
scroll to position [2313, 0]
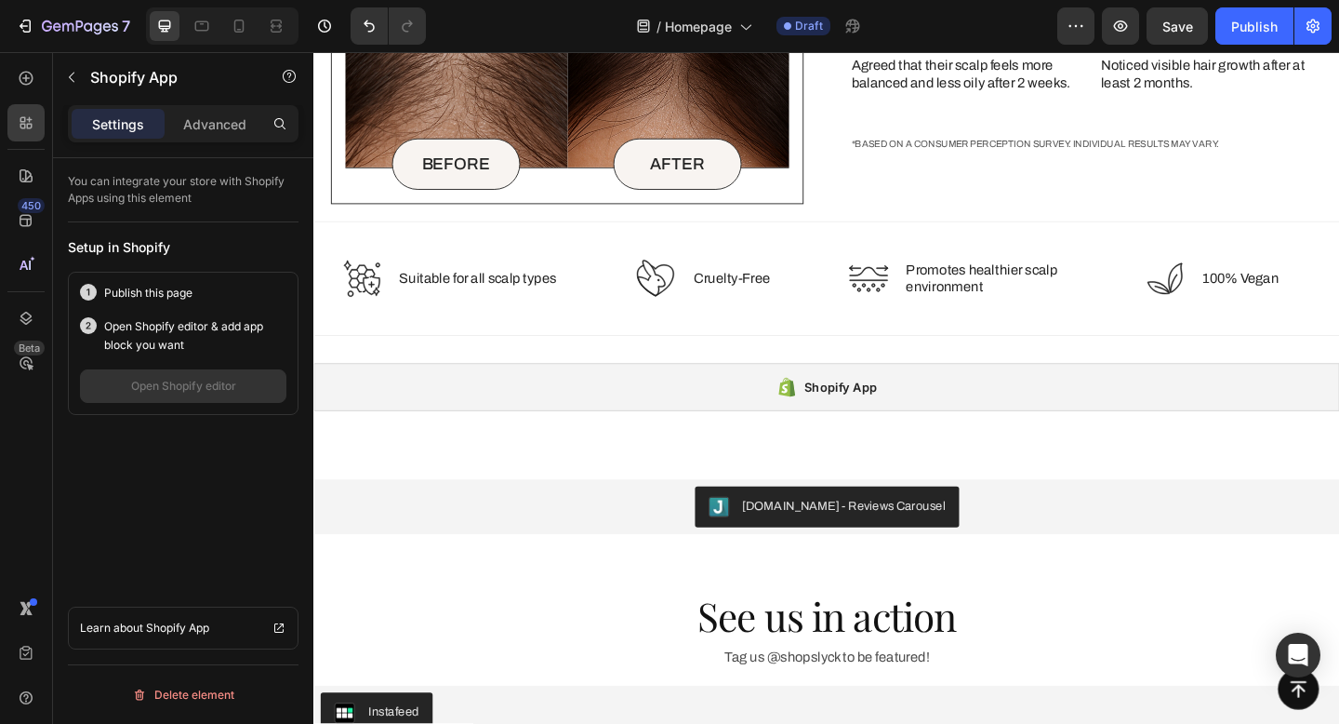
click at [893, 417] on div "Shopify App" at bounding box center [886, 417] width 79 height 22
click at [870, 403] on div "Shopify App" at bounding box center [871, 417] width 1116 height 52
click at [202, 112] on div "Advanced" at bounding box center [214, 124] width 93 height 30
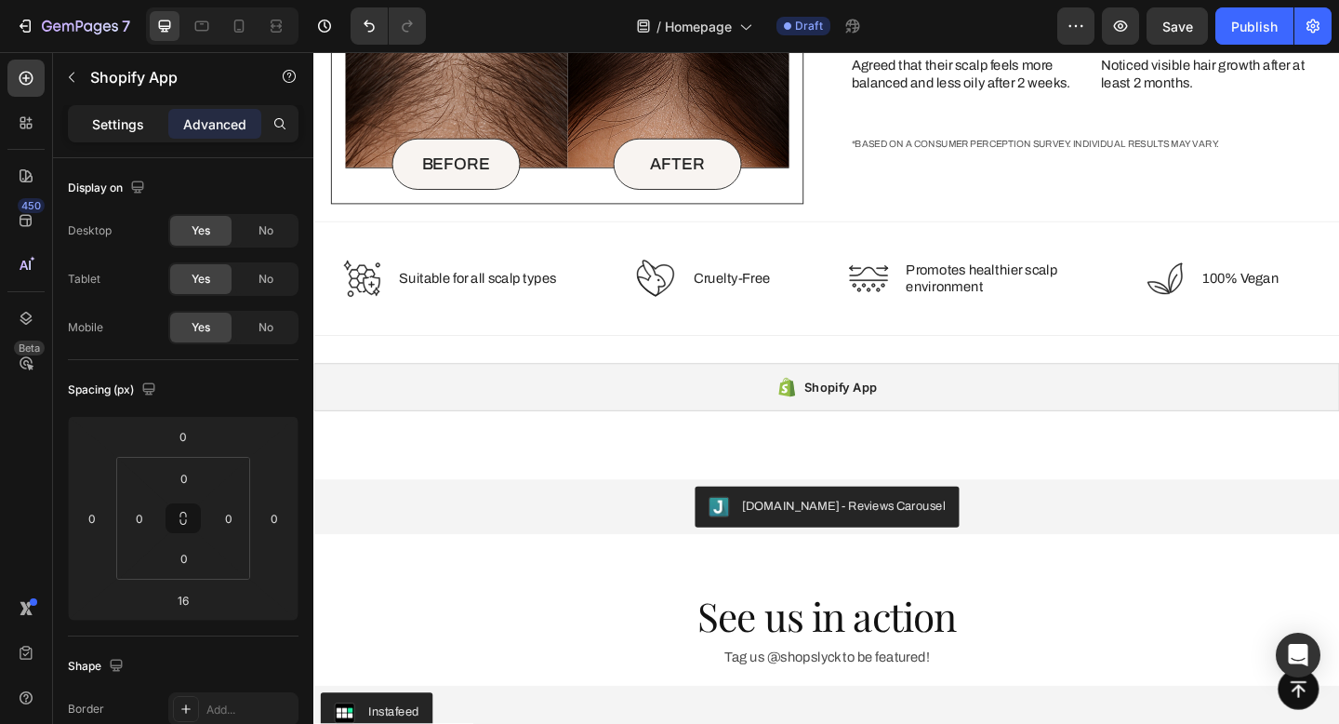
click at [112, 133] on div "Settings" at bounding box center [118, 124] width 93 height 30
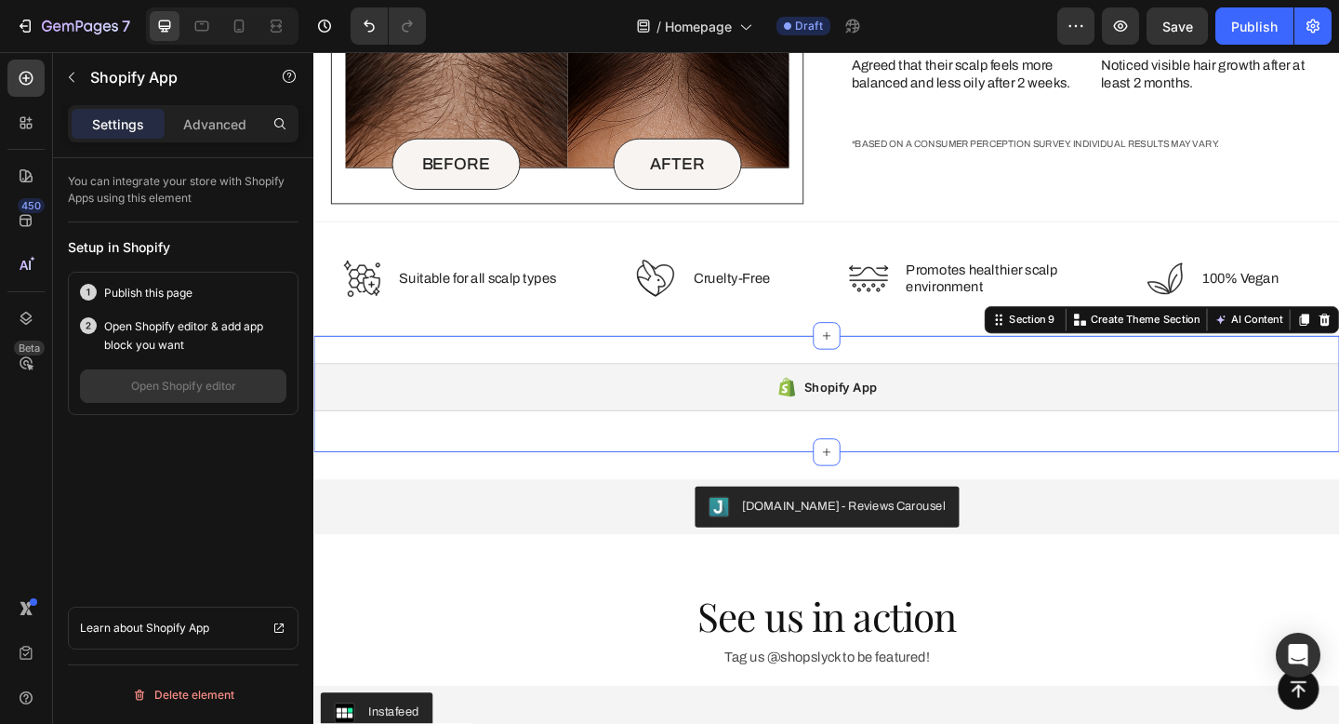
click at [844, 461] on div "Shopify App Shopify App Section 9 You can create reusable sections Create Theme…" at bounding box center [871, 424] width 1116 height 126
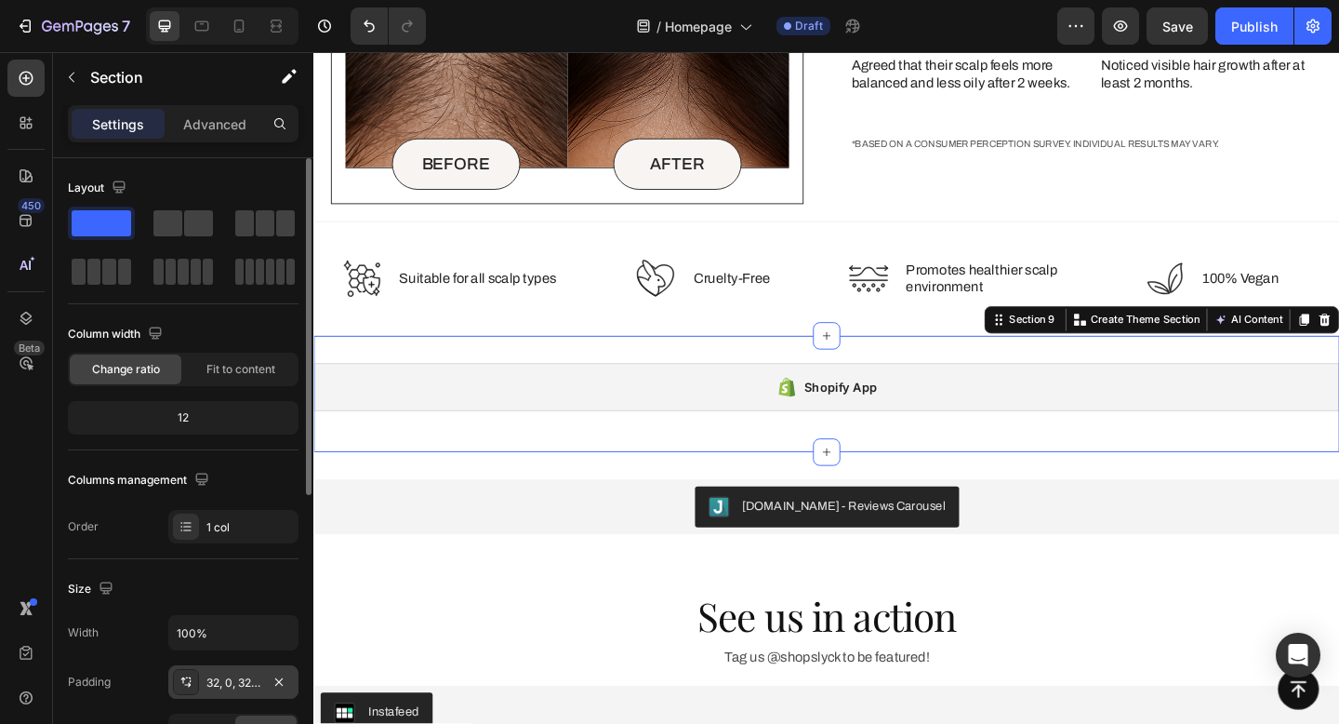
click at [243, 686] on div "32, 0, 32, 0" at bounding box center [233, 682] width 54 height 17
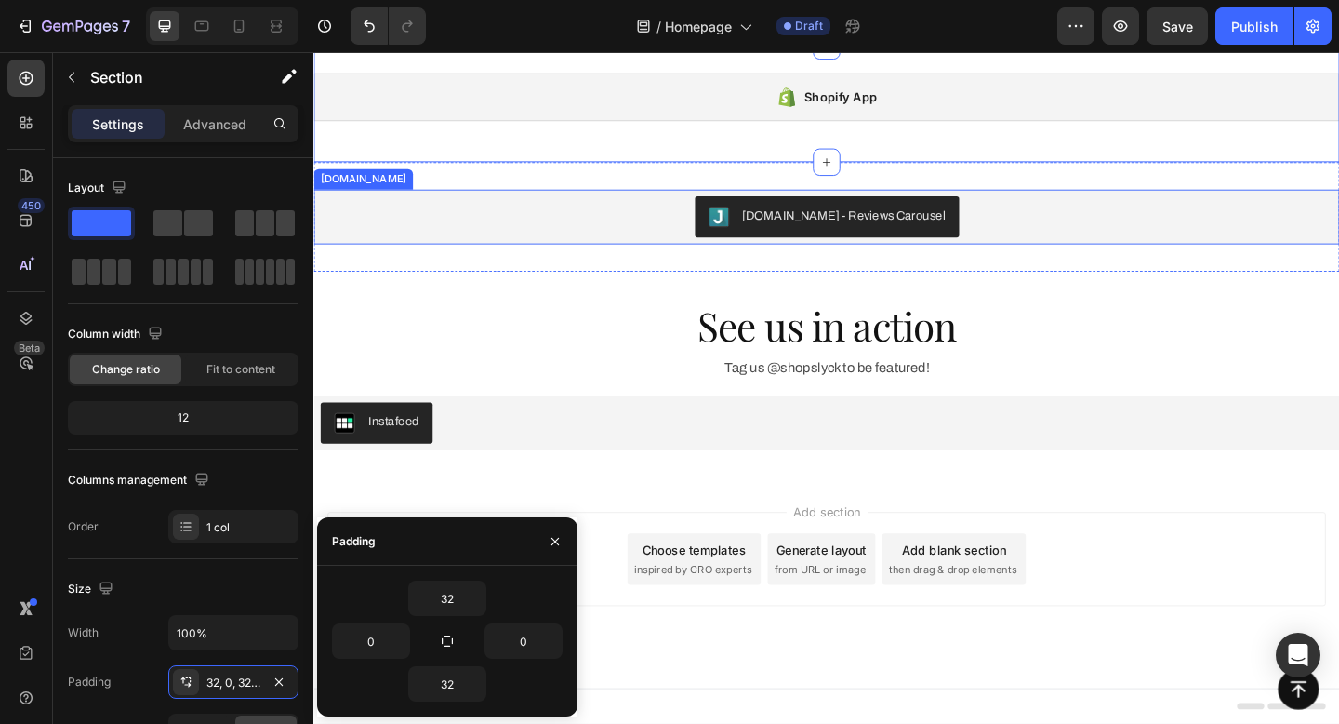
scroll to position [2259, 0]
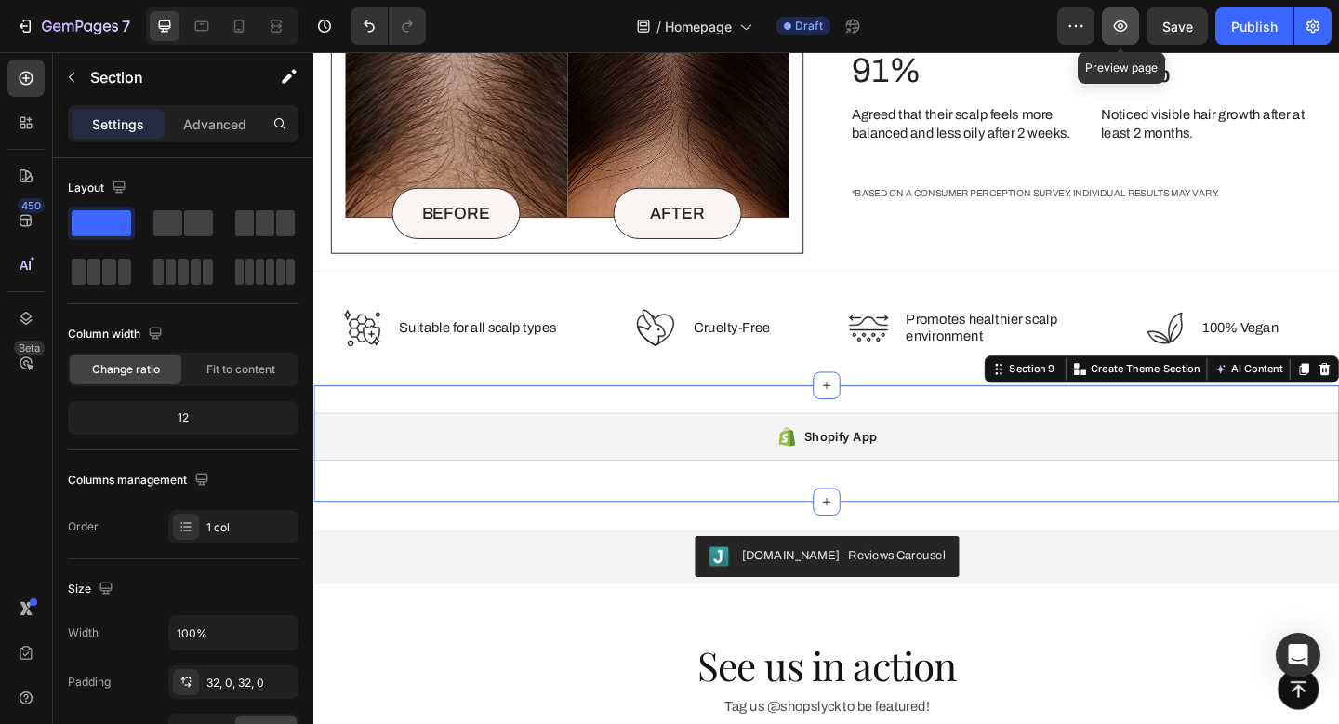
click at [1121, 31] on icon "button" at bounding box center [1121, 25] width 14 height 11
click at [247, 20] on icon at bounding box center [239, 26] width 19 height 19
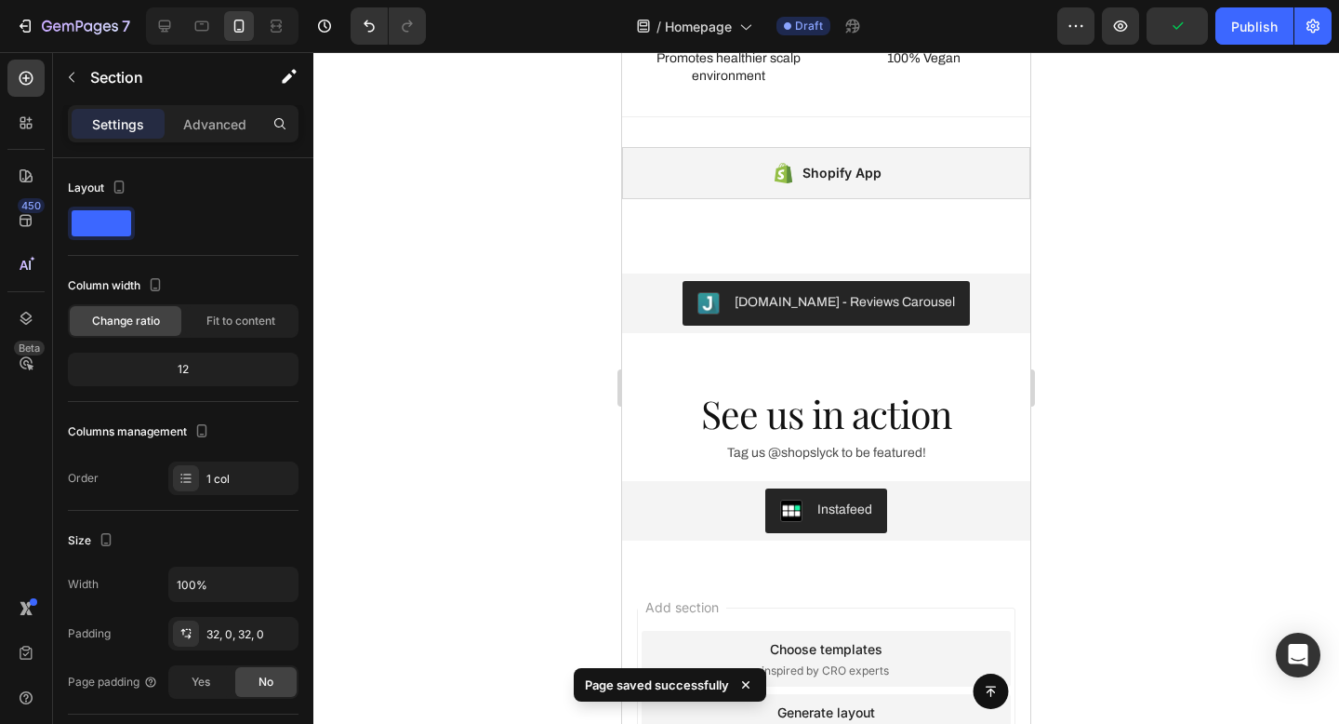
scroll to position [3113, 0]
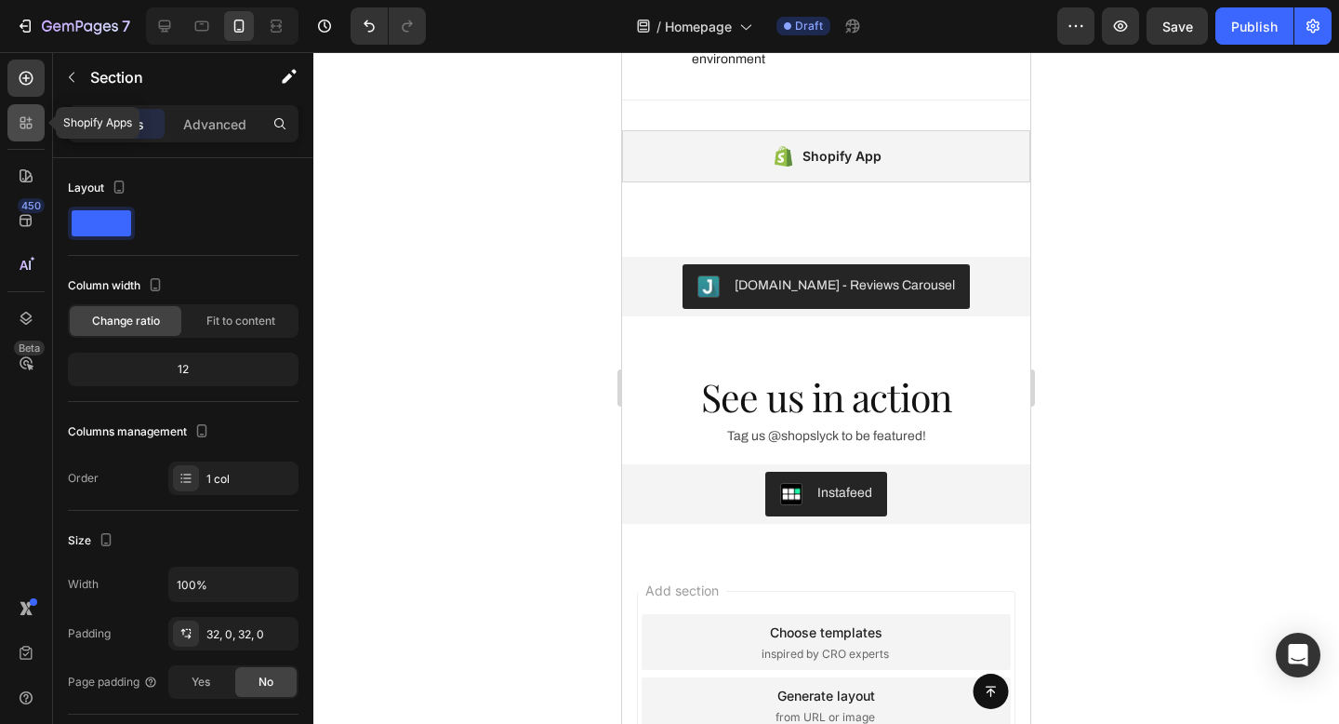
click at [30, 127] on icon at bounding box center [30, 127] width 6 height 6
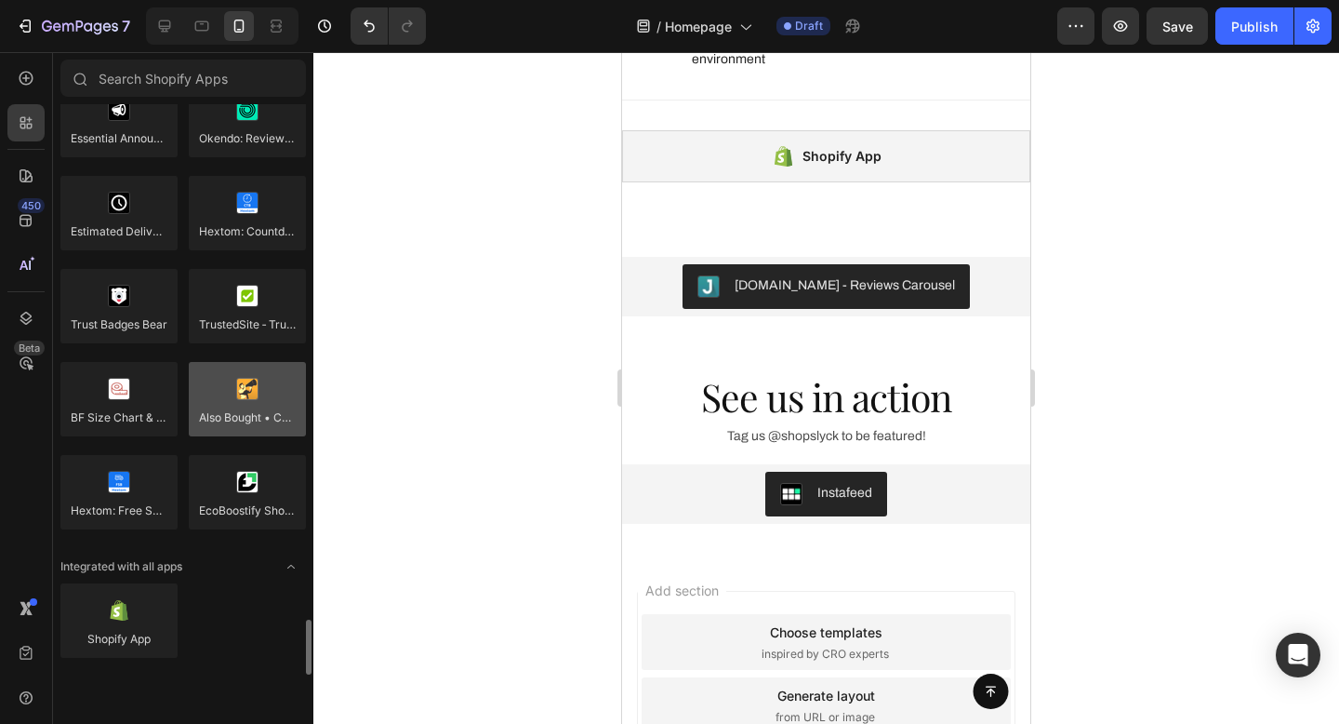
click at [249, 405] on div at bounding box center [247, 399] width 117 height 74
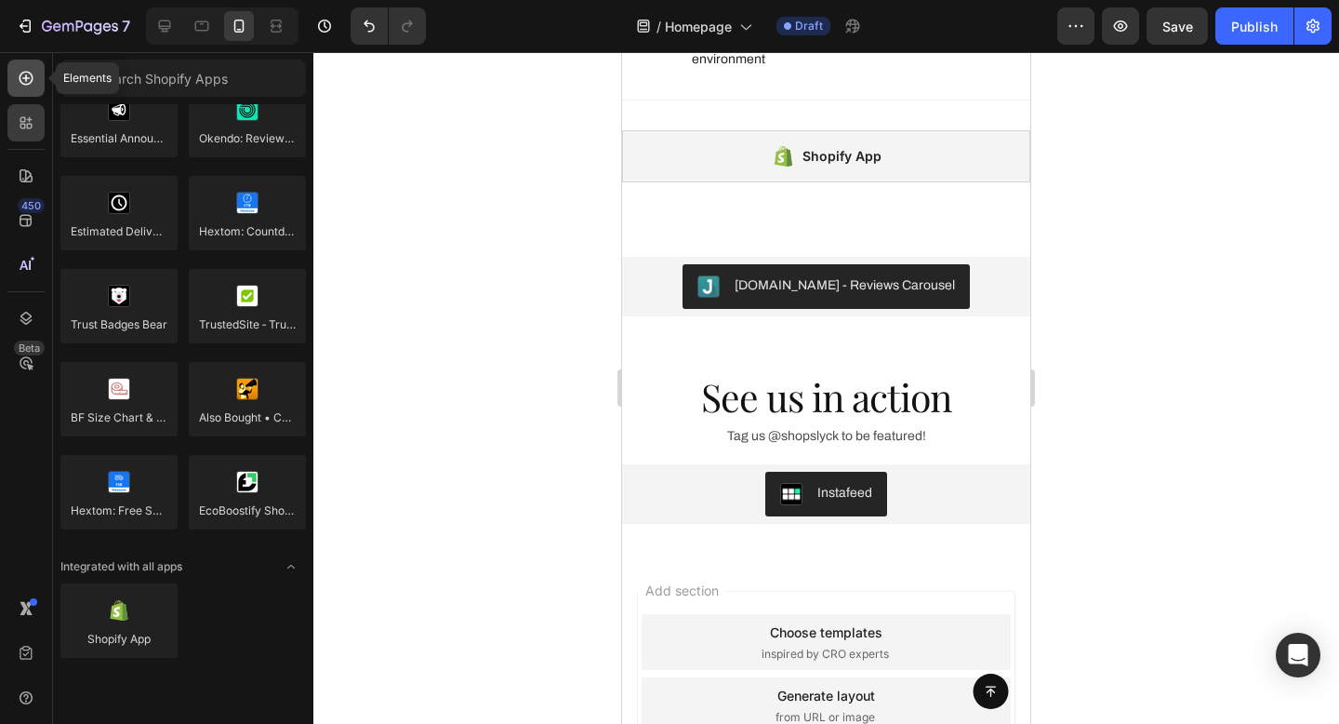
click at [28, 66] on div at bounding box center [25, 78] width 37 height 37
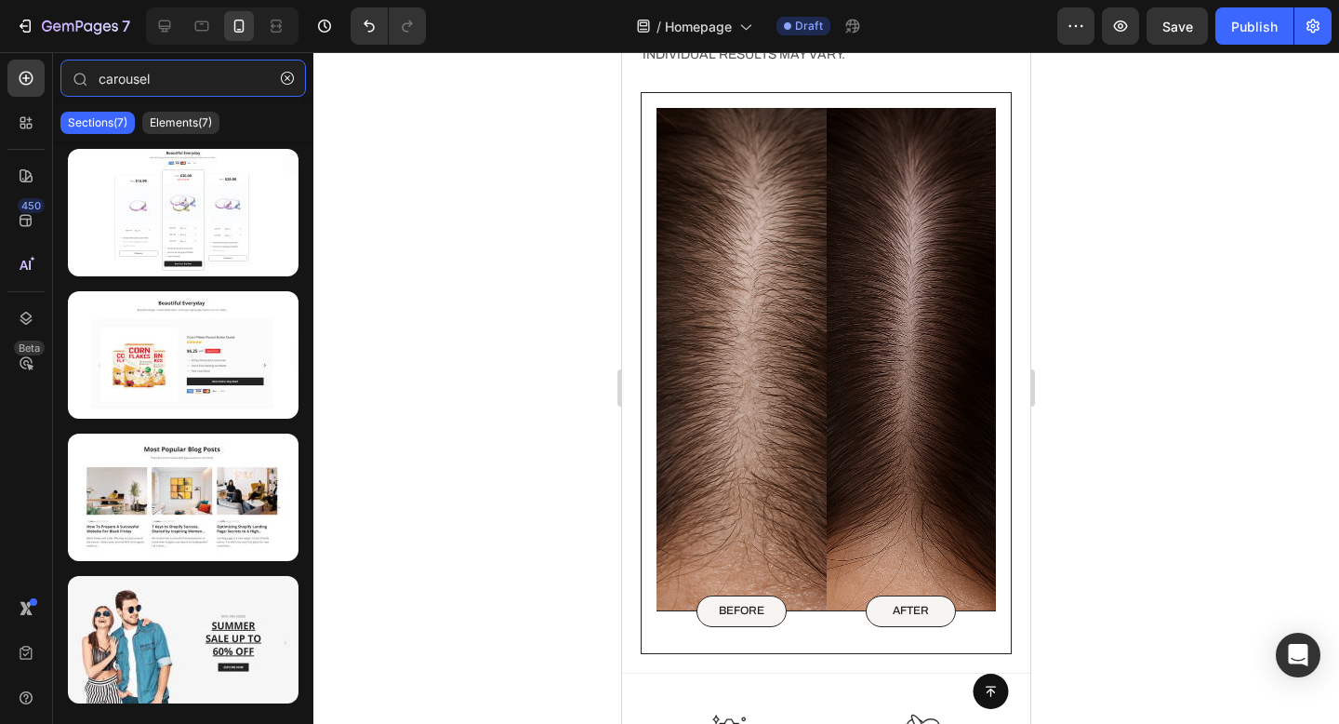
scroll to position [2694, 0]
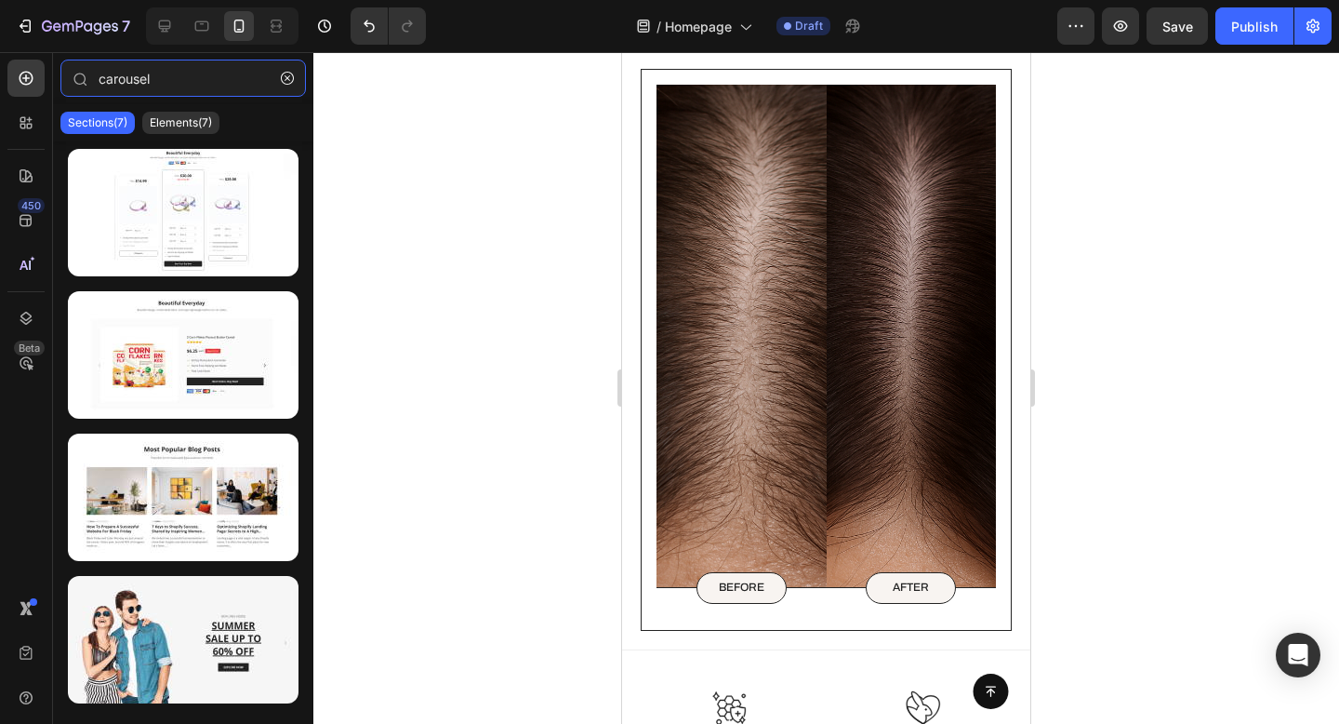
type input "carousel"
click at [19, 123] on icon at bounding box center [26, 122] width 19 height 19
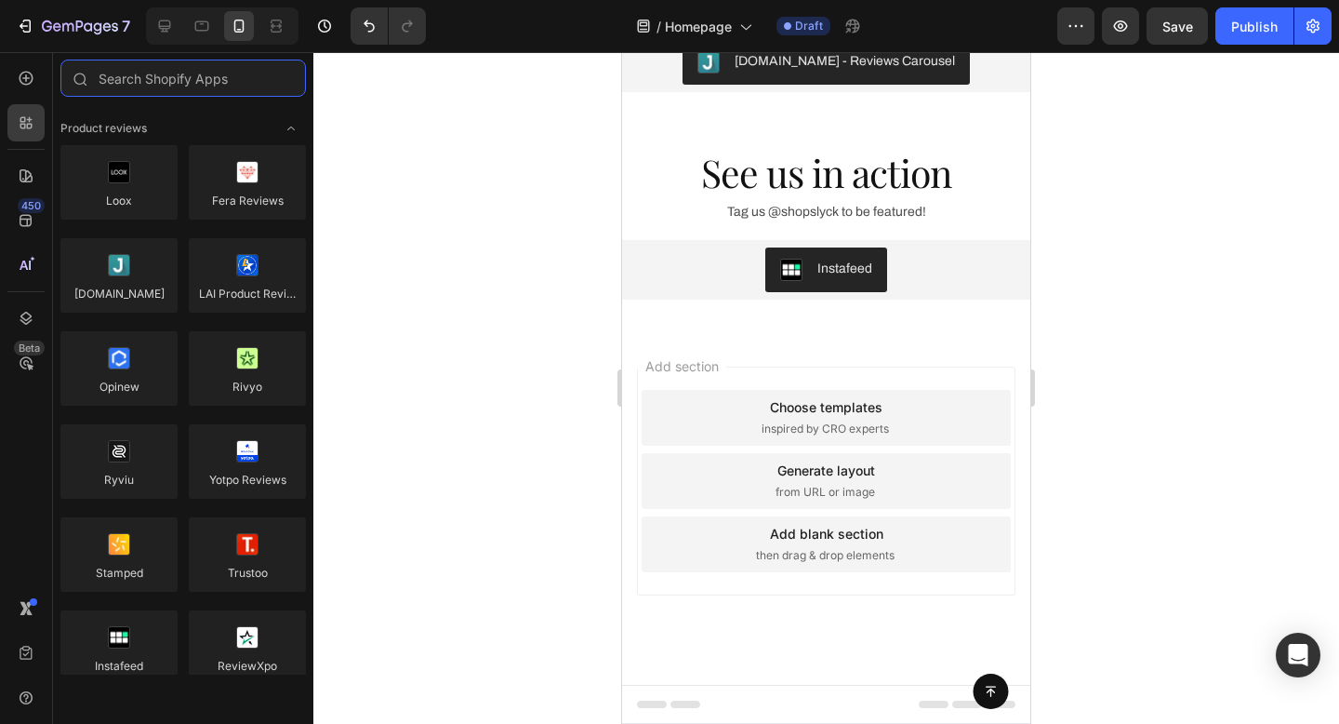
scroll to position [3657, 0]
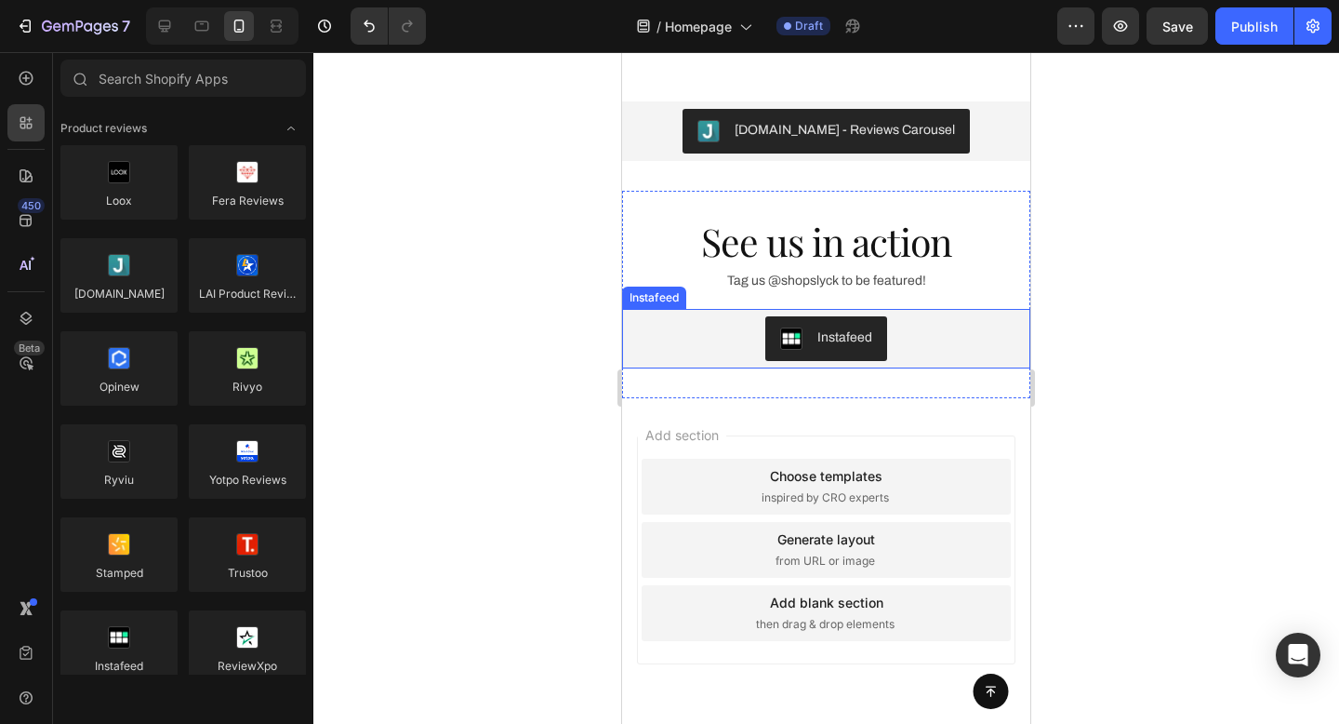
click at [701, 316] on div "Instafeed" at bounding box center [826, 338] width 393 height 45
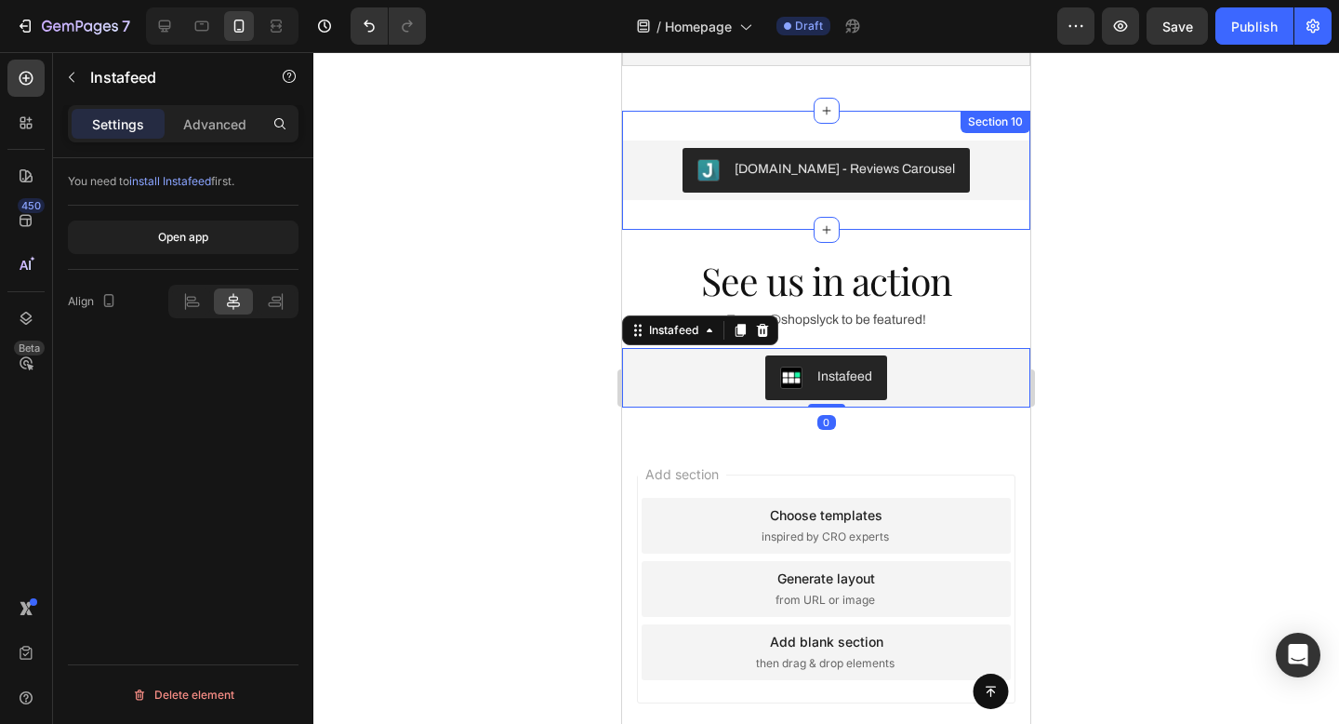
scroll to position [3613, 0]
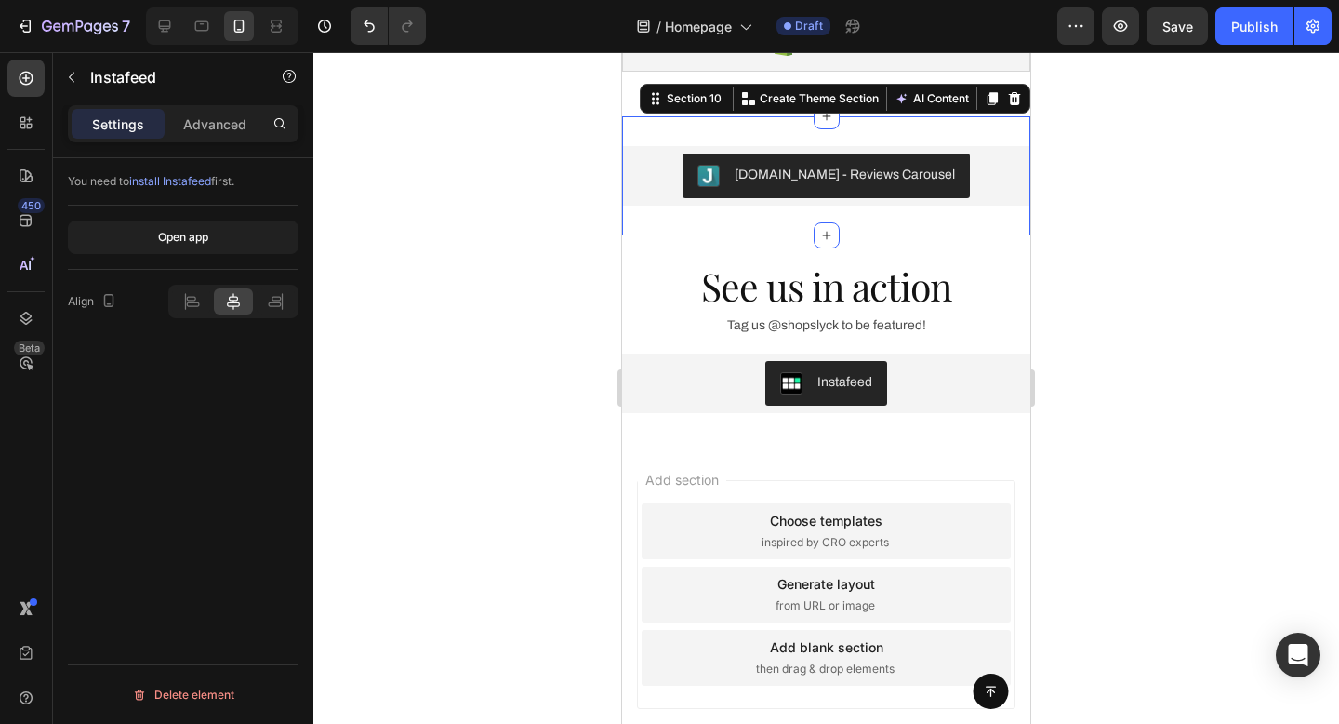
click at [692, 133] on div "Judge.me - Reviews Carousel Judge.me Section 10 You can create reusable section…" at bounding box center [826, 175] width 408 height 119
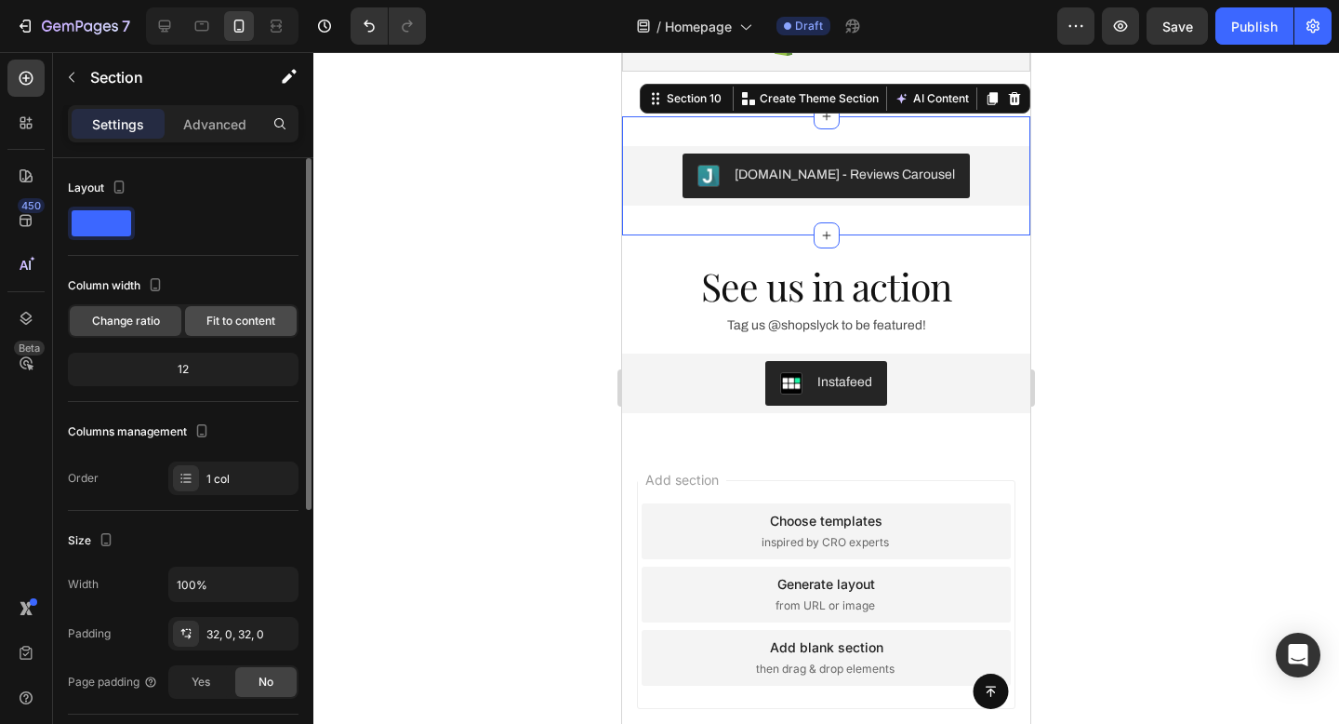
click at [240, 313] on span "Fit to content" at bounding box center [240, 321] width 69 height 17
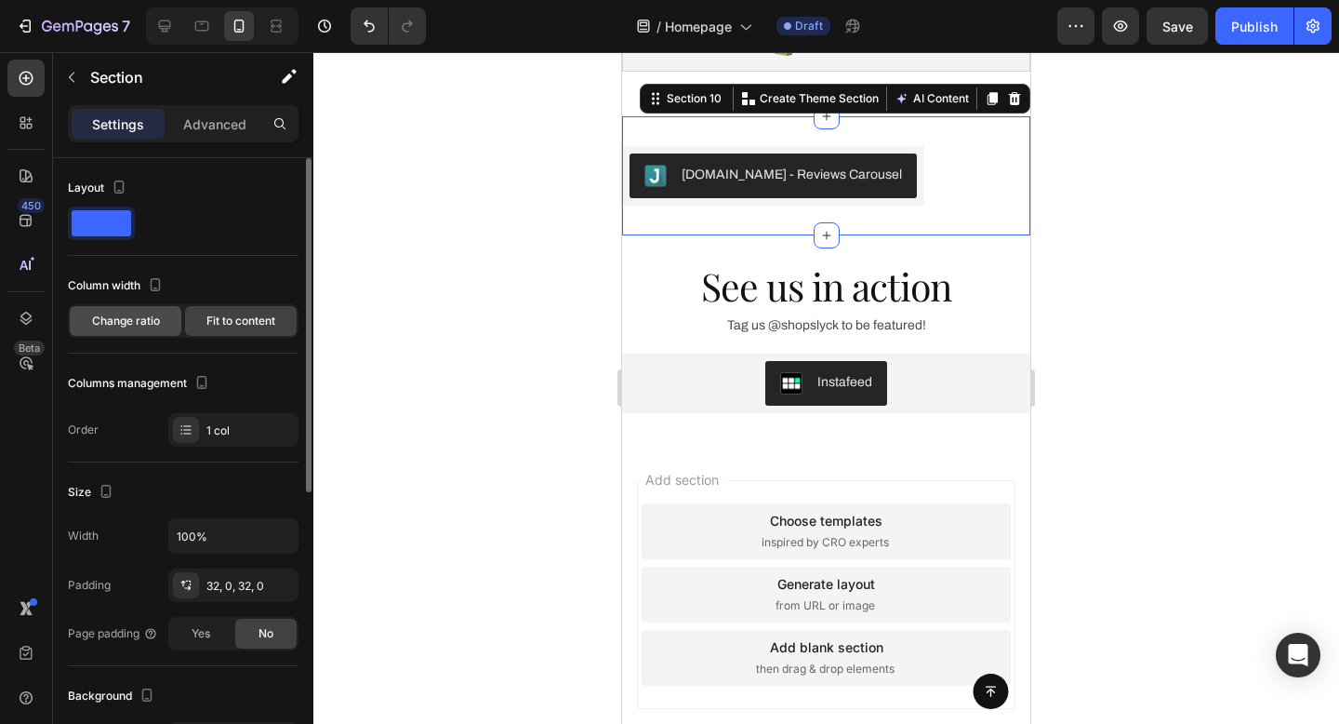
click at [153, 317] on span "Change ratio" at bounding box center [126, 321] width 68 height 17
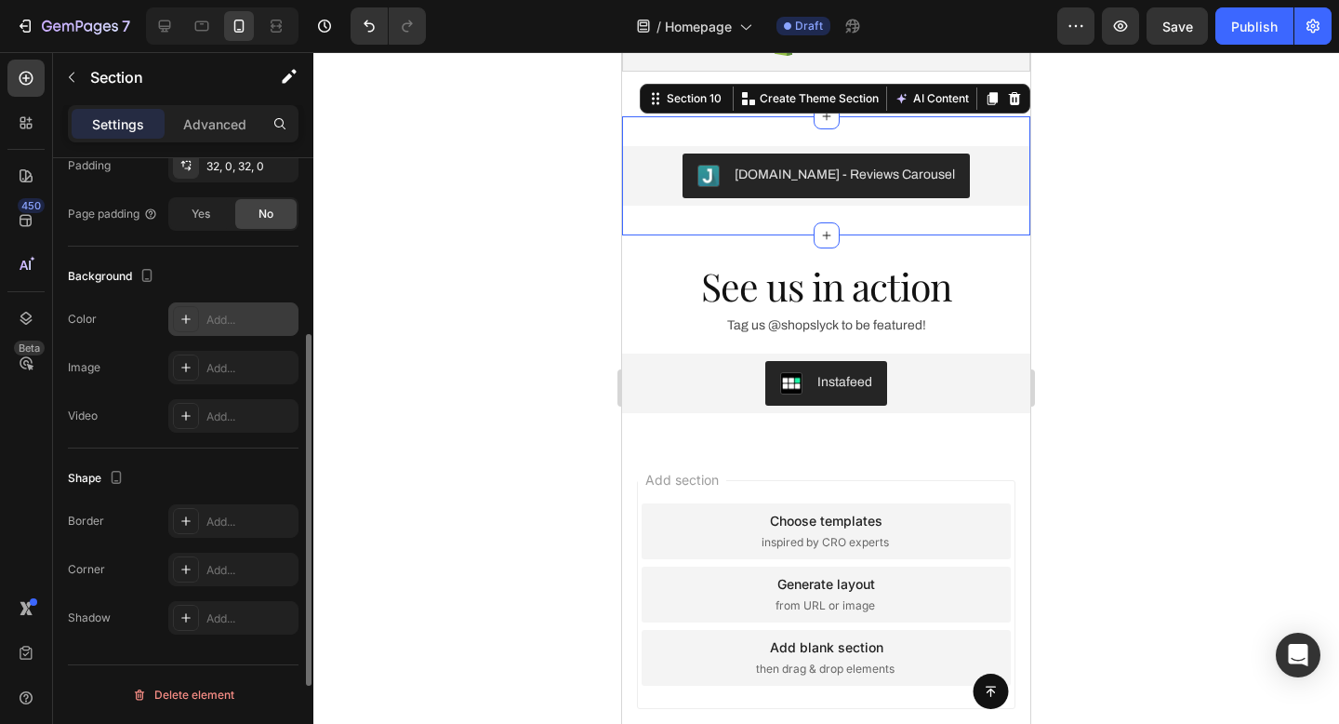
scroll to position [220, 0]
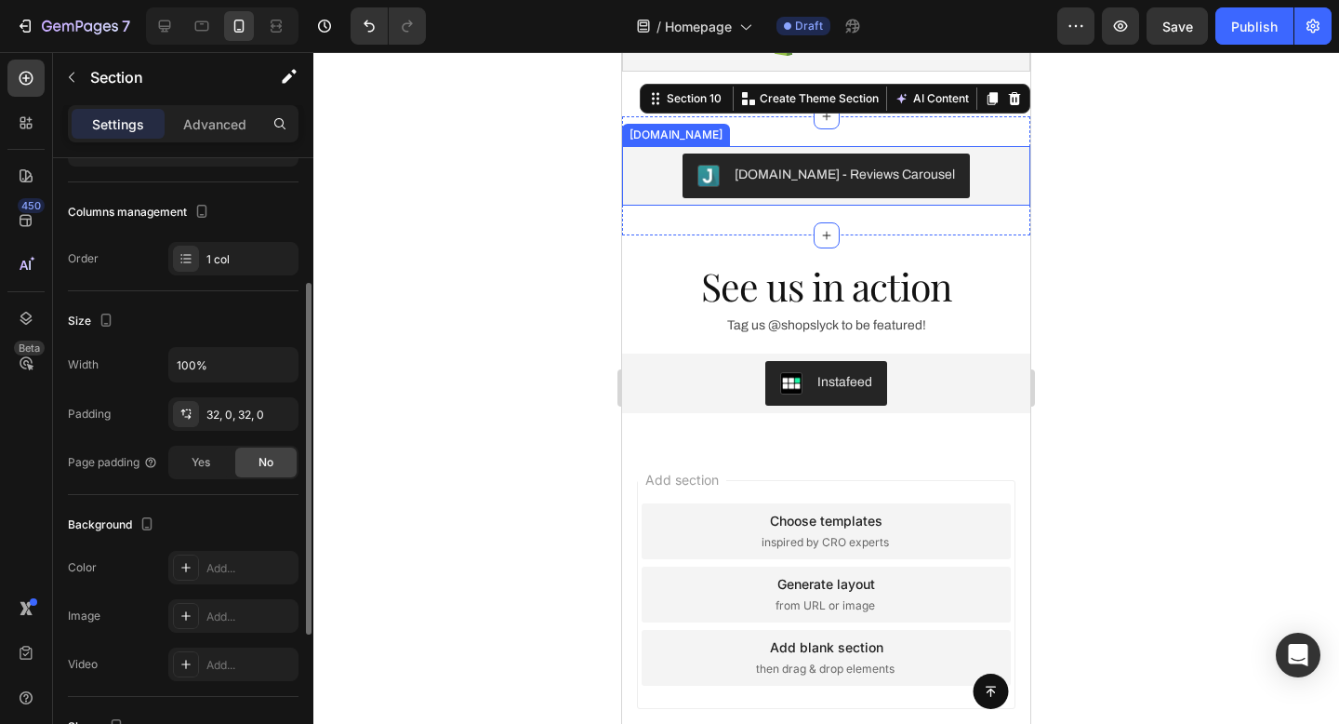
click at [684, 177] on div "[DOMAIN_NAME] - Reviews Carousel" at bounding box center [826, 175] width 393 height 45
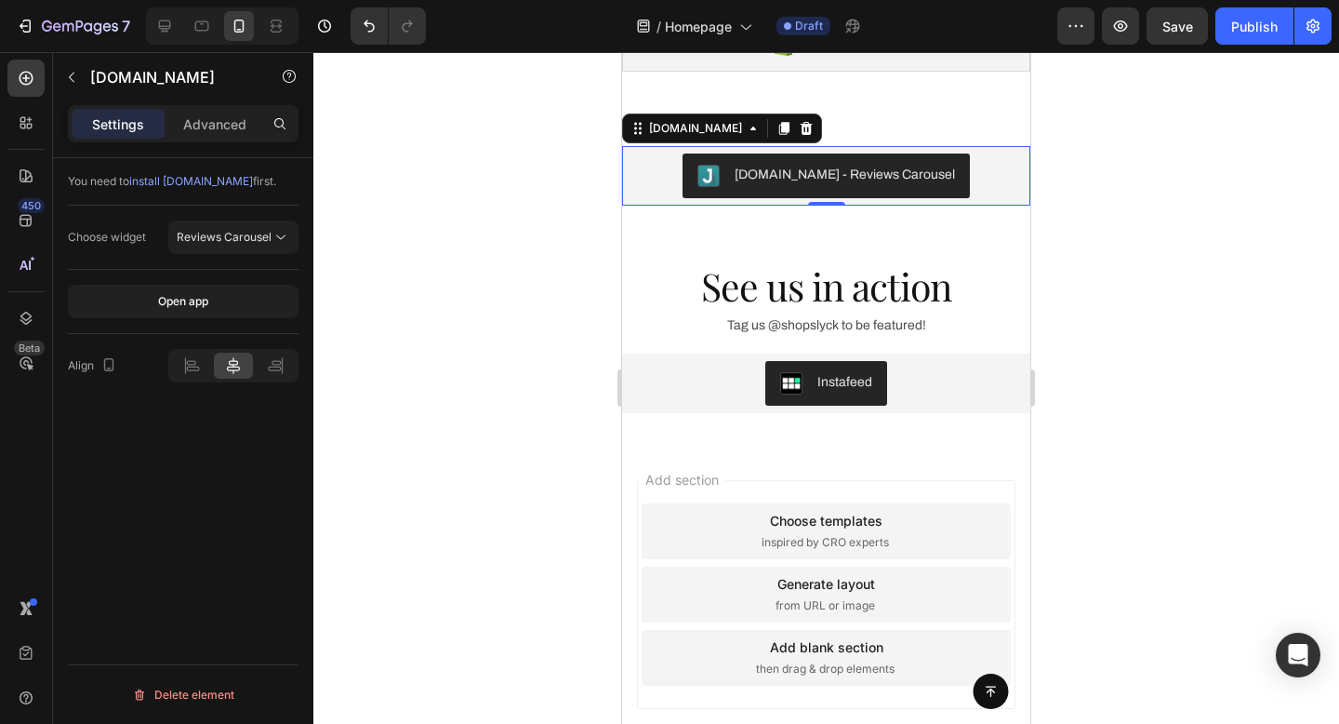
scroll to position [0, 0]
click at [230, 132] on p "Advanced" at bounding box center [214, 124] width 63 height 20
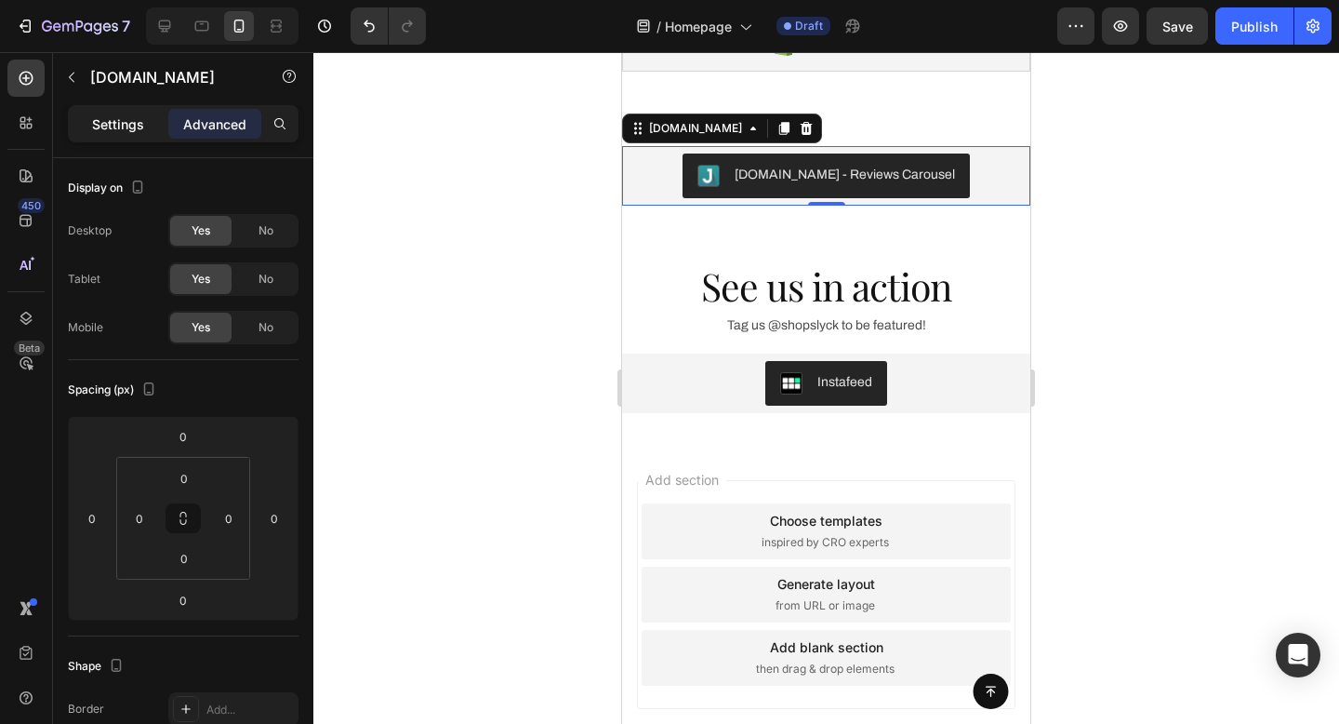
click at [120, 117] on p "Settings" at bounding box center [118, 124] width 52 height 20
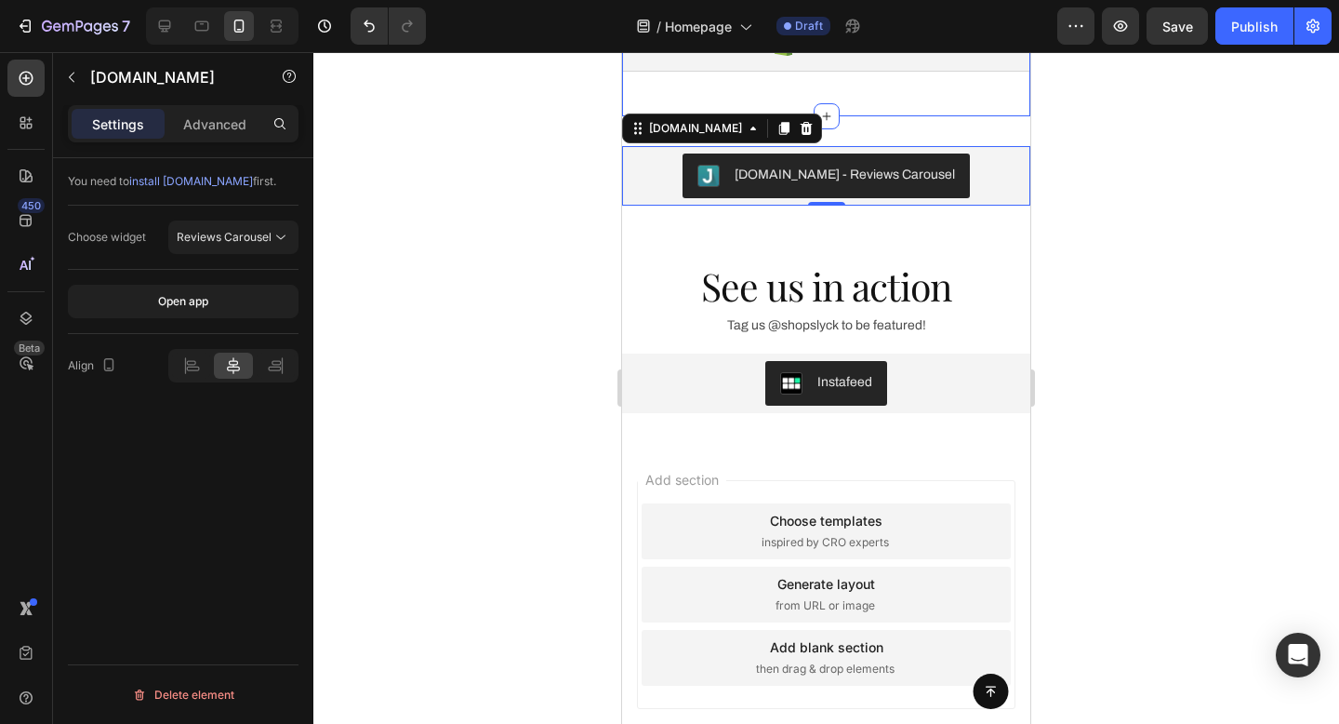
click at [807, 116] on div "Judge.me - Reviews Carousel Judge.me 0 Section 10" at bounding box center [826, 175] width 408 height 119
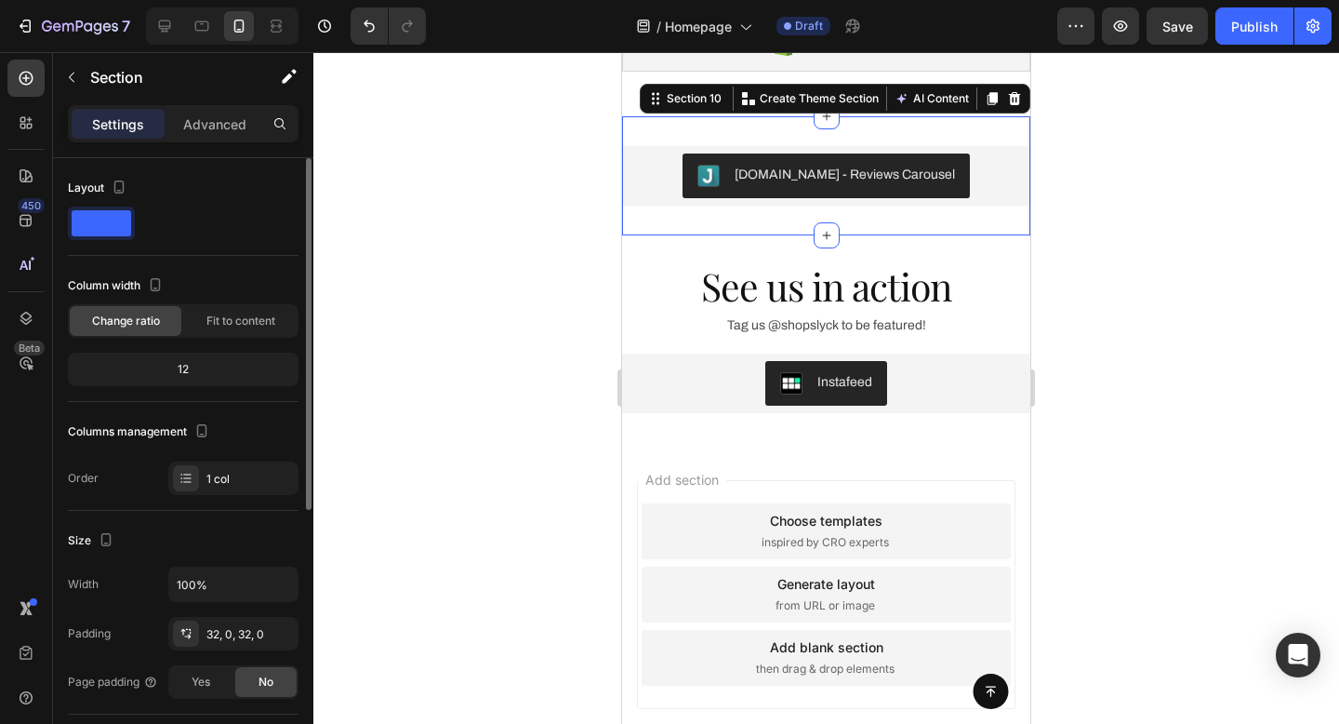
click at [199, 375] on div "12" at bounding box center [183, 369] width 223 height 26
click at [180, 368] on div "12" at bounding box center [183, 369] width 223 height 26
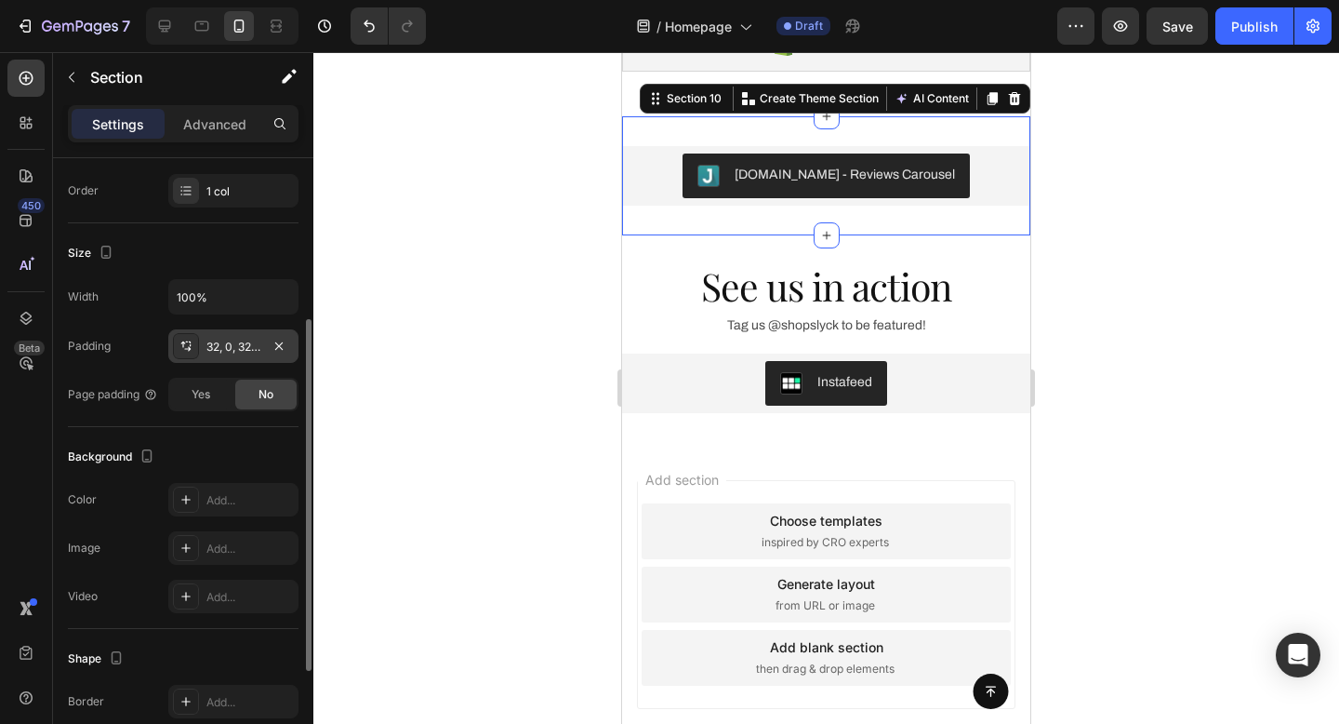
scroll to position [286, 0]
click at [246, 289] on input "100%" at bounding box center [233, 298] width 128 height 33
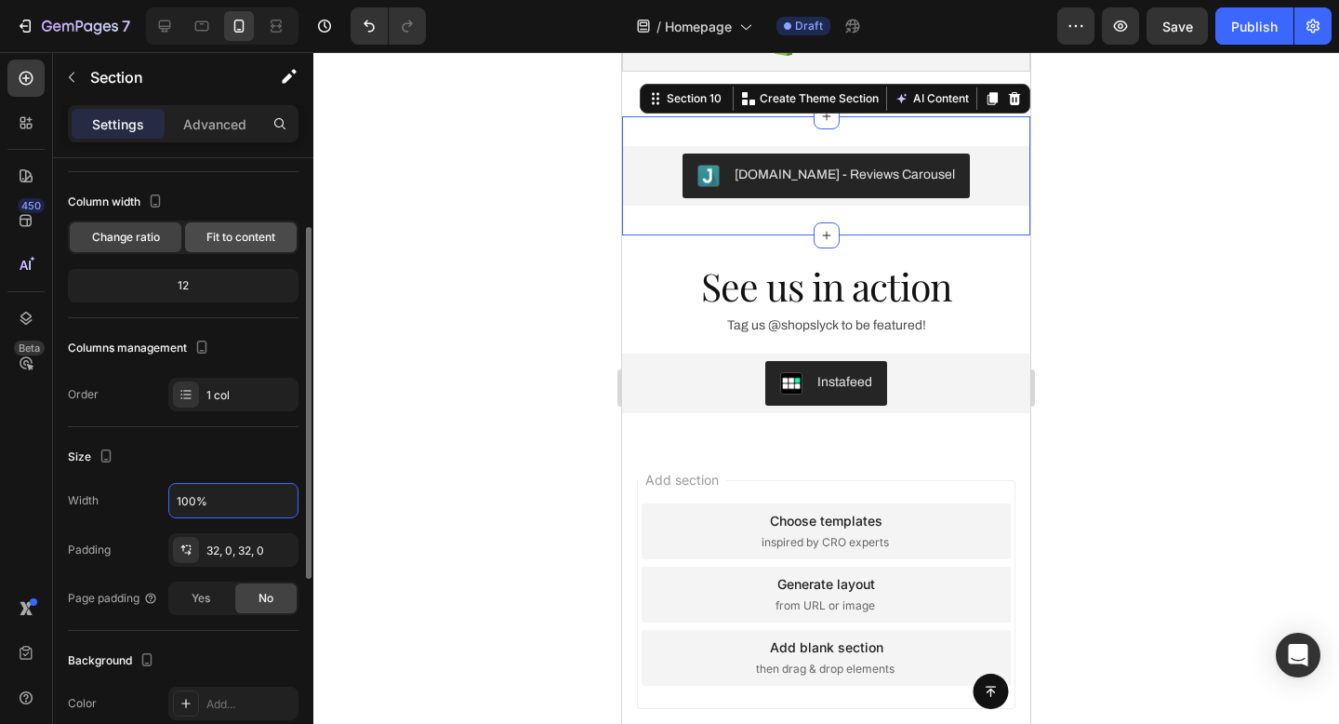
scroll to position [78, 0]
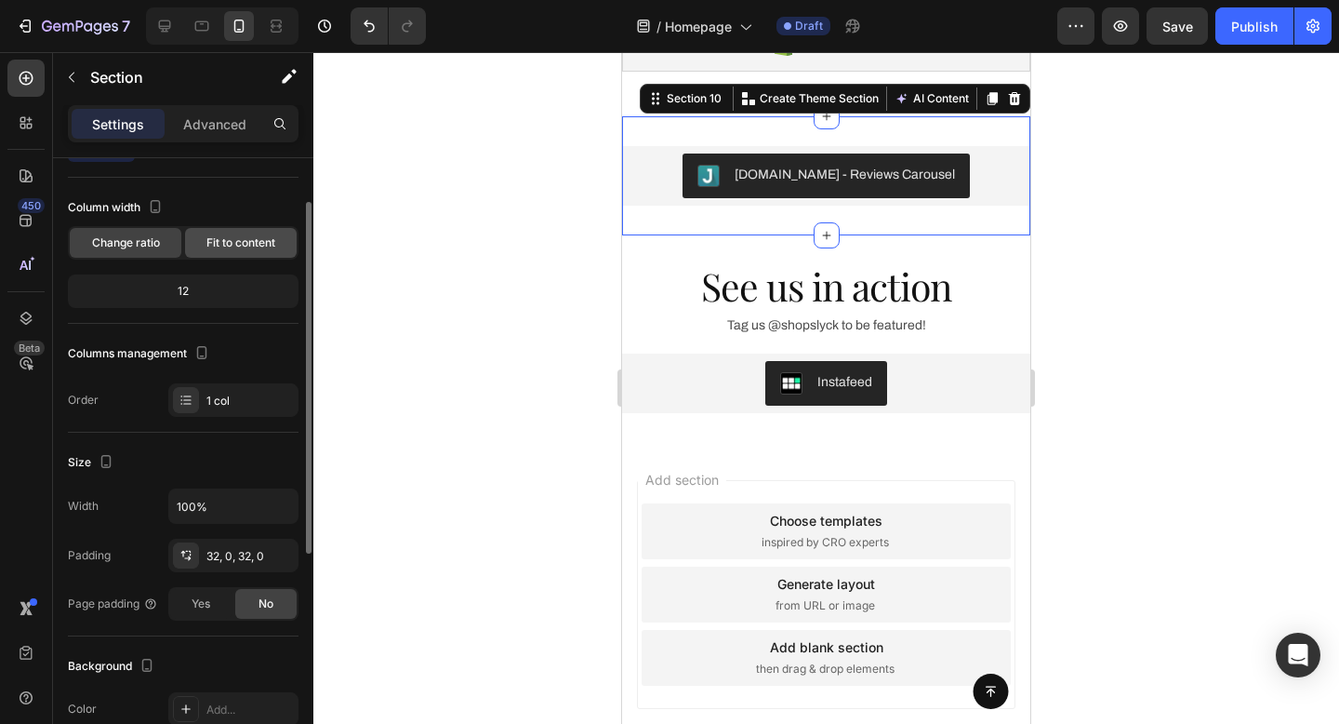
click at [243, 245] on span "Fit to content" at bounding box center [240, 242] width 69 height 17
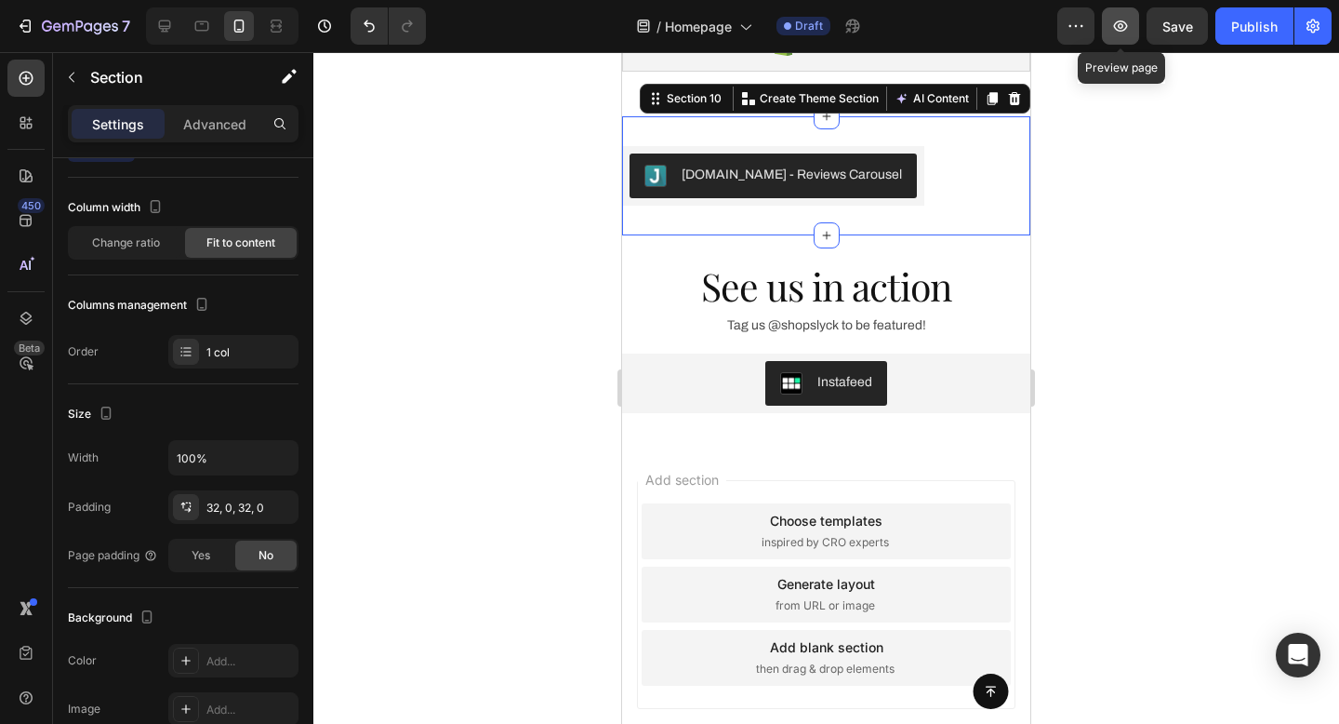
click at [1125, 22] on icon "button" at bounding box center [1121, 25] width 14 height 11
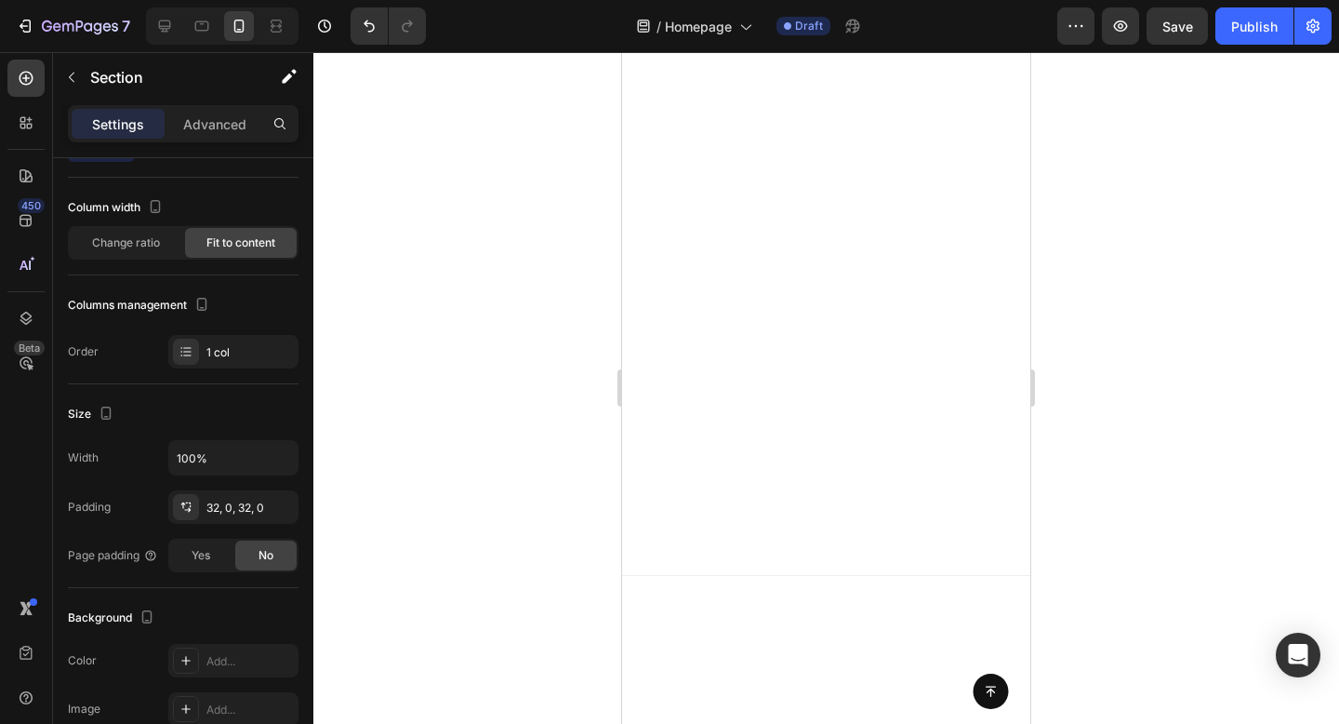
scroll to position [0, 0]
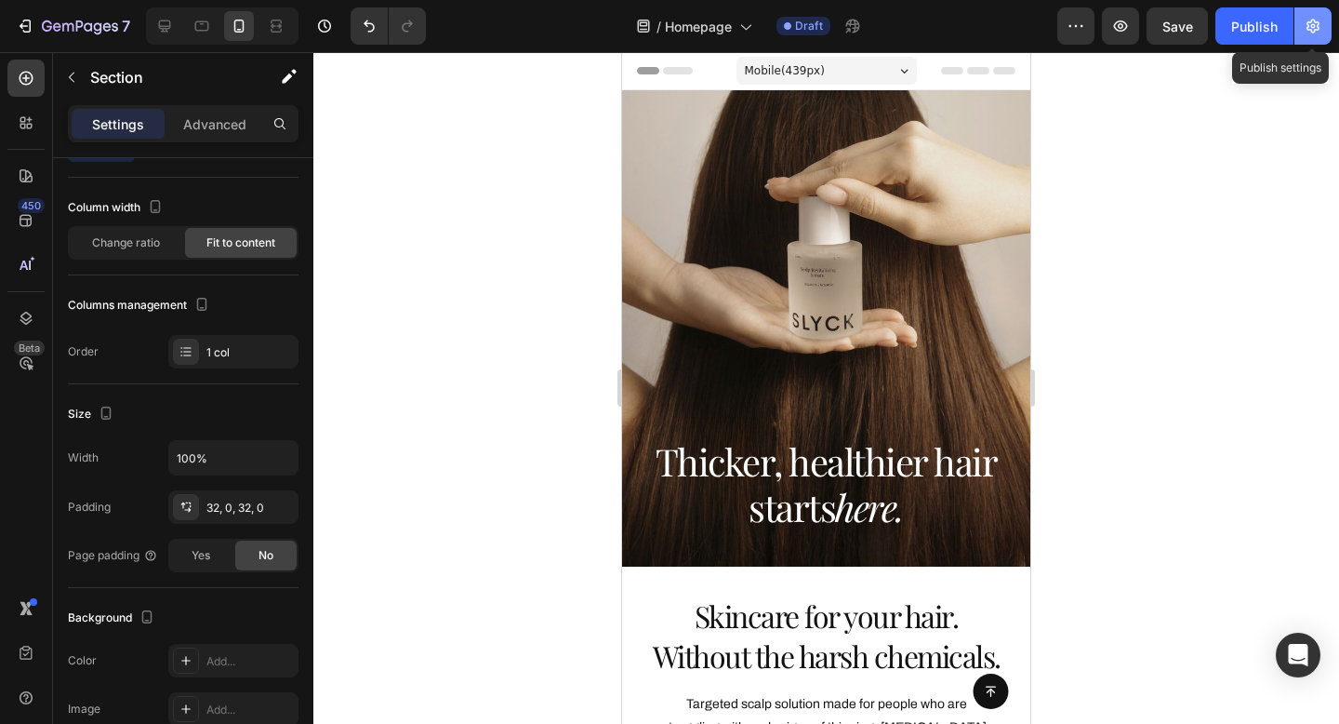
click at [1308, 29] on icon "button" at bounding box center [1313, 27] width 13 height 14
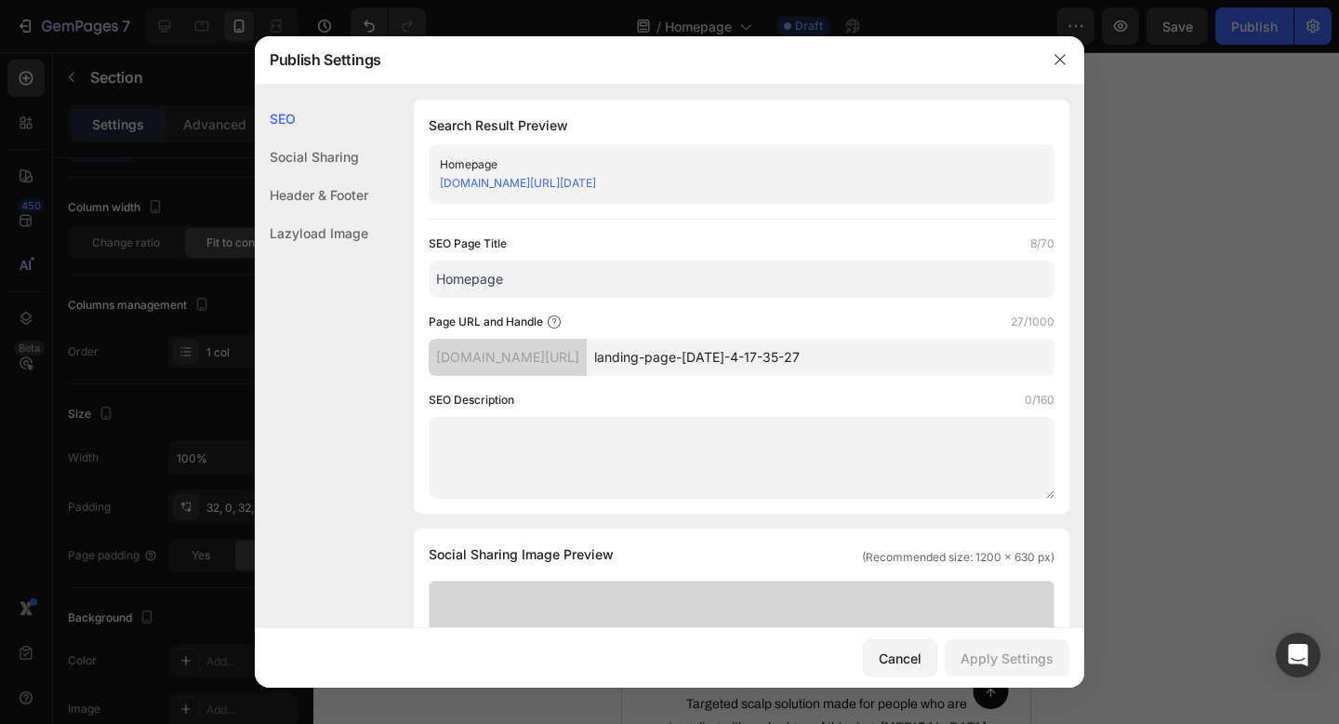
click at [751, 356] on input "landing-page-jul-4-17-35-27" at bounding box center [821, 357] width 468 height 37
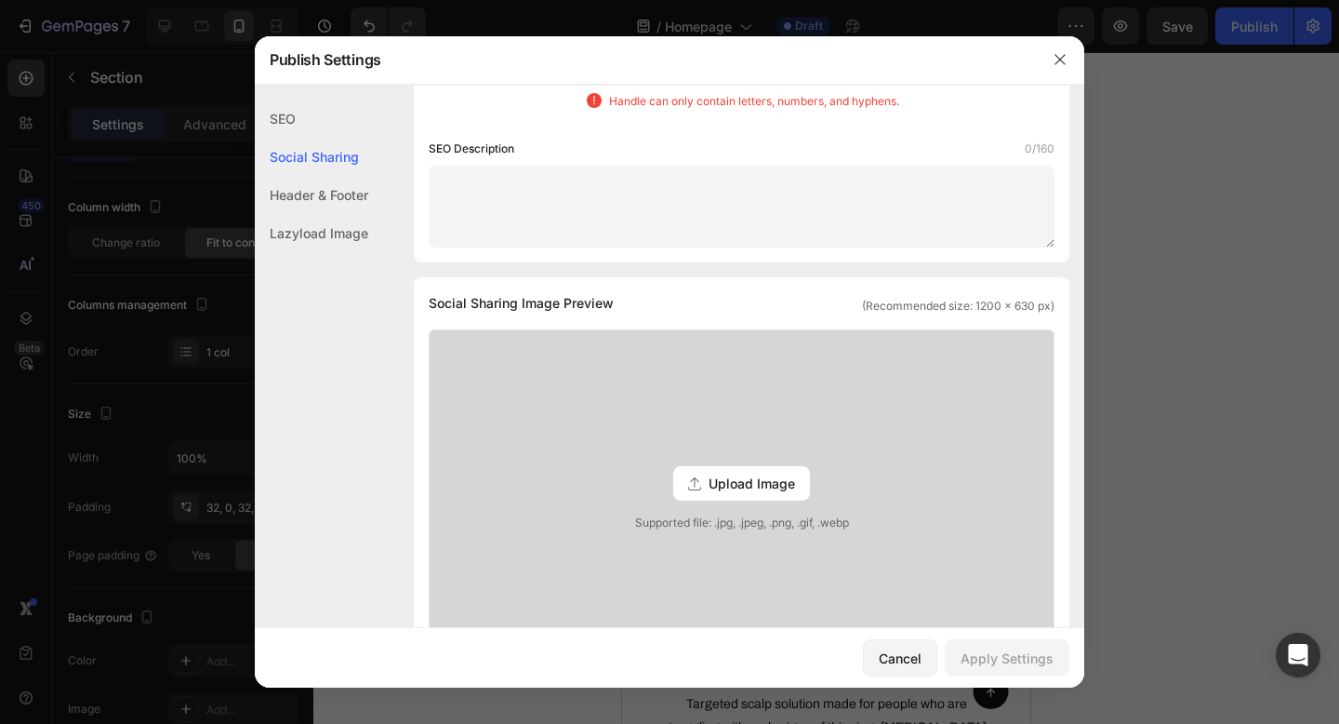
scroll to position [446, 0]
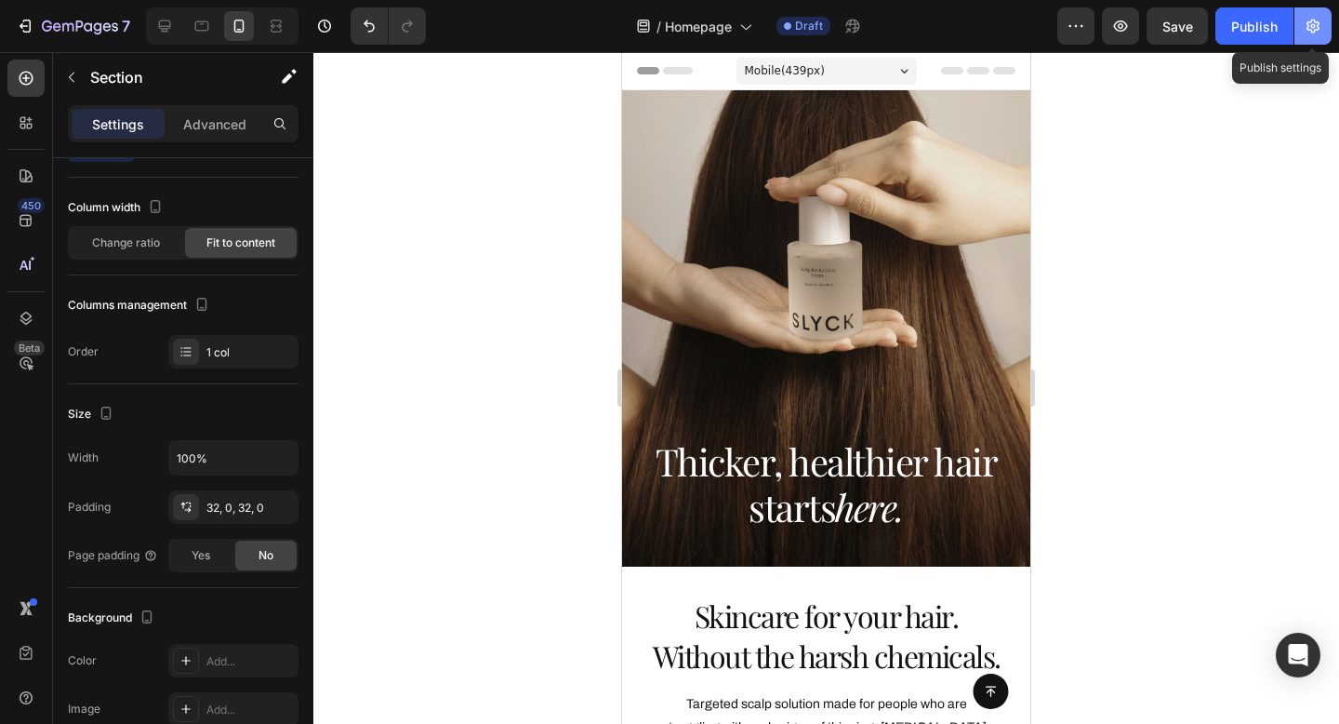
click at [1305, 28] on icon "button" at bounding box center [1313, 26] width 19 height 19
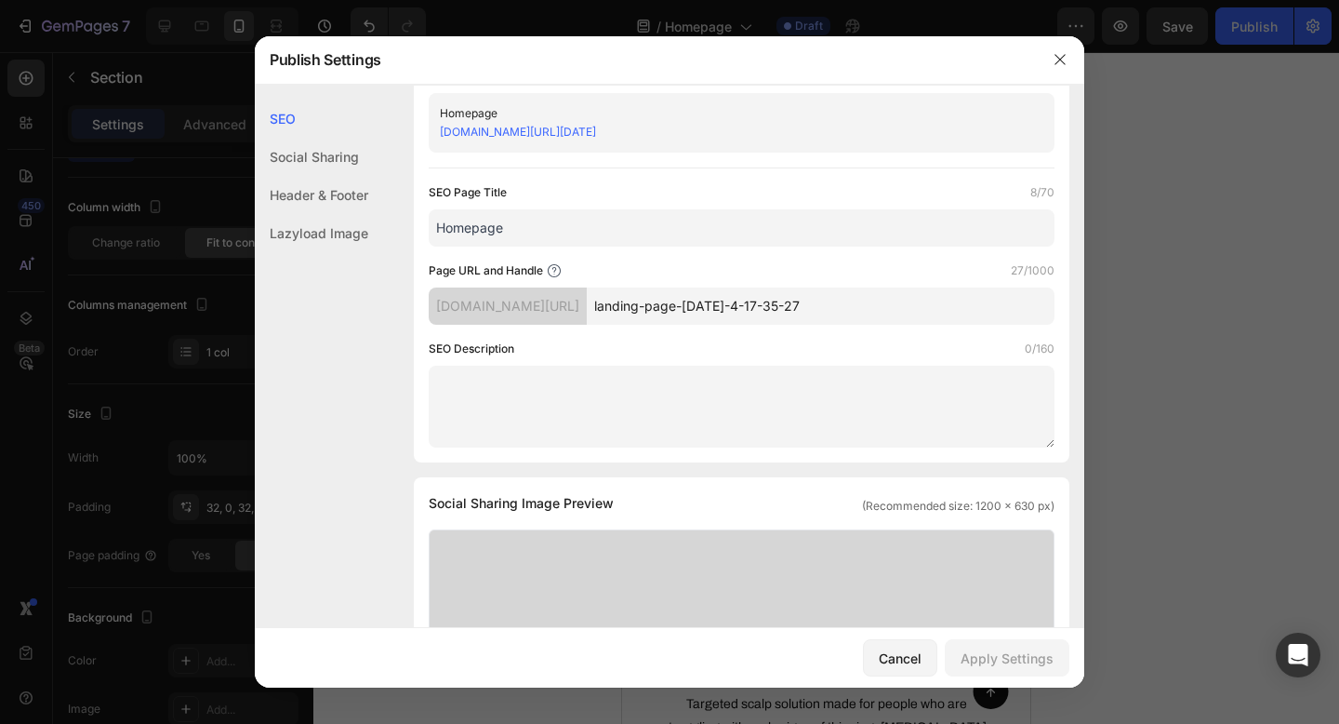
scroll to position [0, 0]
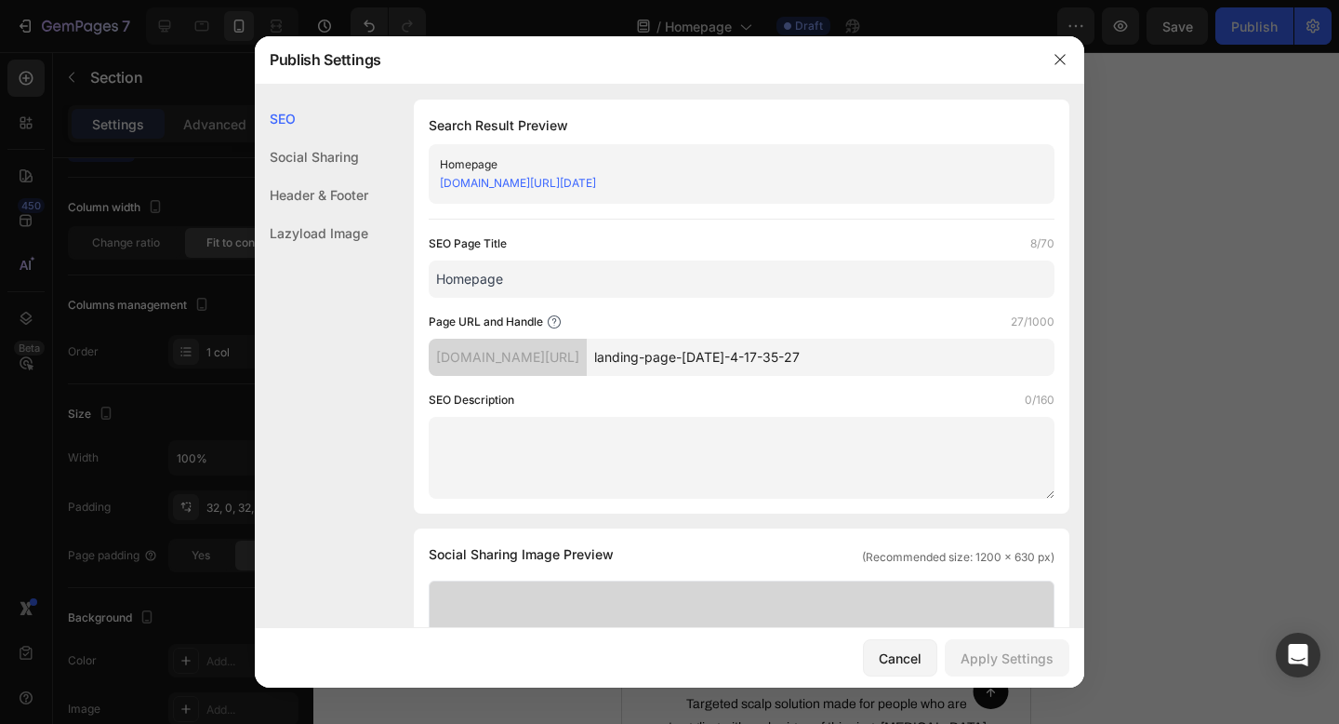
click at [333, 176] on div "Social Sharing" at bounding box center [311, 195] width 113 height 38
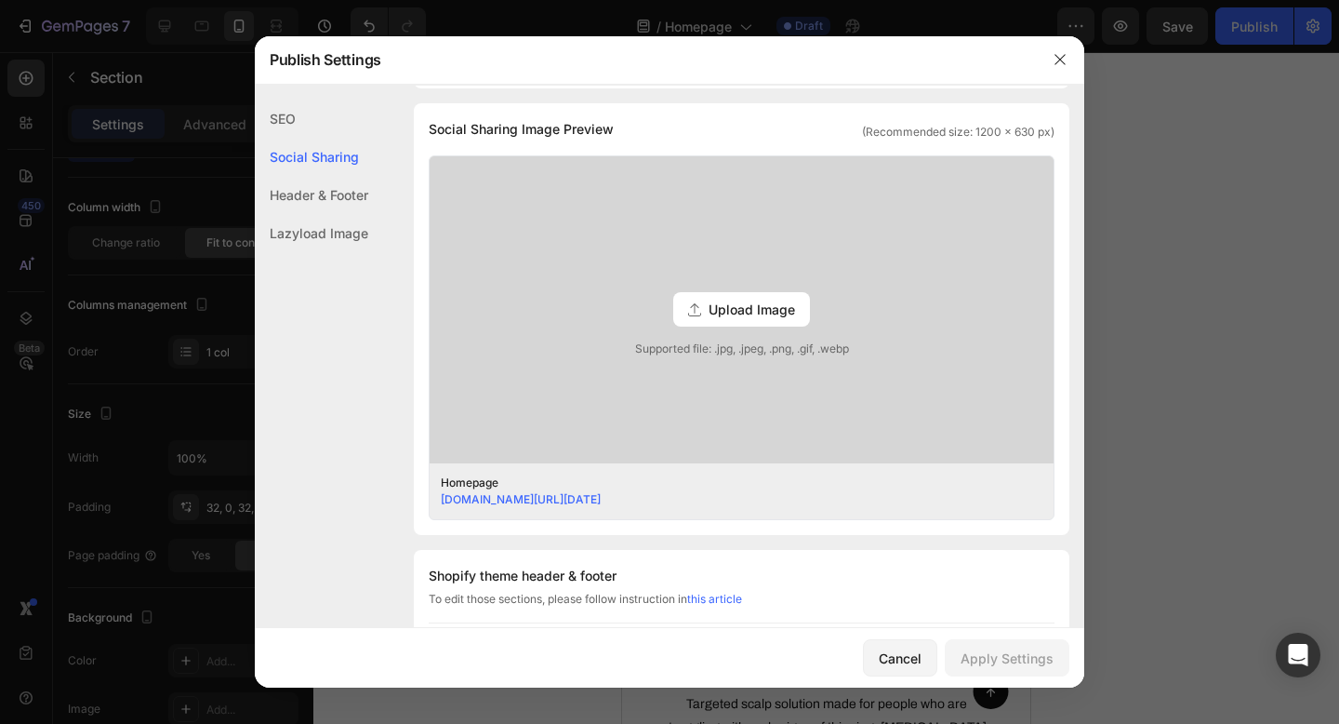
click at [324, 214] on div "Header & Footer" at bounding box center [311, 233] width 113 height 38
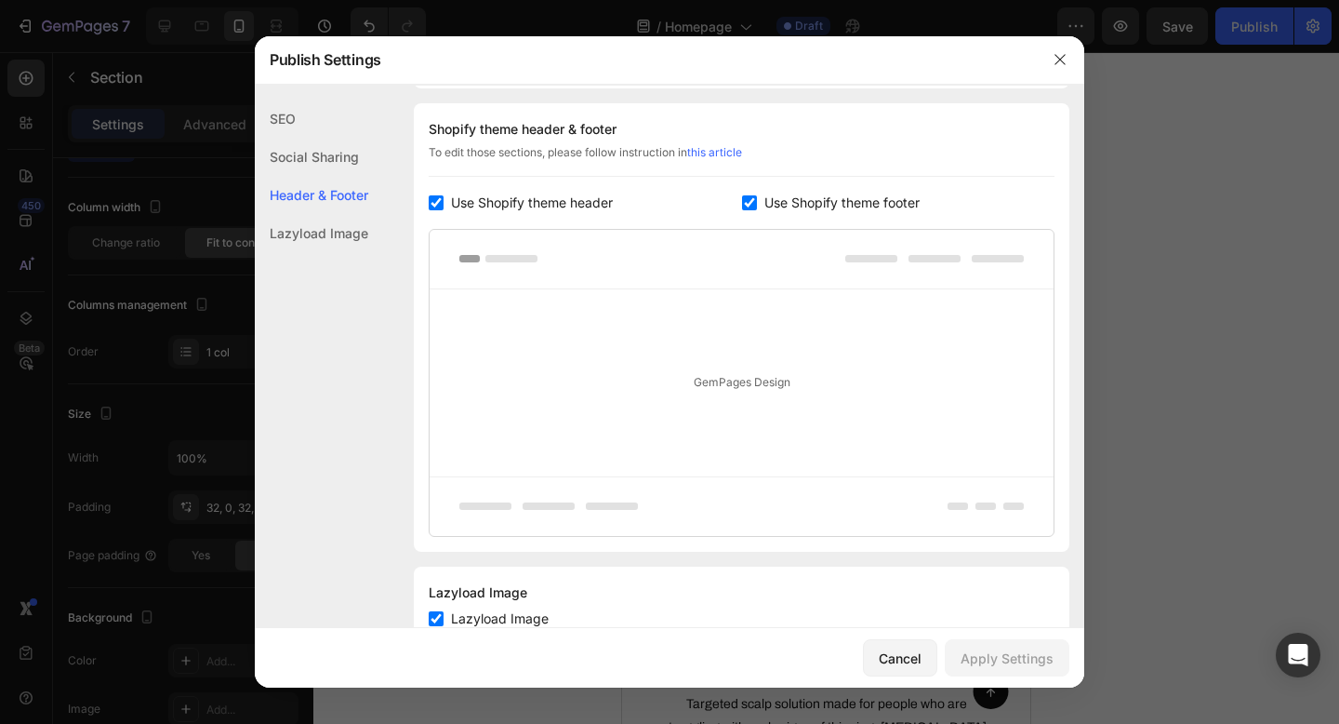
click at [312, 227] on div "Lazyload Image" at bounding box center [311, 233] width 113 height 38
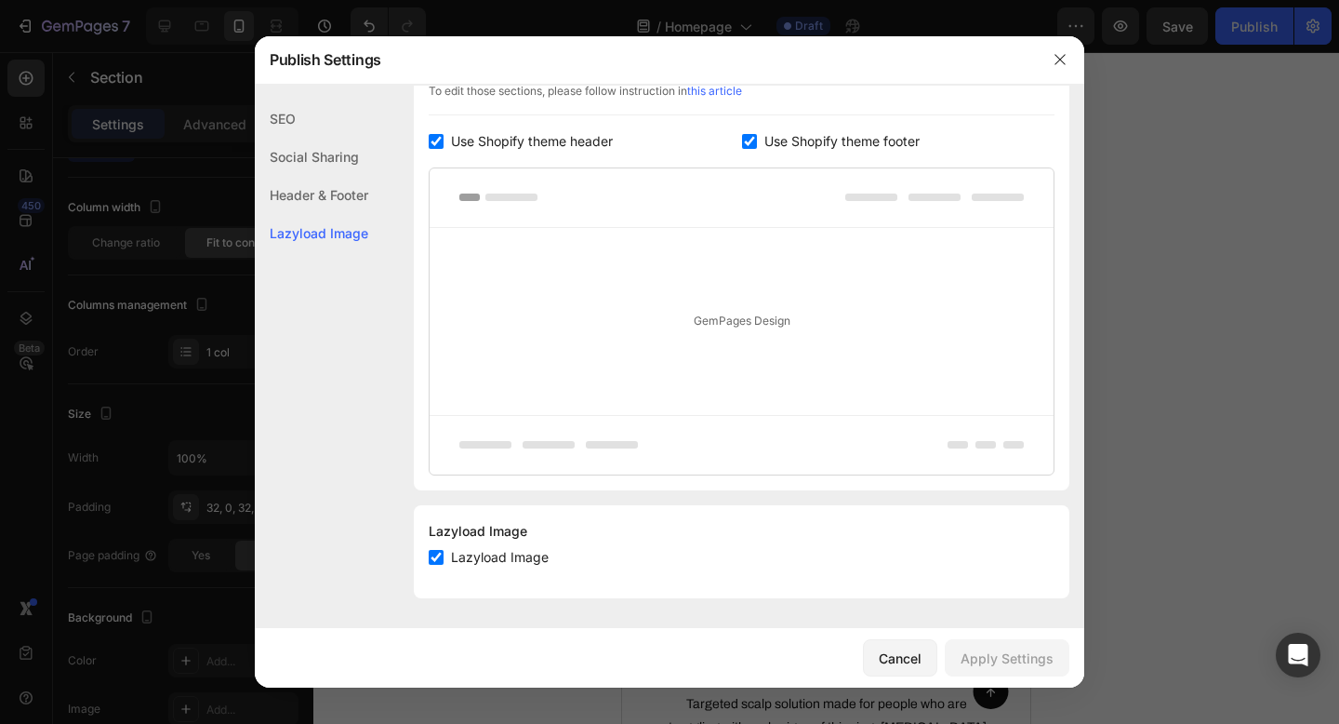
click at [350, 176] on div "Social Sharing" at bounding box center [311, 195] width 113 height 38
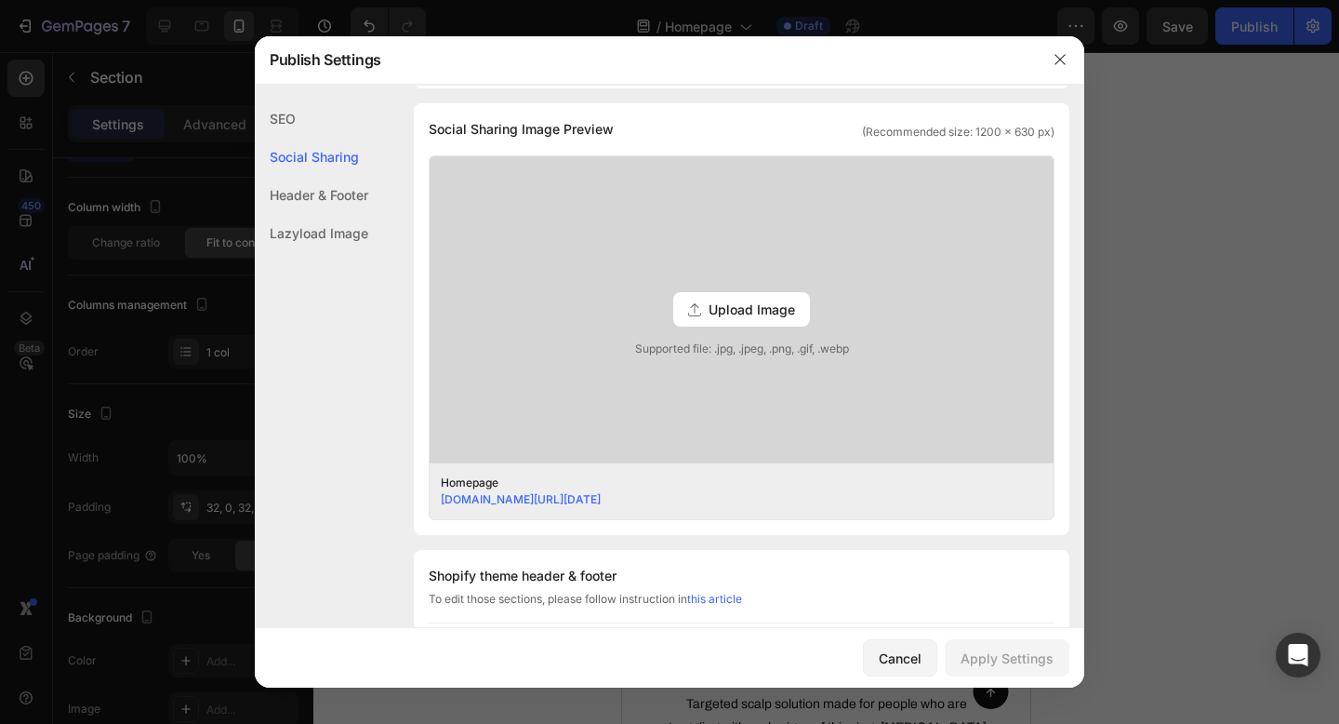
click at [328, 138] on div "SEO" at bounding box center [311, 157] width 113 height 38
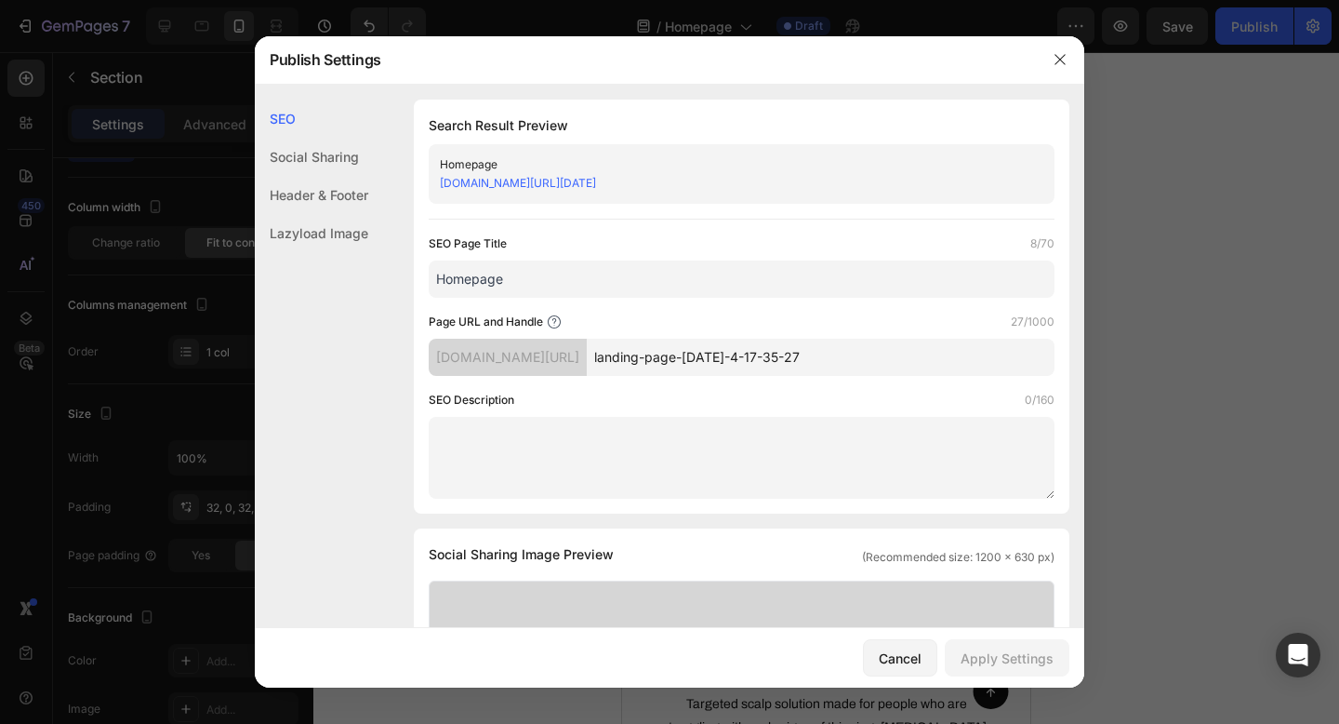
click at [847, 354] on input "landing-page-jul-4-17-35-27" at bounding box center [821, 357] width 468 height 37
type input "homepage"
click at [1061, 56] on icon "button" at bounding box center [1060, 59] width 15 height 15
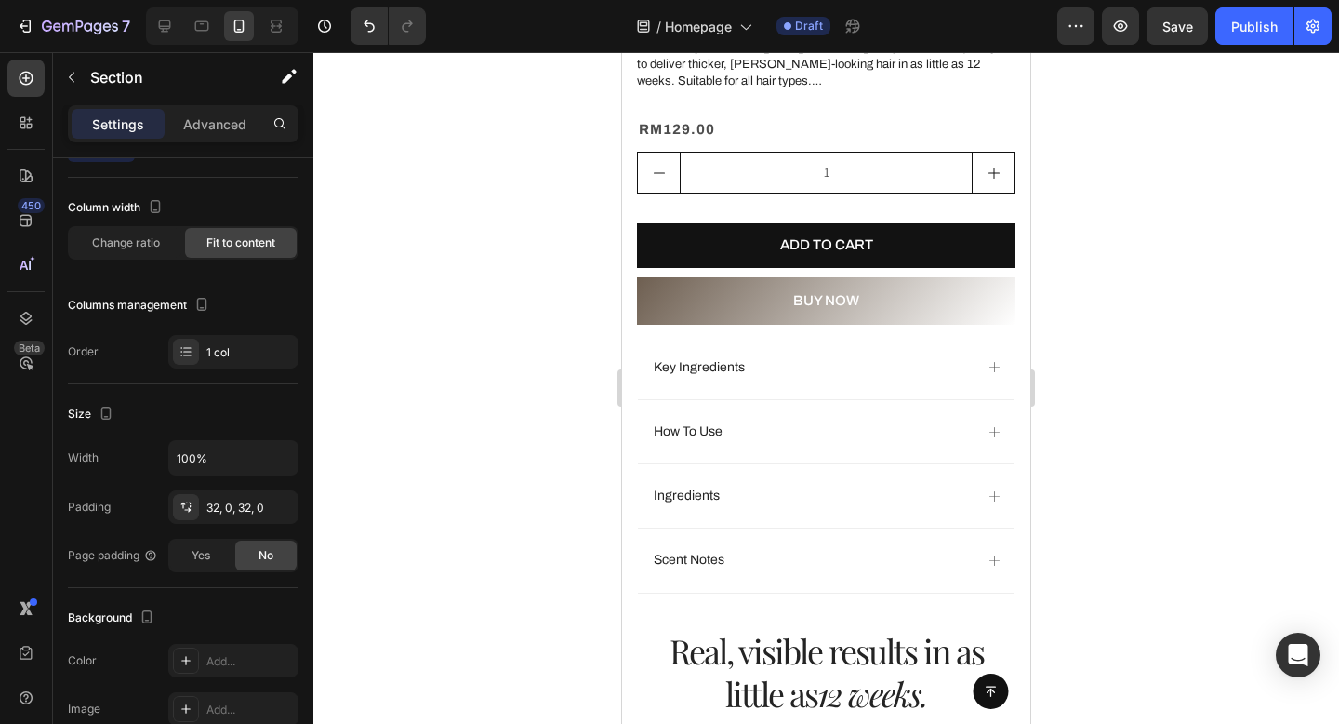
scroll to position [2473, 0]
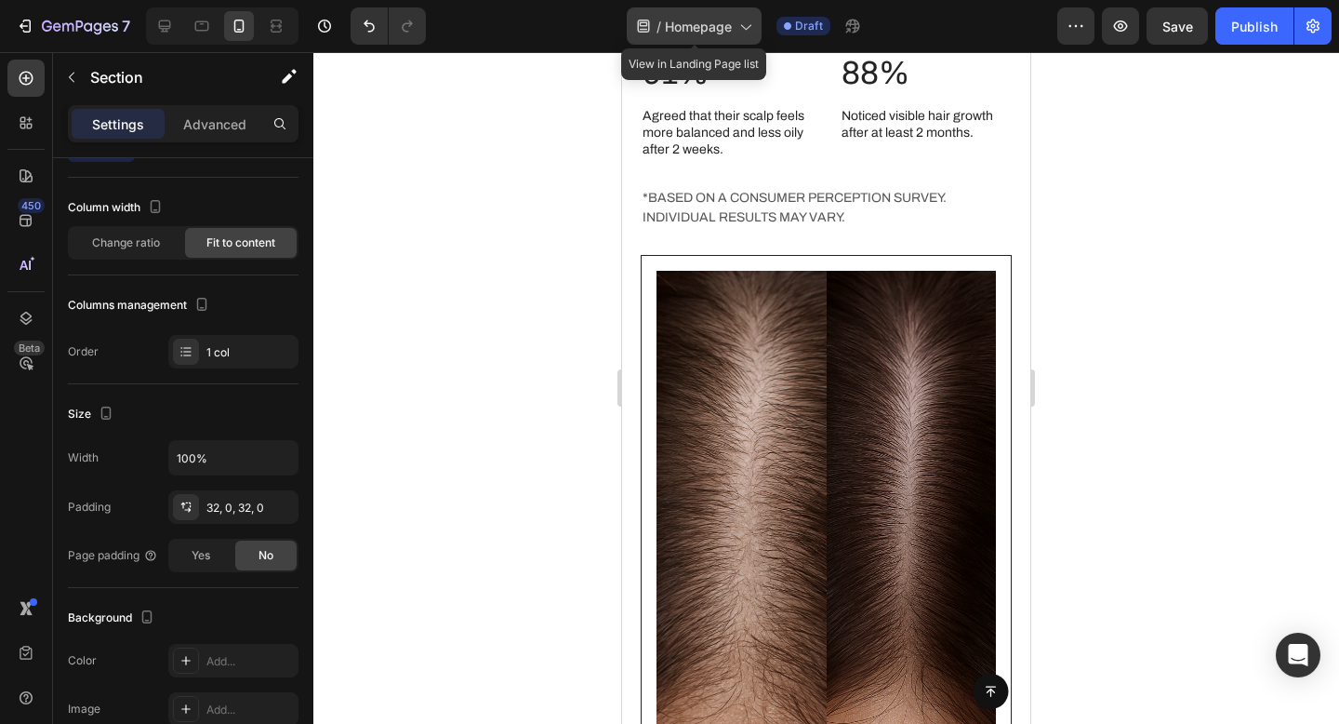
click at [694, 17] on span "Homepage" at bounding box center [698, 27] width 67 height 20
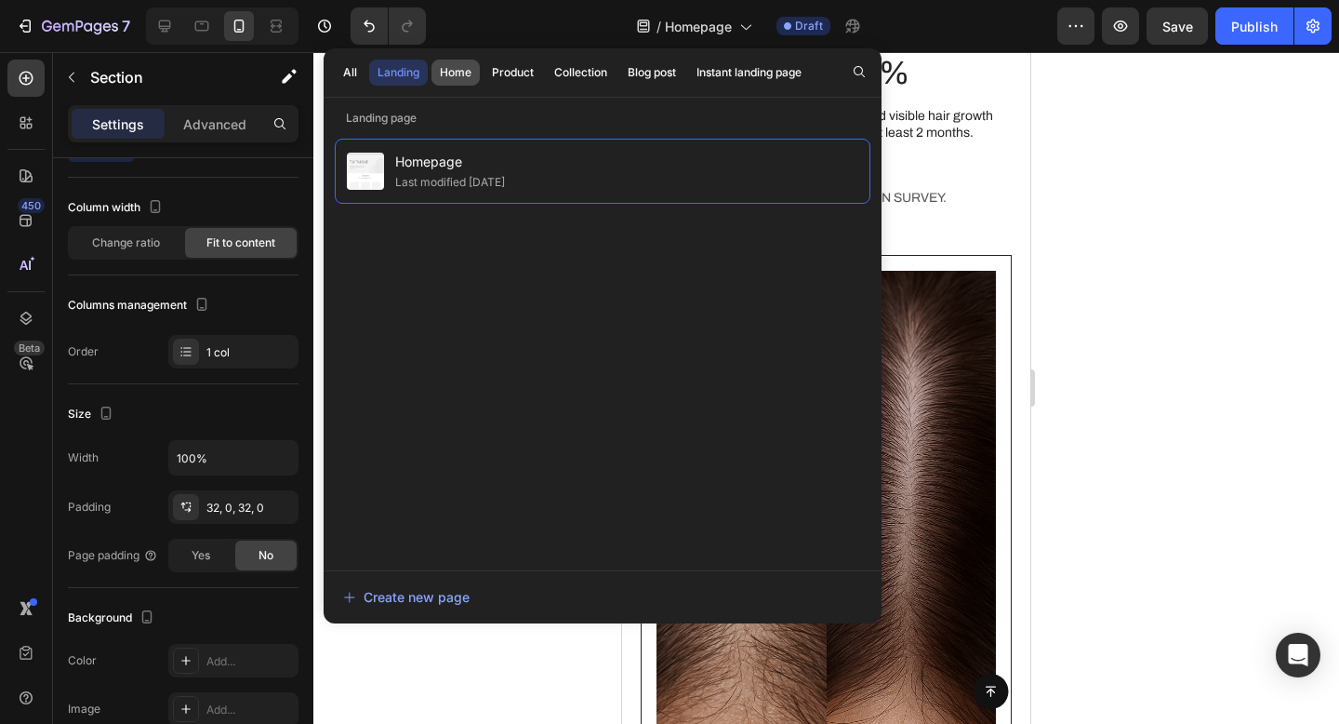
click at [455, 70] on div "Home" at bounding box center [456, 72] width 32 height 17
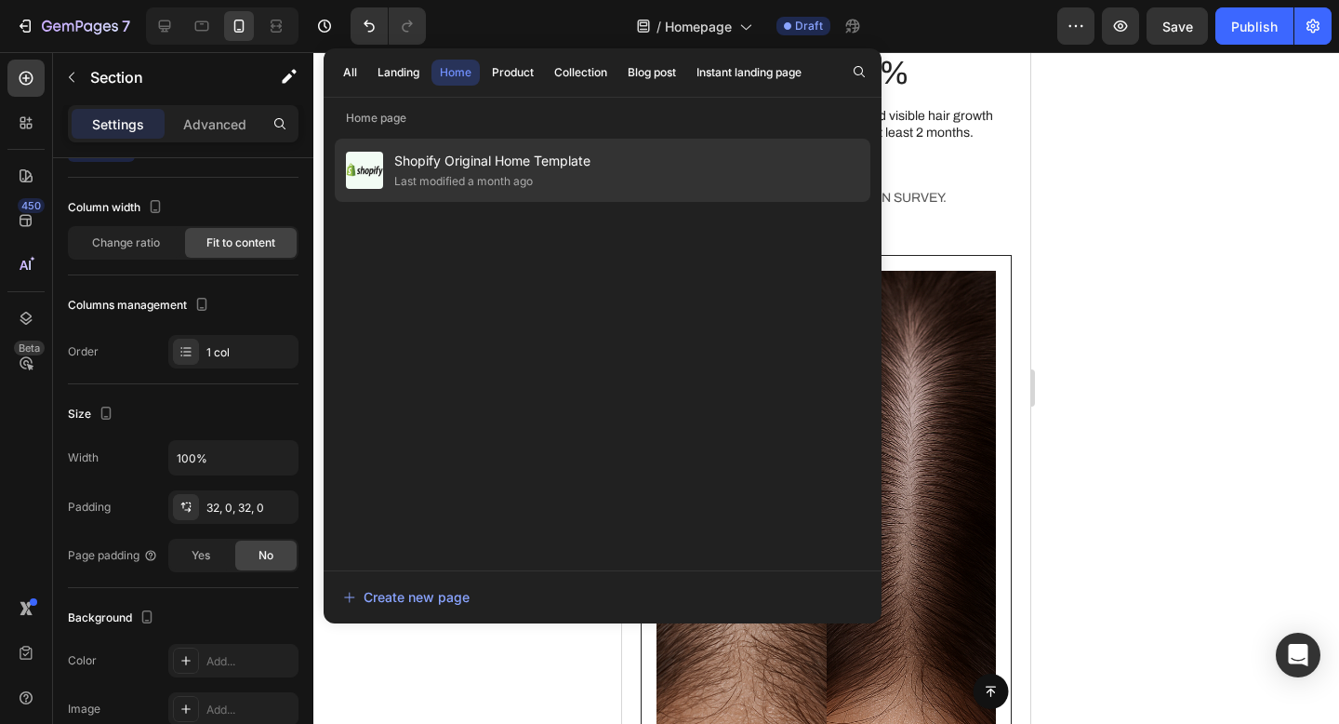
click at [455, 180] on div "Last modified a month ago" at bounding box center [463, 181] width 139 height 19
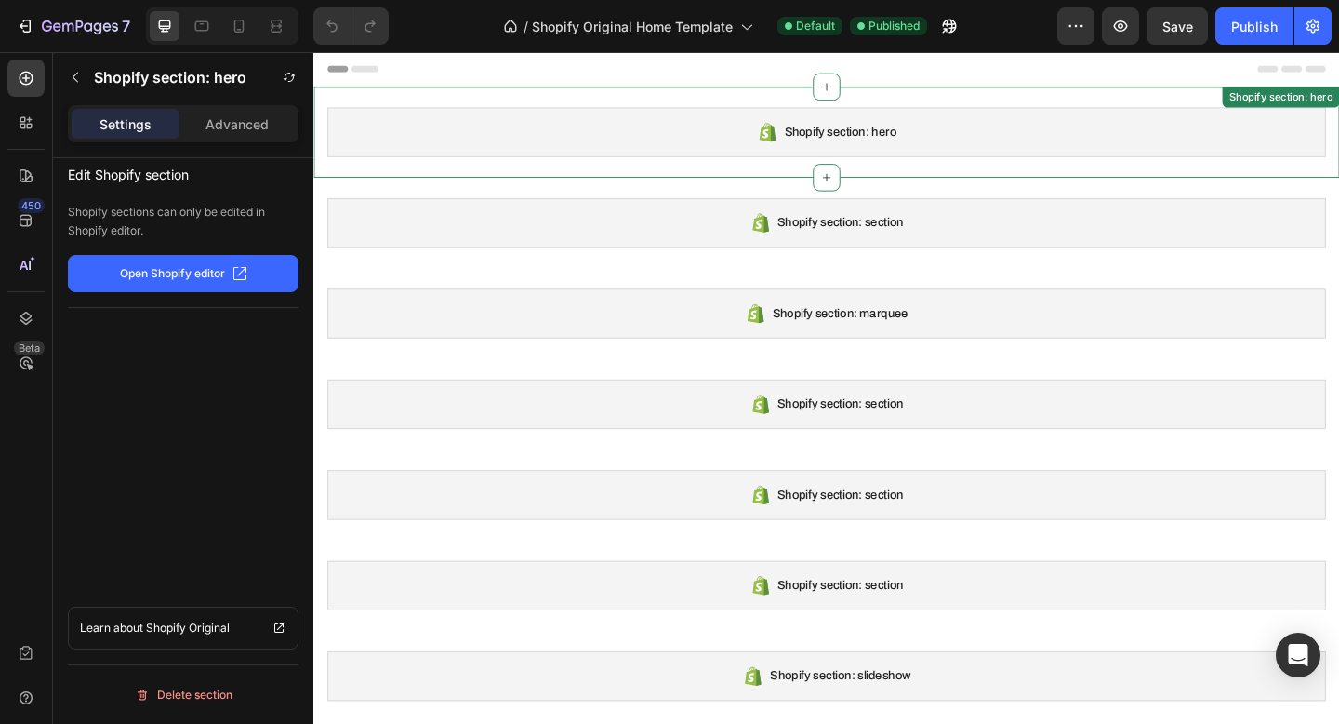
click at [1127, 137] on div "Shopify section: hero" at bounding box center [871, 140] width 1086 height 54
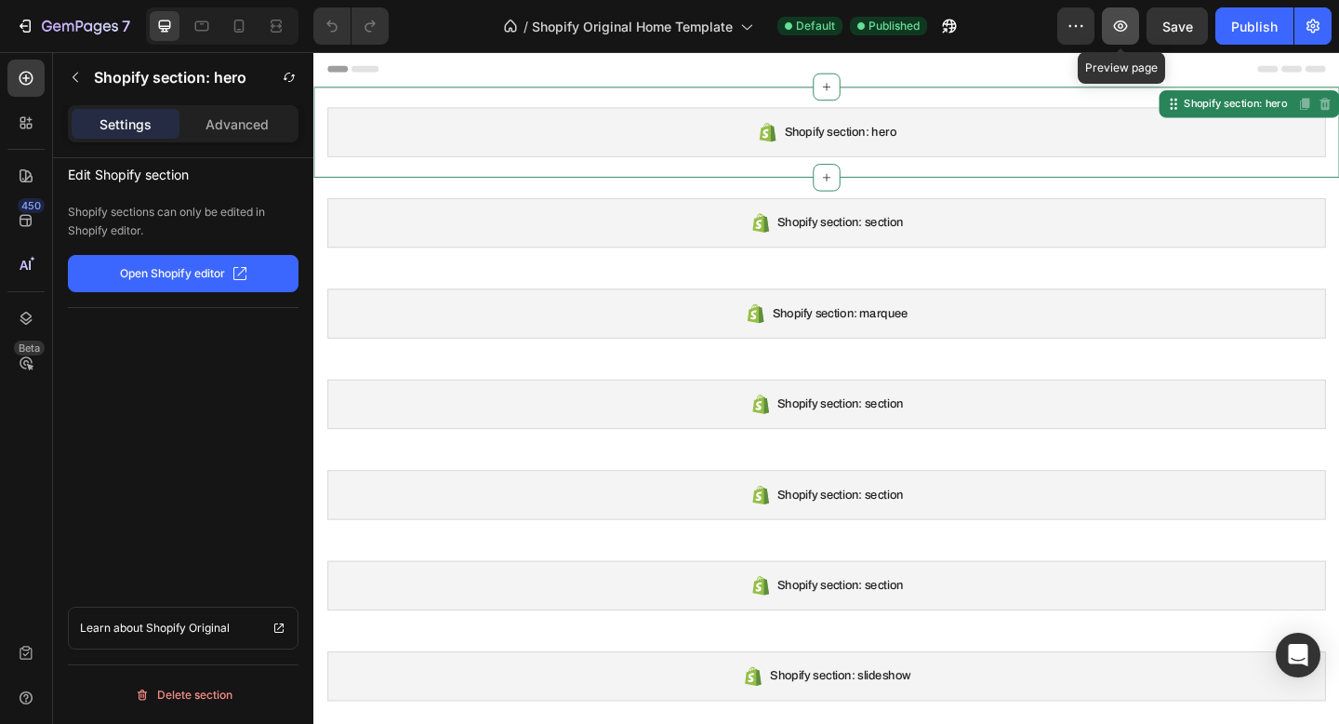
click at [1114, 26] on icon "button" at bounding box center [1121, 25] width 14 height 11
click at [486, 26] on div "/ Shopify Original Home Template Default Published" at bounding box center [731, 25] width 654 height 37
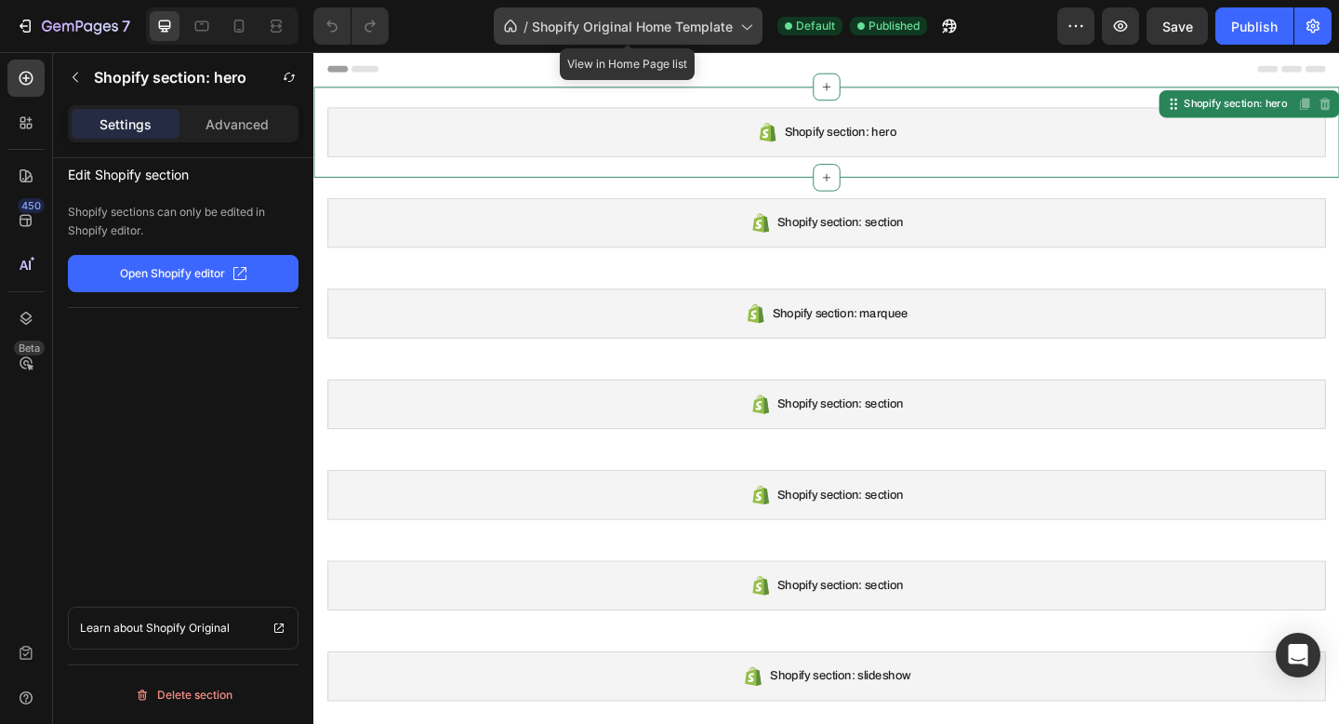
click at [571, 26] on span "Shopify Original Home Template" at bounding box center [632, 27] width 201 height 20
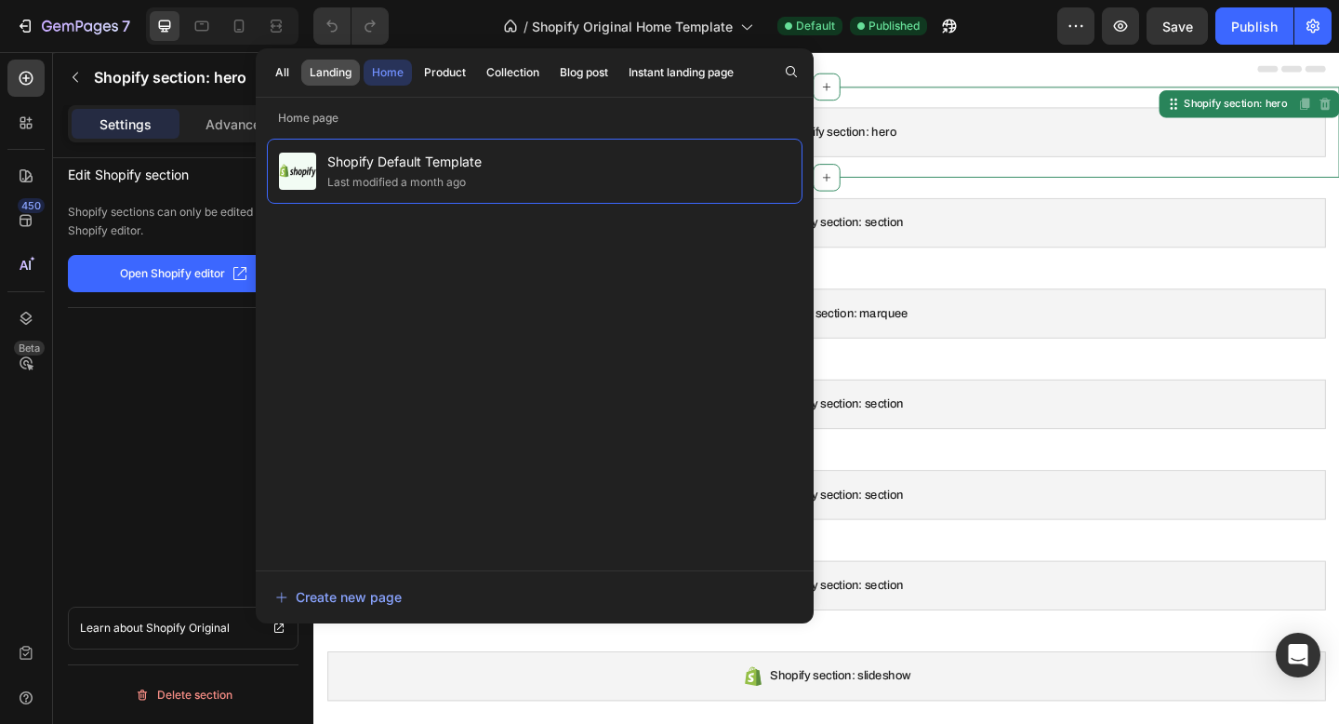
click at [355, 70] on button "Landing" at bounding box center [330, 73] width 59 height 26
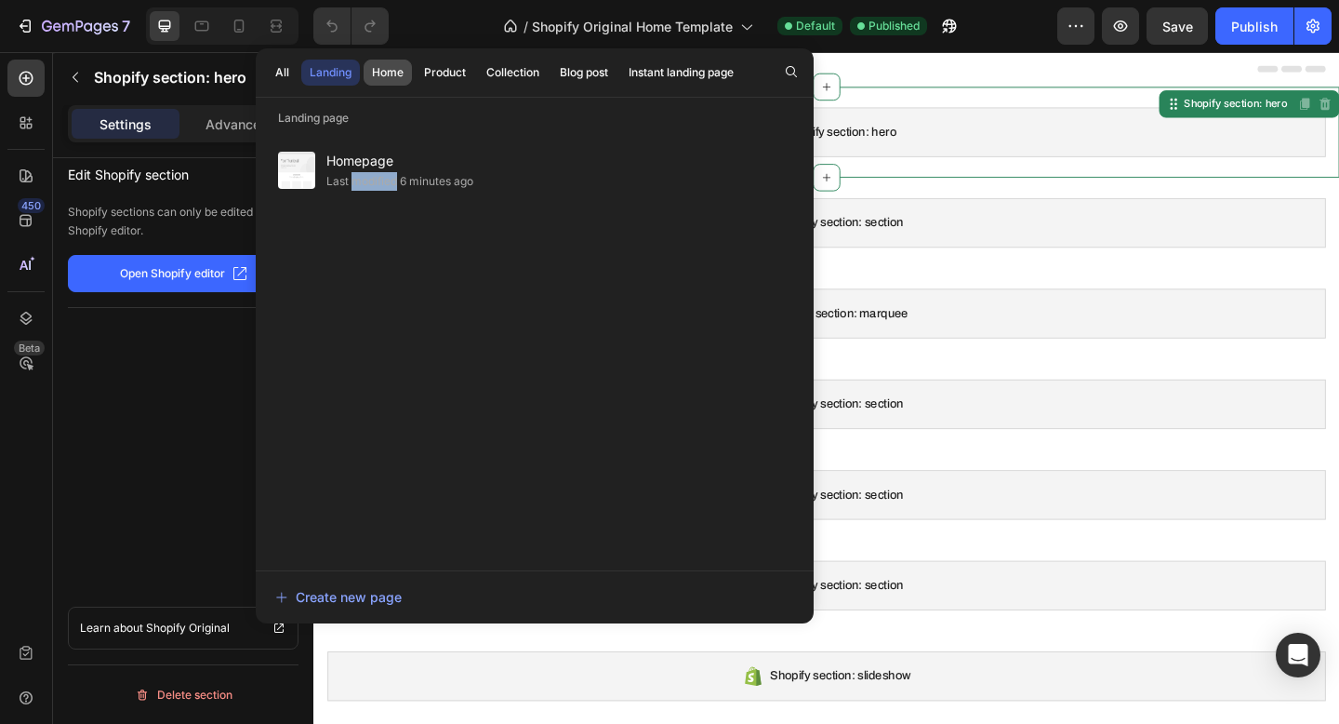
click at [388, 75] on div "Home" at bounding box center [388, 72] width 32 height 17
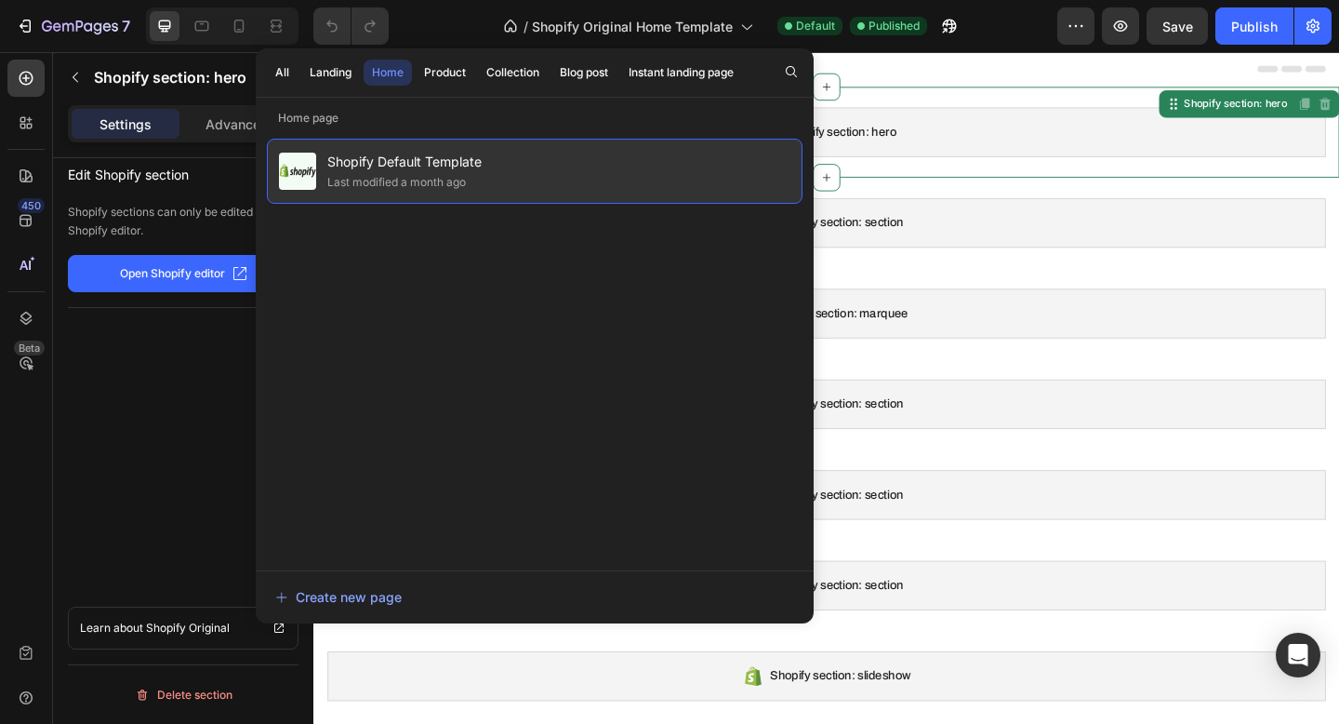
click at [458, 160] on span "Shopify Default Template" at bounding box center [404, 162] width 154 height 22
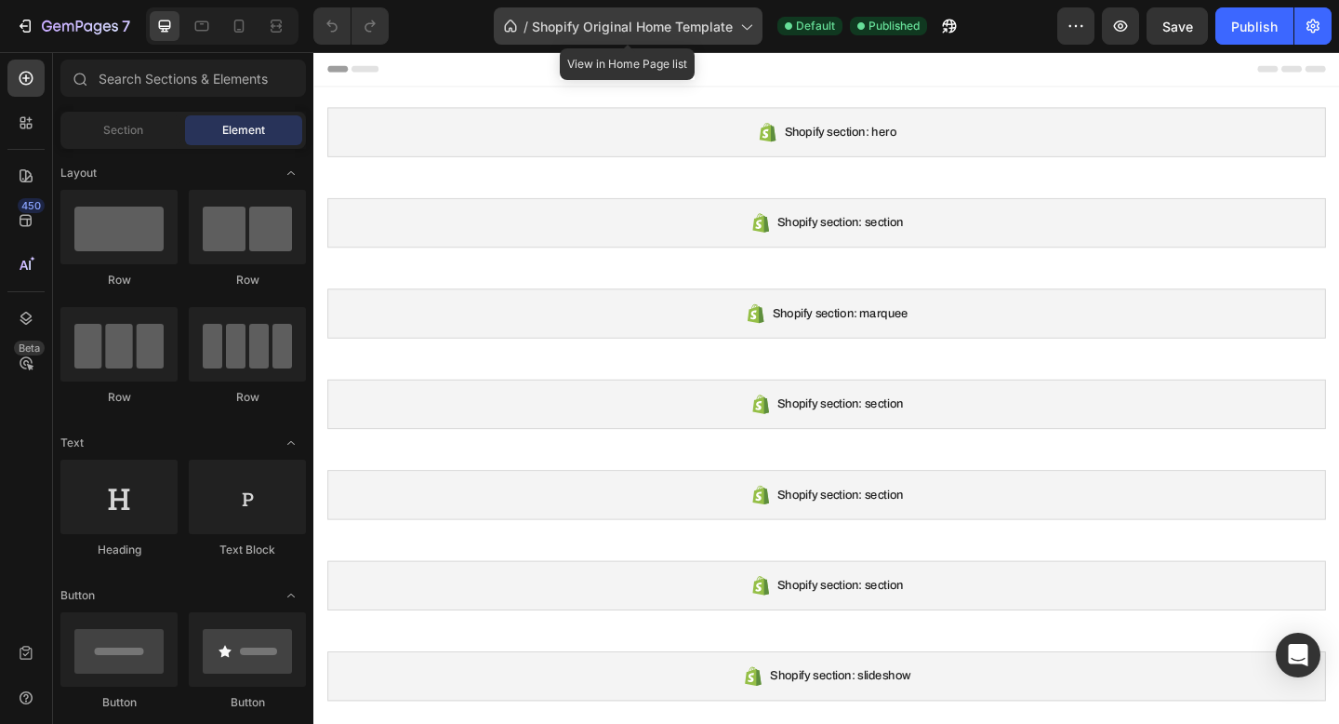
click at [539, 33] on span "Shopify Original Home Template" at bounding box center [632, 27] width 201 height 20
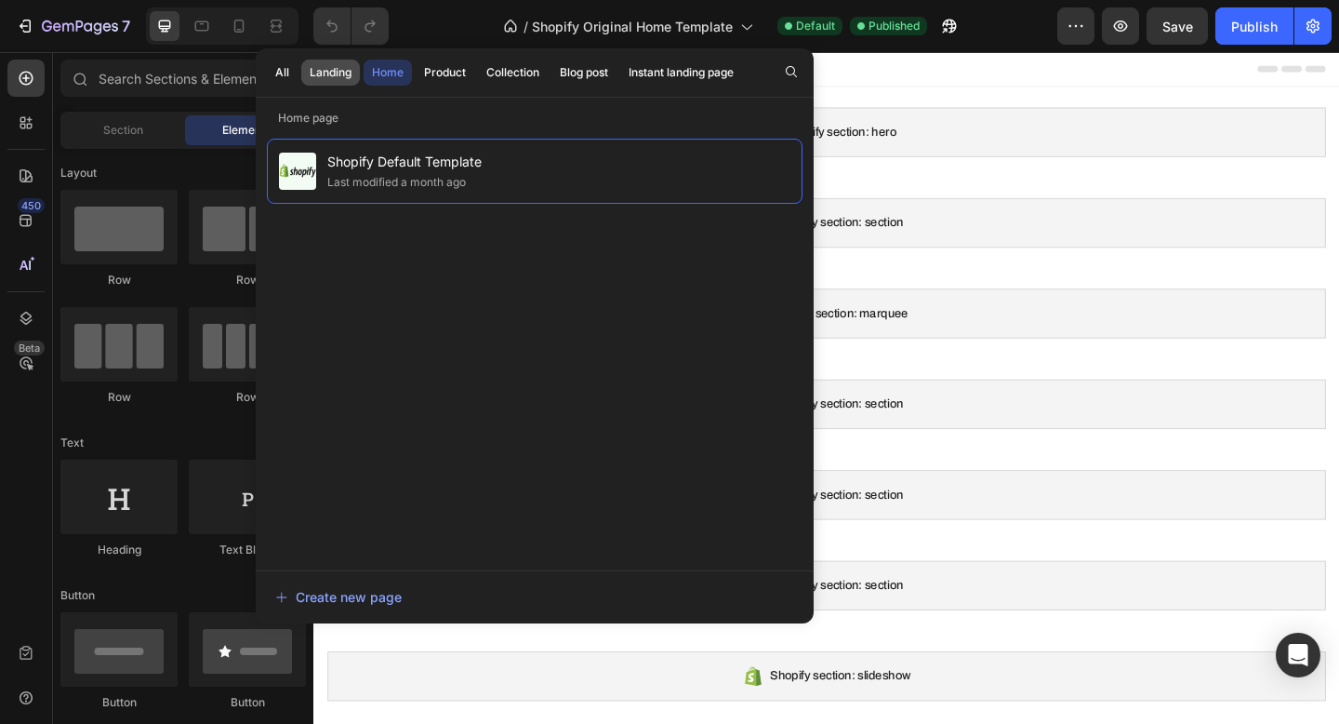
click at [331, 71] on div "Landing" at bounding box center [331, 72] width 42 height 17
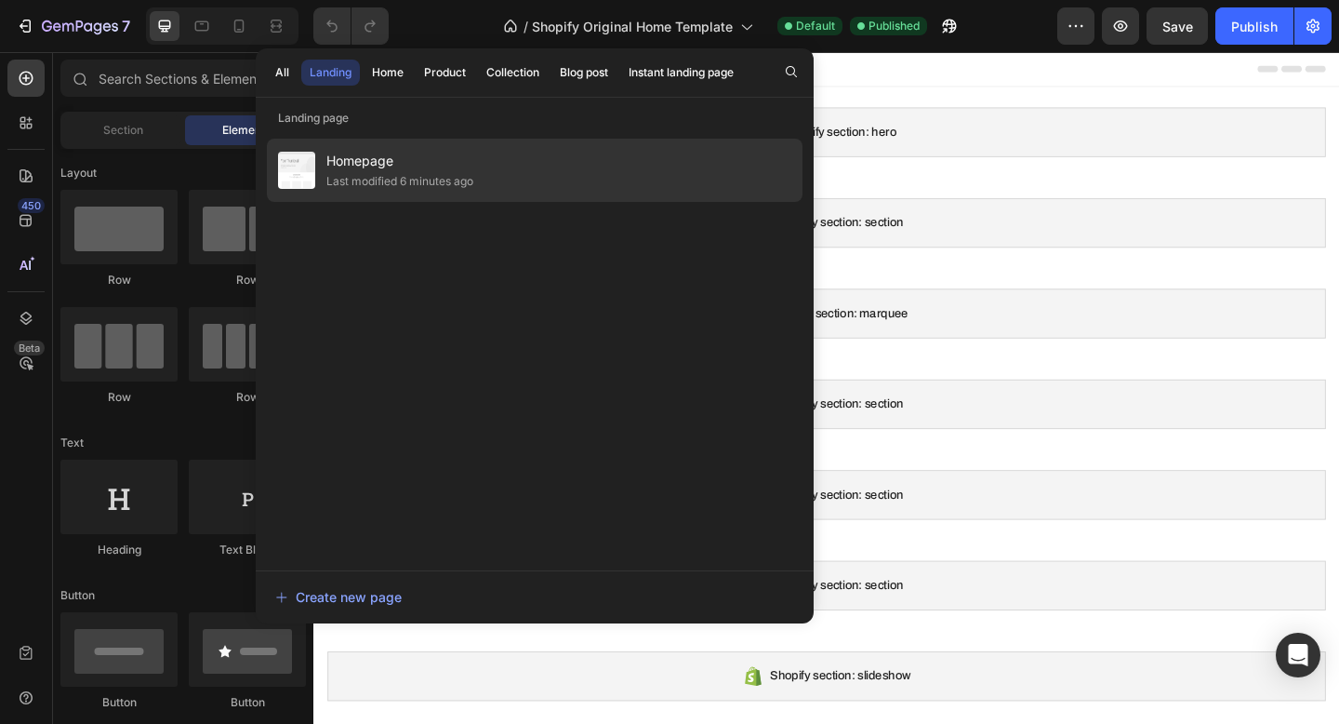
click at [539, 181] on div "Homepage Last modified 6 minutes ago" at bounding box center [535, 170] width 536 height 63
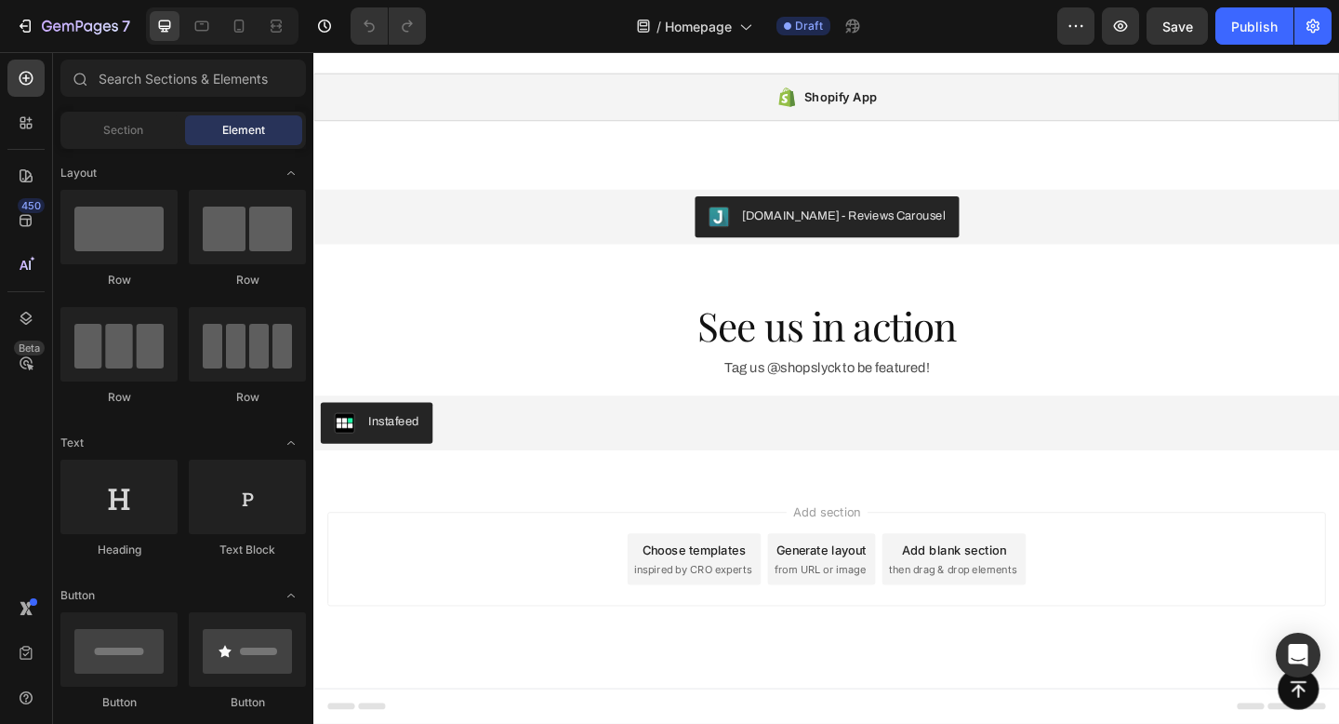
scroll to position [2593, 0]
click at [1312, 27] on icon "button" at bounding box center [1313, 27] width 13 height 14
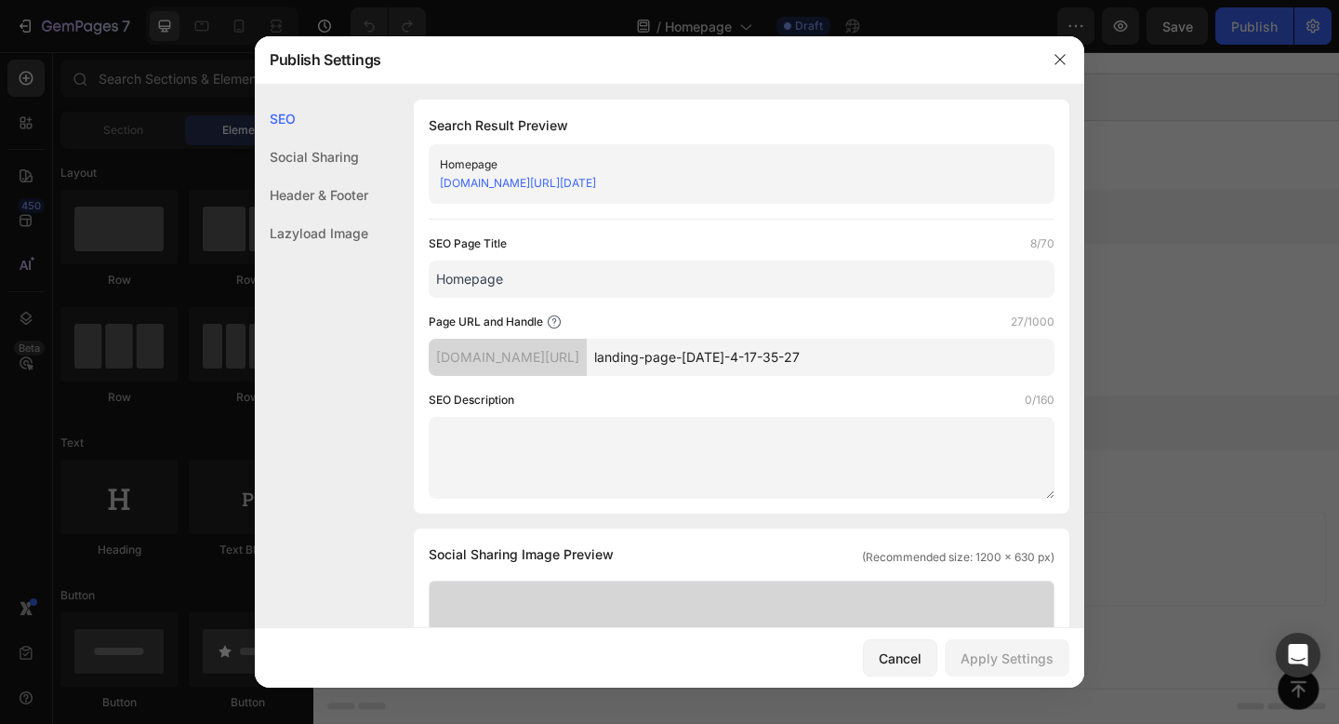
click at [798, 364] on input "landing-page-[DATE]-4-17-35-27" at bounding box center [821, 357] width 468 height 37
click at [798, 364] on input "landing-page-jul-4-17-35-27" at bounding box center [821, 357] width 468 height 37
type input "h"
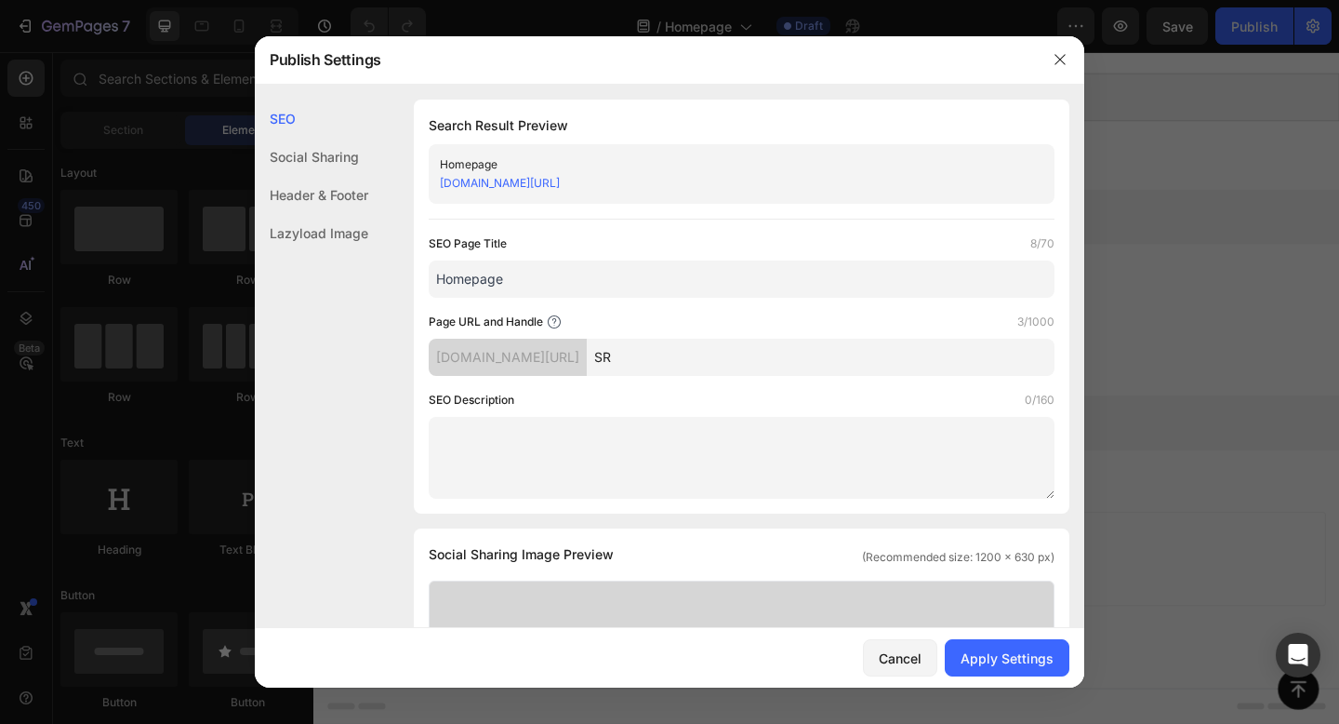
type input "S"
type input "home"
click at [999, 659] on div "Apply Settings" at bounding box center [1007, 658] width 93 height 20
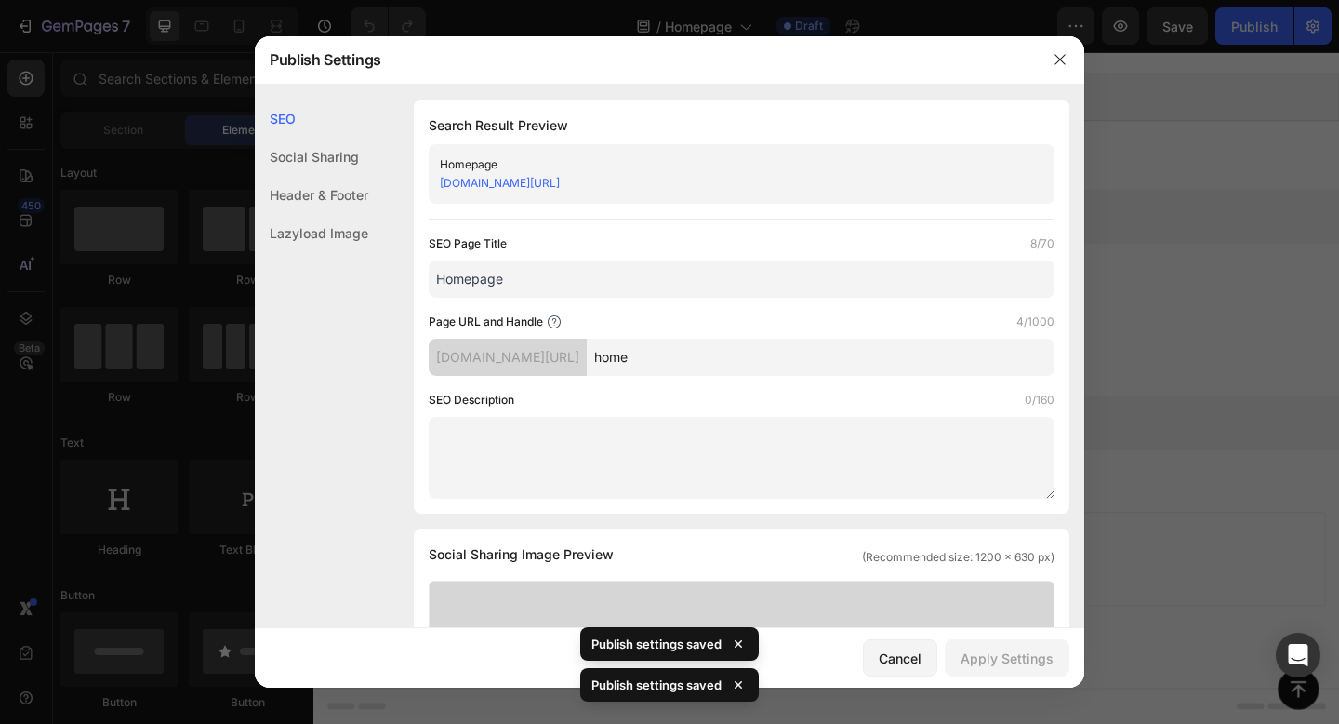
click at [765, 275] on input "Homepage" at bounding box center [742, 278] width 626 height 37
type input "S"
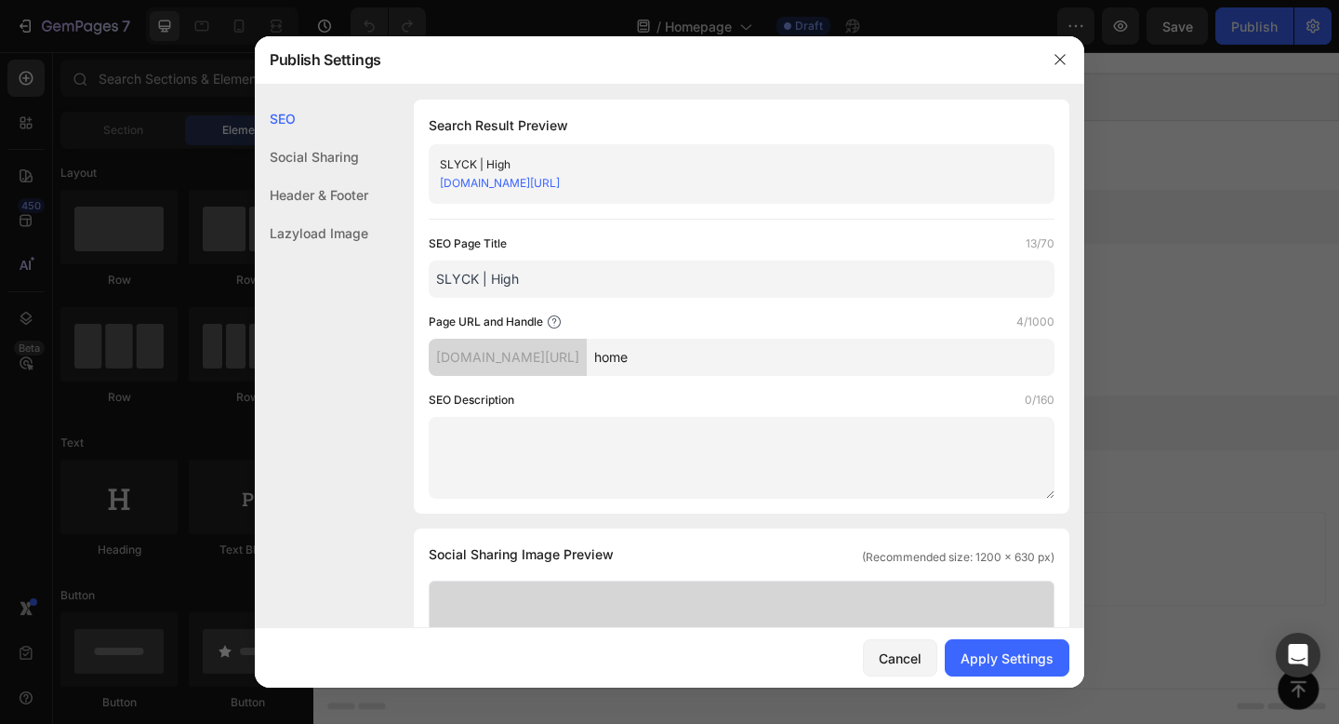
click at [555, 153] on div "SLYCK | High 46d50a-e0.myshopify.com/pages/home" at bounding box center [742, 174] width 626 height 60
click at [497, 274] on input "SLYCK | High" at bounding box center [742, 278] width 626 height 37
drag, startPoint x: 490, startPoint y: 274, endPoint x: 540, endPoint y: 269, distance: 50.5
click at [540, 273] on input "SLYCK | High" at bounding box center [742, 278] width 626 height 37
drag, startPoint x: 490, startPoint y: 280, endPoint x: 707, endPoint y: 279, distance: 216.7
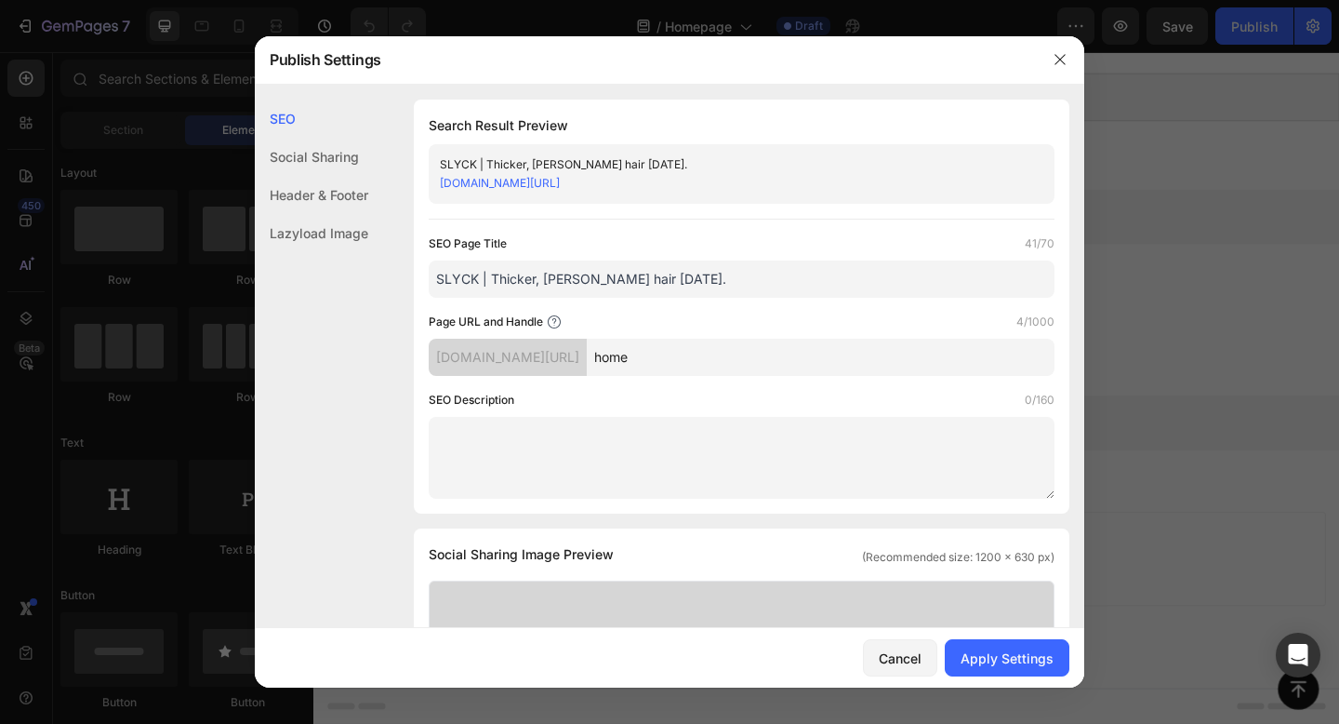
click at [708, 280] on input "SLYCK | Thicker, fuller hair in 12 weeks." at bounding box center [742, 278] width 626 height 37
drag, startPoint x: 487, startPoint y: 279, endPoint x: 712, endPoint y: 278, distance: 225.1
click at [712, 278] on input "SLYCK | High performance hair growth" at bounding box center [742, 278] width 626 height 37
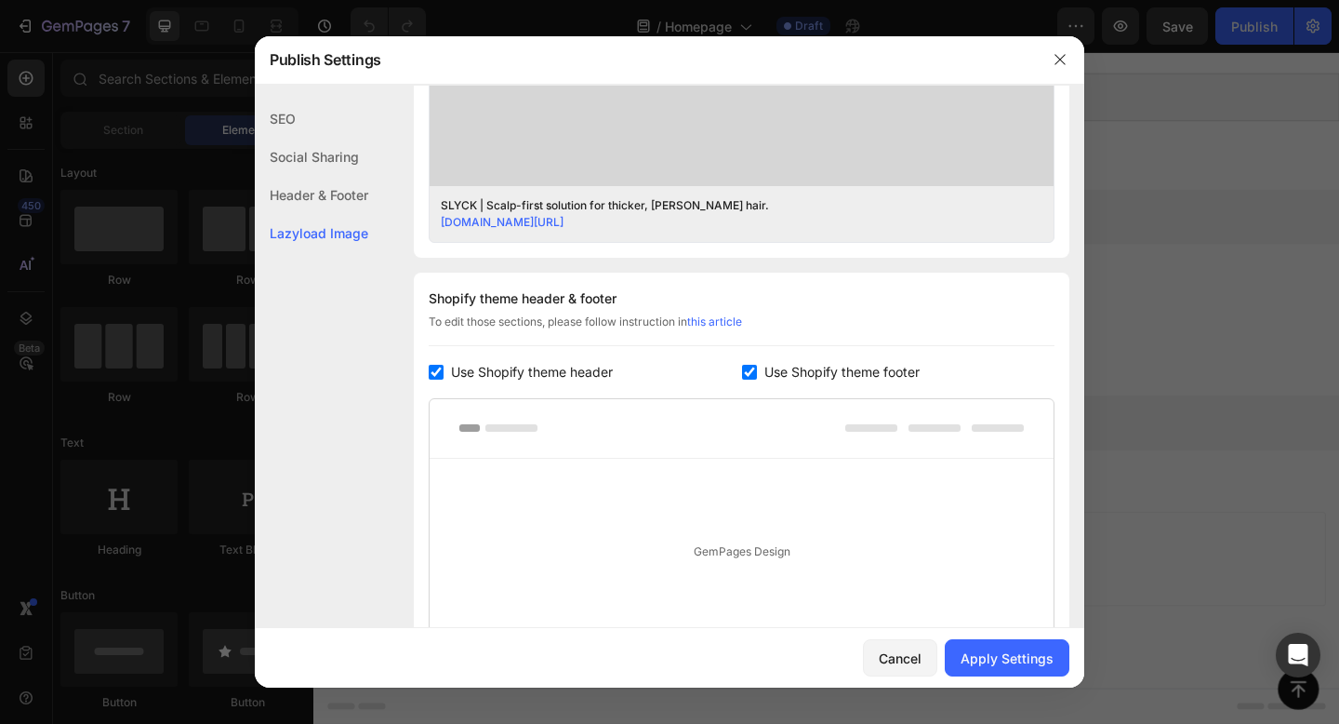
scroll to position [933, 0]
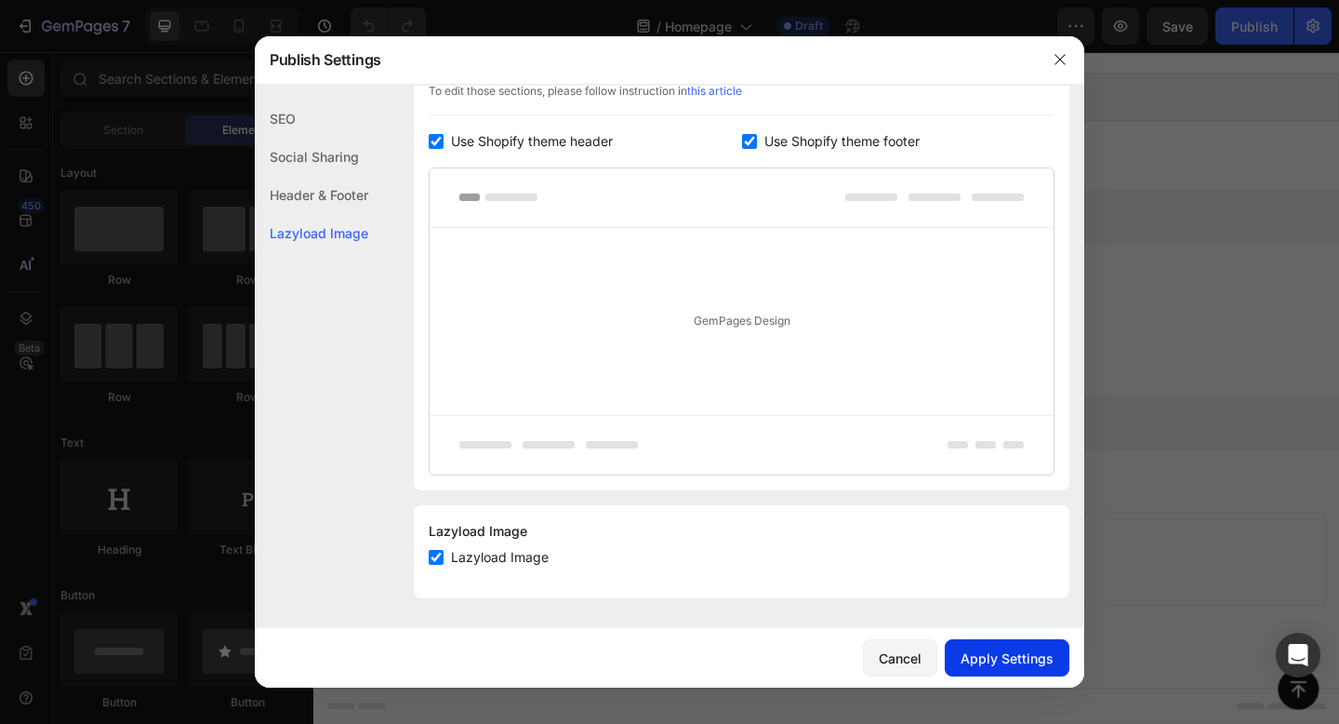
type input "SLYCK | Scalp-first solution for thicker, fuller hair."
click at [1010, 645] on button "Apply Settings" at bounding box center [1007, 657] width 125 height 37
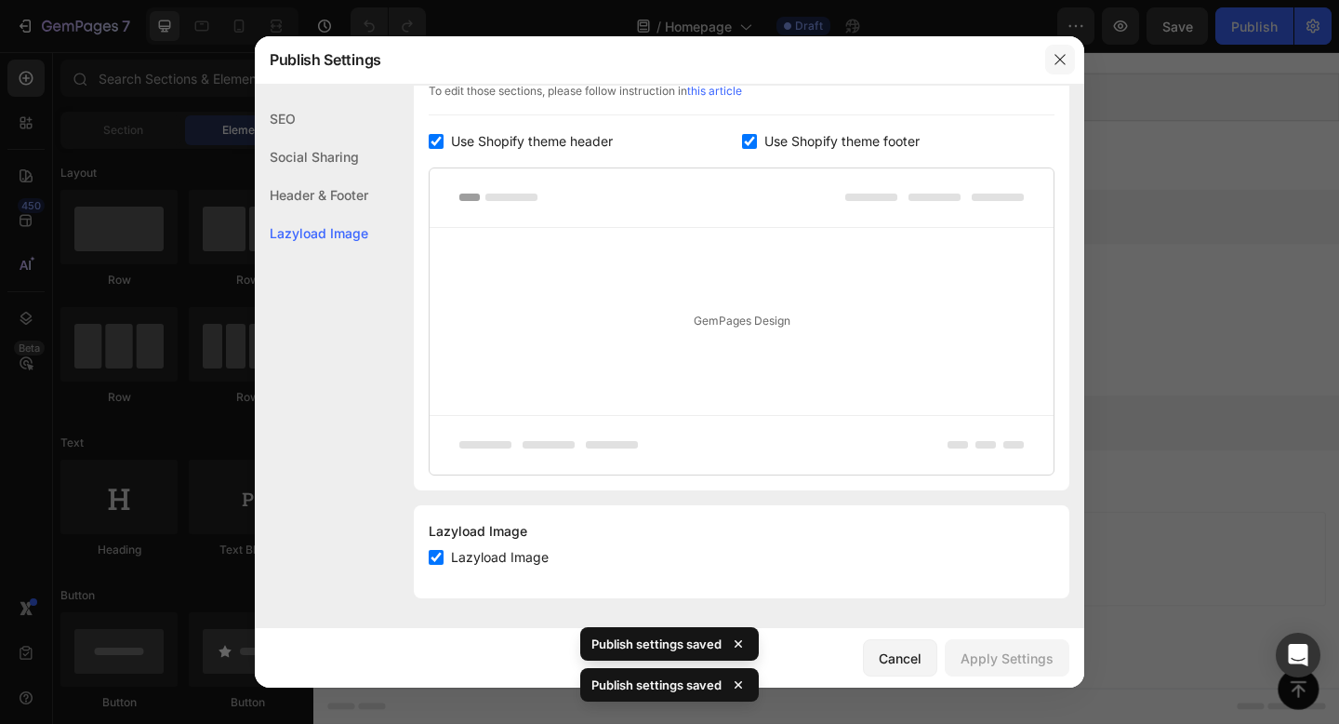
click at [1061, 61] on icon "button" at bounding box center [1060, 59] width 15 height 15
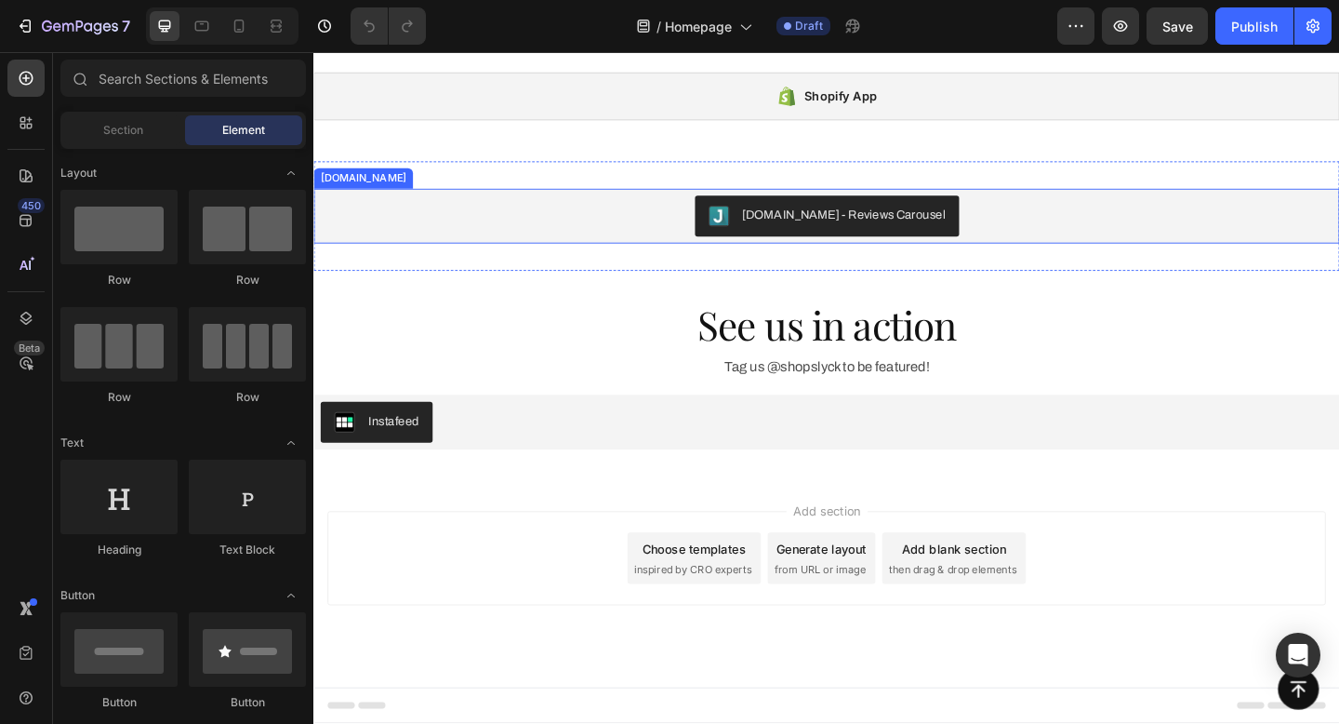
scroll to position [2003, 0]
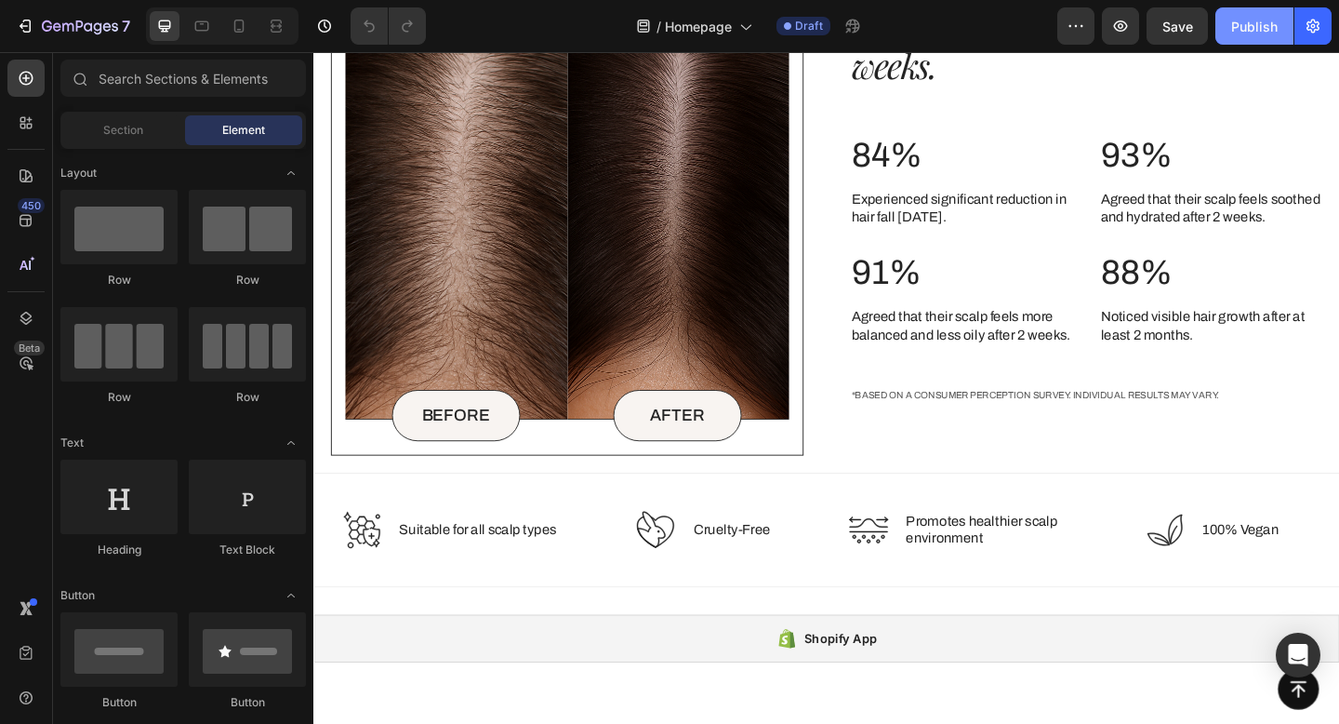
click at [1245, 29] on div "Publish" at bounding box center [1254, 27] width 47 height 20
click at [238, 20] on icon at bounding box center [239, 26] width 19 height 19
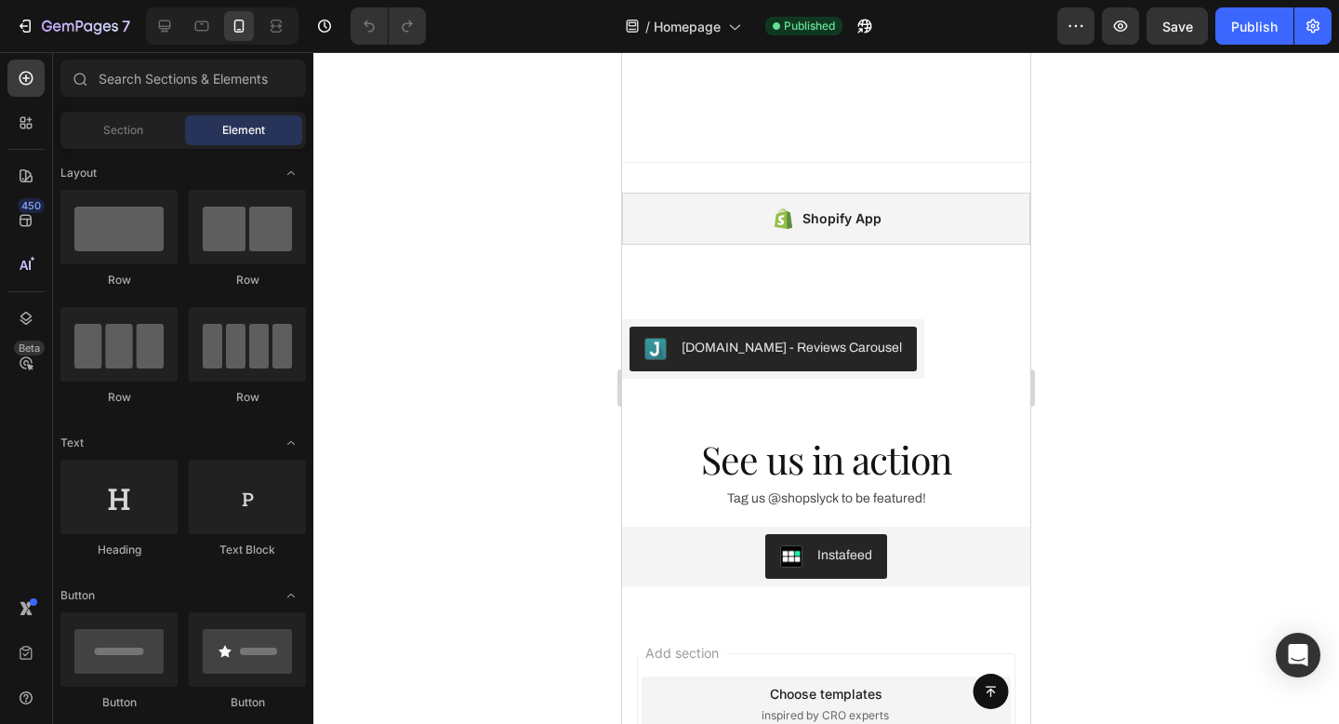
scroll to position [3726, 0]
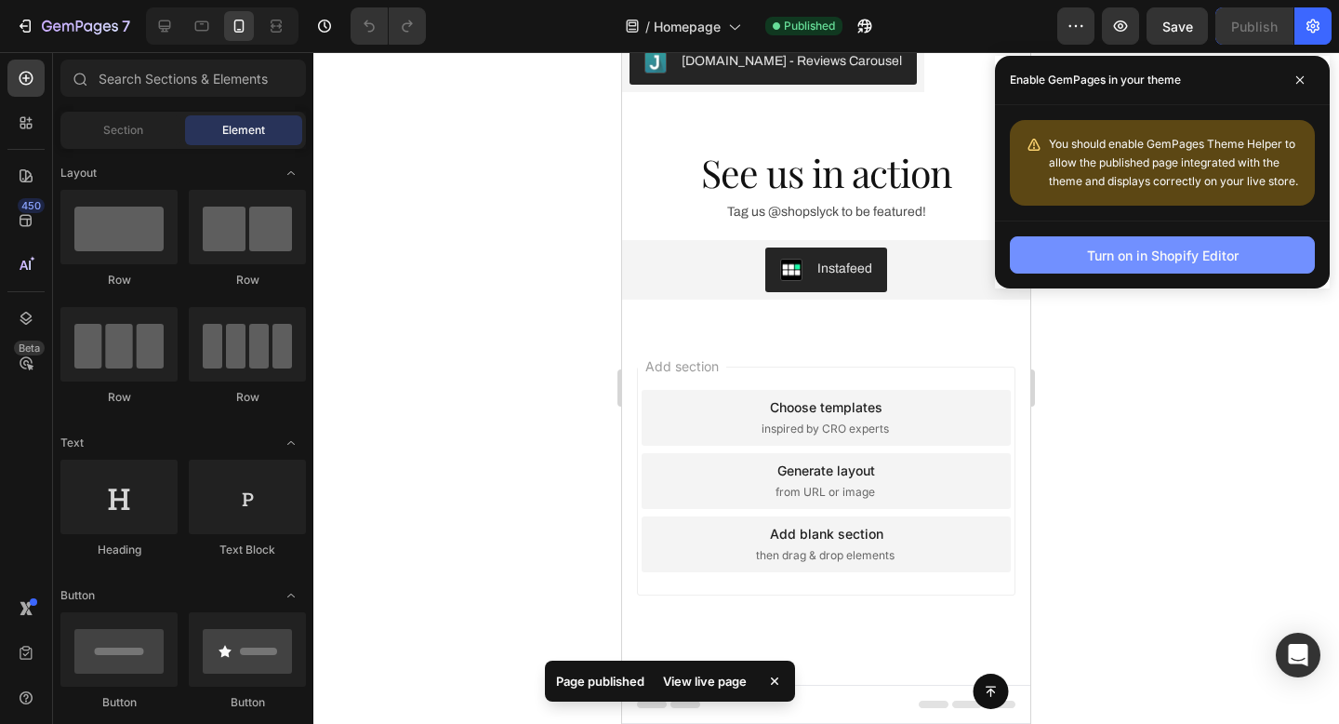
click at [1192, 267] on button "Turn on in Shopify Editor" at bounding box center [1162, 254] width 305 height 37
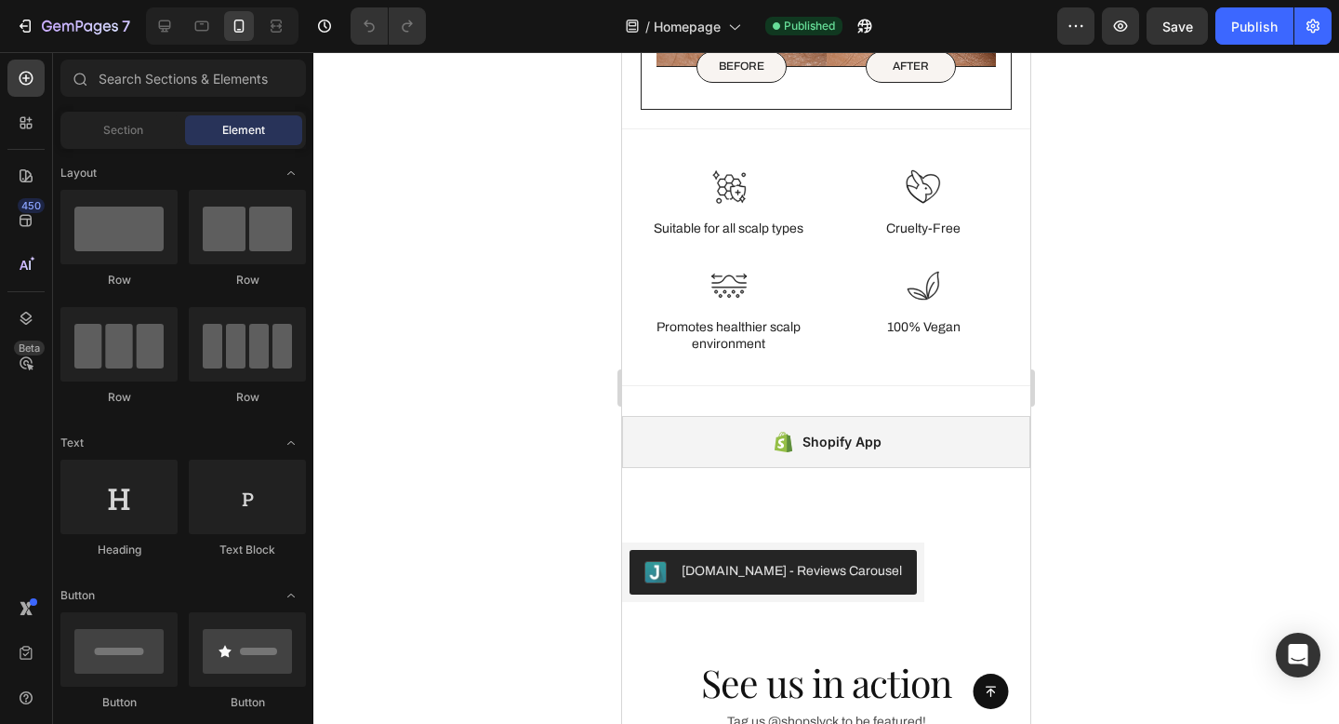
scroll to position [3215, 0]
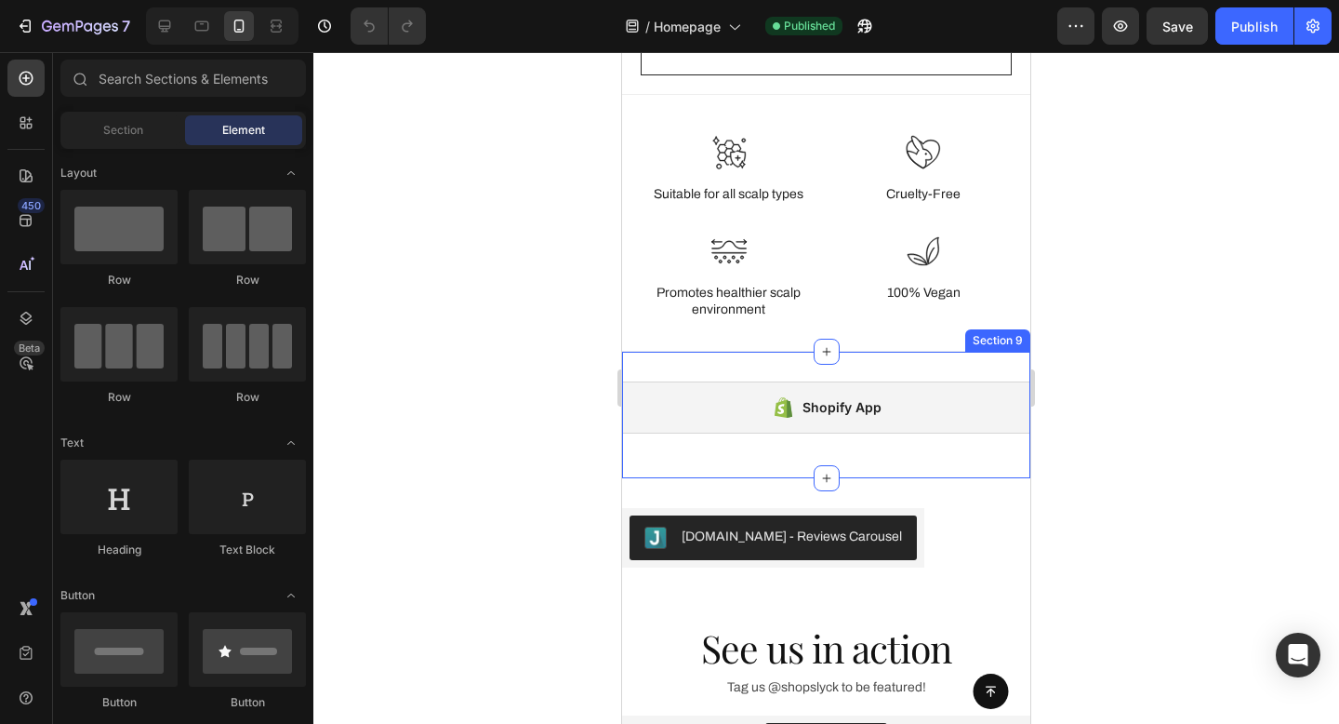
click at [685, 361] on div "Shopify App Shopify App Section 9" at bounding box center [826, 415] width 408 height 126
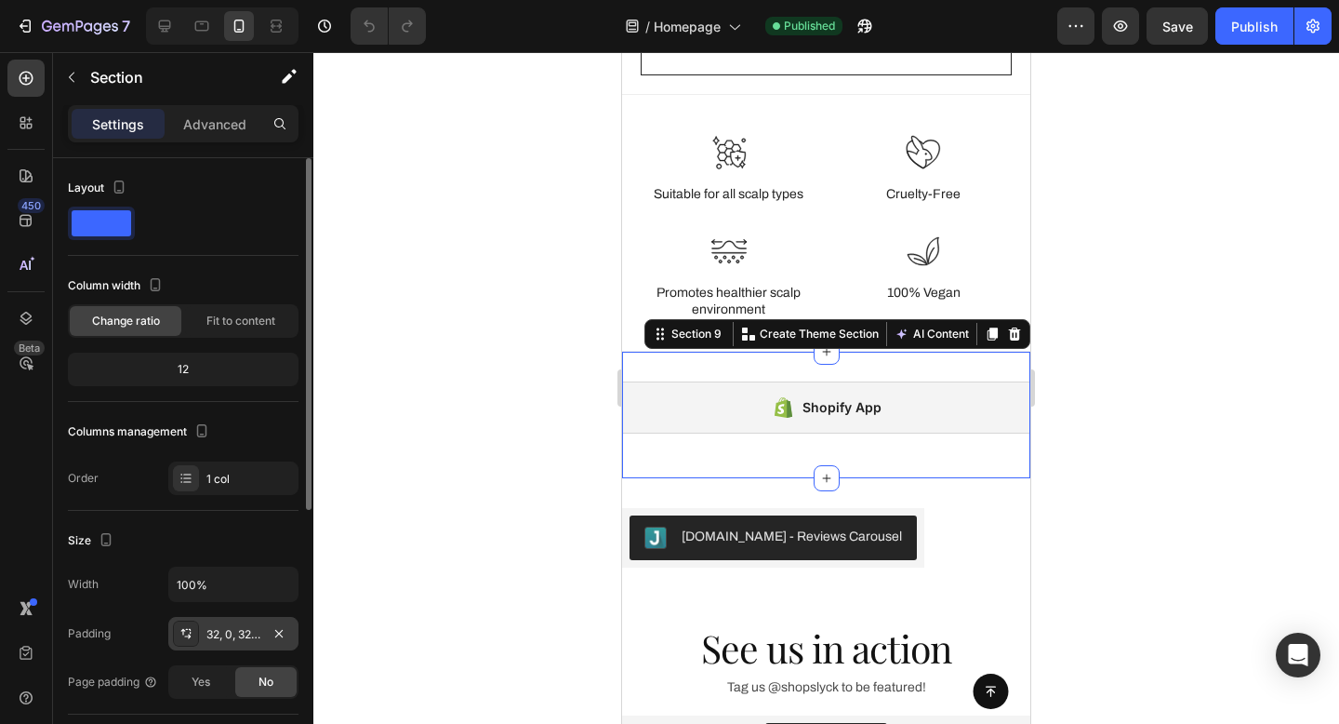
click at [228, 642] on div "32, 0, 32, 0" at bounding box center [233, 634] width 54 height 17
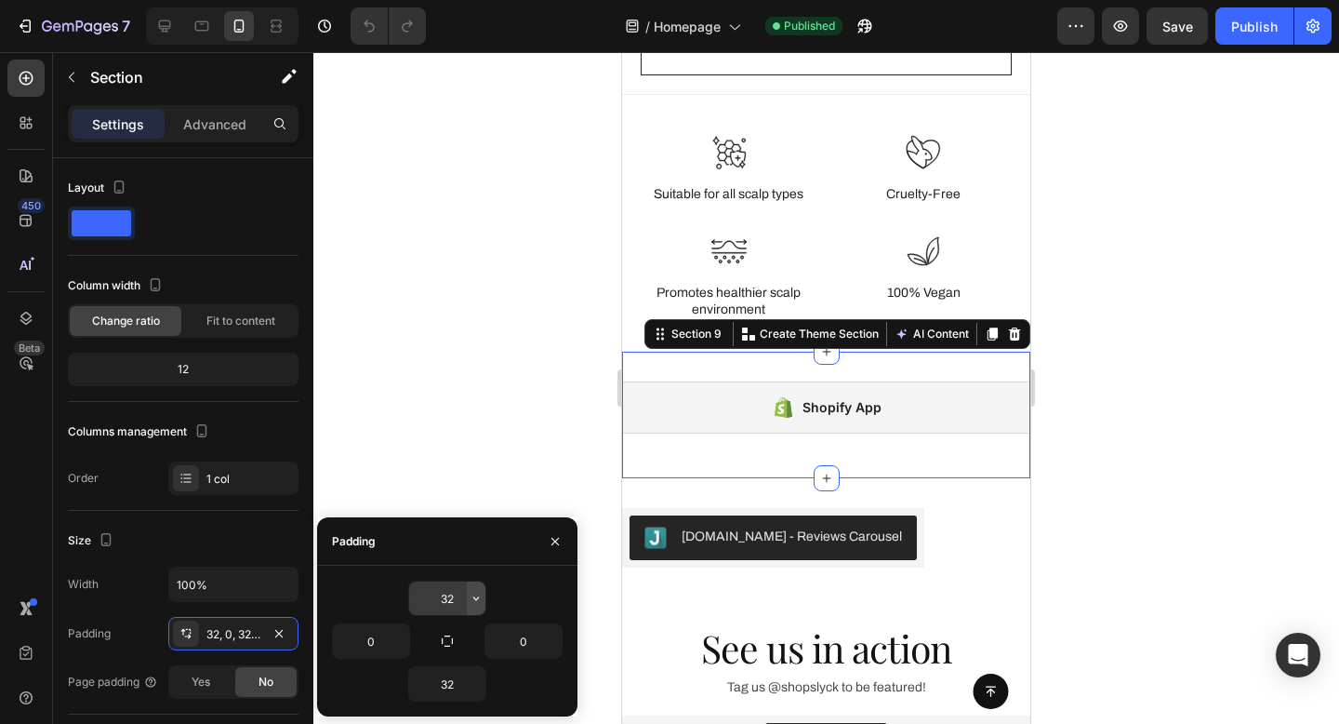
click at [473, 596] on icon "button" at bounding box center [476, 598] width 15 height 15
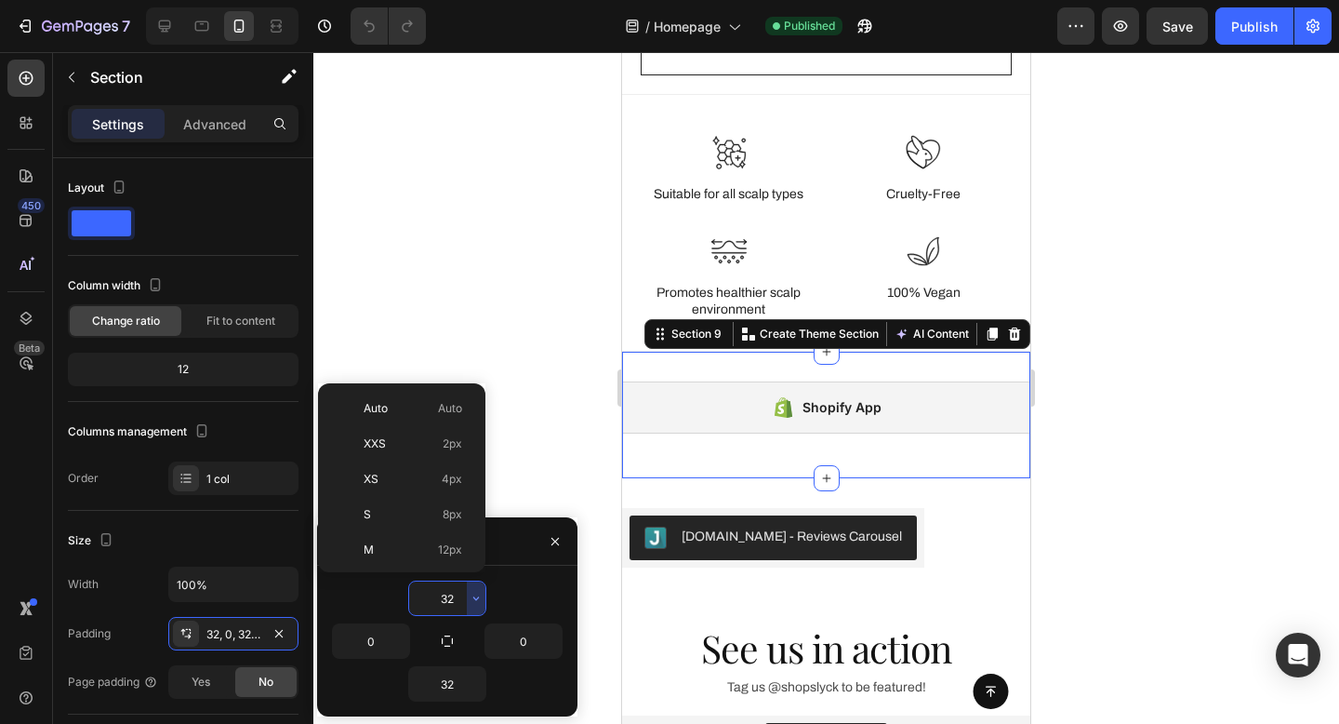
scroll to position [134, 0]
click at [446, 595] on input "32" at bounding box center [447, 597] width 76 height 33
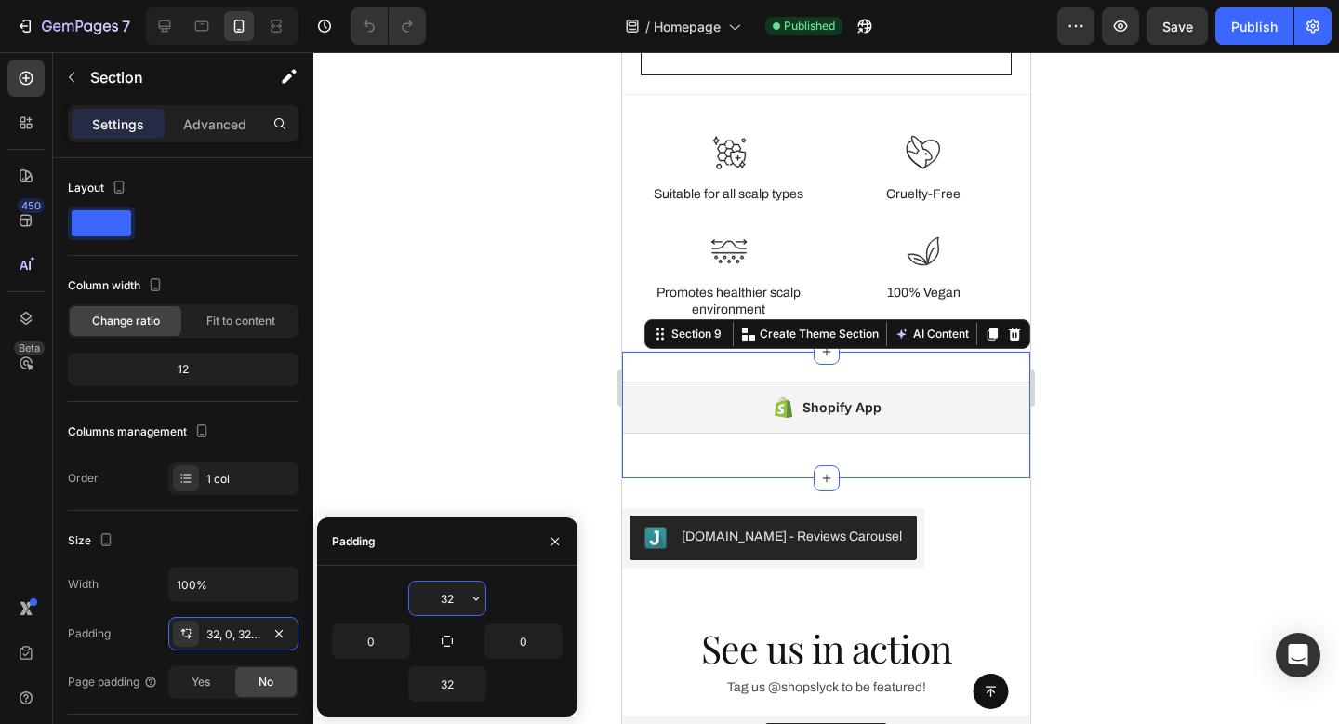
click at [446, 595] on input "32" at bounding box center [447, 597] width 76 height 33
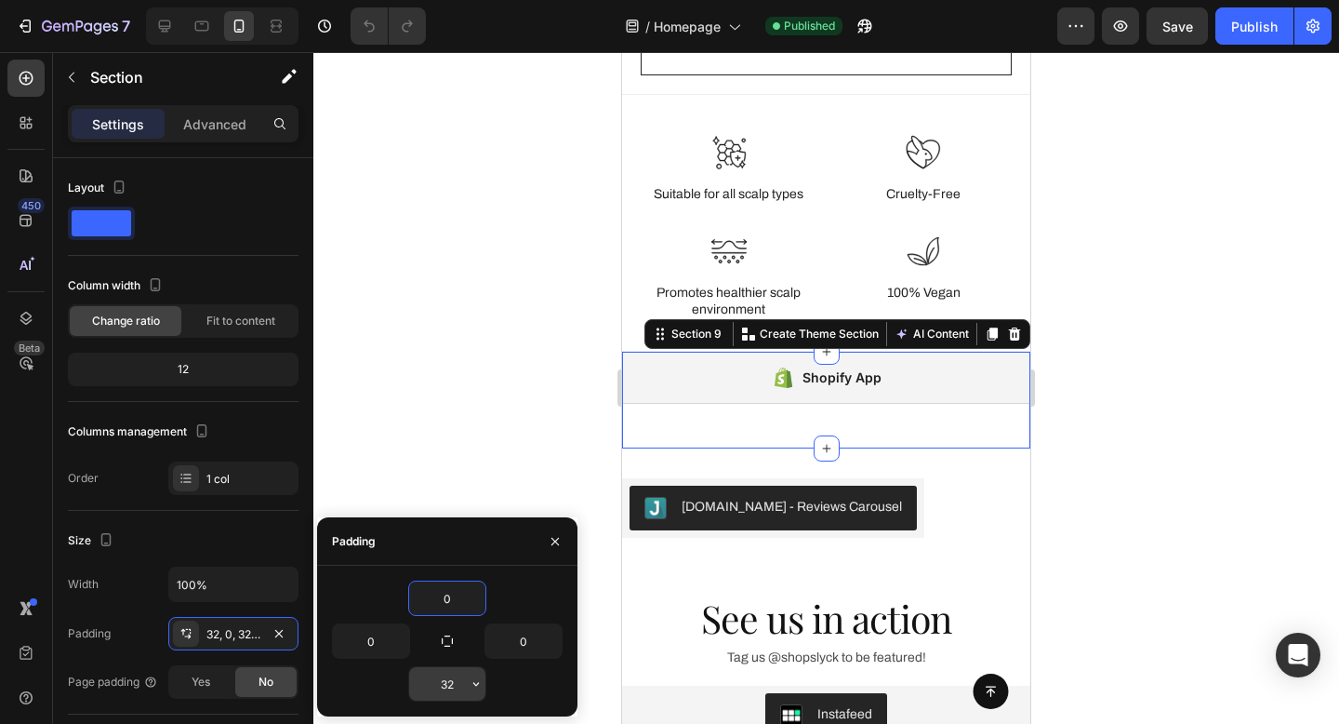
type input "0"
click at [447, 683] on input "32" at bounding box center [447, 683] width 76 height 33
type input "0"
click at [447, 683] on input "0" at bounding box center [447, 683] width 76 height 33
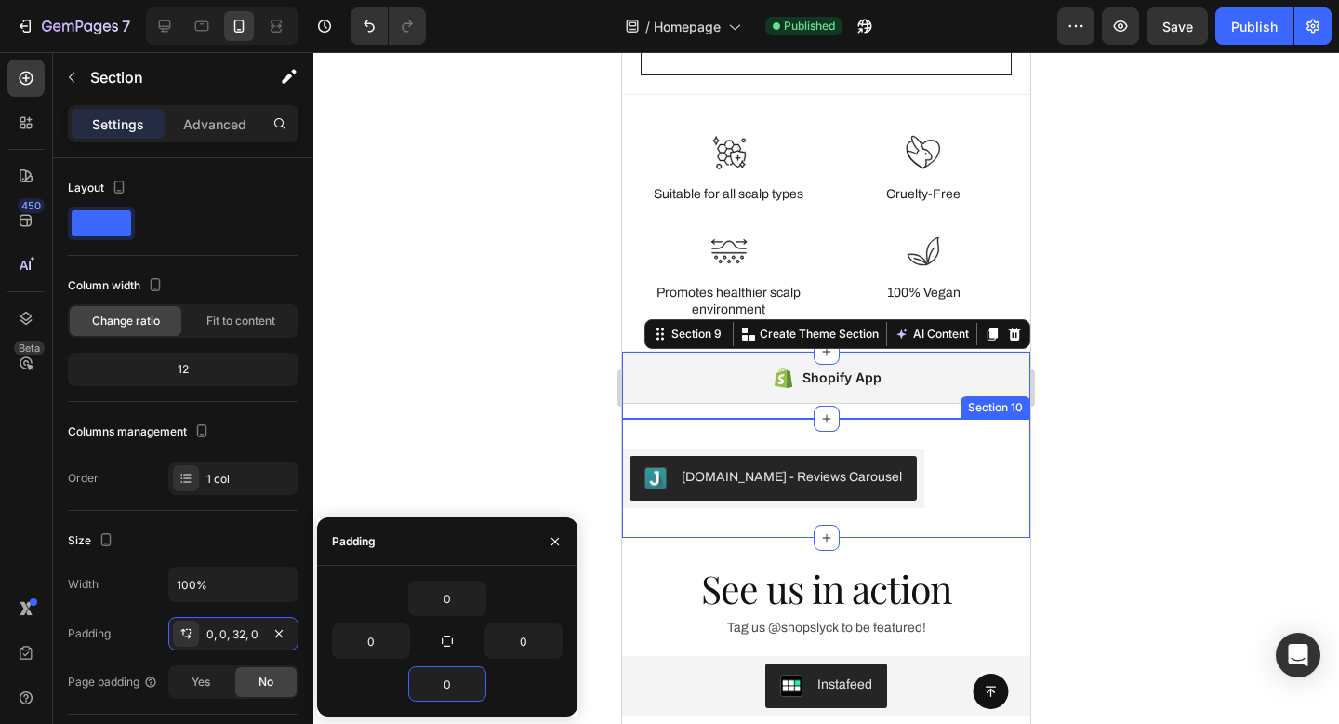
click at [846, 433] on div "[DOMAIN_NAME] - Reviews Carousel [DOMAIN_NAME] Section 10" at bounding box center [826, 478] width 408 height 119
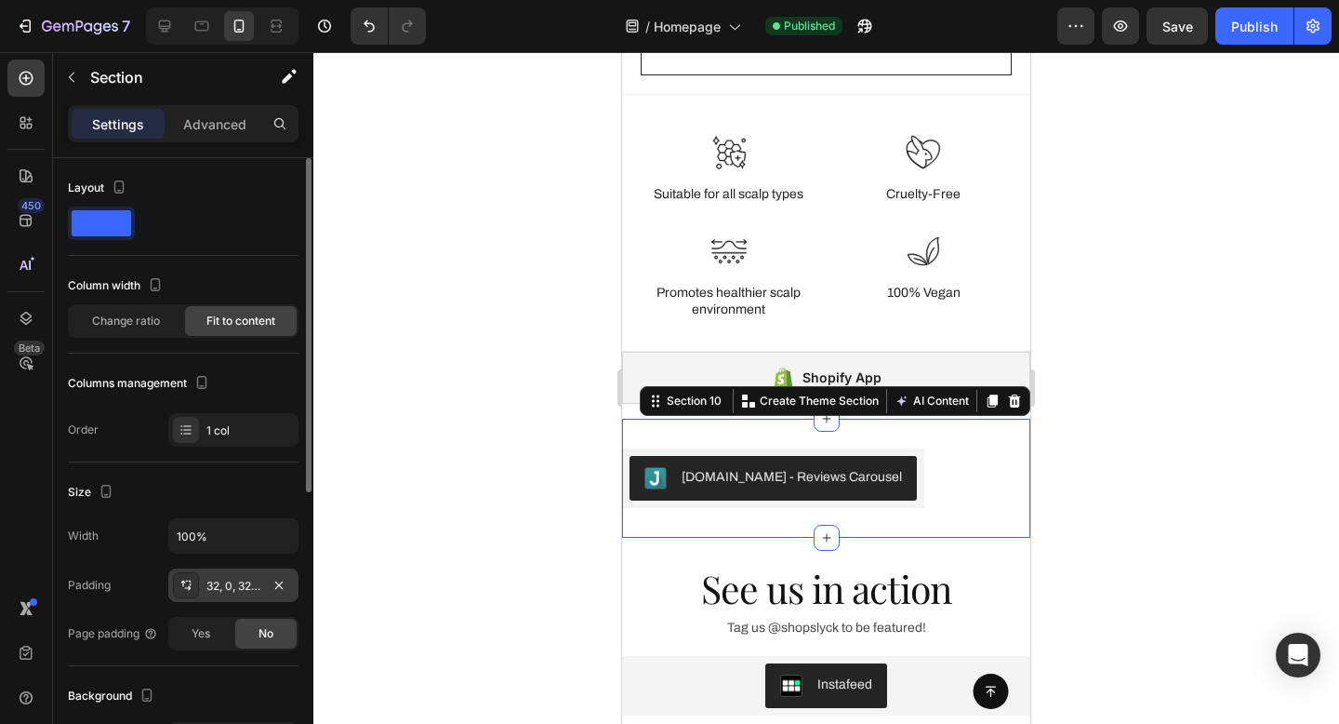
click at [220, 573] on div "32, 0, 32, 0" at bounding box center [233, 584] width 130 height 33
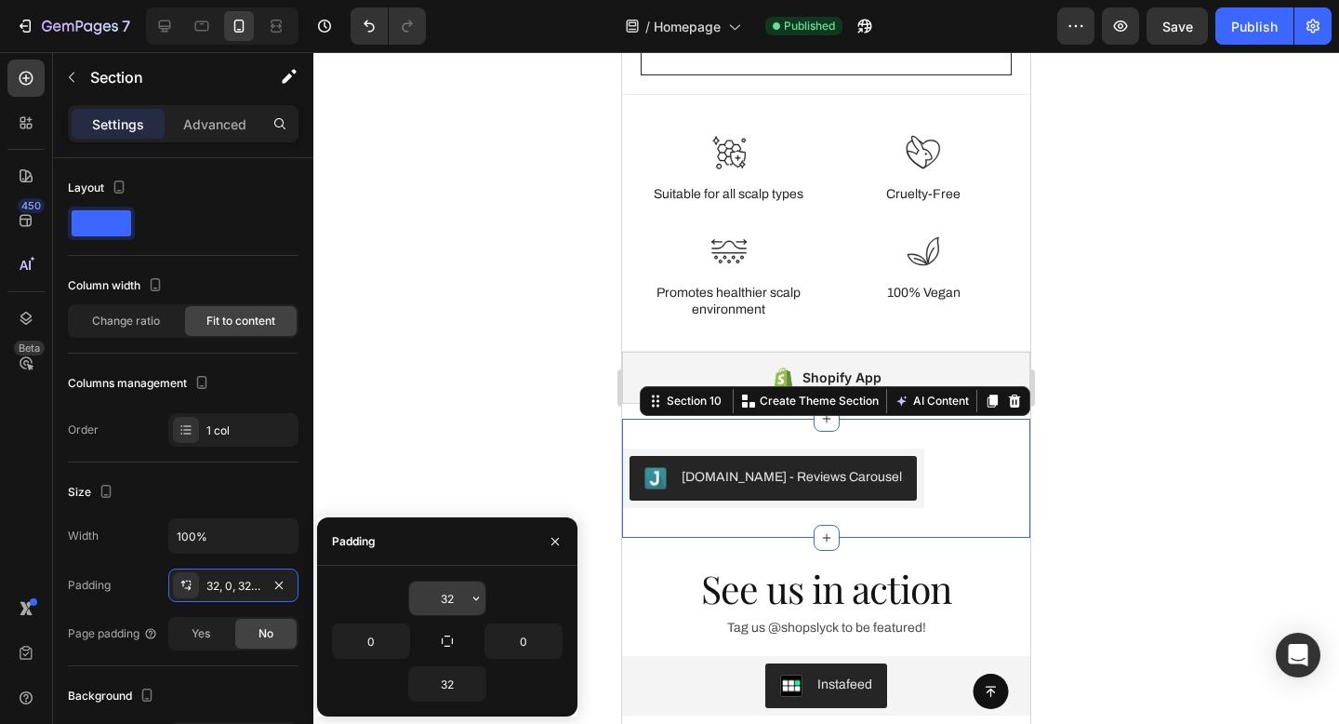
click at [448, 602] on input "32" at bounding box center [447, 597] width 76 height 33
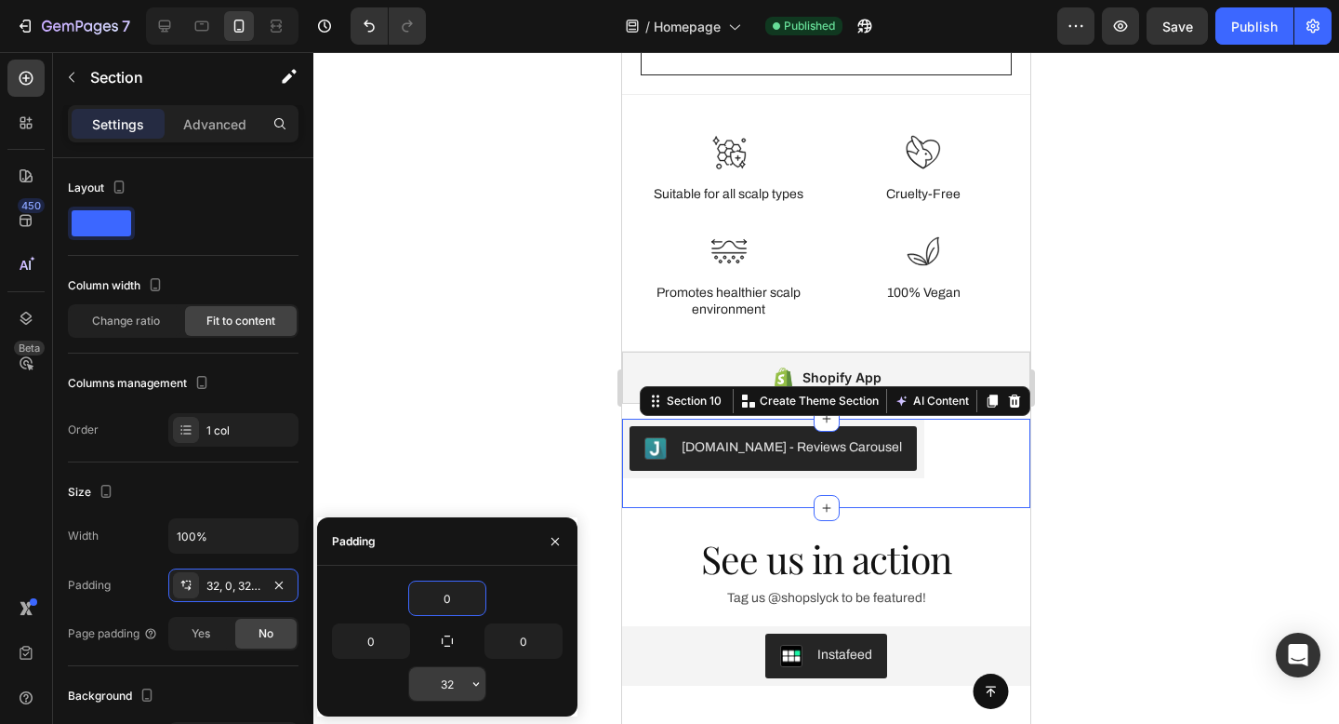
type input "0"
click at [450, 683] on input "32" at bounding box center [447, 683] width 76 height 33
type input "0"
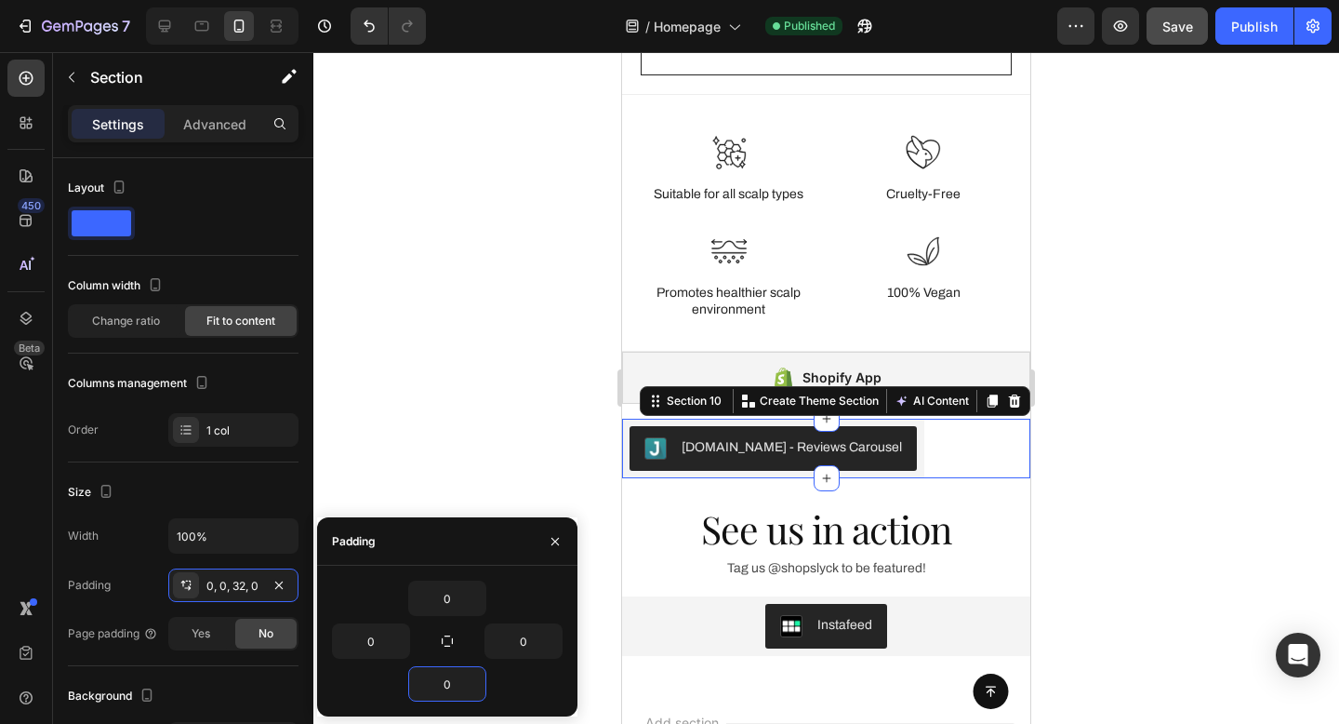
click at [1162, 37] on button "Save" at bounding box center [1177, 25] width 61 height 37
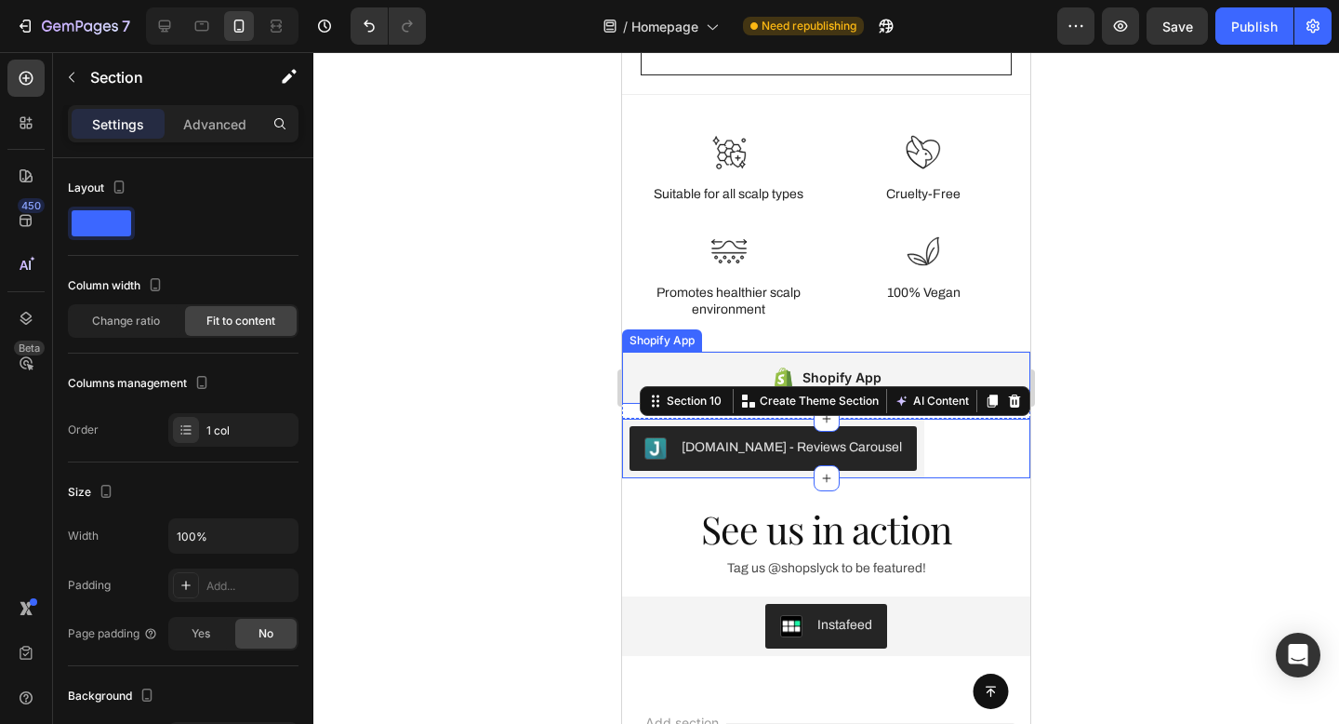
click at [669, 362] on div "Shopify App" at bounding box center [826, 378] width 408 height 52
click at [933, 435] on div "Judge.me - Reviews Carousel Judge.me Section 10 You can create reusable section…" at bounding box center [826, 449] width 408 height 60
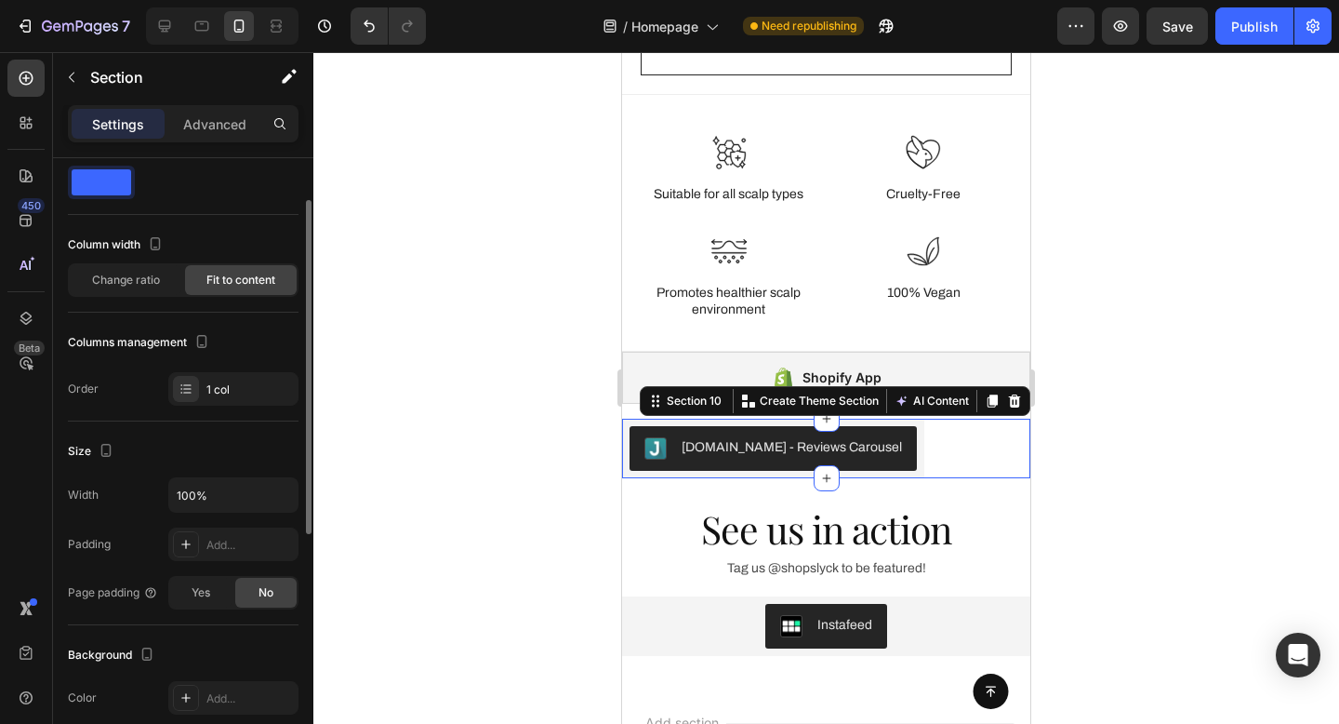
scroll to position [56, 0]
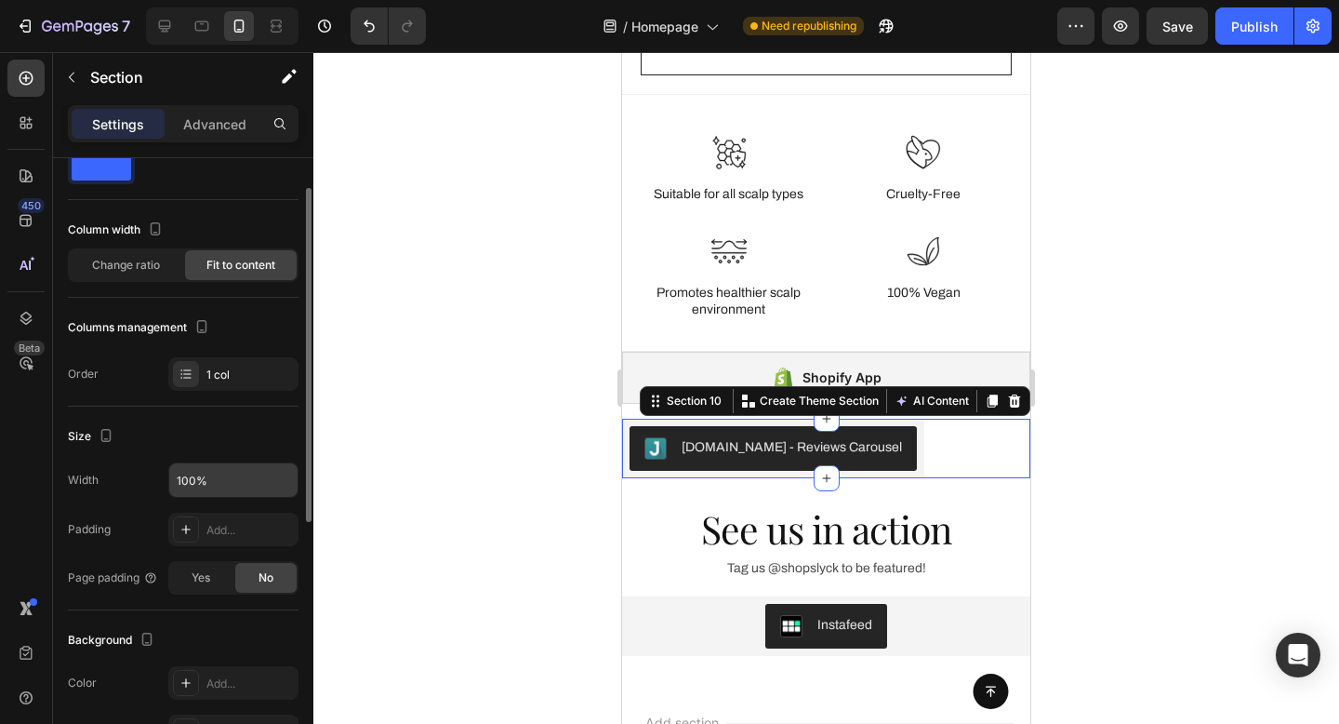
click at [207, 472] on input "100%" at bounding box center [233, 479] width 128 height 33
click at [288, 479] on icon "button" at bounding box center [281, 480] width 19 height 19
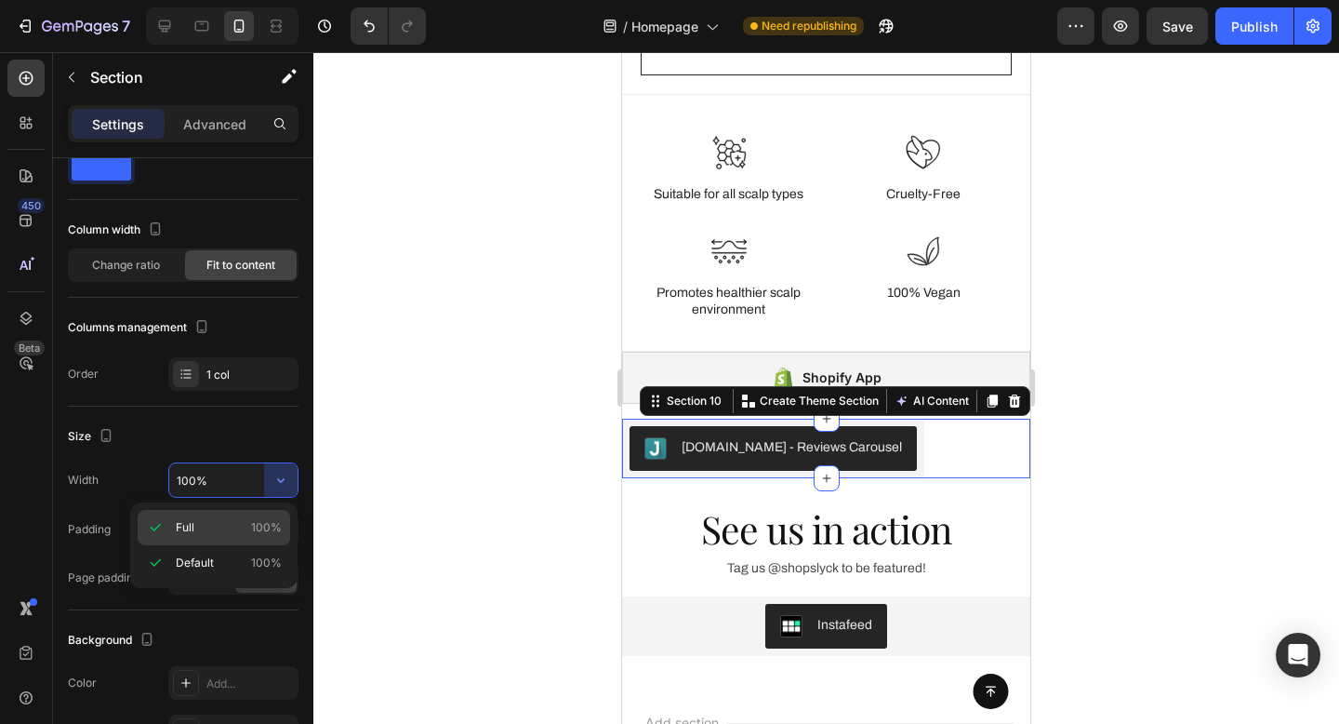
click at [247, 534] on p "Full 100%" at bounding box center [229, 527] width 106 height 17
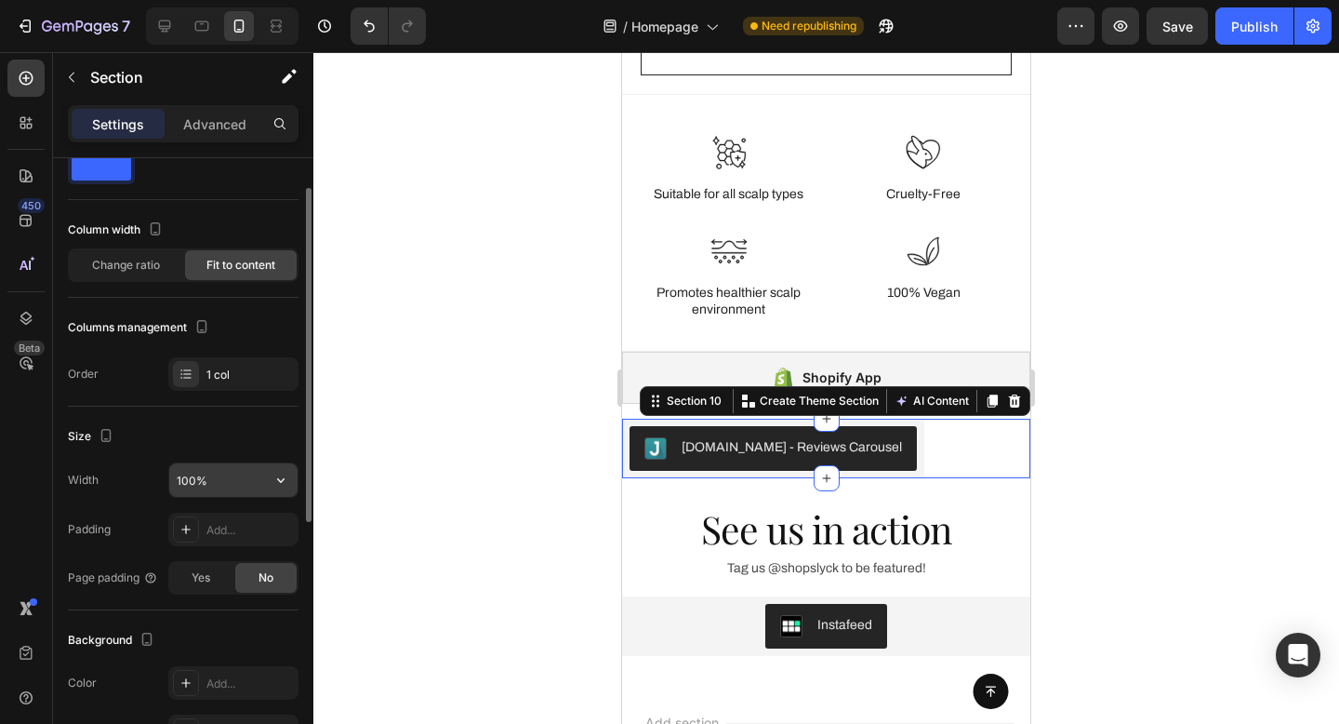
click at [254, 485] on input "100%" at bounding box center [233, 479] width 128 height 33
click at [279, 478] on icon "button" at bounding box center [281, 480] width 19 height 19
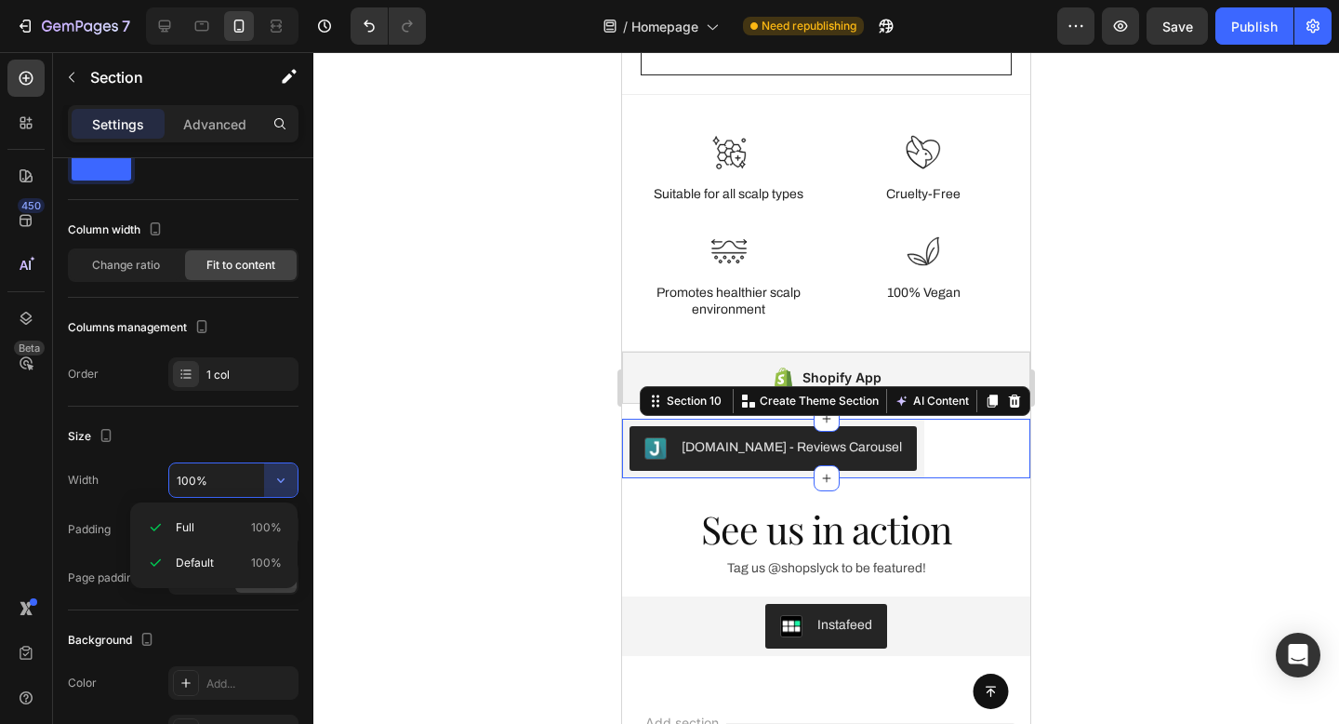
click at [242, 580] on div "Full 100% Default 100%" at bounding box center [213, 545] width 167 height 86
click at [242, 567] on p "Default 100%" at bounding box center [229, 562] width 106 height 17
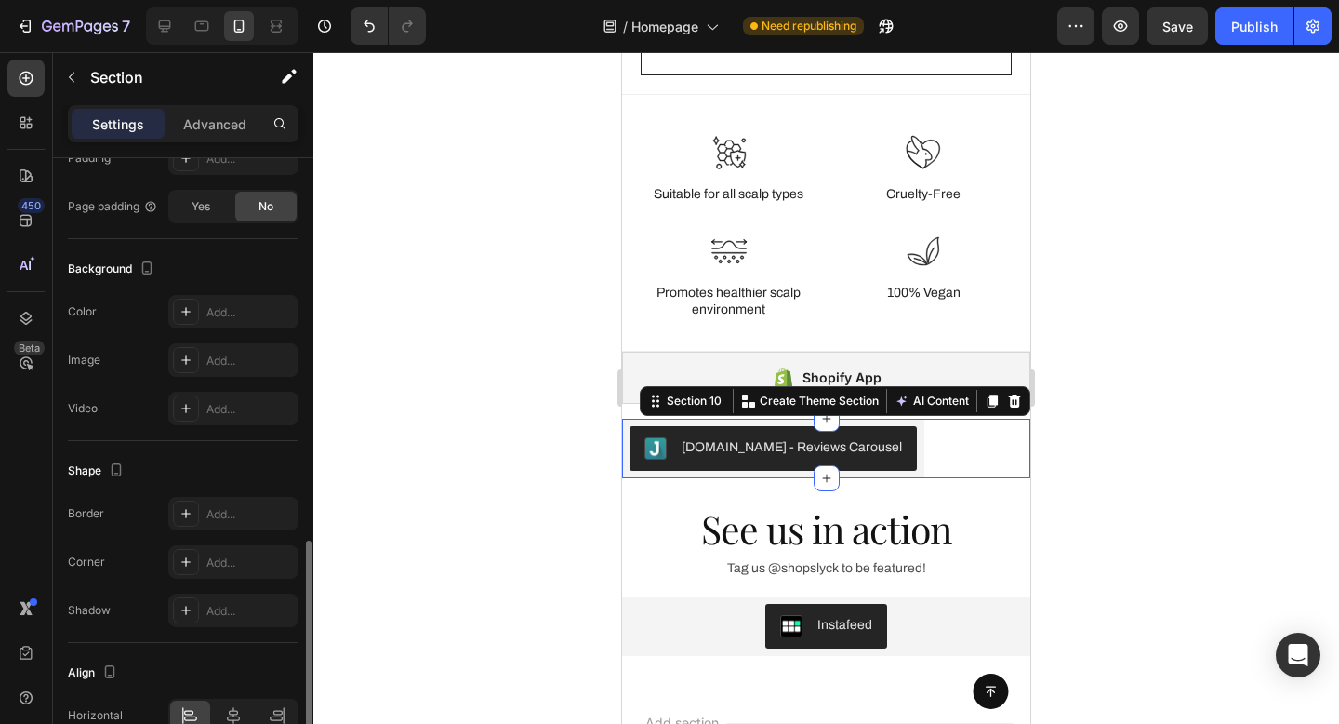
scroll to position [525, 0]
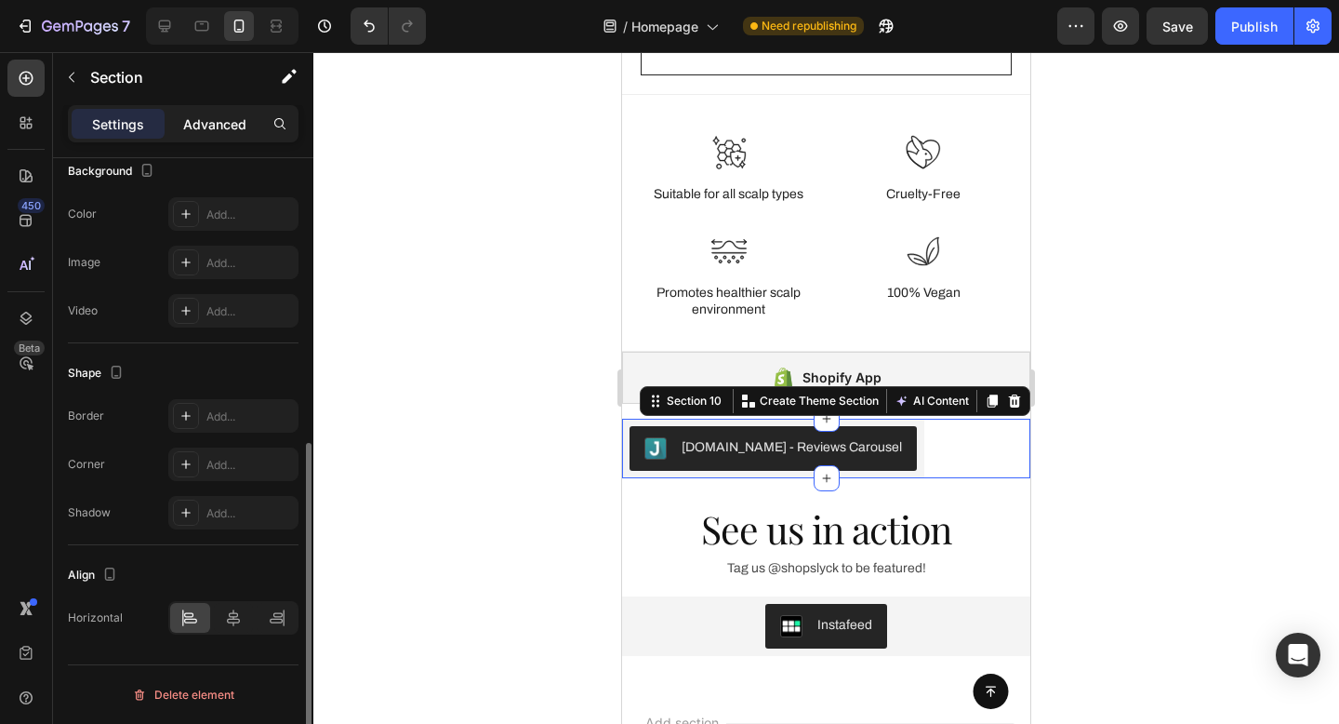
click at [222, 130] on p "Advanced" at bounding box center [214, 124] width 63 height 20
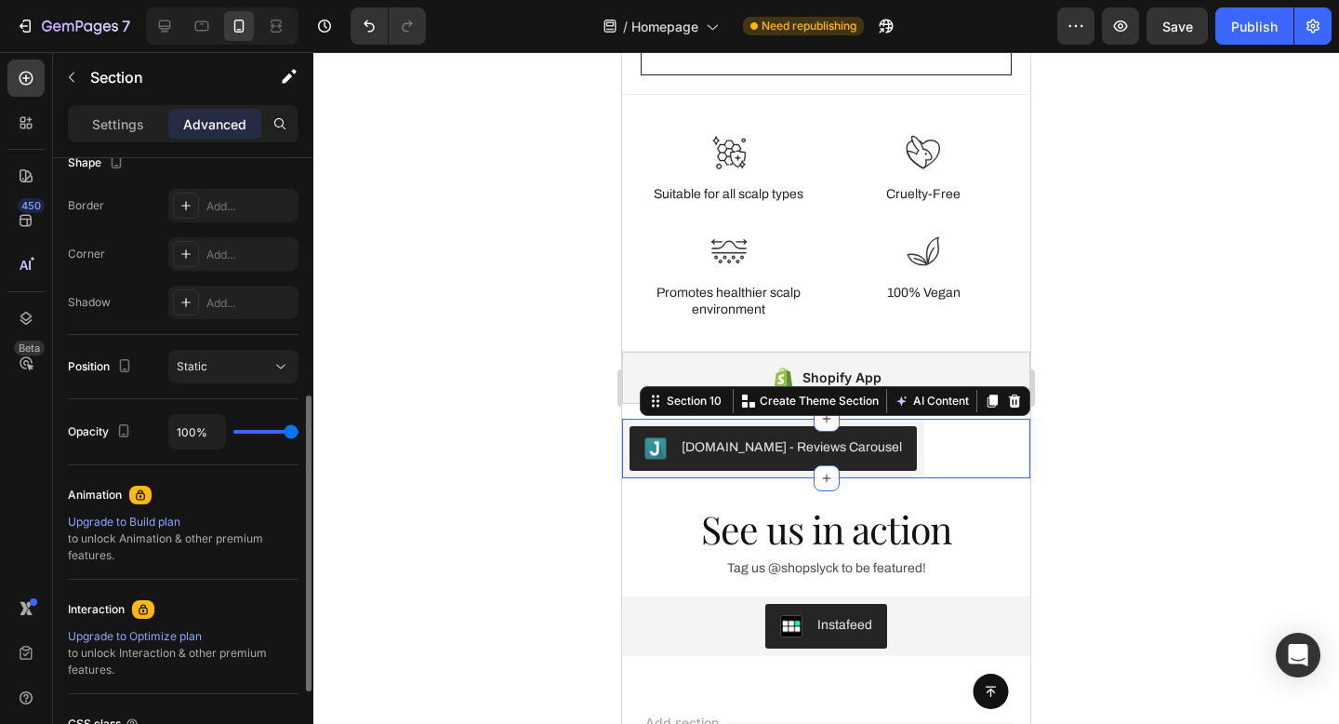
scroll to position [500, 0]
click at [264, 366] on div "Static" at bounding box center [224, 369] width 95 height 17
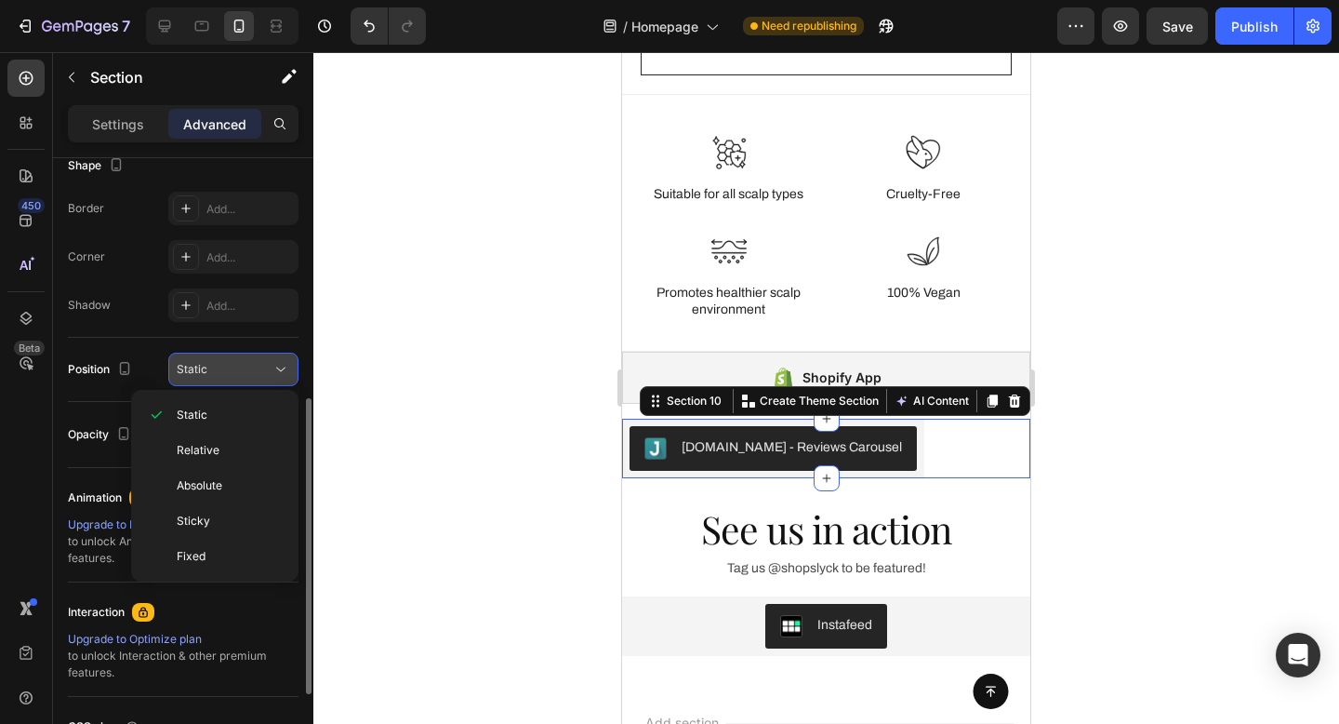
click at [264, 366] on div "Static" at bounding box center [224, 369] width 95 height 17
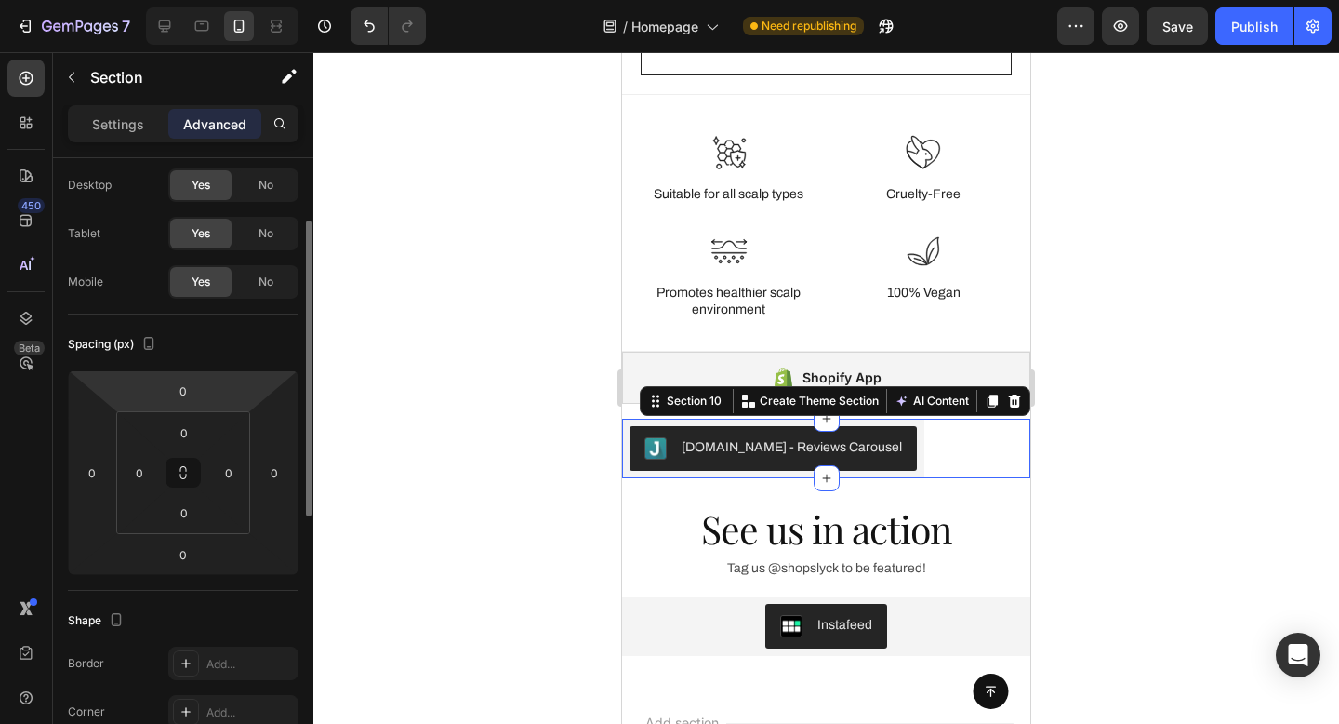
scroll to position [0, 0]
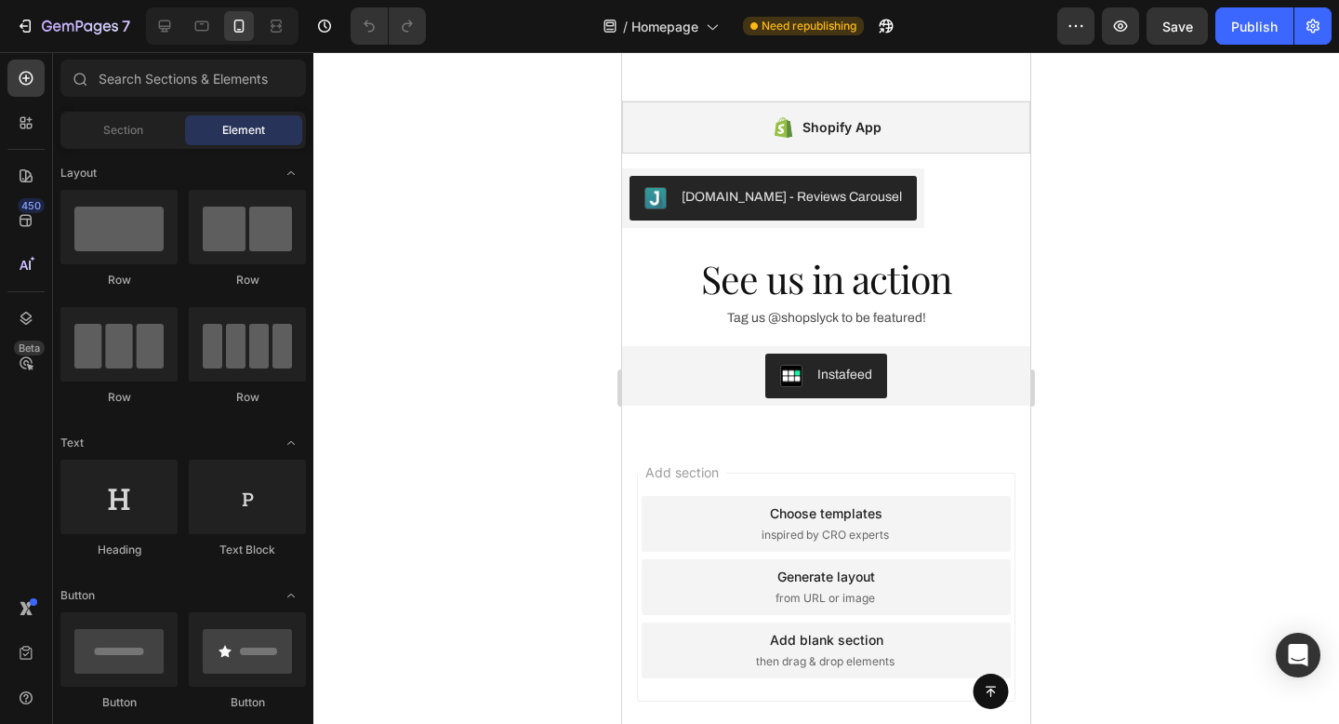
scroll to position [3585, 0]
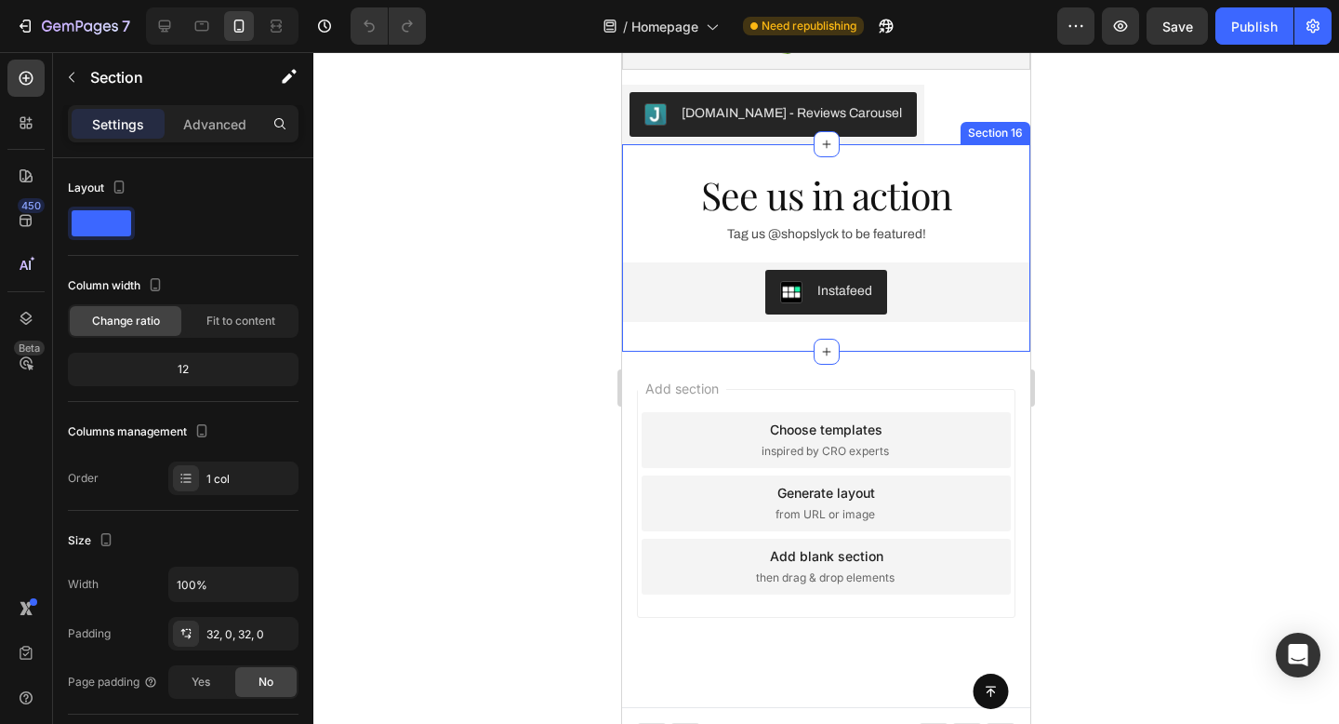
click at [885, 160] on div "See us in action Heading Tag us @shopslyck to be featured! Text Block Instafeed…" at bounding box center [826, 247] width 408 height 207
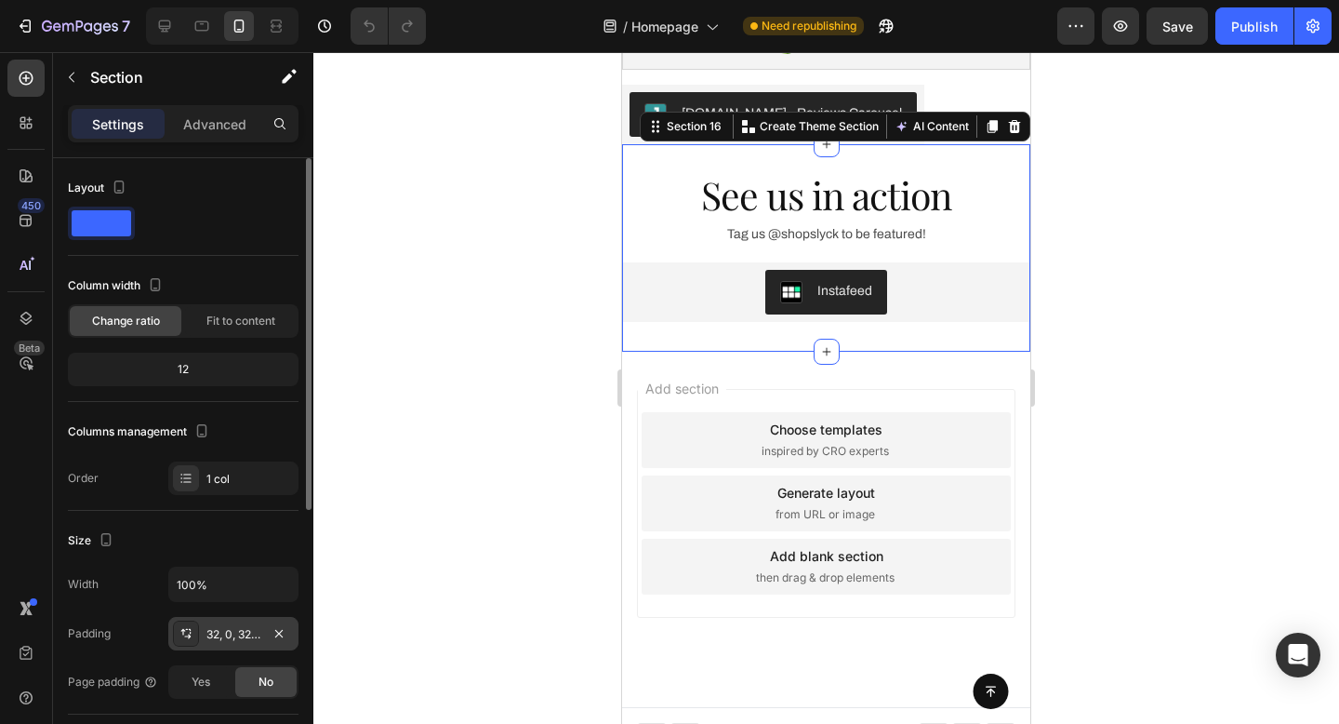
click at [210, 627] on div "32, 0, 32, 0" at bounding box center [233, 634] width 54 height 17
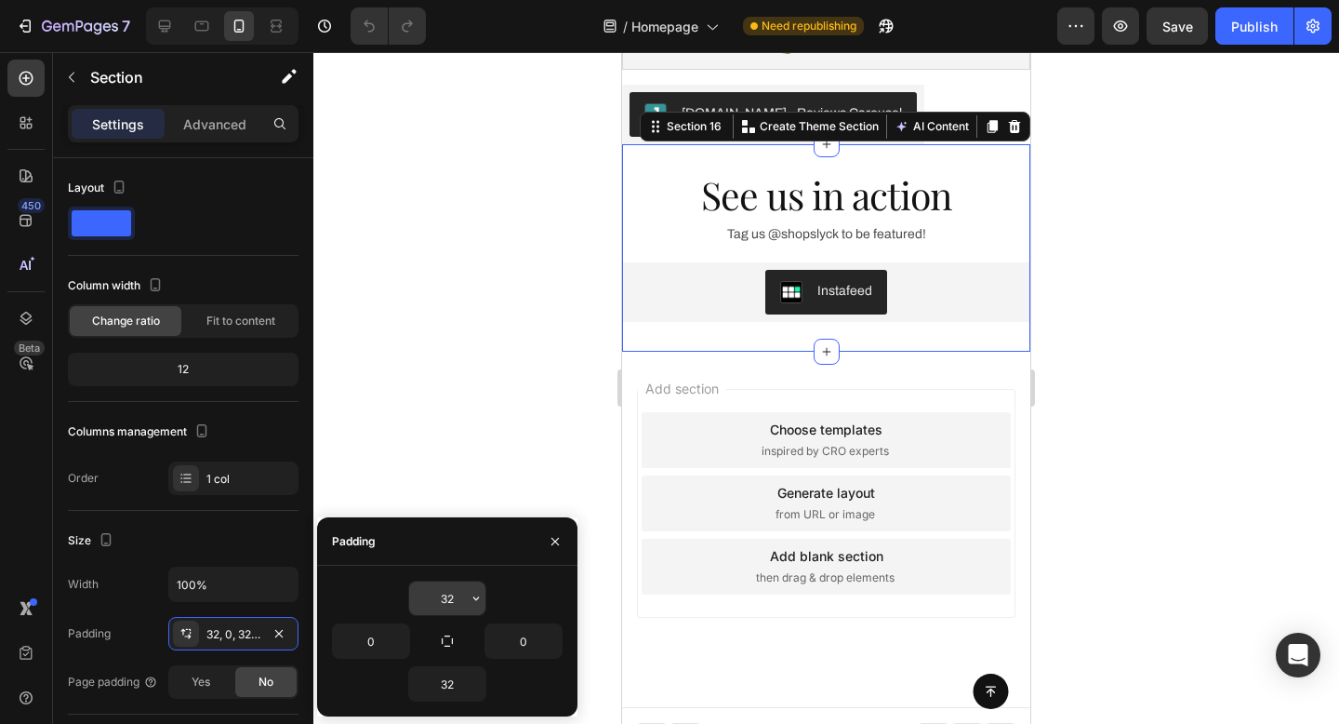
click at [450, 595] on input "32" at bounding box center [447, 597] width 76 height 33
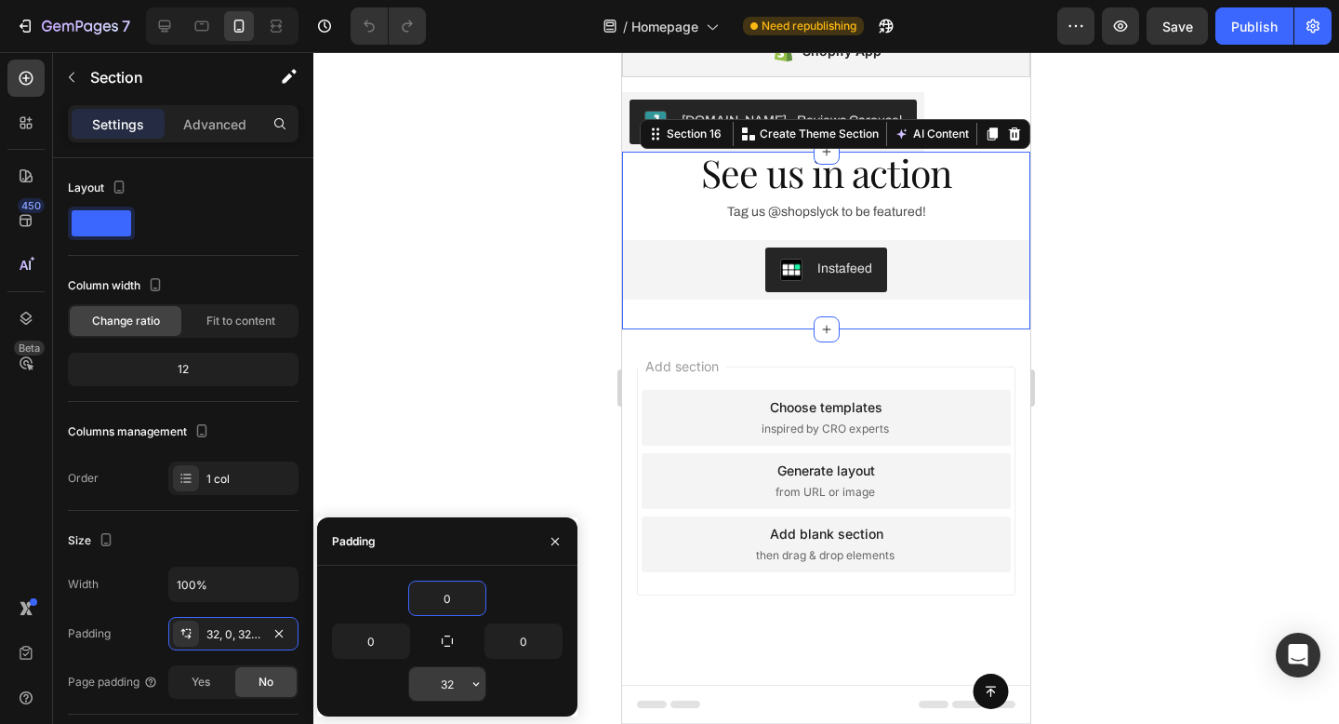
type input "0"
click at [449, 681] on input "32" at bounding box center [447, 683] width 76 height 33
type input "0"
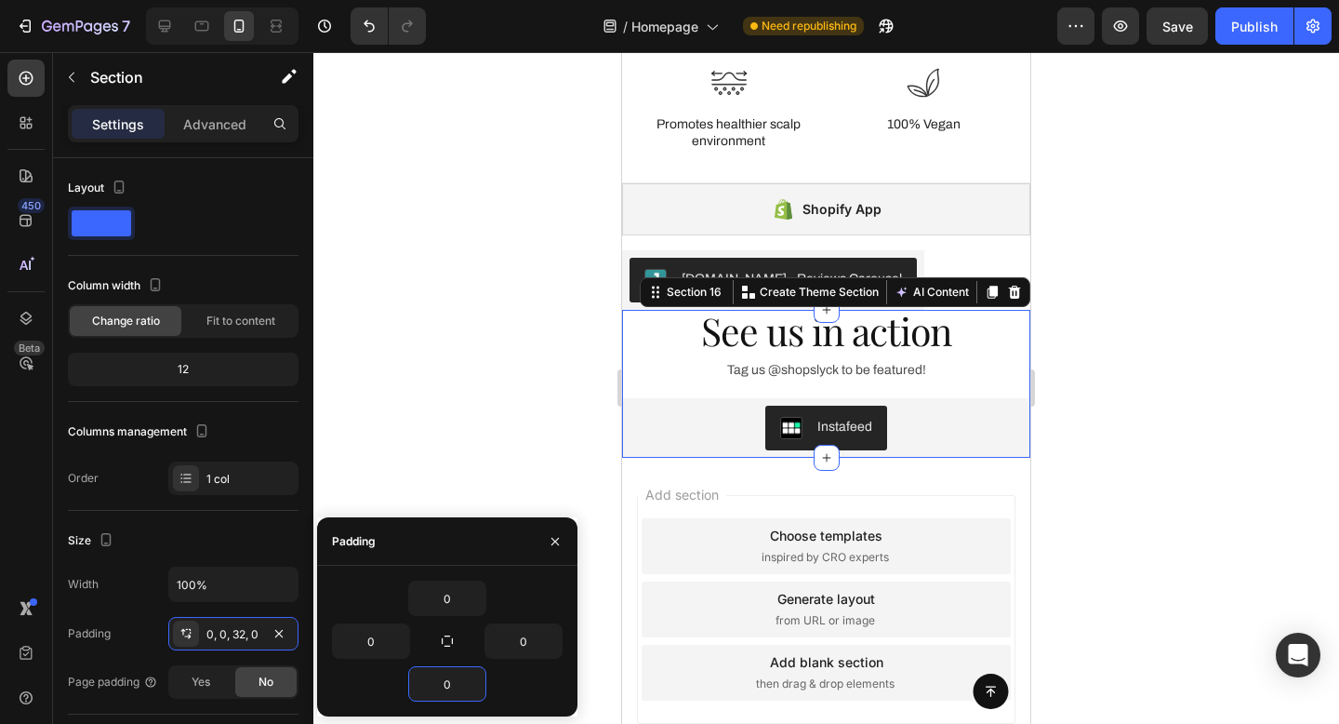
scroll to position [3394, 0]
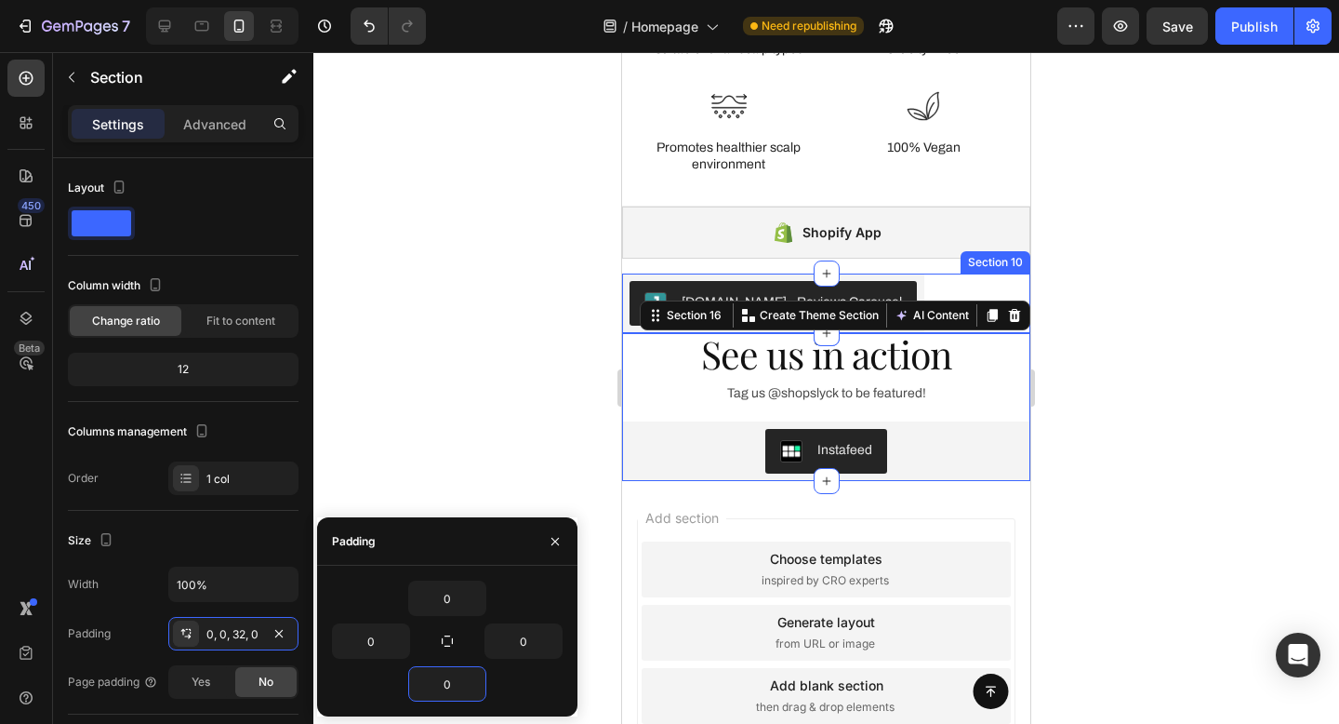
click at [932, 286] on div "[DOMAIN_NAME] - Reviews Carousel [DOMAIN_NAME] Section 10" at bounding box center [826, 303] width 408 height 60
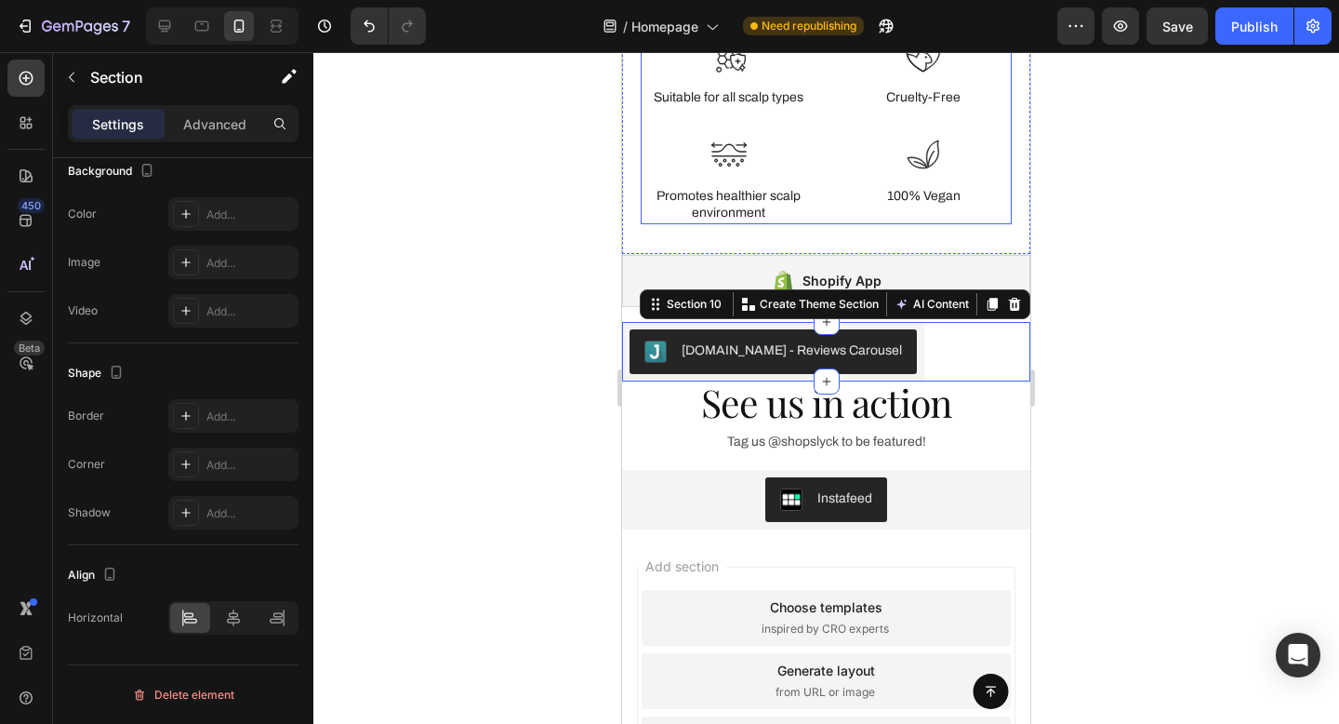
scroll to position [3335, 0]
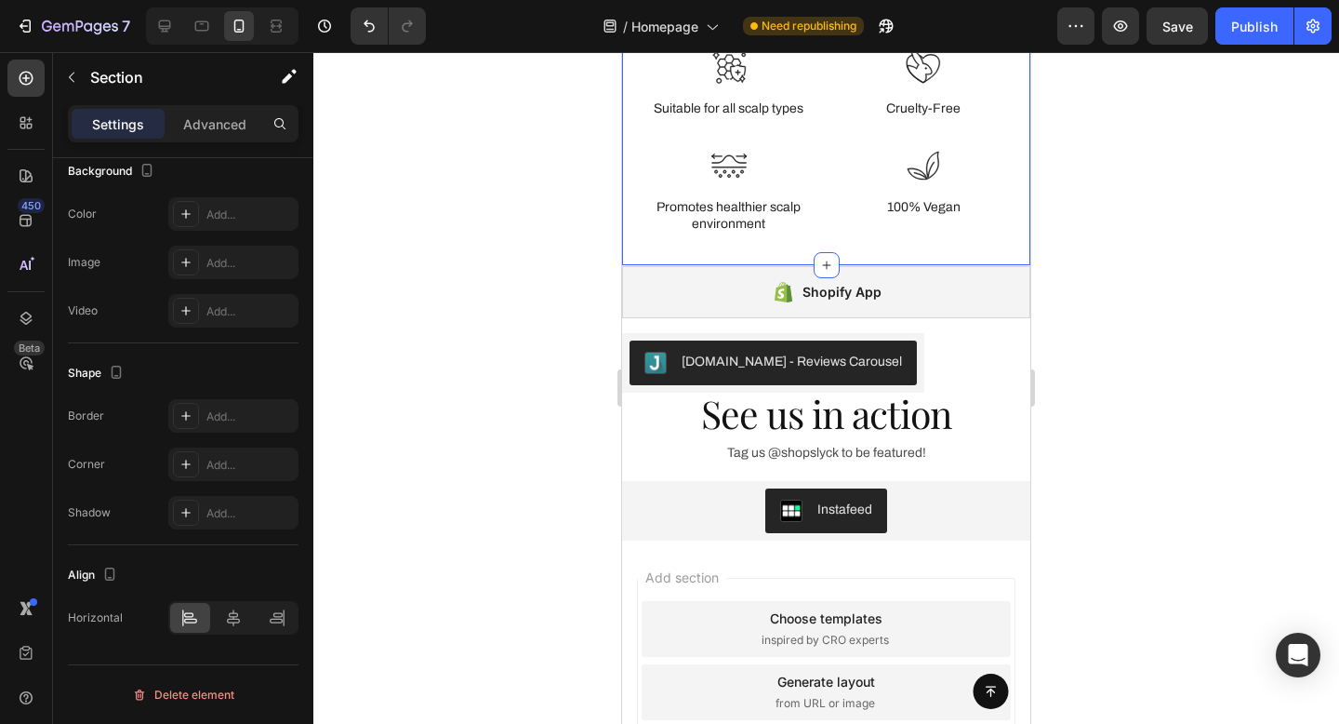
click at [911, 246] on div "Icon Suitable for all scalp types Text Block Row Icon Cruelty-Free Text Block R…" at bounding box center [826, 137] width 408 height 258
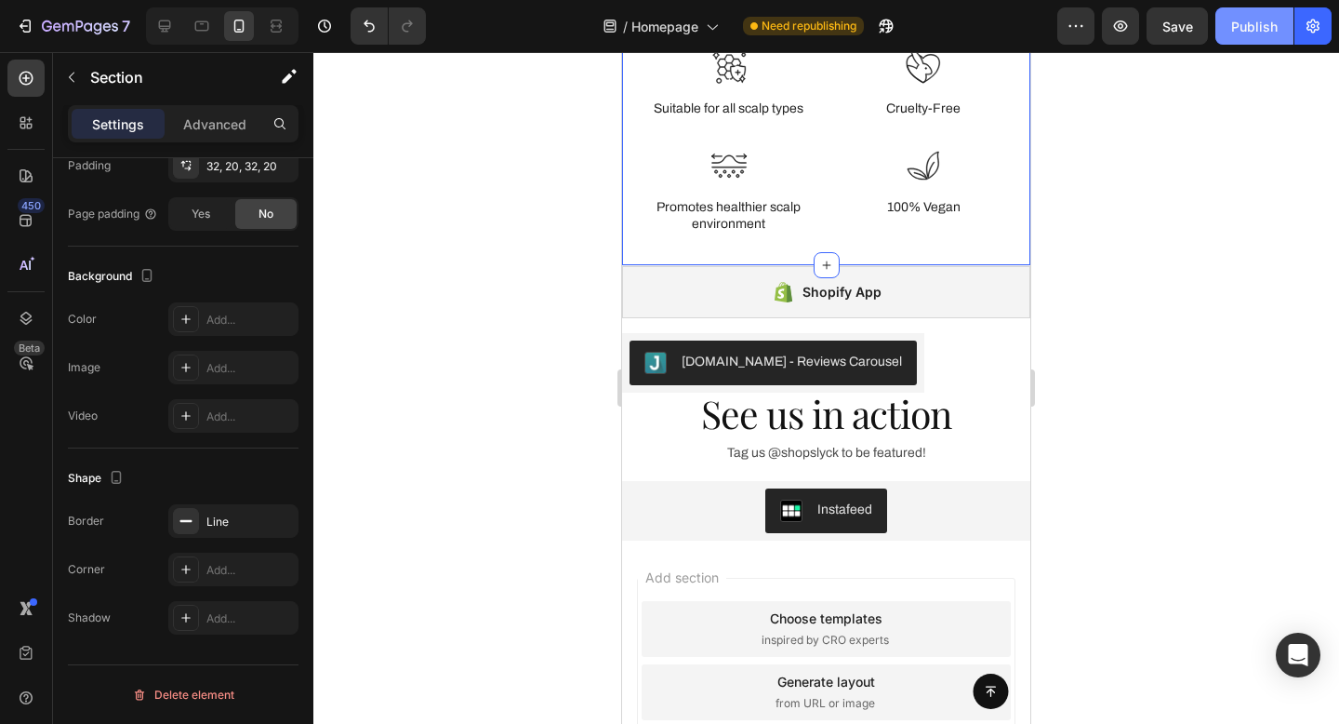
click at [1253, 39] on button "Publish" at bounding box center [1255, 25] width 78 height 37
click at [157, 30] on icon at bounding box center [164, 26] width 19 height 19
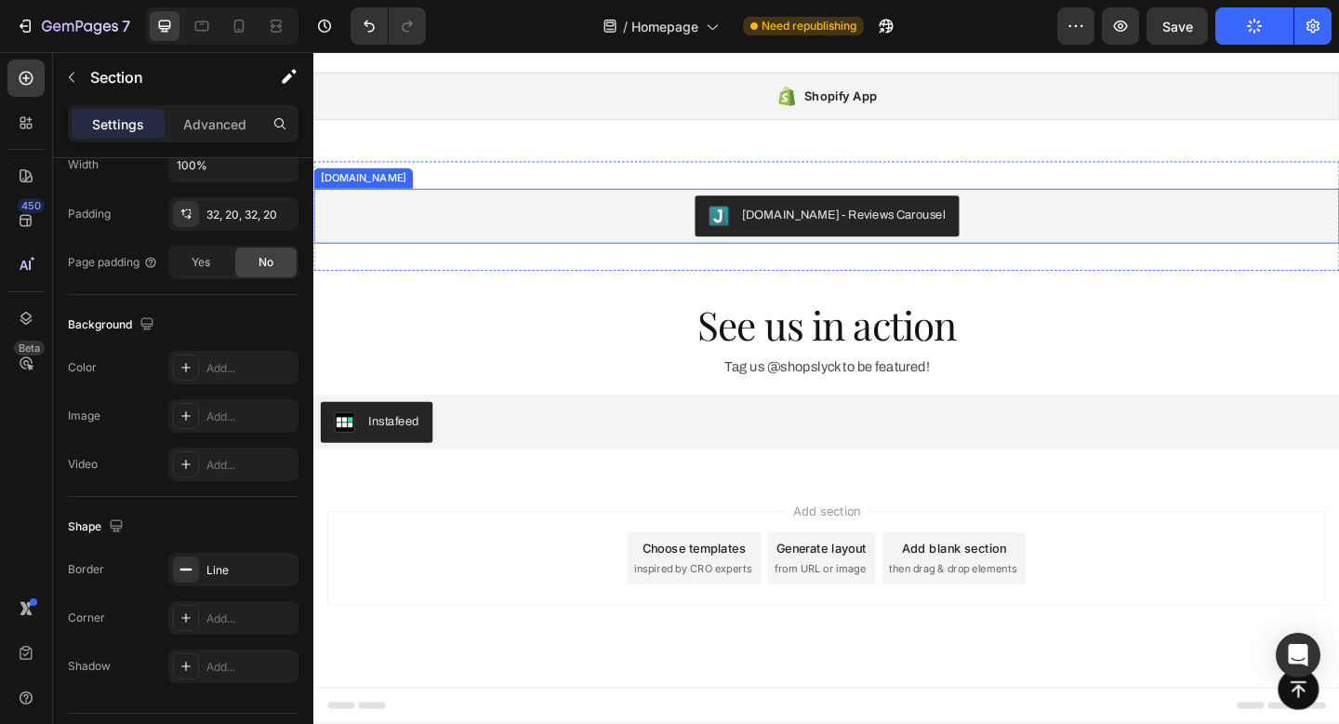
scroll to position [2976, 0]
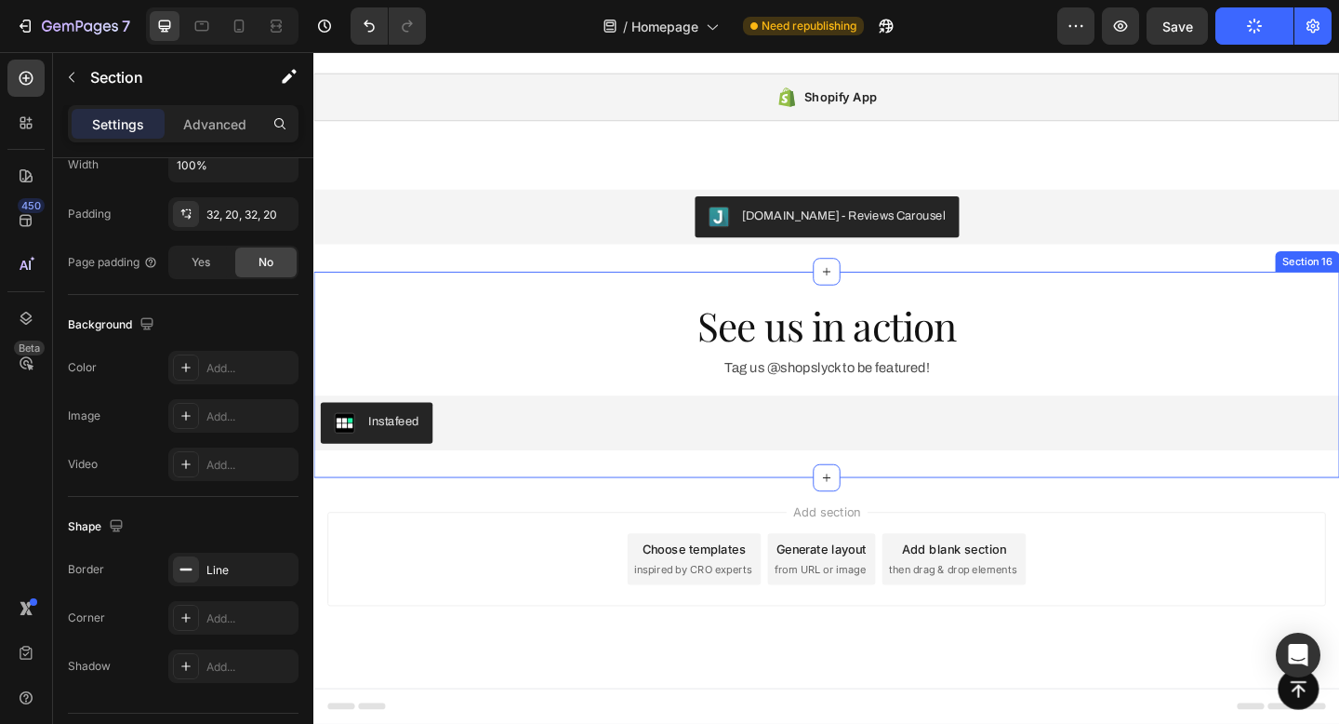
click at [715, 314] on div "See us in action Heading Tag us @shopslyck to be featured! Text Block Instafeed…" at bounding box center [871, 403] width 1116 height 224
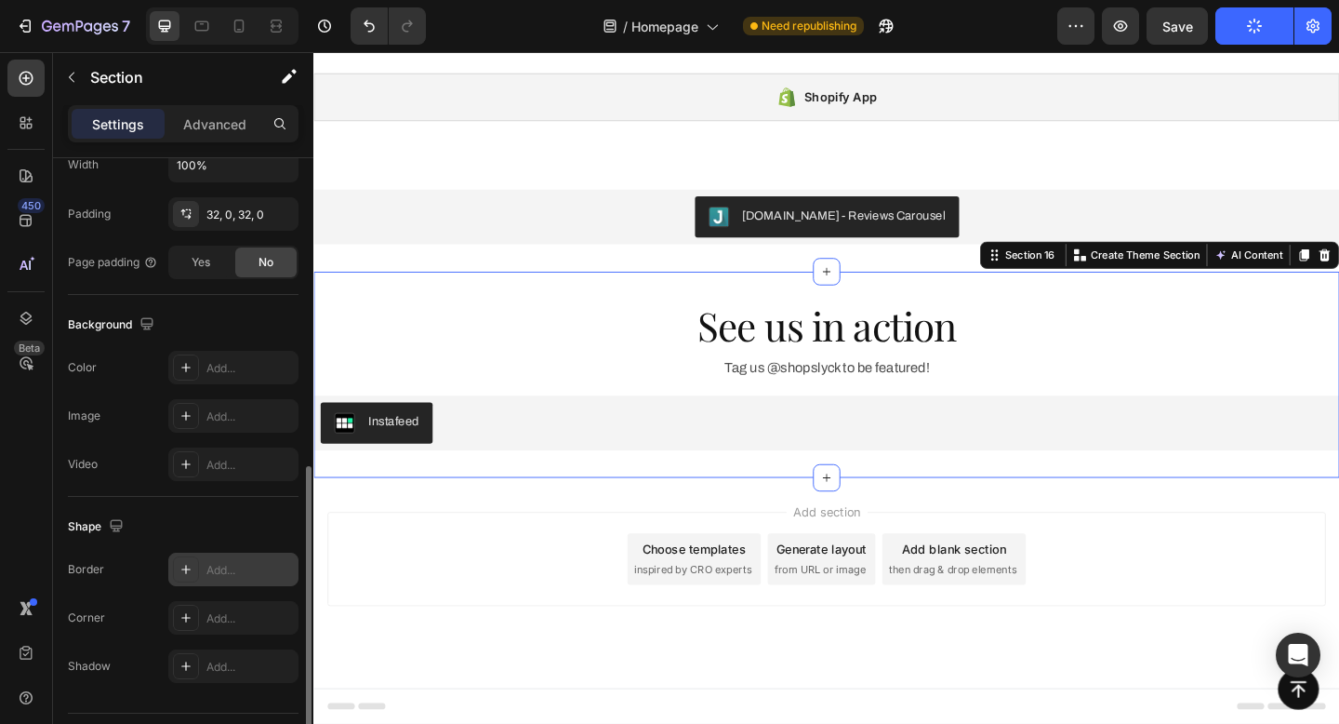
scroll to position [516, 0]
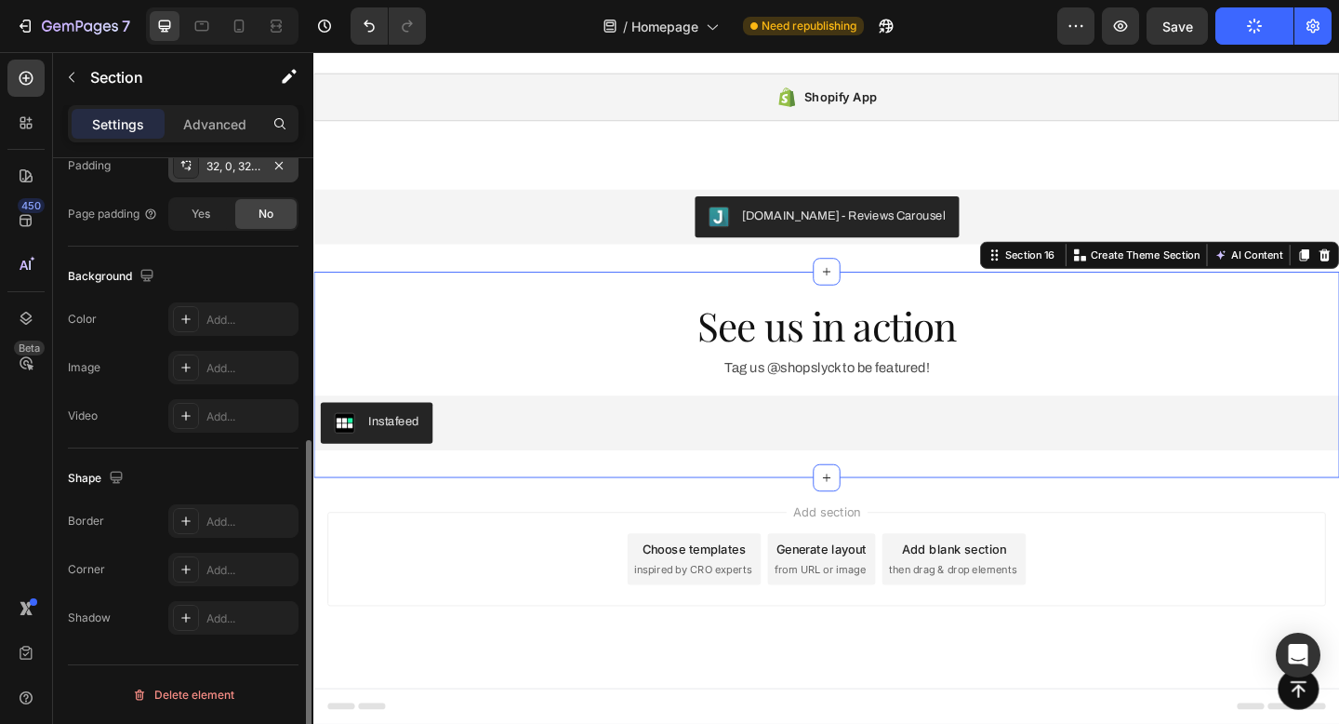
click at [262, 159] on div "32, 0, 32, 0" at bounding box center [233, 165] width 130 height 33
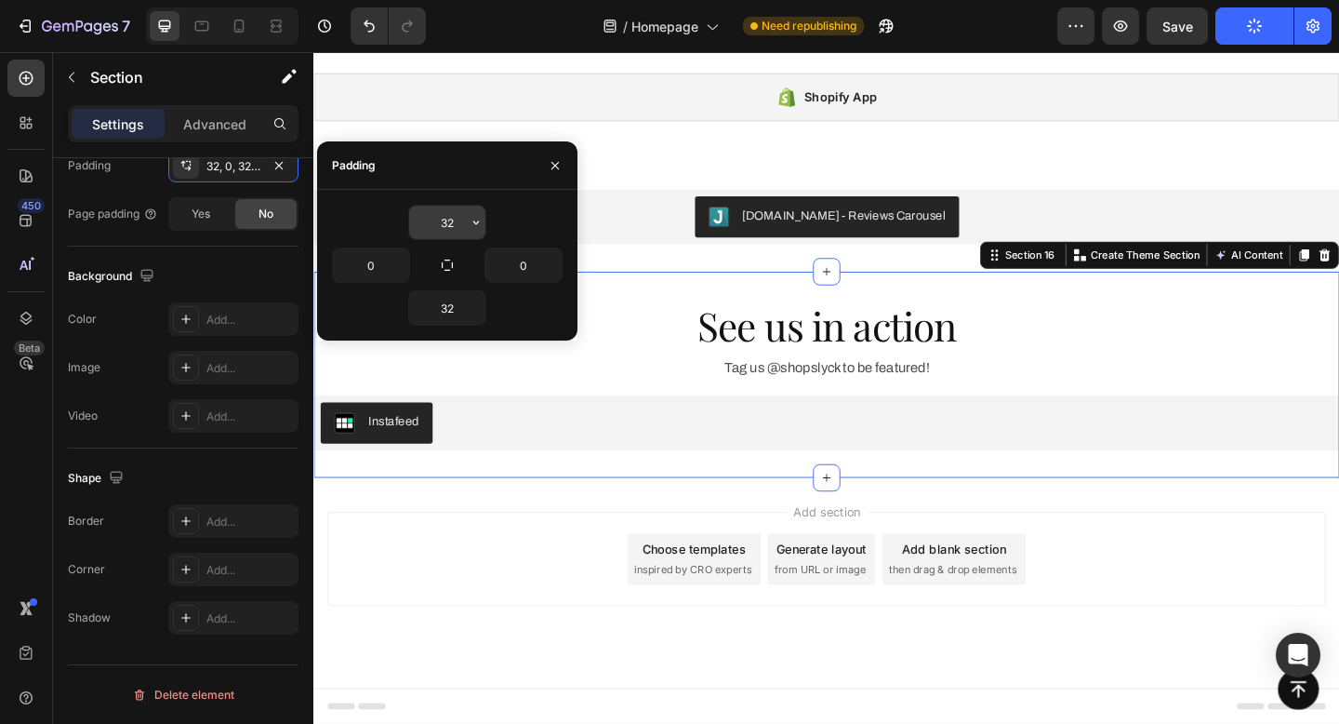
click at [455, 225] on input "32" at bounding box center [447, 222] width 76 height 33
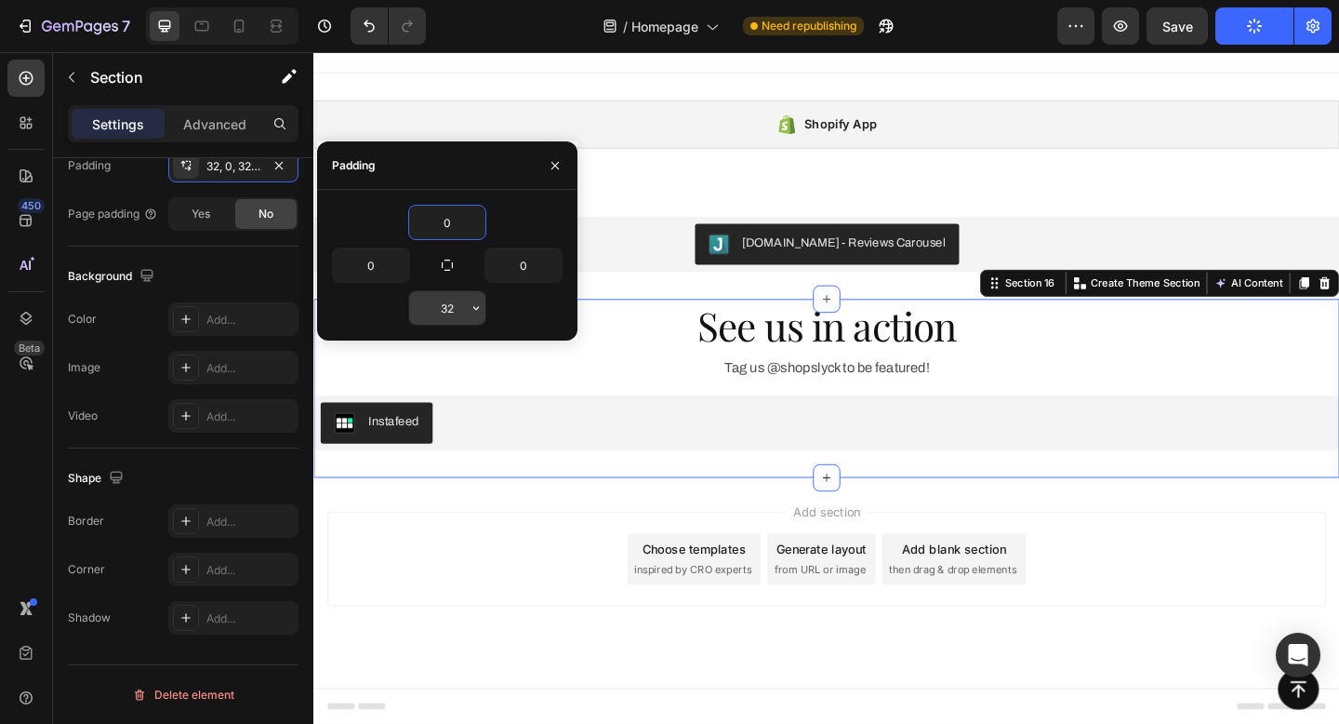
type input "0"
click at [450, 315] on input "32" at bounding box center [447, 307] width 76 height 33
type input "0"
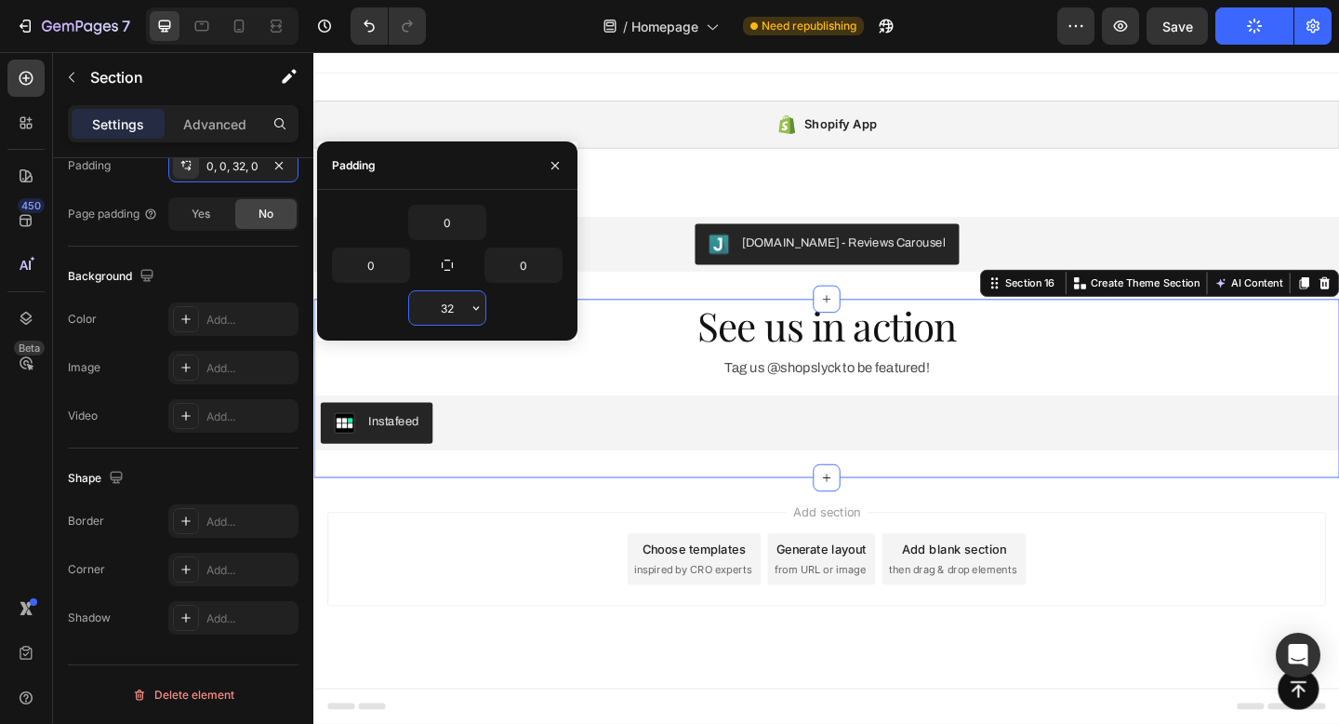
scroll to position [2914, 0]
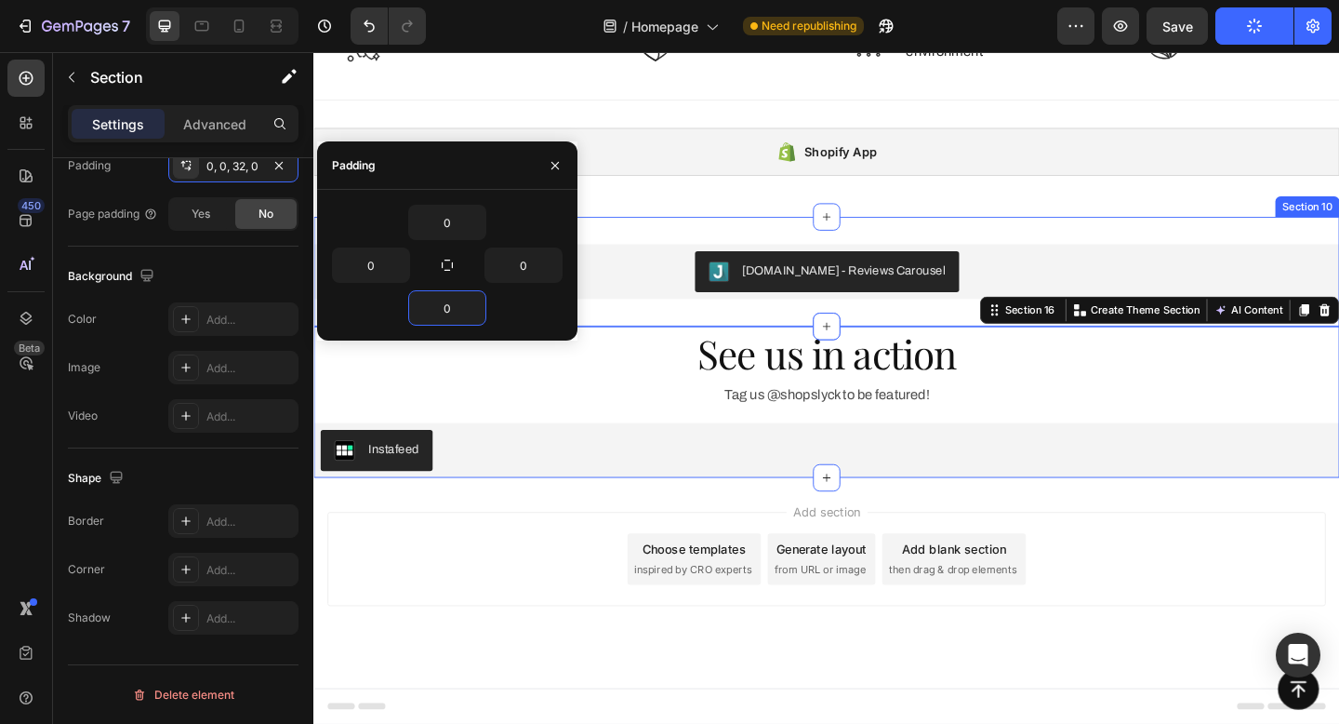
click at [819, 240] on div "[DOMAIN_NAME] - Reviews Carousel [DOMAIN_NAME] Section 10" at bounding box center [871, 291] width 1116 height 119
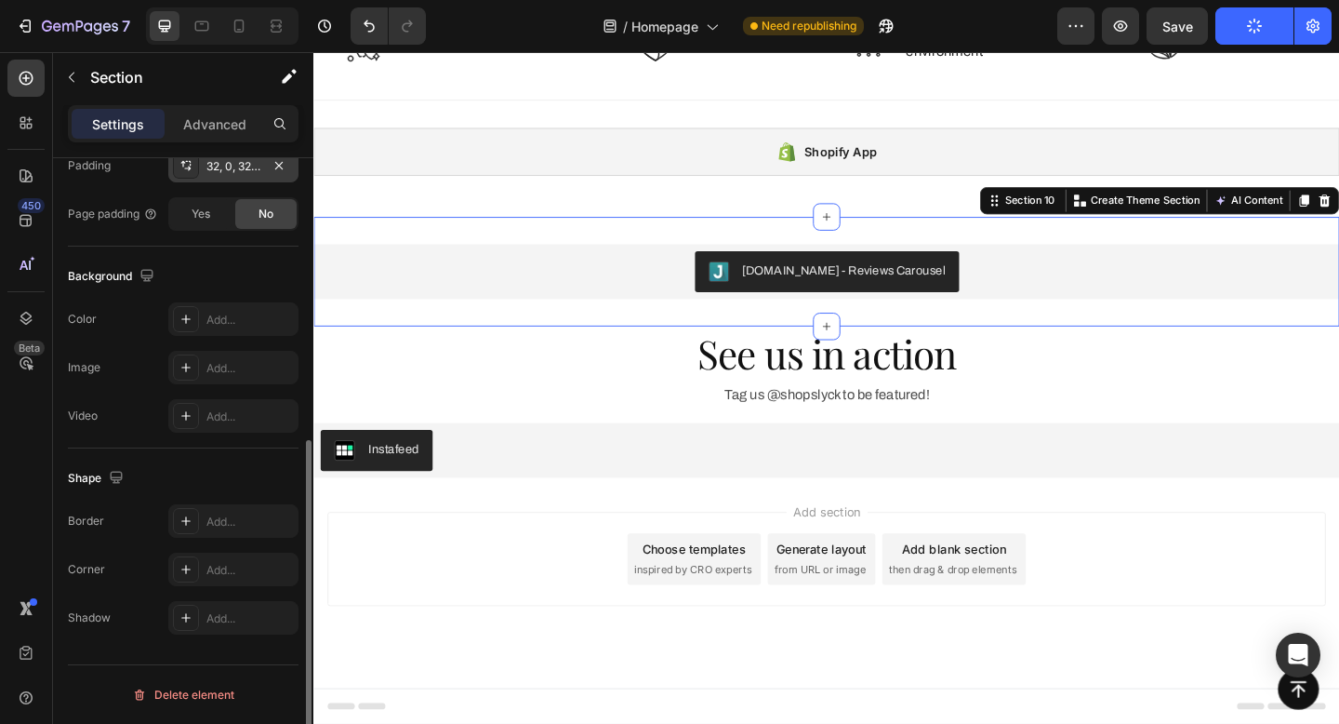
click at [258, 158] on div "32, 0, 32, 0" at bounding box center [233, 166] width 54 height 17
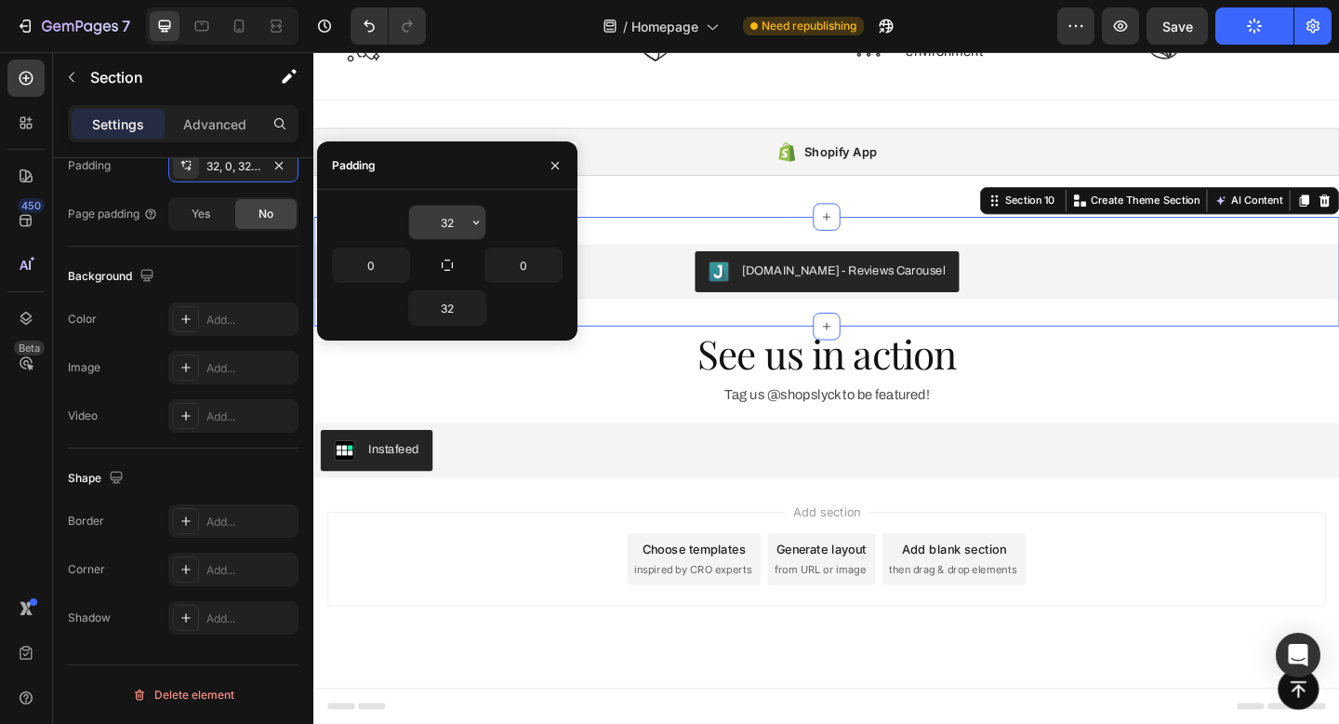
click at [441, 217] on input "32" at bounding box center [447, 222] width 76 height 33
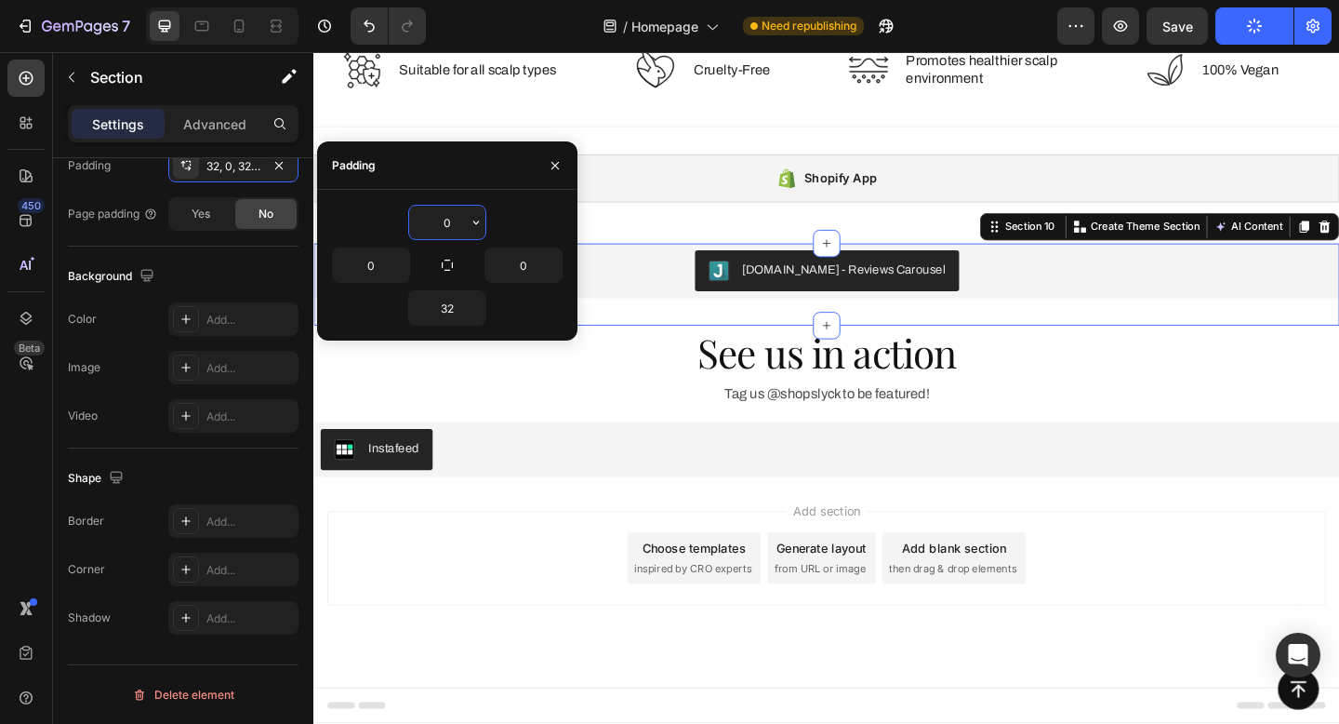
click at [441, 217] on input "0" at bounding box center [447, 222] width 76 height 33
type input "0"
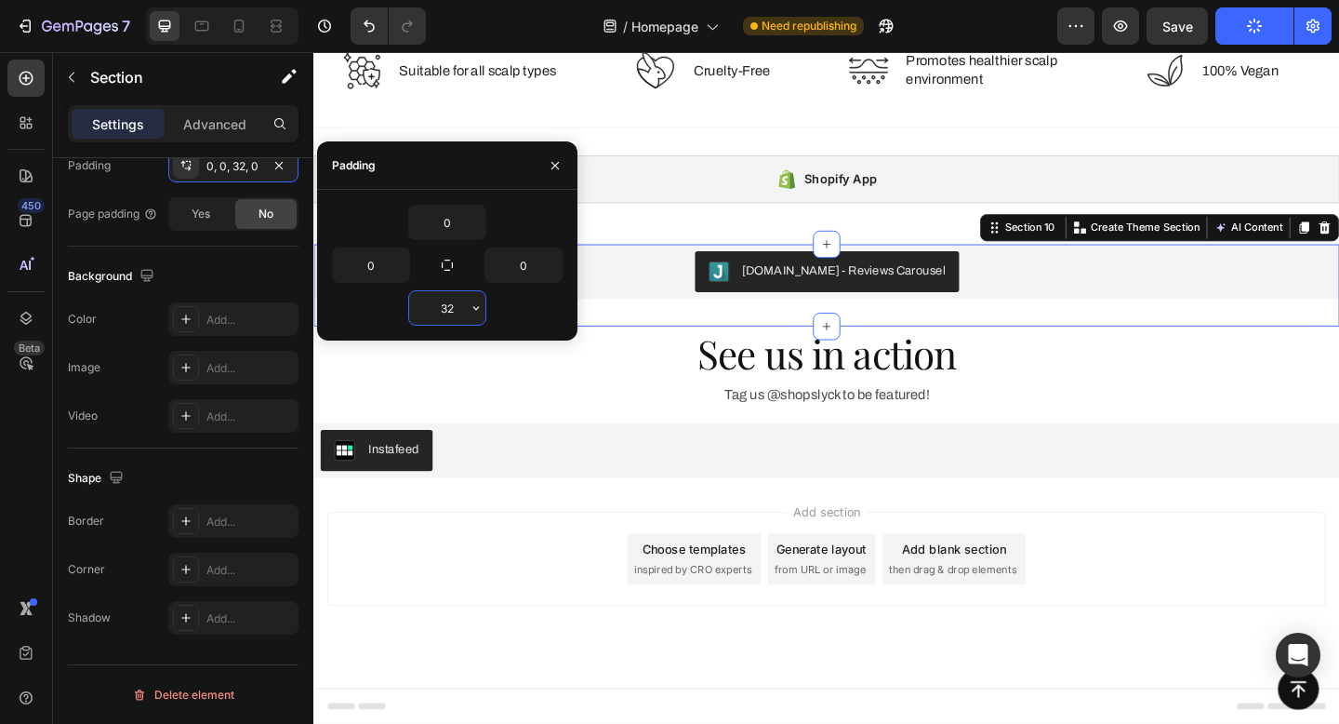
click at [459, 308] on input "32" at bounding box center [447, 307] width 76 height 33
type input "0"
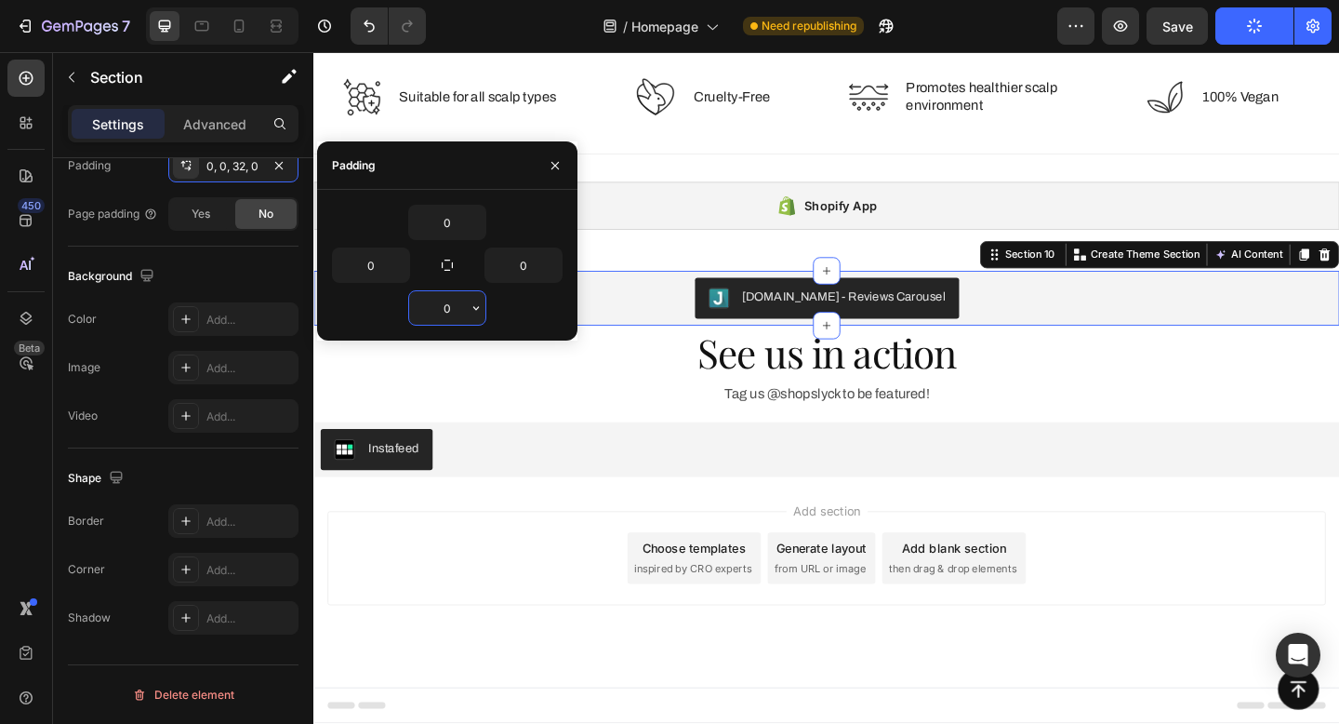
scroll to position [2855, 0]
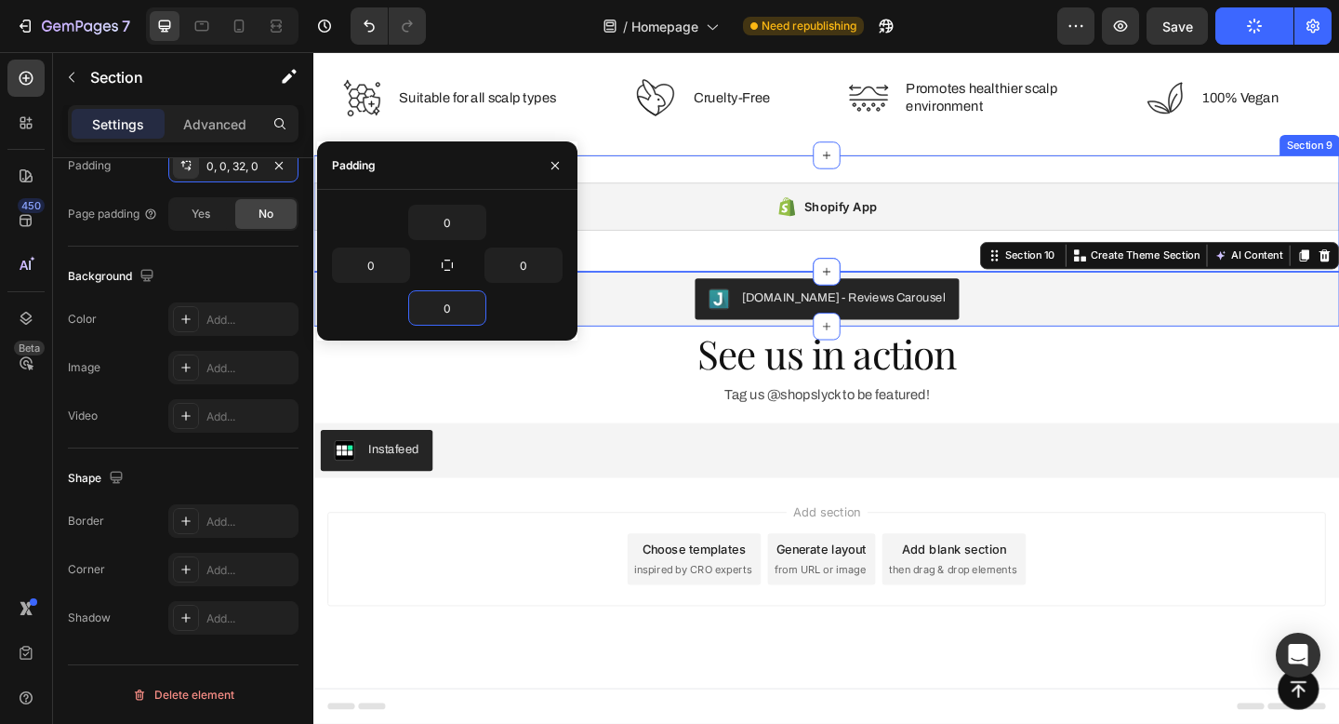
click at [755, 264] on div "Shopify App Shopify App Section 9" at bounding box center [871, 228] width 1116 height 126
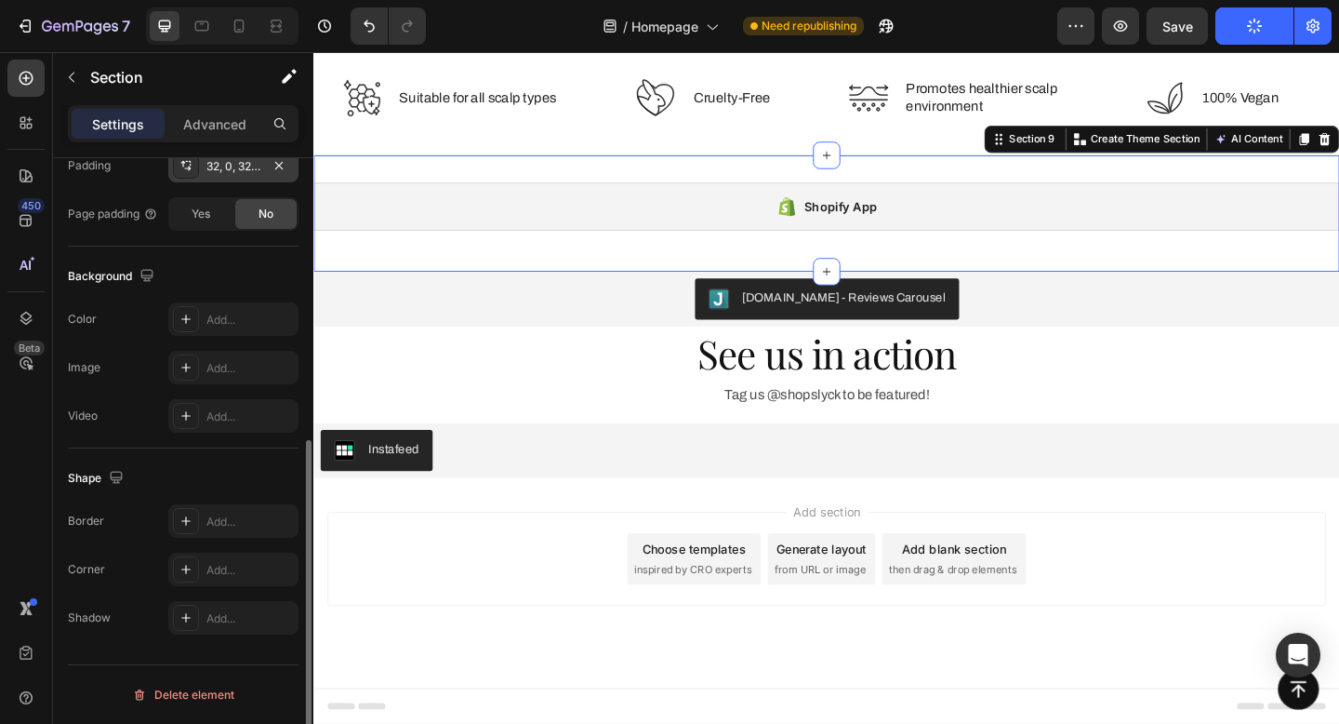
click at [224, 158] on div "32, 0, 32, 0" at bounding box center [233, 166] width 54 height 17
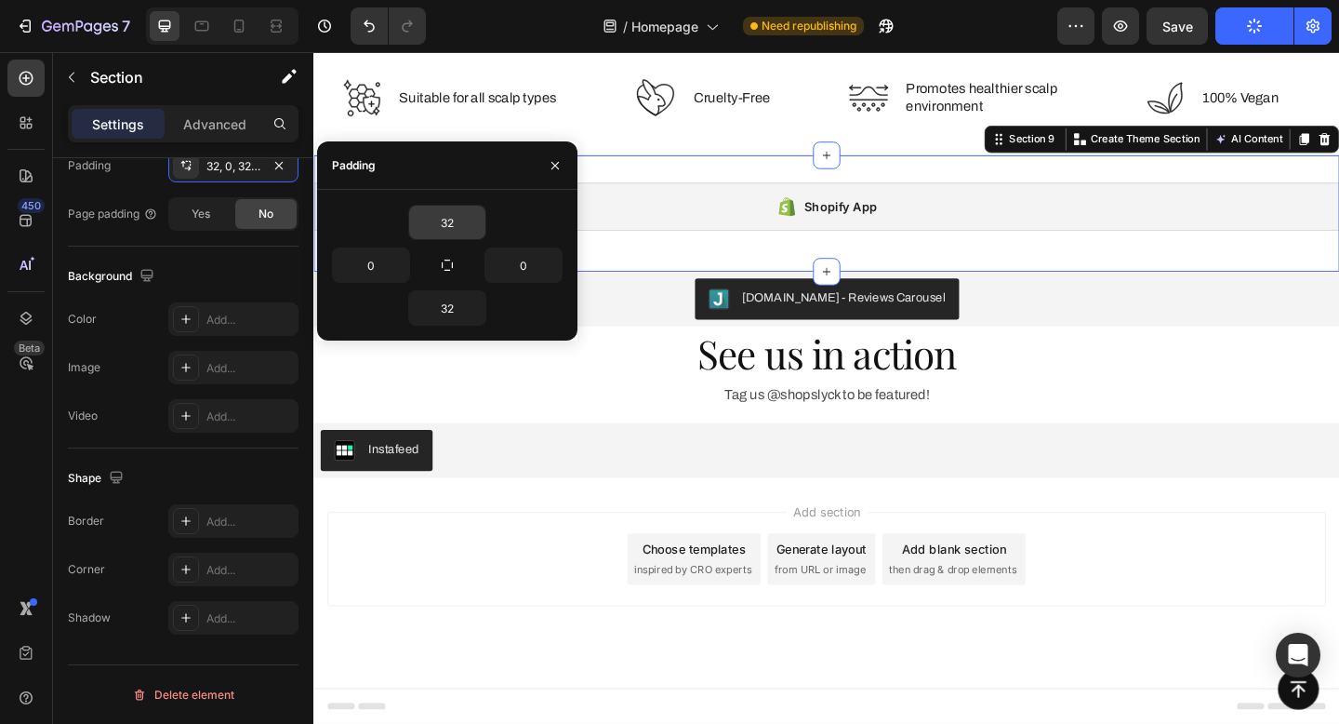
click at [430, 216] on input "32" at bounding box center [447, 222] width 76 height 33
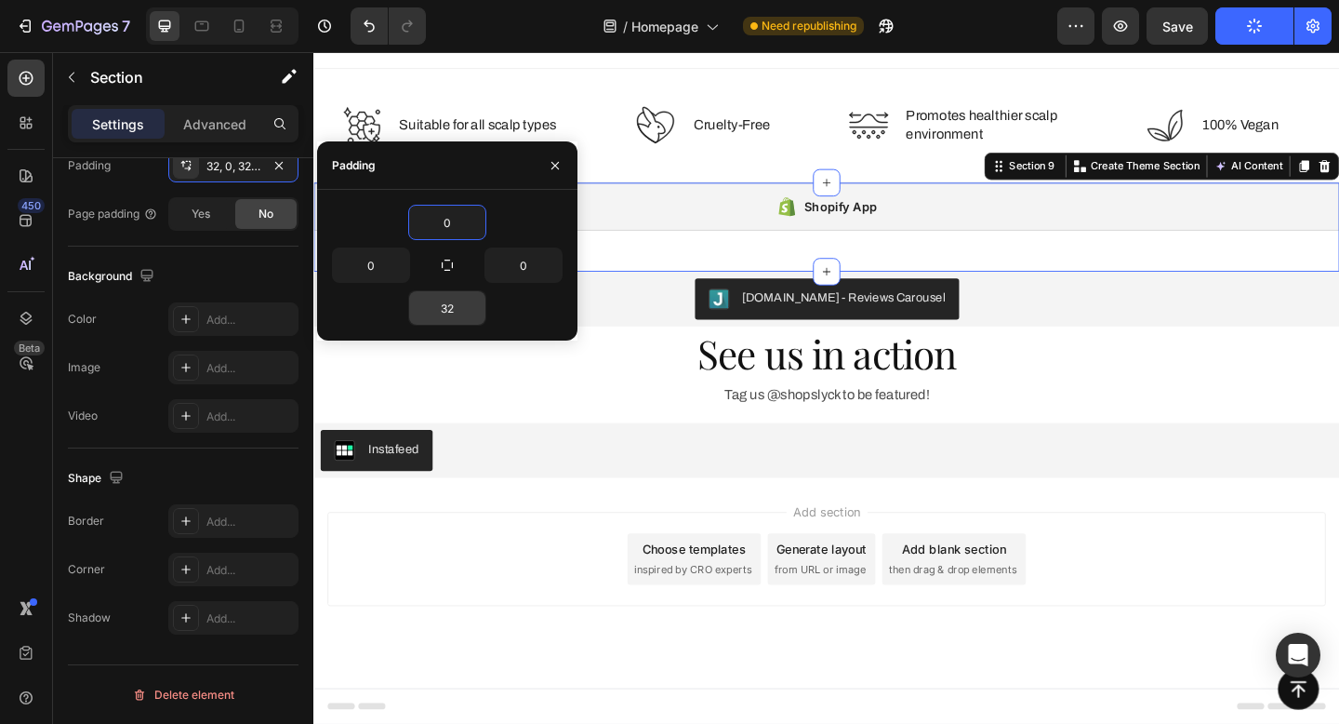
type input "0"
click at [456, 308] on input "32" at bounding box center [447, 307] width 76 height 33
type input "0"
click at [456, 308] on input "0" at bounding box center [447, 307] width 76 height 33
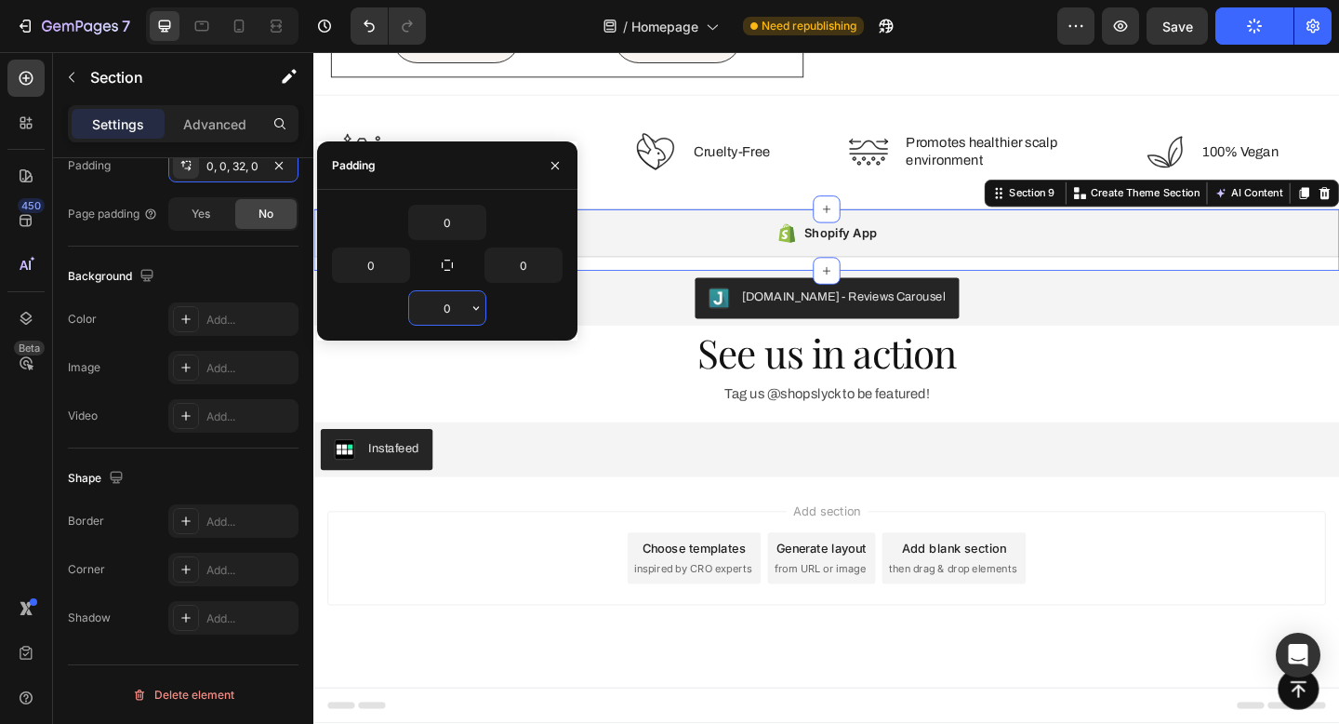
scroll to position [2795, 0]
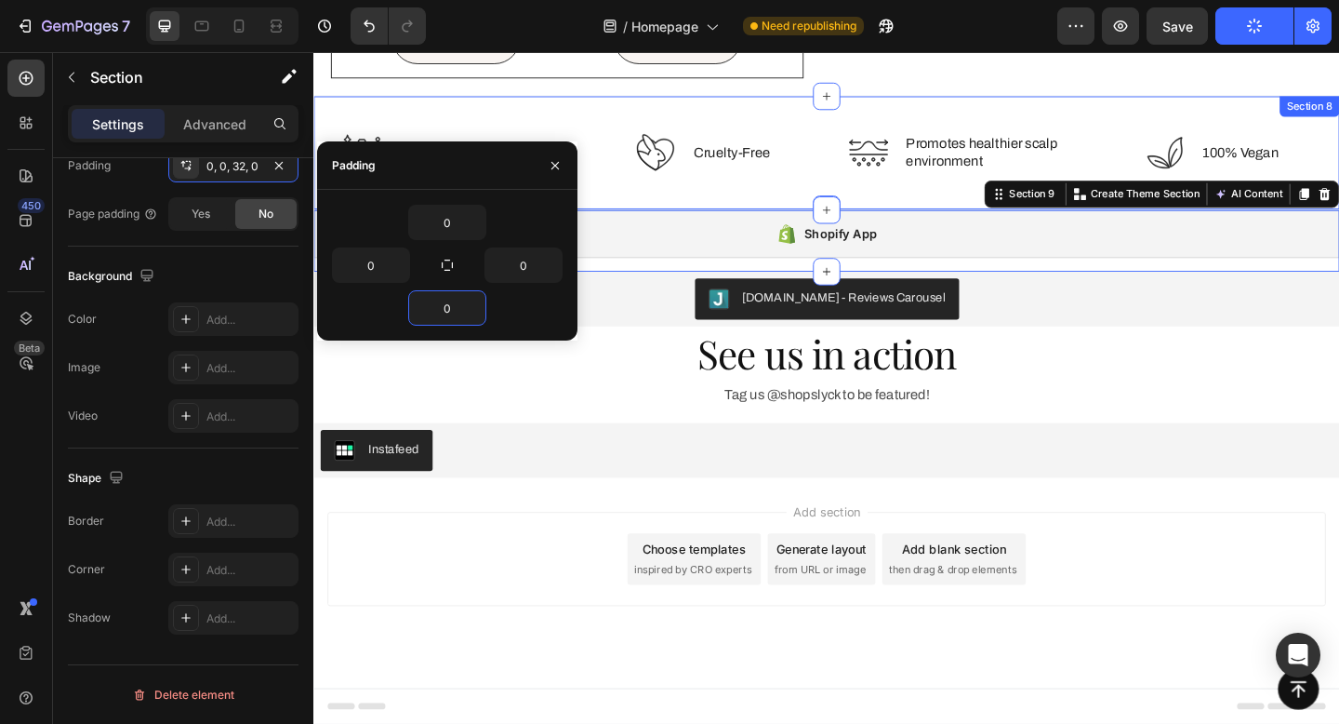
click at [805, 208] on div "Icon Suitable for all scalp types Text Block Row Icon Cruelty-Free Text Block R…" at bounding box center [871, 162] width 1116 height 125
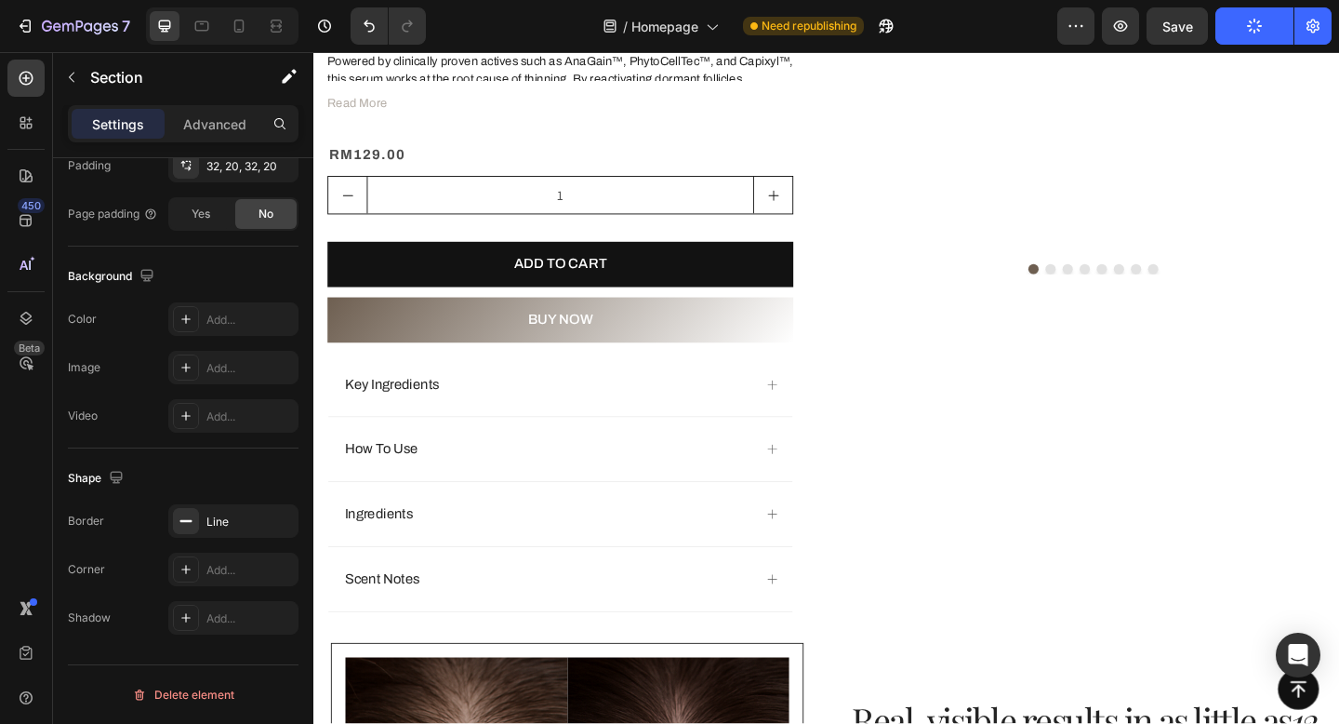
scroll to position [1235, 0]
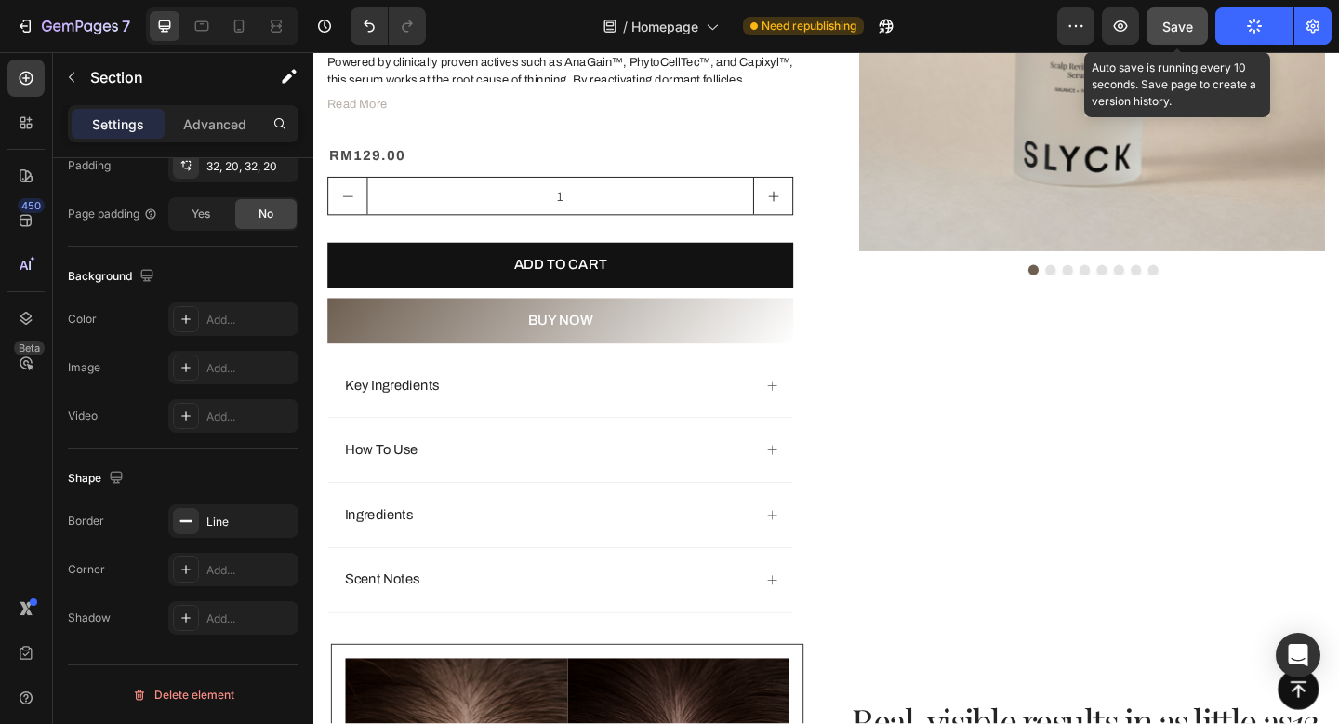
click at [1178, 18] on div "Save" at bounding box center [1178, 27] width 31 height 20
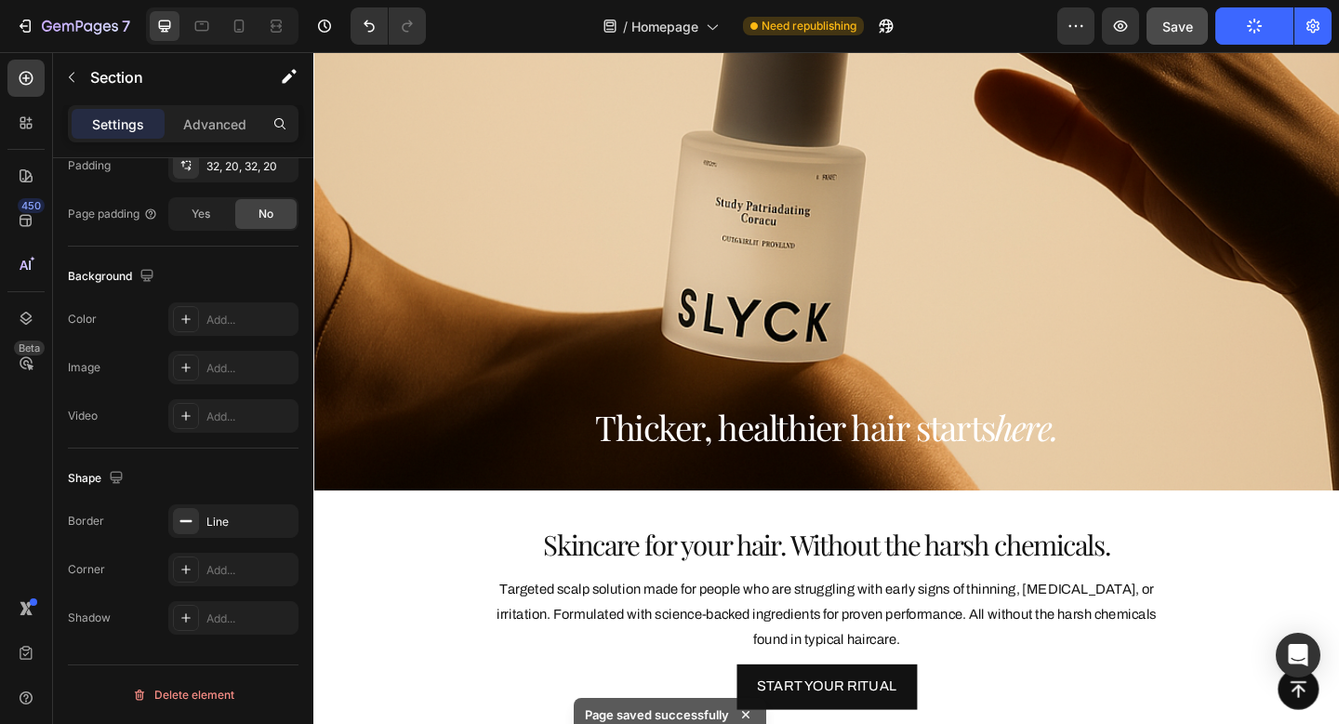
scroll to position [54, 0]
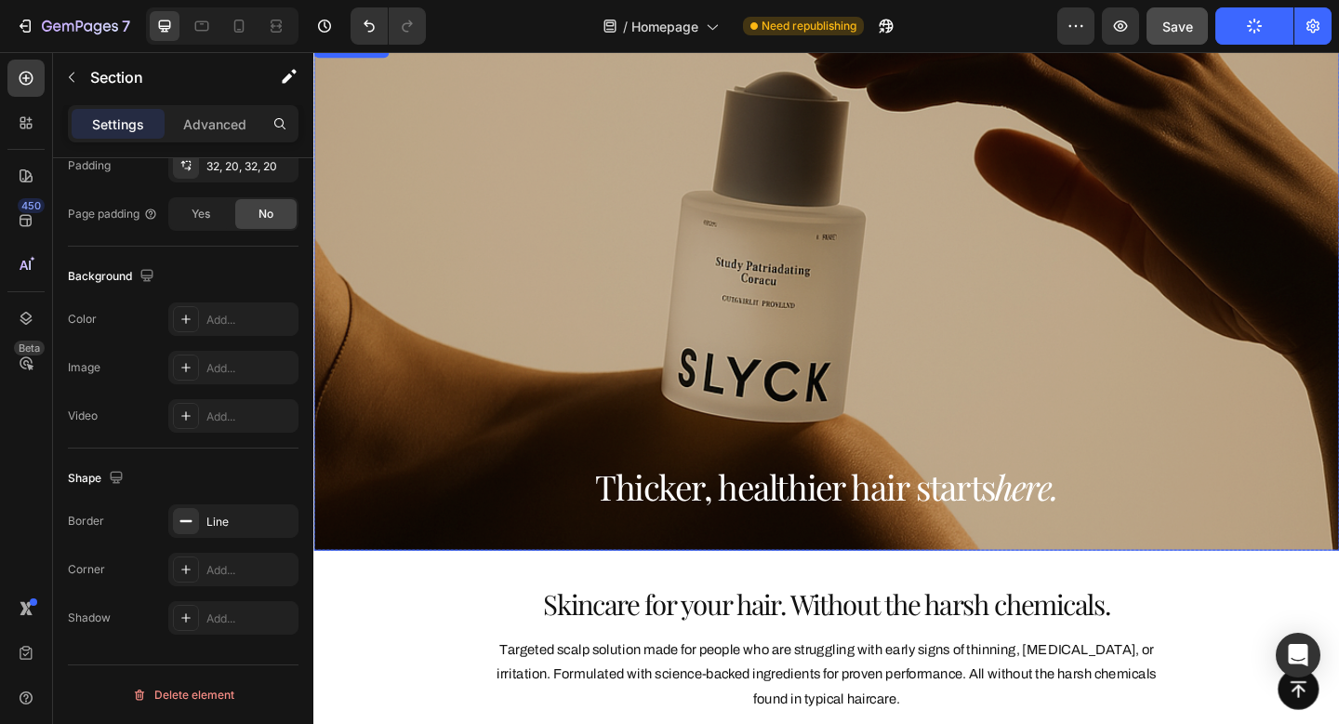
click at [730, 212] on div "Overlay" at bounding box center [871, 315] width 1116 height 558
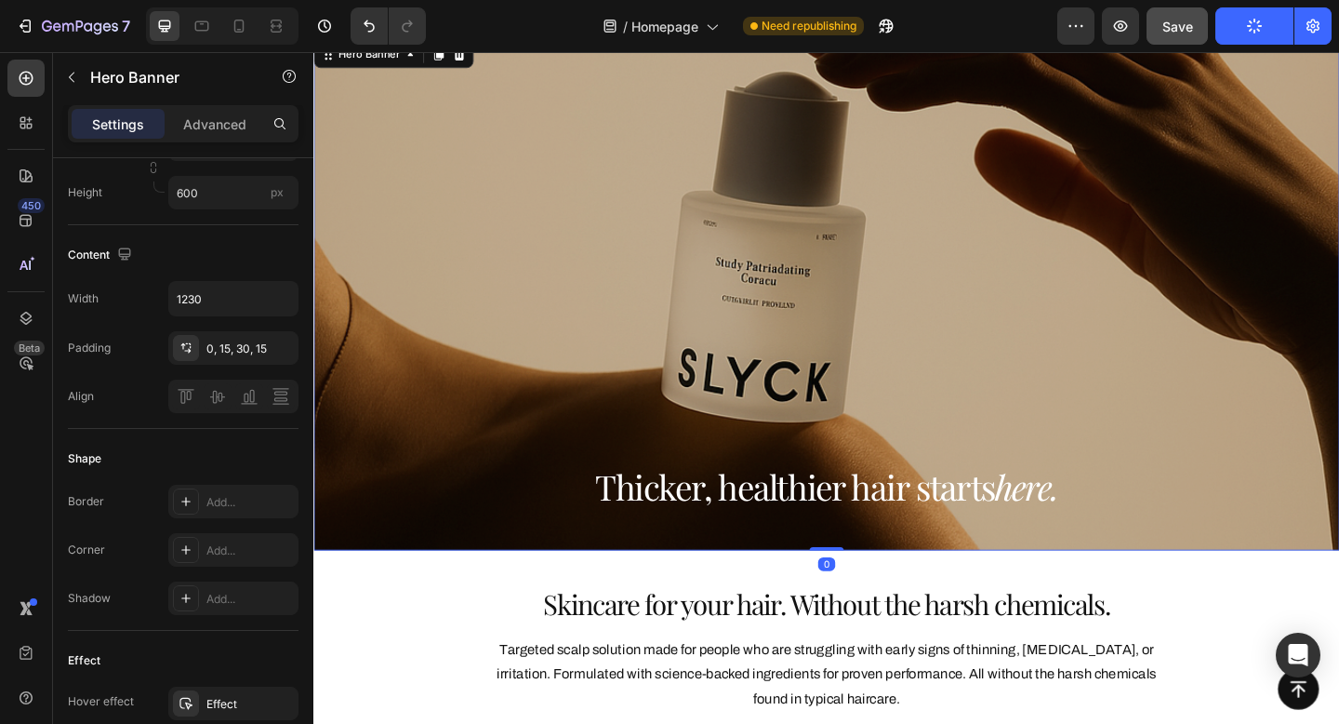
scroll to position [0, 0]
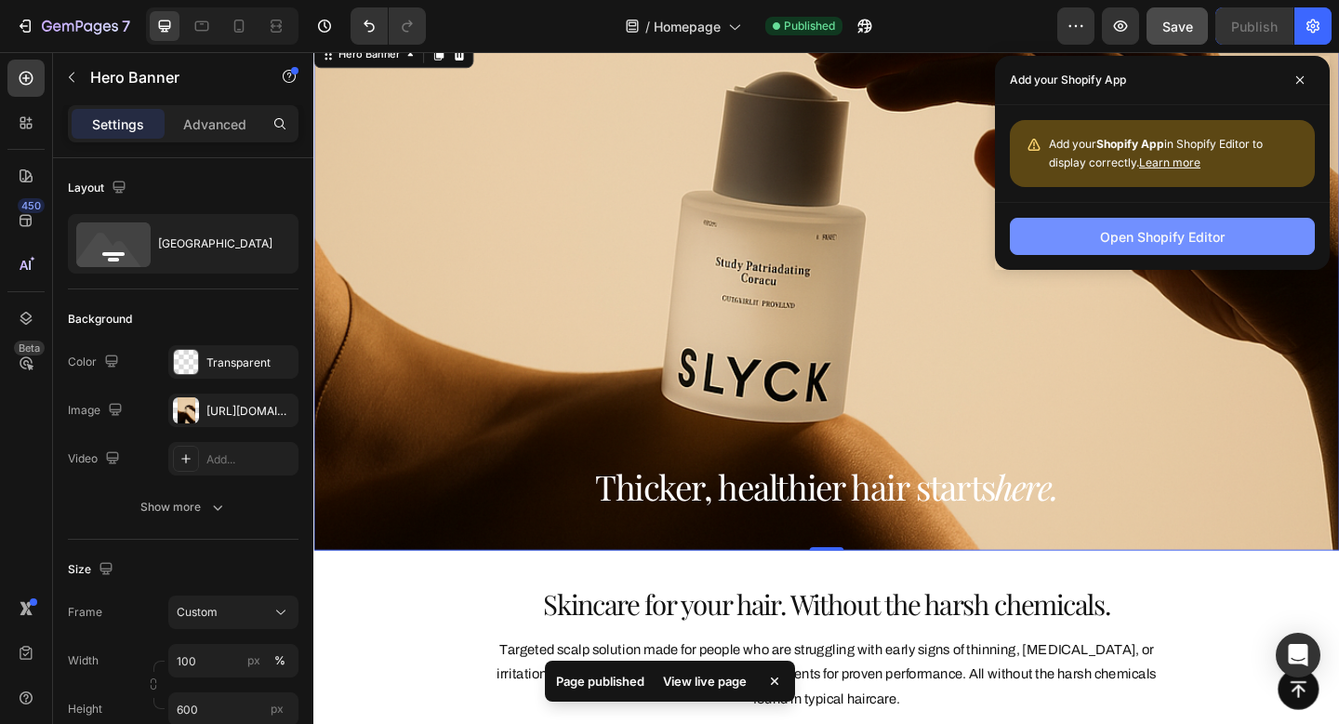
click at [1138, 239] on div "Open Shopify Editor" at bounding box center [1162, 237] width 125 height 20
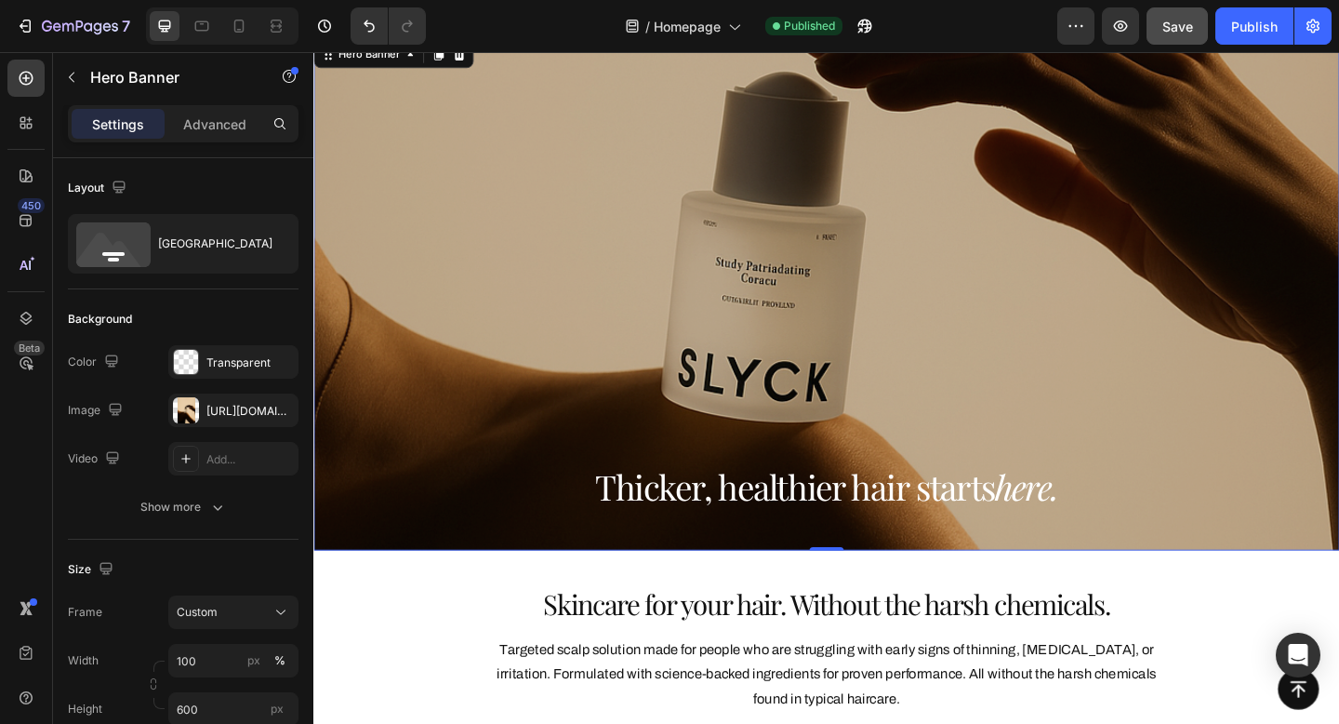
click at [619, 265] on div "Overlay" at bounding box center [871, 315] width 1116 height 558
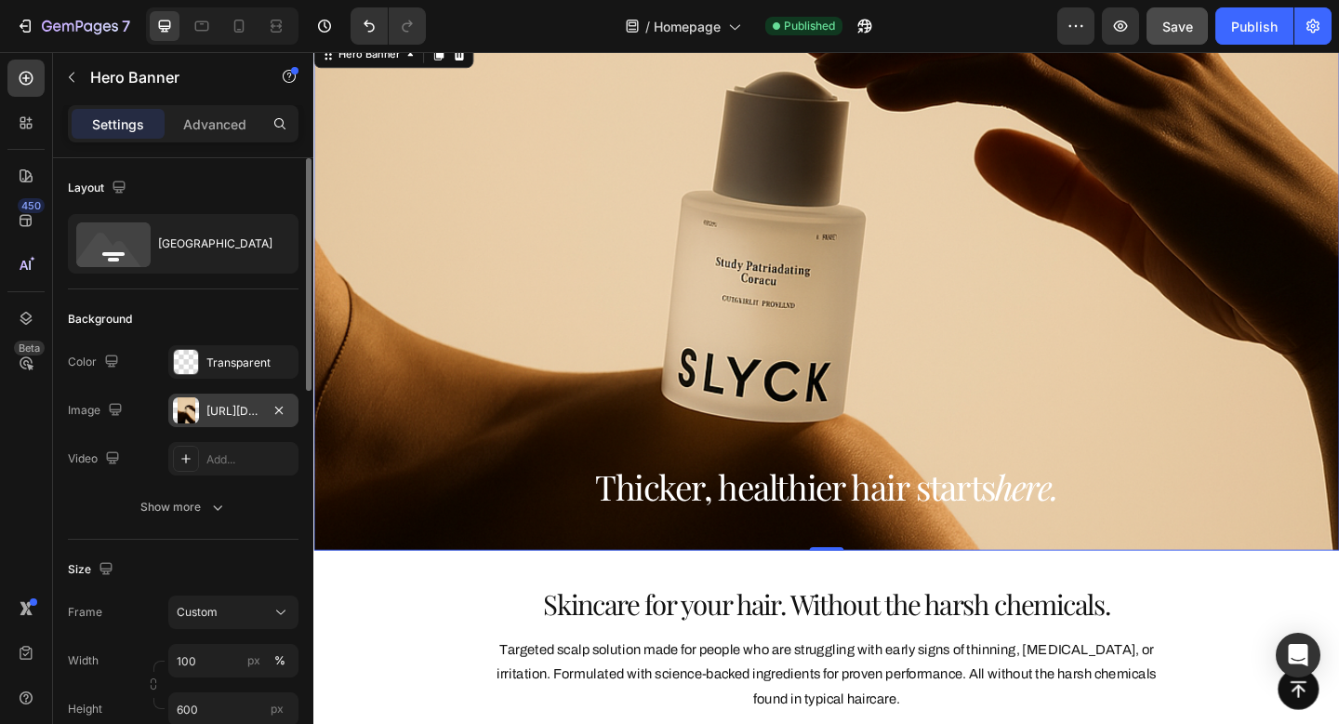
click at [238, 407] on div "[URL][DOMAIN_NAME]" at bounding box center [233, 411] width 54 height 17
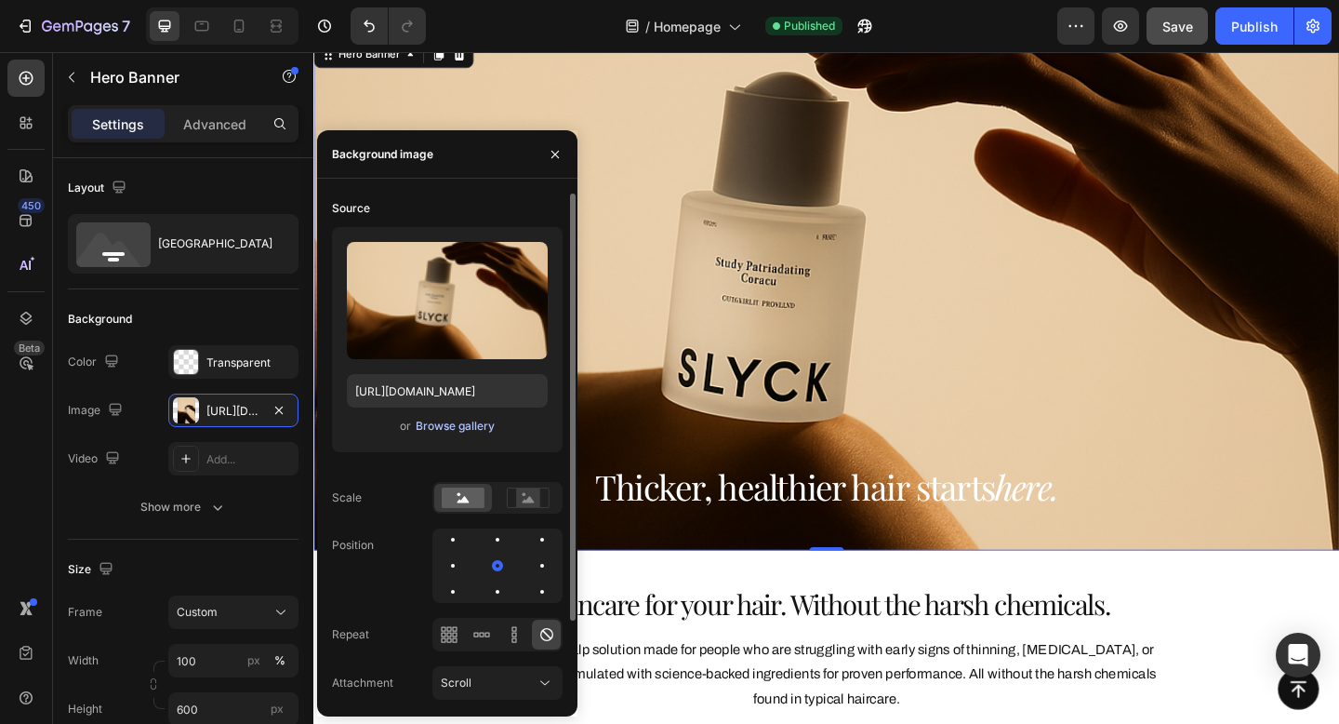
click at [459, 429] on div "Browse gallery" at bounding box center [455, 426] width 79 height 17
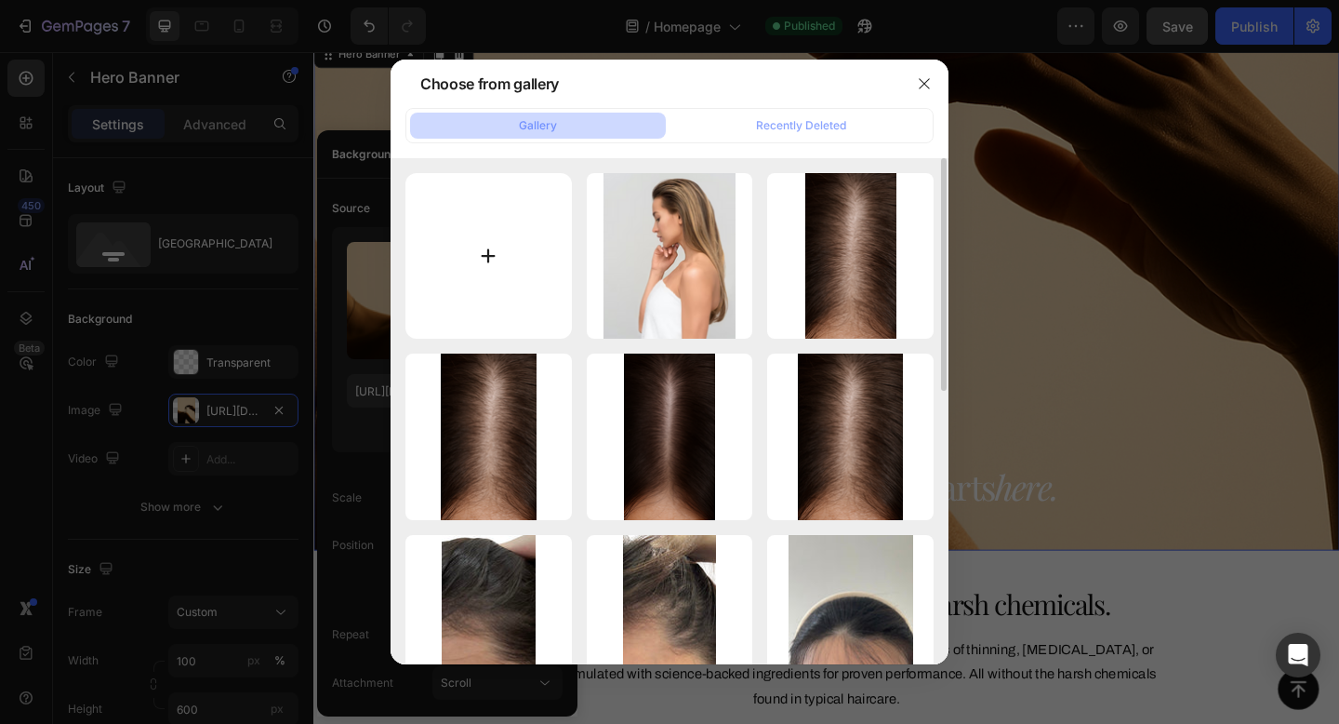
click at [488, 263] on input "file" at bounding box center [489, 256] width 166 height 166
type input "C:\fakepath\Instagram (MarApr-25) (3).jpg"
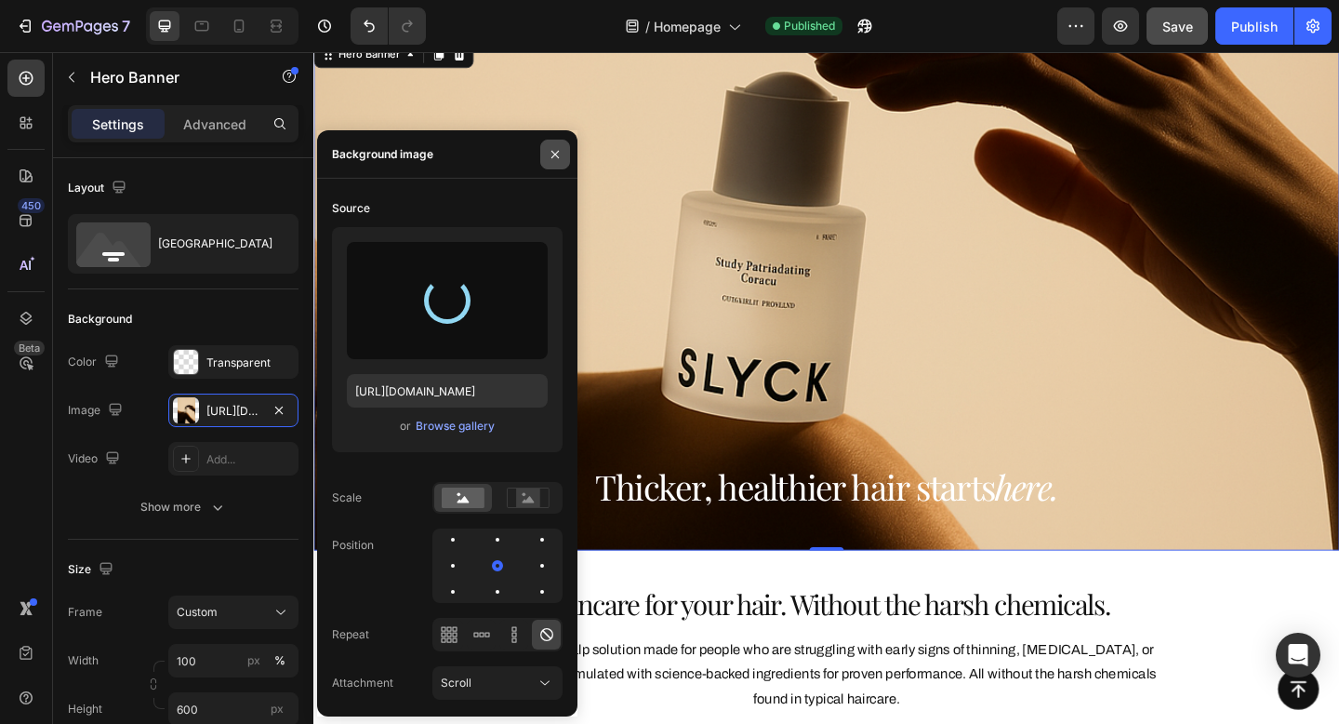
type input "[URL][DOMAIN_NAME]"
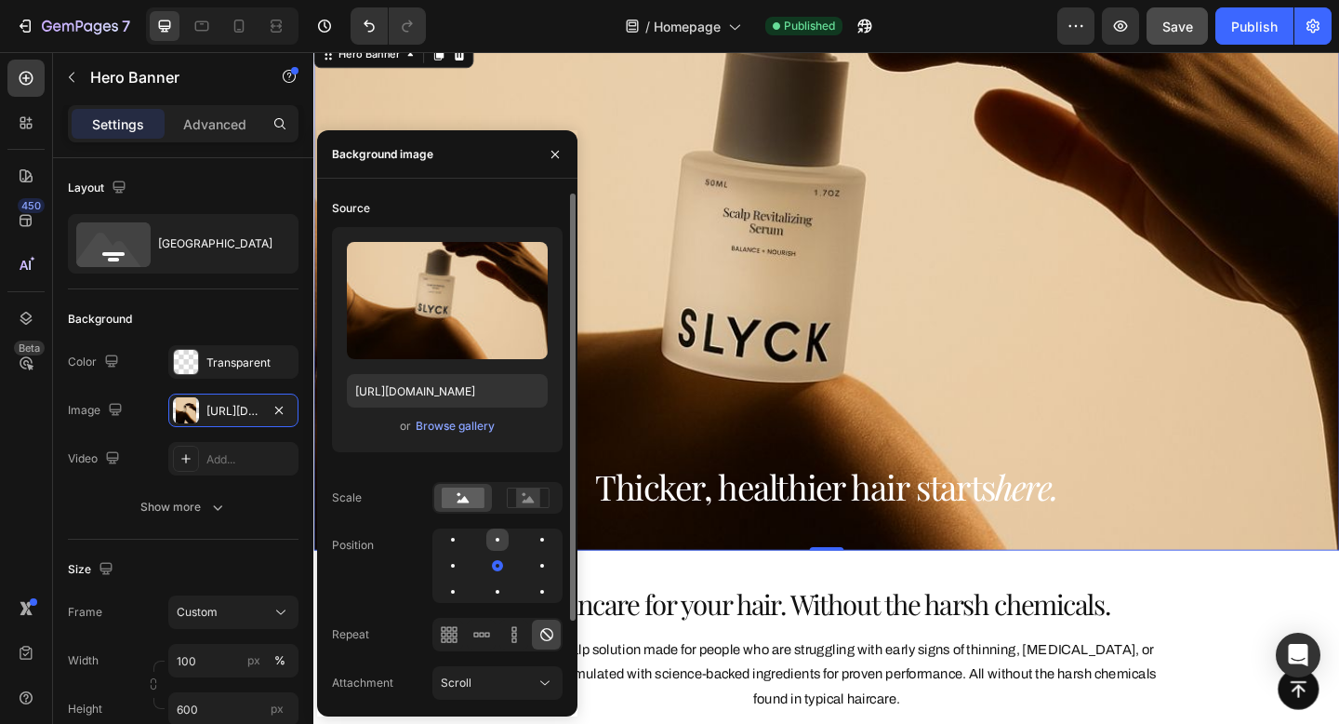
click at [531, 534] on div at bounding box center [542, 539] width 22 height 22
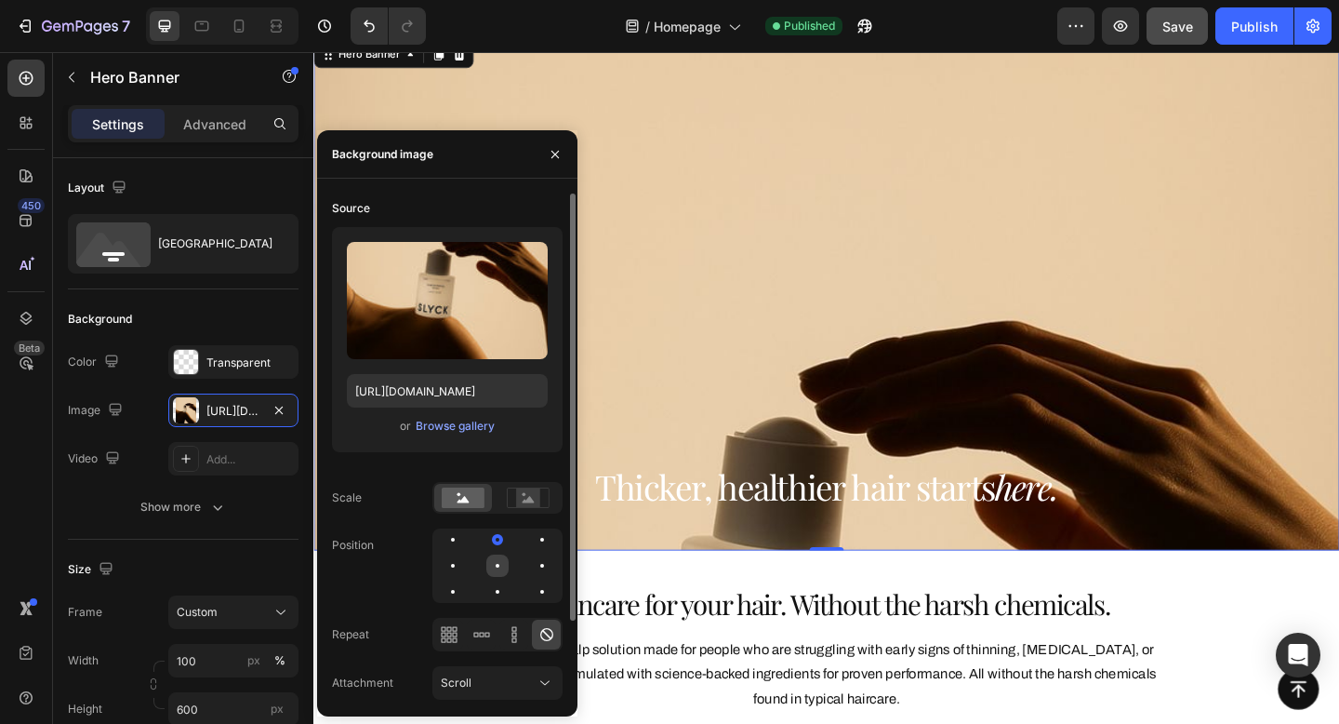
click at [531, 566] on div at bounding box center [542, 565] width 22 height 22
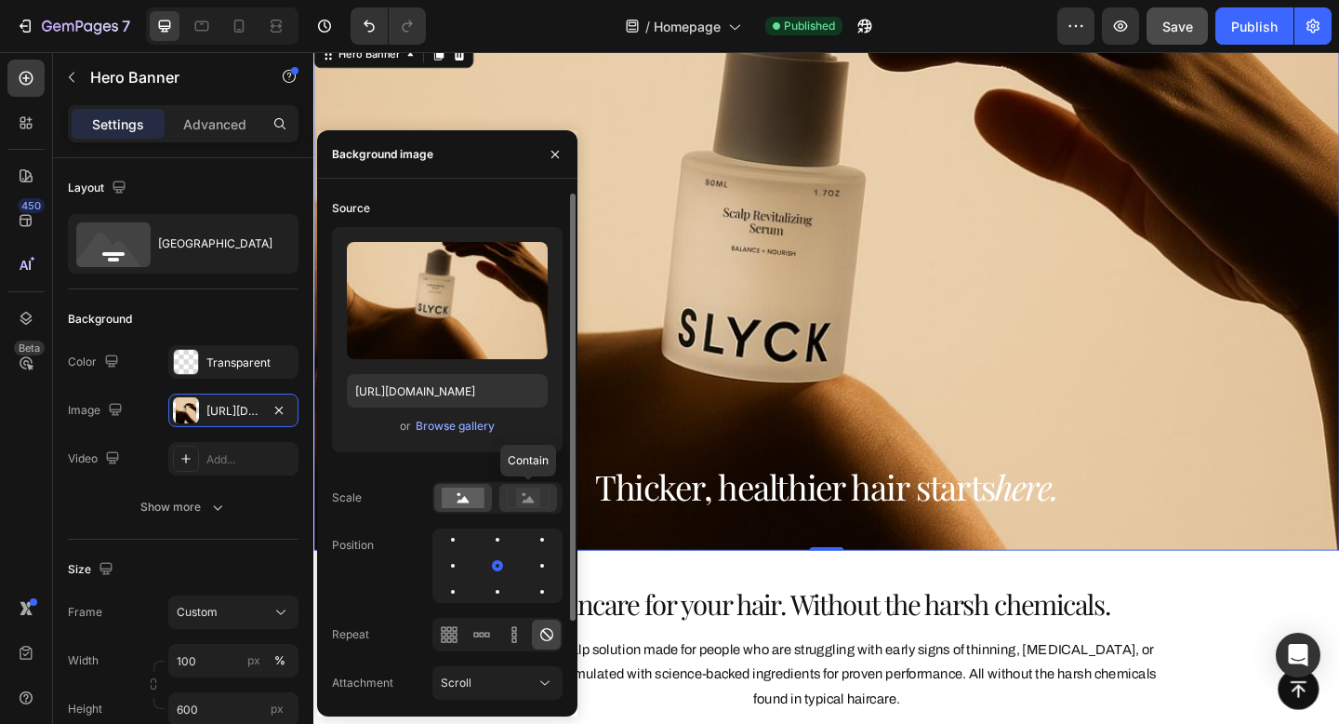
click at [533, 502] on g at bounding box center [528, 497] width 42 height 20
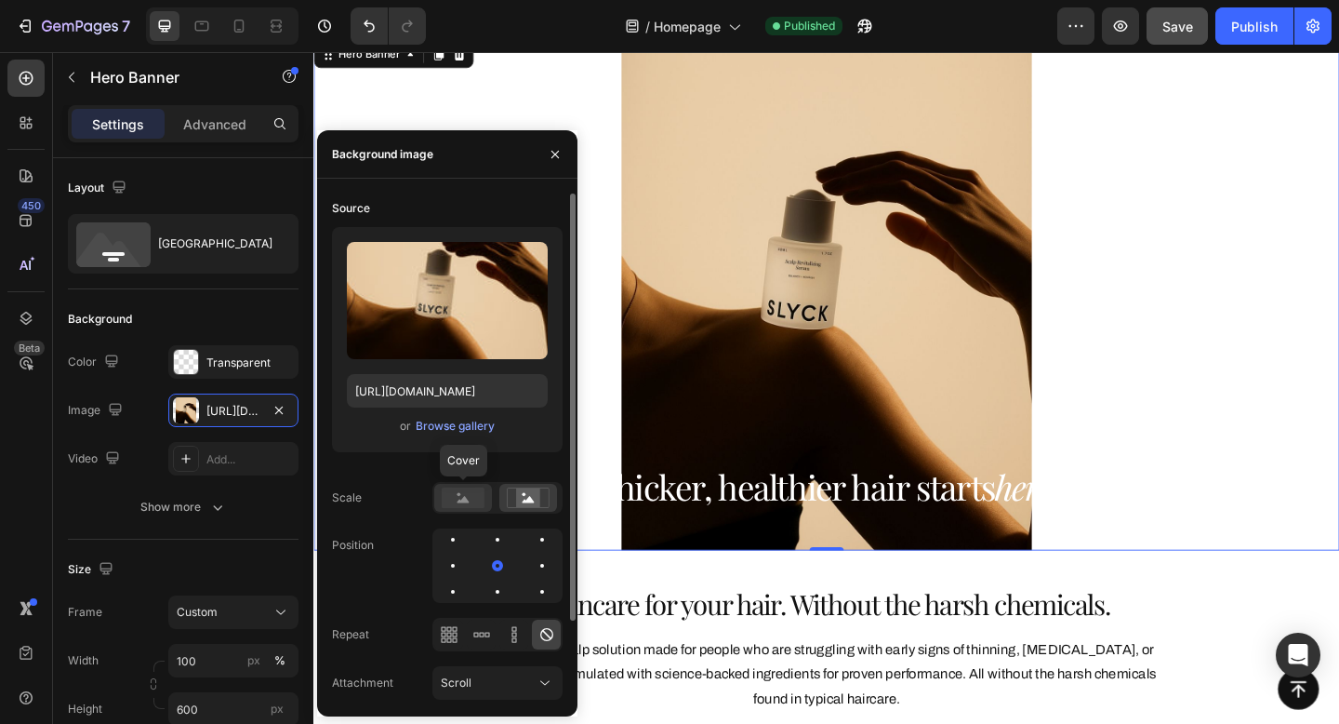
click at [467, 494] on rect at bounding box center [463, 497] width 43 height 20
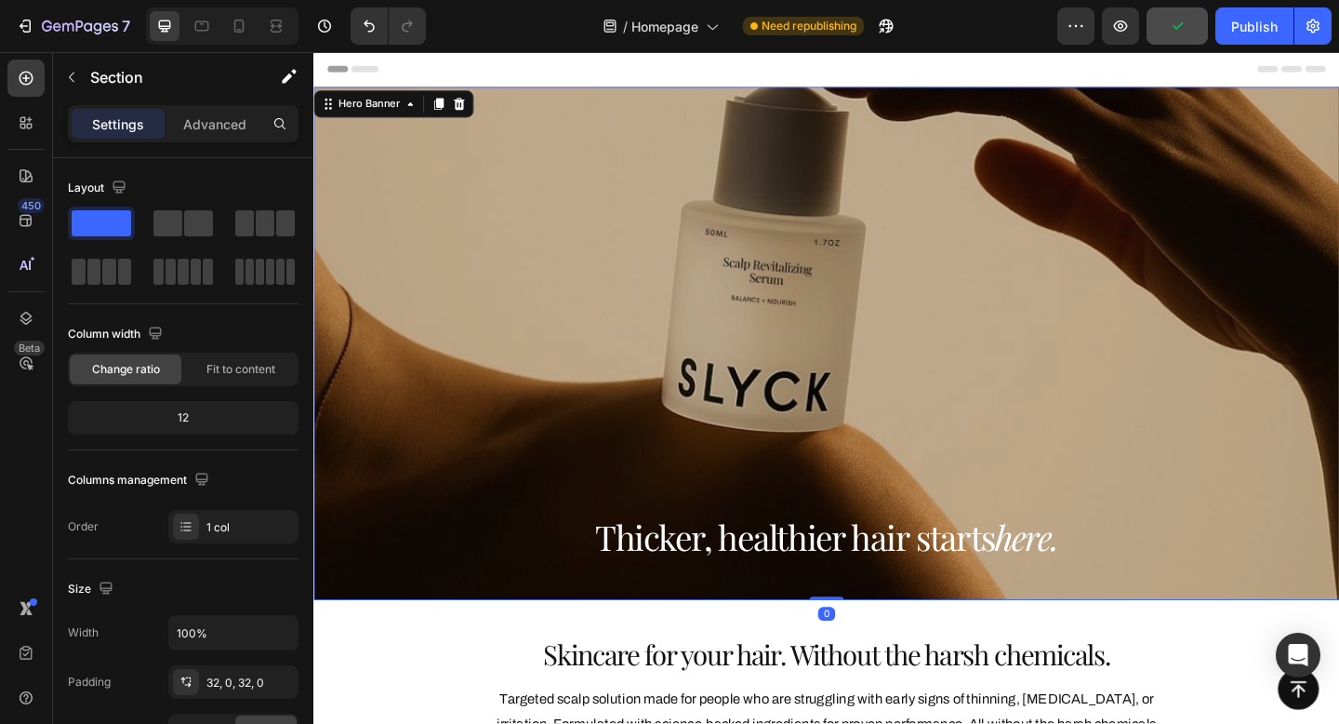
click at [965, 210] on div "Overlay" at bounding box center [871, 369] width 1116 height 558
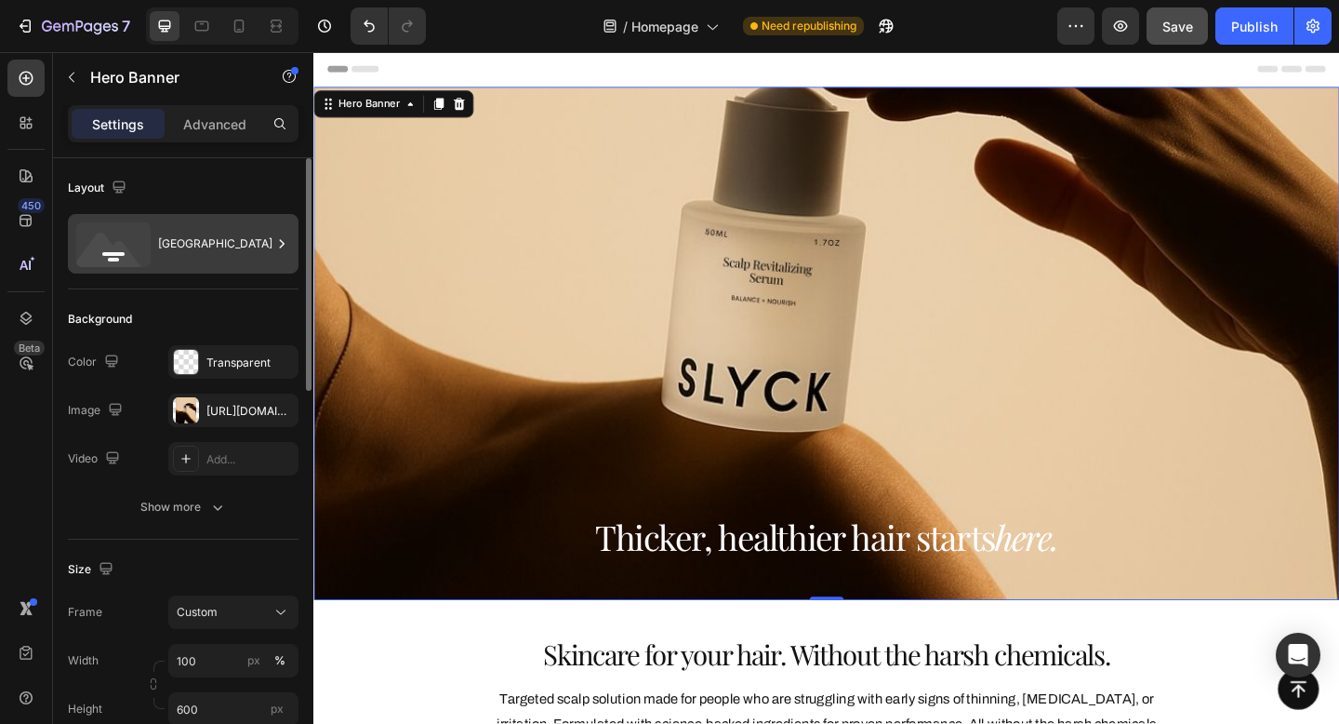
click at [155, 241] on div "[GEOGRAPHIC_DATA]" at bounding box center [183, 244] width 231 height 60
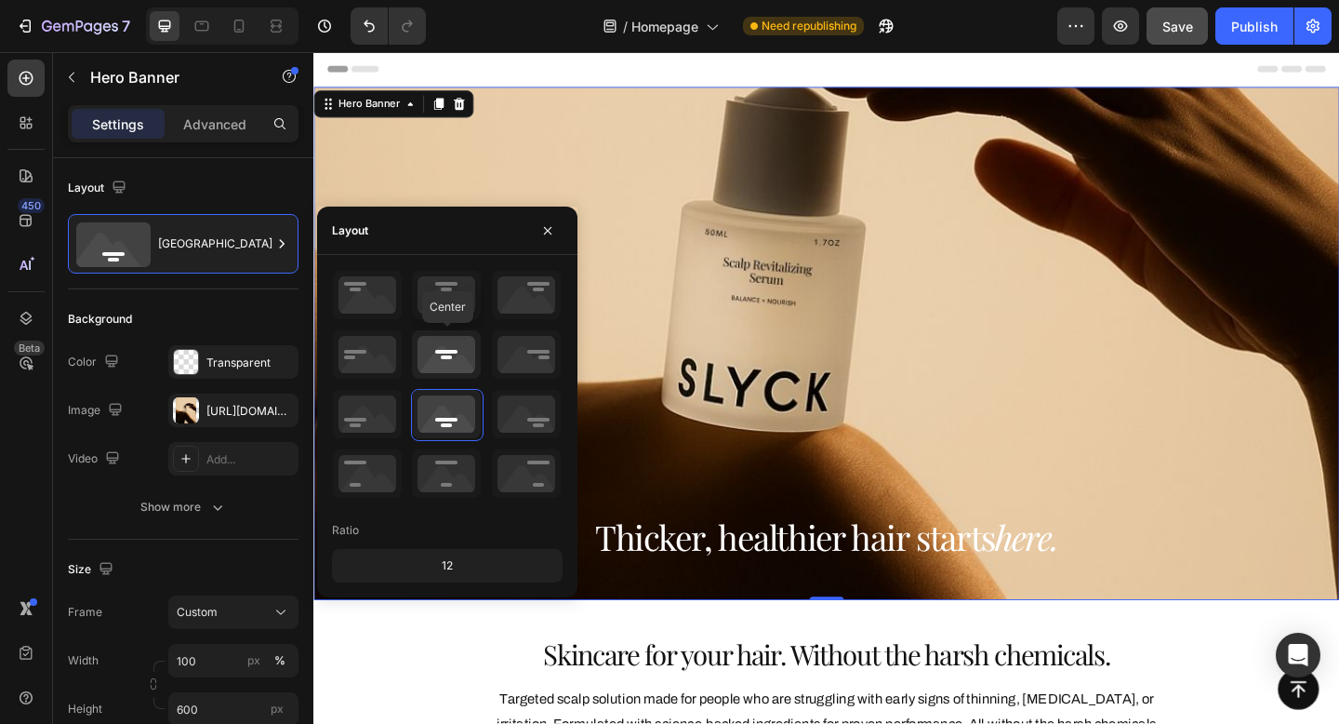
click at [422, 352] on icon at bounding box center [446, 354] width 69 height 48
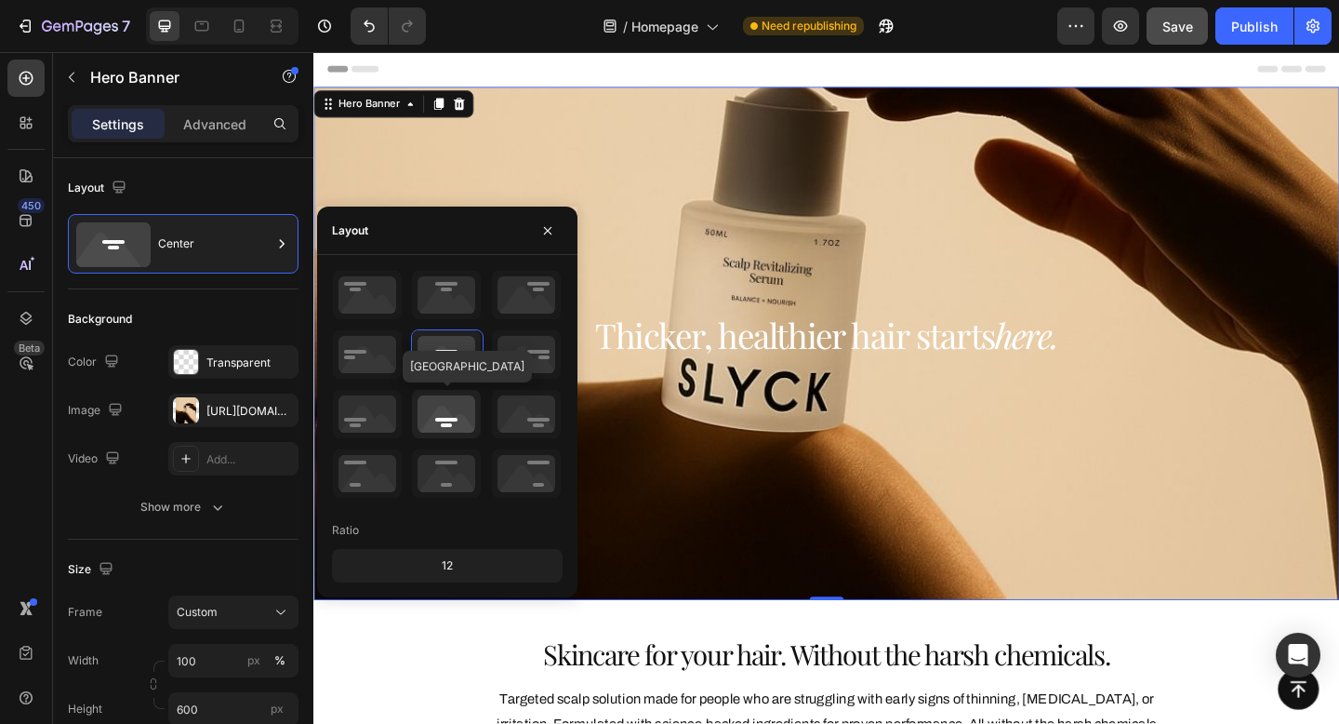
click at [444, 401] on icon at bounding box center [446, 414] width 69 height 48
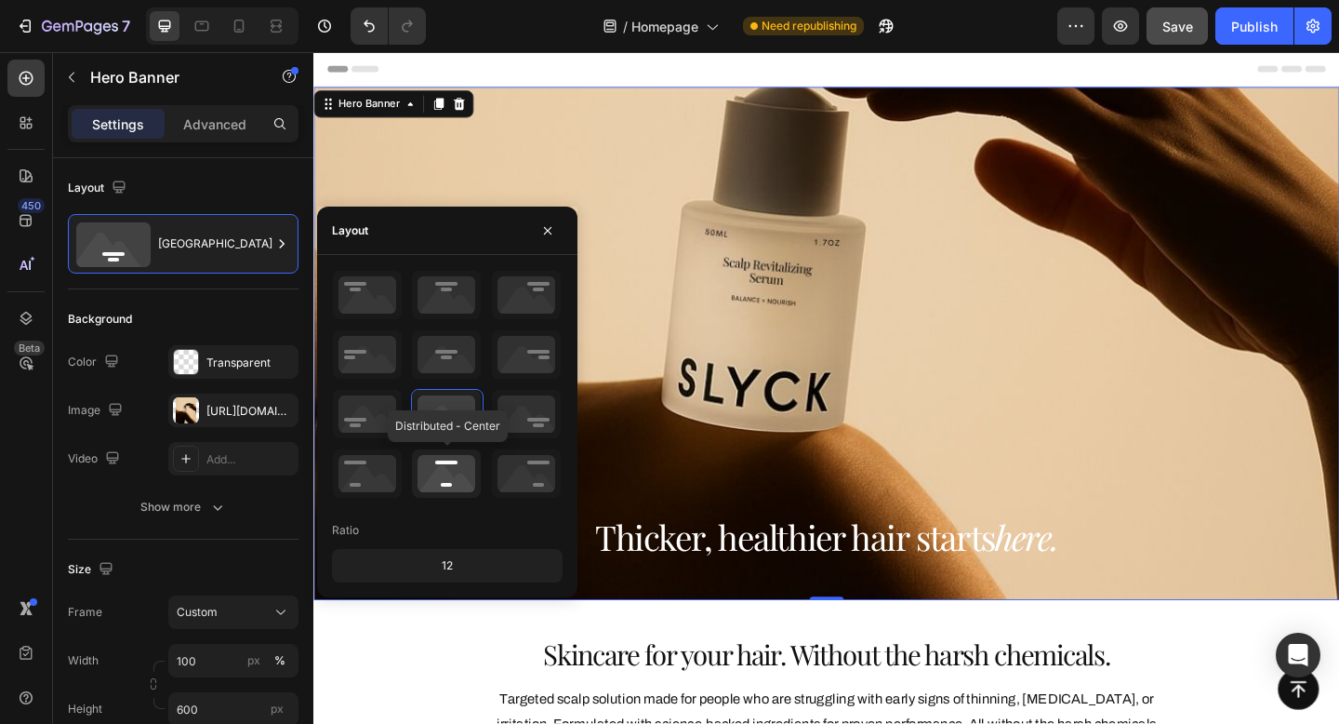
click at [431, 485] on icon at bounding box center [446, 473] width 69 height 48
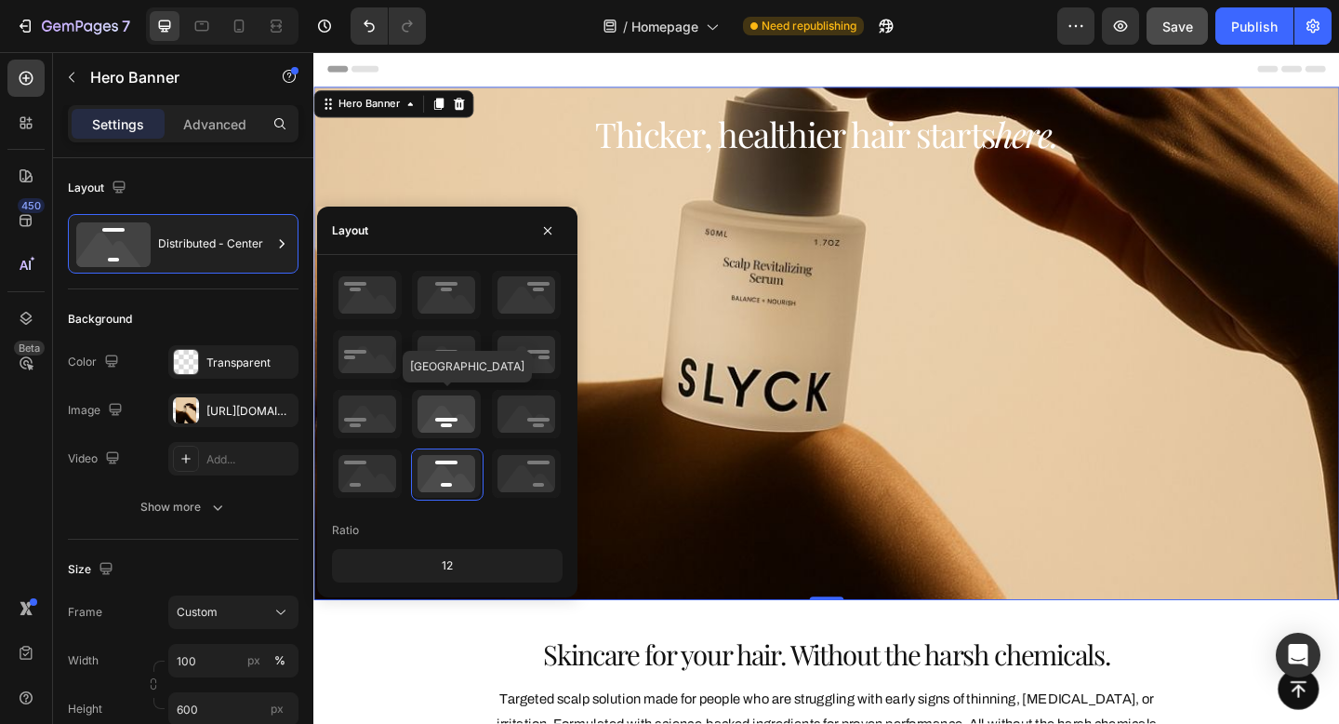
click at [451, 417] on icon at bounding box center [446, 414] width 69 height 48
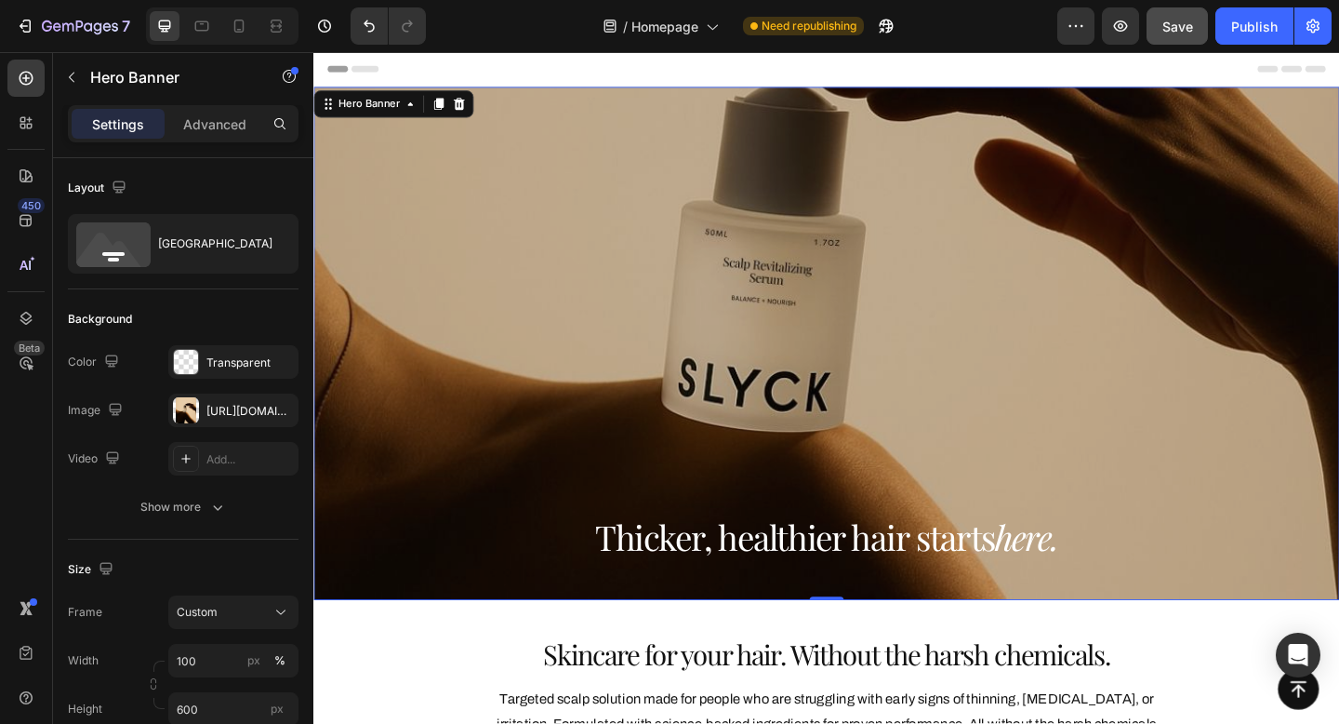
click at [834, 278] on div "Overlay" at bounding box center [871, 369] width 1116 height 558
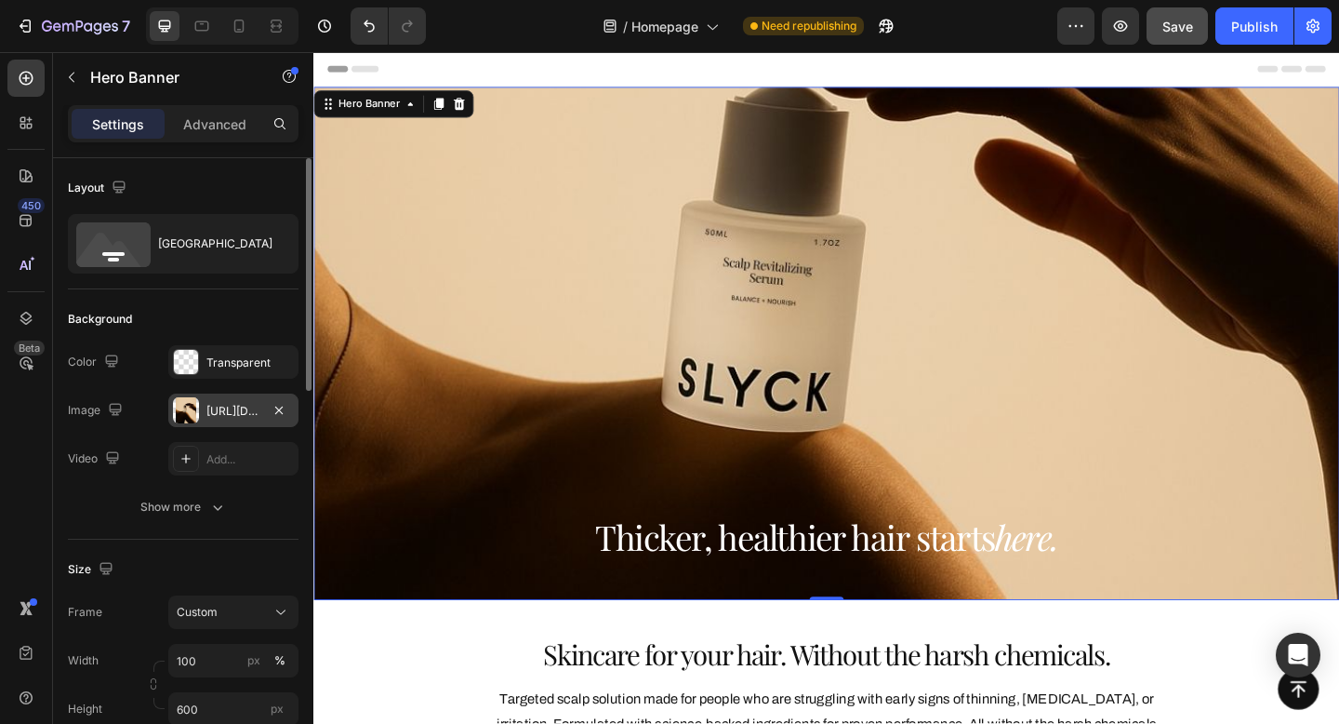
click at [220, 423] on div "[URL][DOMAIN_NAME]" at bounding box center [233, 409] width 130 height 33
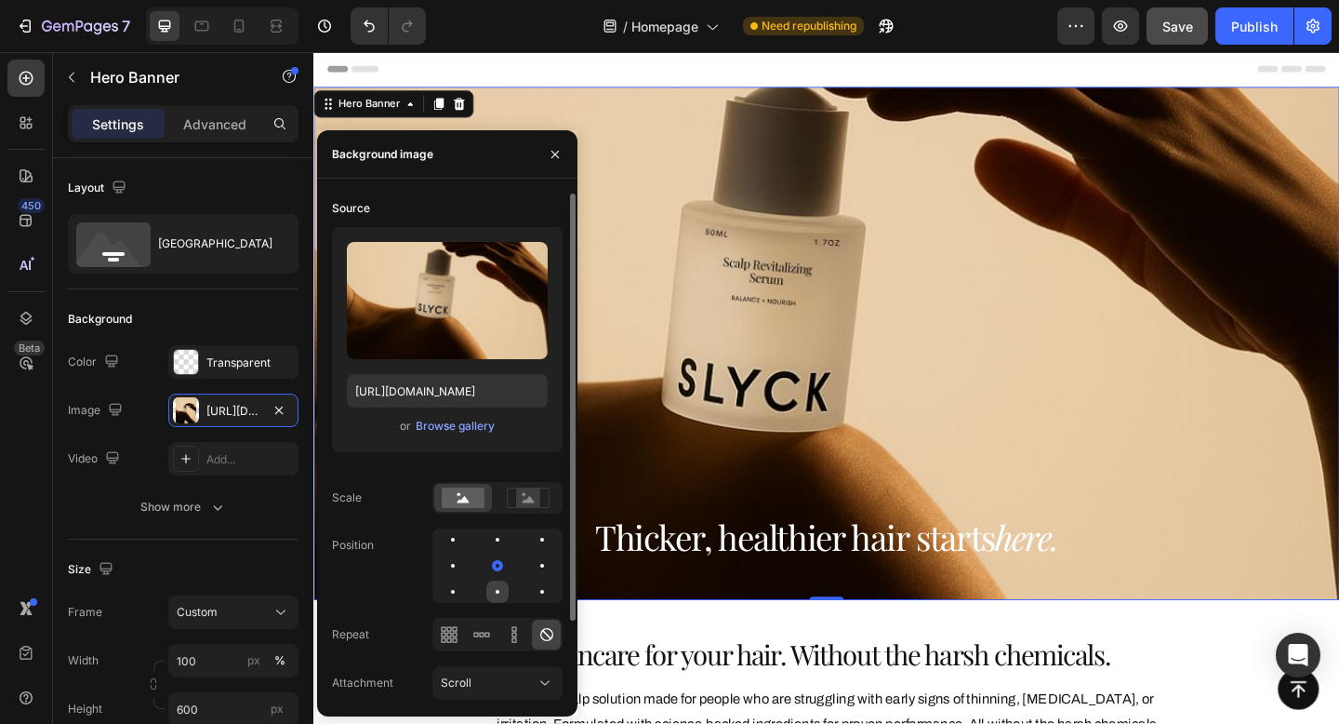
click at [531, 592] on div at bounding box center [542, 591] width 22 height 22
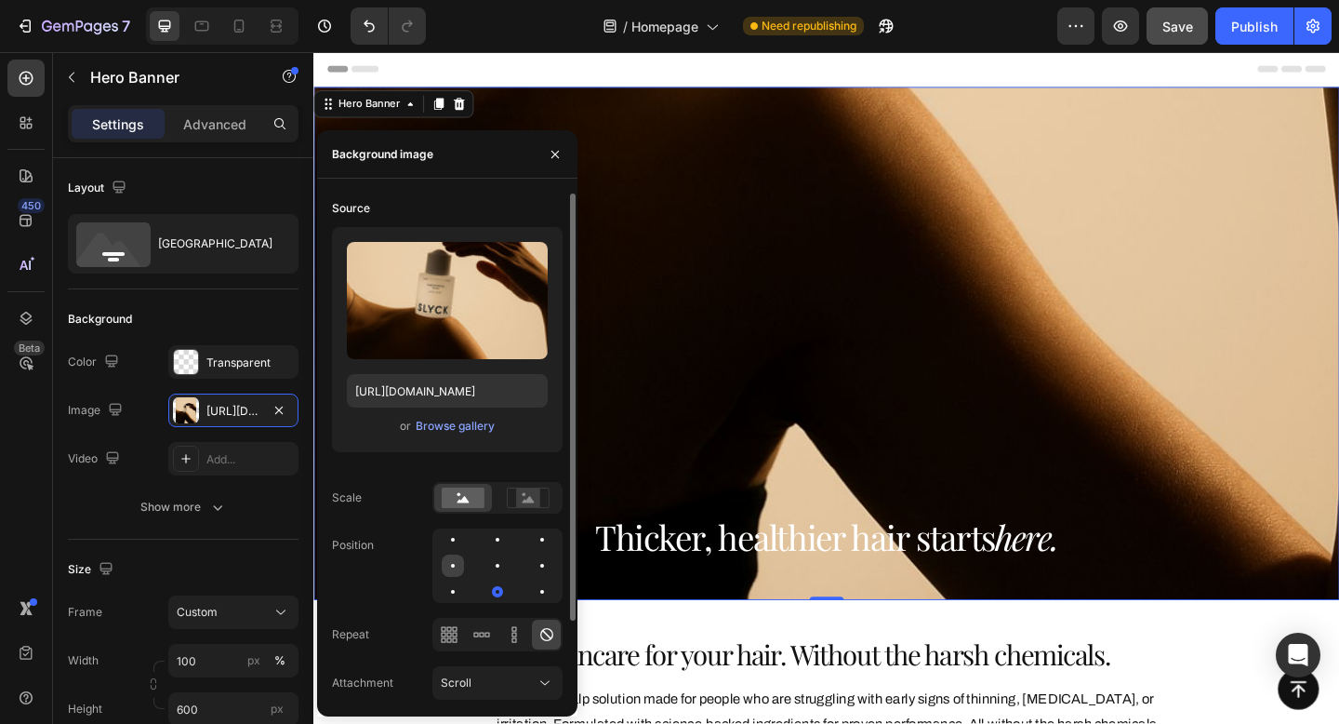
click at [486, 564] on div at bounding box center [497, 565] width 22 height 22
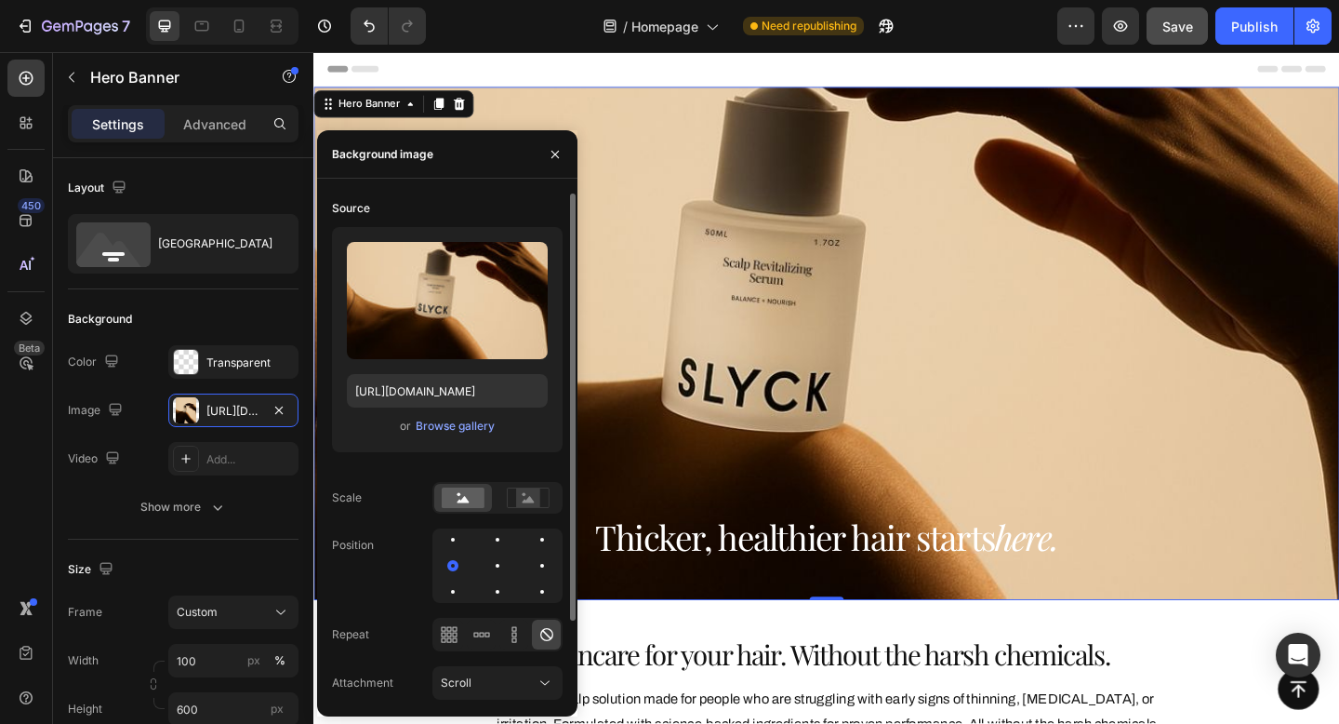
click at [510, 566] on div at bounding box center [498, 565] width 130 height 74
click at [534, 554] on div at bounding box center [498, 565] width 130 height 74
click at [464, 554] on div at bounding box center [453, 565] width 22 height 22
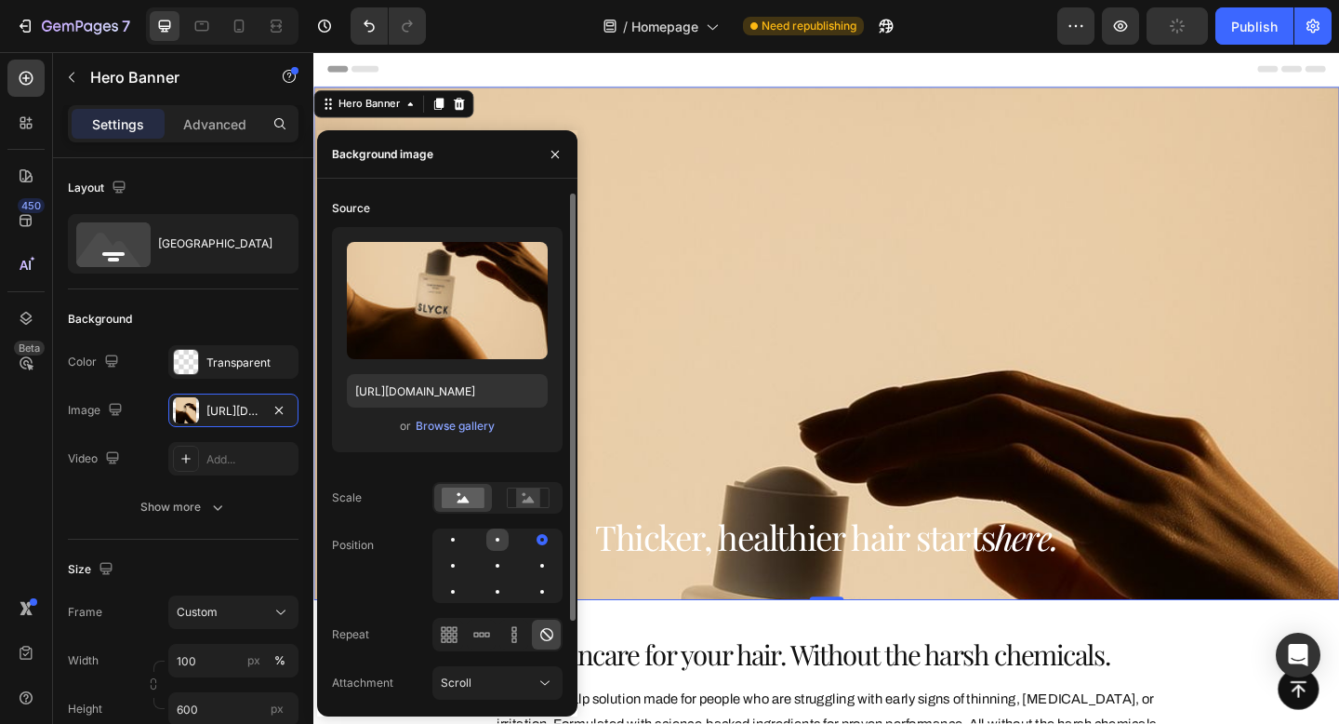
click at [531, 540] on div at bounding box center [542, 539] width 22 height 22
click at [486, 539] on div at bounding box center [497, 539] width 22 height 22
click at [531, 568] on div at bounding box center [542, 565] width 22 height 22
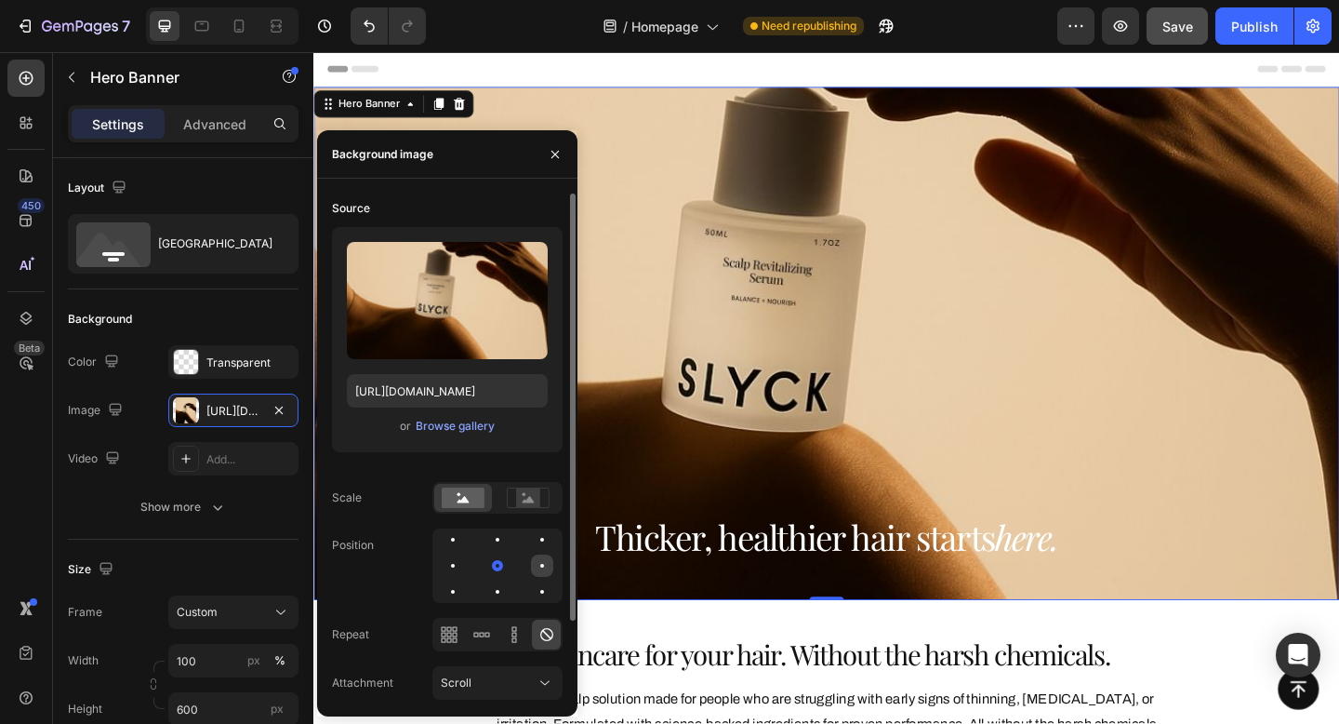
click at [464, 580] on div at bounding box center [453, 591] width 22 height 22
click at [531, 566] on div at bounding box center [542, 565] width 22 height 22
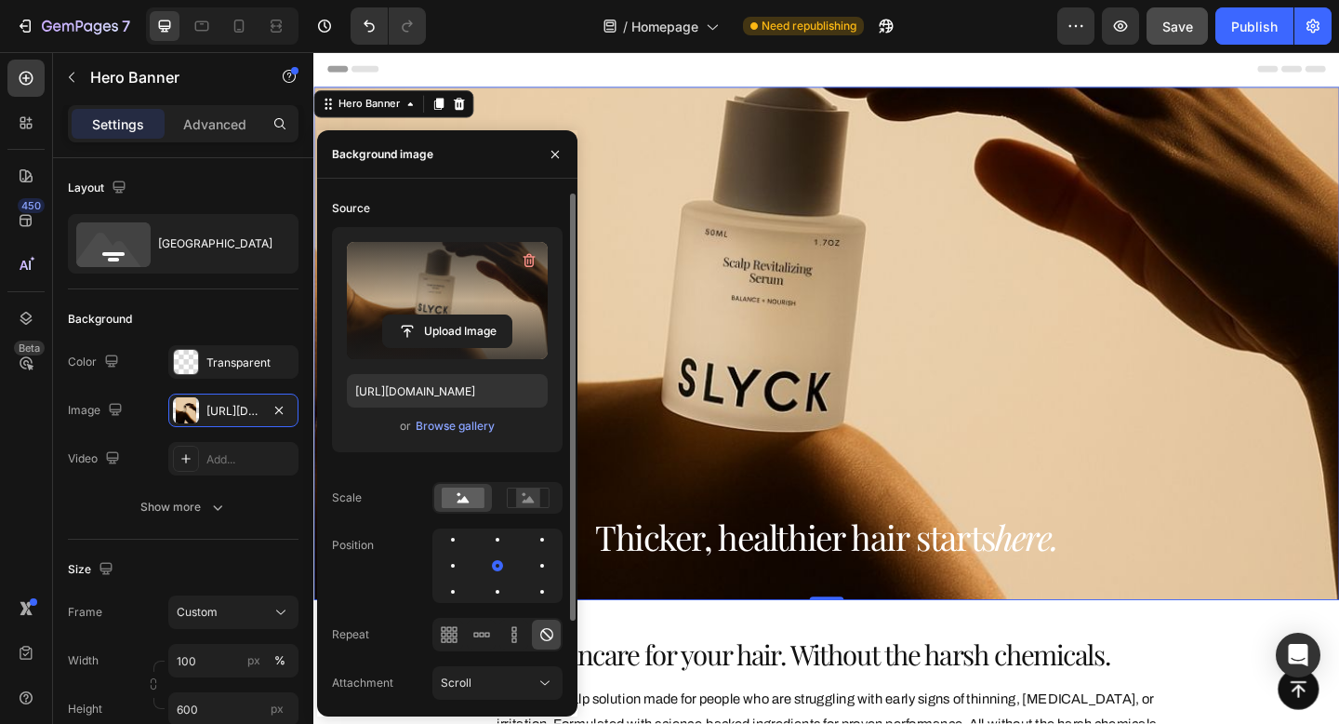
click at [490, 249] on label at bounding box center [447, 300] width 201 height 117
click at [490, 315] on input "file" at bounding box center [447, 331] width 128 height 32
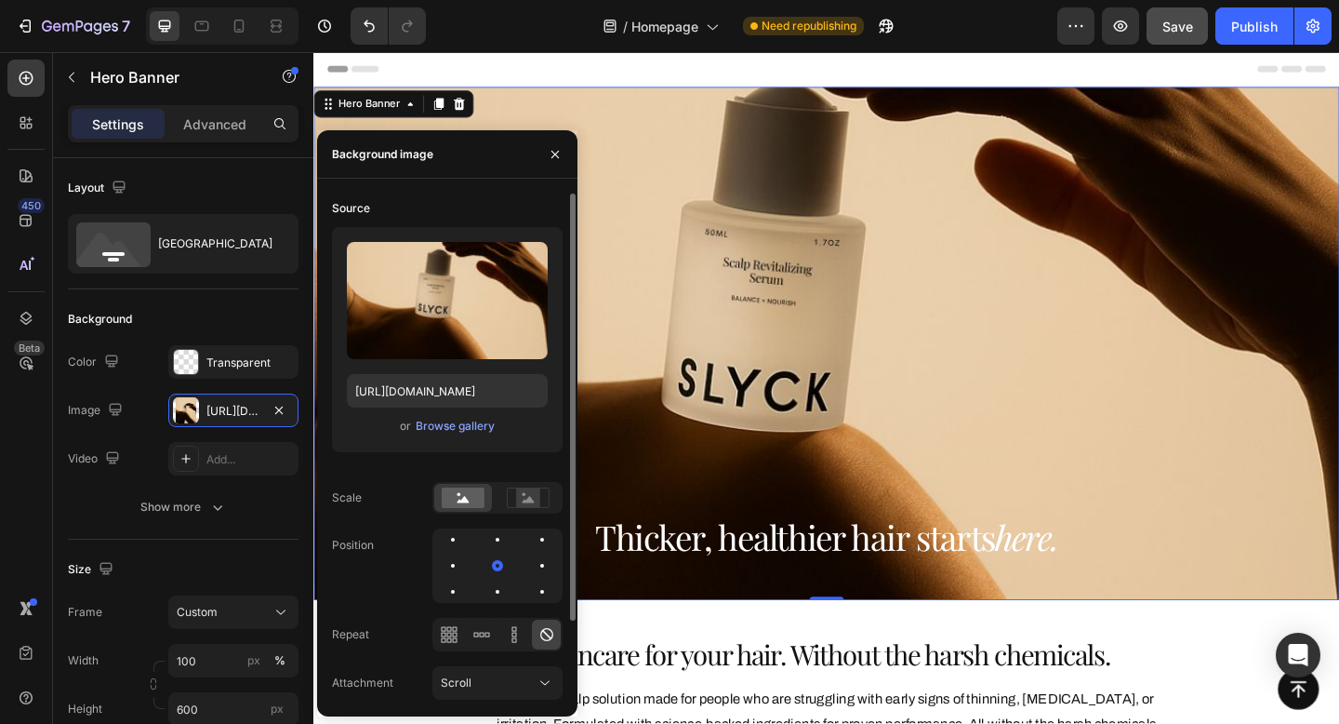
scroll to position [96, 0]
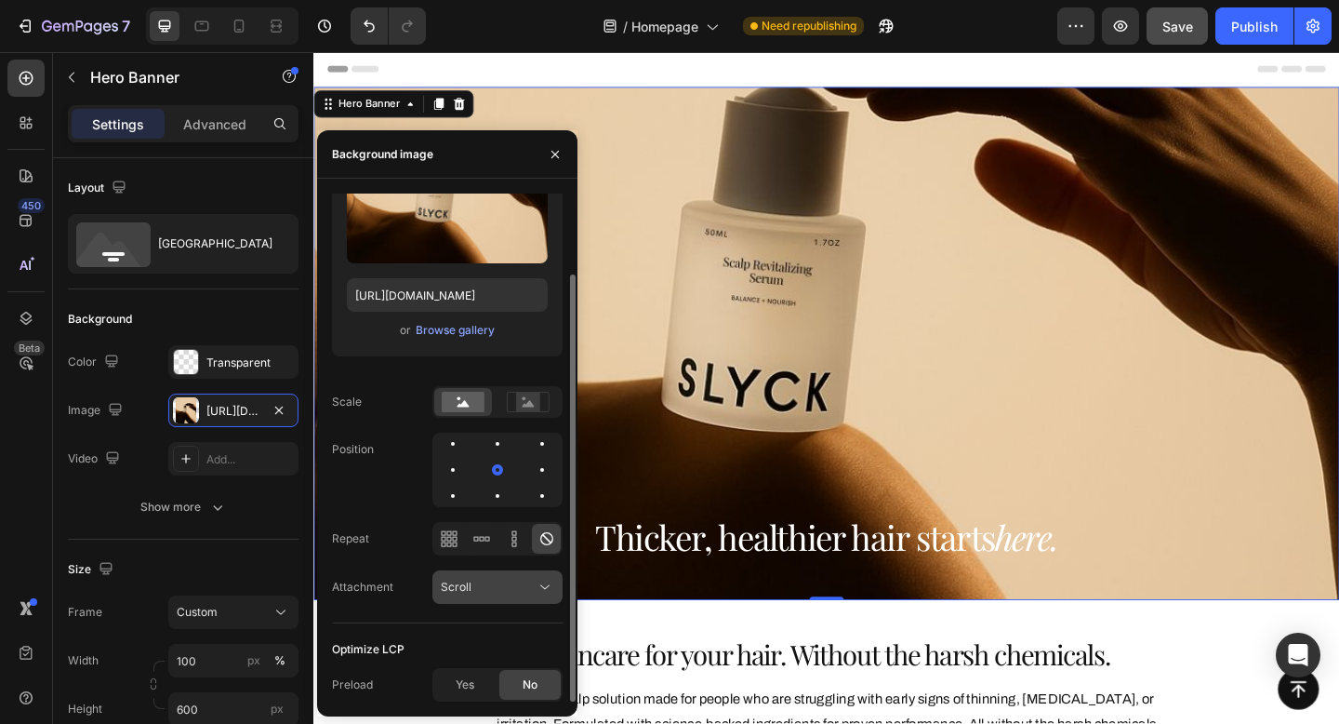
click at [471, 592] on div "Scroll" at bounding box center [488, 587] width 95 height 17
click at [472, 583] on div "Scroll" at bounding box center [488, 587] width 95 height 17
click at [480, 686] on div "Yes" at bounding box center [464, 685] width 61 height 30
click at [535, 683] on span "No" at bounding box center [530, 684] width 15 height 17
click at [451, 688] on div "Yes" at bounding box center [464, 685] width 61 height 30
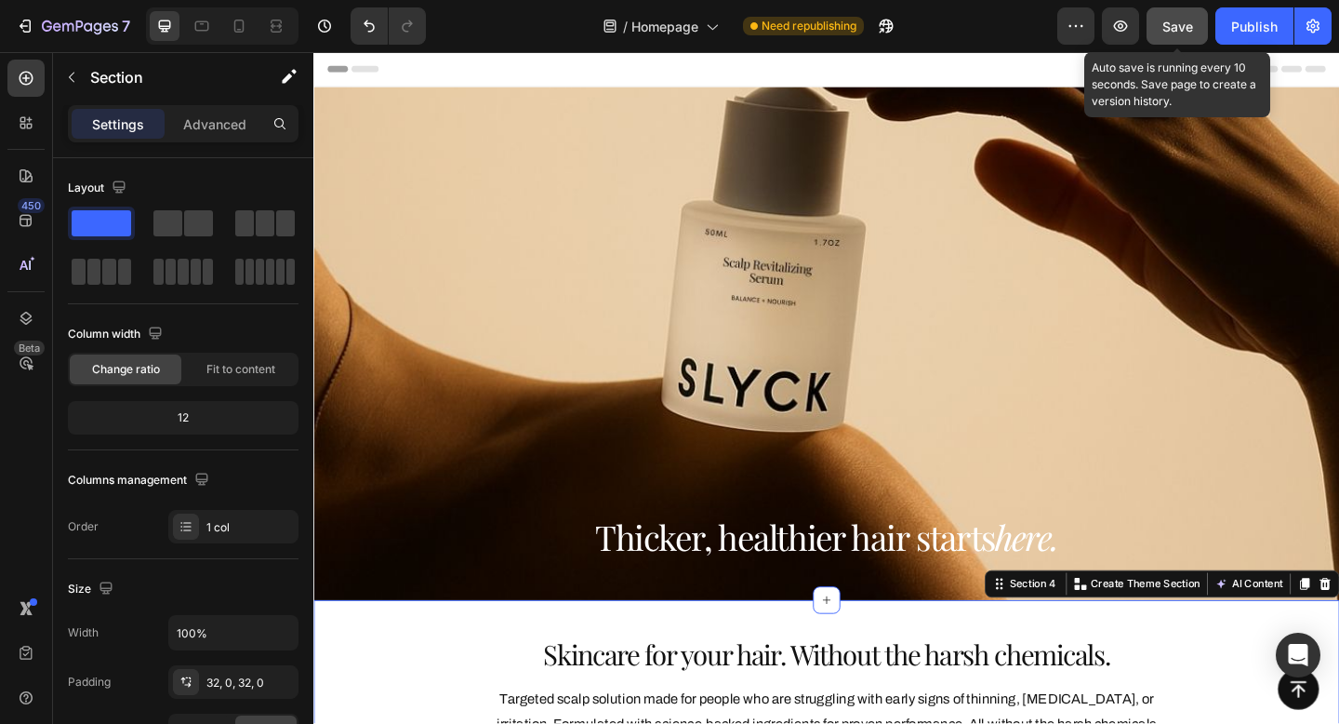
click at [1178, 31] on span "Save" at bounding box center [1178, 27] width 31 height 16
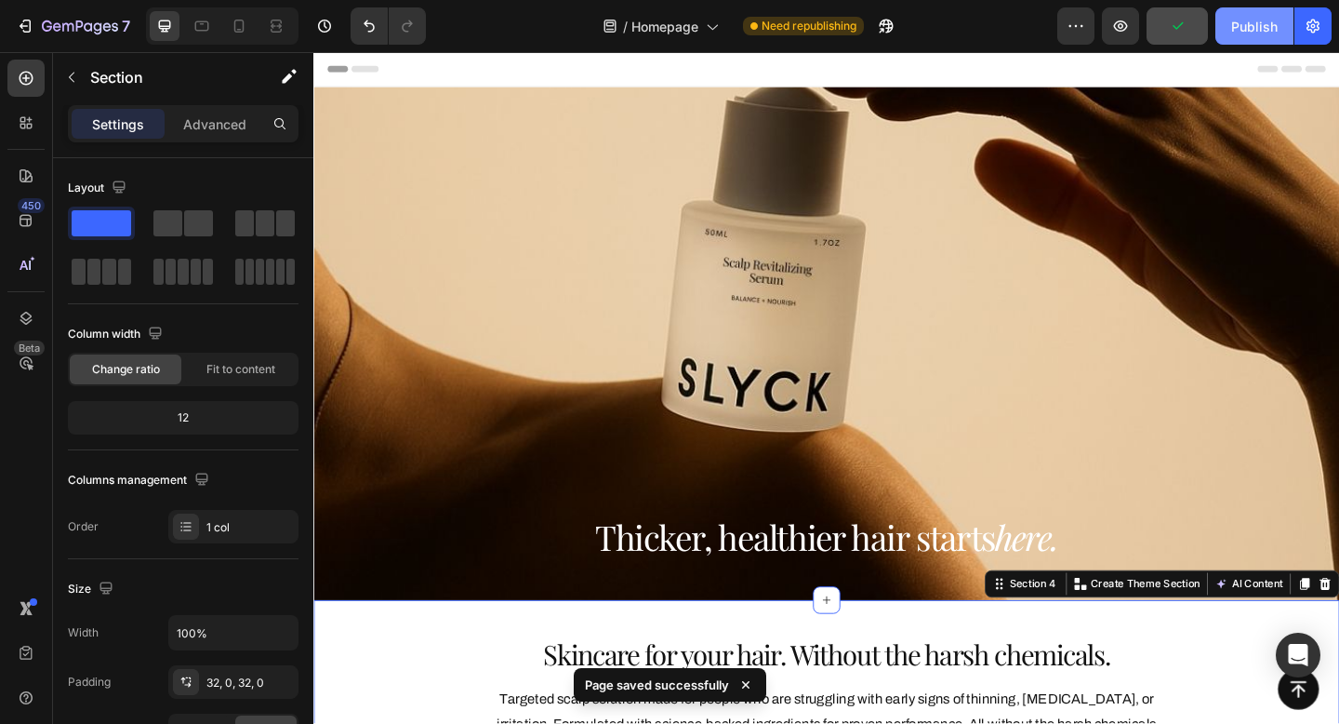
click at [1231, 24] on button "Publish" at bounding box center [1255, 25] width 78 height 37
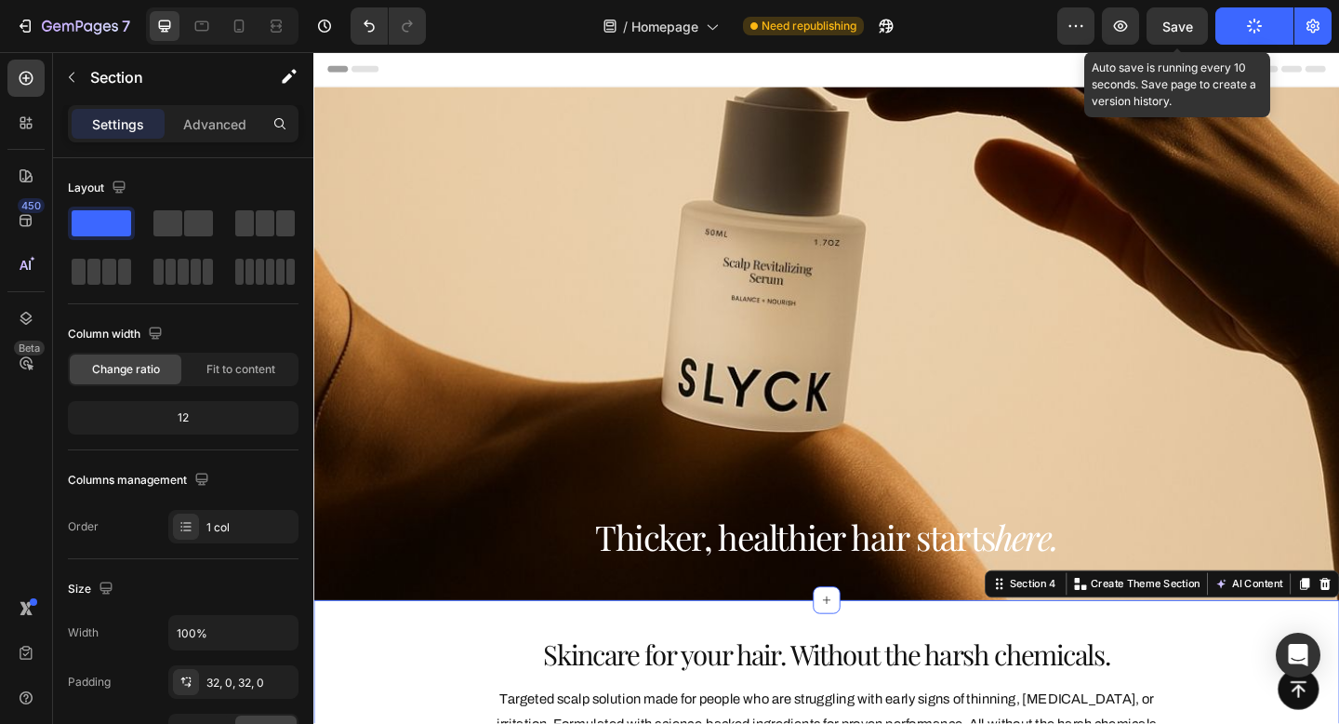
click at [1175, 26] on span "Save" at bounding box center [1178, 27] width 31 height 16
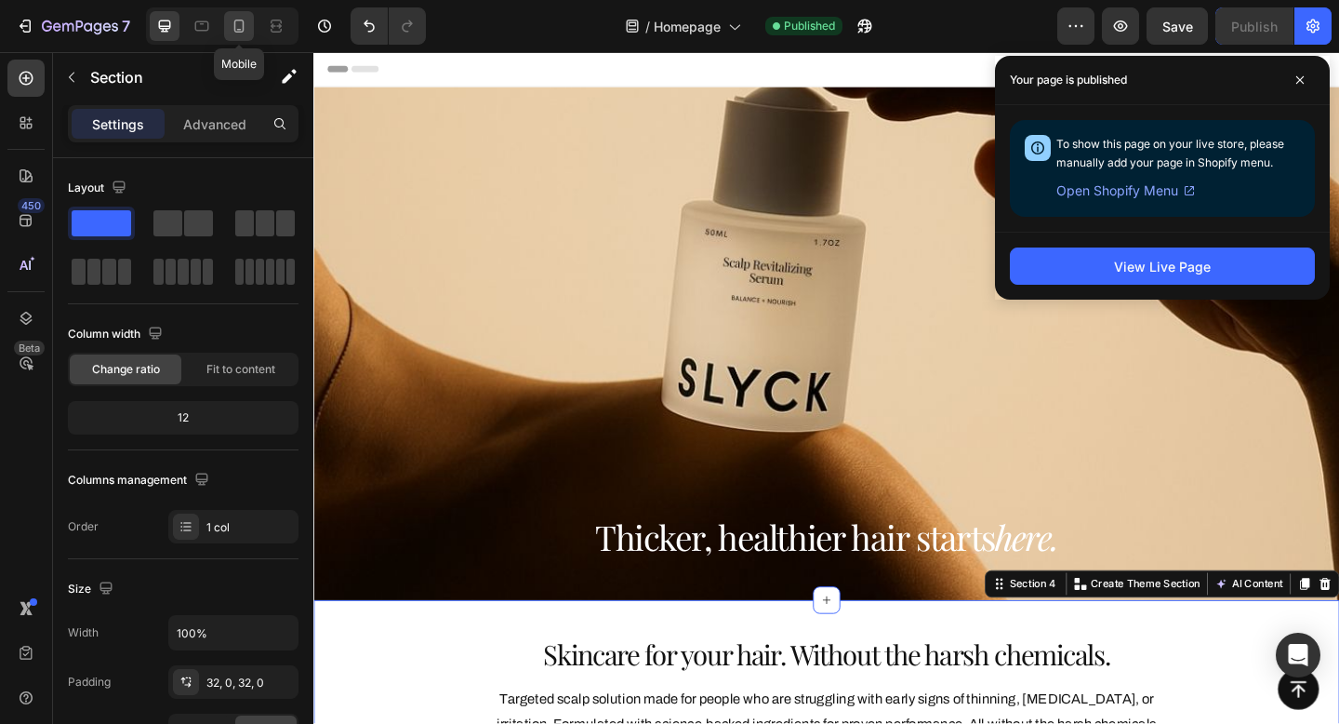
click at [244, 32] on icon at bounding box center [239, 26] width 19 height 19
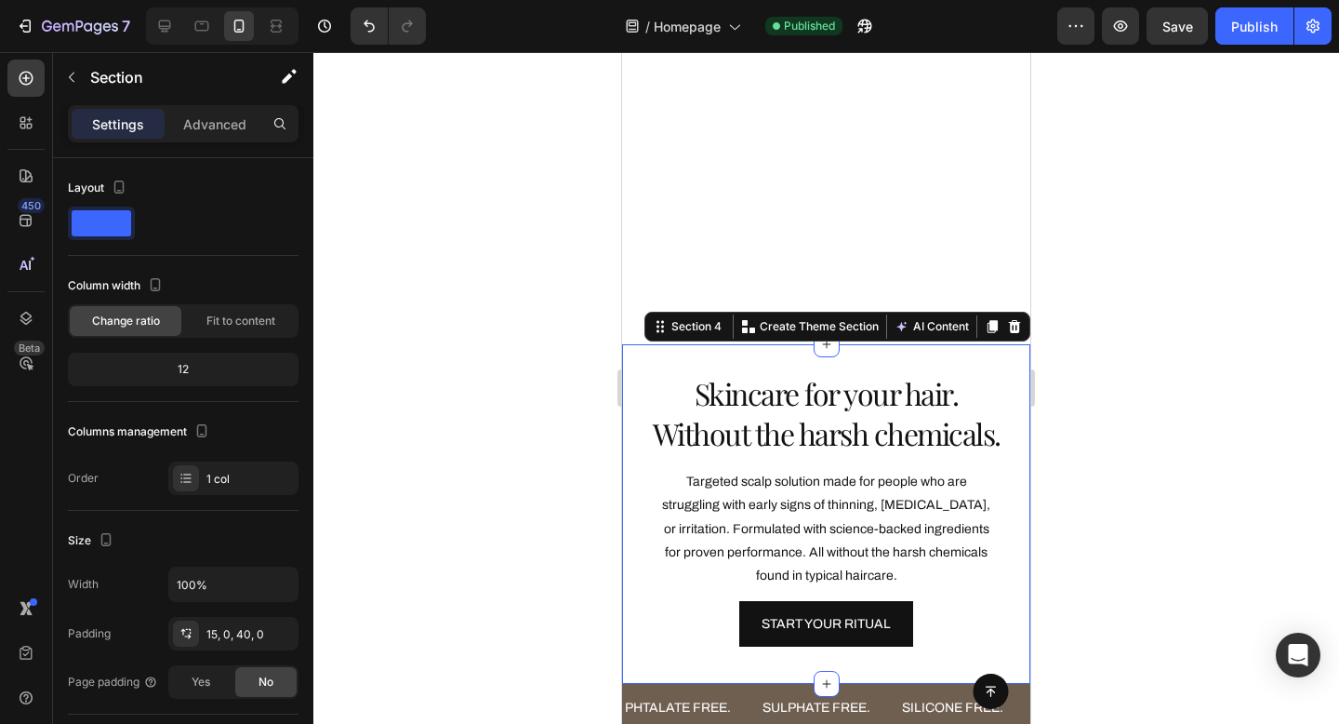
scroll to position [562, 0]
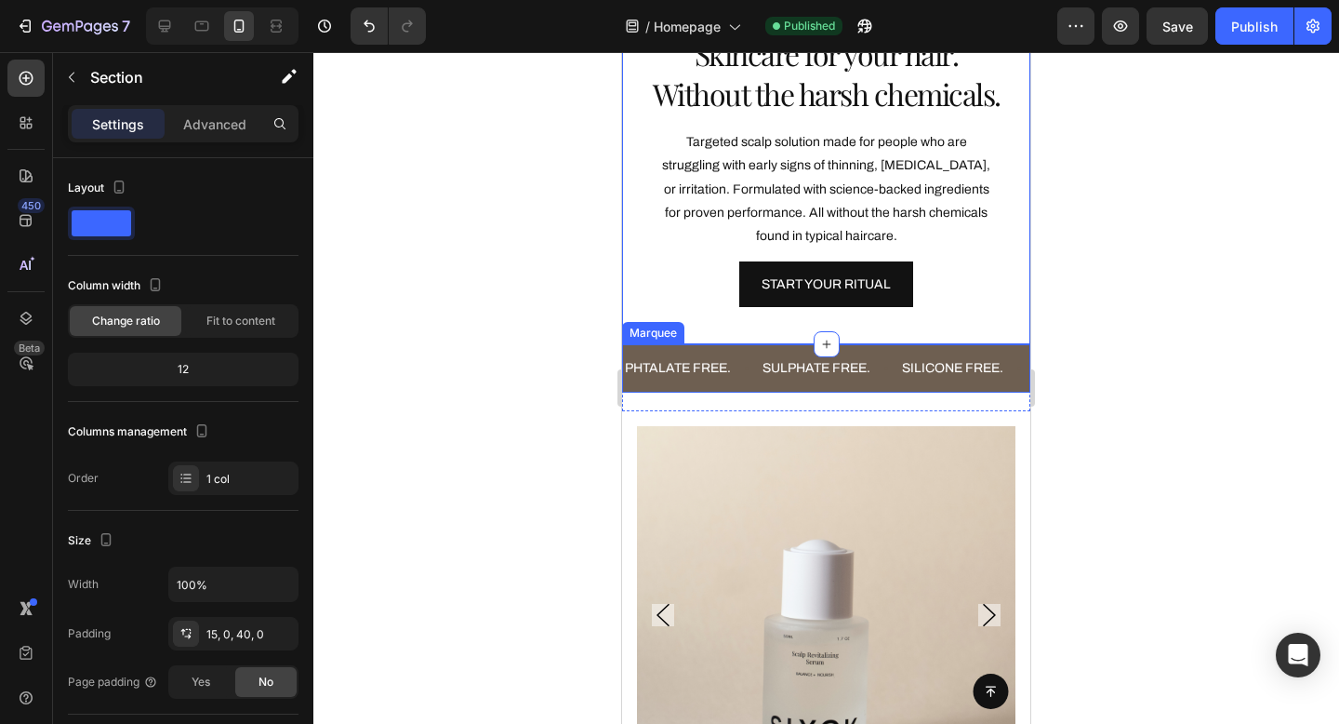
click at [737, 368] on div "PHTALATE FREE. Text Block" at bounding box center [692, 368] width 138 height 42
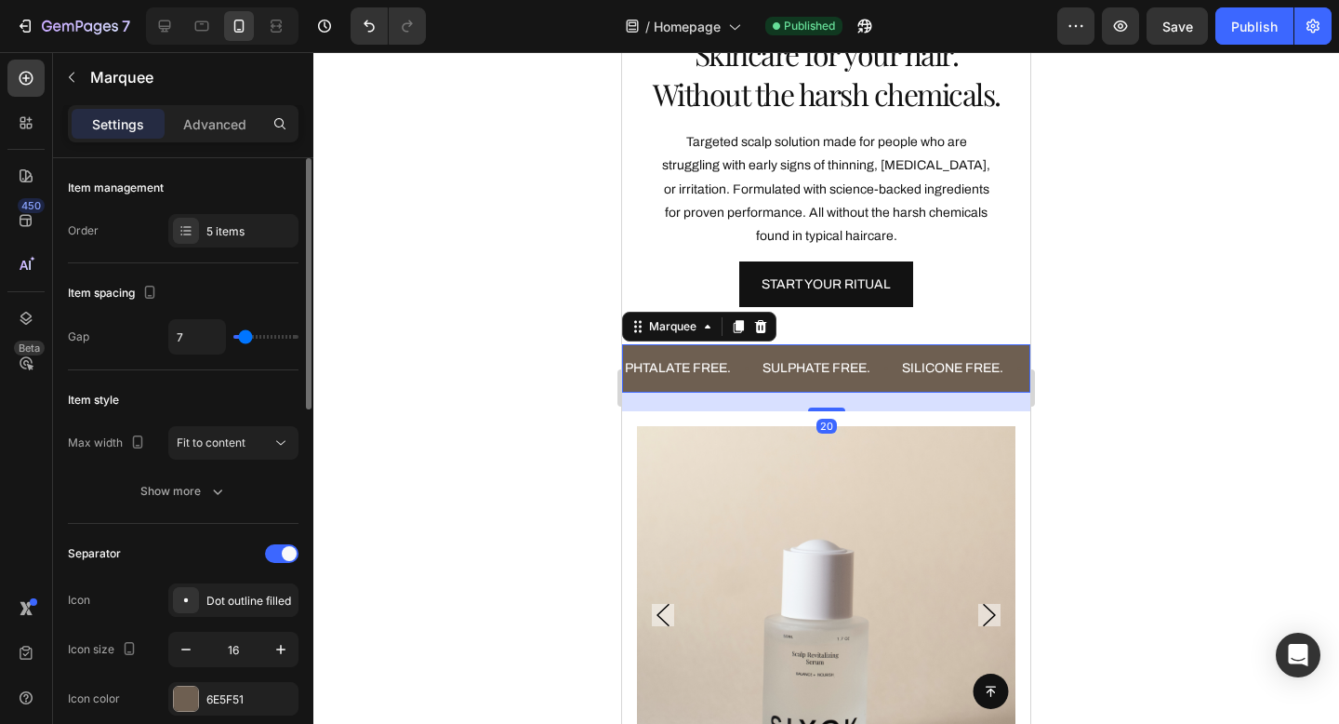
click at [249, 201] on div "Item management" at bounding box center [183, 188] width 231 height 30
click at [246, 238] on div "5 items" at bounding box center [249, 231] width 87 height 17
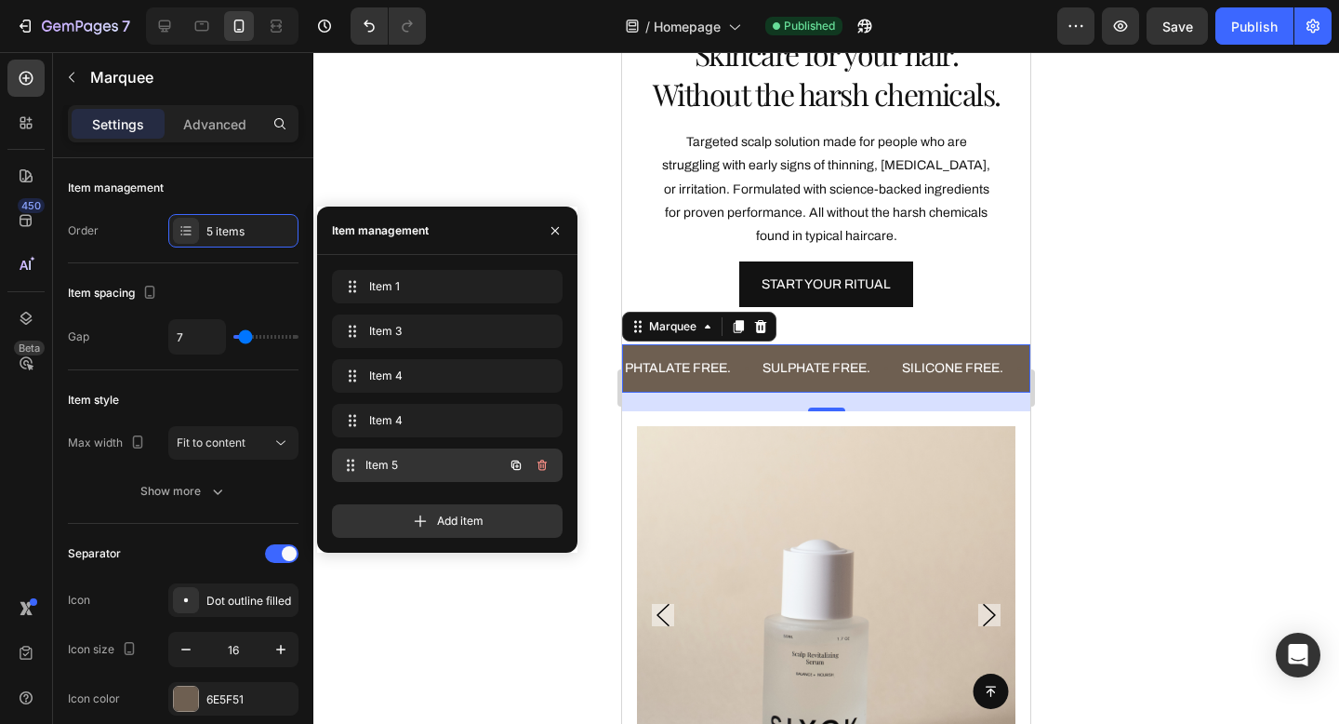
click at [417, 462] on span "Item 5" at bounding box center [435, 465] width 138 height 17
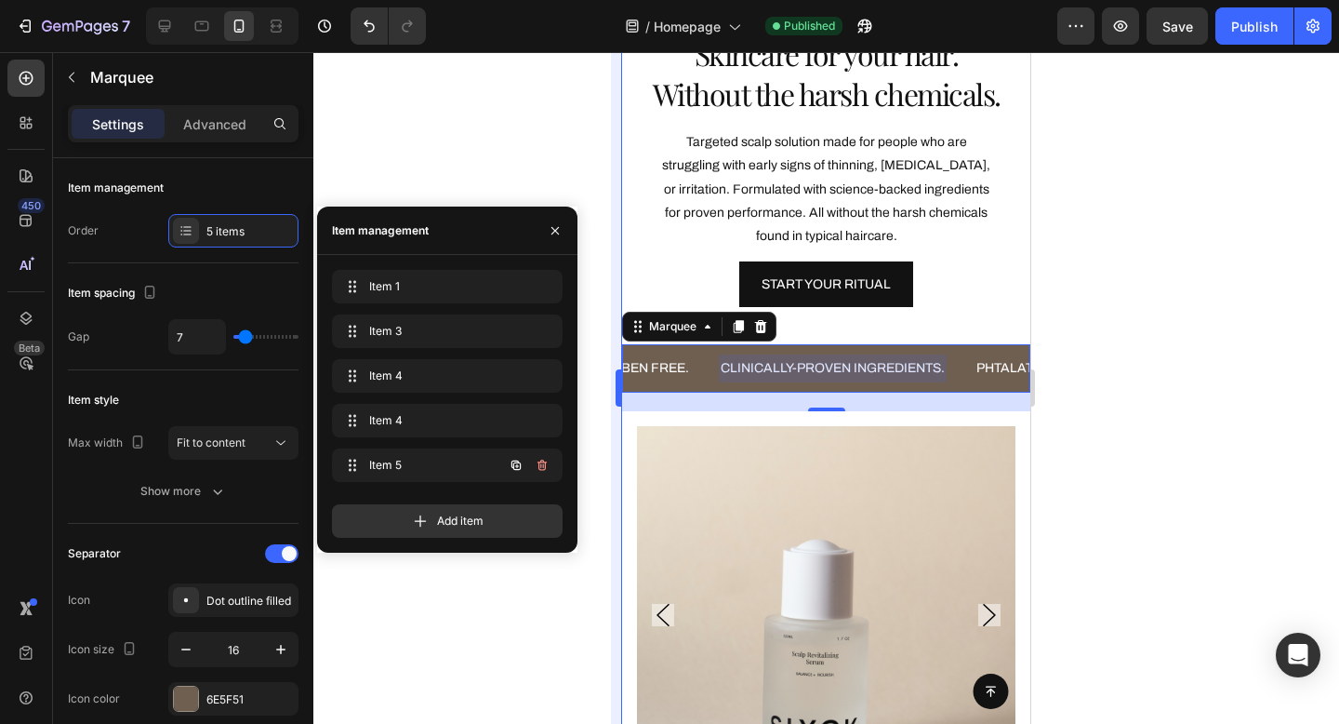
scroll to position [0, 460]
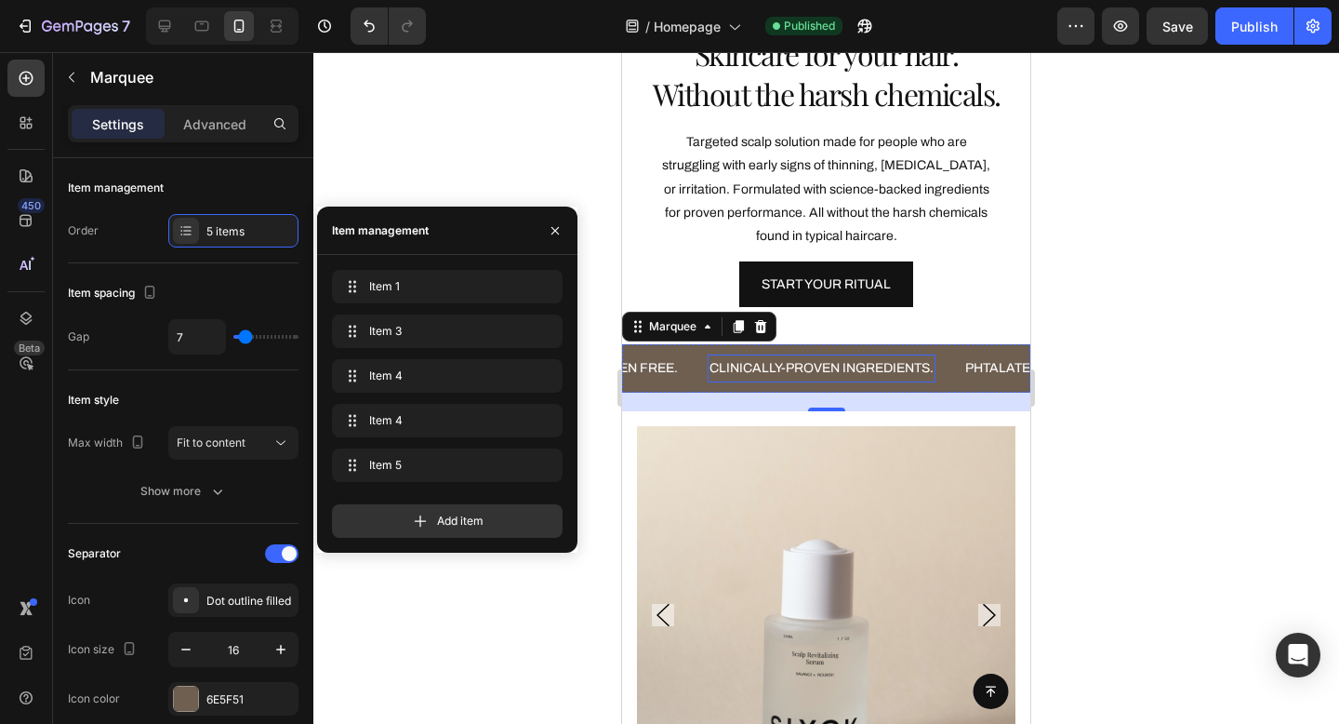
click at [852, 365] on p "CLINICALLY-PROVEN INGREDIENTS." at bounding box center [822, 367] width 224 height 23
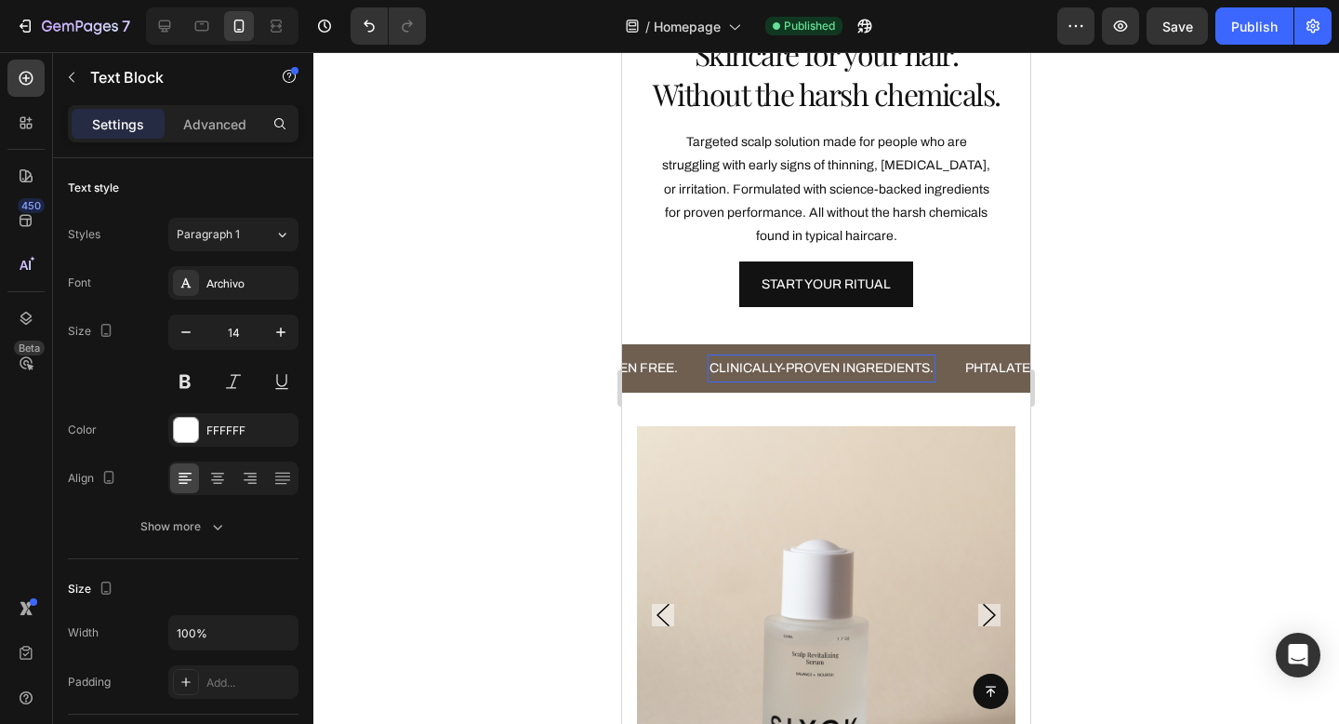
click at [847, 368] on p "CLINICALLY-PROVEN INGREDIENTS." at bounding box center [822, 367] width 224 height 23
click at [1155, 306] on div at bounding box center [826, 388] width 1026 height 672
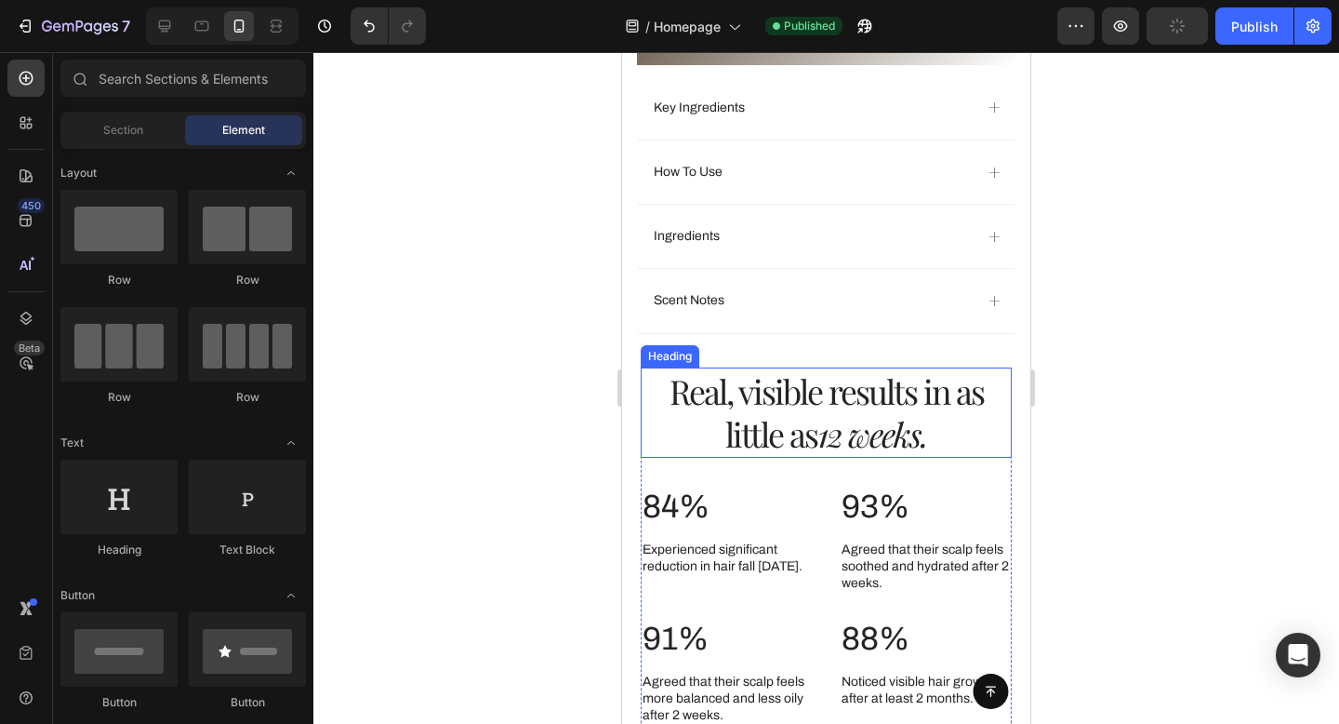
scroll to position [2057, 0]
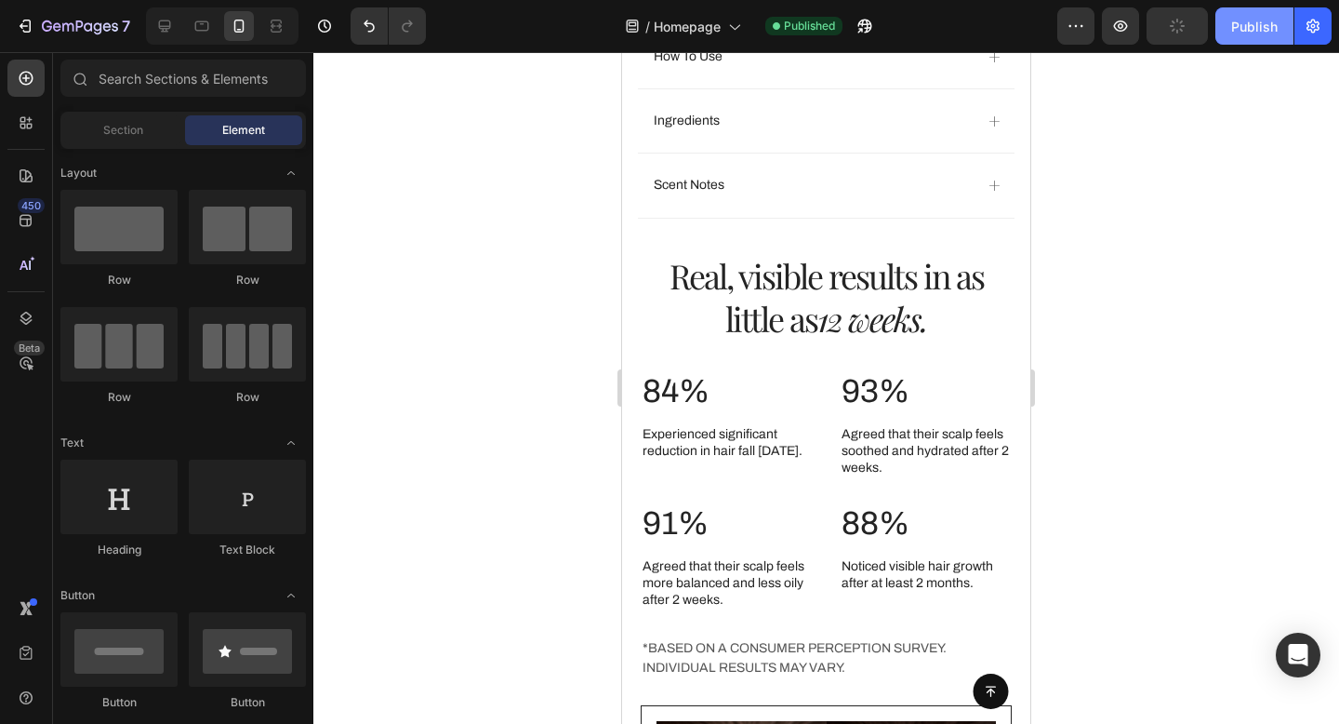
click at [1239, 20] on div "Publish" at bounding box center [1254, 27] width 47 height 20
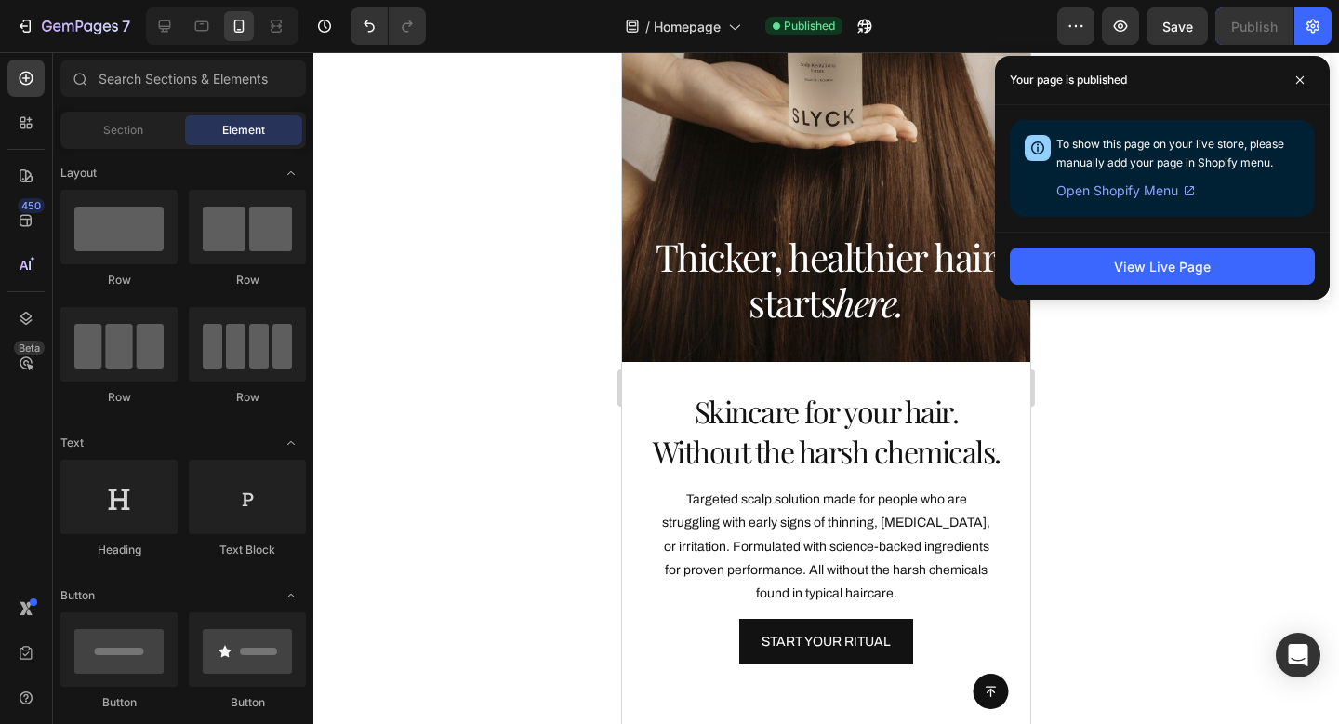
scroll to position [0, 0]
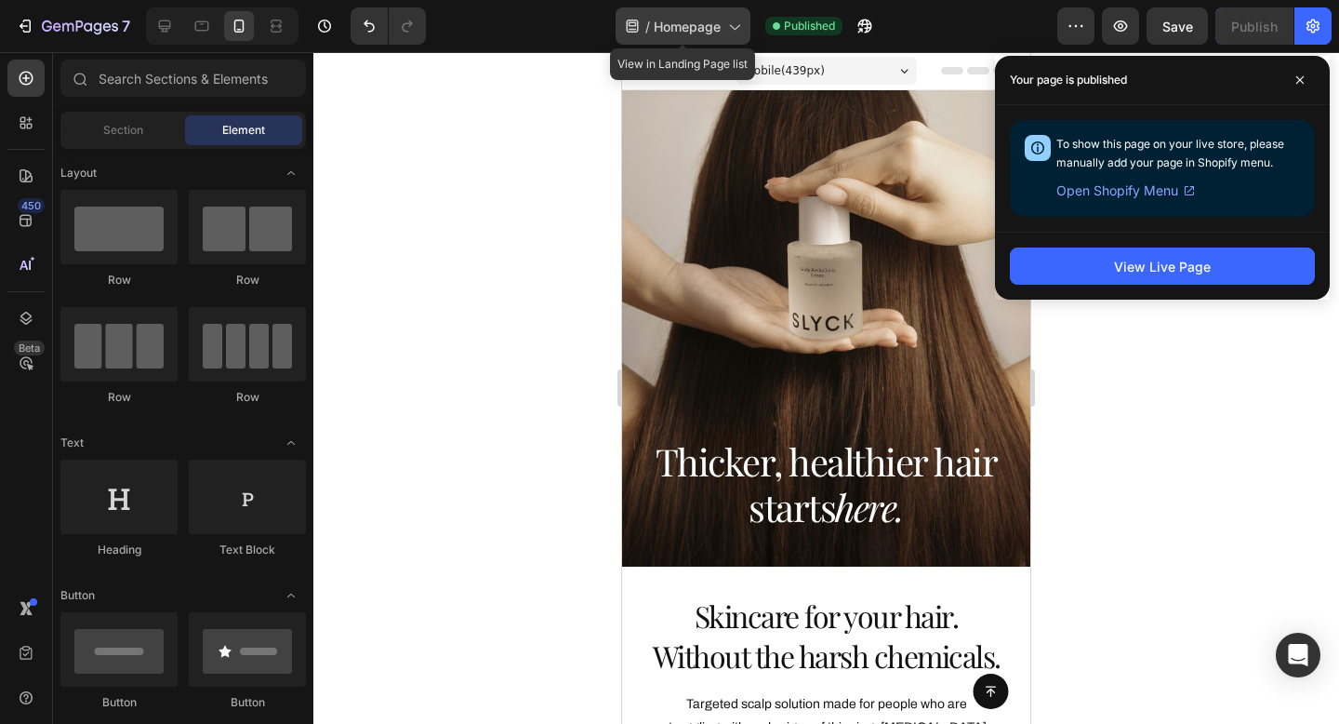
click at [683, 43] on div "/ Homepage" at bounding box center [683, 25] width 135 height 37
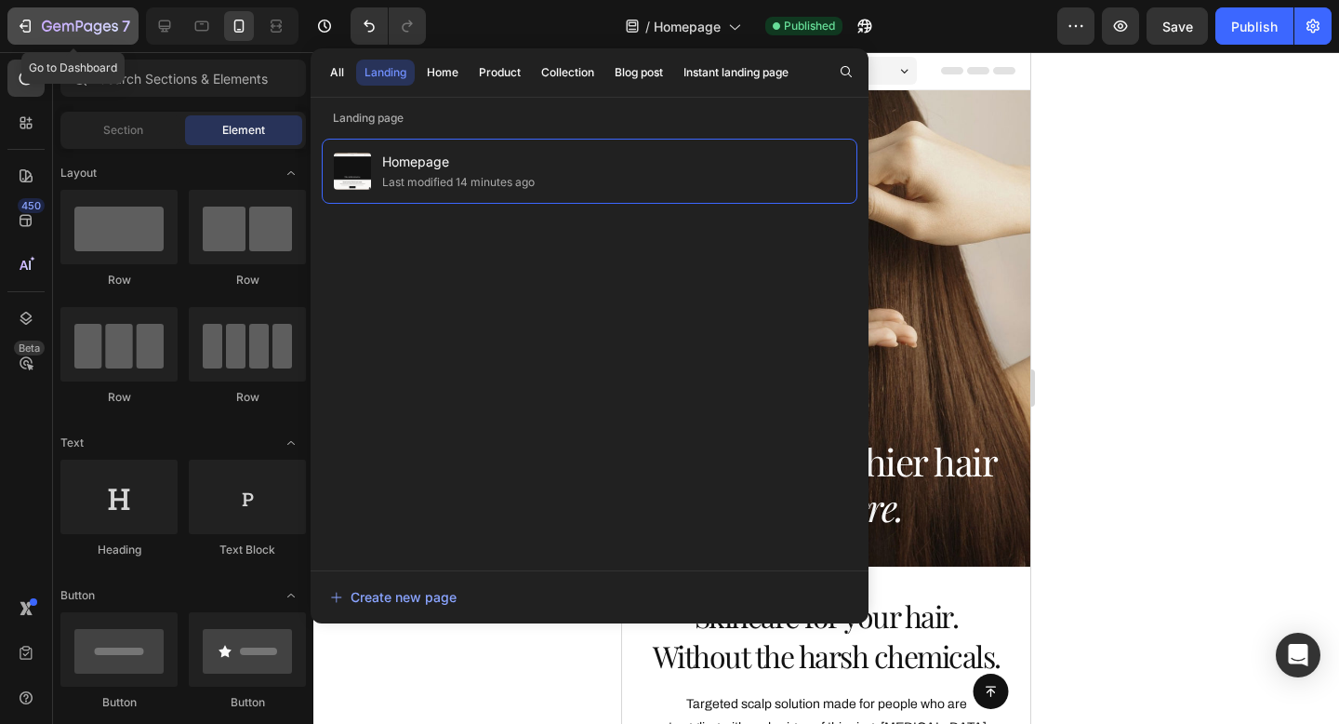
click at [76, 24] on icon "button" at bounding box center [79, 25] width 7 height 11
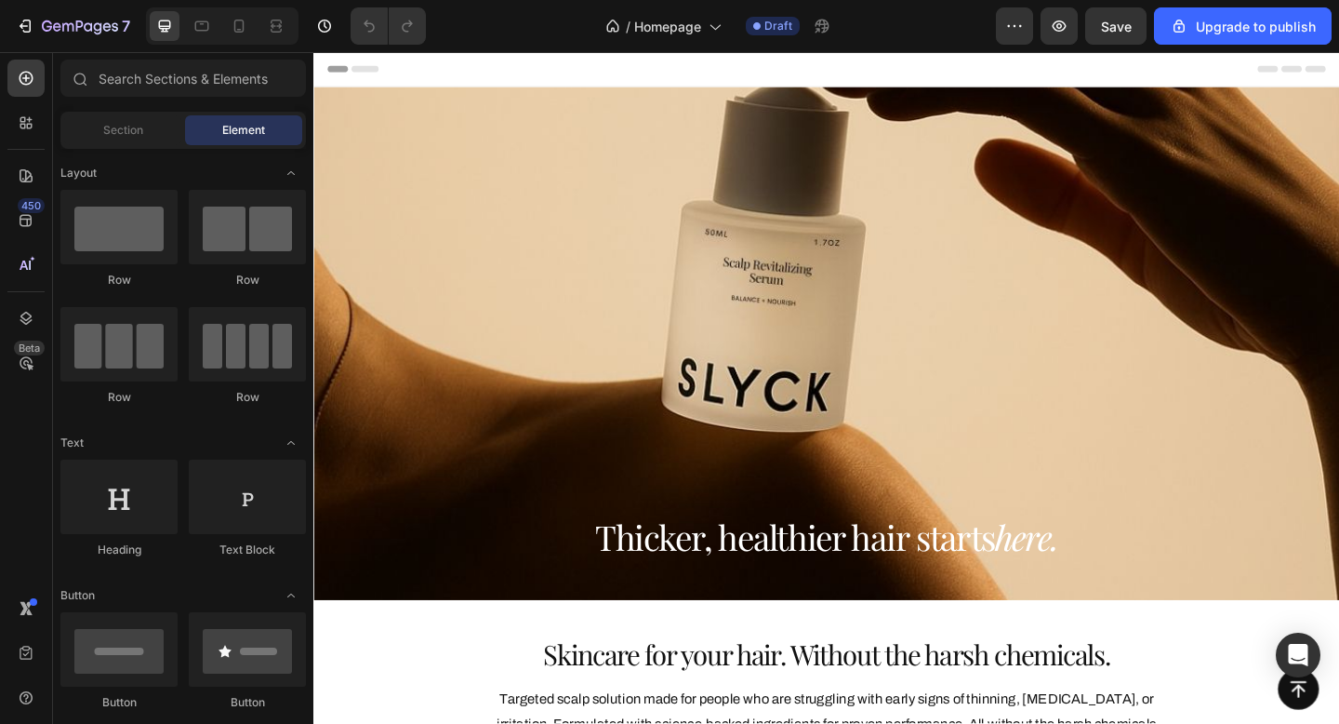
scroll to position [5, 0]
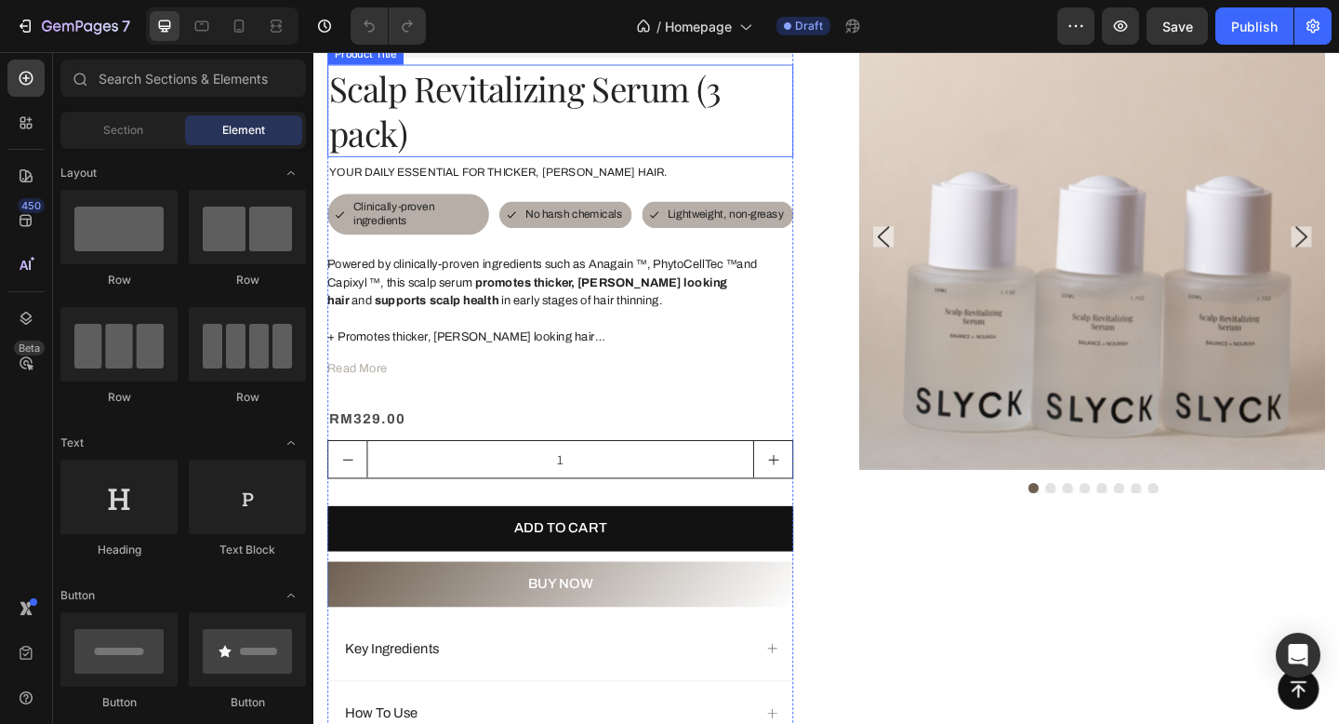
scroll to position [974, 0]
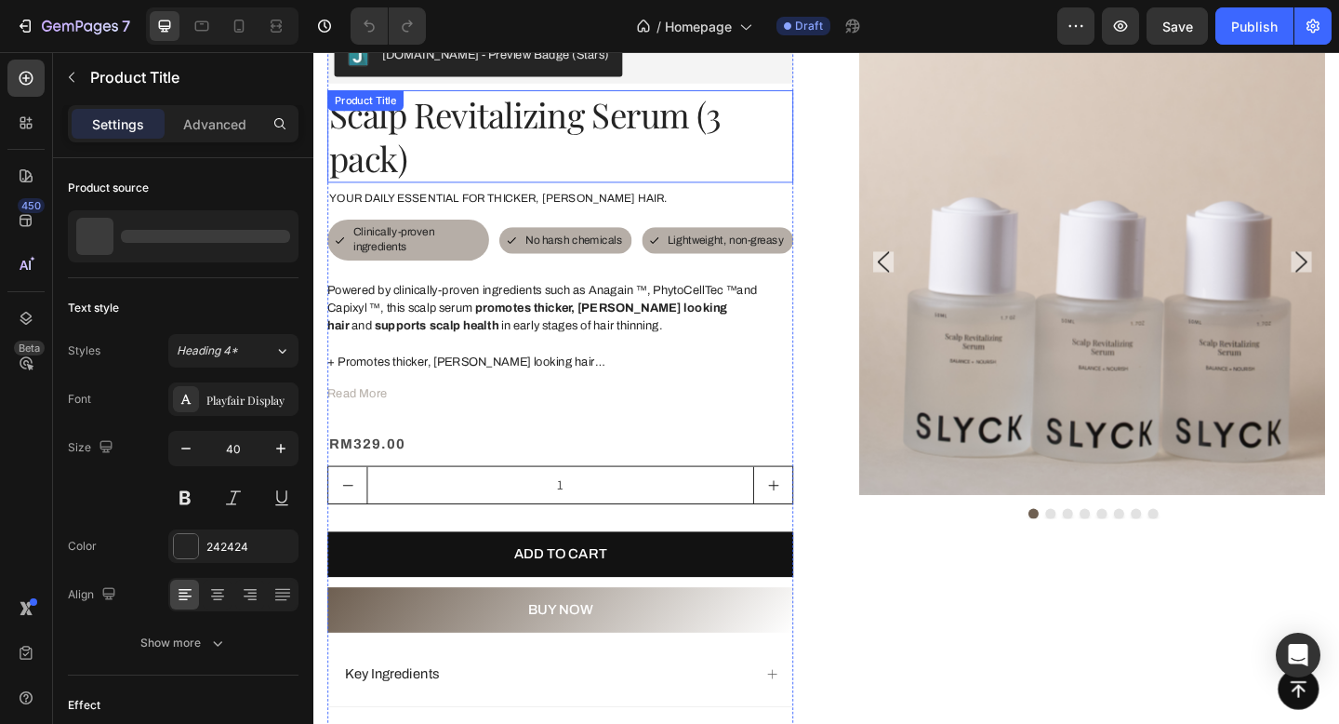
click at [513, 140] on h1 "Scalp Revitalizing Serum (3 pack)" at bounding box center [581, 144] width 507 height 100
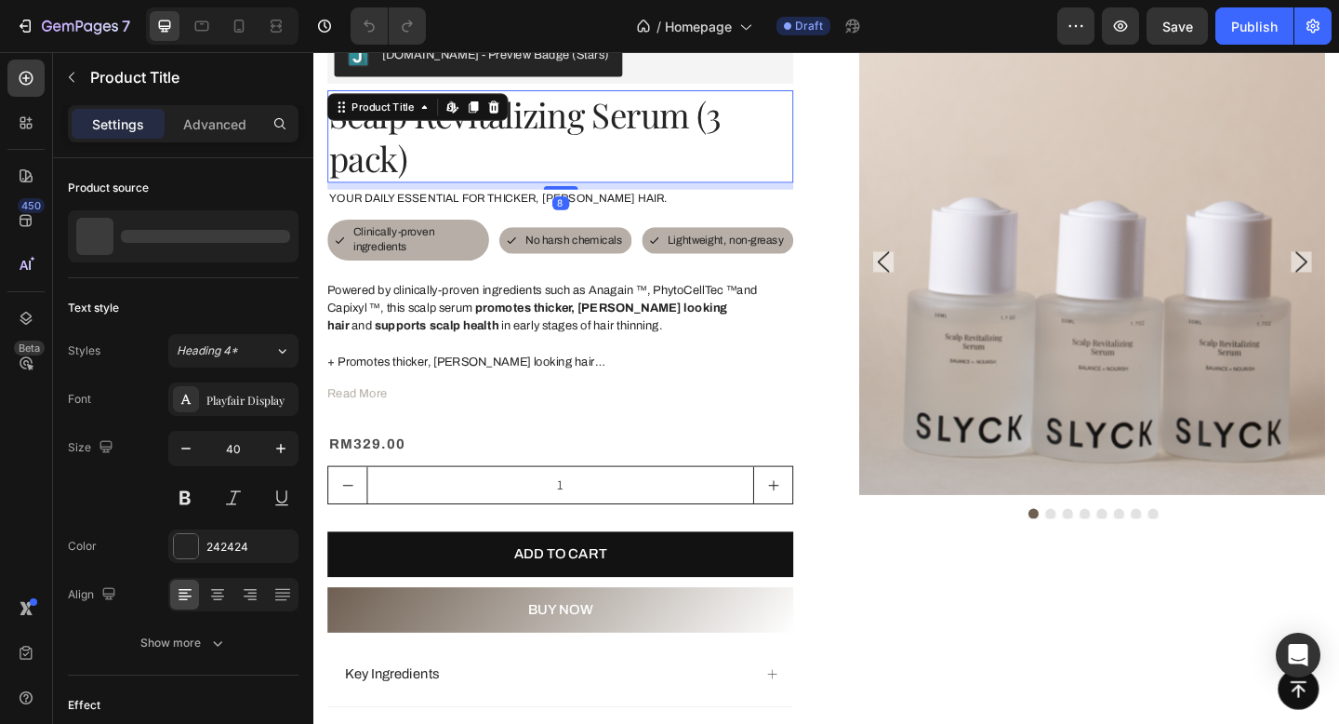
click at [513, 140] on h1 "Scalp Revitalizing Serum (3 pack)" at bounding box center [581, 144] width 507 height 100
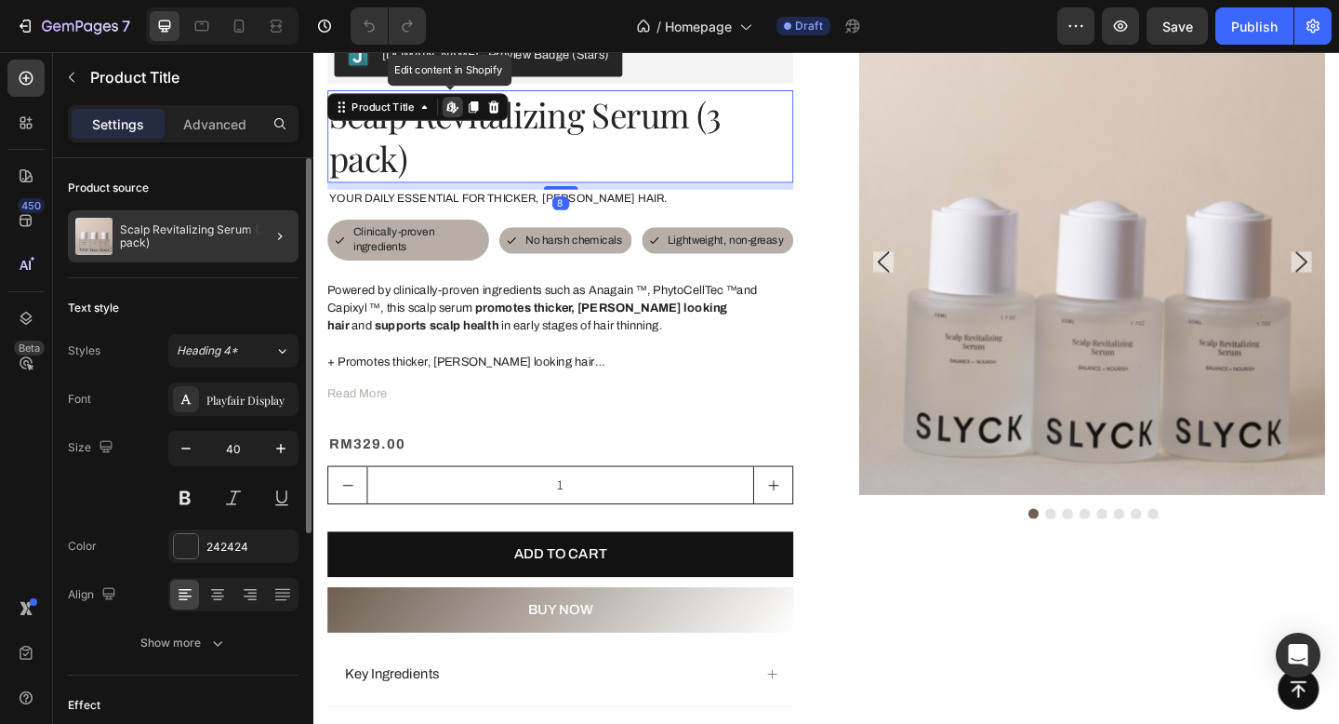
click at [205, 233] on p "Scalp Revitalizing Serum (3 pack)" at bounding box center [205, 236] width 171 height 26
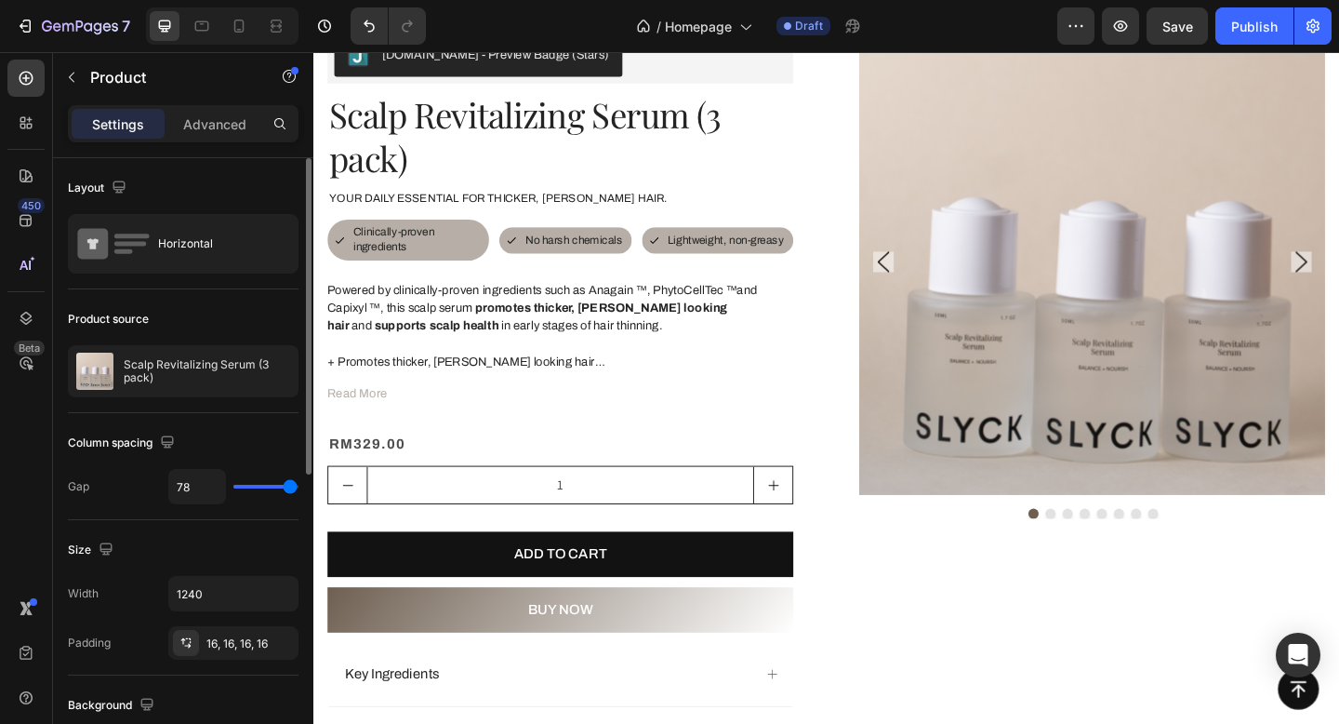
click at [154, 367] on p "Scalp Revitalizing Serum (3 pack)" at bounding box center [207, 371] width 166 height 26
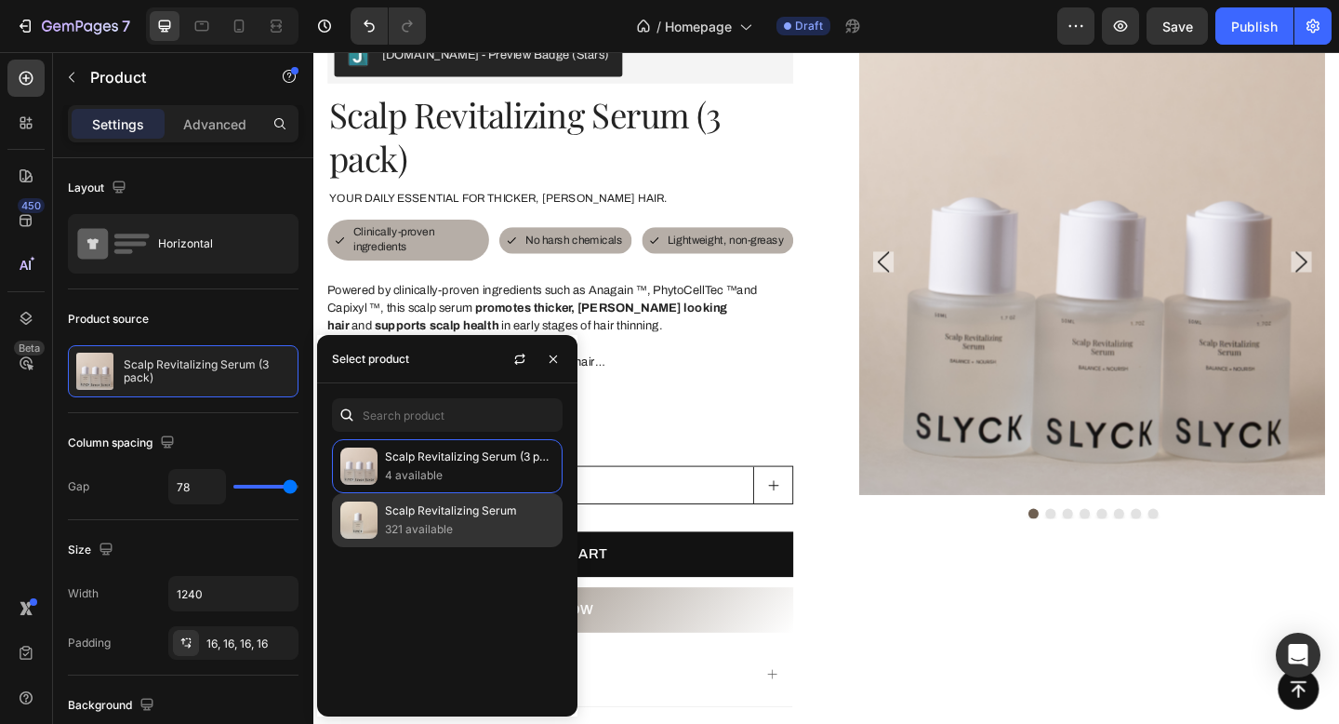
click at [399, 527] on p "321 available" at bounding box center [469, 529] width 169 height 19
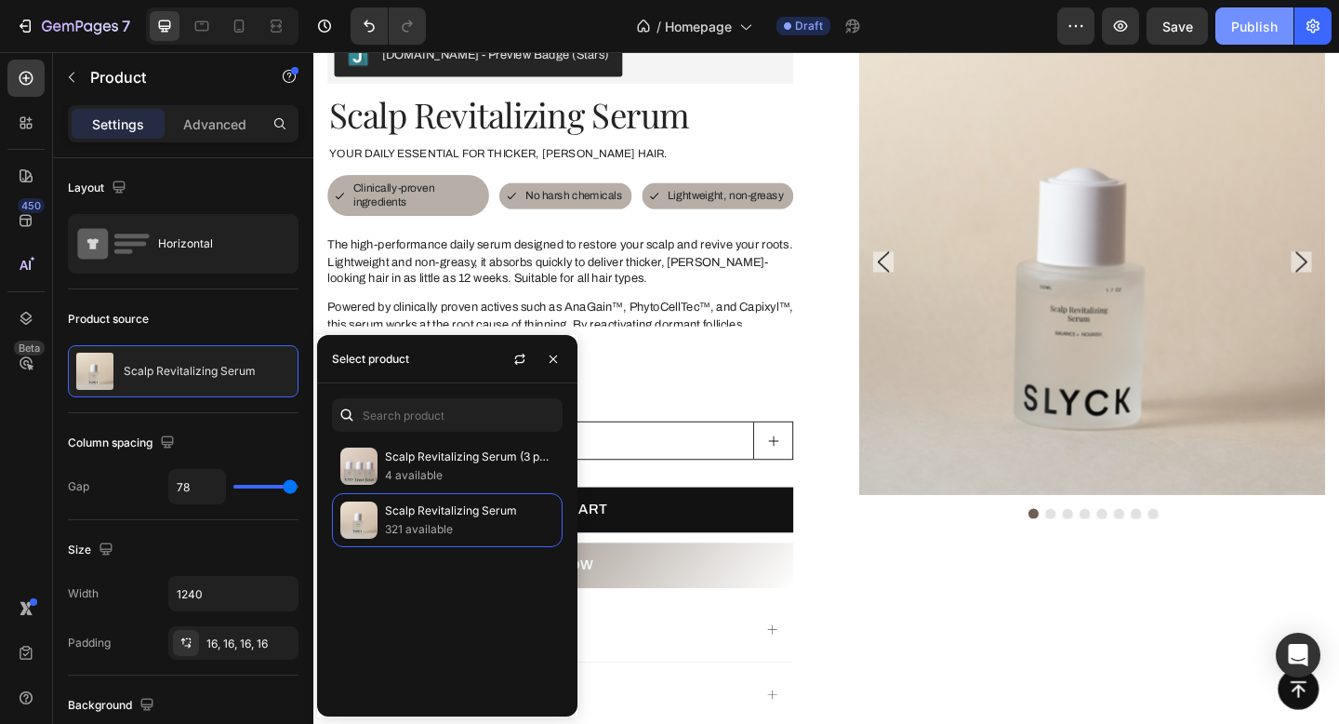
click at [1236, 40] on button "Publish" at bounding box center [1255, 25] width 78 height 37
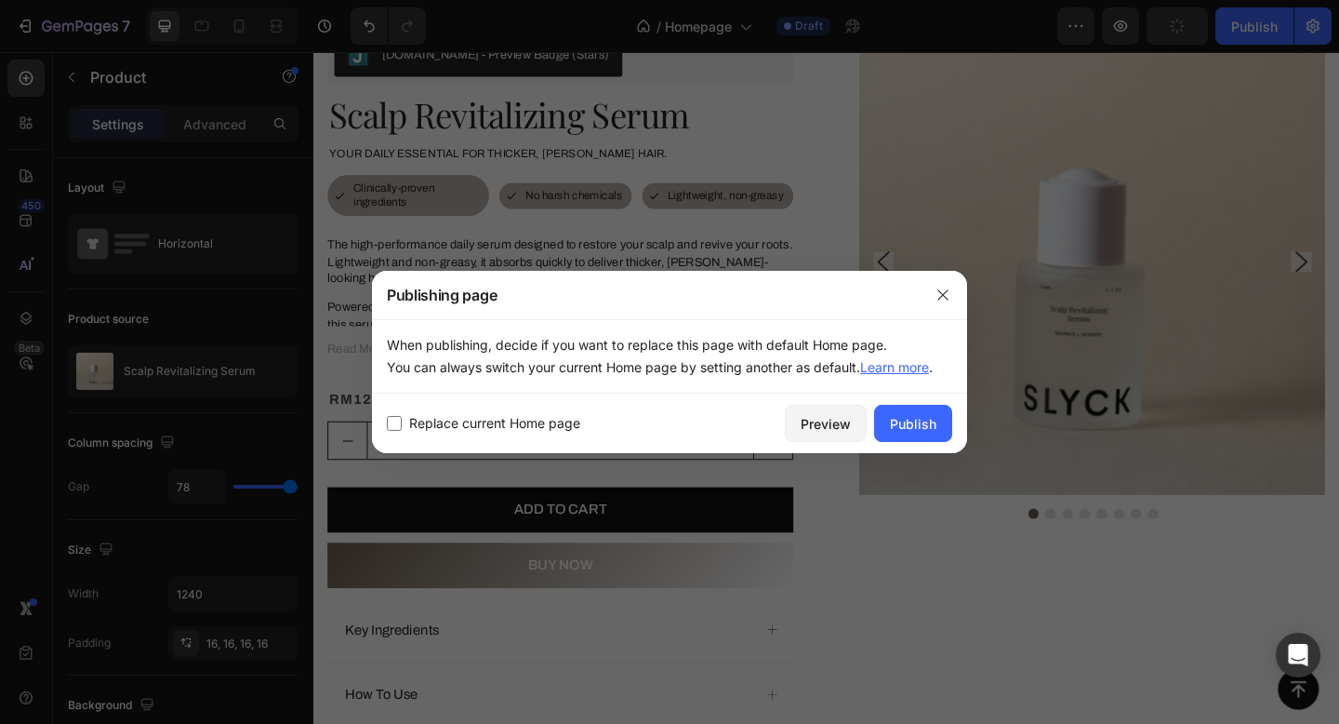
click at [406, 420] on label "Replace current Home page" at bounding box center [491, 423] width 179 height 22
checkbox input "true"
click at [924, 423] on div "Publish" at bounding box center [913, 424] width 47 height 20
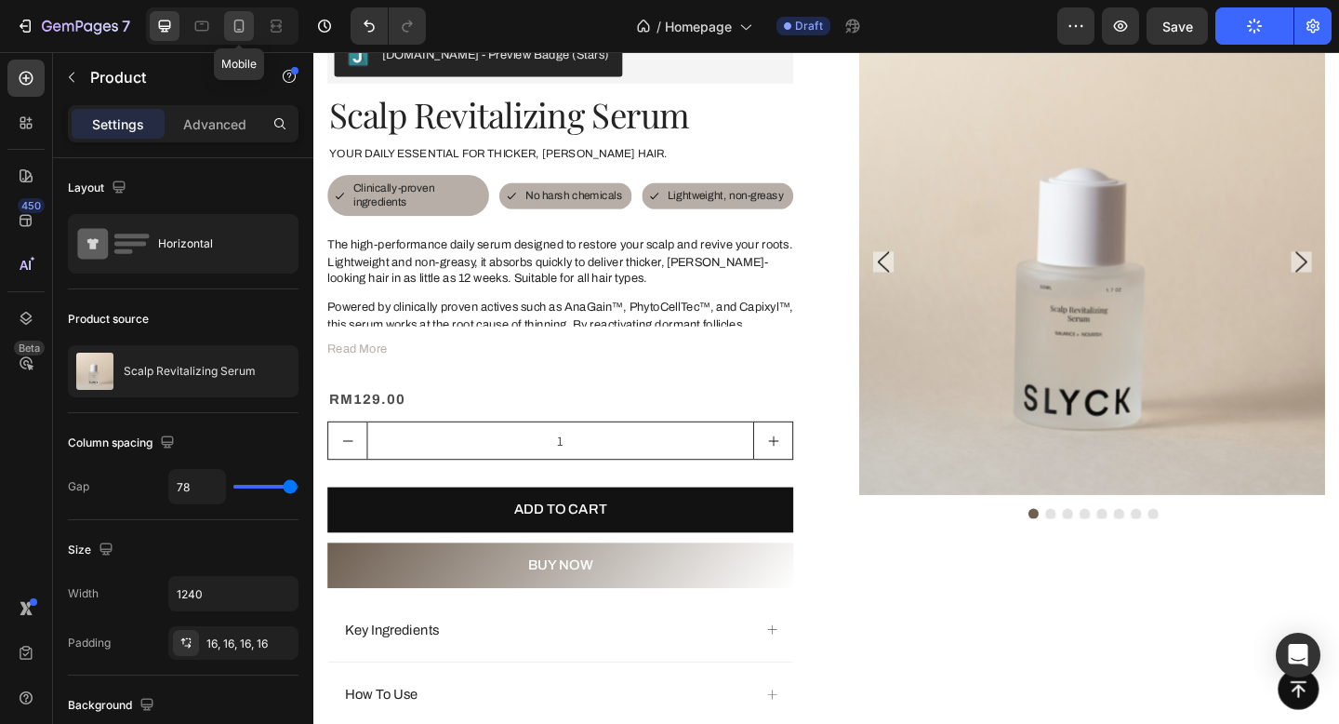
click at [243, 36] on div at bounding box center [239, 26] width 30 height 30
type input "0"
type input "100%"
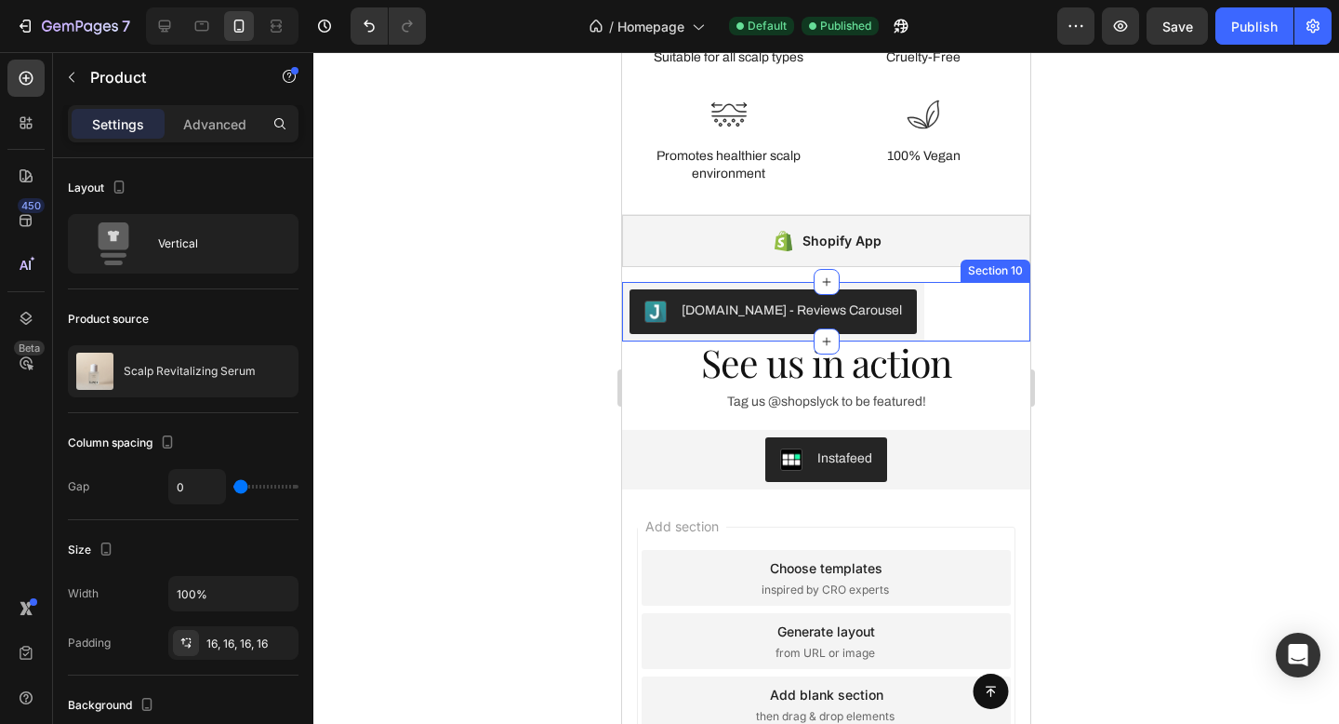
scroll to position [3370, 0]
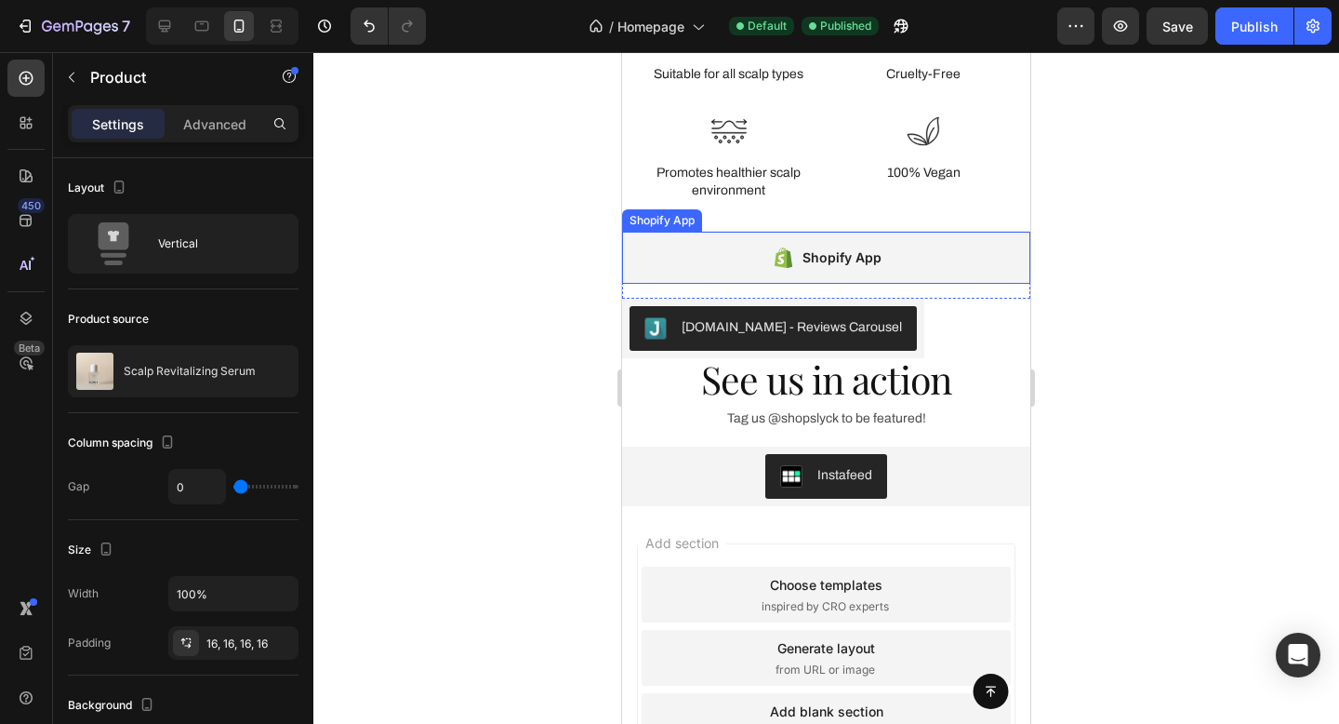
click at [920, 255] on div "Shopify App" at bounding box center [826, 258] width 408 height 52
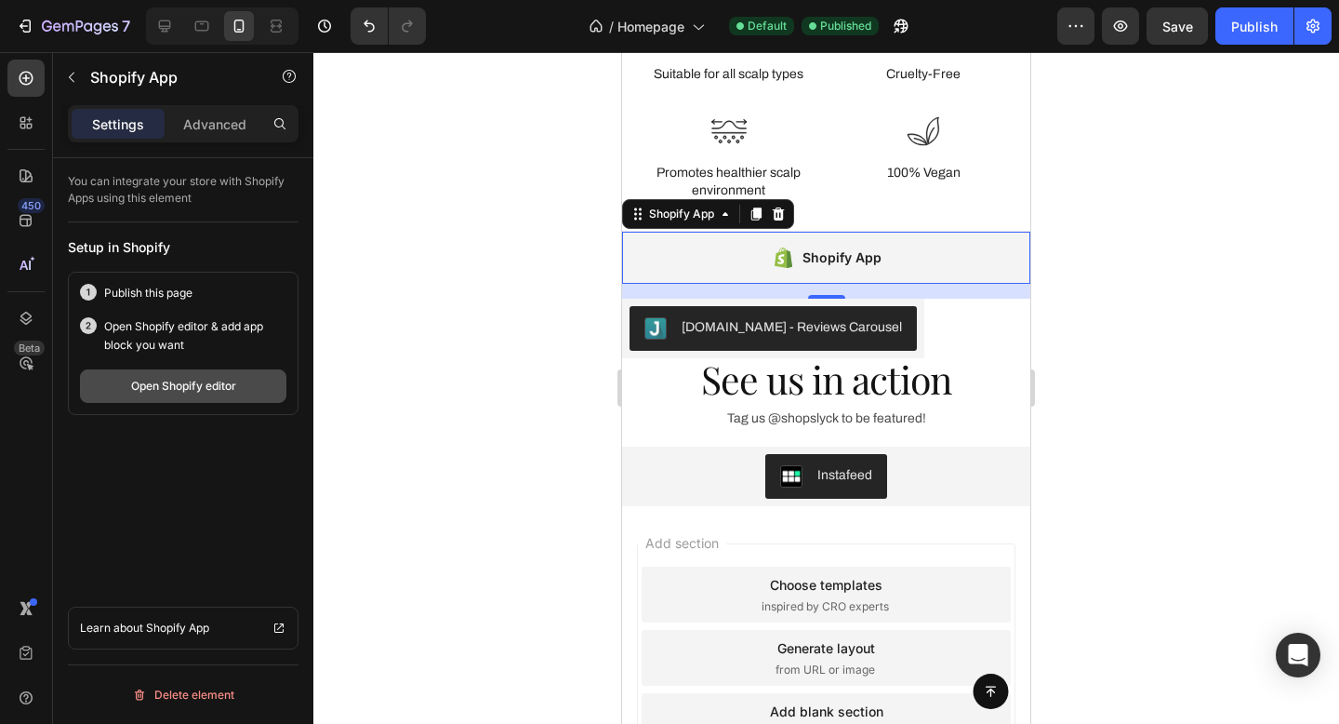
click at [206, 383] on div "Open Shopify editor" at bounding box center [183, 386] width 105 height 17
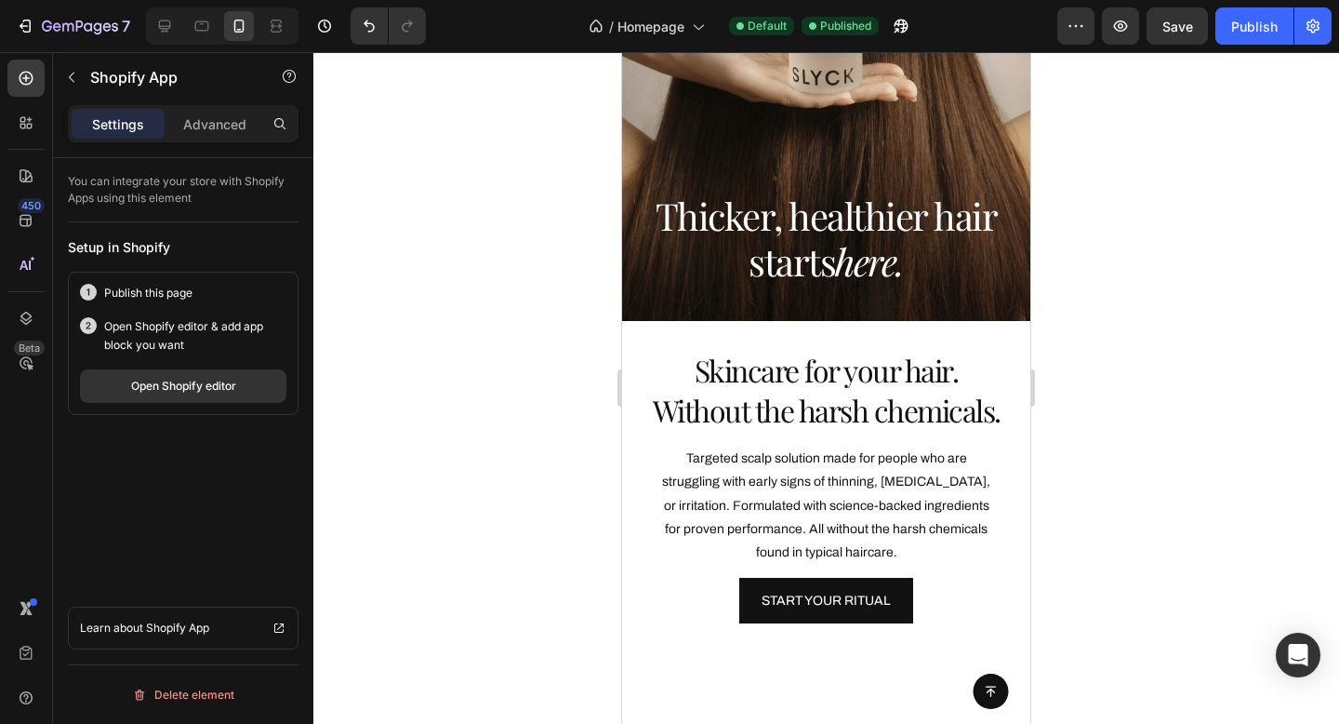
scroll to position [0, 0]
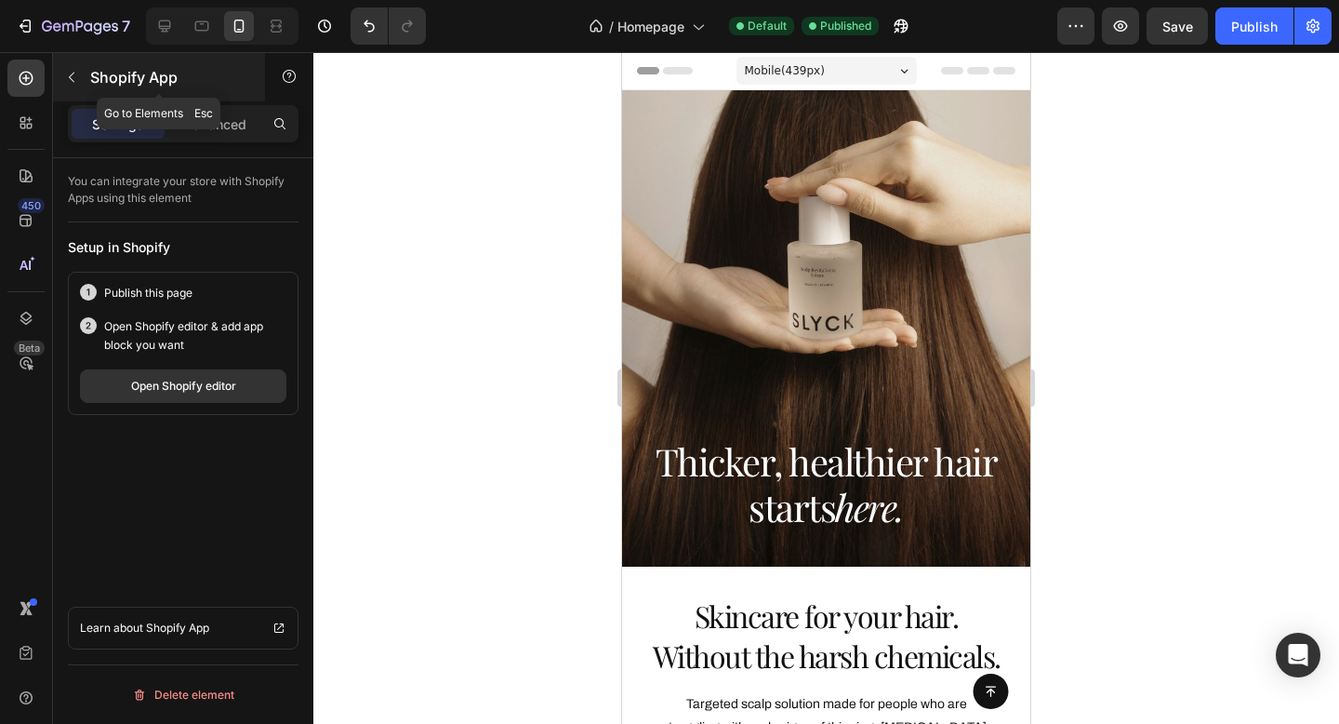
click at [82, 81] on button "button" at bounding box center [72, 77] width 30 height 30
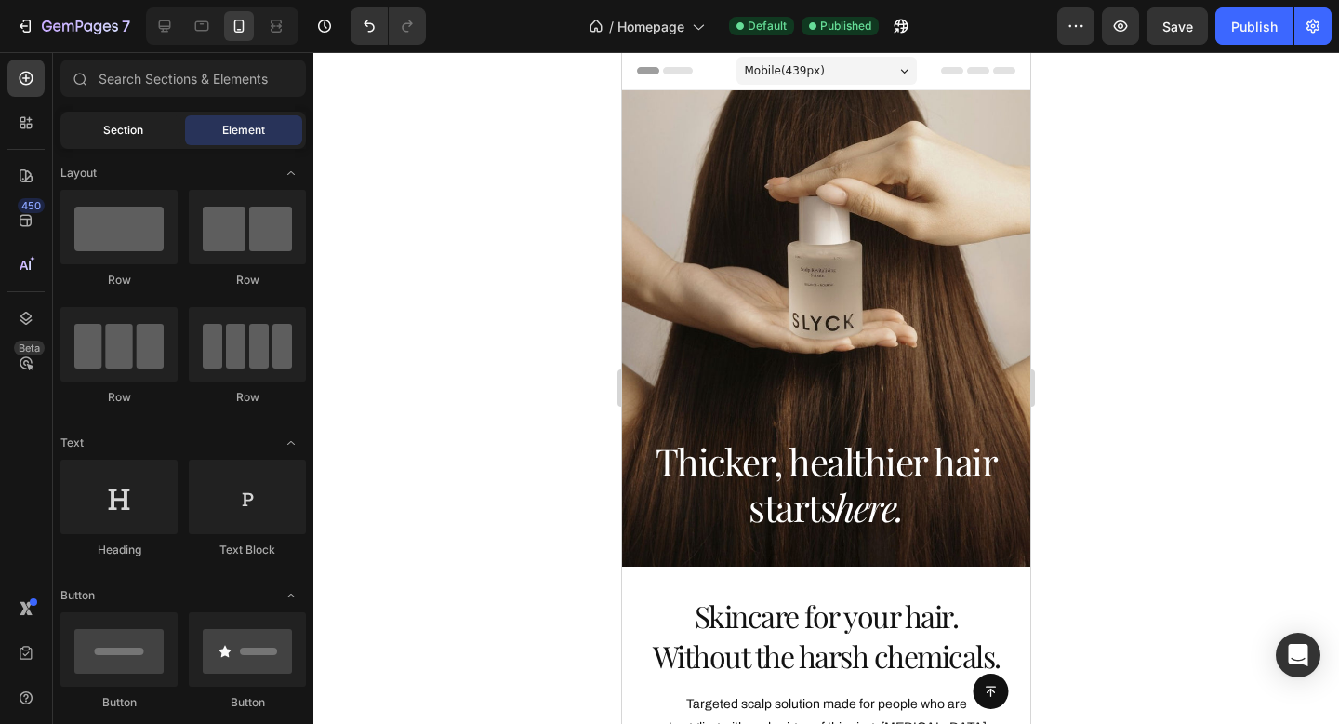
click at [145, 133] on div "Section" at bounding box center [122, 130] width 117 height 30
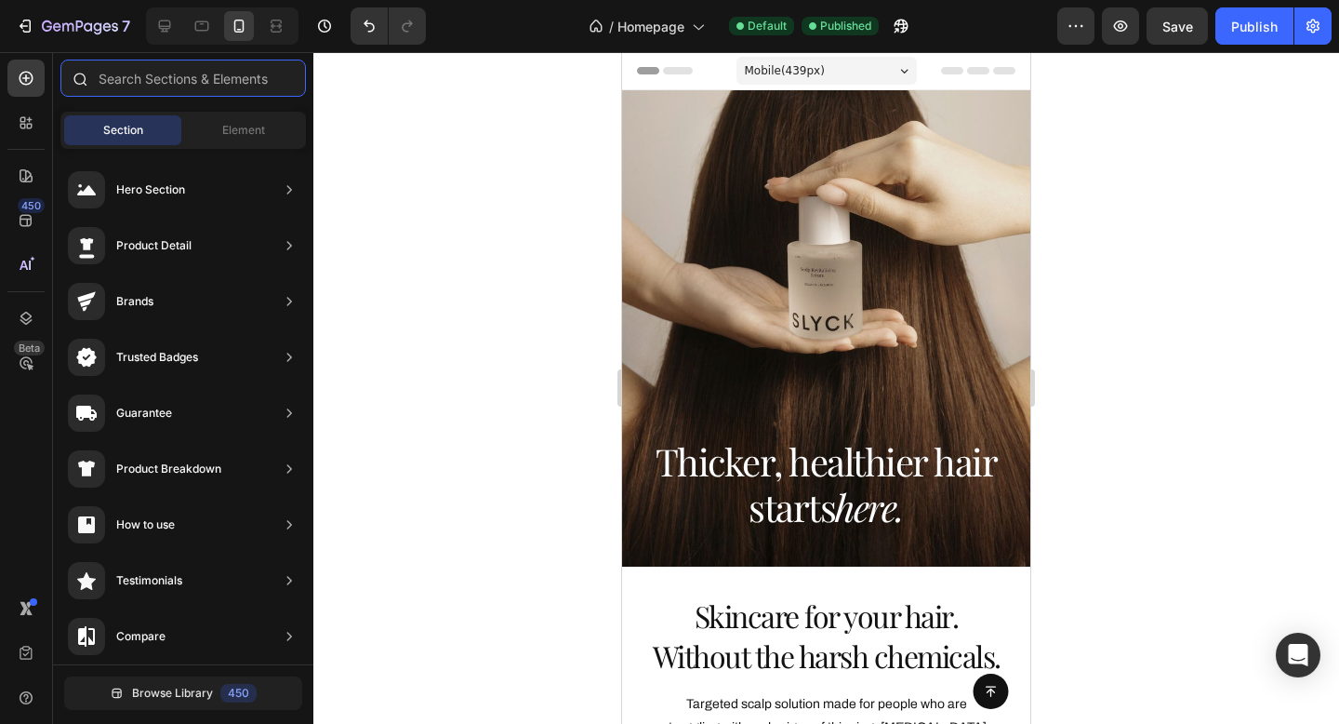
click at [179, 64] on input "text" at bounding box center [183, 78] width 246 height 37
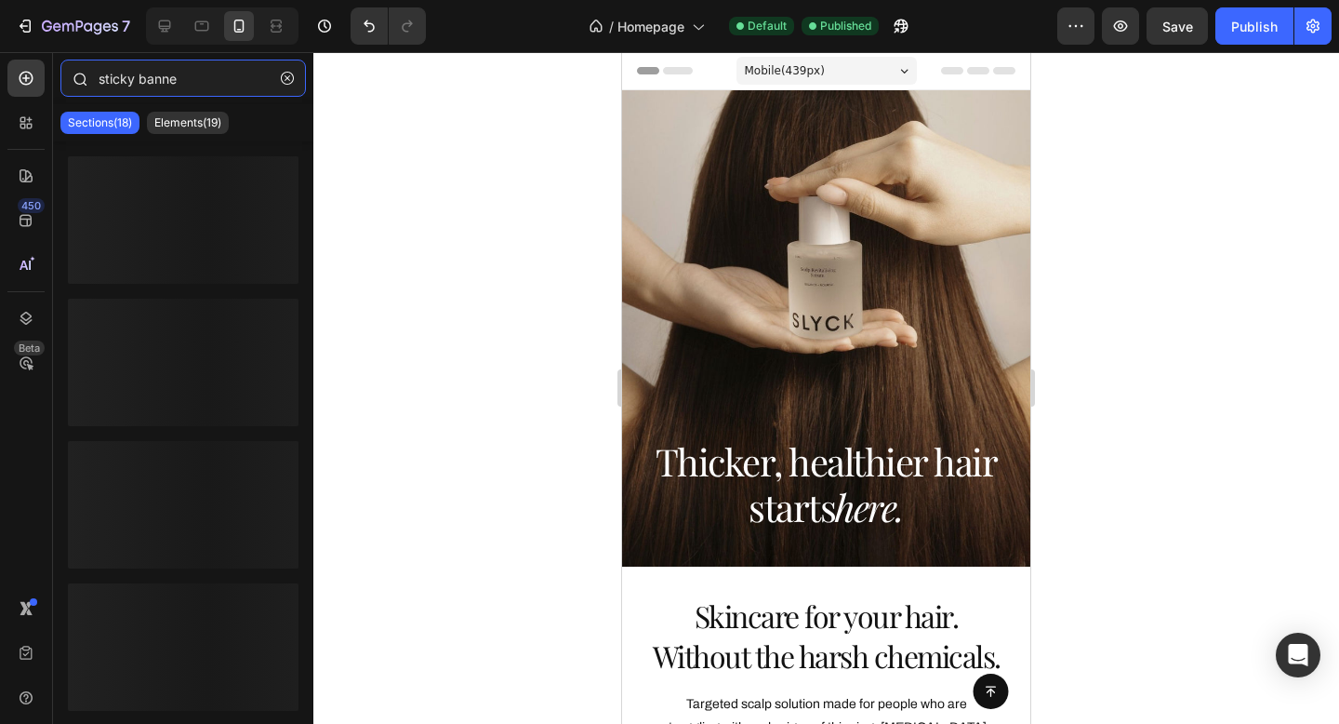
type input "sticky banner"
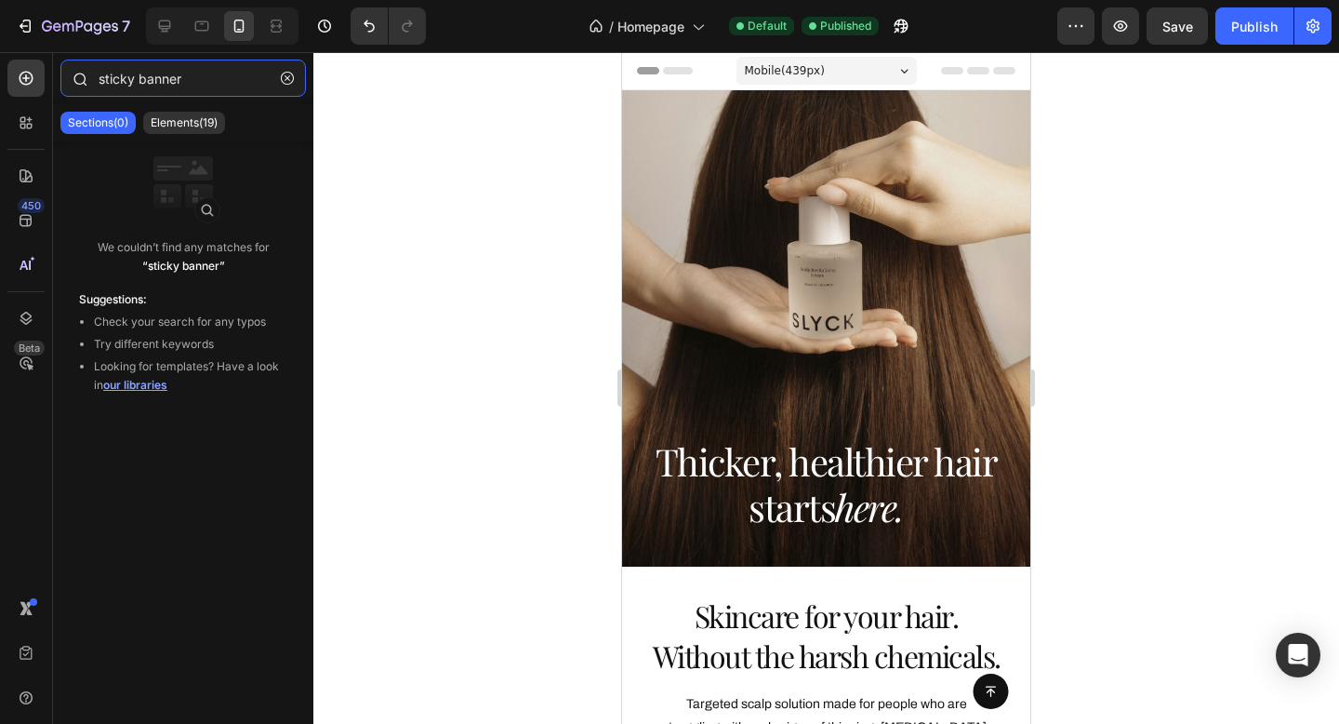
click at [207, 79] on input "sticky banner" at bounding box center [183, 78] width 246 height 37
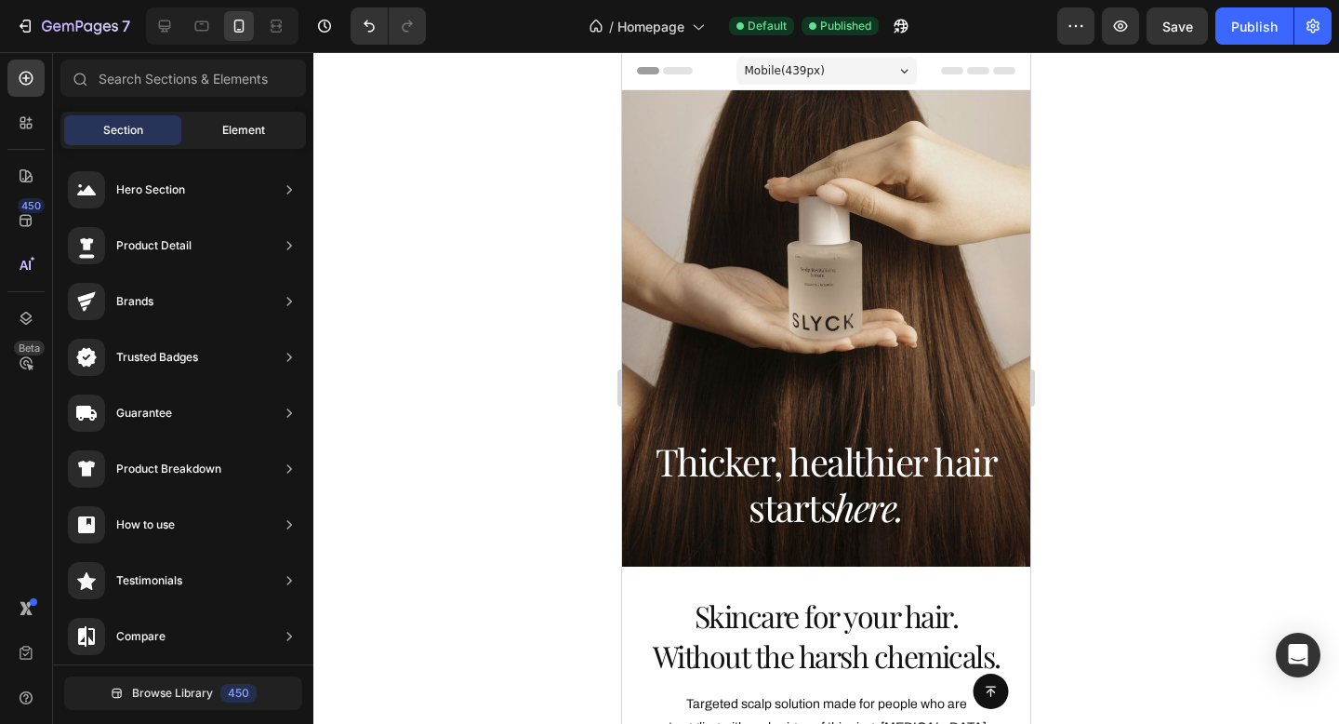
click at [241, 128] on span "Element" at bounding box center [243, 130] width 43 height 17
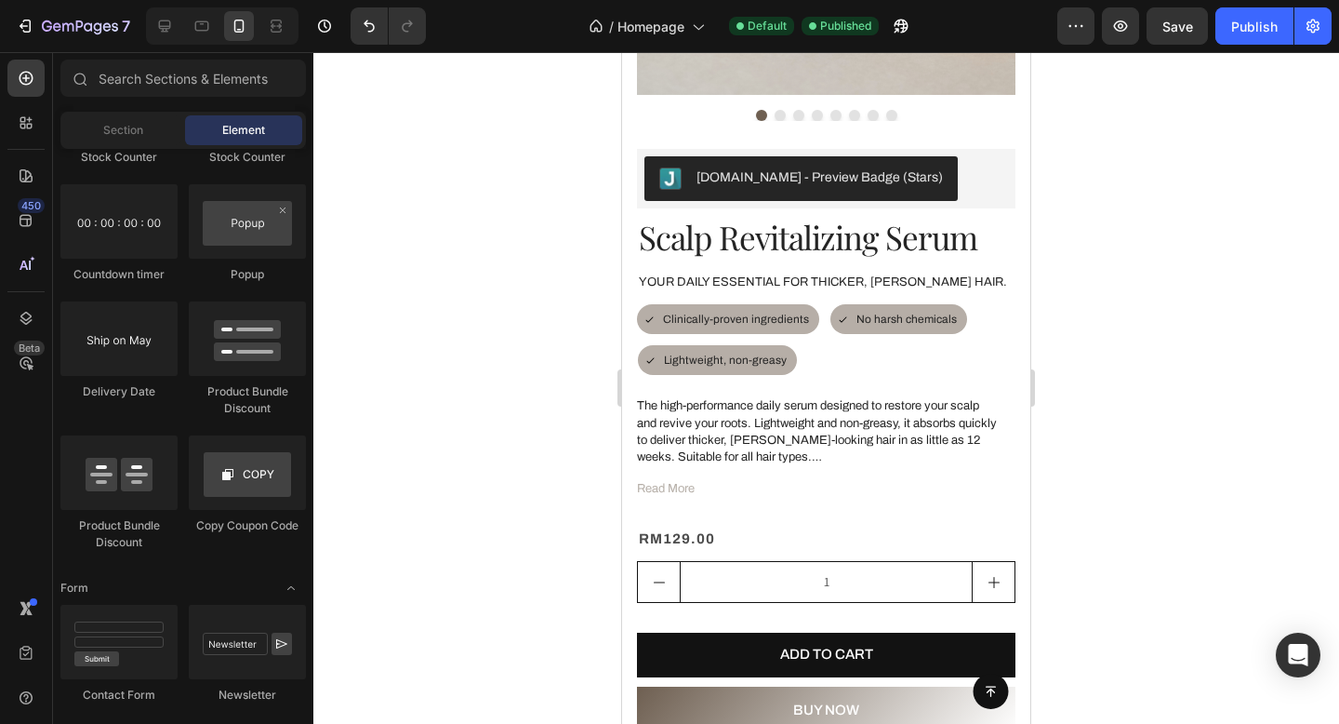
scroll to position [1276, 0]
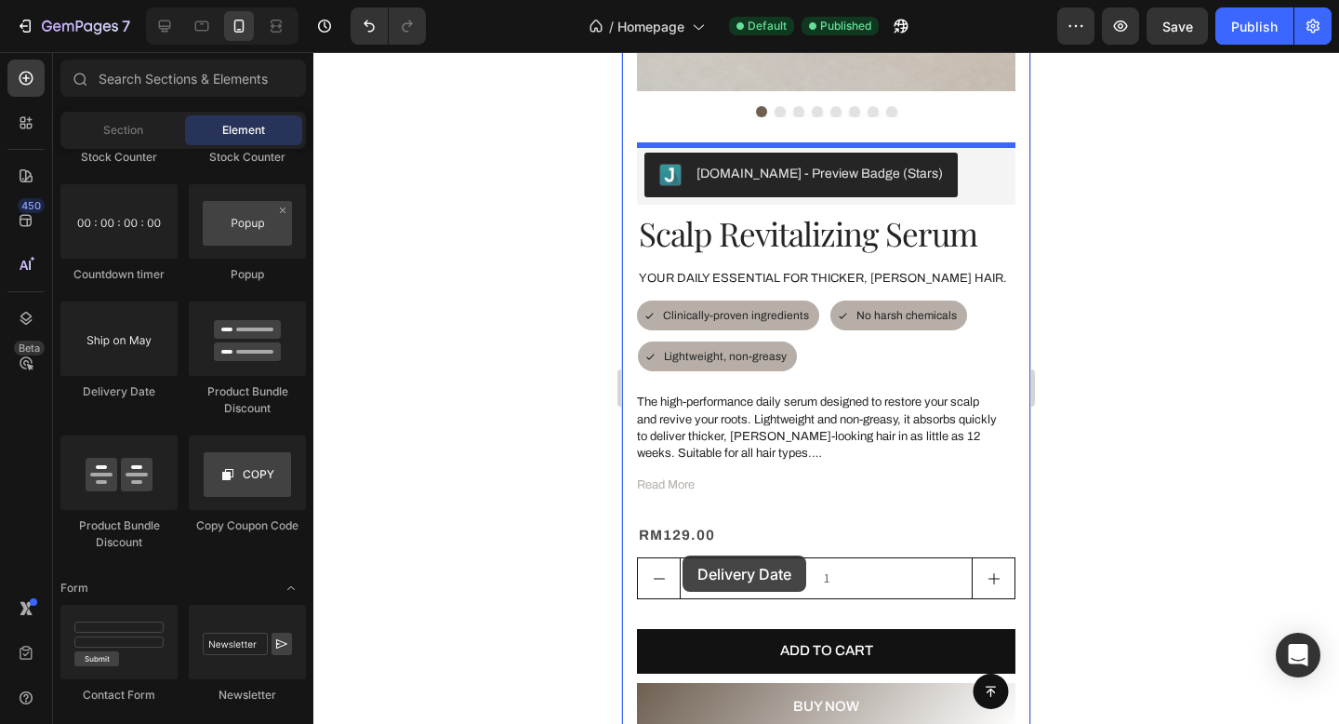
drag, startPoint x: 746, startPoint y: 406, endPoint x: 683, endPoint y: 555, distance: 161.7
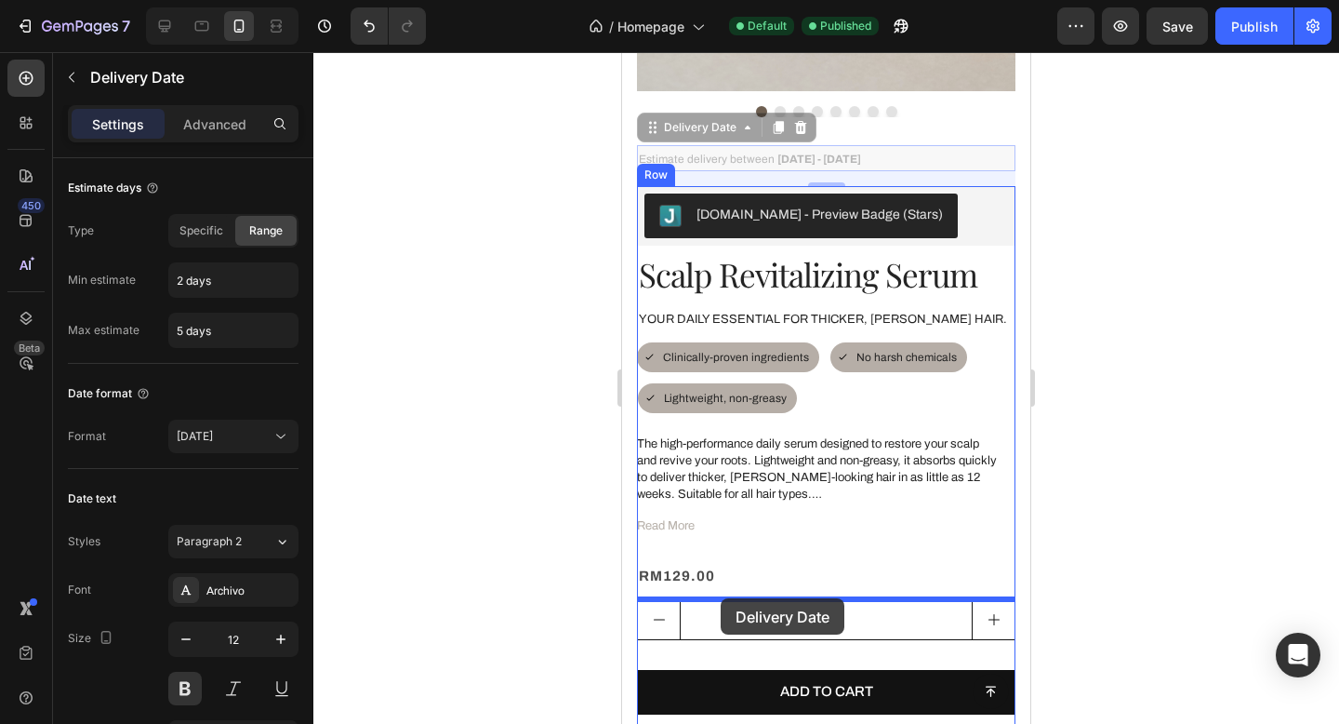
drag, startPoint x: 762, startPoint y: 156, endPoint x: 721, endPoint y: 597, distance: 442.8
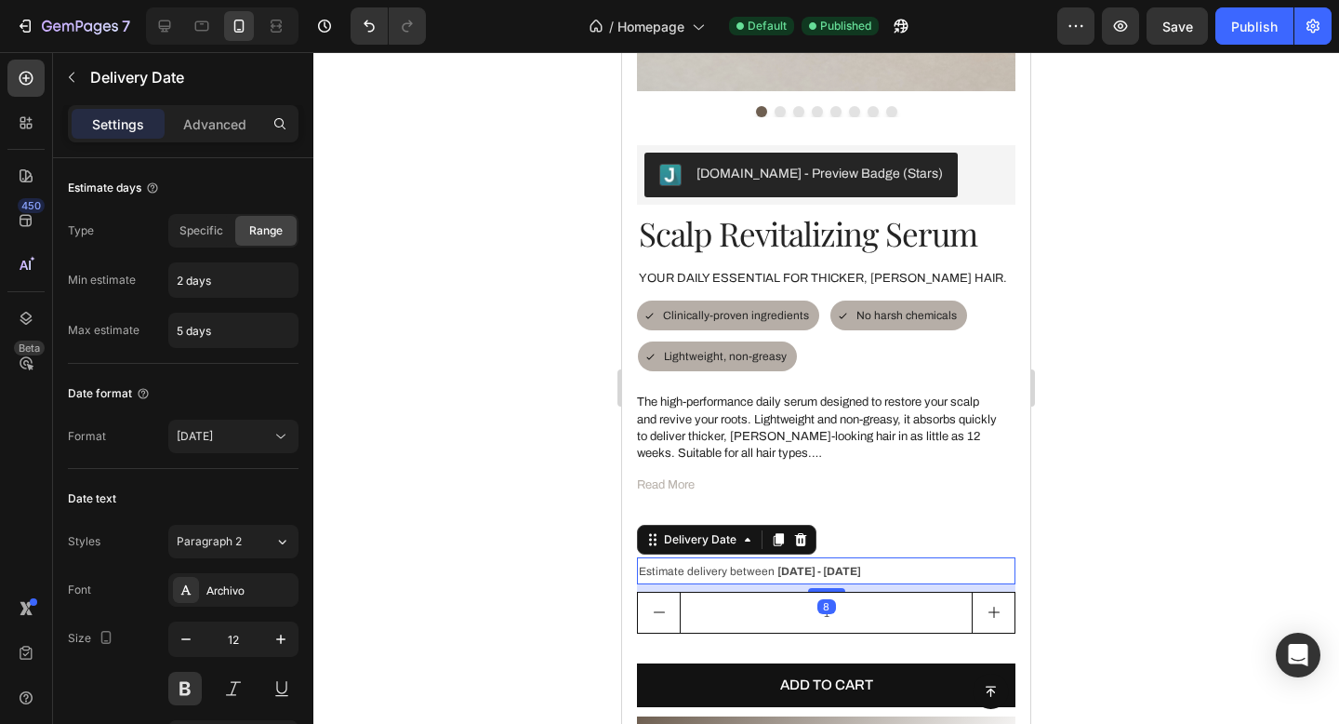
click at [1149, 454] on div at bounding box center [826, 388] width 1026 height 672
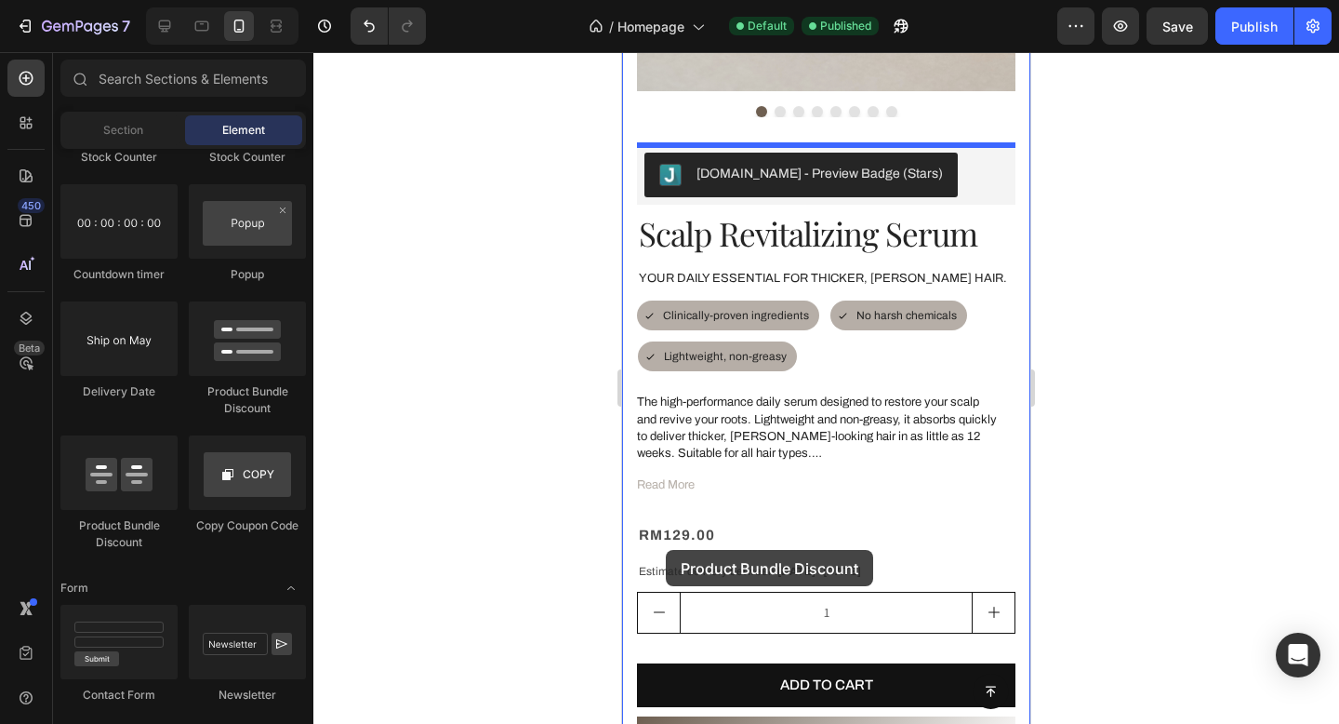
drag, startPoint x: 872, startPoint y: 406, endPoint x: 666, endPoint y: 549, distance: 250.8
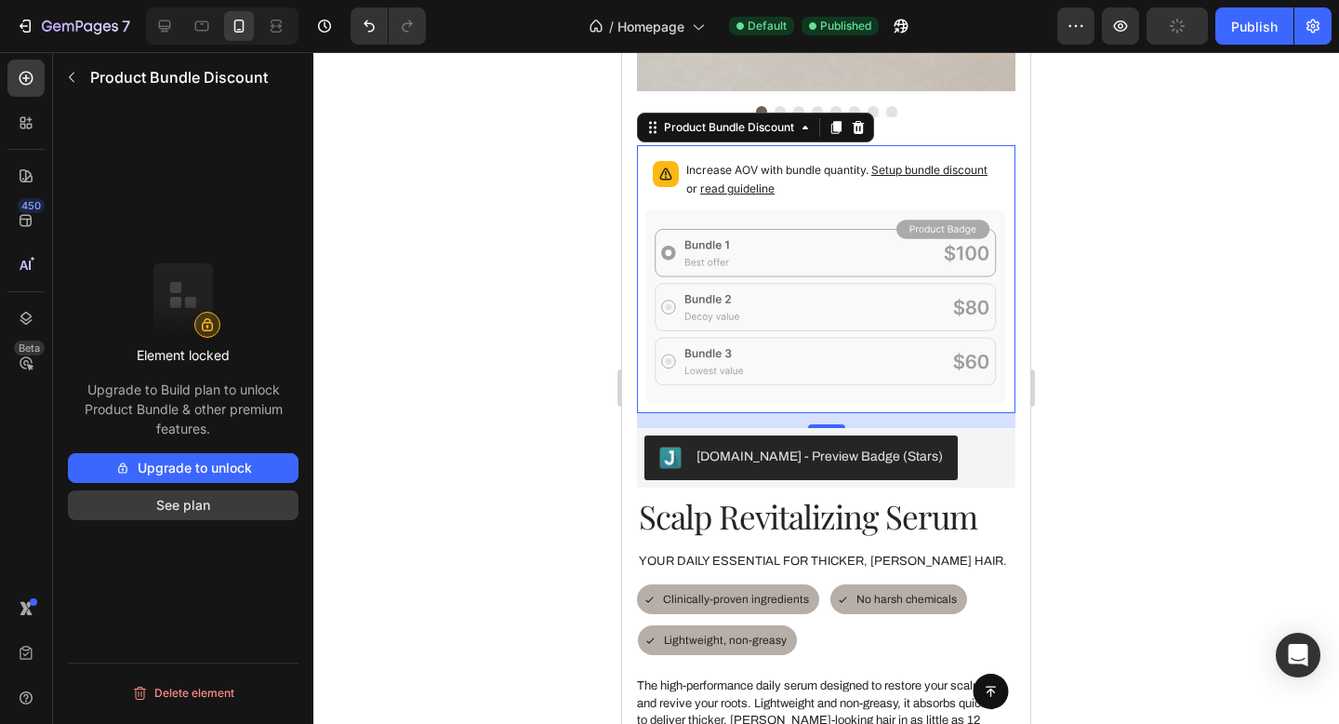
click at [169, 506] on button "See plan" at bounding box center [183, 505] width 231 height 30
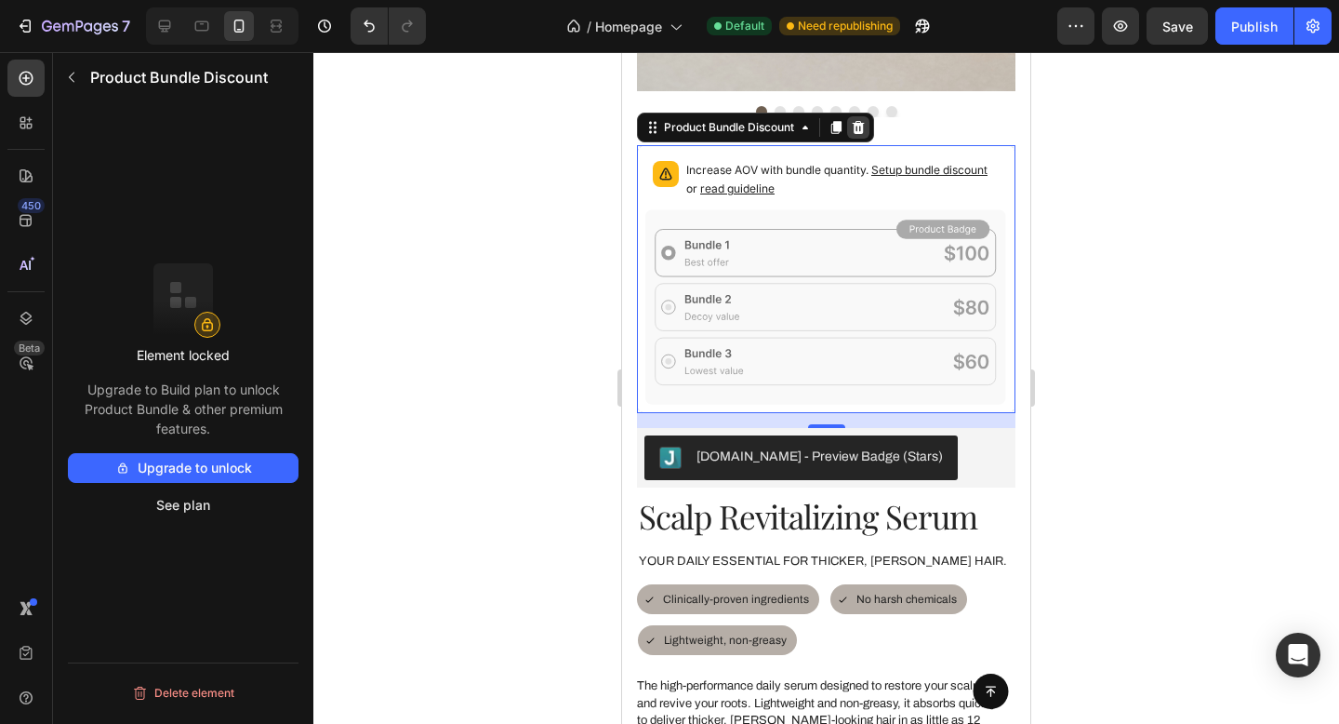
click at [866, 127] on icon at bounding box center [858, 127] width 15 height 15
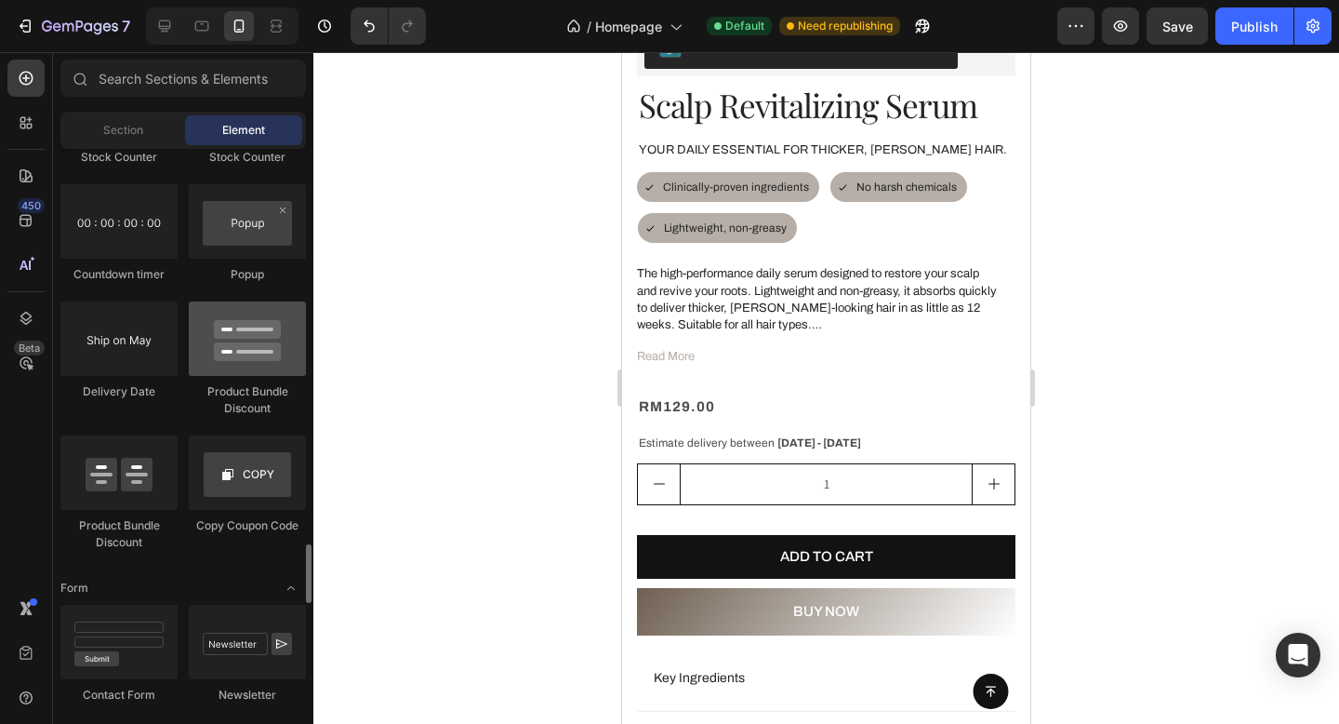
scroll to position [4943, 0]
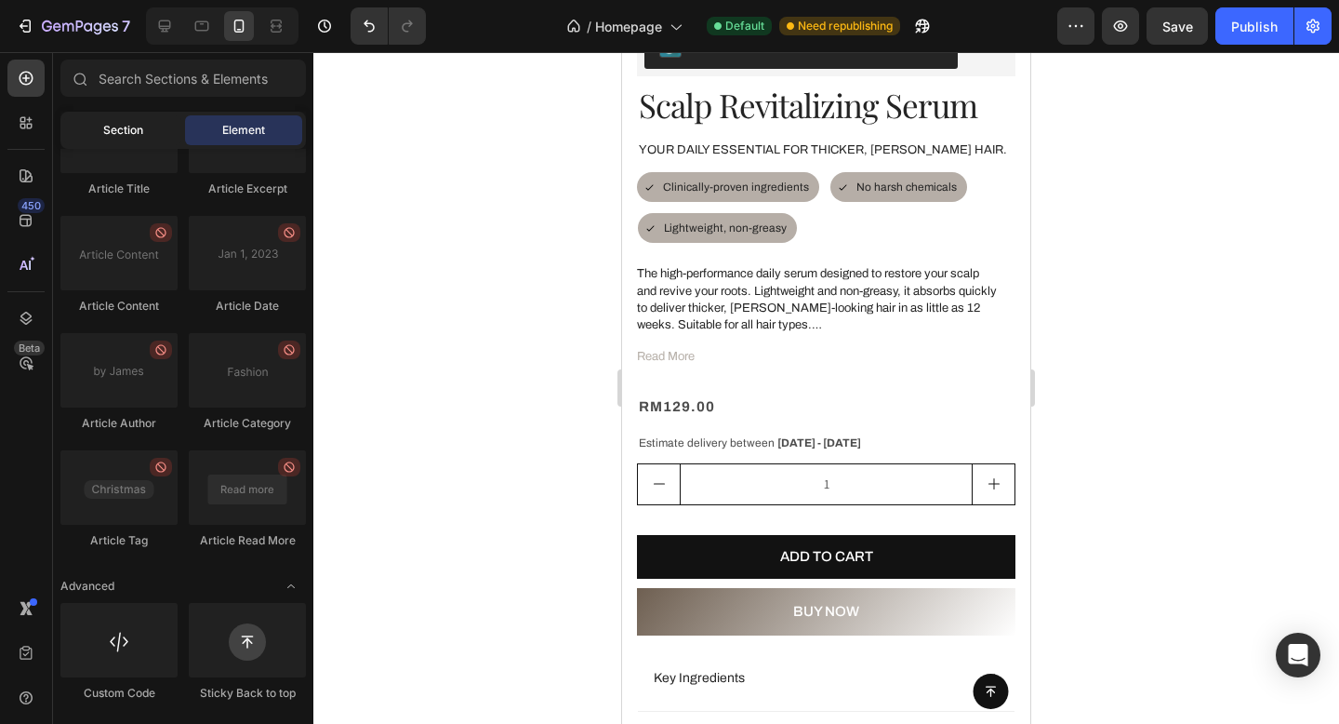
click at [103, 131] on span "Section" at bounding box center [123, 130] width 40 height 17
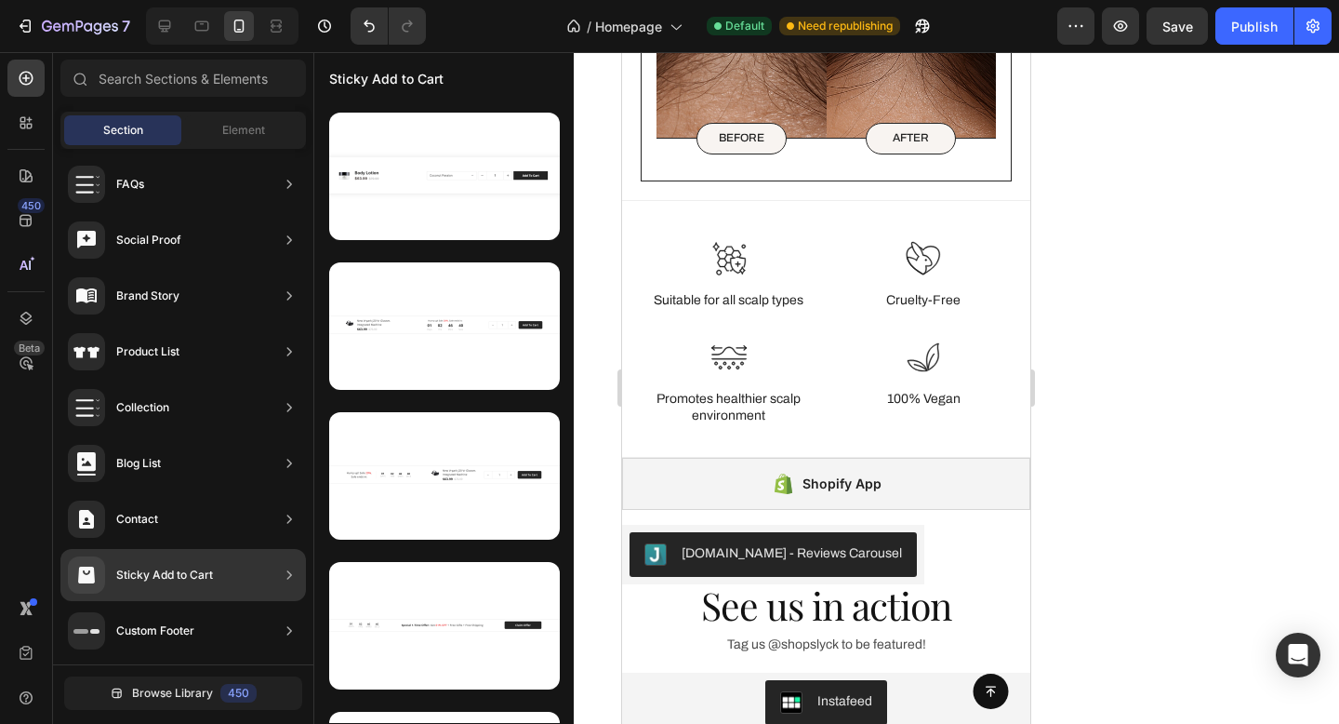
scroll to position [0, 0]
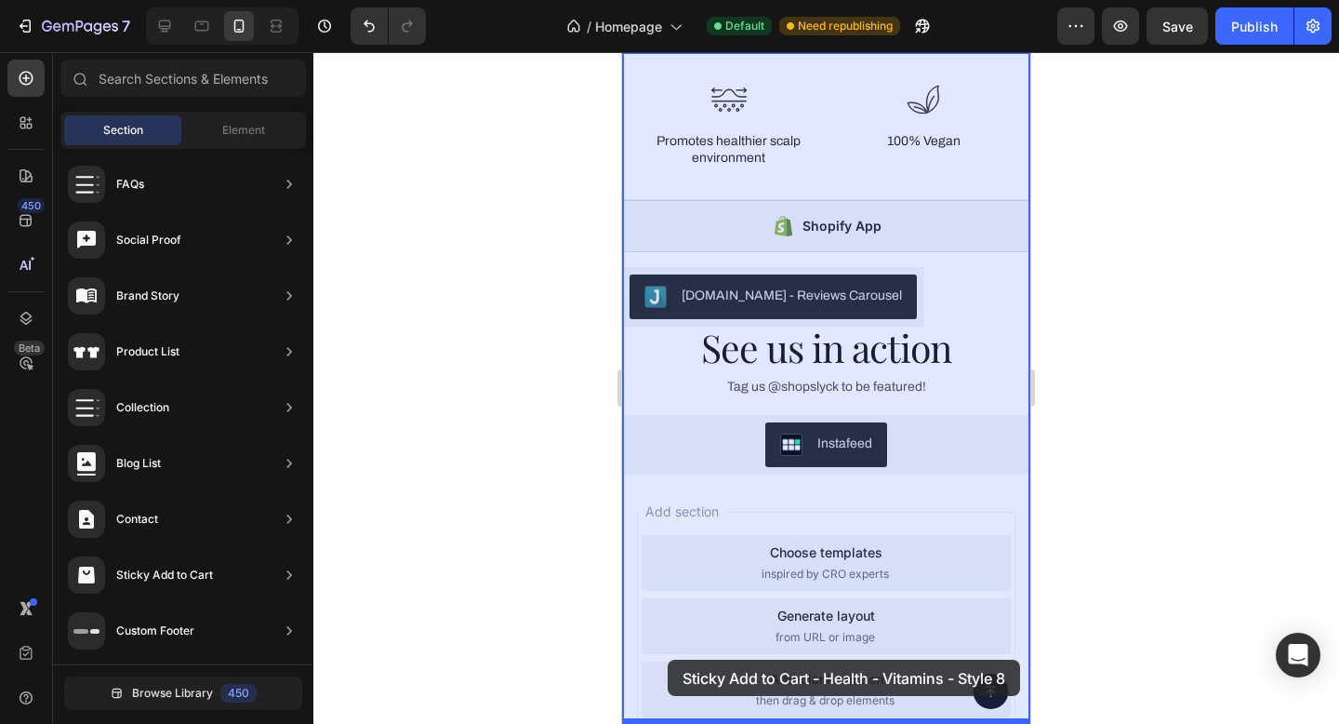
drag, startPoint x: 1085, startPoint y: 249, endPoint x: 668, endPoint y: 659, distance: 584.7
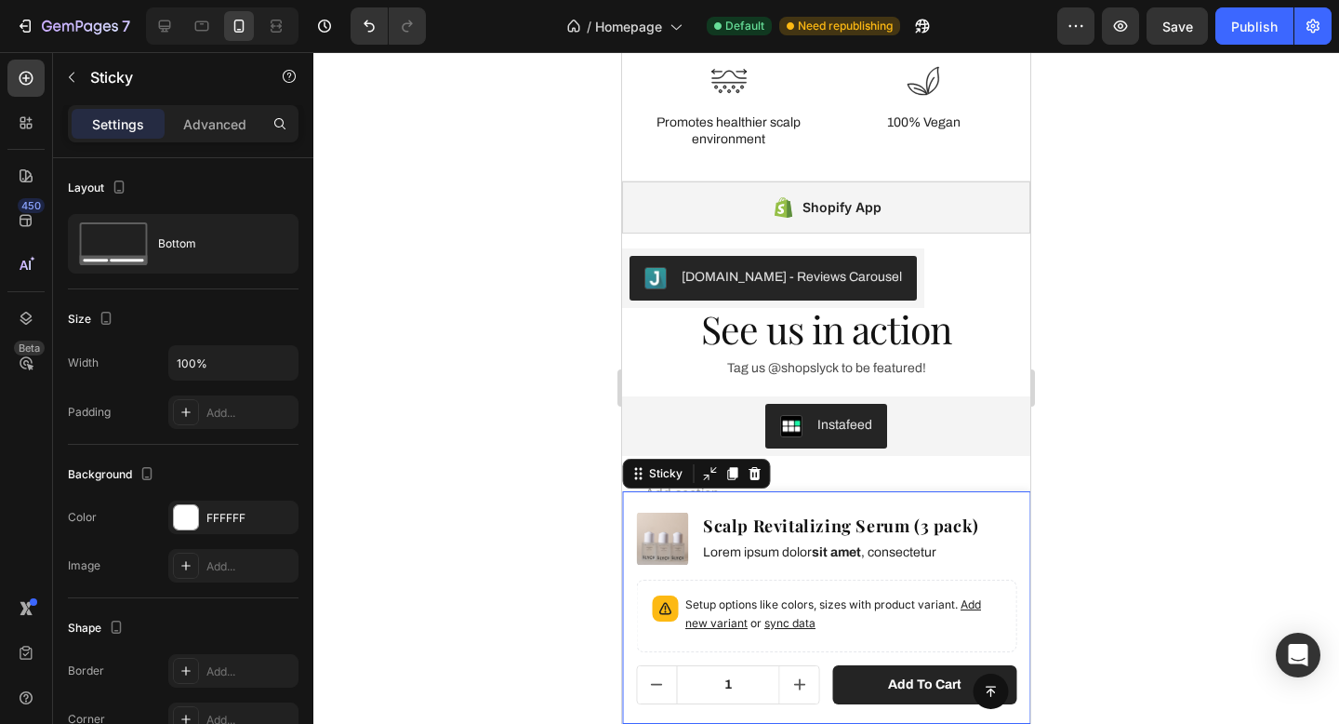
scroll to position [3579, 0]
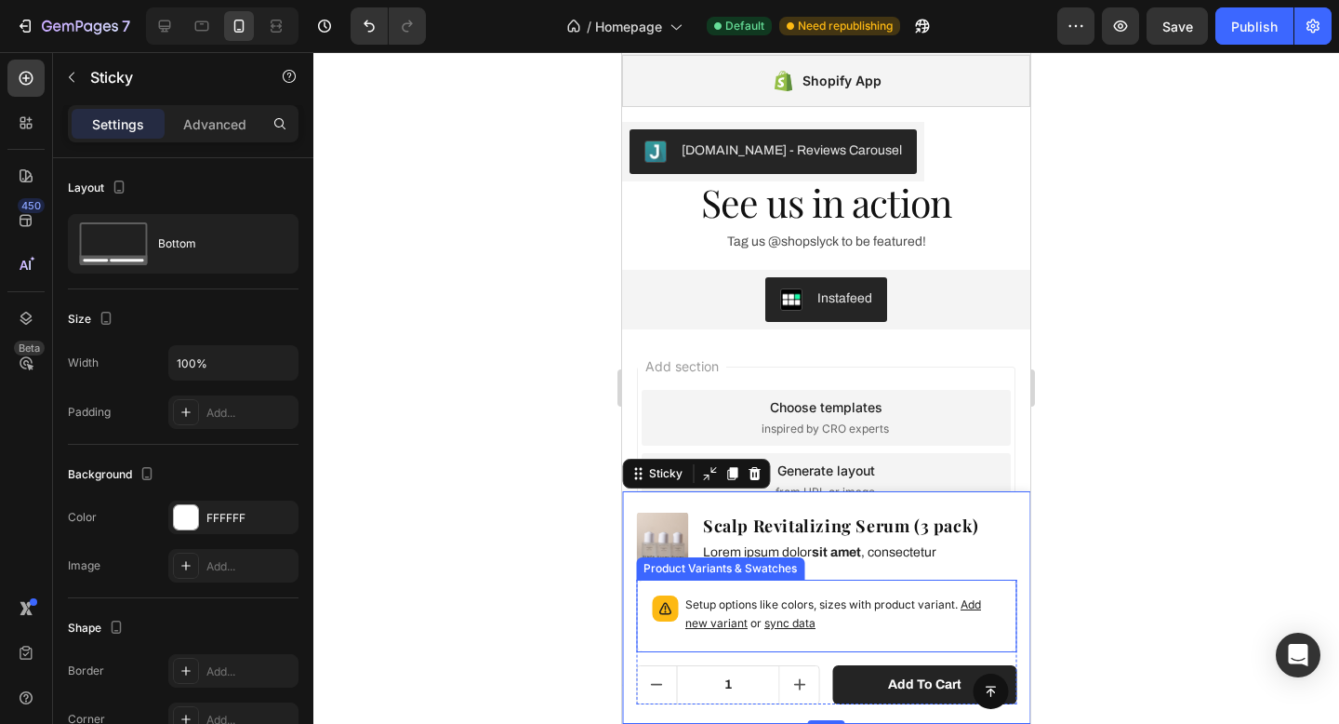
click at [853, 600] on p "Setup options like colors, sizes with product variant. Add new variant or sync …" at bounding box center [843, 613] width 315 height 37
